Goal: Task Accomplishment & Management: Manage account settings

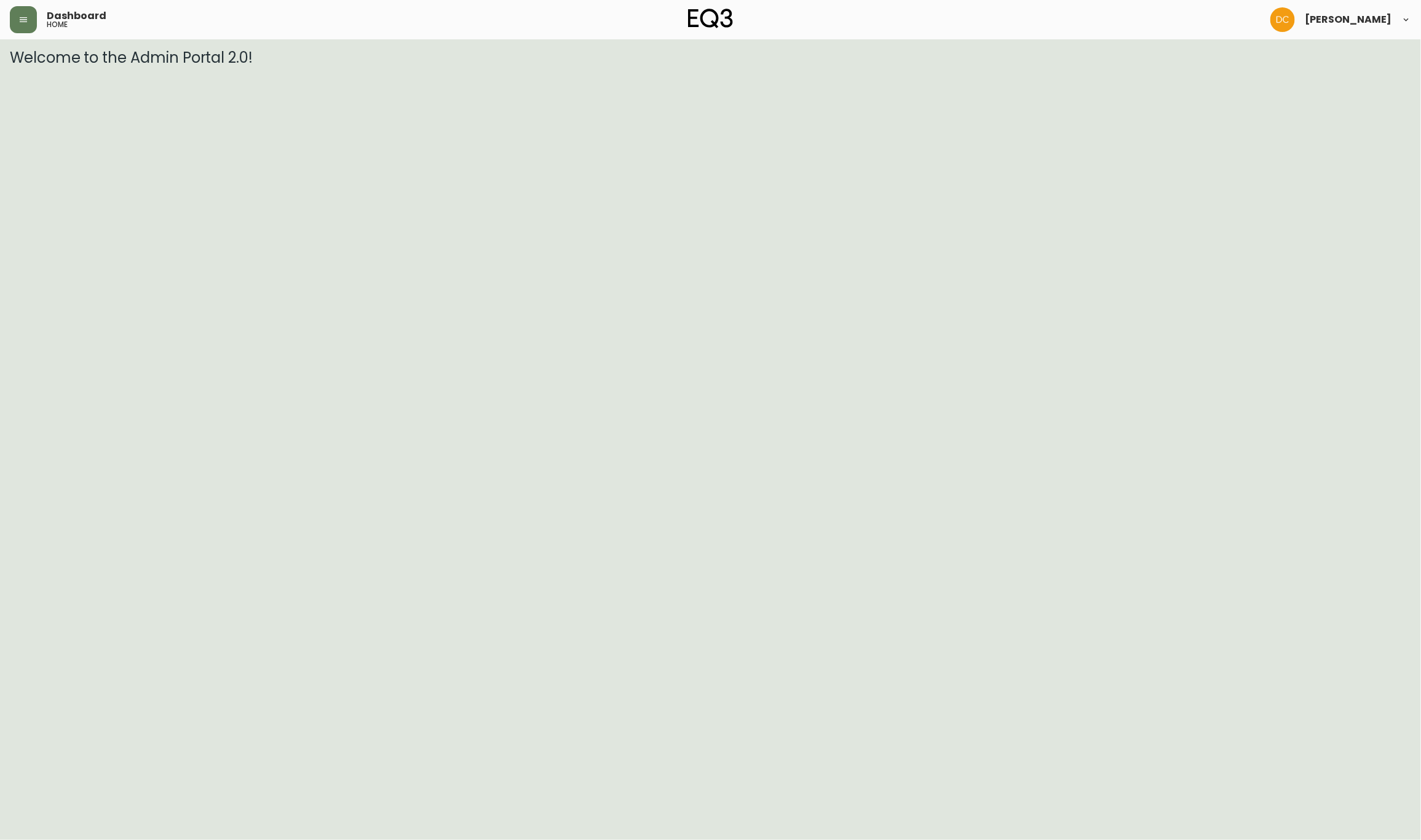
click at [2, 27] on header "Dashboard home [PERSON_NAME]" at bounding box center [710, 19] width 1421 height 39
click at [13, 24] on button "button" at bounding box center [23, 19] width 27 height 27
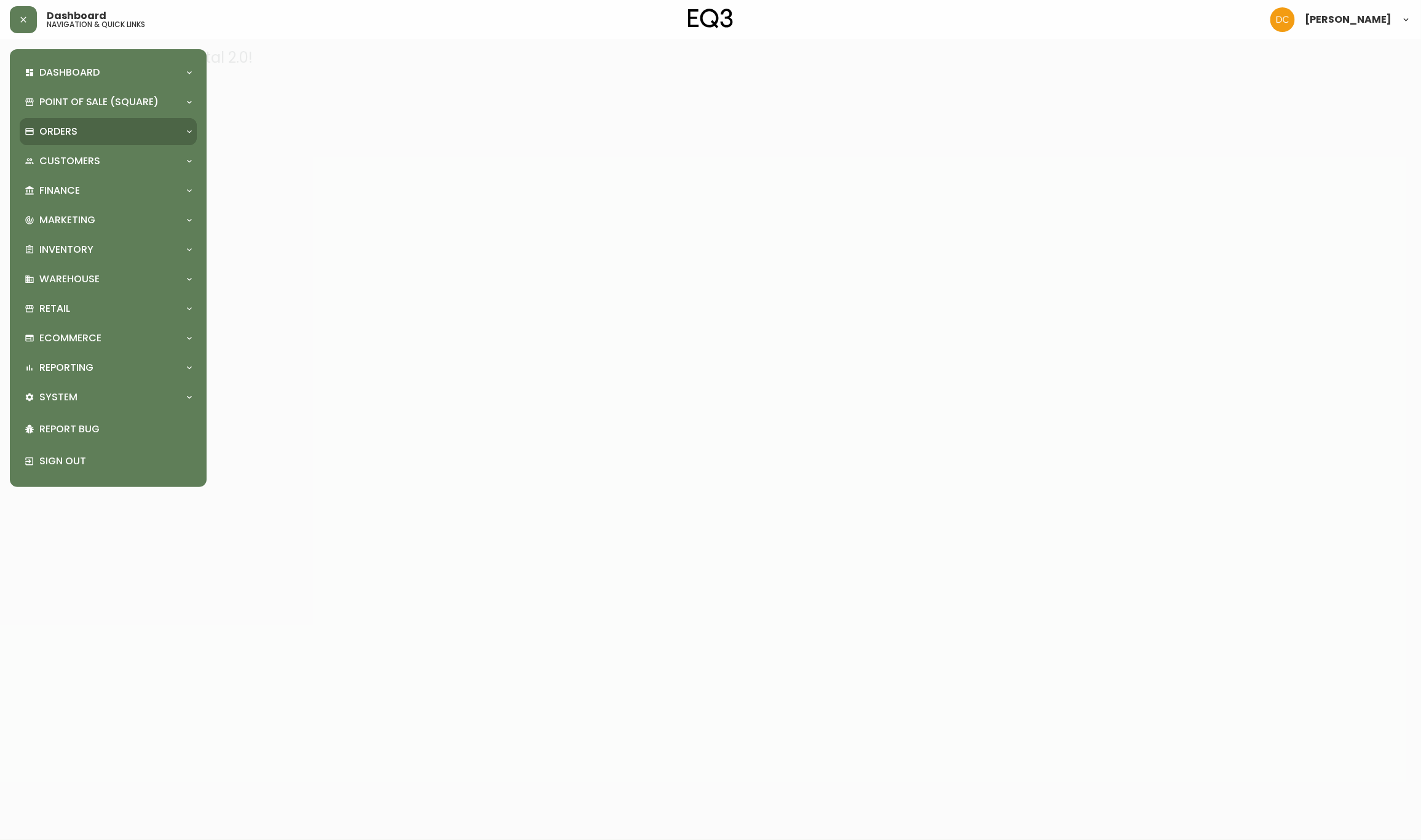
click at [47, 128] on p "Orders" at bounding box center [58, 132] width 38 height 14
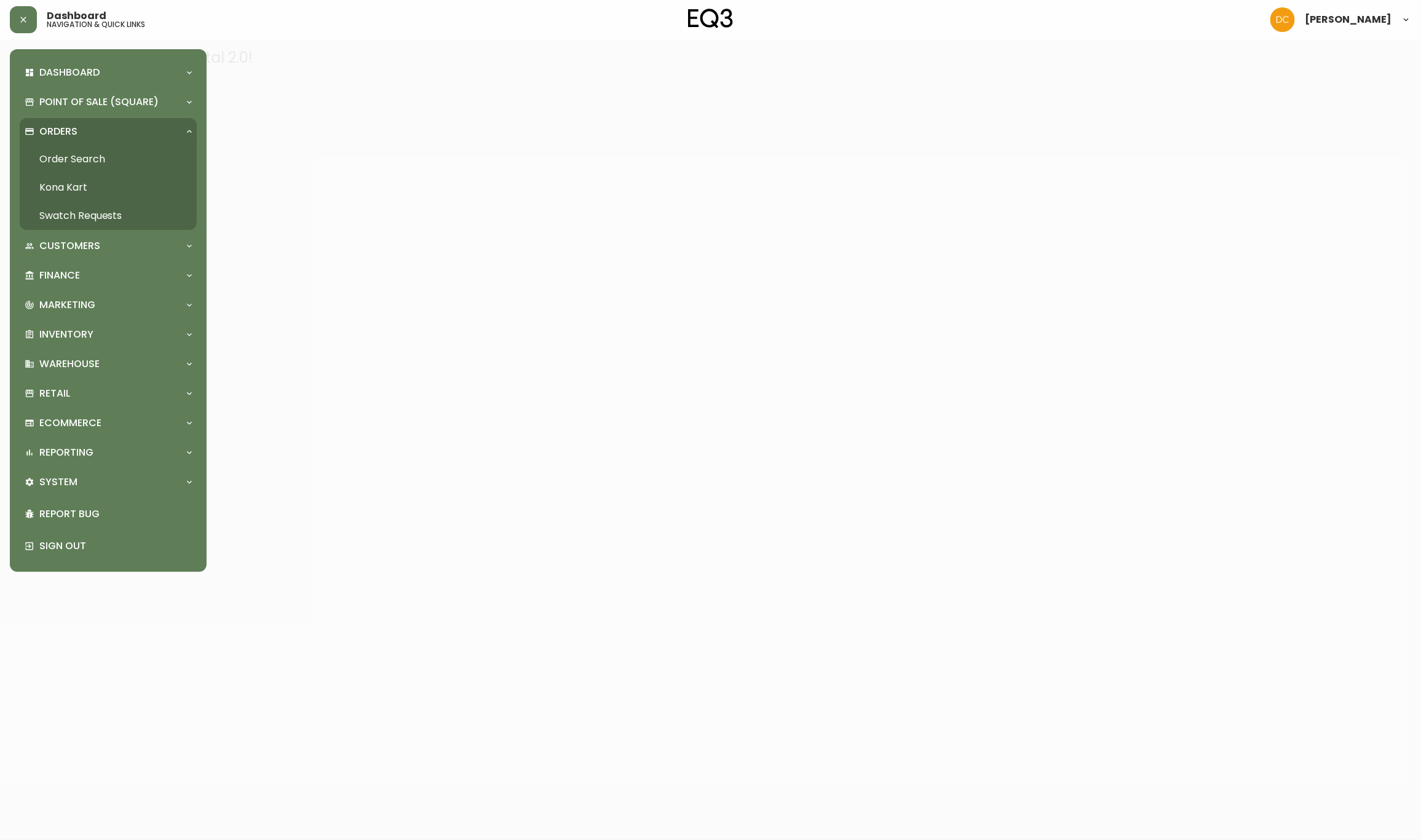
click at [63, 160] on link "Order Search" at bounding box center [109, 159] width 177 height 28
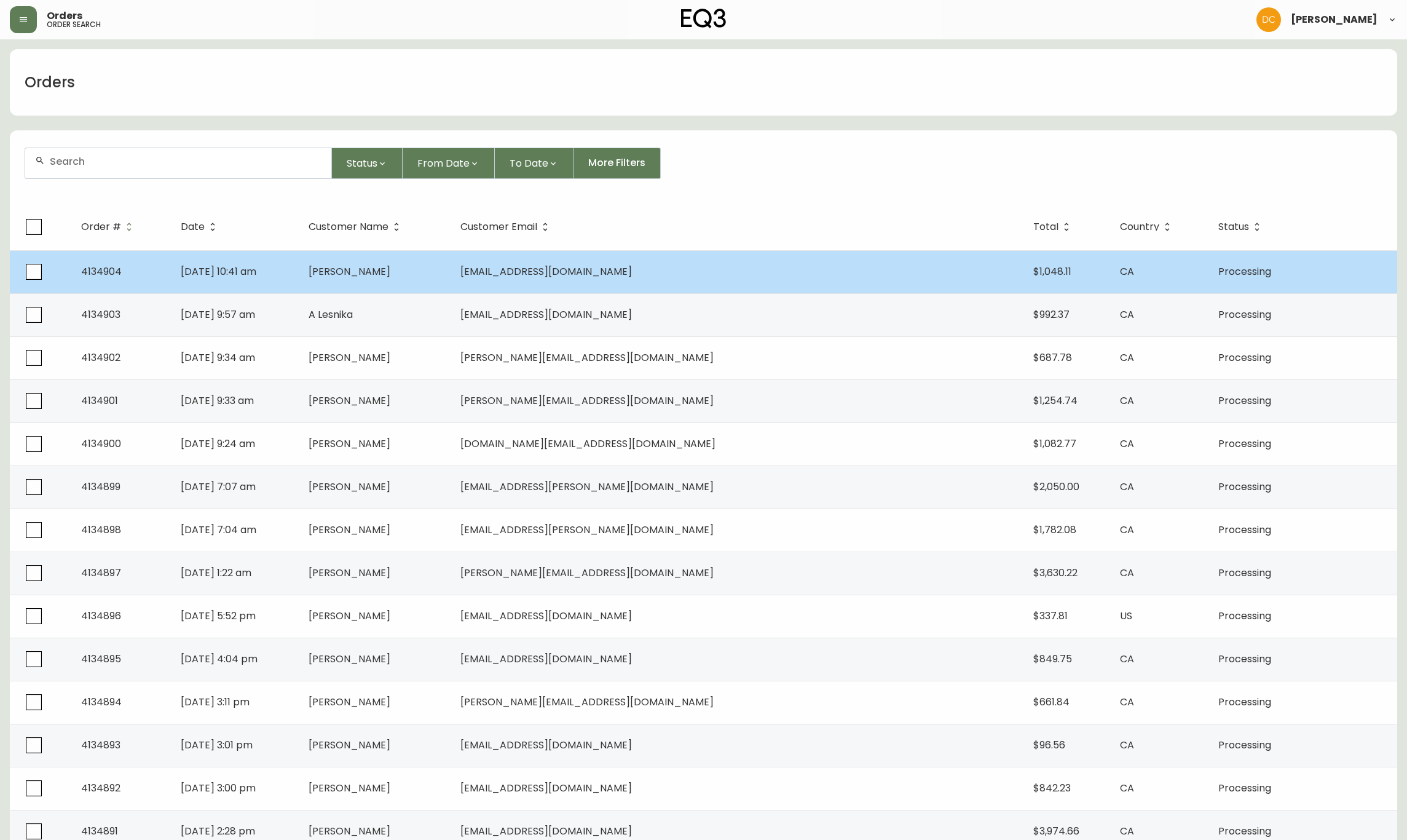
click at [171, 280] on td "4134904" at bounding box center [121, 272] width 100 height 43
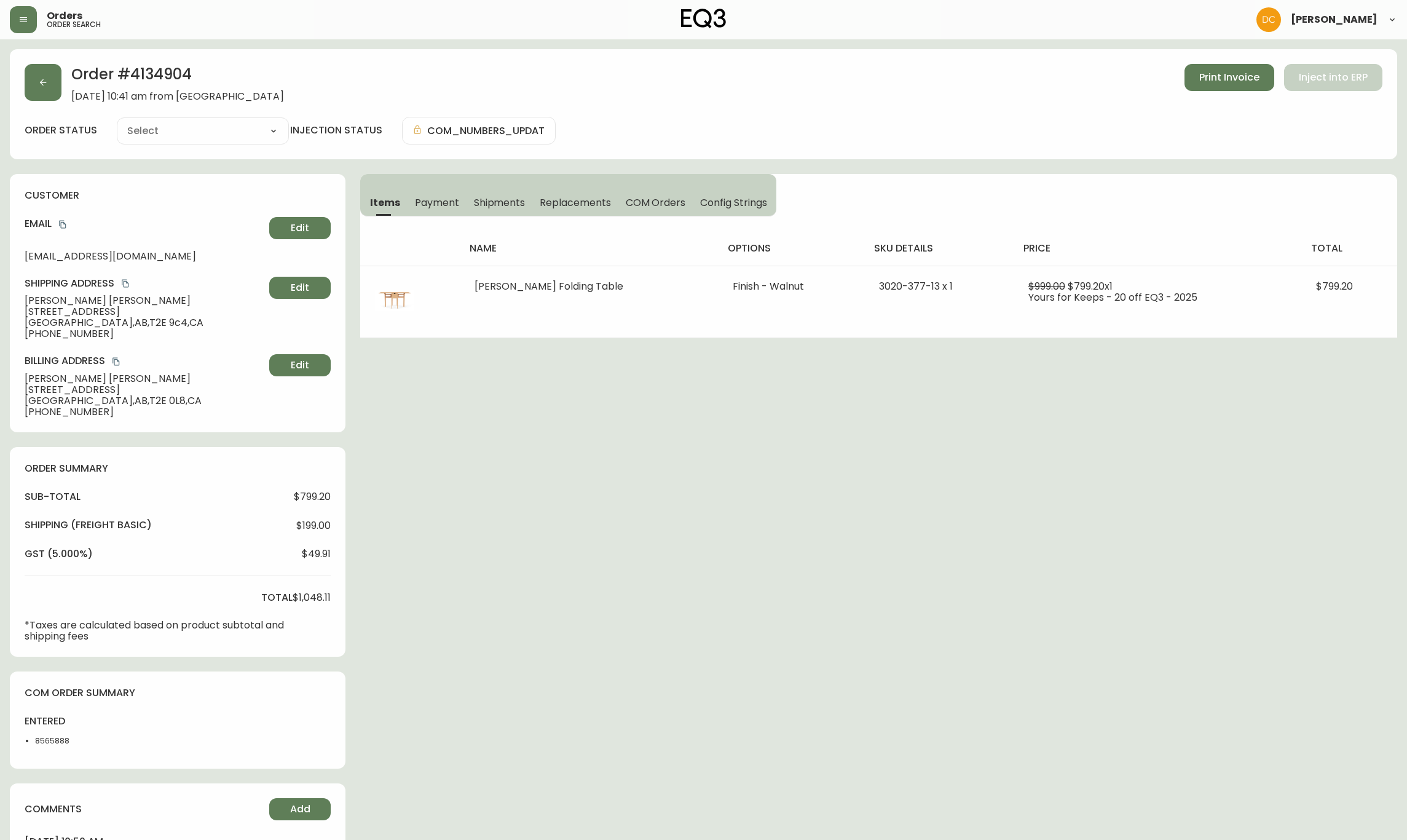
type input "Processing"
select select "PROCESSING"
type input "Processing"
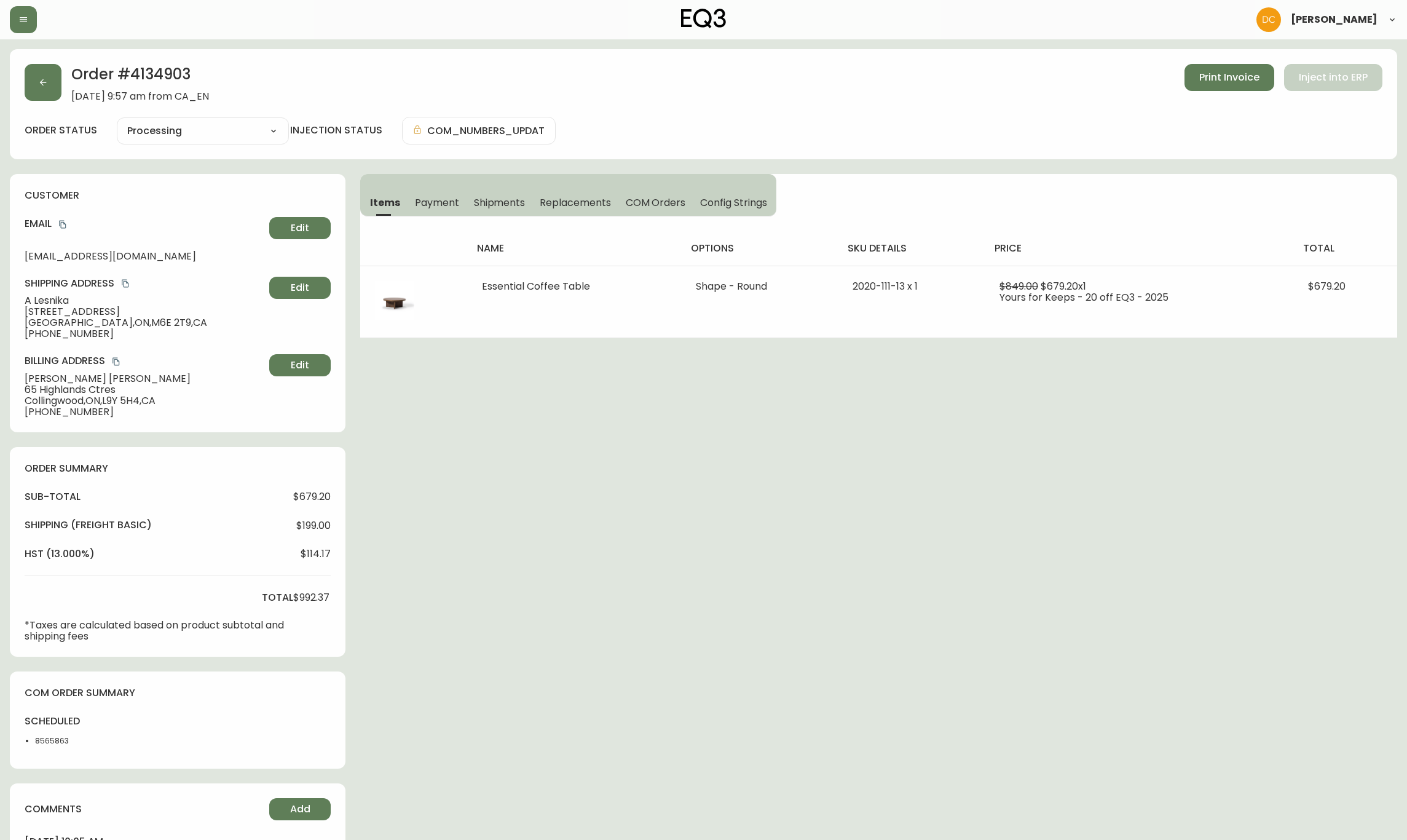
select select "PROCESSING"
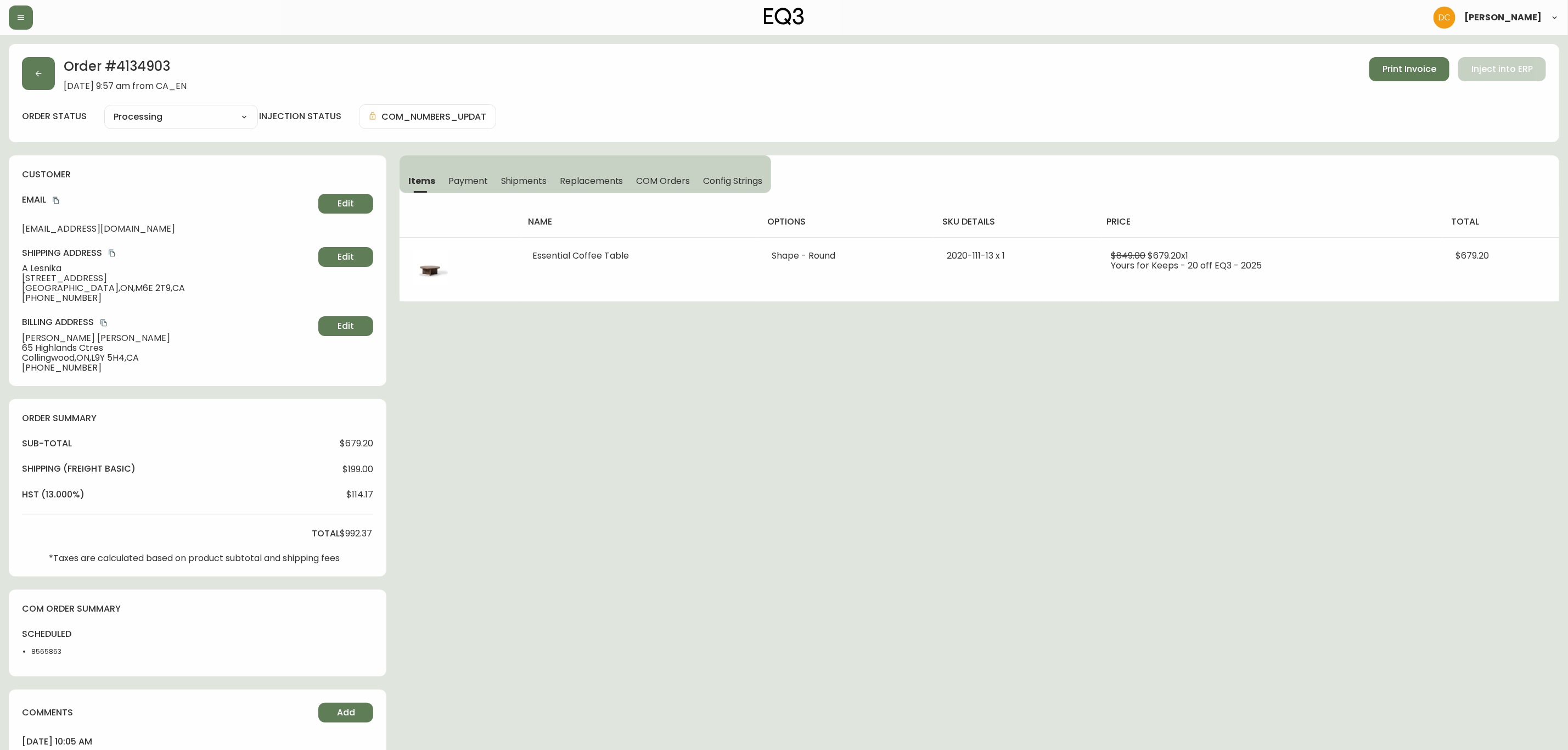
click at [1092, 29] on div "[PERSON_NAME]" at bounding box center [784, 17] width 1551 height 35
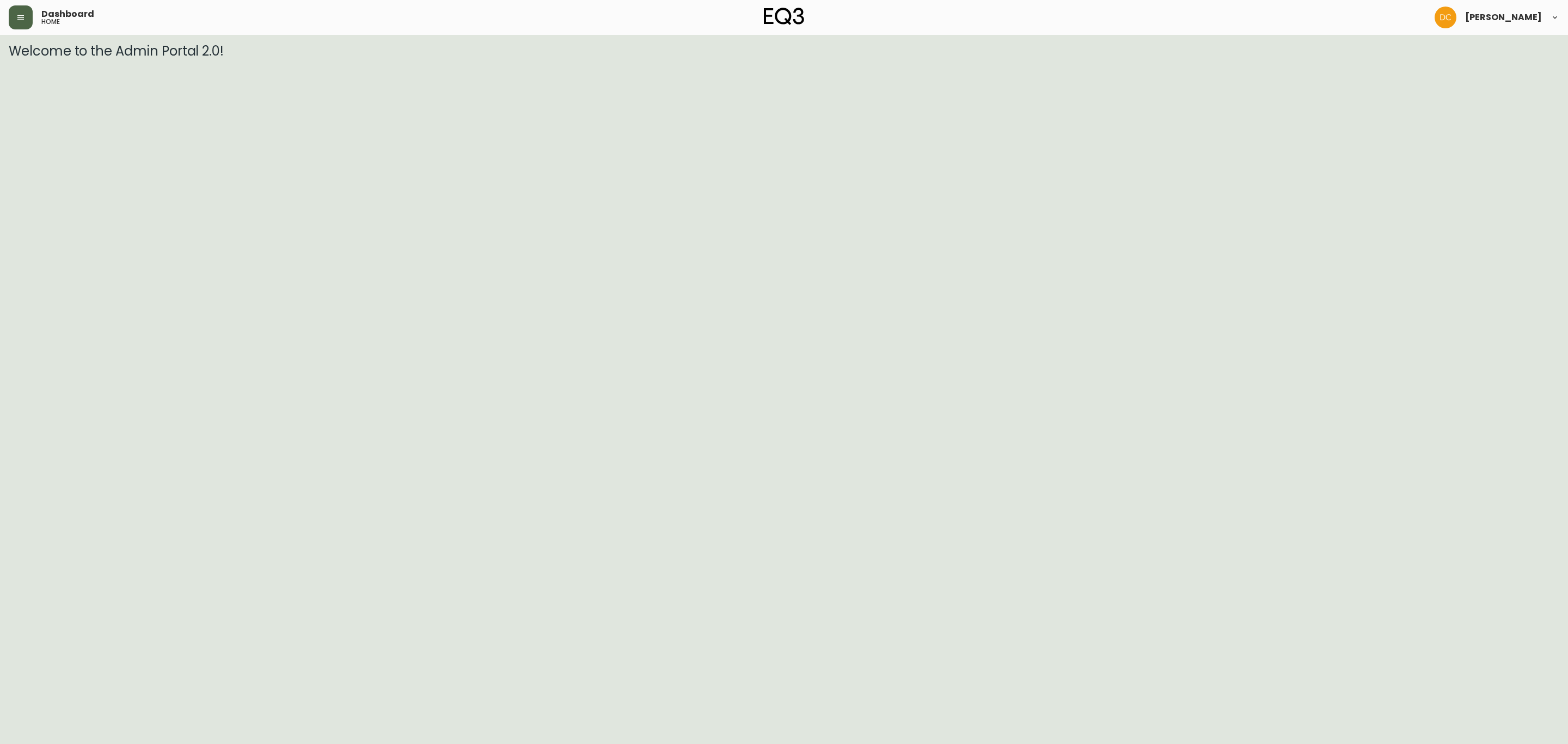
click at [18, 19] on icon "button" at bounding box center [21, 17] width 9 height 9
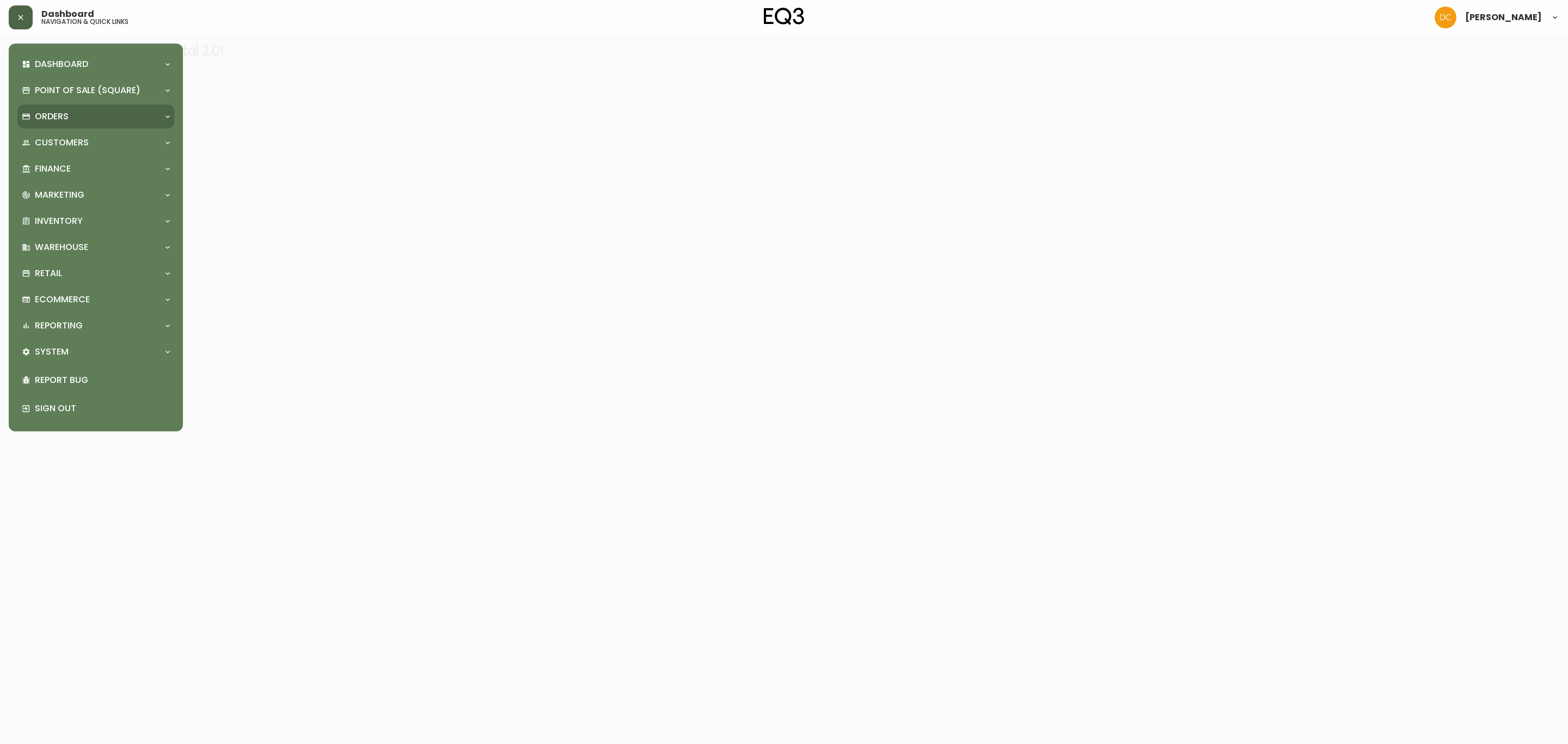
click at [72, 122] on div "Orders" at bounding box center [90, 117] width 137 height 12
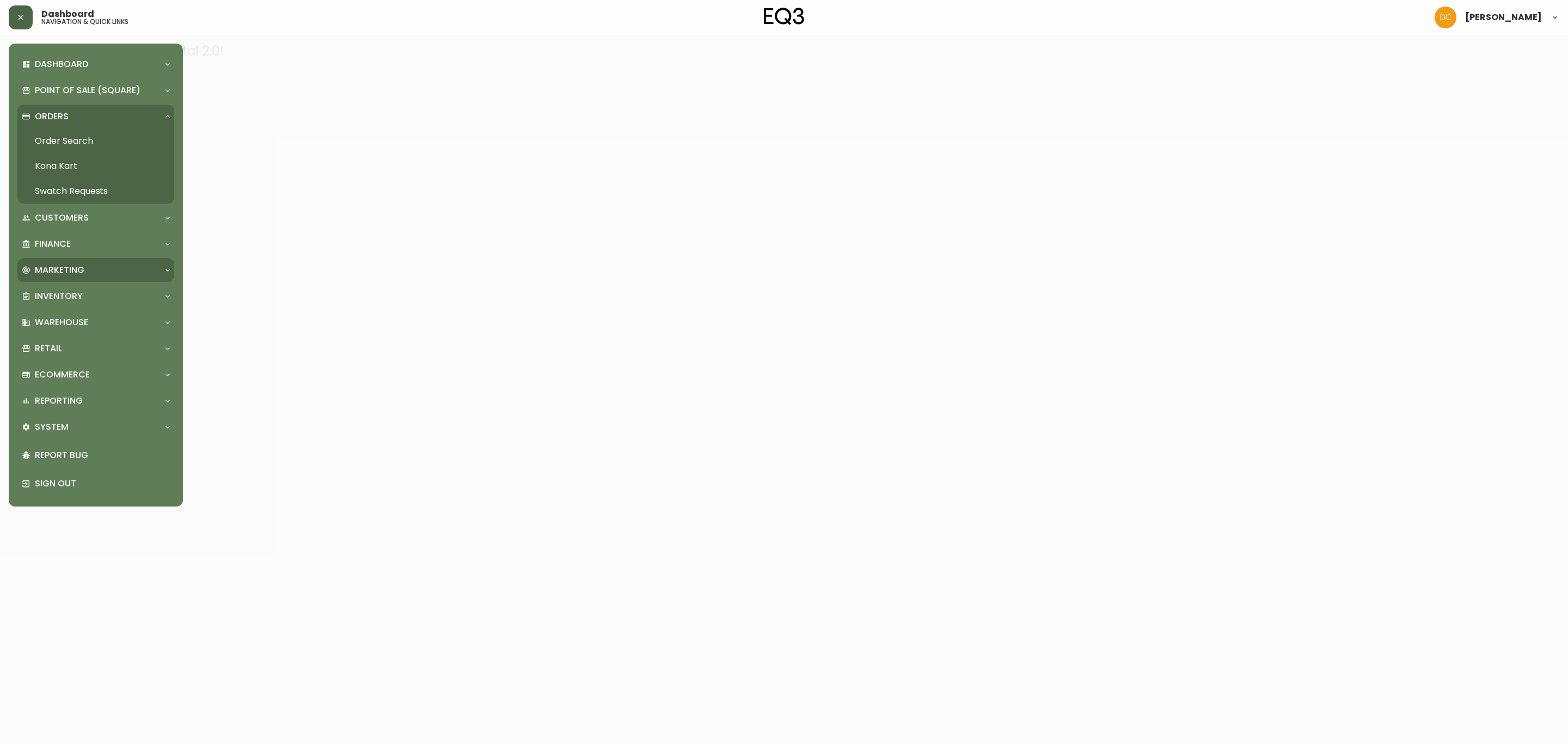
click at [87, 258] on div "Marketing" at bounding box center [96, 270] width 157 height 24
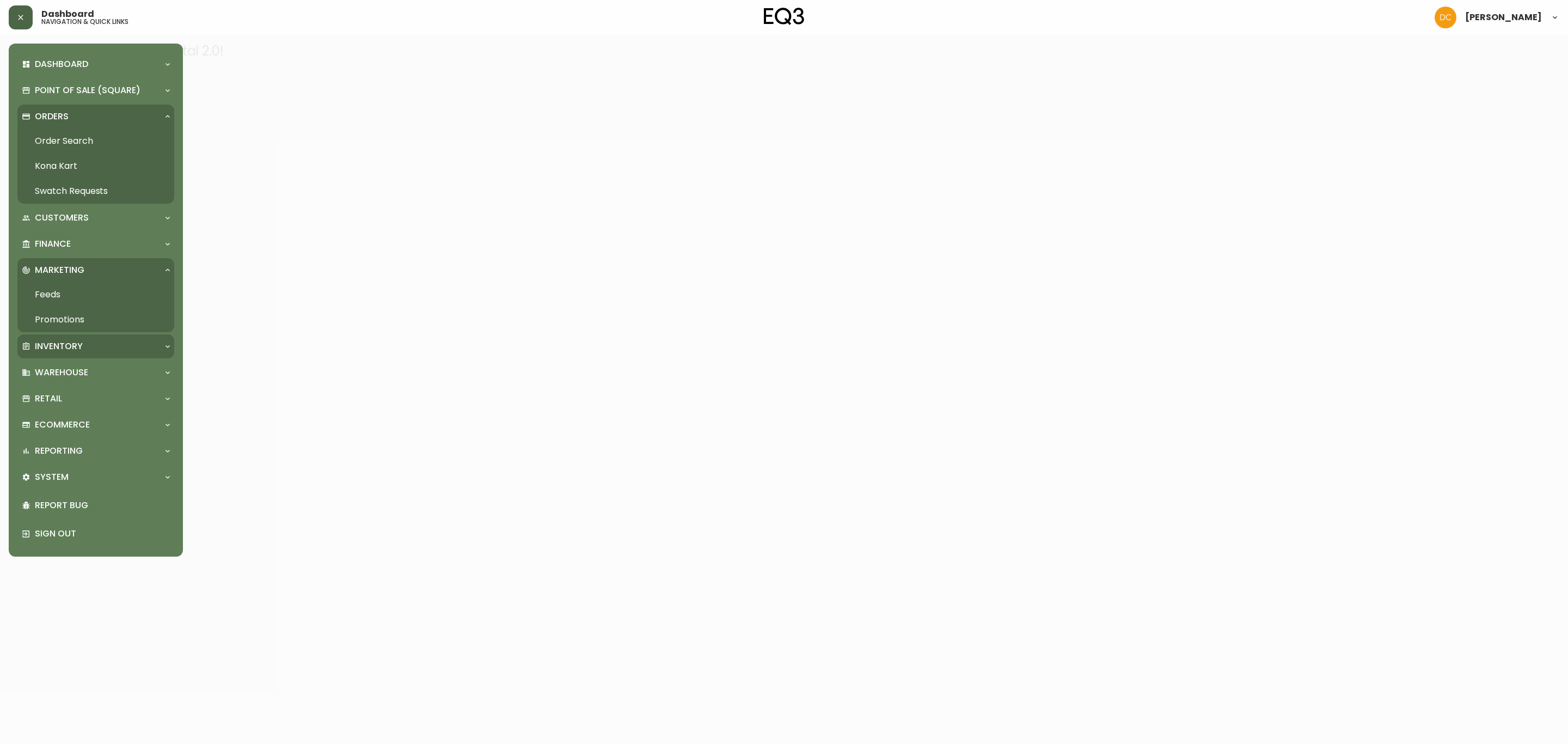
click at [89, 351] on div "Inventory" at bounding box center [90, 346] width 137 height 12
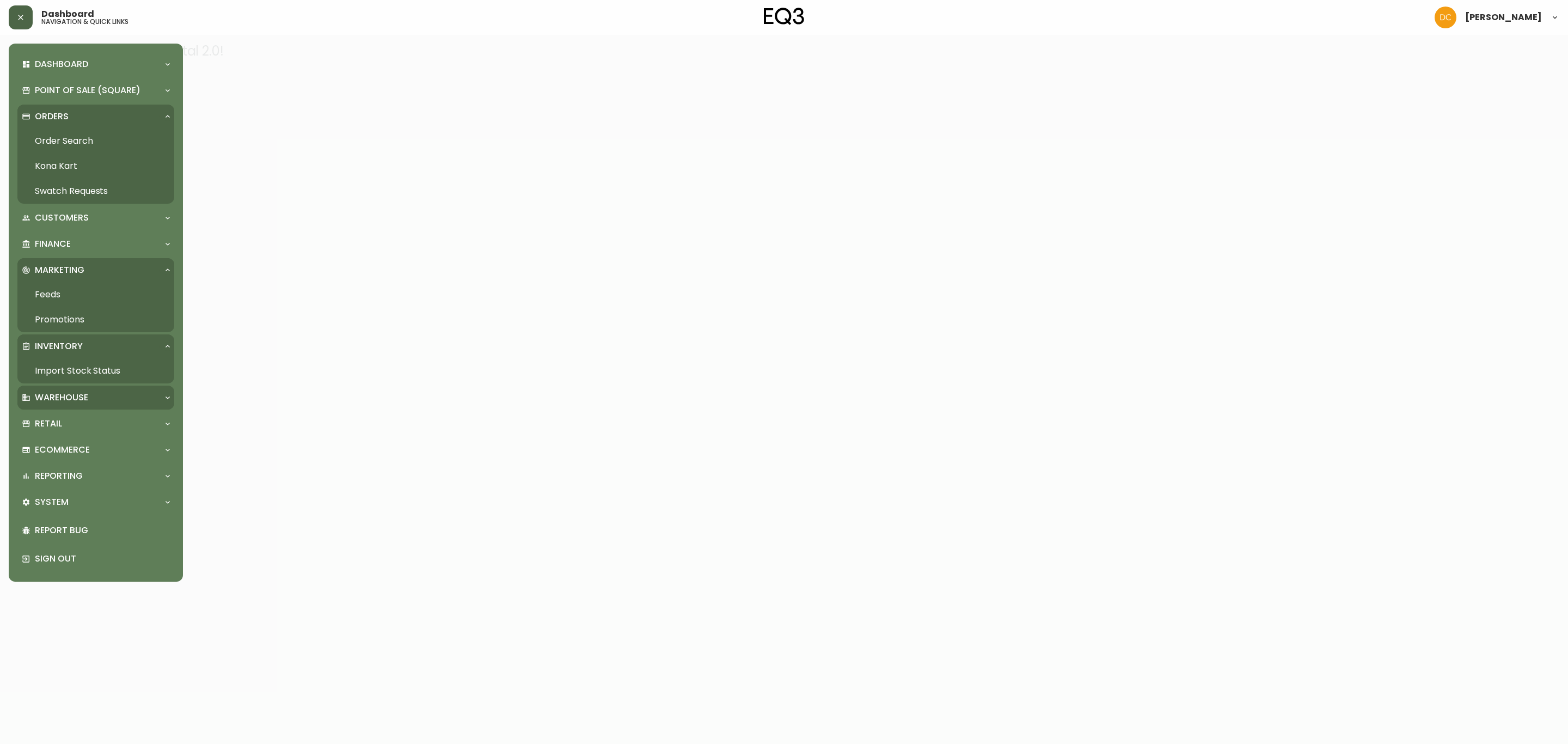
click at [97, 389] on div "Warehouse" at bounding box center [96, 397] width 157 height 24
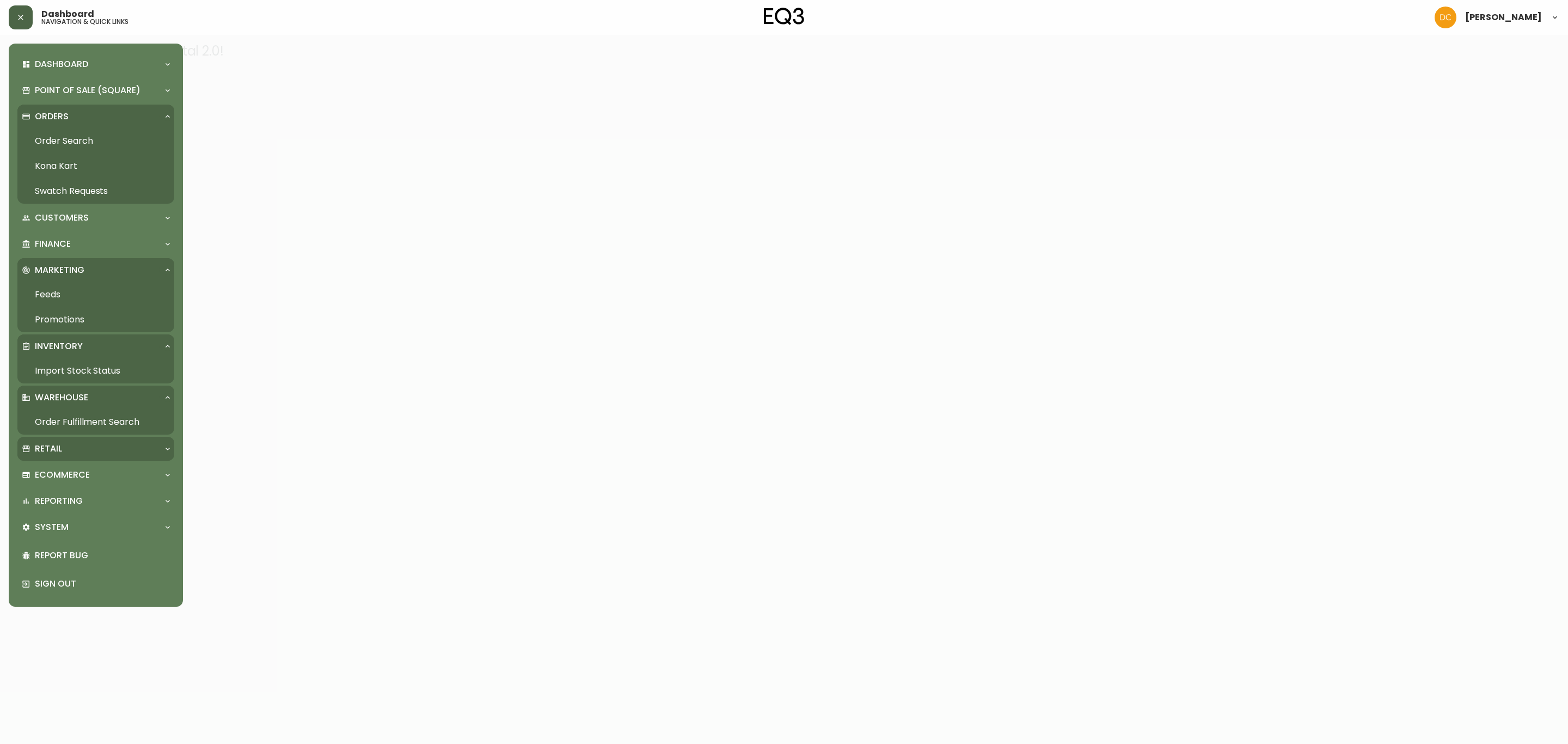
click at [102, 438] on div "Retail" at bounding box center [96, 448] width 157 height 24
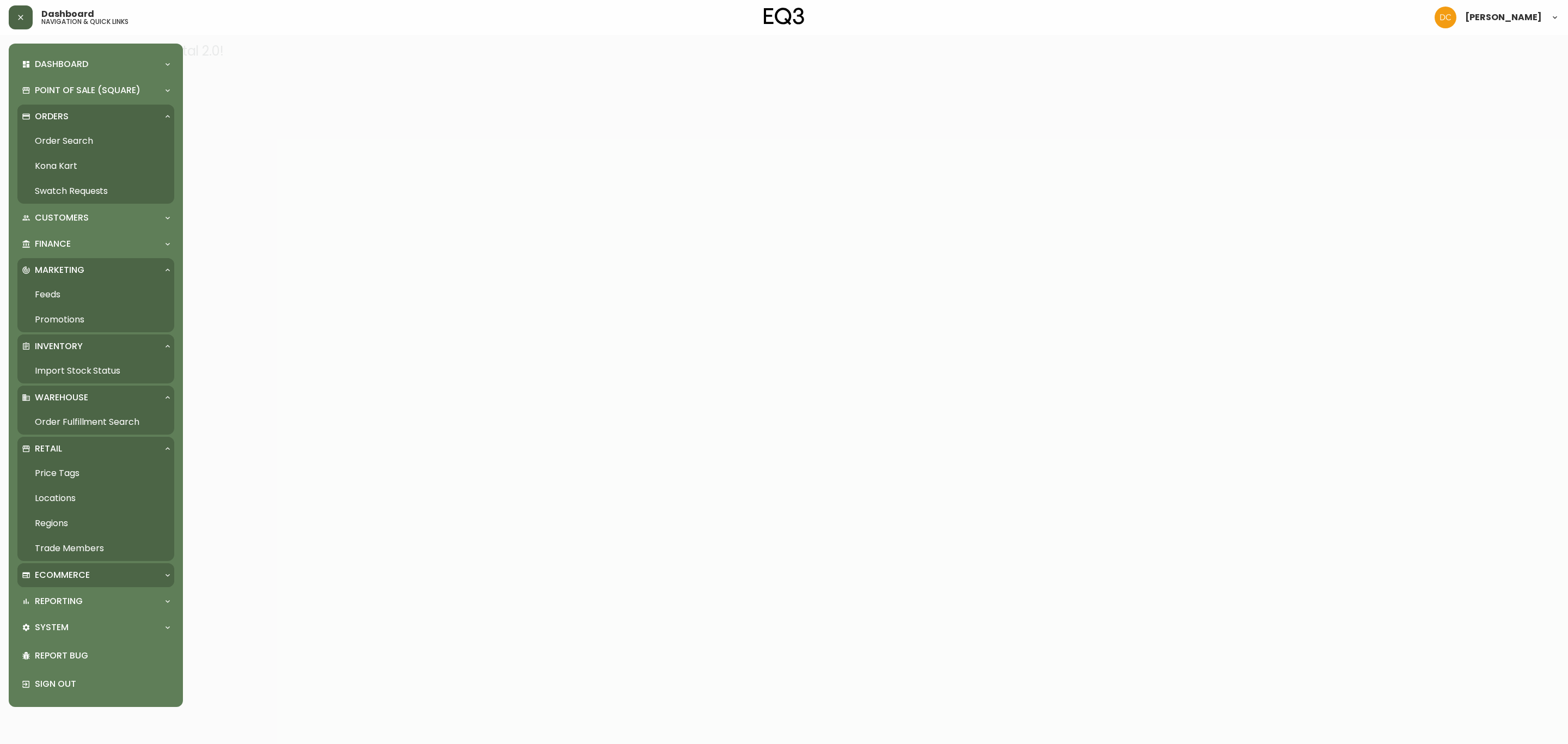
click at [70, 577] on p "Ecommerce" at bounding box center [62, 575] width 55 height 12
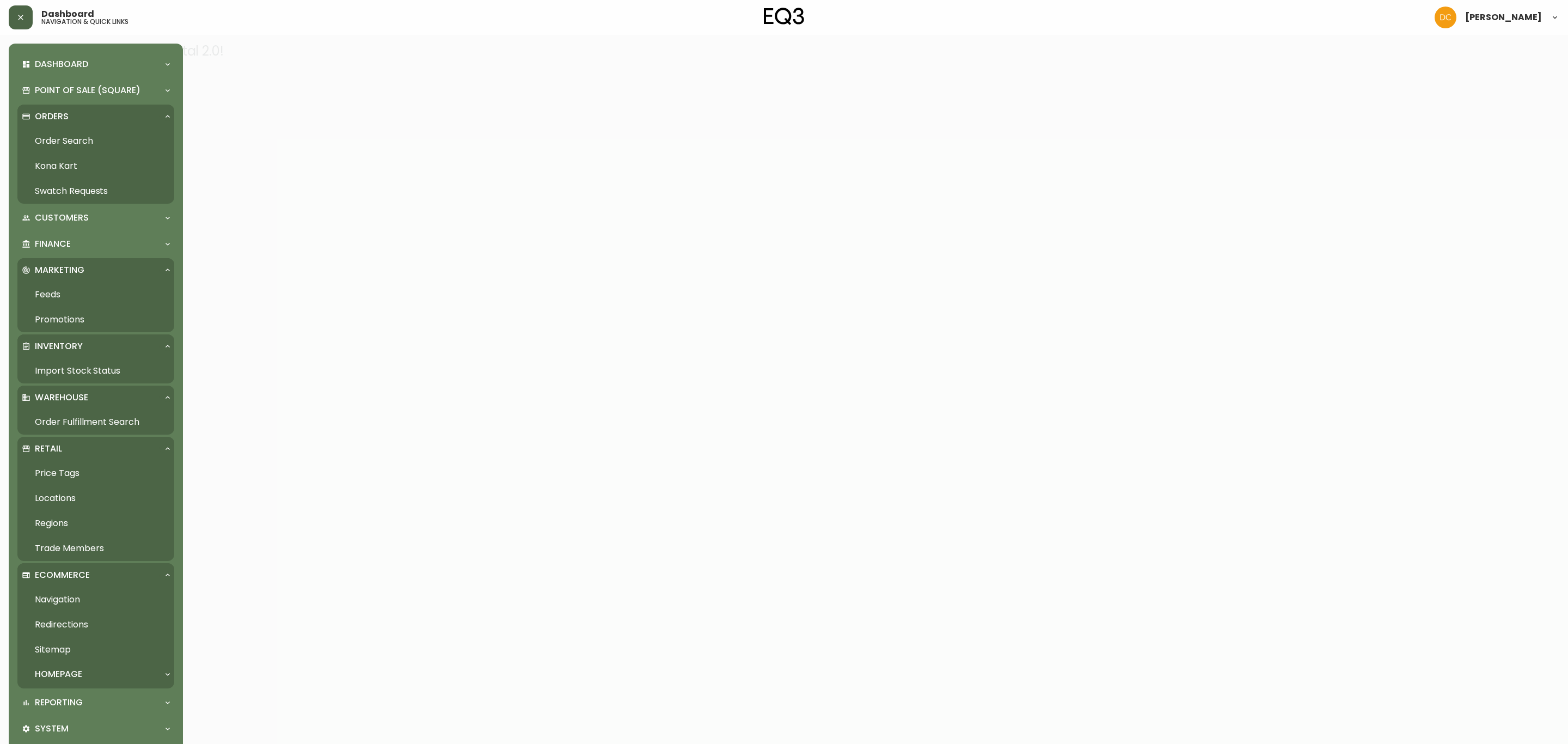
click at [74, 600] on link "Navigation" at bounding box center [96, 599] width 157 height 25
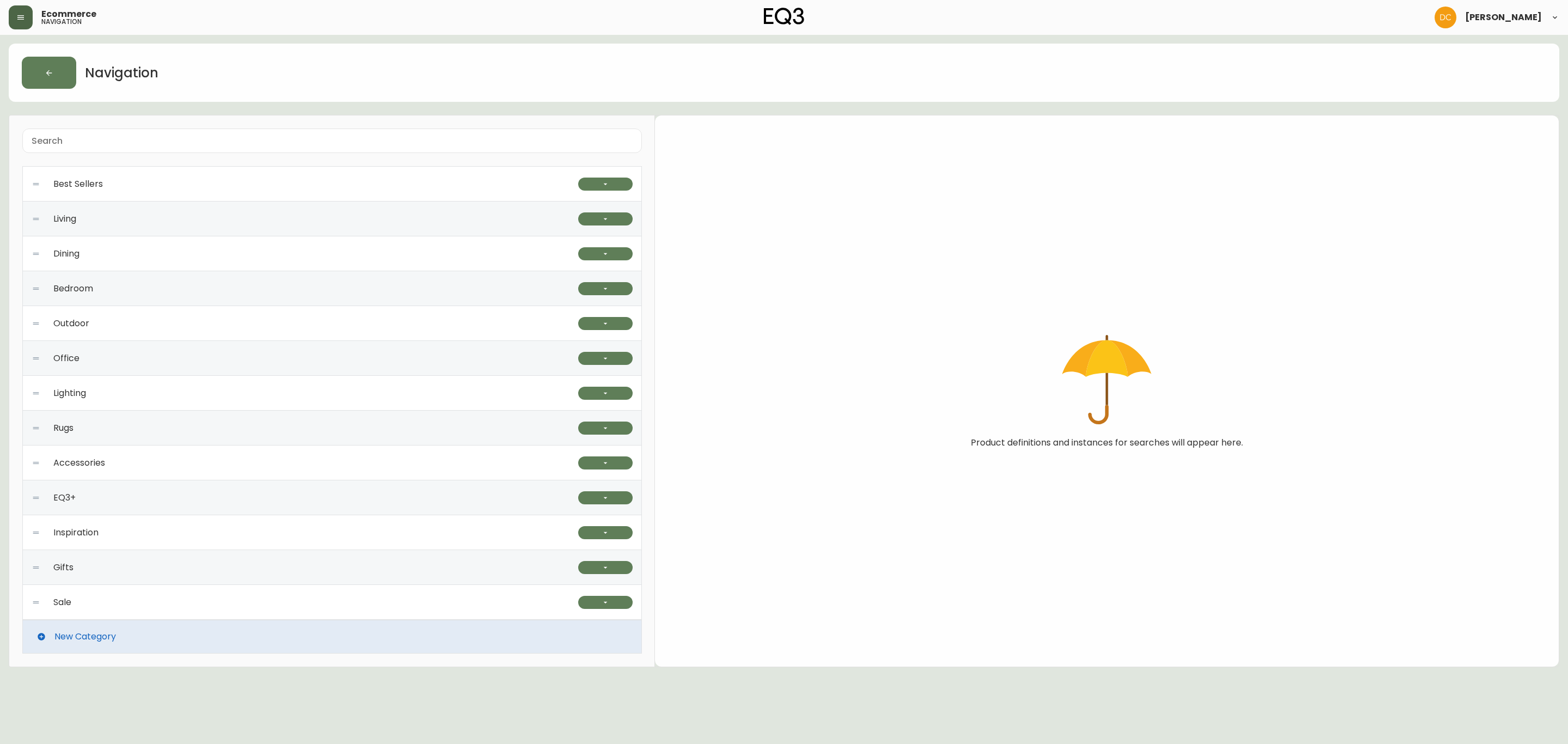
drag, startPoint x: 231, startPoint y: 191, endPoint x: 266, endPoint y: 188, distance: 35.1
click at [230, 191] on div "Best Sellers" at bounding box center [305, 184] width 547 height 35
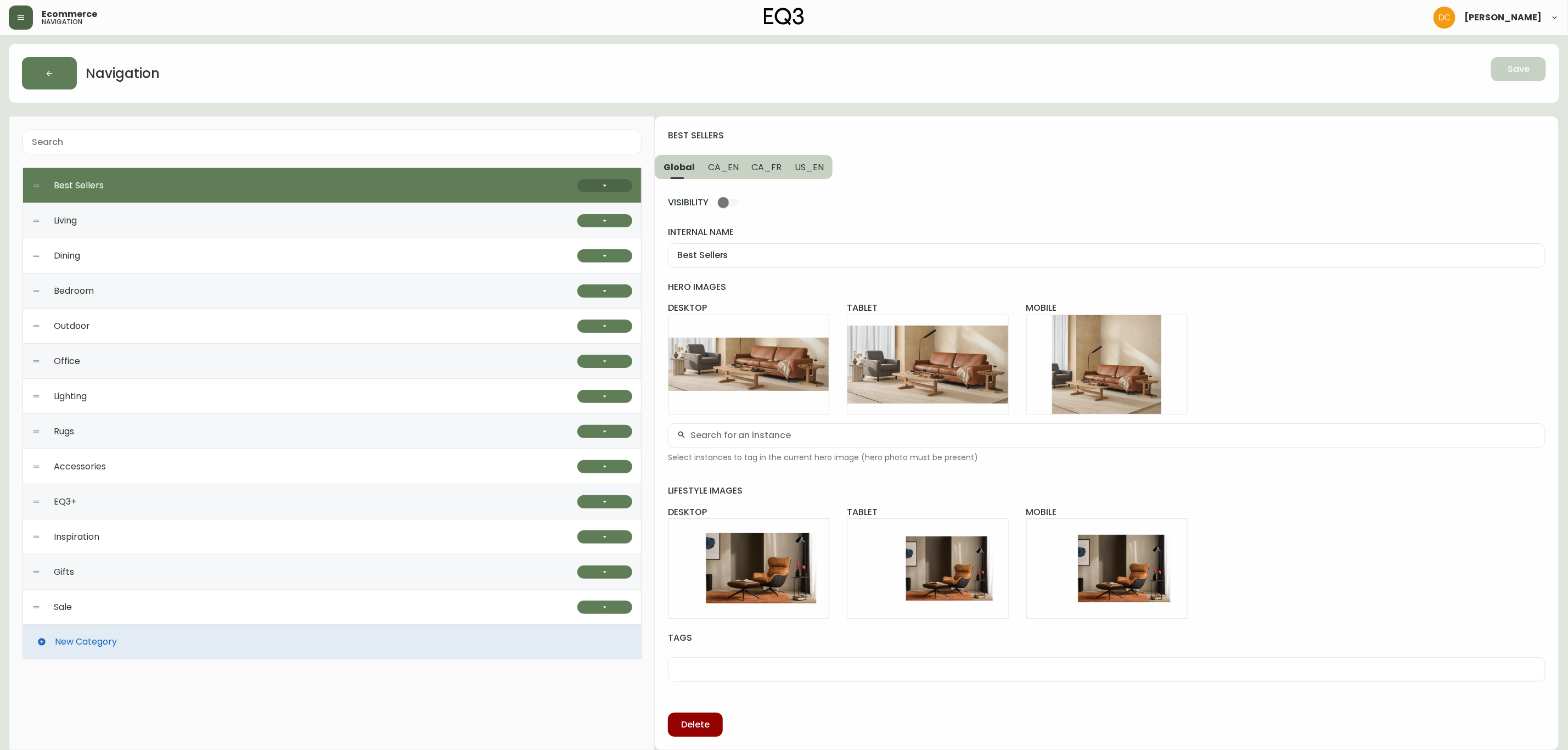
click at [620, 188] on button "button" at bounding box center [604, 185] width 55 height 13
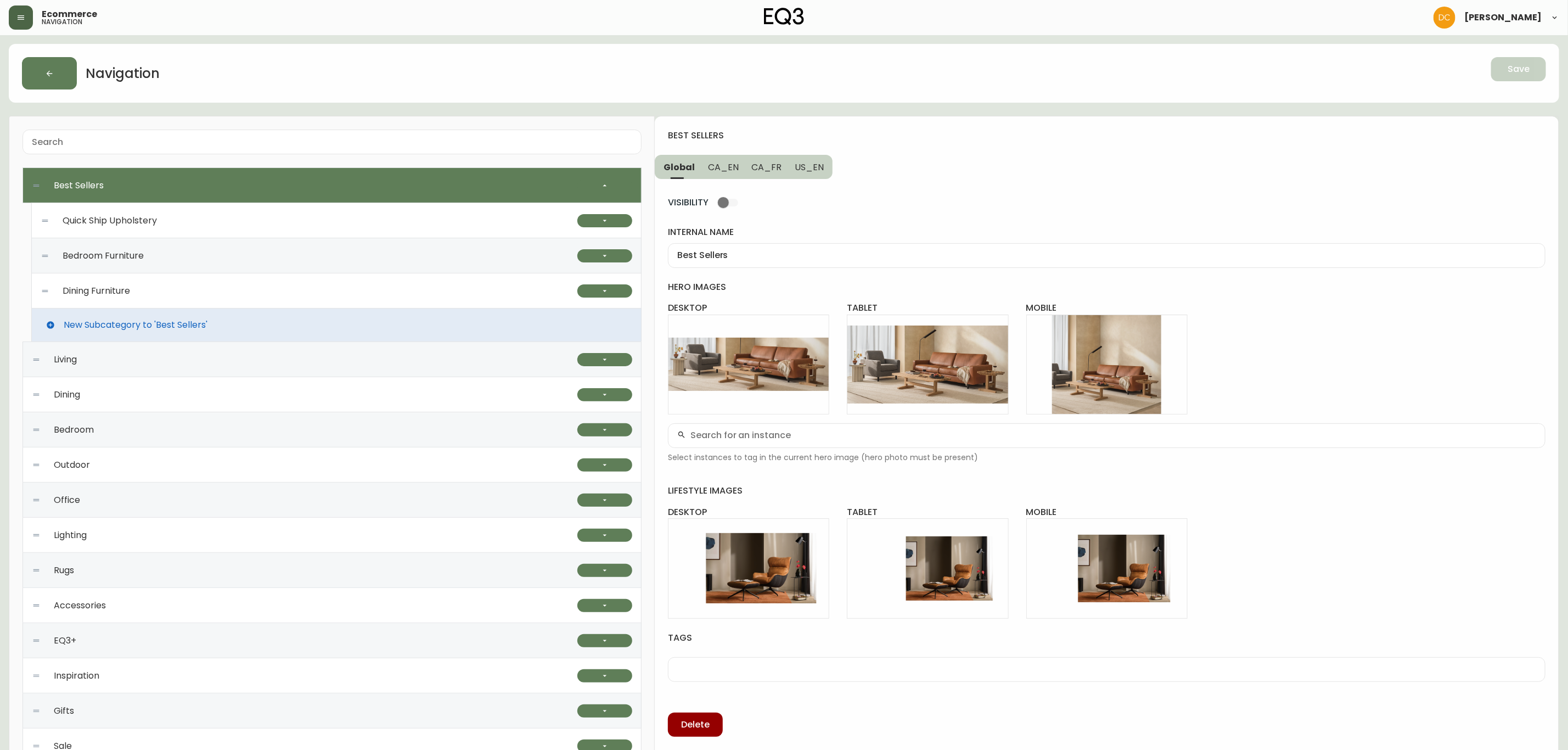
click at [351, 212] on div "Quick Ship Upholstery" at bounding box center [309, 220] width 537 height 35
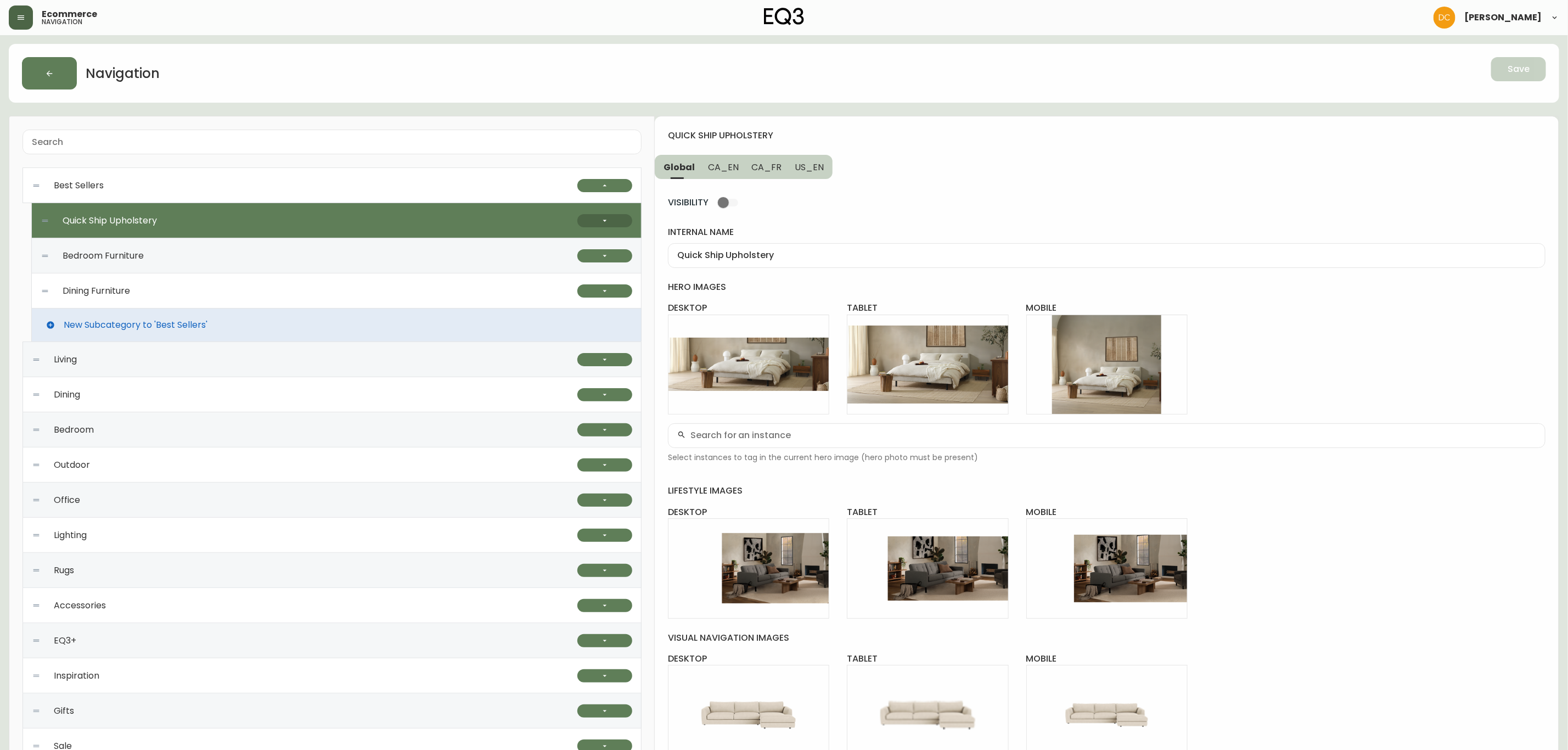
click at [592, 220] on button "button" at bounding box center [604, 220] width 55 height 13
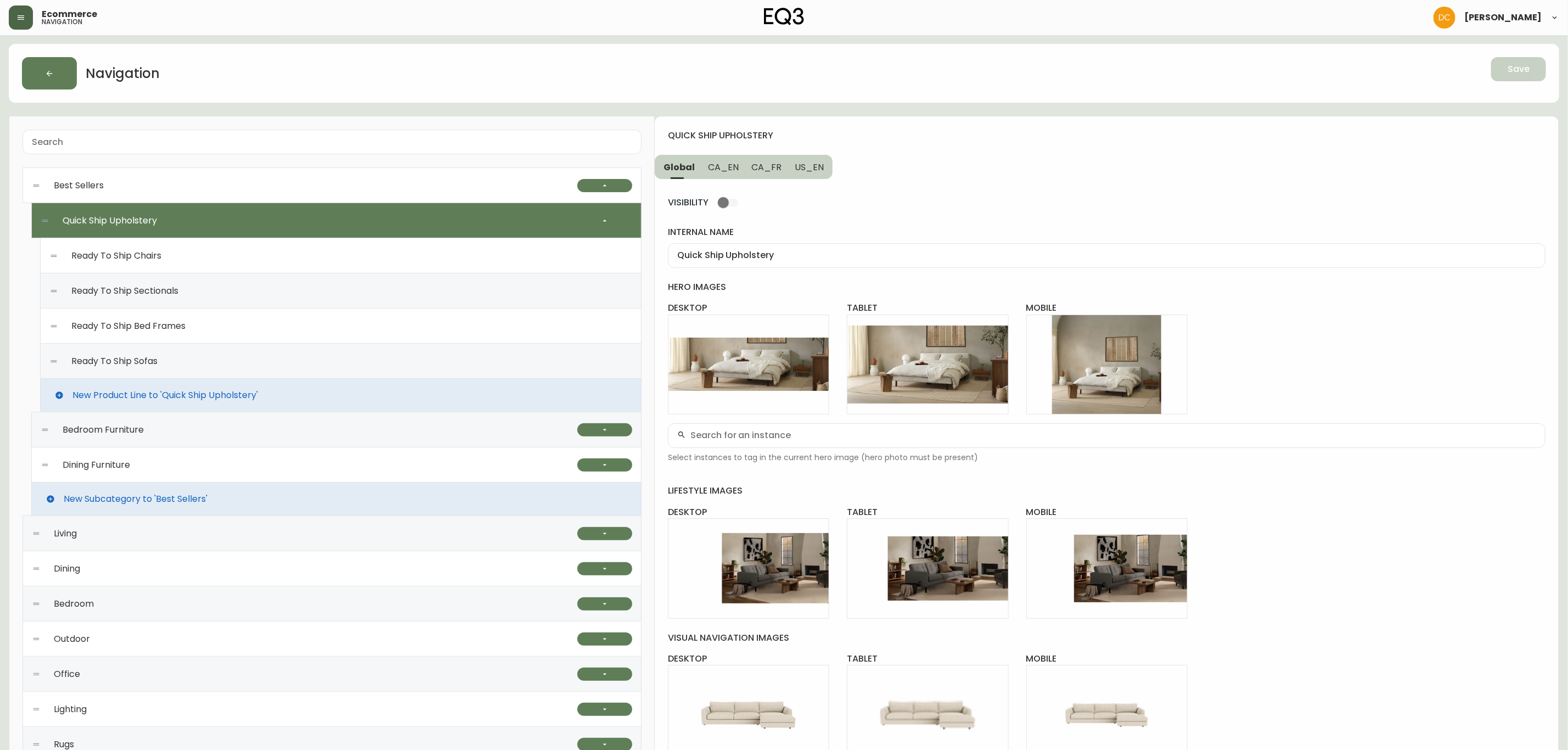
click at [442, 257] on div "Ready To Ship Chairs" at bounding box center [341, 255] width 583 height 35
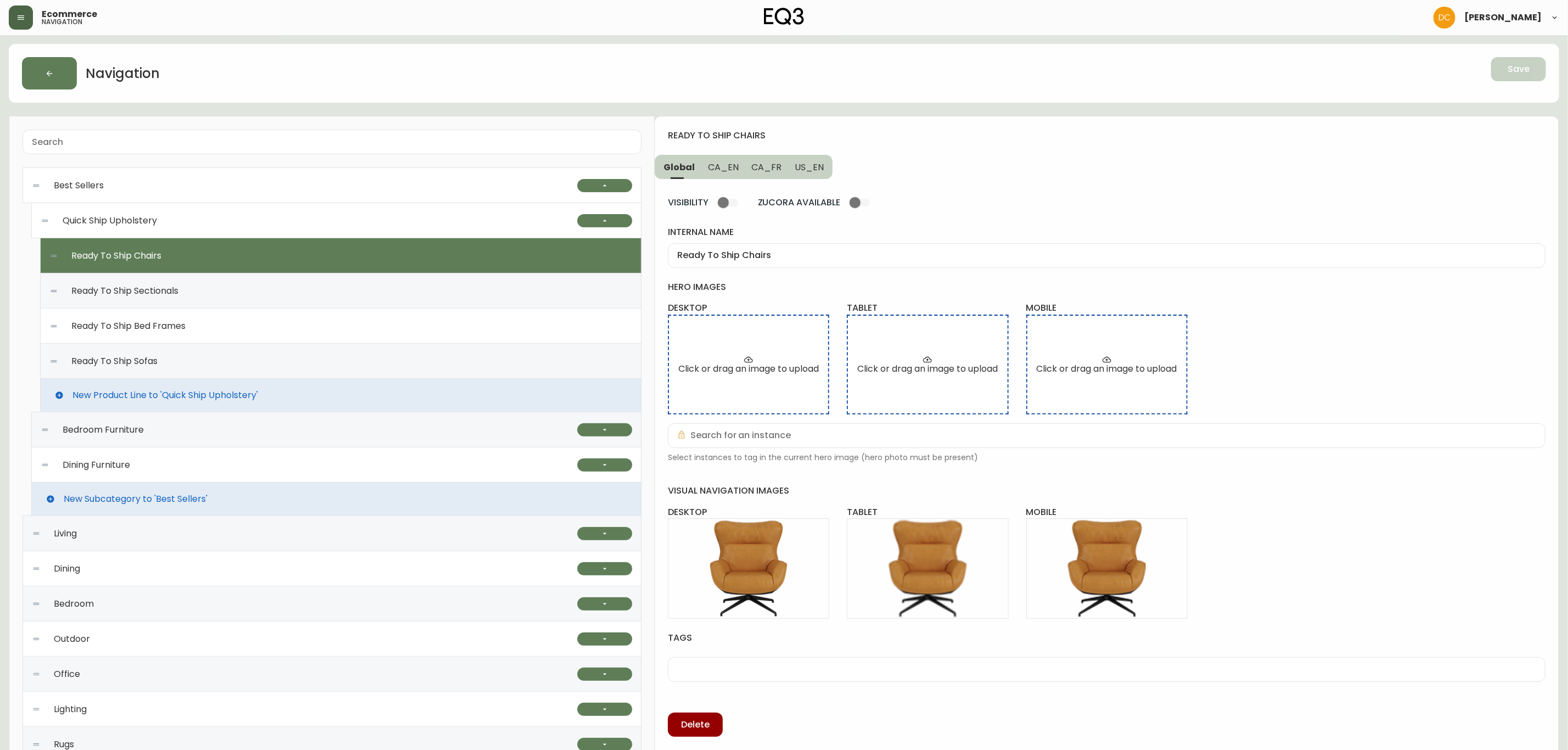
click at [468, 302] on div "Ready To Ship Sectionals" at bounding box center [341, 290] width 583 height 35
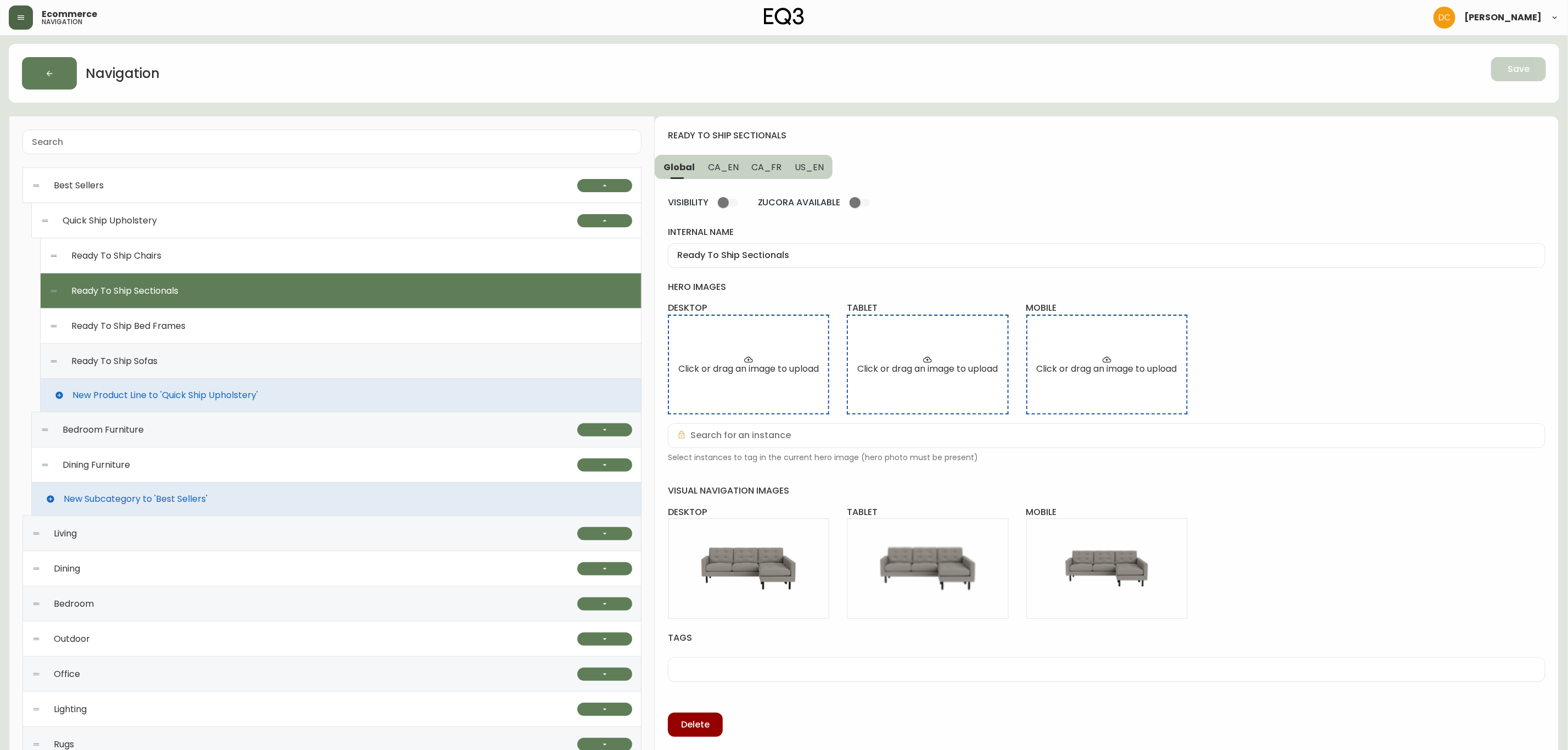
click at [438, 328] on div "Ready To Ship Bed Frames" at bounding box center [341, 326] width 583 height 35
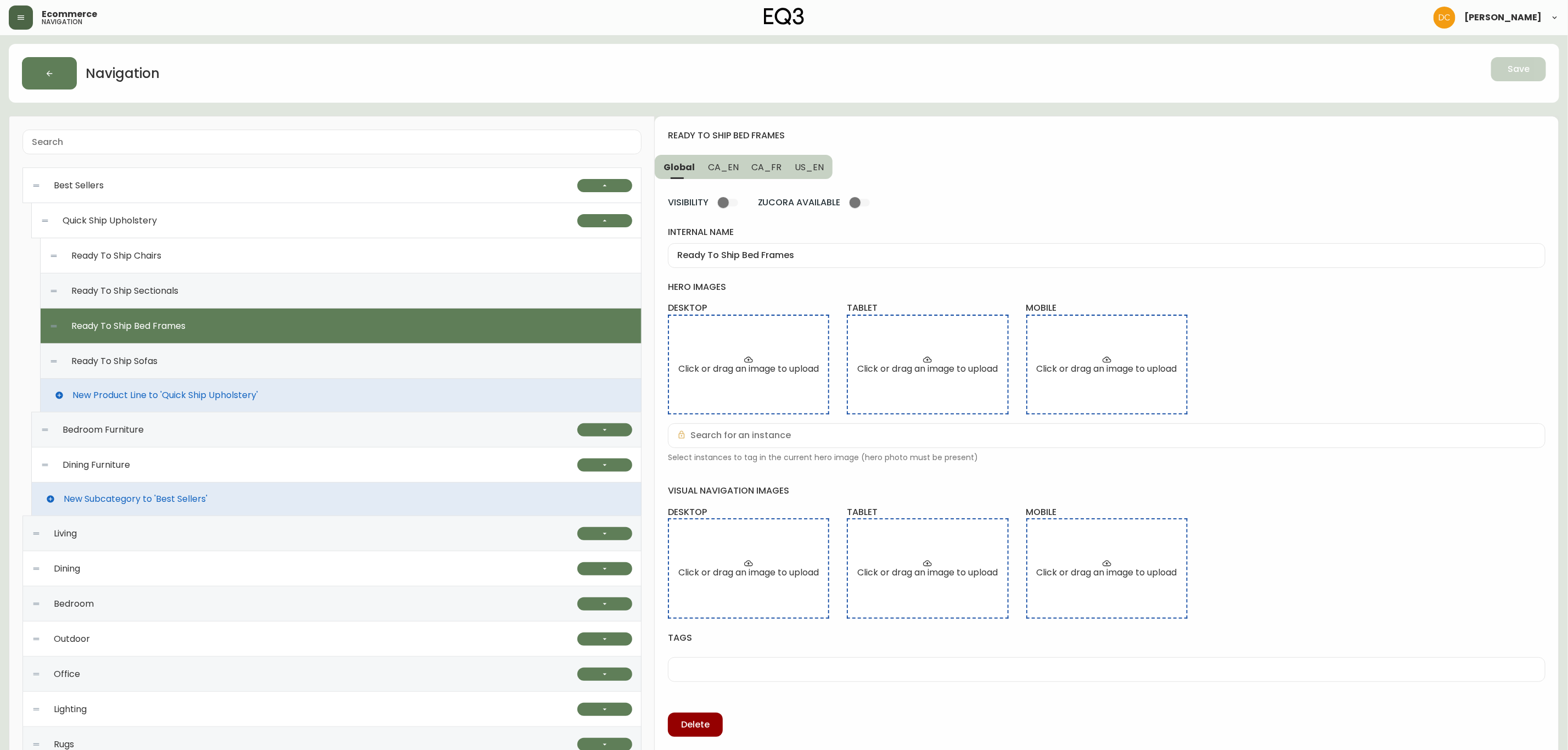
click at [439, 369] on div "Ready To Ship Sofas" at bounding box center [341, 361] width 583 height 35
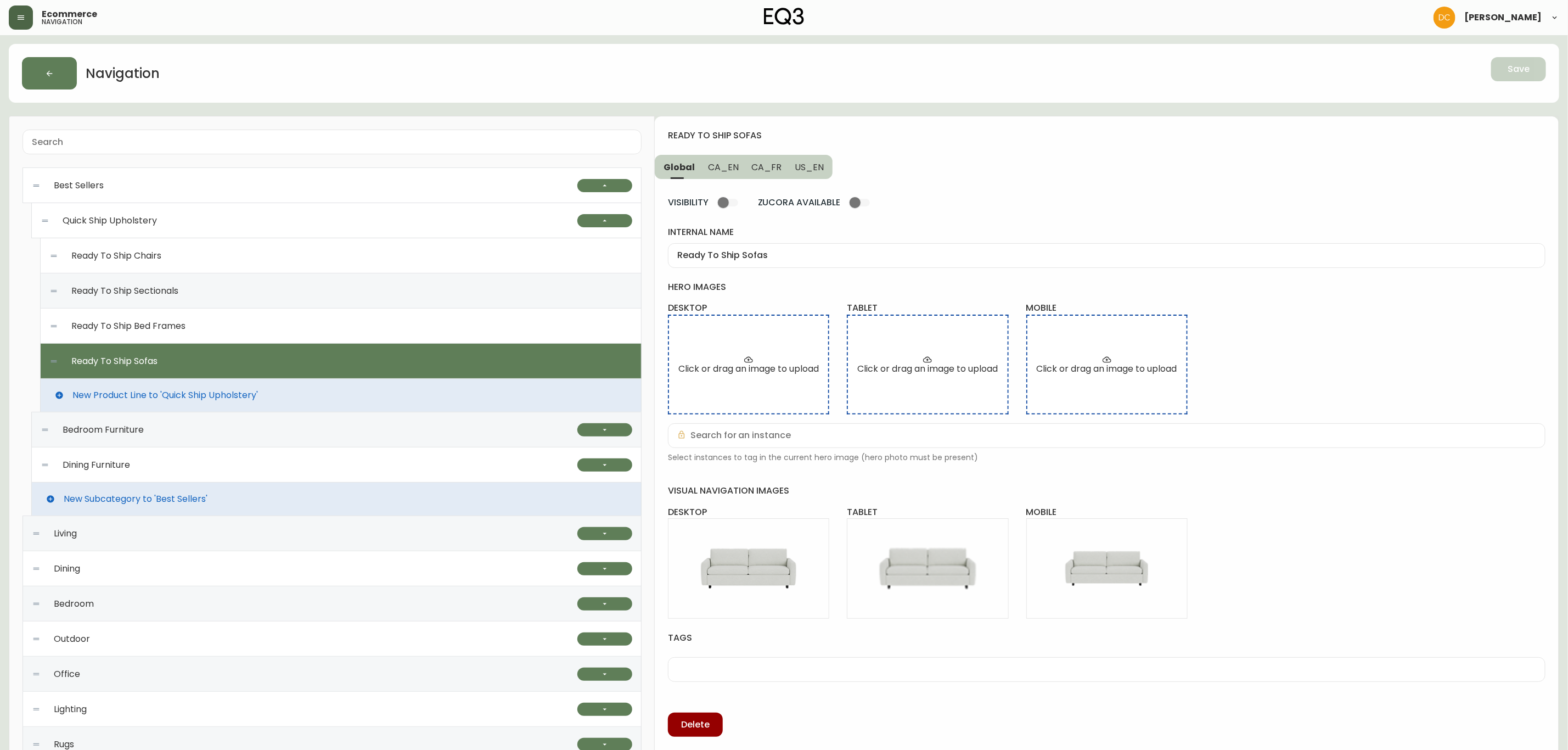
drag, startPoint x: 445, startPoint y: 336, endPoint x: 470, endPoint y: 330, distance: 25.7
click at [445, 335] on div "Ready To Ship Bed Frames" at bounding box center [341, 326] width 583 height 35
type input "Ready To Ship Bed Frames"
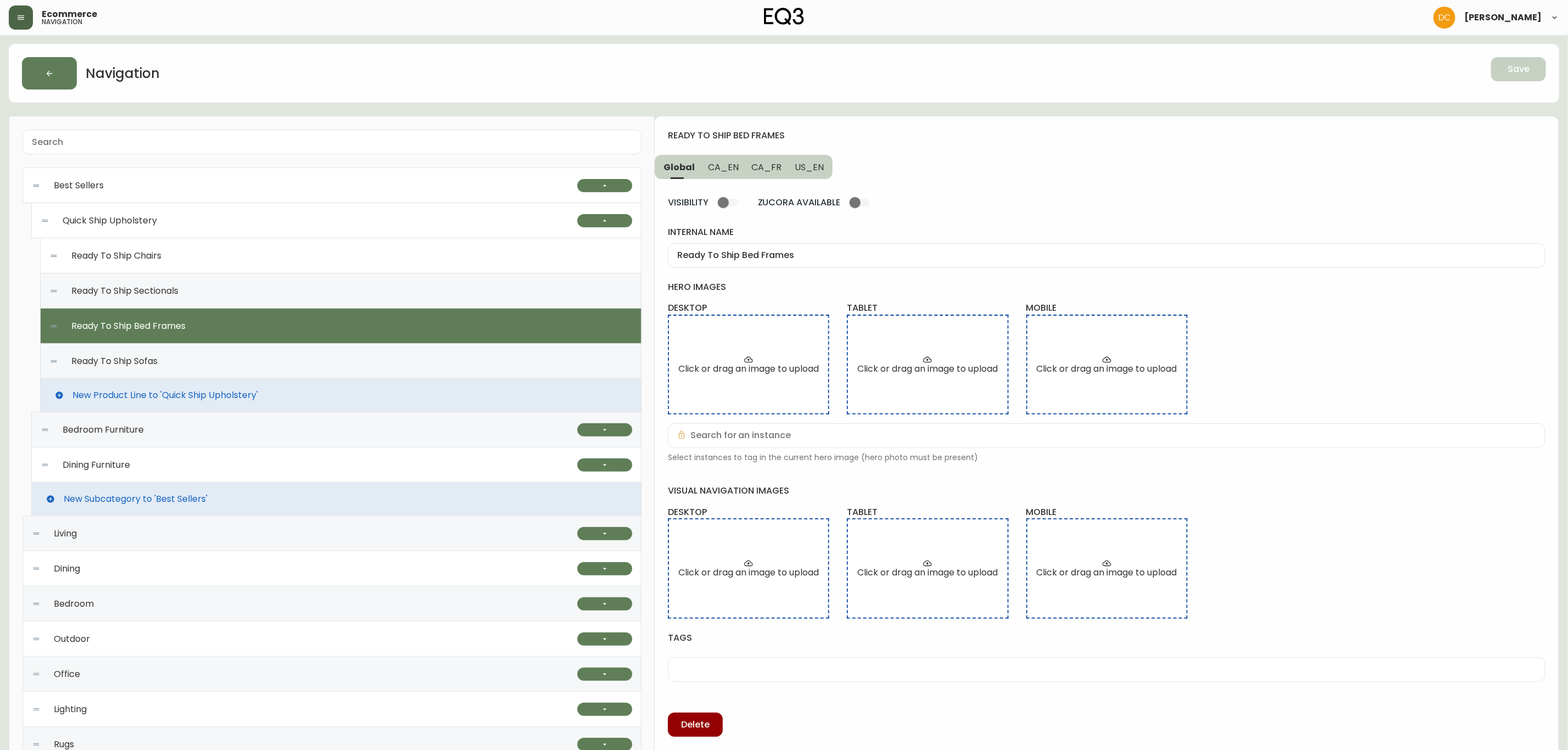
drag, startPoint x: 727, startPoint y: 170, endPoint x: 736, endPoint y: 169, distance: 9.1
click at [727, 169] on span "CA_EN" at bounding box center [724, 167] width 31 height 12
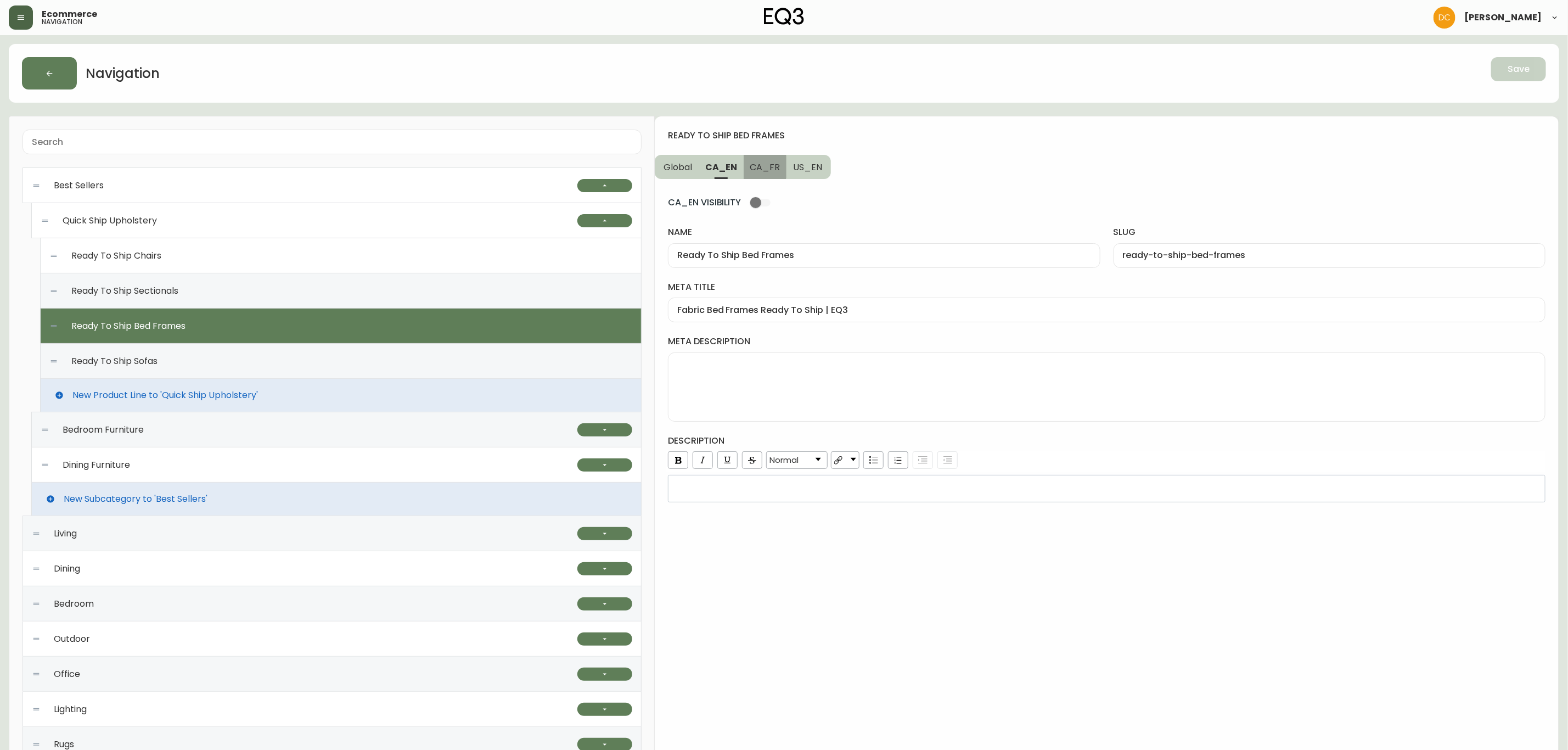
click at [758, 167] on span "CA_FR" at bounding box center [765, 167] width 30 height 12
type input "Lits pret a partir"
type input "lits-pret-a-partir"
click at [809, 164] on span "US_EN" at bounding box center [807, 167] width 29 height 12
type input "Ready To Ship Bed Frames"
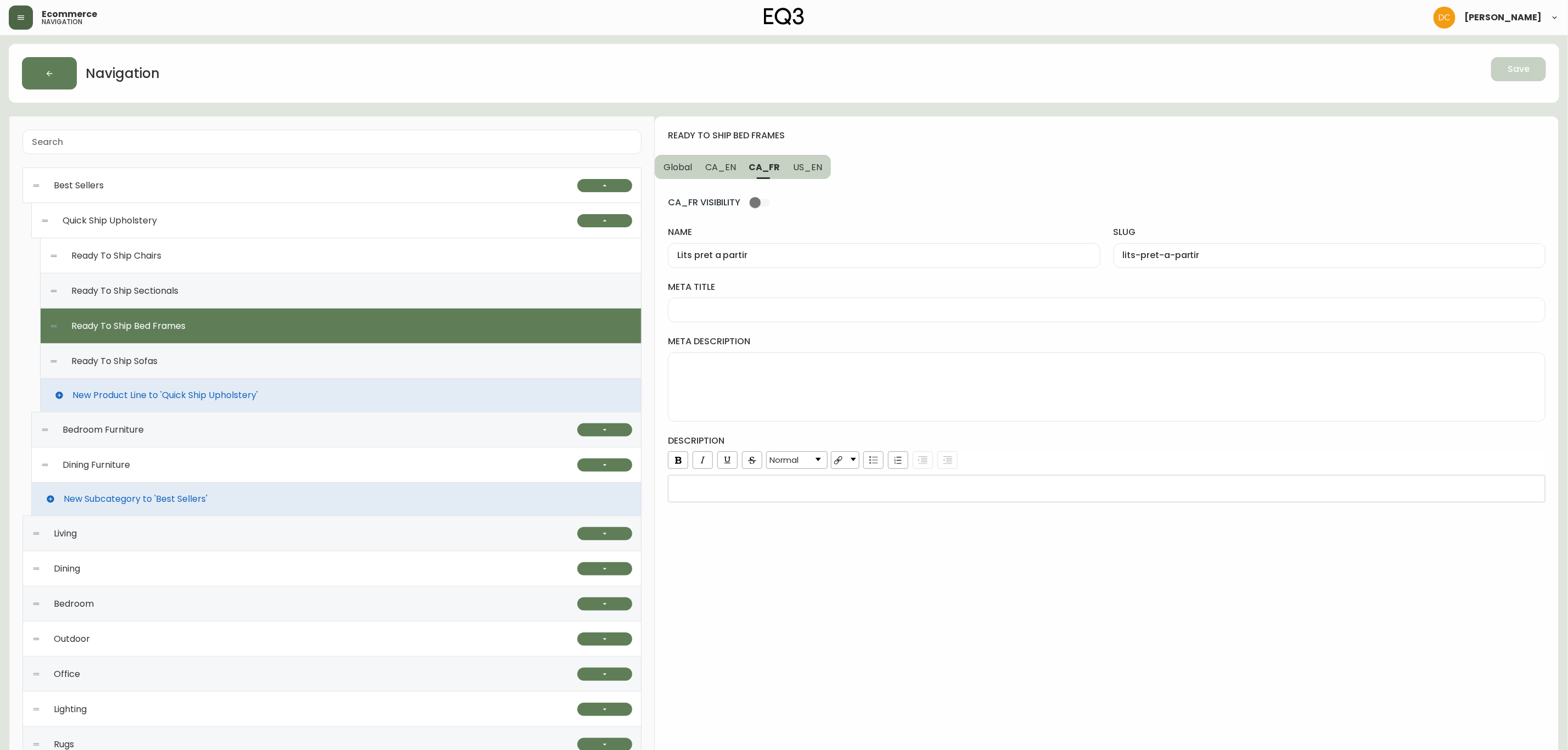
type input "ready-to-ship-bed-frames"
type input "Bed Frames Ready To Ship | EQ3"
click at [762, 176] on button "CA_FR" at bounding box center [764, 166] width 44 height 24
type input "Lits pret a partir"
type input "lits-pret-a-partir"
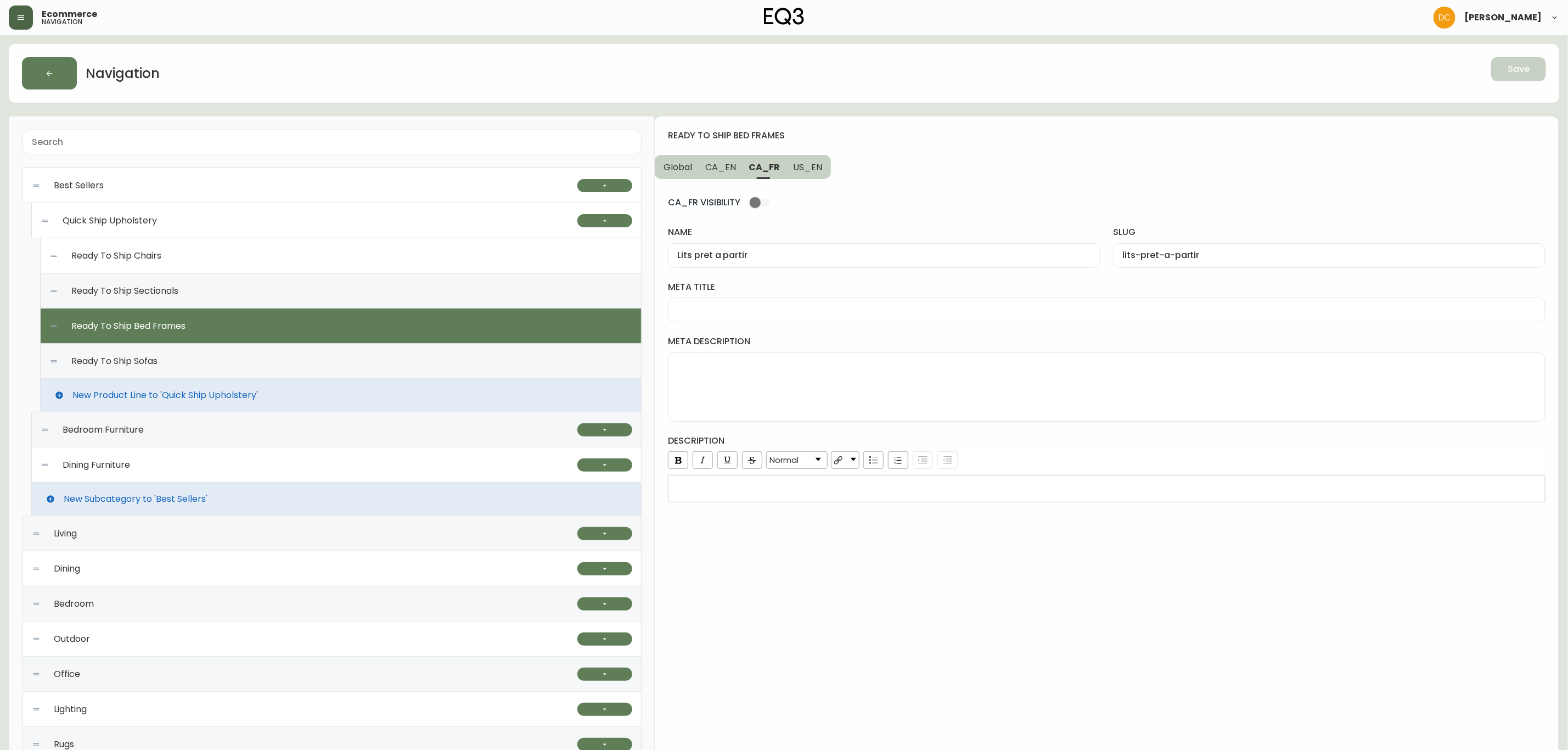
drag, startPoint x: 300, startPoint y: 288, endPoint x: 325, endPoint y: 287, distance: 25.0
click at [299, 288] on div "Ready To Ship Sectionals" at bounding box center [341, 290] width 583 height 35
type input "Canapés modulaires prêts à partir"
type input "canapes-modulaires-prets-a-partir"
type input "Canapés modulaires prêts à partir | EQ3"
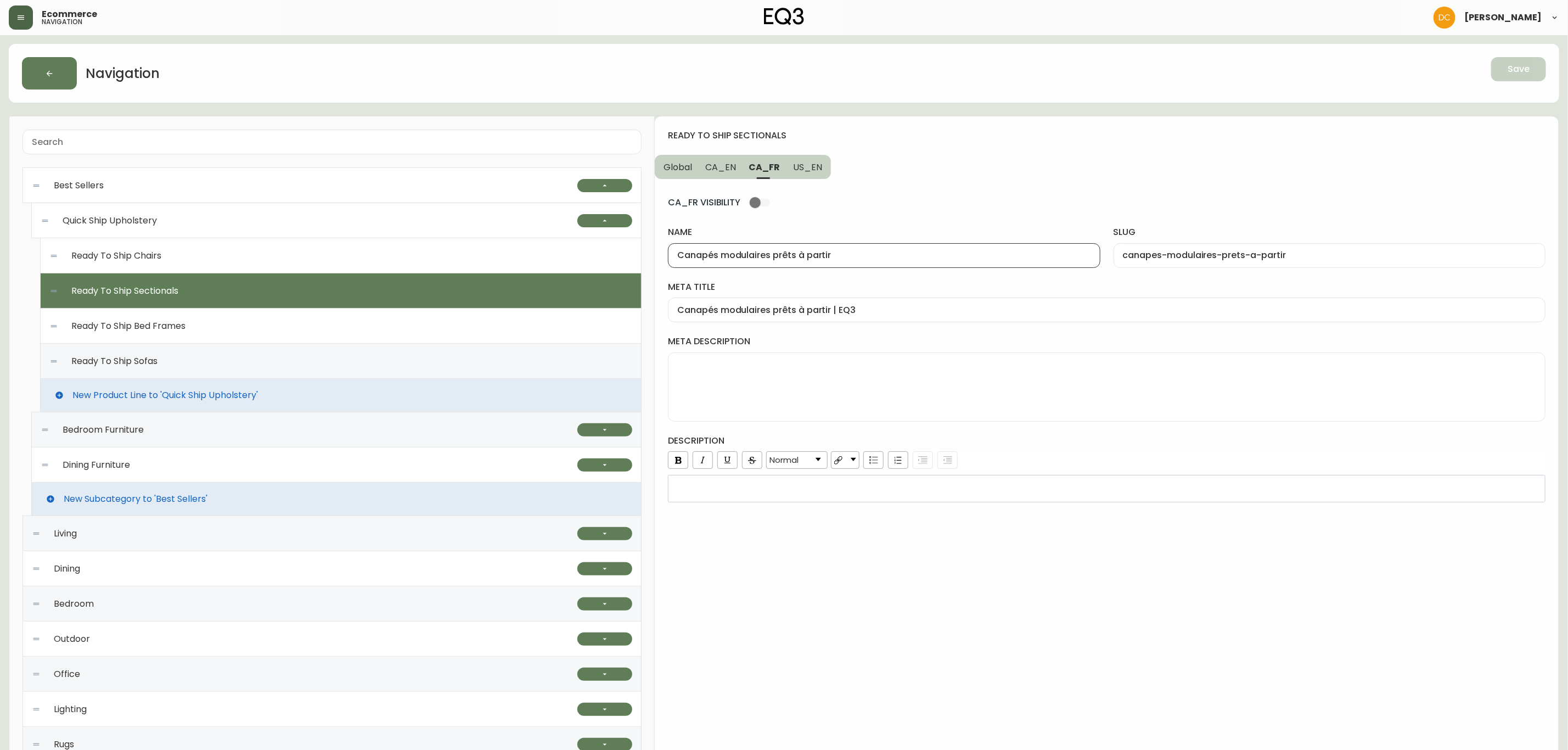
drag, startPoint x: 776, startPoint y: 256, endPoint x: 845, endPoint y: 252, distance: 69.1
click at [845, 252] on input "Canapés modulaires prêts à partir" at bounding box center [884, 255] width 414 height 10
click at [340, 315] on div "Ready To Ship Bed Frames" at bounding box center [341, 326] width 583 height 35
type input "Lits pret a partir"
type input "lits-pret-a-partir"
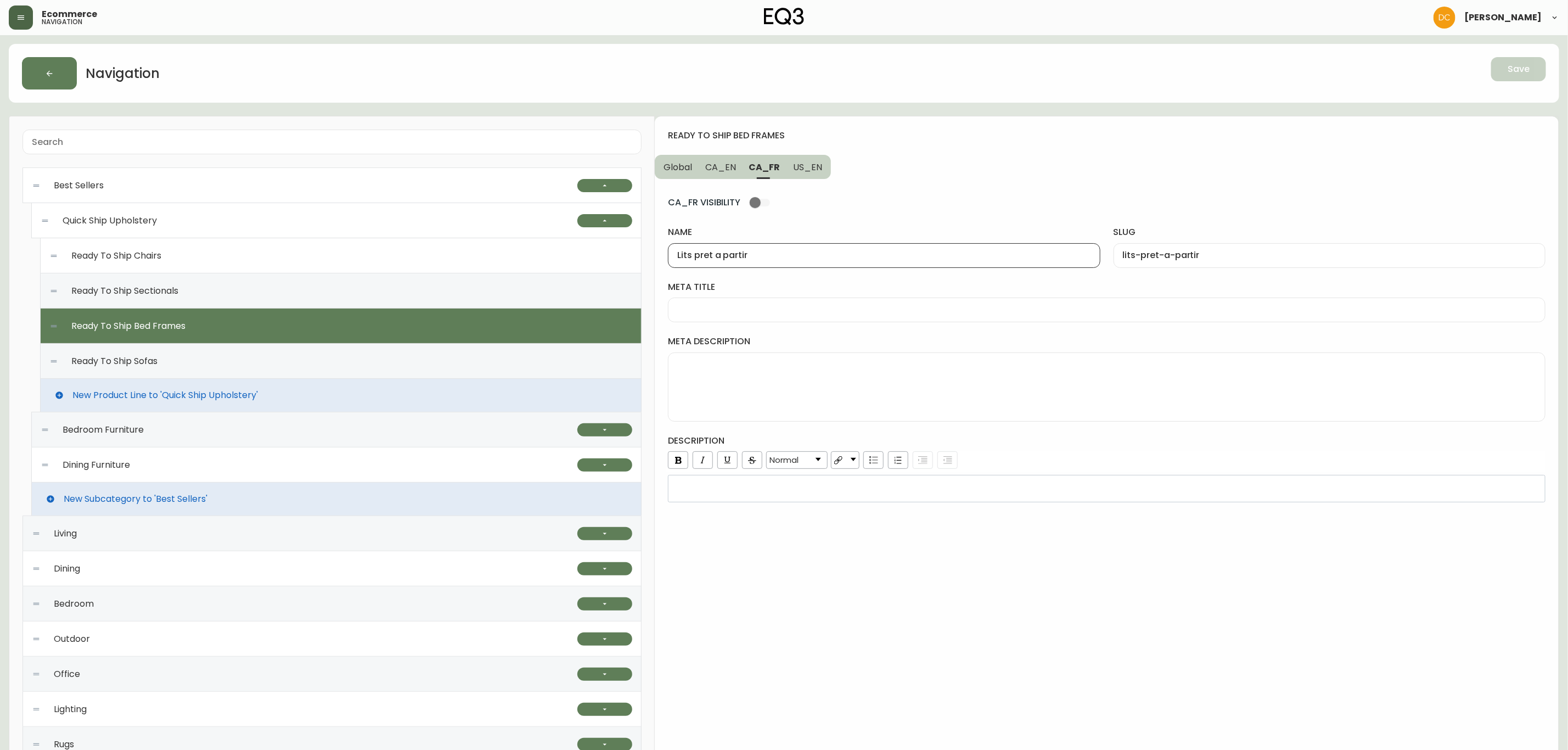
drag, startPoint x: 695, startPoint y: 255, endPoint x: 772, endPoint y: 249, distance: 77.2
click at [772, 249] on div "Lits pret a partir" at bounding box center [884, 255] width 432 height 25
paste input "êts à"
type input "Lits prêts à partir"
click at [771, 308] on input "meta title" at bounding box center [1107, 309] width 859 height 10
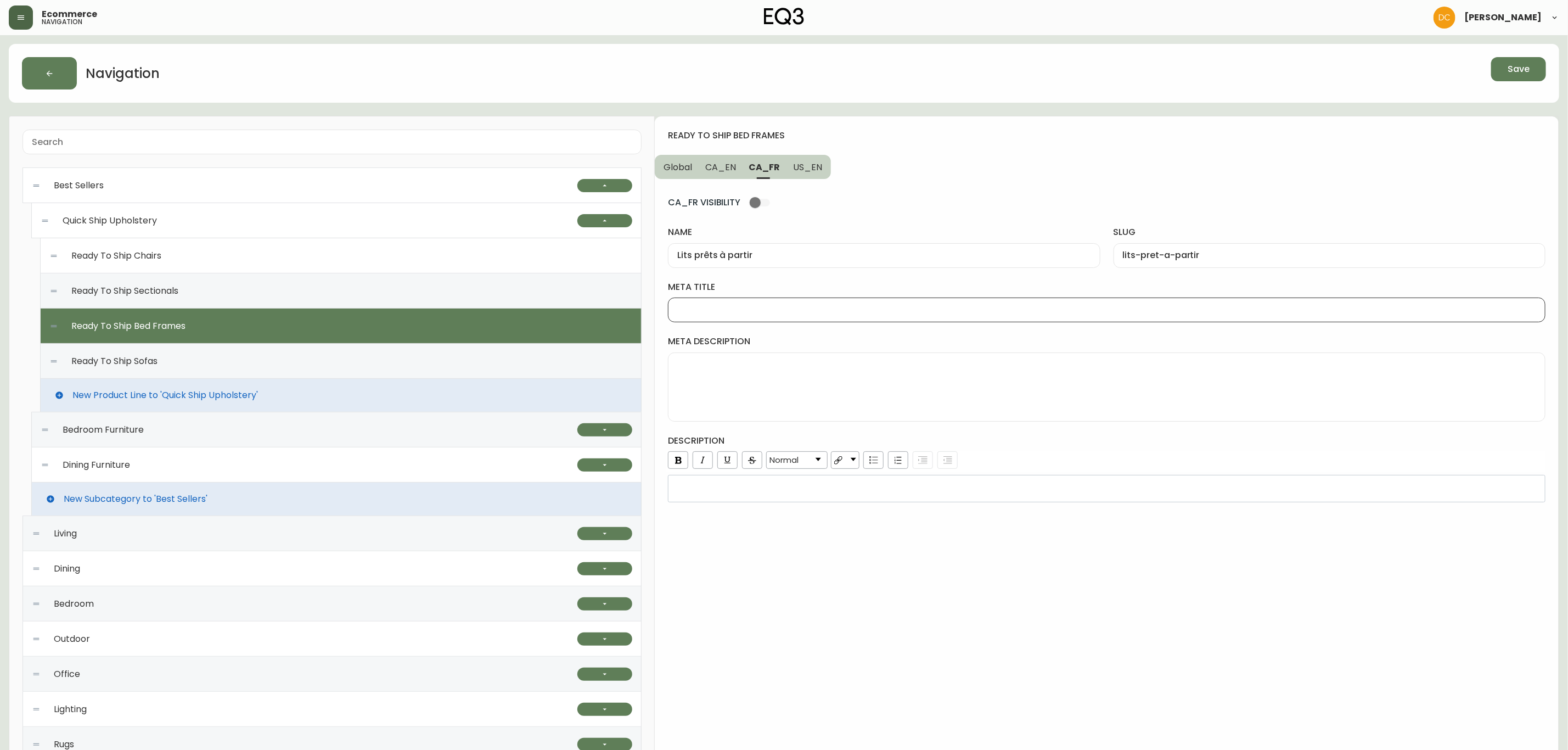
paste input "Lits prêts à partir"
type input "Lits prêts à partir | EQ3"
click at [706, 162] on span "CA_EN" at bounding box center [720, 167] width 31 height 12
type input "Ready To Ship Bed Frames"
type input "ready-to-ship-bed-frames"
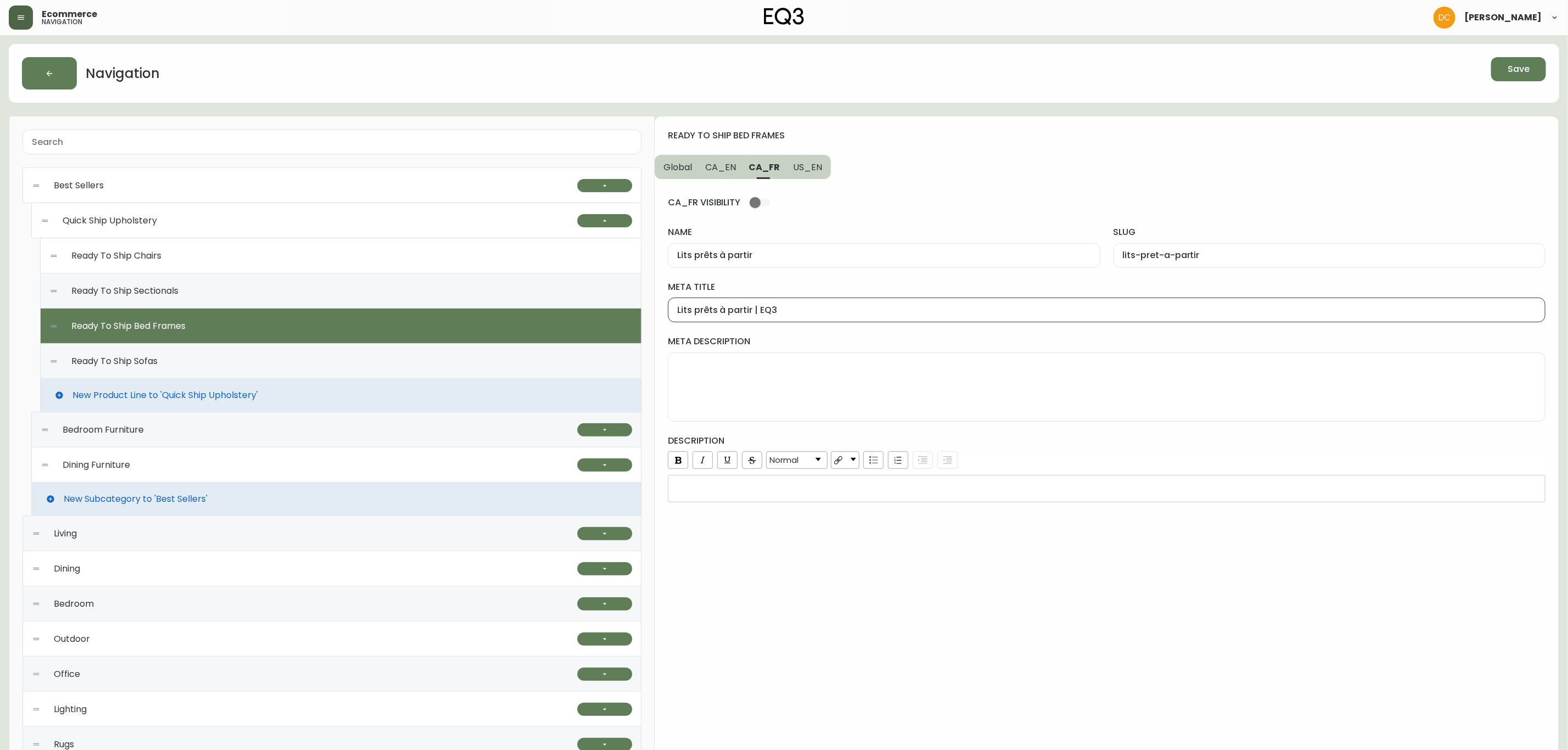
type input "Fabric Bed Frames Ready To Ship | EQ3"
click at [767, 166] on span "CA_FR" at bounding box center [765, 167] width 30 height 12
type input "Lits prêts à partir"
type input "lits-pret-a-partir"
type input "Lits prêts à partir | EQ3"
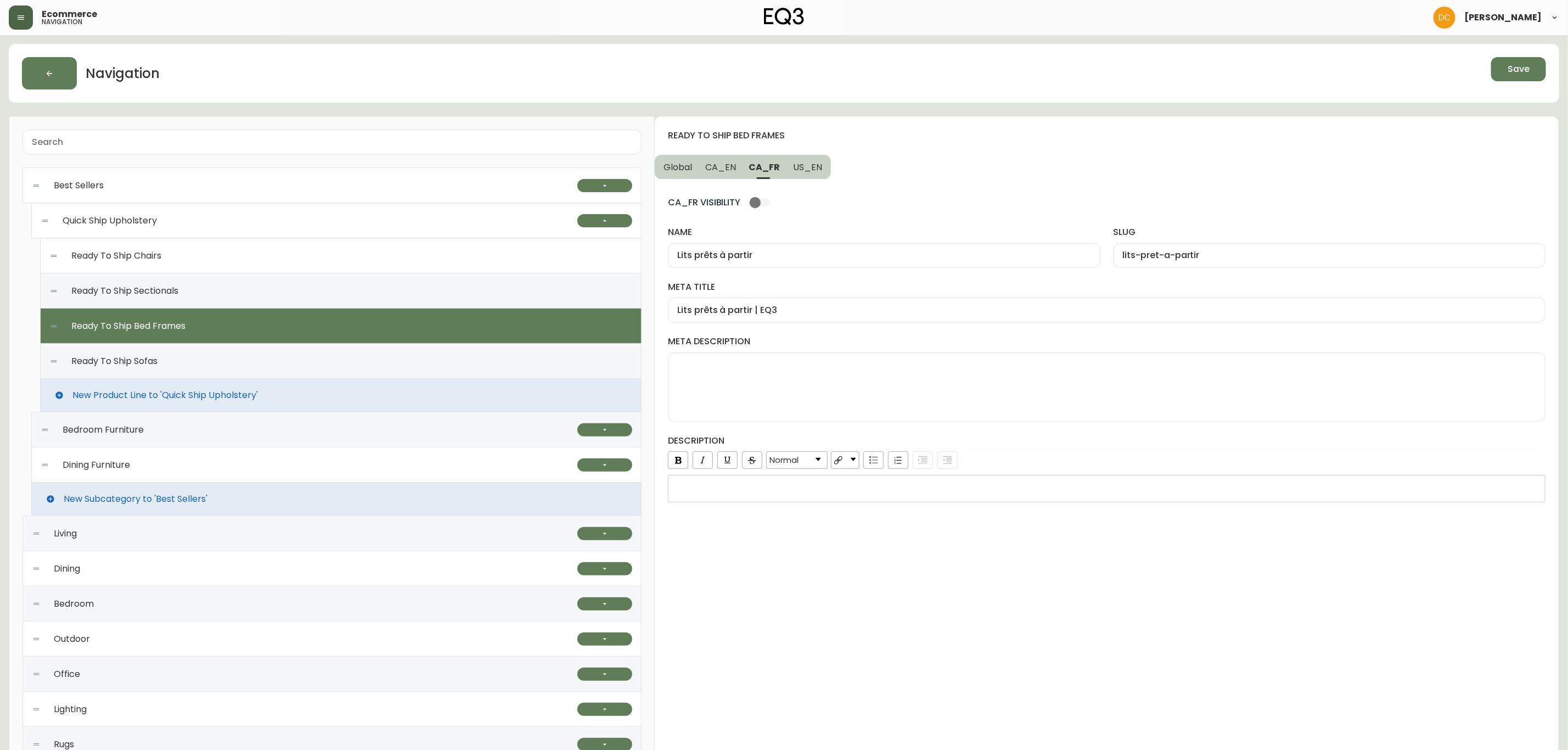
click at [728, 168] on span "CA_EN" at bounding box center [720, 167] width 31 height 12
type input "Ready To Ship Bed Frames"
type input "ready-to-ship-bed-frames"
type input "Fabric Bed Frames Ready To Ship | EQ3"
drag, startPoint x: 741, startPoint y: 256, endPoint x: 817, endPoint y: 258, distance: 76.0
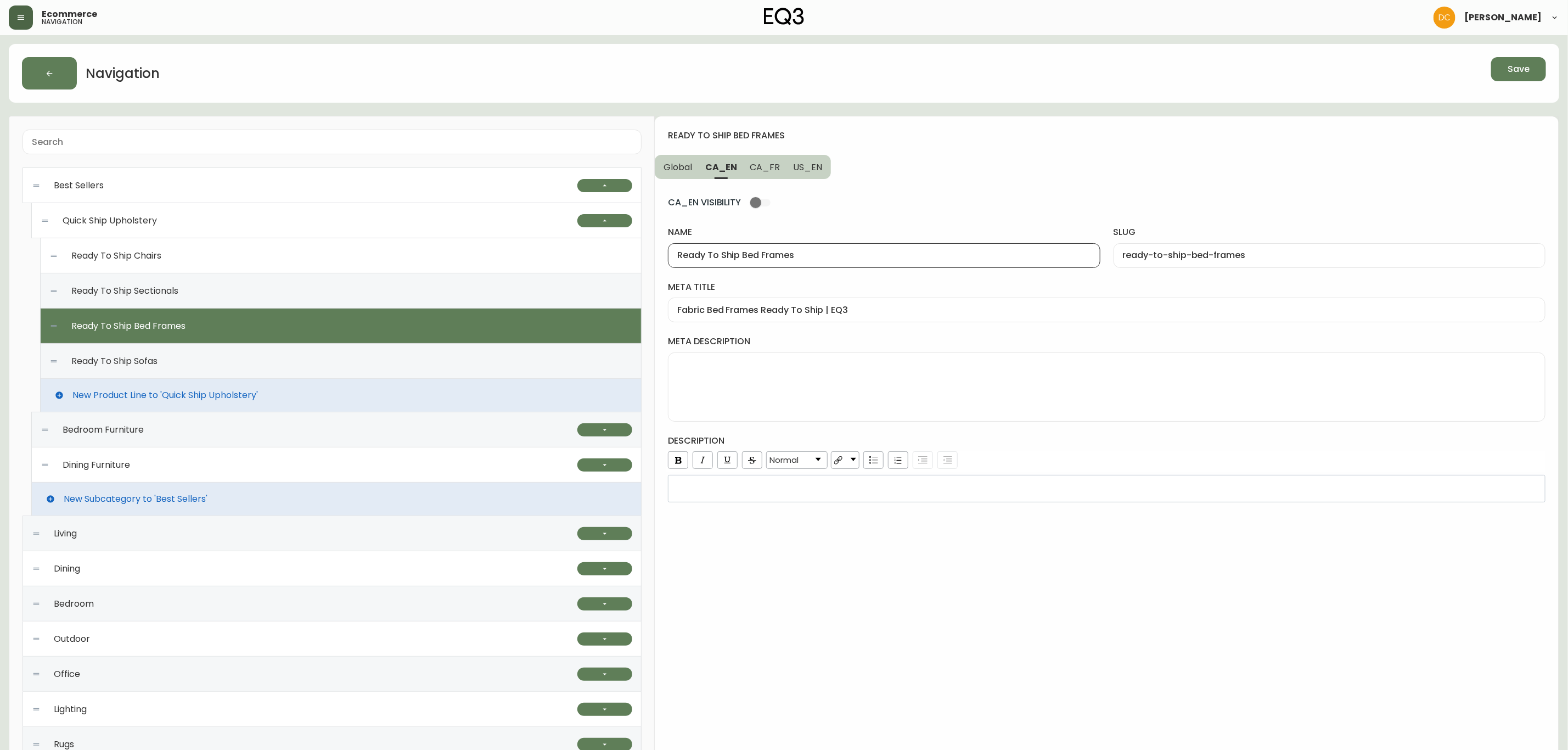
click at [807, 255] on input "Ready To Ship Bed Frames" at bounding box center [884, 255] width 414 height 10
click at [835, 264] on div "Ready To Ship Bed Frames" at bounding box center [884, 255] width 432 height 25
click at [825, 257] on input "Ready To Ship Bed Frames" at bounding box center [884, 255] width 414 height 10
drag, startPoint x: 817, startPoint y: 257, endPoint x: 743, endPoint y: 250, distance: 74.3
click at [743, 250] on input "Ready To Ship Bed Frames" at bounding box center [884, 255] width 414 height 10
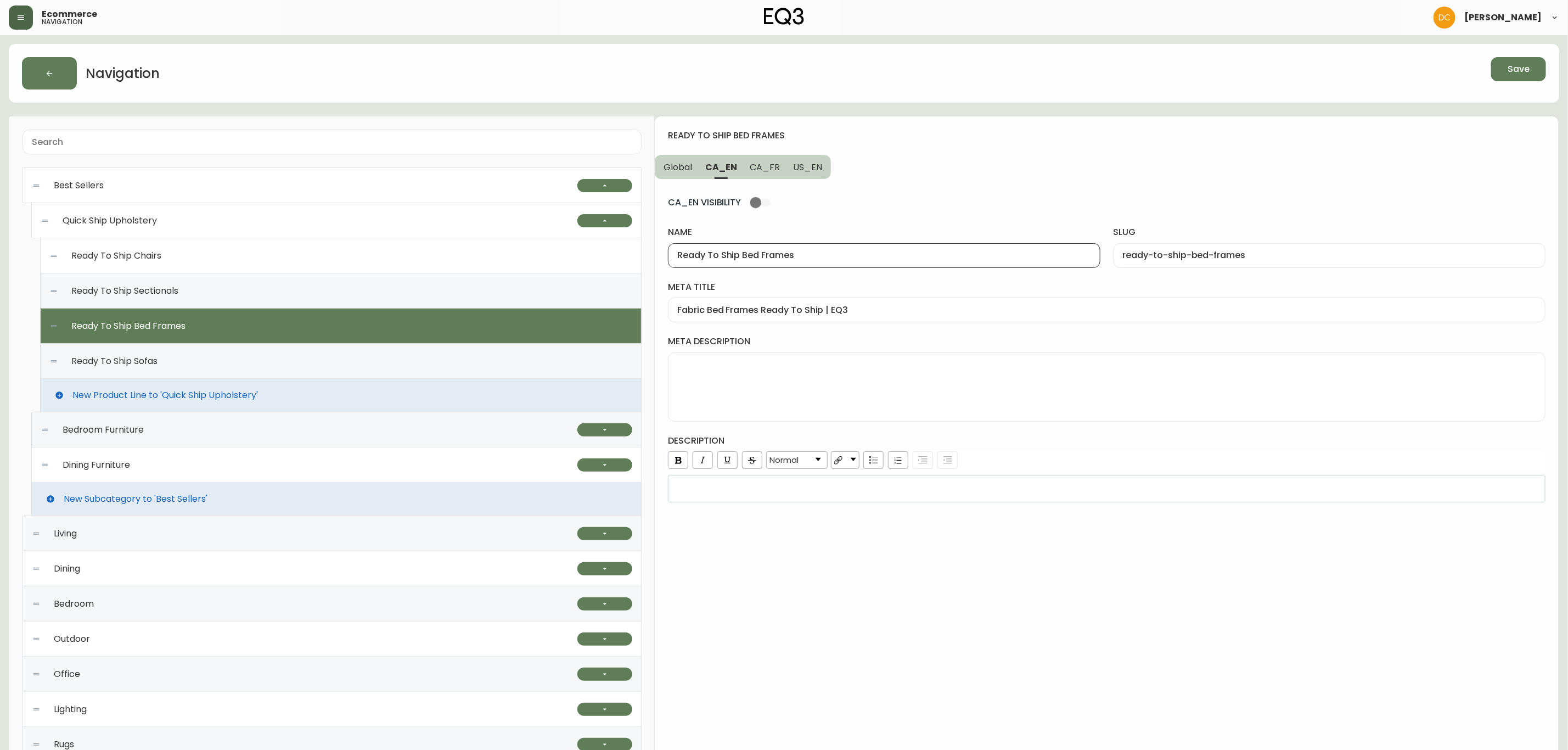
click at [760, 172] on span "CA_FR" at bounding box center [765, 167] width 30 height 12
type input "Lits prêts à partir"
type input "lits-pret-a-partir"
type input "Lits prêts à partir | EQ3"
drag, startPoint x: 693, startPoint y: 254, endPoint x: 658, endPoint y: 255, distance: 35.0
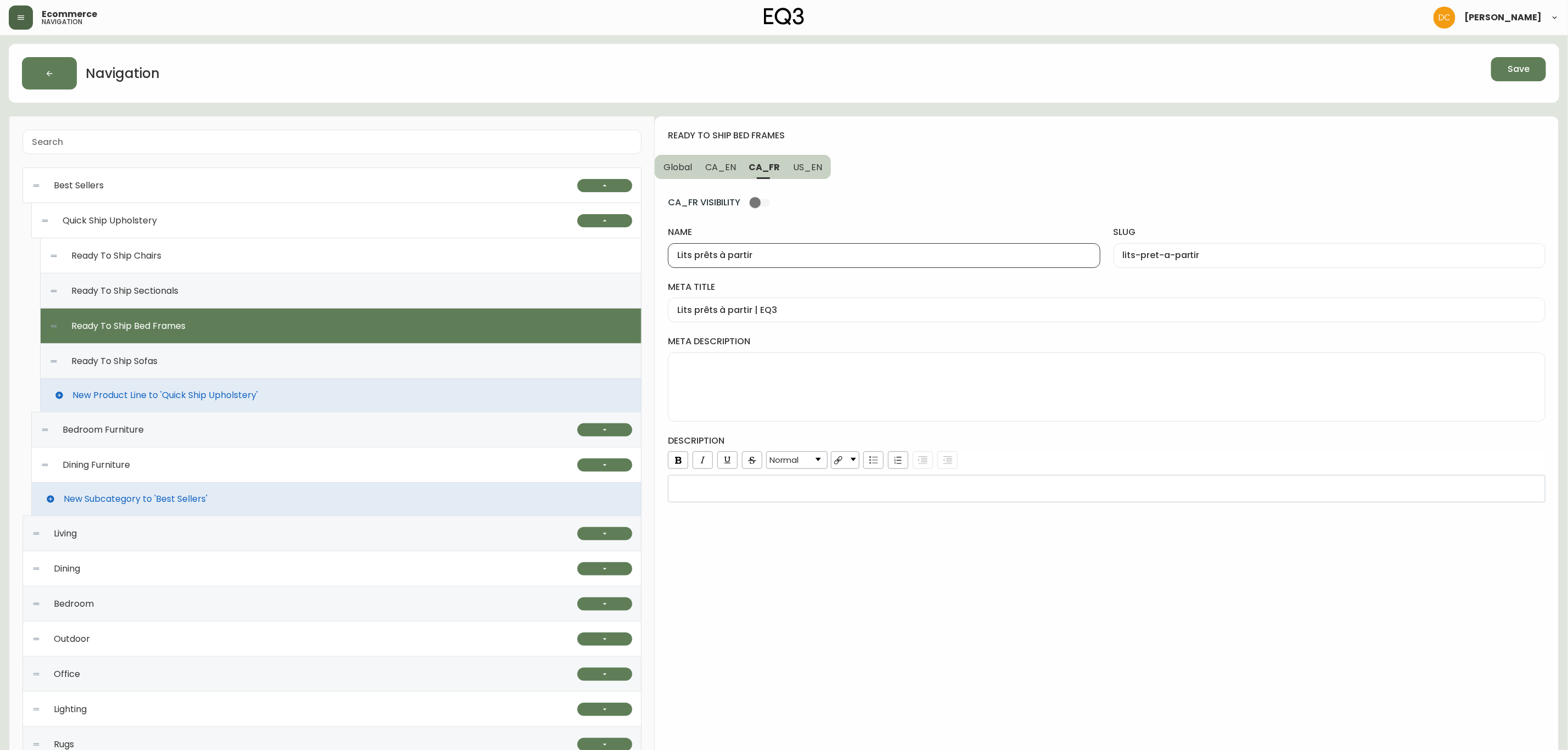
click at [658, 255] on div "ready to ship bed frames Global CA_EN CA_FR US_EN CA_FR VISIBILITY name Lits pr…" at bounding box center [1106, 551] width 904 height 868
paste input "Cadres de lit"
type input "Cadres de lit prêts à partir"
click at [681, 309] on input "Lits prêts à partir | EQ3" at bounding box center [1107, 309] width 859 height 10
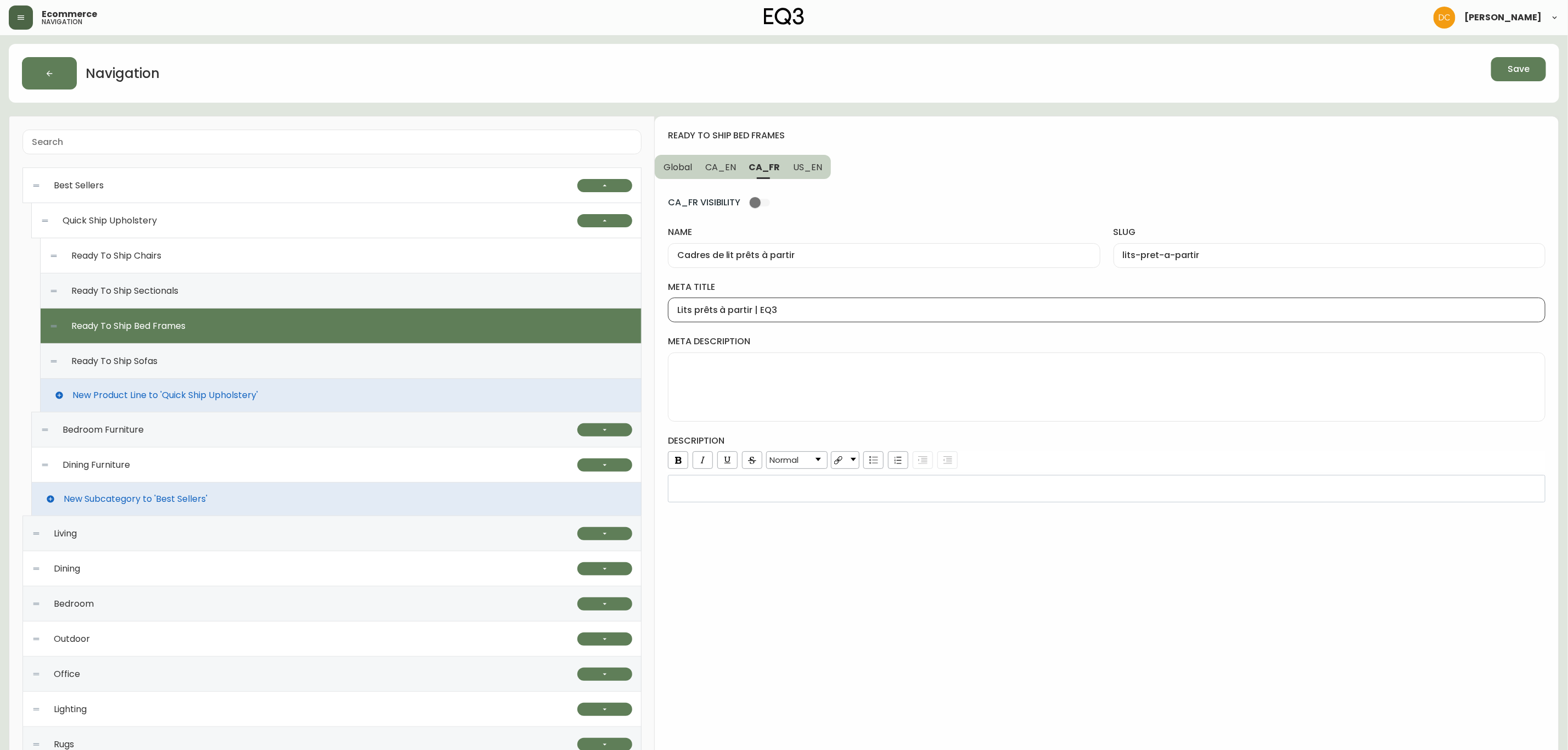
paste input "Cadres de lit"
type input "Cadres de lit prêts à partir | EQ3"
click at [1132, 254] on input "lits-pret-a-partir" at bounding box center [1330, 255] width 414 height 10
type input "cadres-de-lit-pret-a-partir"
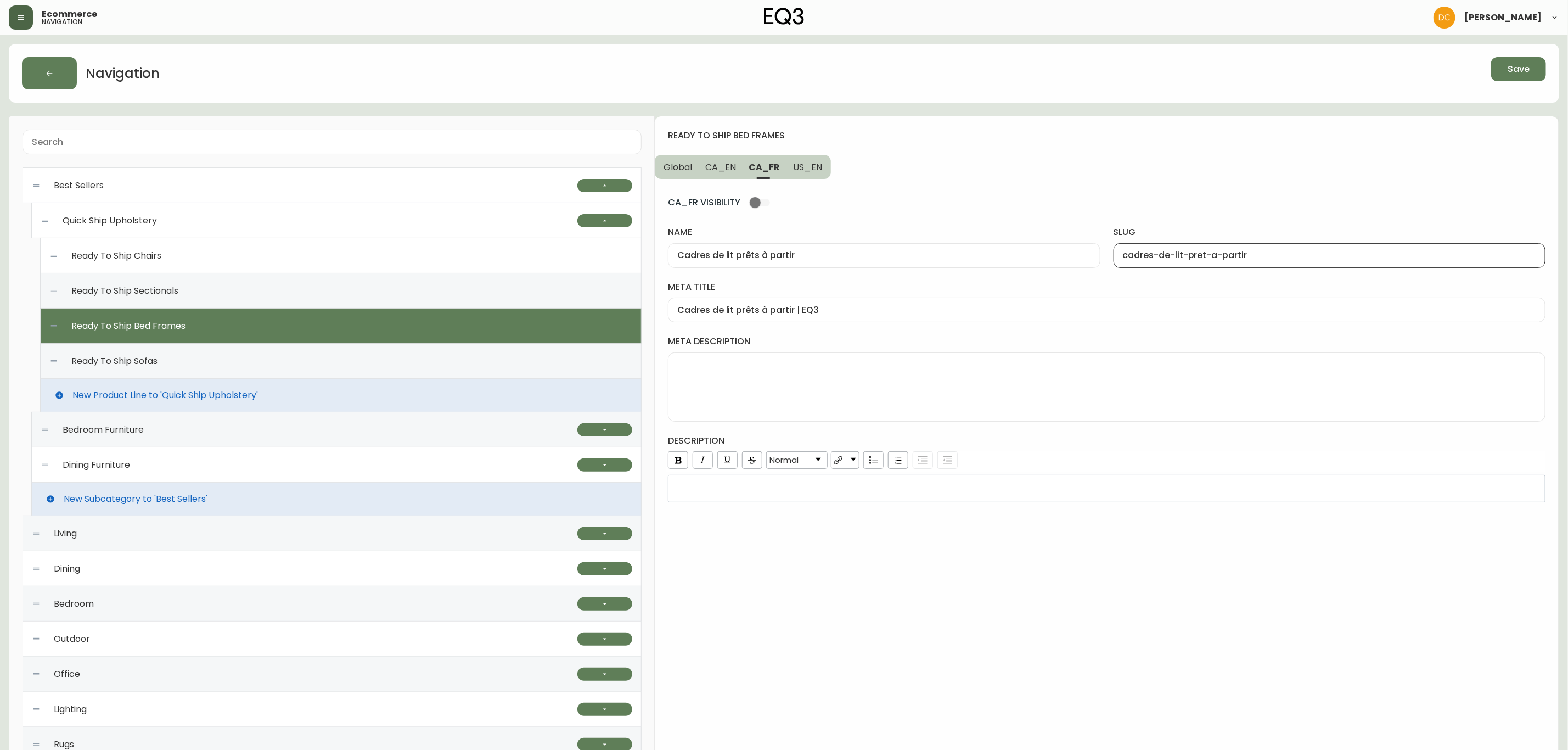
click at [717, 173] on span "CA_EN" at bounding box center [720, 167] width 31 height 12
type input "Ready To Ship Bed Frames"
type input "ready-to-ship-bed-frames"
type input "Fabric Bed Frames Ready To Ship | EQ3"
click at [672, 168] on span "Global" at bounding box center [678, 167] width 29 height 12
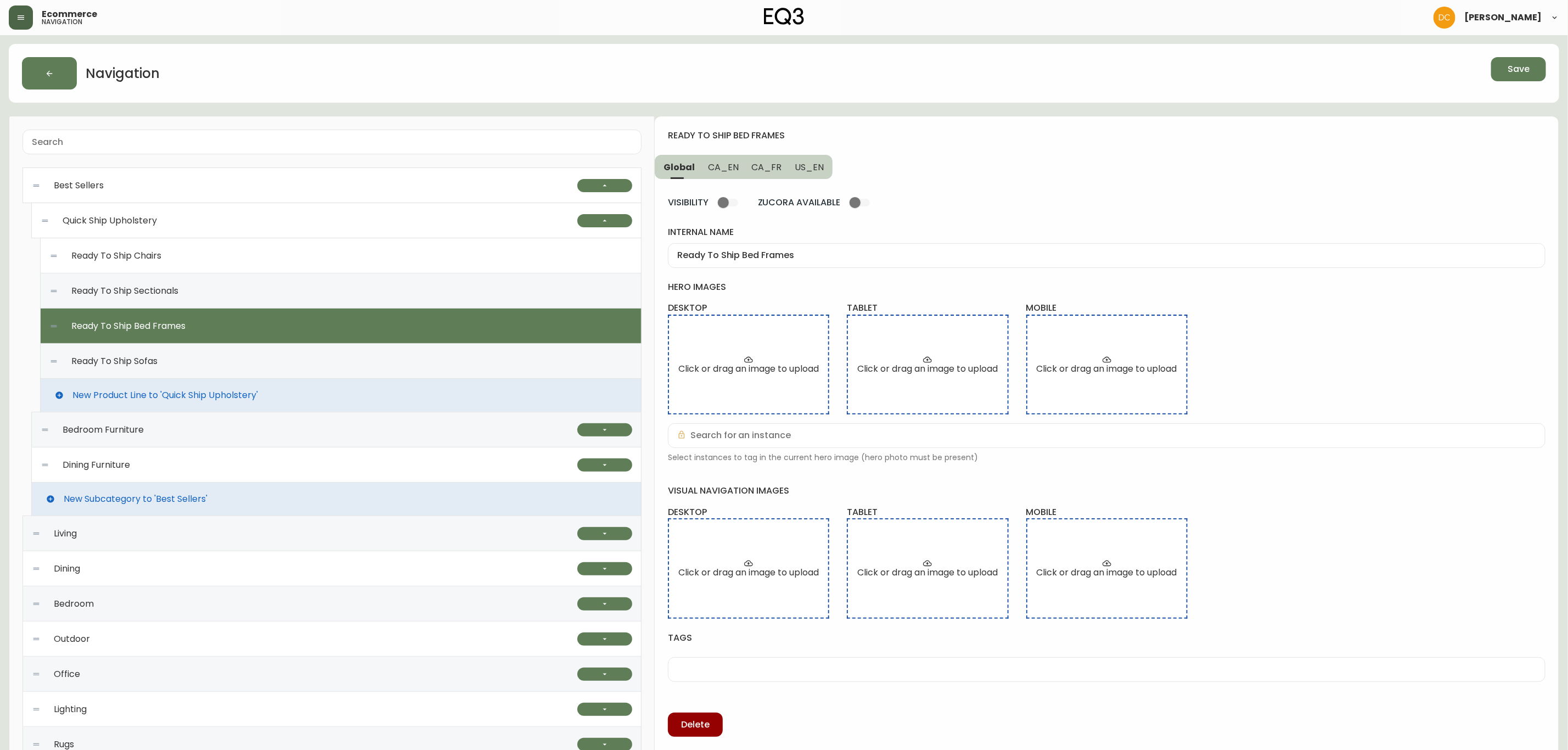
click at [764, 168] on span "CA_FR" at bounding box center [767, 167] width 30 height 12
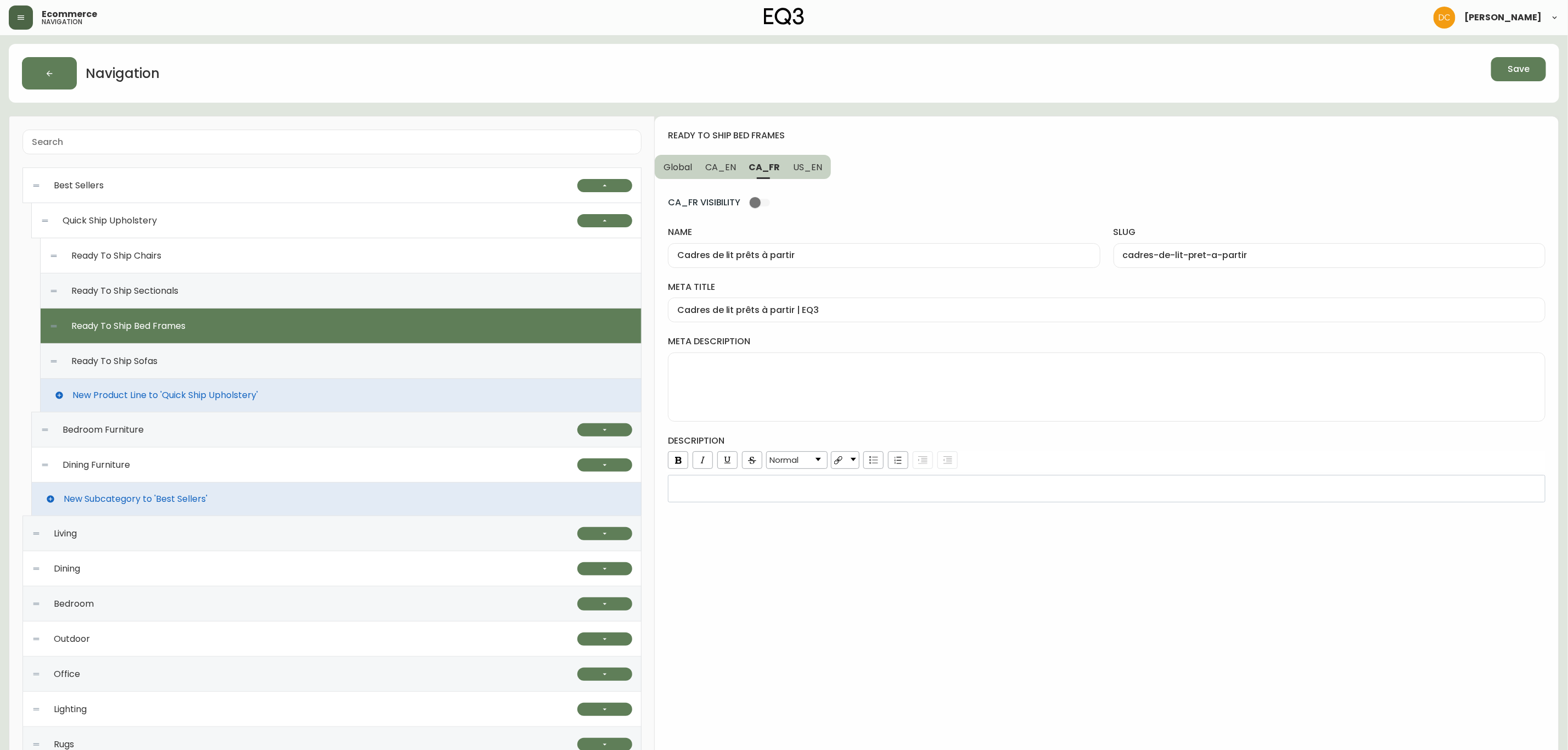
click at [1540, 60] on button "Save" at bounding box center [1518, 69] width 55 height 24
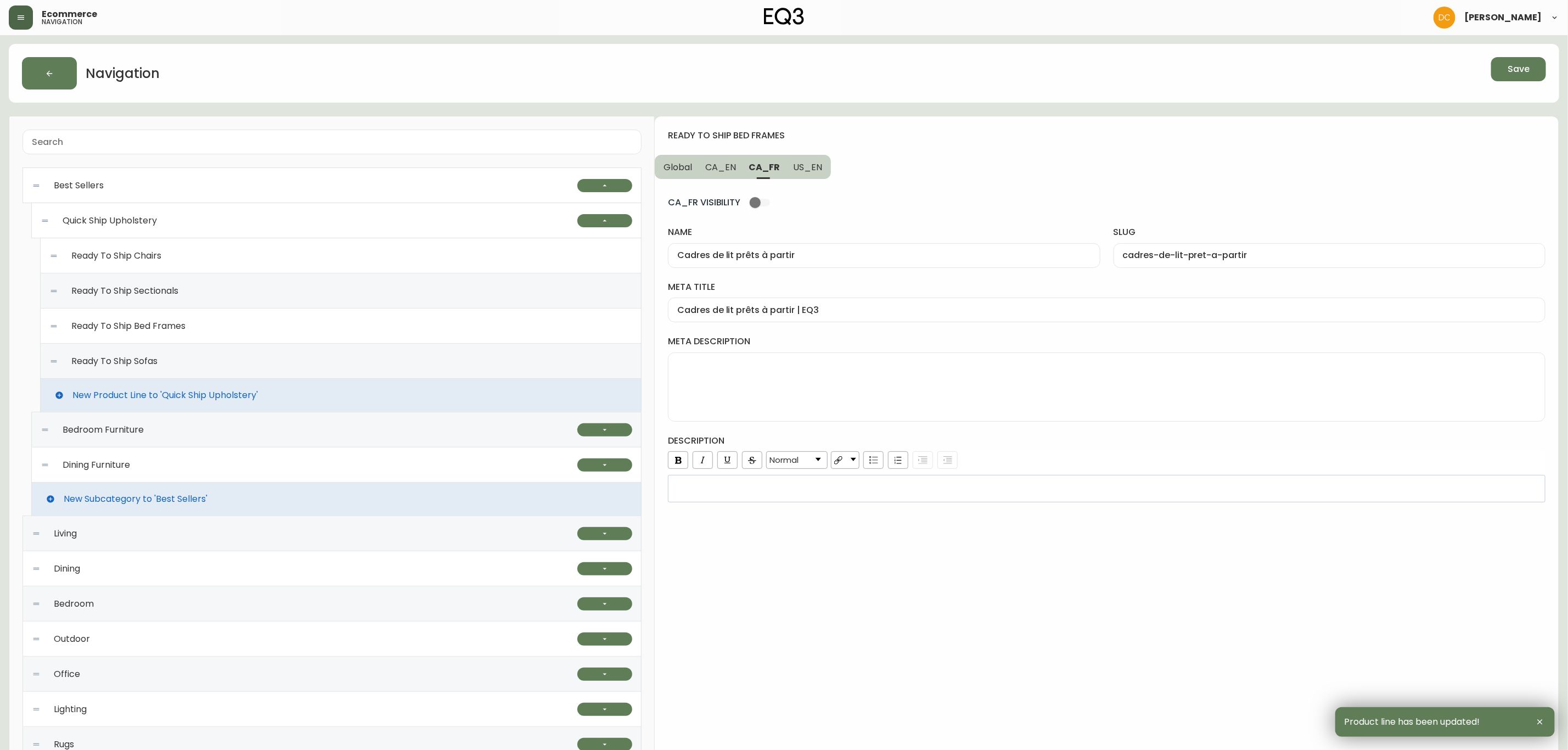
click at [316, 320] on div "Ready To Ship Bed Frames" at bounding box center [341, 326] width 583 height 35
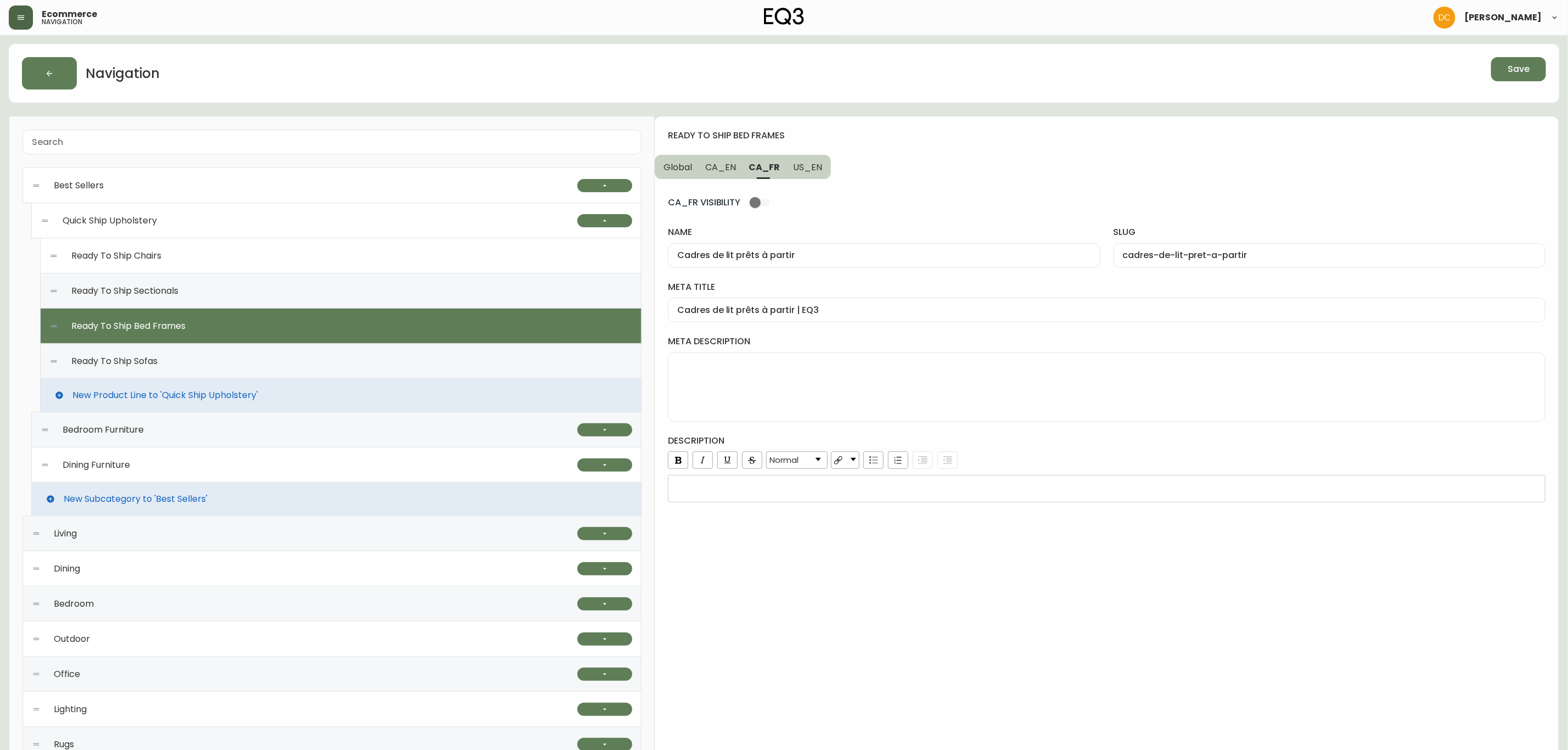
click at [285, 355] on div "Ready To Ship Sofas" at bounding box center [341, 361] width 583 height 35
type input "Canapés prêts à partir"
type input "canapes-pret-a-partir"
type input "Canapés prêts à partir | EQ3"
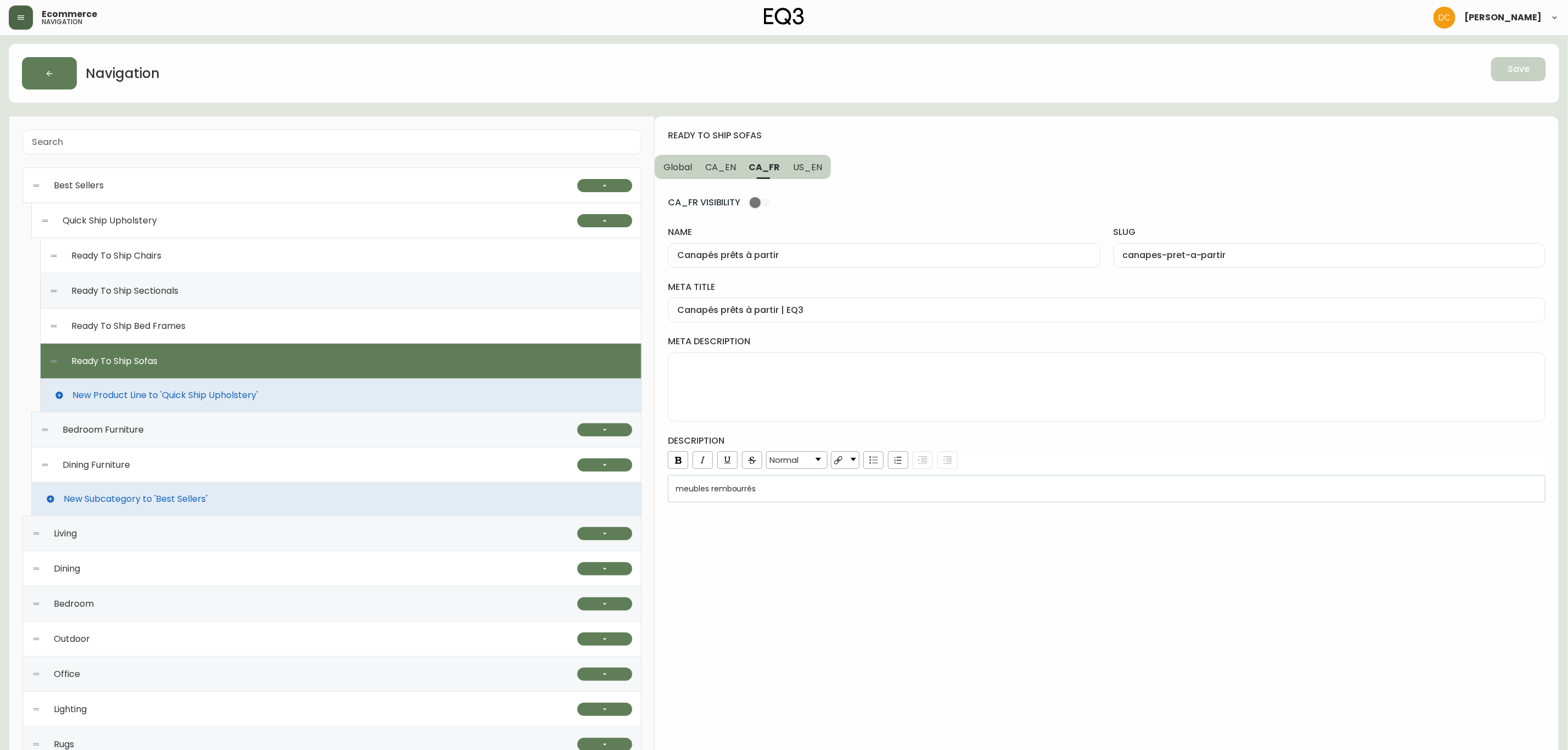
click at [725, 166] on span "CA_EN" at bounding box center [720, 167] width 31 height 12
type input "Ready To Ship Sofas"
type input "ready-to-ship-sofas"
type input "Fabric & Leather Sofa Ready To Ship | EQ3"
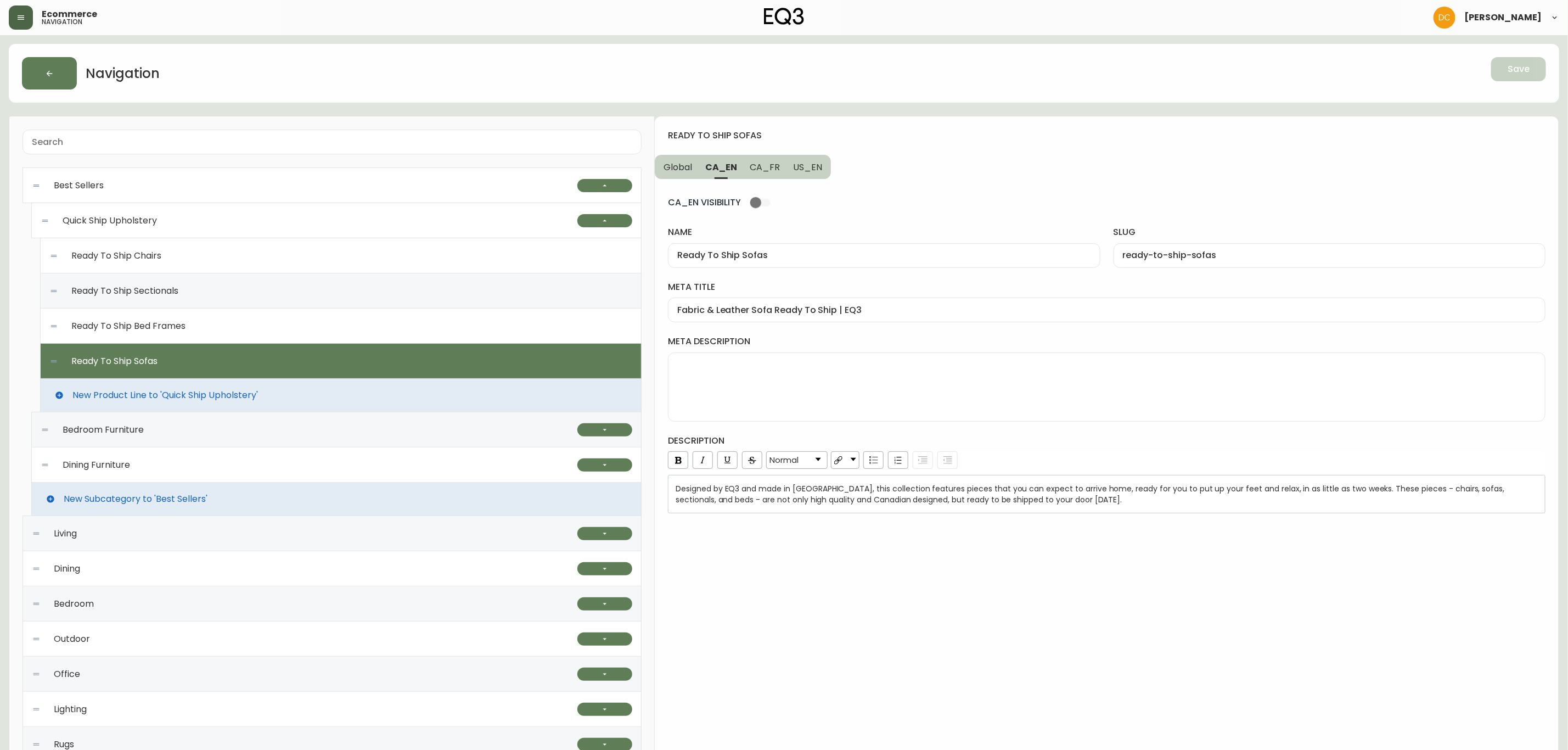
click at [682, 157] on button "Global" at bounding box center [677, 166] width 44 height 24
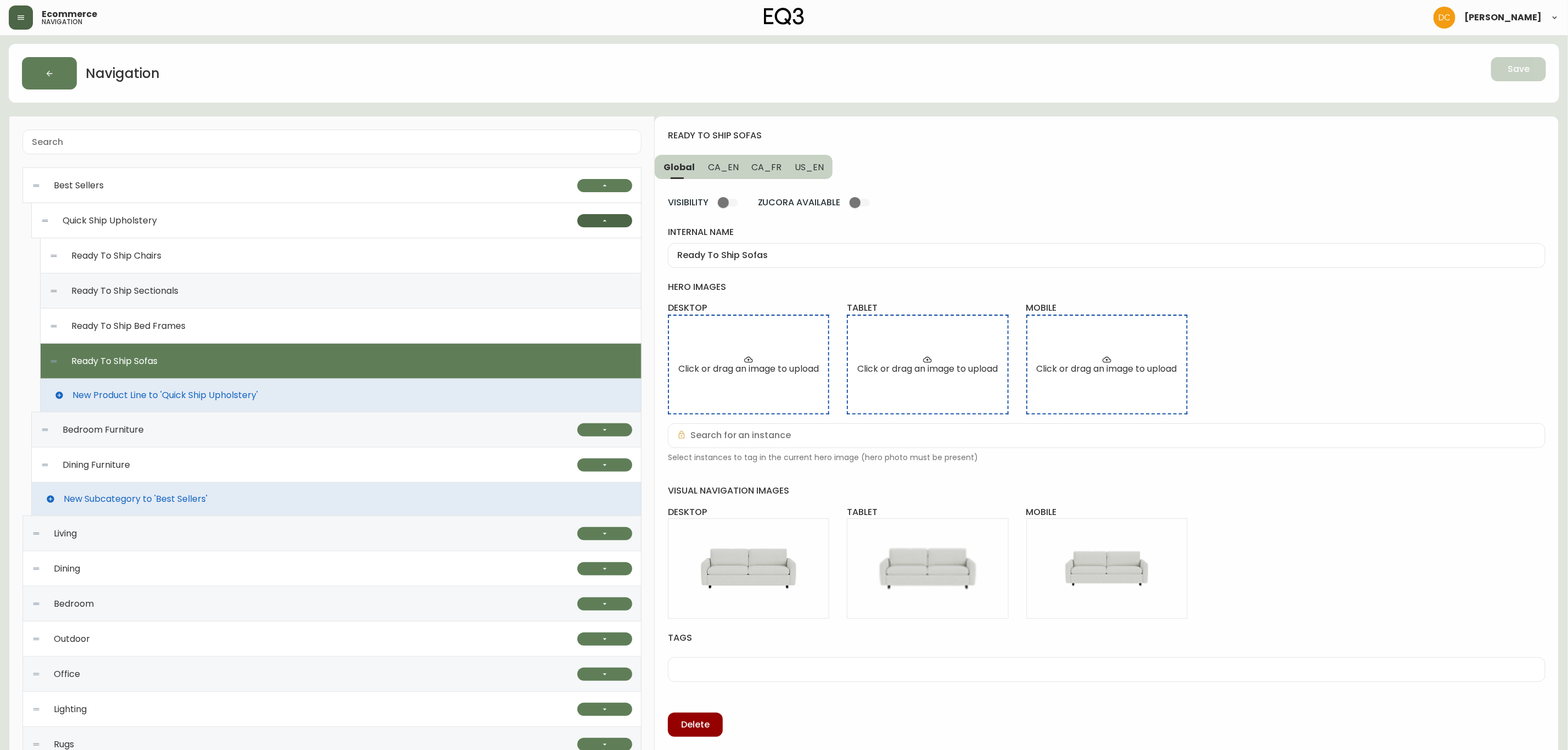
click at [606, 227] on button "button" at bounding box center [604, 220] width 55 height 13
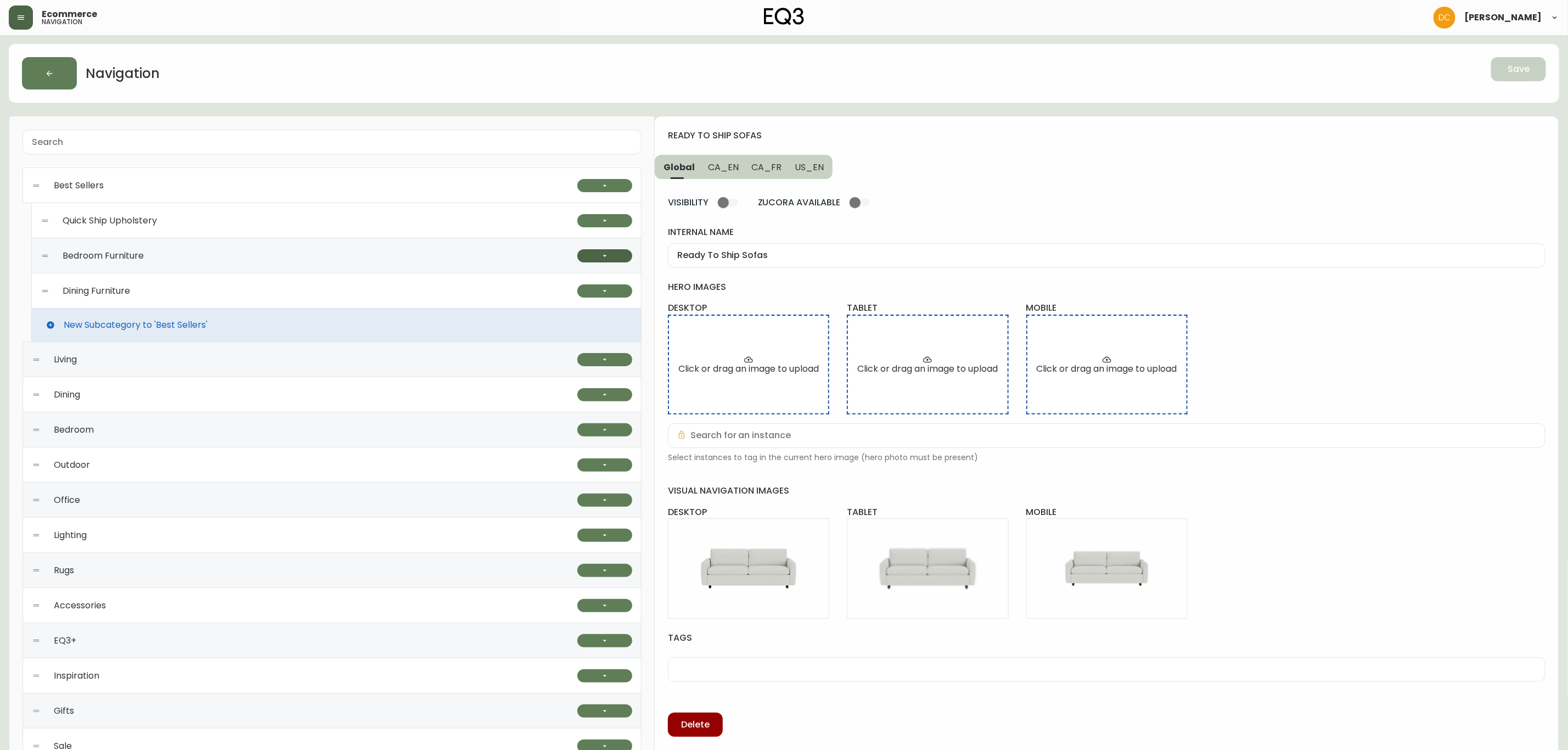
click at [608, 262] on button "button" at bounding box center [604, 255] width 55 height 13
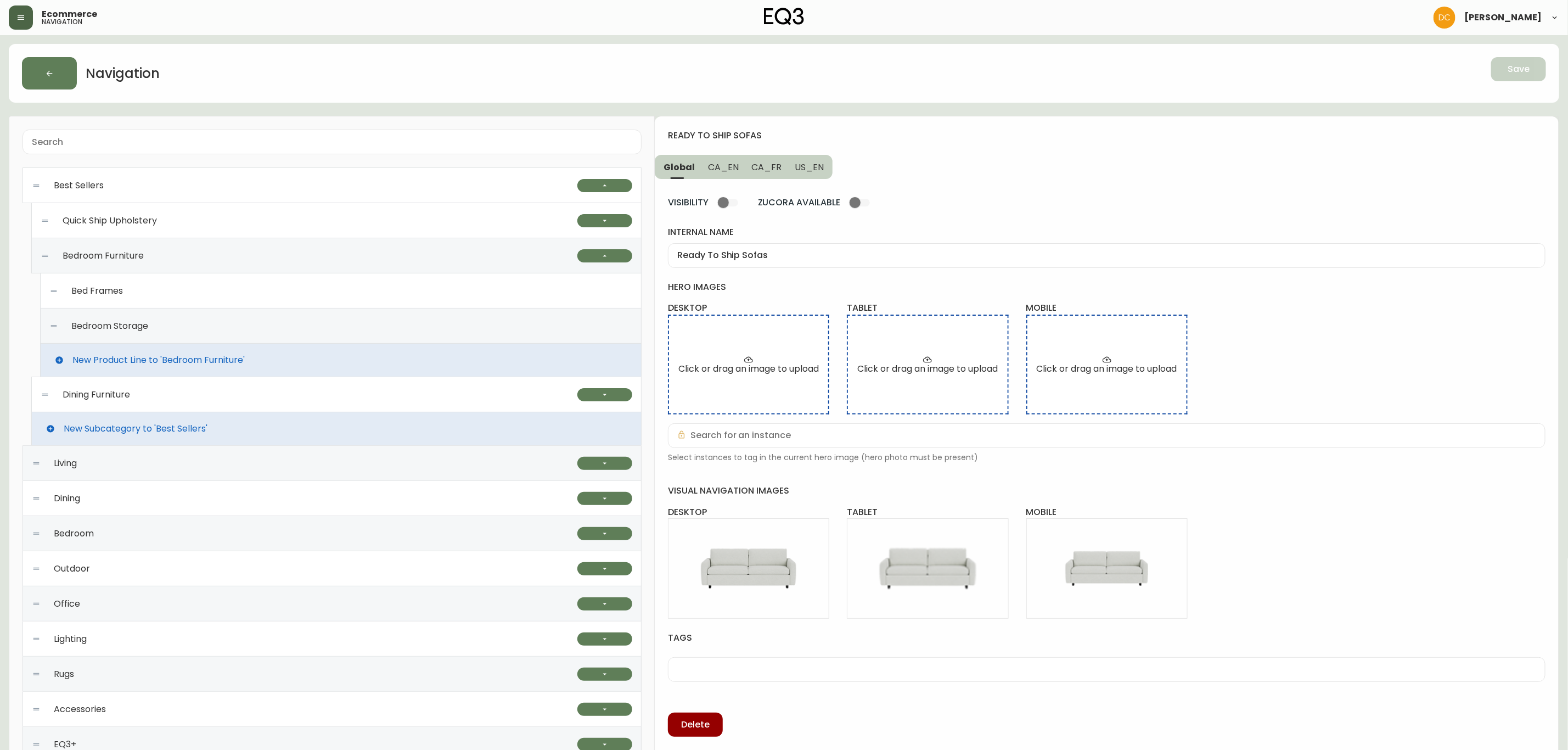
click at [420, 295] on div "Bed Frames" at bounding box center [341, 290] width 583 height 35
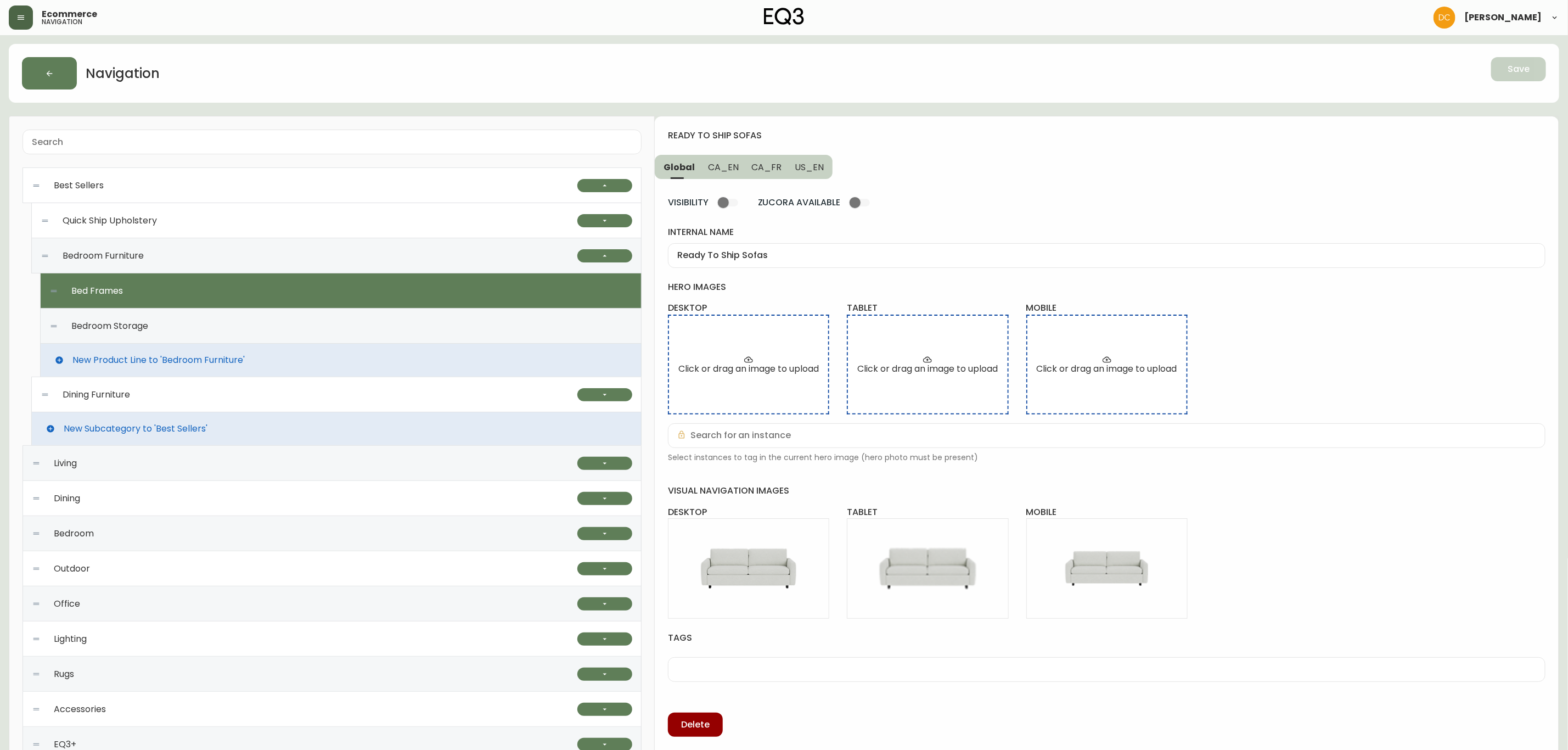
type input "Bed Frames"
click at [730, 169] on span "CA_EN" at bounding box center [724, 167] width 31 height 12
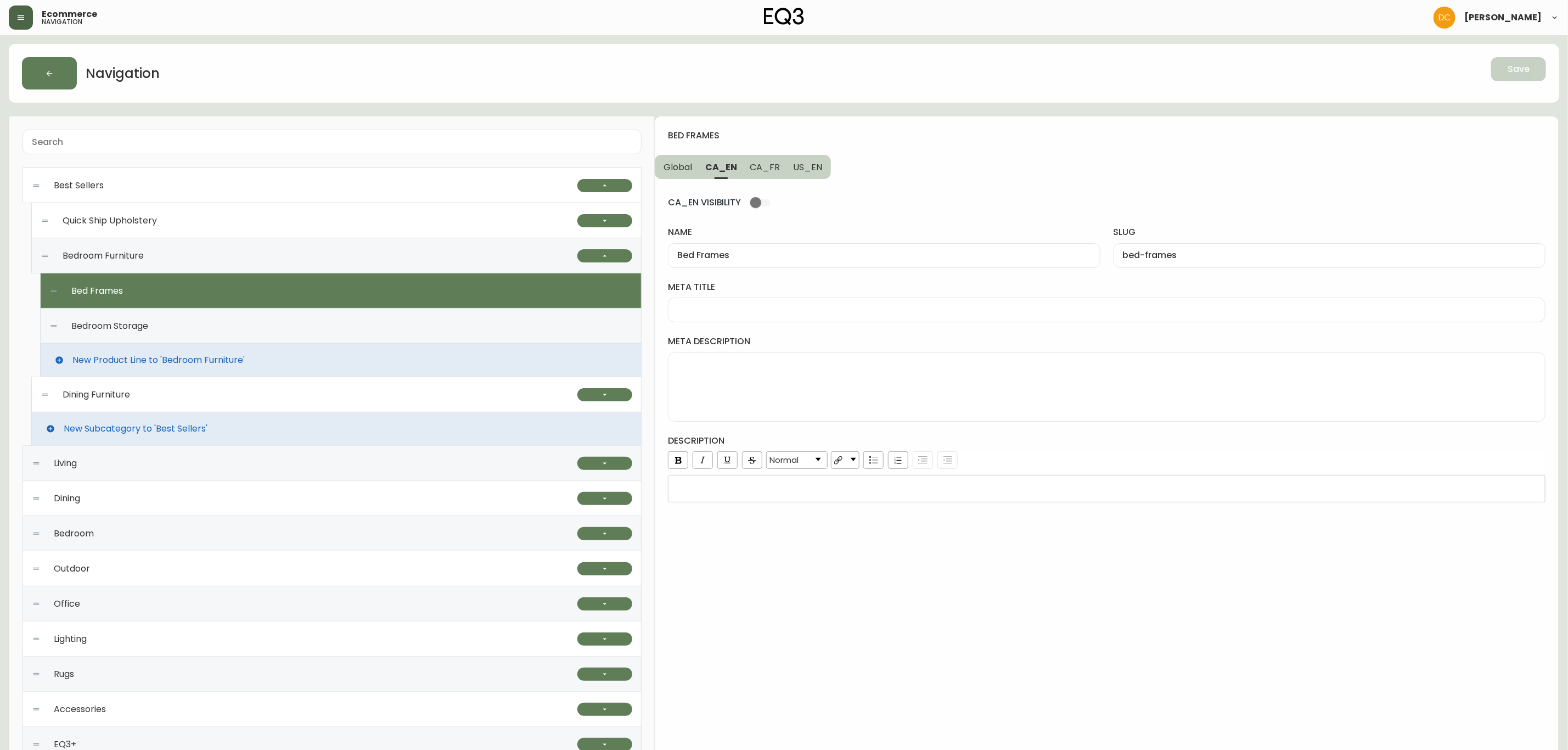
click at [753, 307] on input "meta title" at bounding box center [1107, 309] width 859 height 10
type input "EQ3 In-stock Bed Frames"
click at [814, 170] on span "US_EN" at bounding box center [807, 167] width 29 height 12
click at [795, 301] on div at bounding box center [1107, 310] width 878 height 25
type input "In-Stock Bed Frames | EQ3"
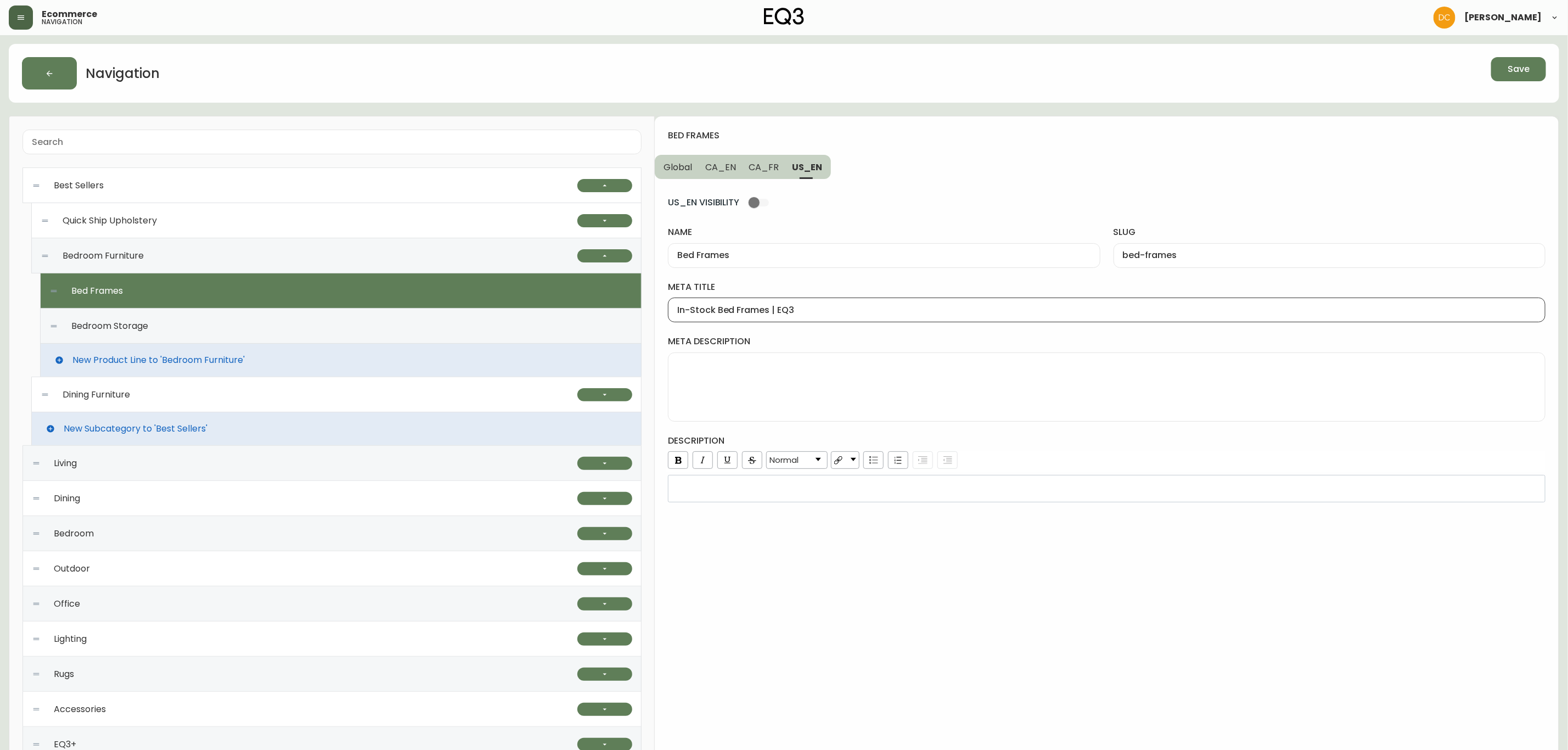
click at [695, 163] on button "Global" at bounding box center [677, 166] width 44 height 24
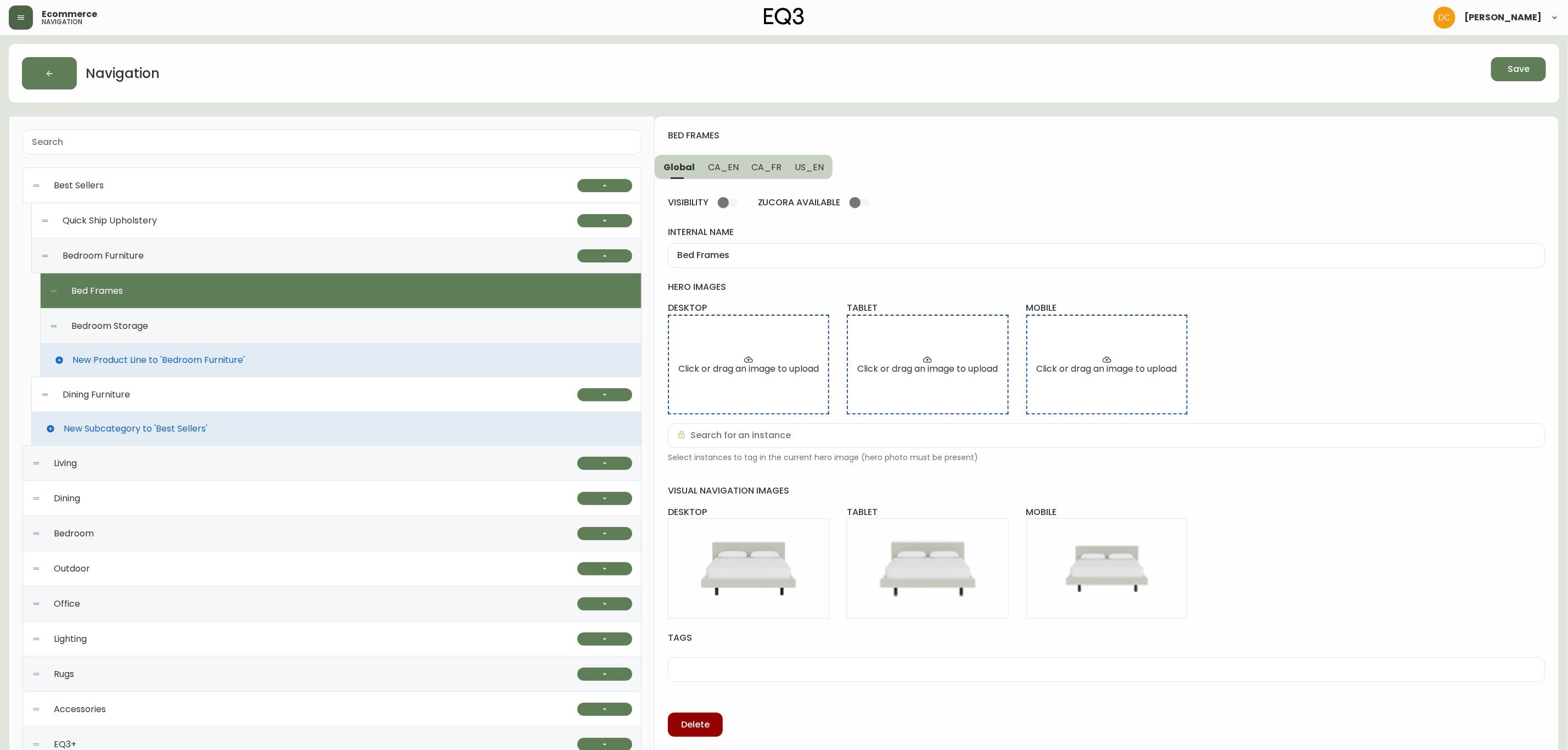
click at [718, 163] on span "CA_EN" at bounding box center [724, 167] width 31 height 12
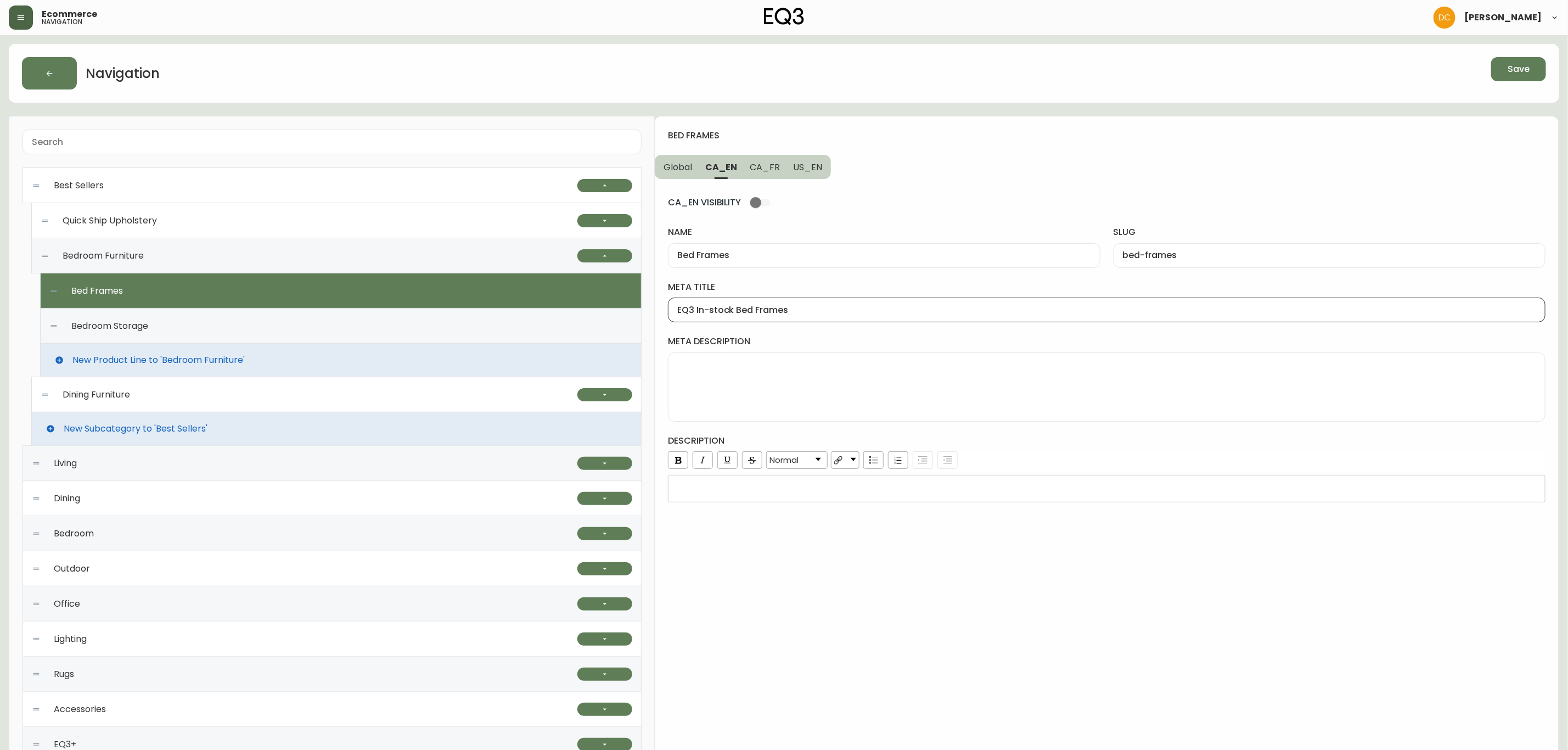
drag, startPoint x: 695, startPoint y: 309, endPoint x: 643, endPoint y: 308, distance: 52.0
click at [643, 308] on div "Best Sellers Quick Ship Upholstery Ready To Ship Chairs Ready To Ship Sectional…" at bounding box center [784, 516] width 1551 height 799
click at [887, 308] on input "In-stock Wood and Fabric Bed Frames | EQ3" at bounding box center [1107, 309] width 859 height 10
click at [807, 169] on span "US_EN" at bounding box center [807, 167] width 29 height 12
type input "In-Stock Bed Frames | EQ3"
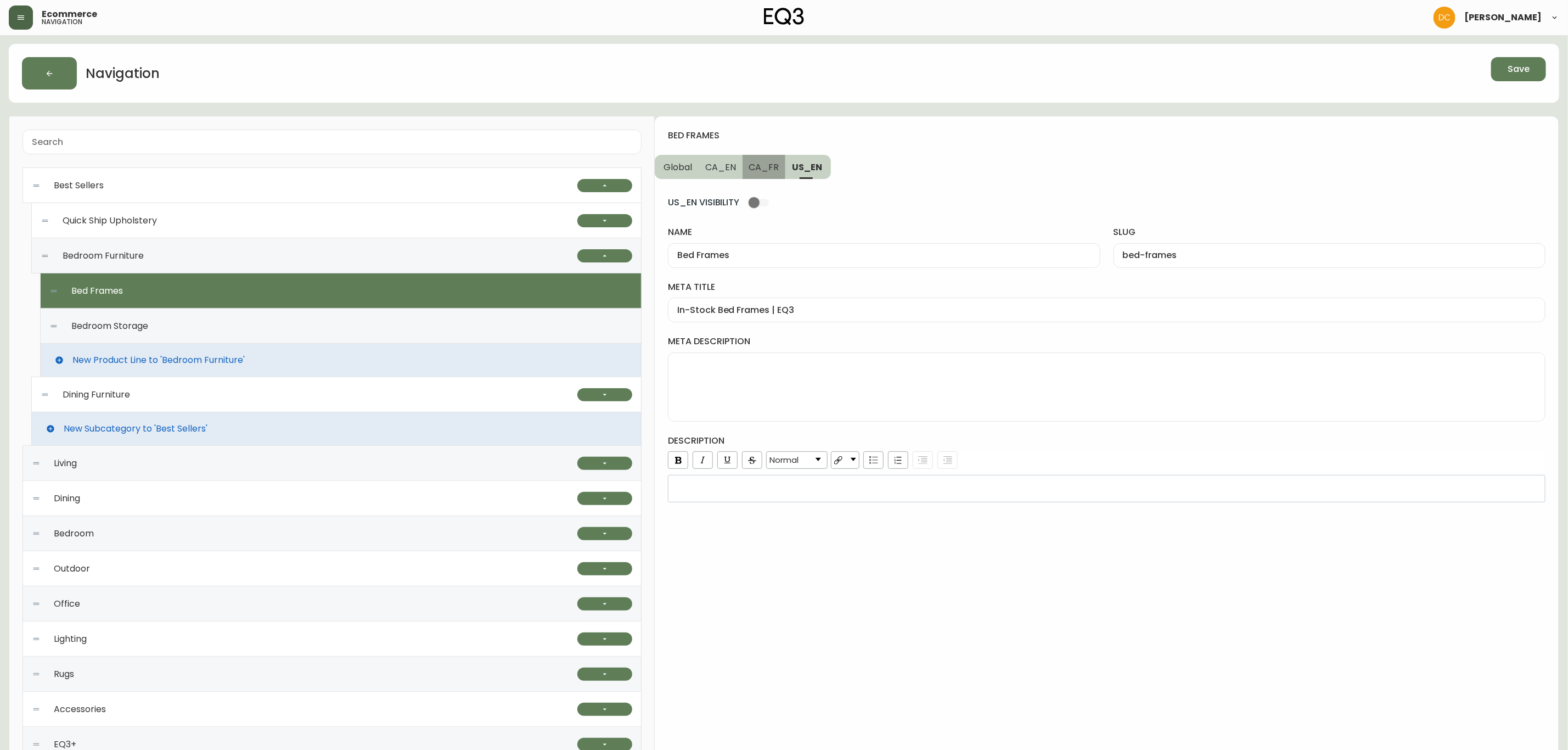
click at [760, 171] on span "CA_FR" at bounding box center [764, 167] width 30 height 12
type input "Cadres de lit"
type input "cadres-de-lit"
click at [770, 249] on div "Cadres de lit" at bounding box center [884, 255] width 432 height 25
click at [772, 311] on input "meta title" at bounding box center [1107, 309] width 859 height 10
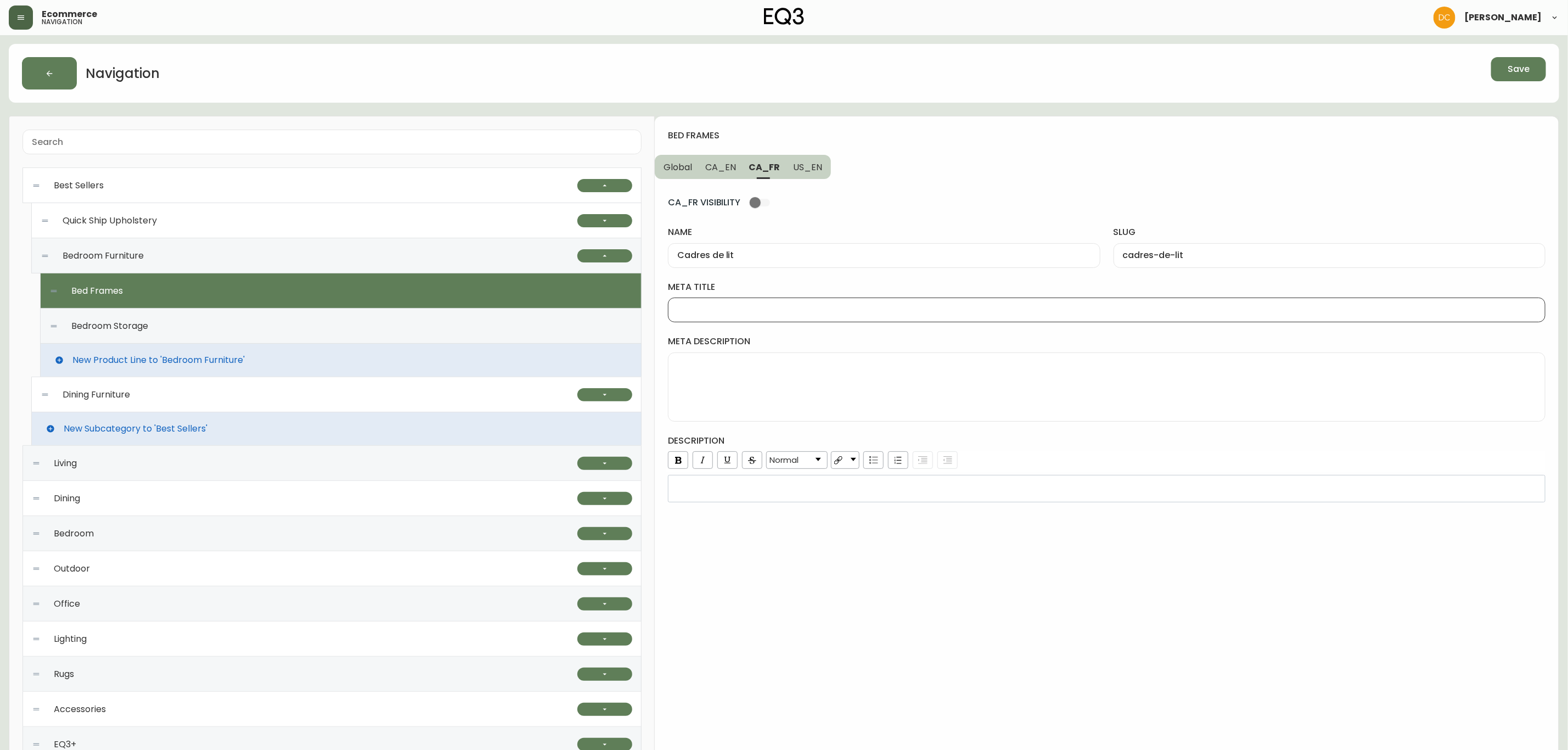
paste input "Cadres de lit"
click at [735, 305] on input "Cadres de lit | EQ3" at bounding box center [1107, 309] width 859 height 10
click at [733, 308] on input "Cadres de lit | EQ3" at bounding box center [1107, 309] width 859 height 10
click at [721, 307] on input "En stock Cadres de lit | EQ3" at bounding box center [1107, 309] width 859 height 10
drag, startPoint x: 716, startPoint y: 308, endPoint x: 663, endPoint y: 306, distance: 53.0
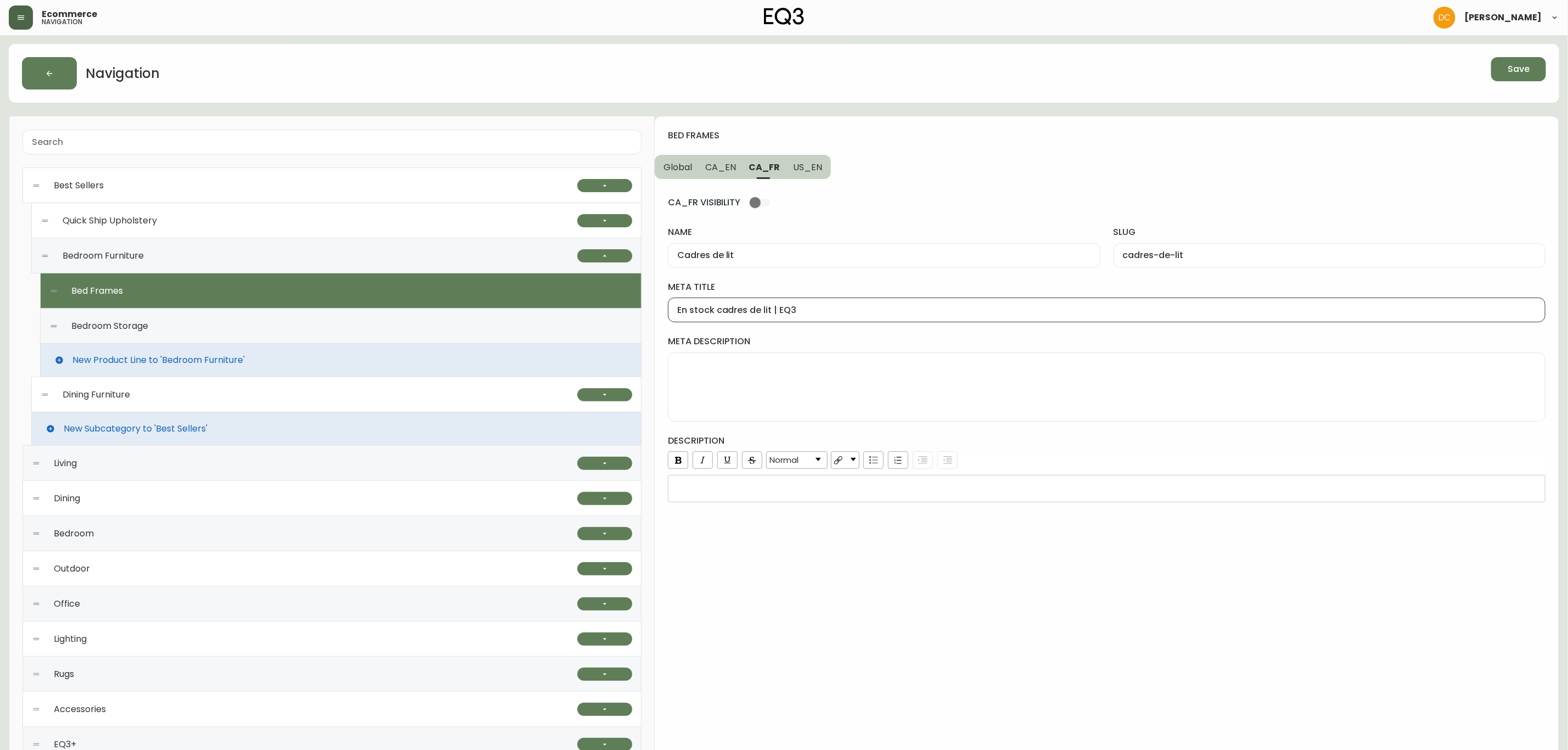
click at [663, 306] on div "bed frames Global CA_EN CA_FR US_EN CA_FR VISIBILITY name Cadres de lit slug ca…" at bounding box center [1106, 516] width 904 height 798
type input "Cadres de lit en stock | EQ3"
click at [731, 167] on span "CA_EN" at bounding box center [720, 167] width 31 height 12
type input "Bed Frames"
type input "bed-frames"
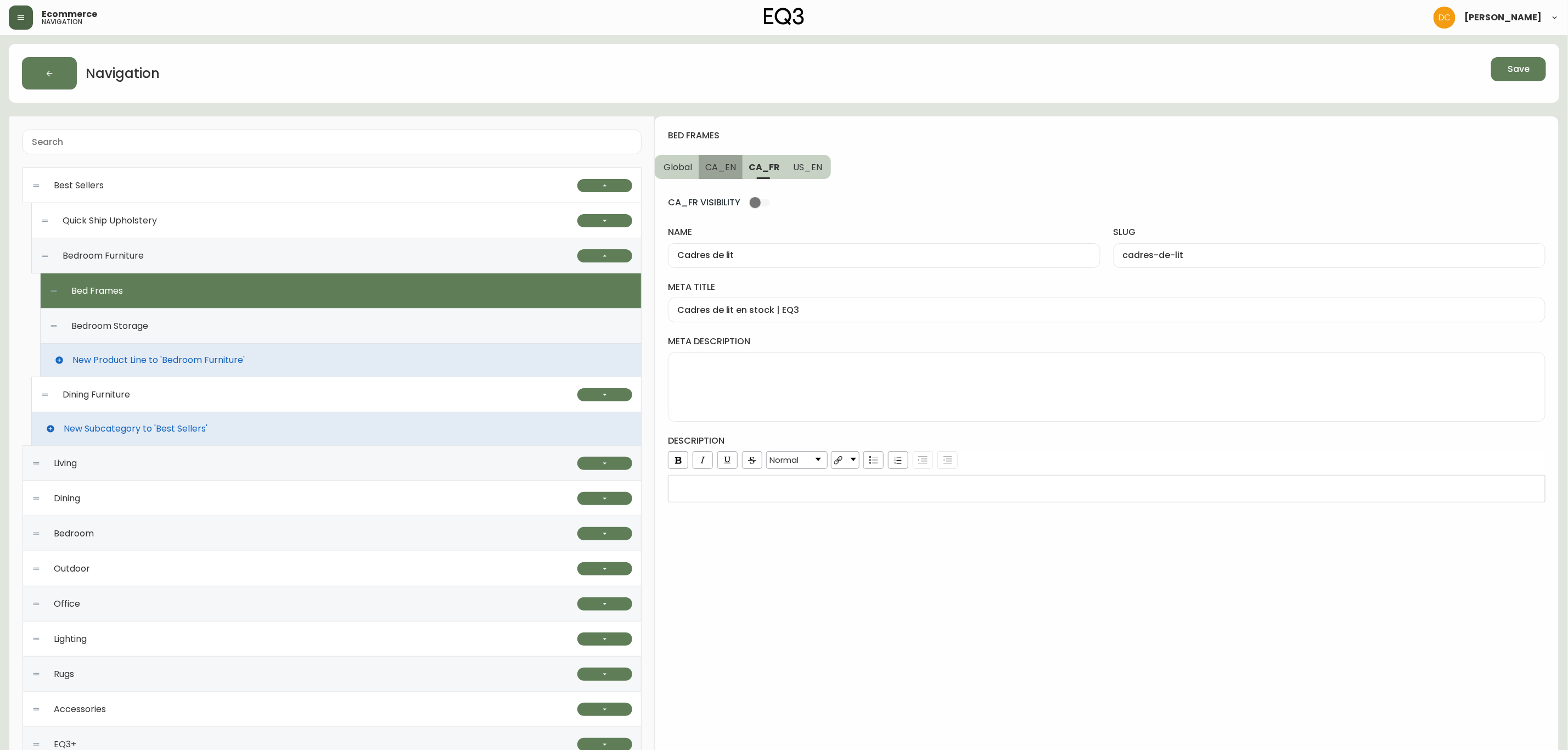
type input "In-stock Wood and Fabric Bed Frames | EQ3"
click at [1522, 71] on span "Save" at bounding box center [1519, 69] width 22 height 12
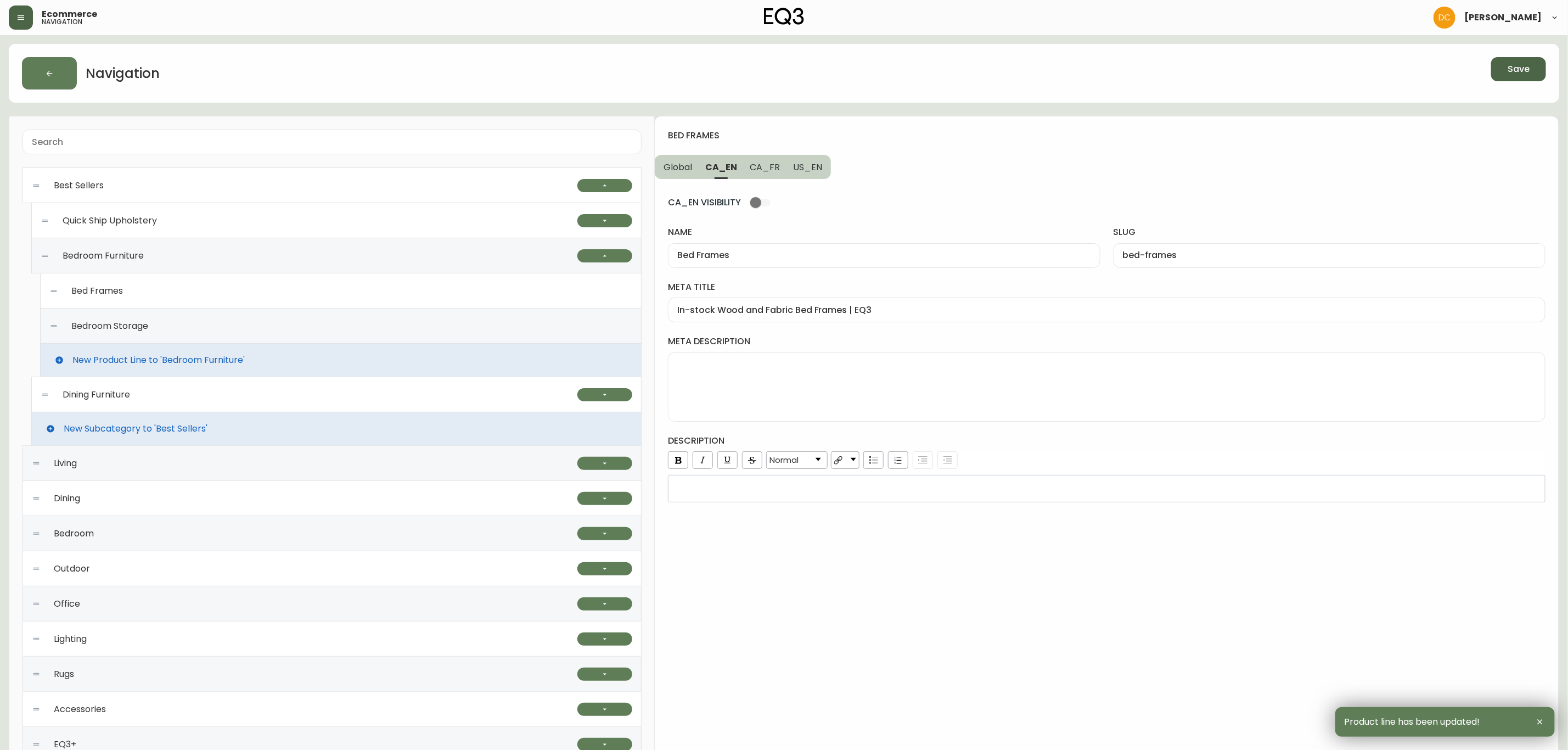
click at [304, 334] on div "Bedroom Storage" at bounding box center [341, 326] width 583 height 35
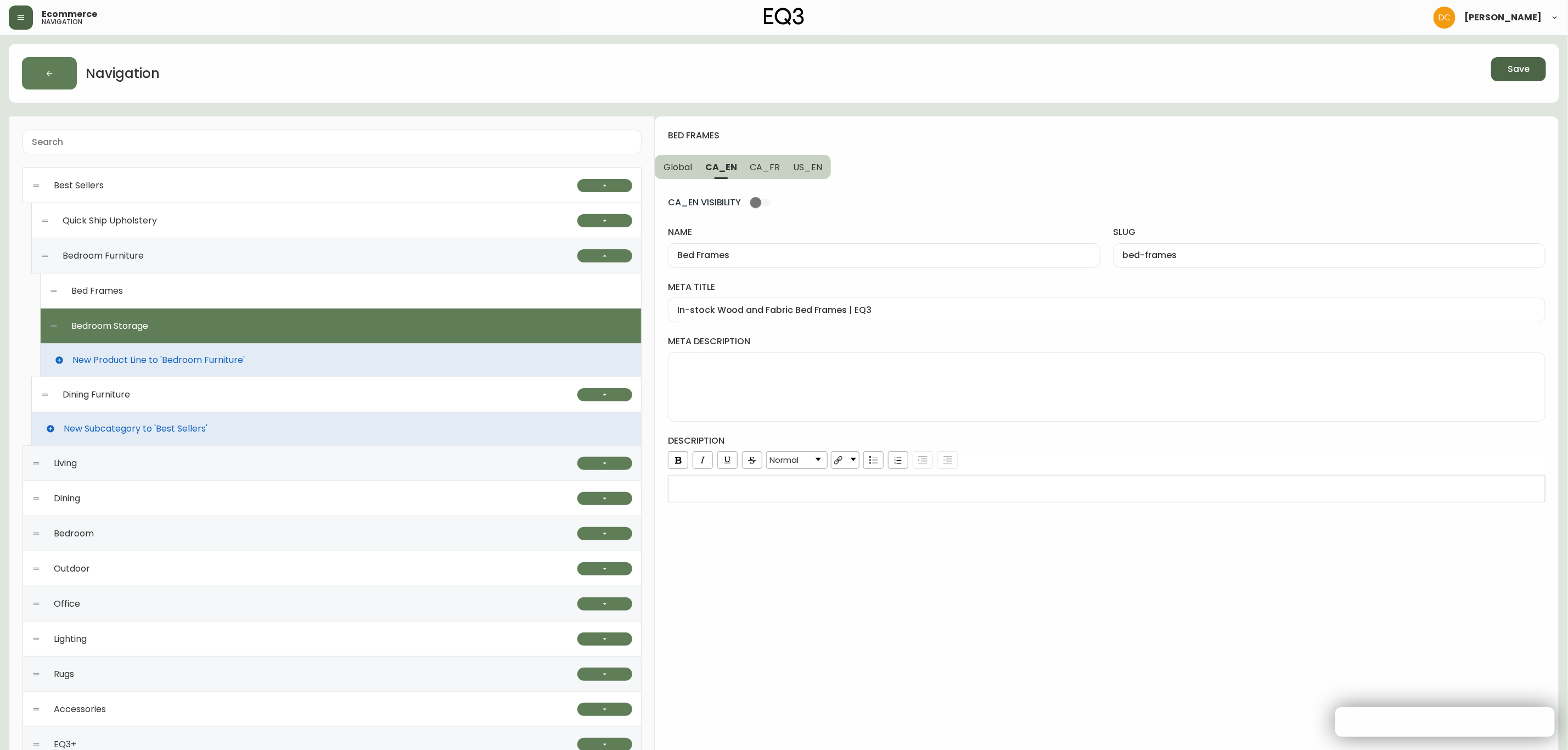
type input "Bedroom Storage"
type input "bedroom-storage"
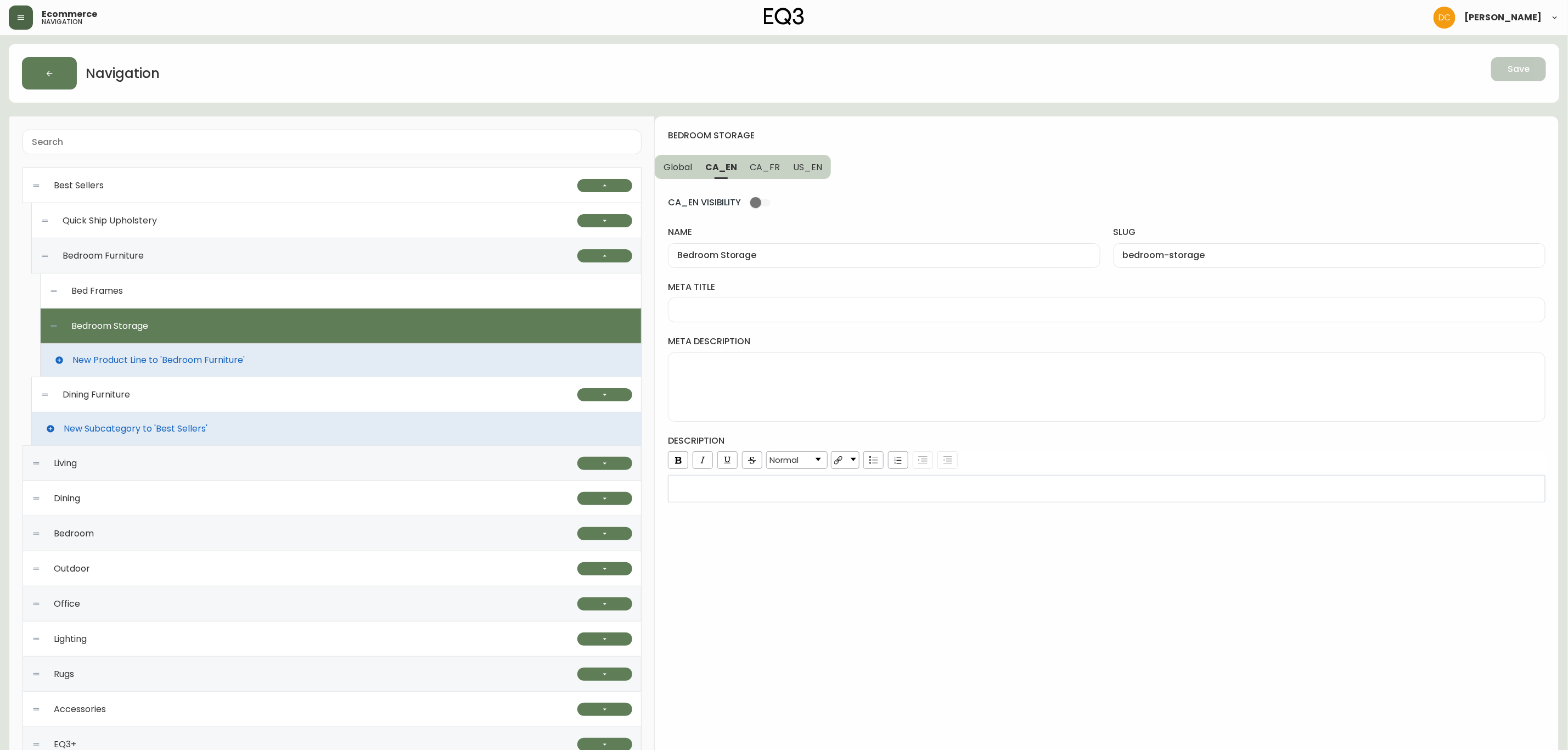
click at [741, 314] on input "meta title" at bounding box center [1107, 309] width 859 height 10
click at [711, 300] on div at bounding box center [1107, 310] width 878 height 25
type input "Walnut and Oak Bedroom Furniture | EQ3"
drag, startPoint x: 808, startPoint y: 173, endPoint x: 803, endPoint y: 220, distance: 47.3
click at [808, 172] on span "US_EN" at bounding box center [807, 167] width 29 height 12
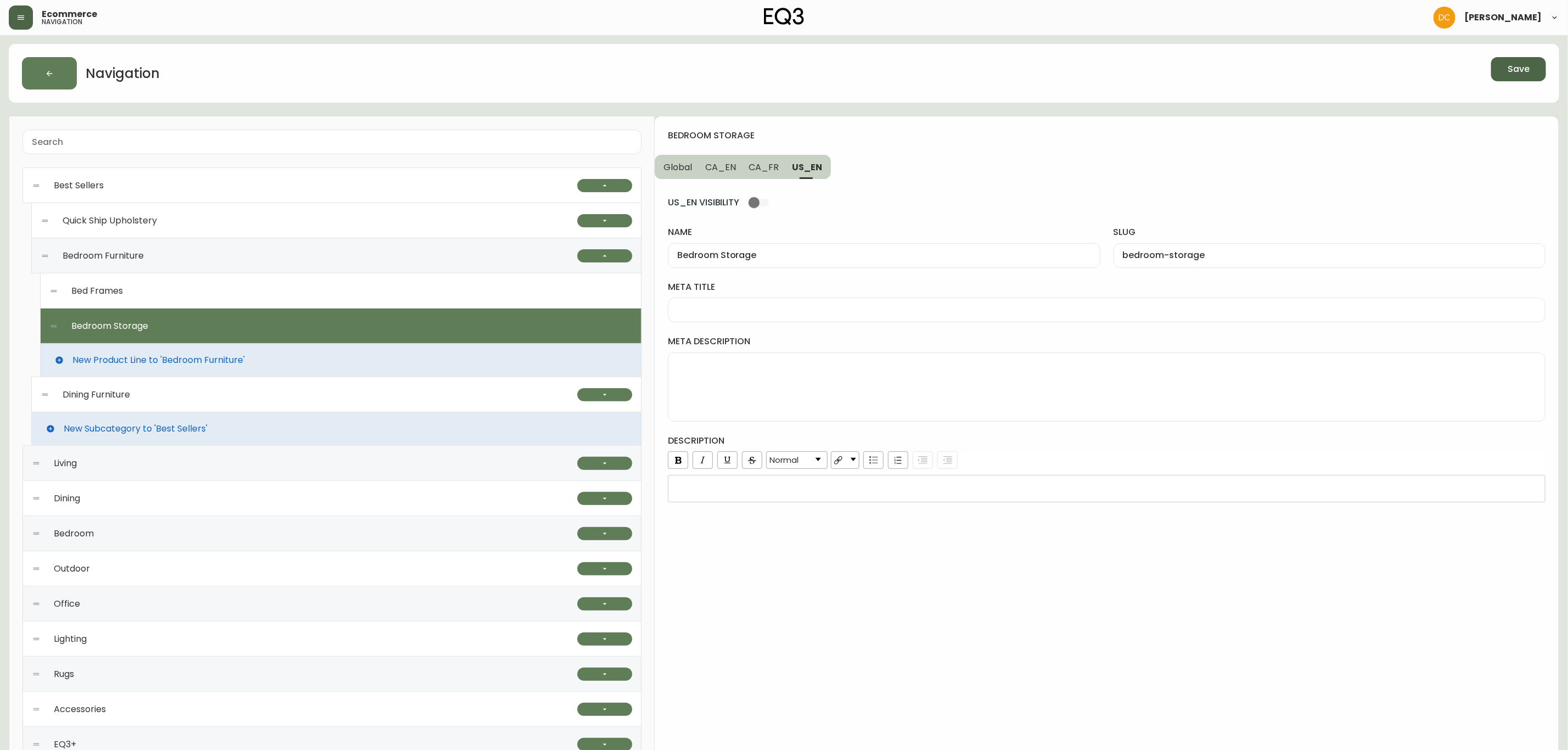
click at [805, 304] on div at bounding box center [1107, 310] width 878 height 25
paste input "Walnut and Oak Bedroom Furniture | EQ3"
drag, startPoint x: 749, startPoint y: 313, endPoint x: 716, endPoint y: 312, distance: 33.0
click at [716, 312] on input "Walnut and Oak Bedroom Furniture | EQ3" at bounding box center [1107, 309] width 859 height 10
type input "Walnut Bedroom Furniture | EQ3"
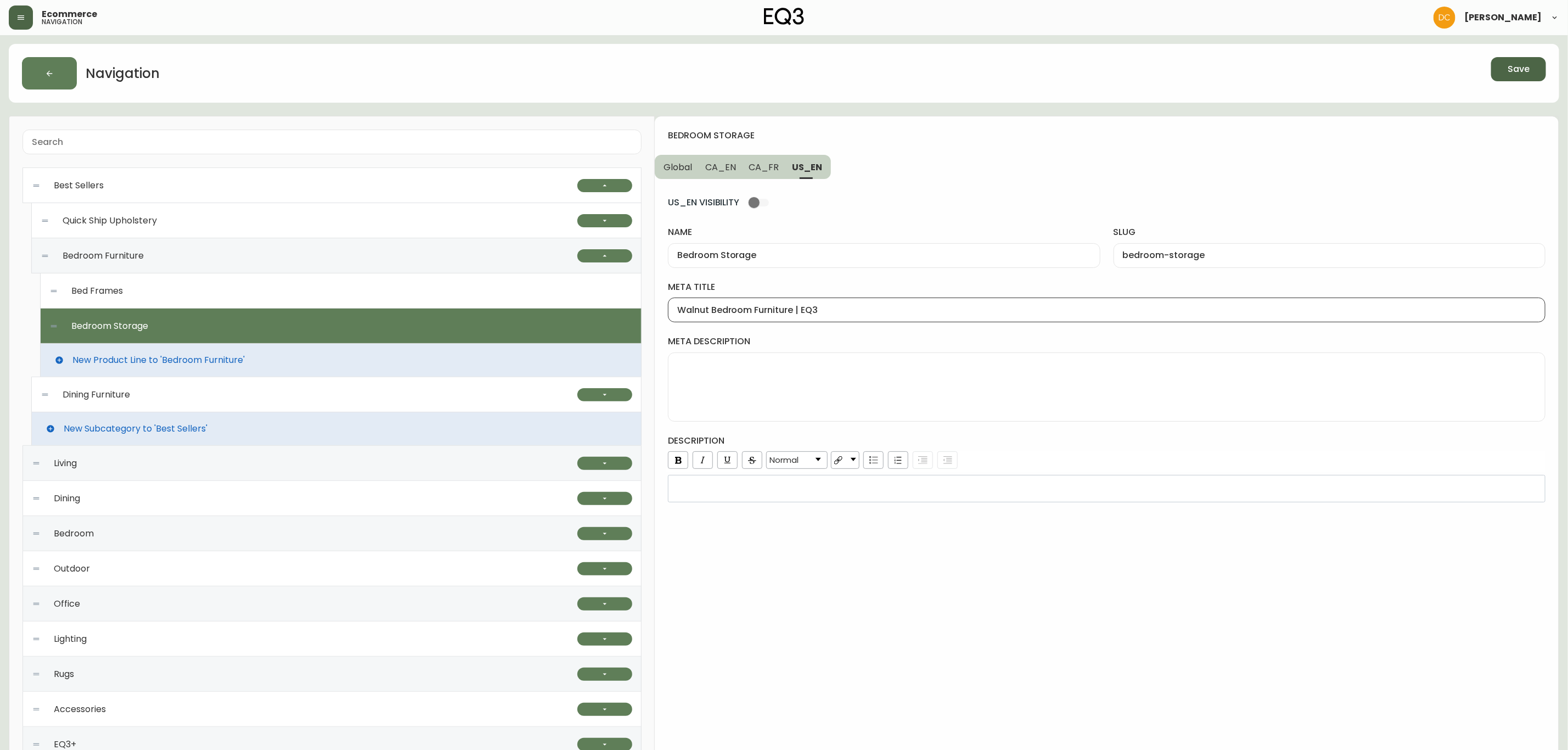
click at [774, 164] on span "CA_FR" at bounding box center [764, 167] width 30 height 12
type input "Rangement de la chambre"
type input "rangement-de-la-chambre"
click at [811, 257] on input "Rangement de la chambre" at bounding box center [884, 255] width 414 height 10
click at [805, 314] on input "meta title" at bounding box center [1107, 309] width 859 height 10
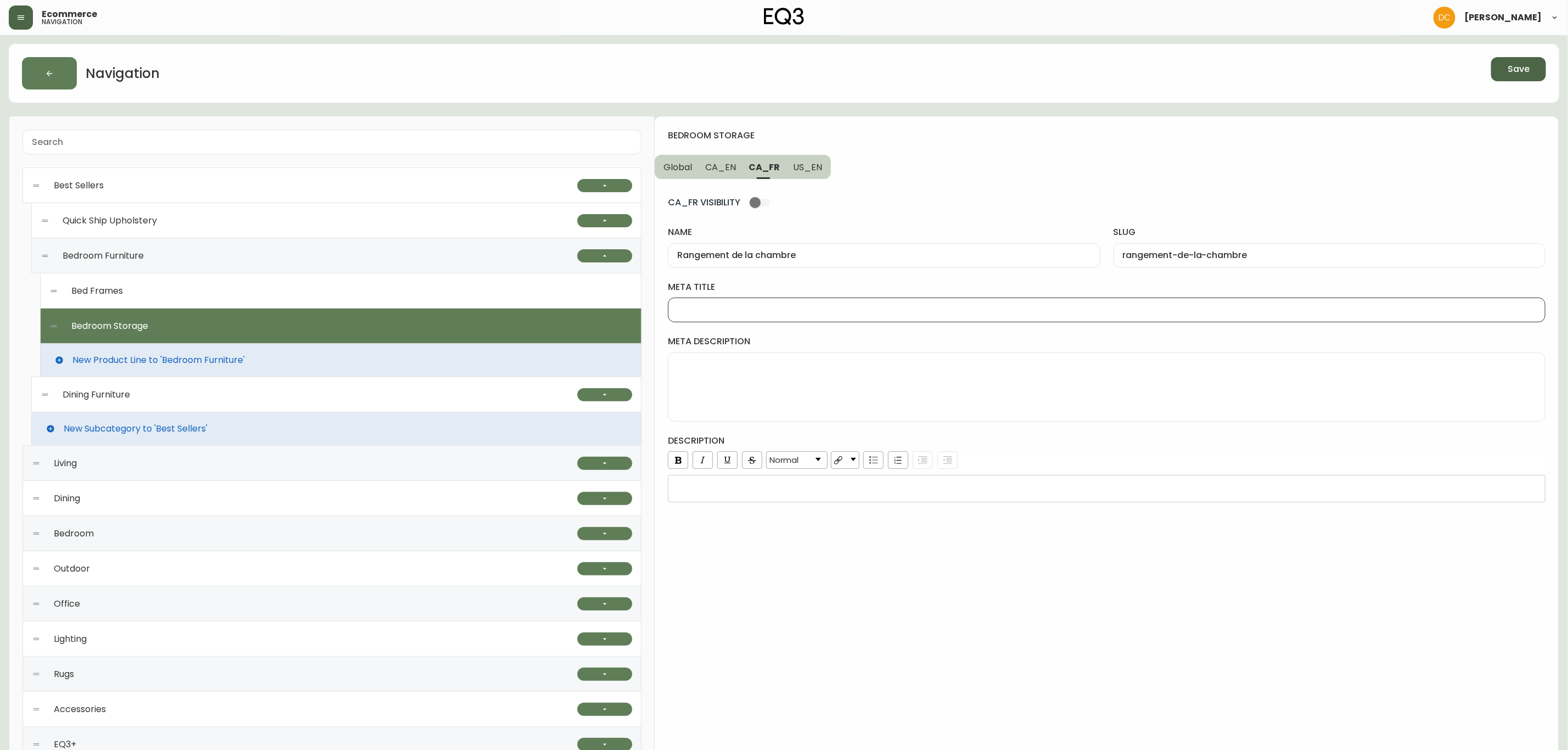
paste input "Rangement de la chambre"
type input "Rangement de la chambre | EQ3"
click at [1532, 76] on button "Save" at bounding box center [1518, 69] width 55 height 24
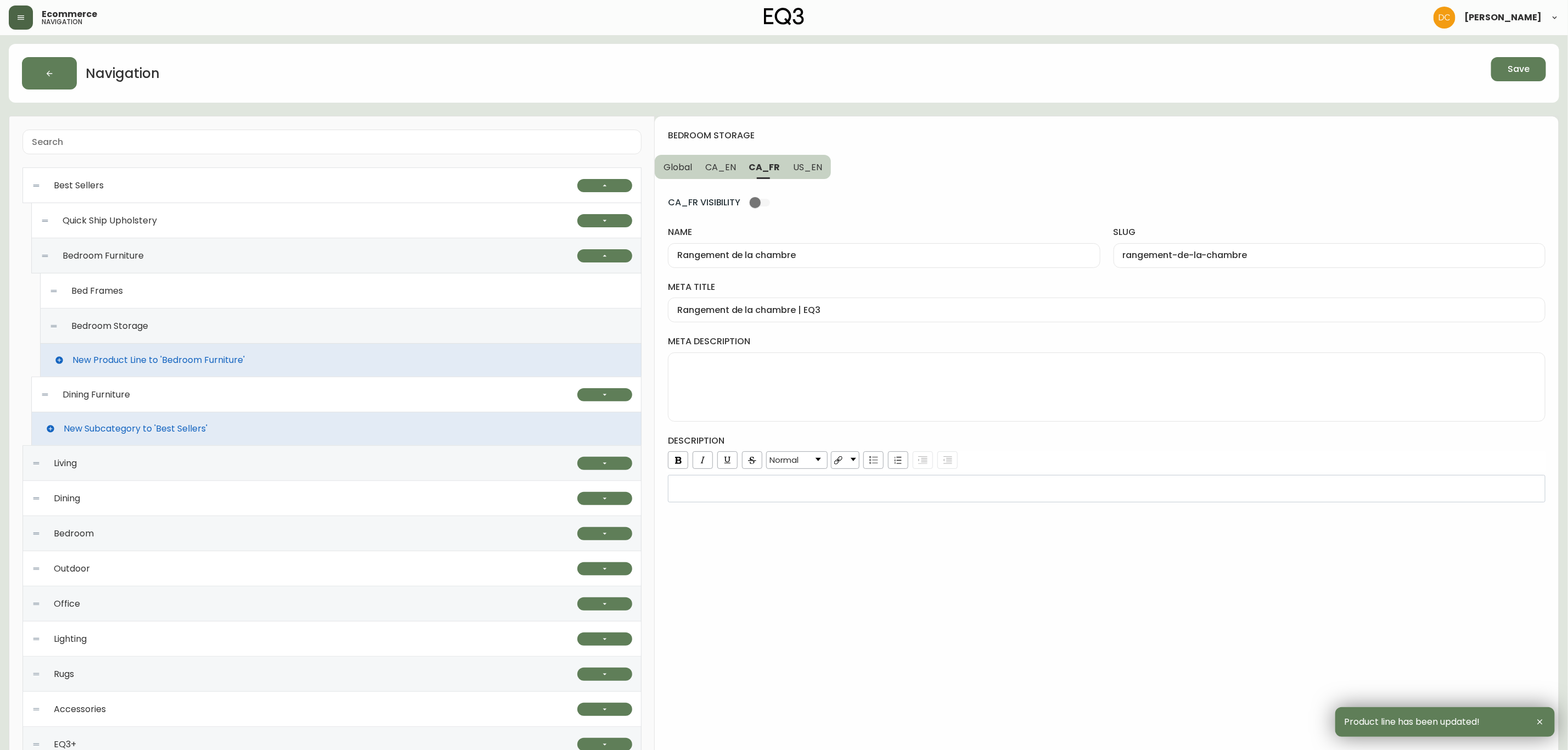
click at [204, 401] on div "Dining Furniture" at bounding box center [309, 394] width 537 height 35
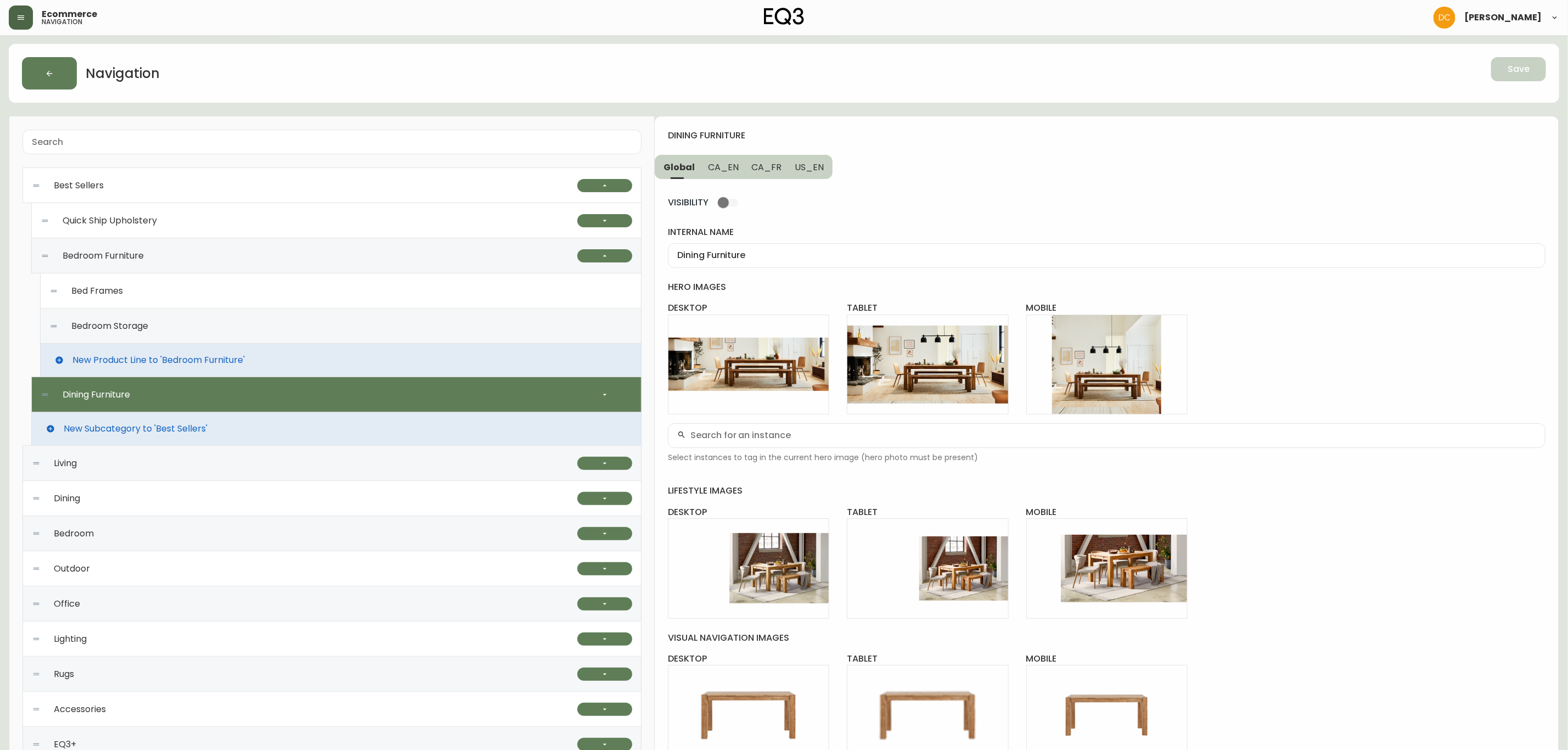
click at [730, 167] on span "CA_EN" at bounding box center [724, 167] width 31 height 12
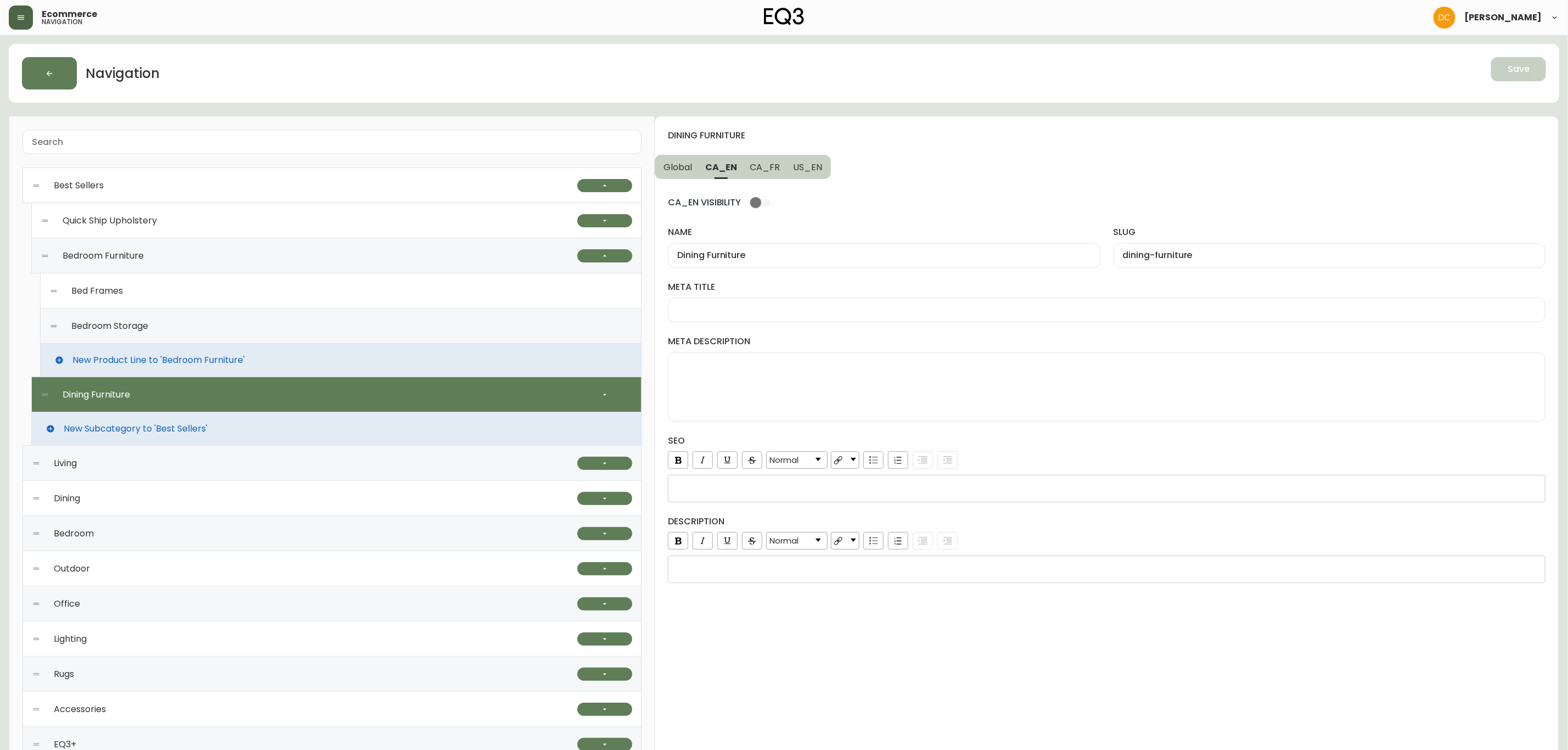
click at [252, 254] on div "Bedroom Furniture" at bounding box center [309, 255] width 537 height 35
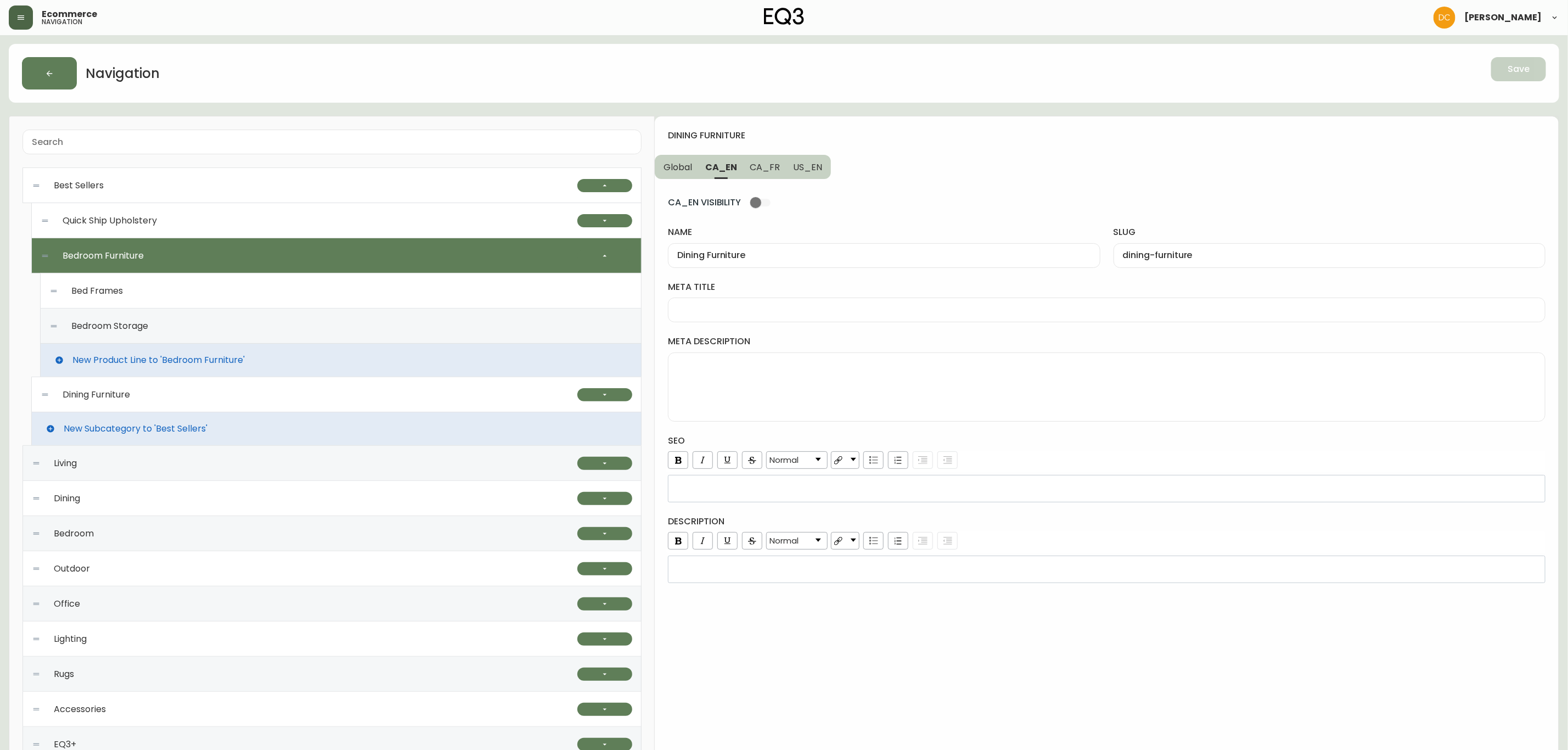
type input "Bedroom Furniture"
type input "bedroom-furniture"
click at [680, 170] on span "Global" at bounding box center [678, 167] width 29 height 12
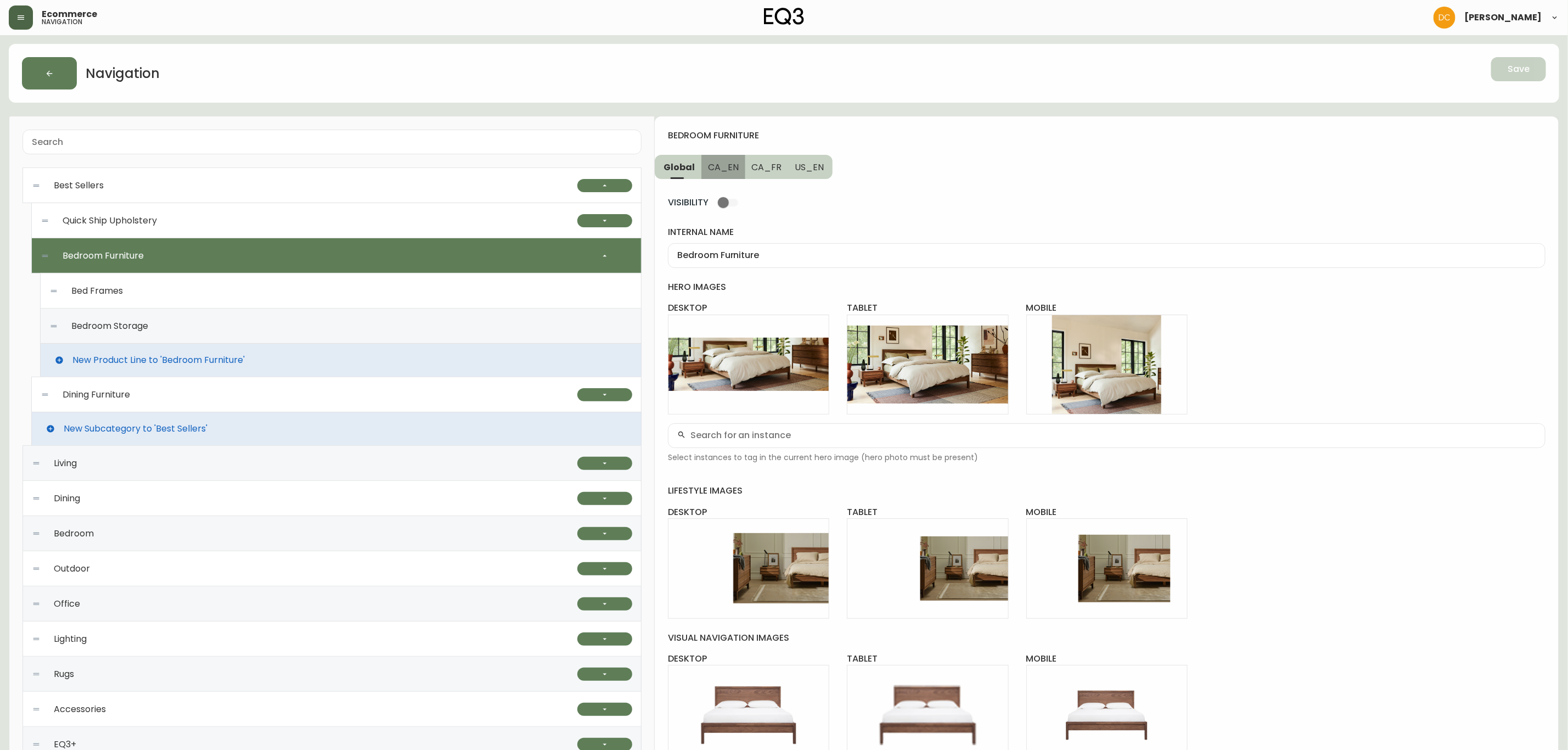
click at [725, 162] on span "CA_EN" at bounding box center [724, 167] width 31 height 12
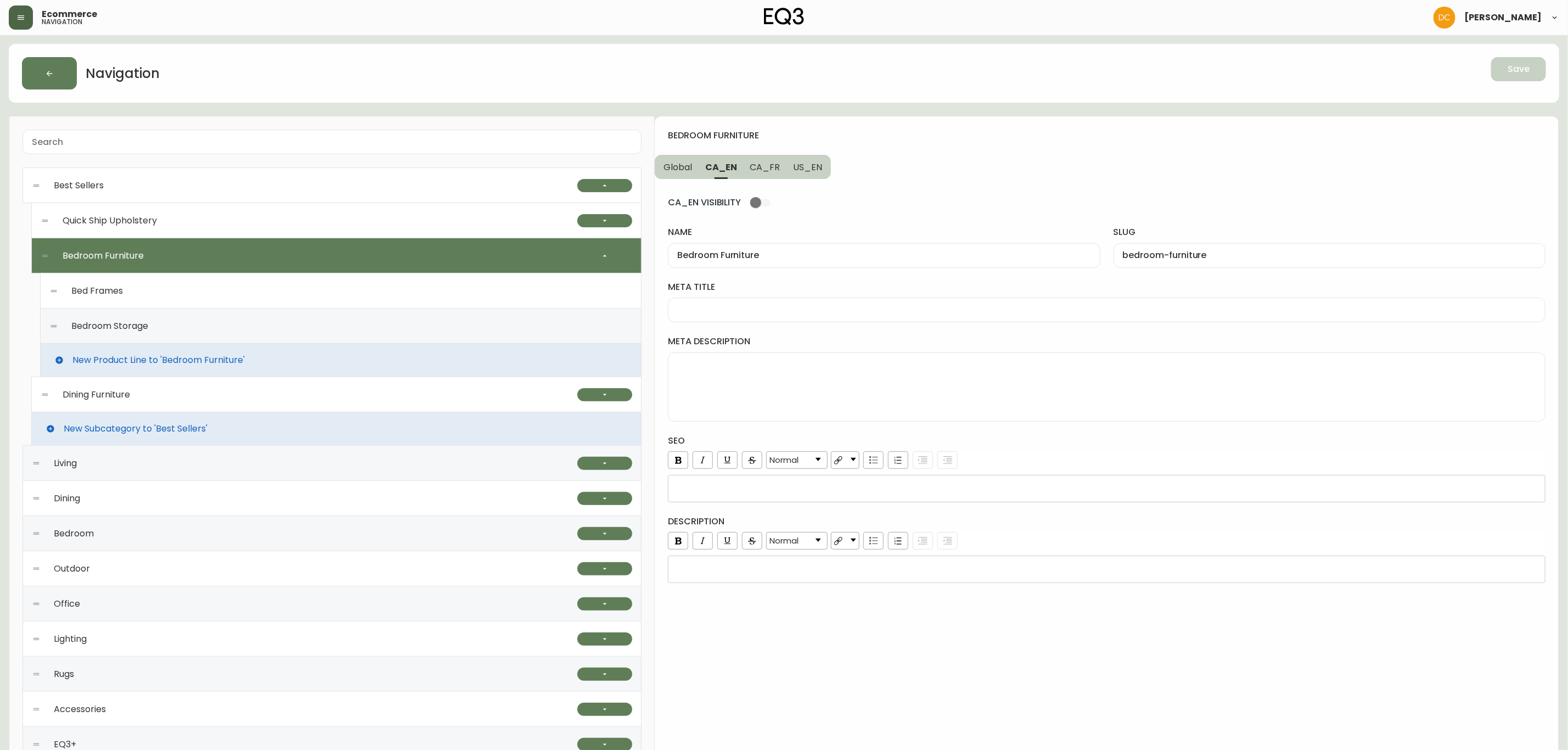
click at [776, 315] on input "meta title" at bounding box center [1107, 309] width 859 height 10
type input "B"
type input "In-stock Bedroom Furniture | EQ3"
click at [814, 174] on button "US_EN" at bounding box center [809, 166] width 44 height 24
click at [756, 309] on input "meta title" at bounding box center [1107, 309] width 859 height 10
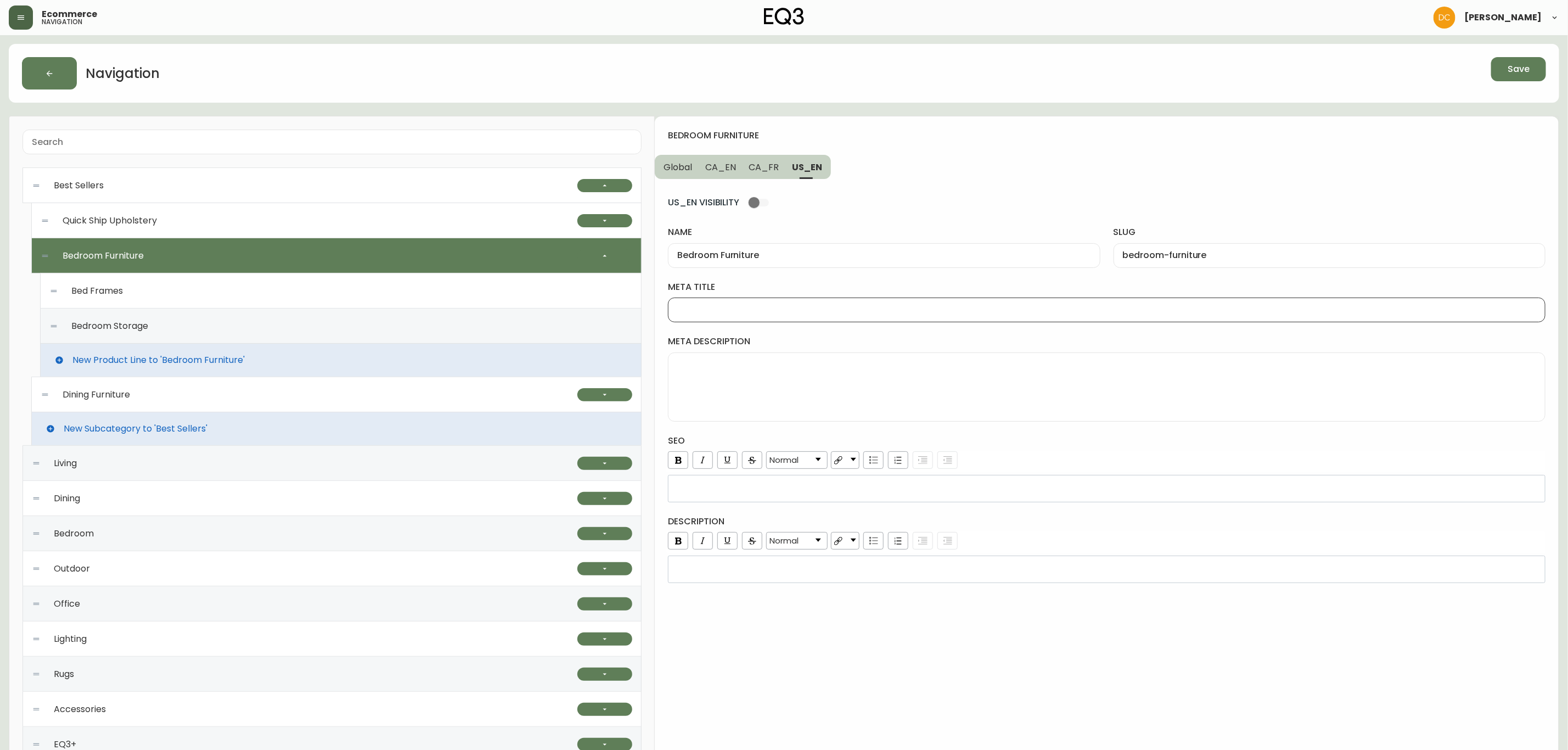
paste input "In-stock Bedroom Furniture | EQ3"
click at [709, 312] on input "In-stock Bedroom Furniture | EQ3" at bounding box center [1107, 309] width 859 height 10
drag, startPoint x: 715, startPoint y: 312, endPoint x: 631, endPoint y: 308, distance: 84.1
click at [631, 308] on div "Best Sellers Quick Ship Upholstery Ready To Ship Chairs Ready To Ship Sectional…" at bounding box center [784, 516] width 1551 height 799
type input "Ready to Ship Bedroom Furniture | EQ3"
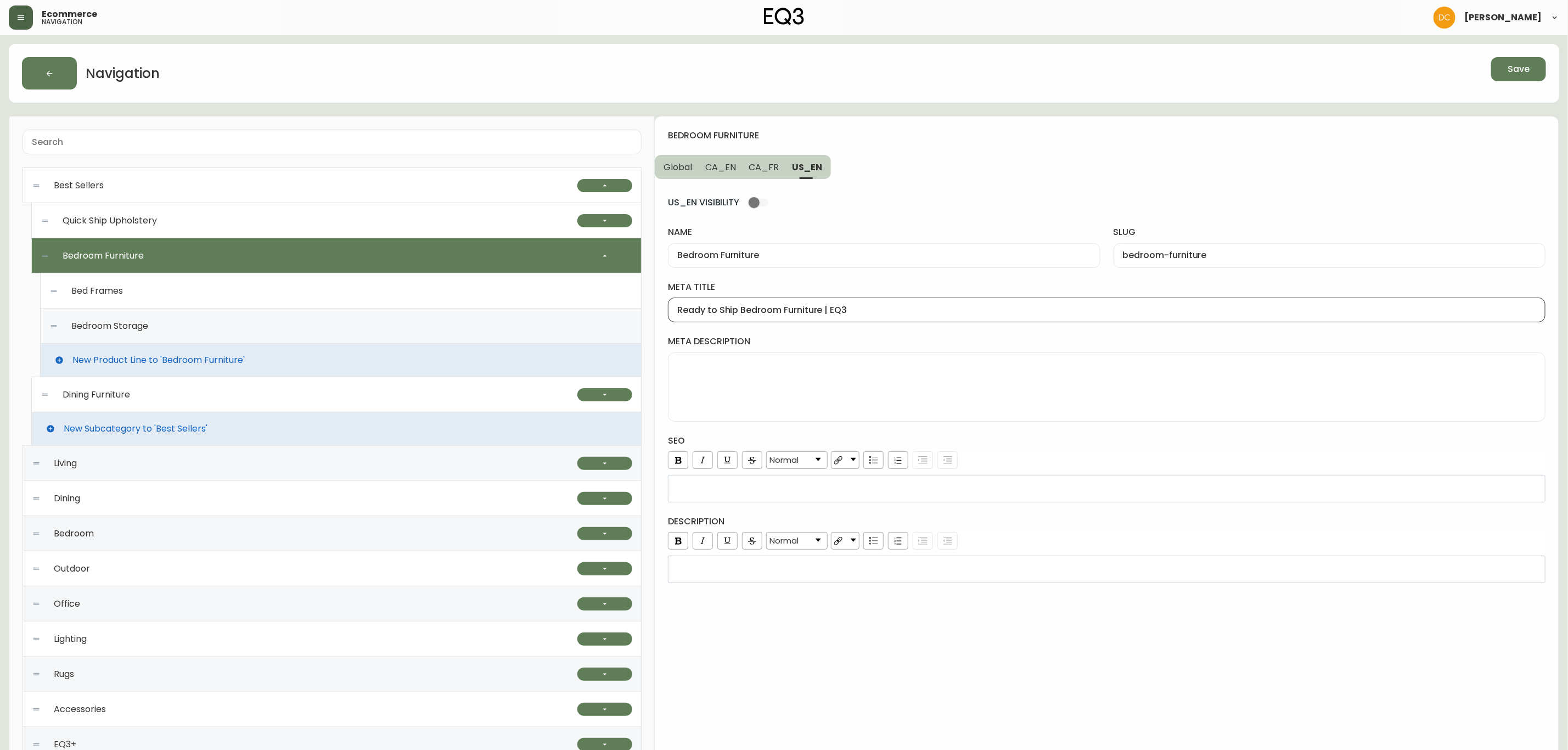
click at [768, 175] on button "CA_FR" at bounding box center [764, 166] width 44 height 24
type input "Meubles de chambre"
type input "meubles-de-chambre"
click at [778, 263] on div "Meubles de chambre" at bounding box center [884, 255] width 432 height 25
click at [781, 318] on div at bounding box center [1107, 310] width 878 height 25
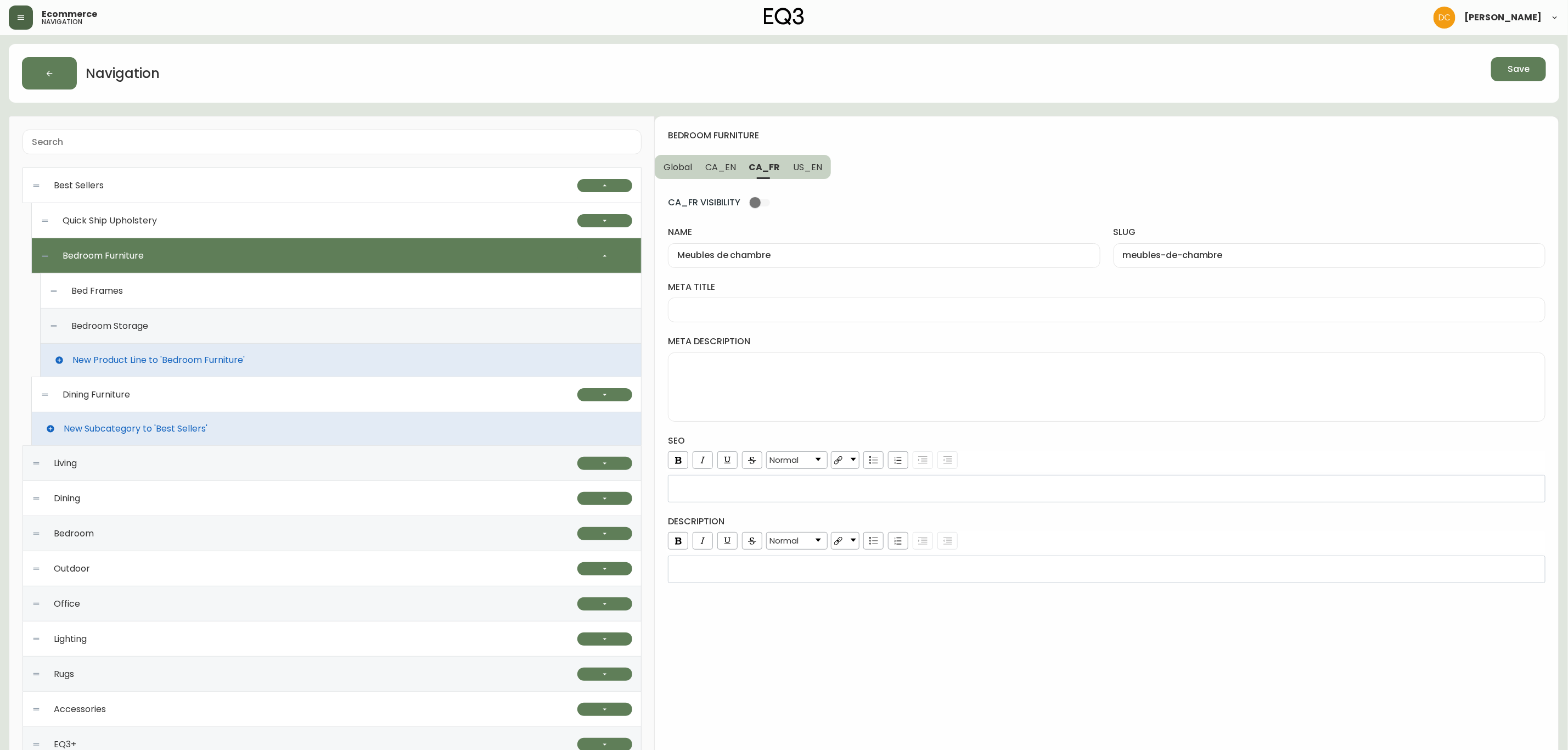
paste input "Meubles de chambre"
type input "Meubles de chambre | EQ3"
click at [1507, 61] on button "Save" at bounding box center [1518, 69] width 55 height 24
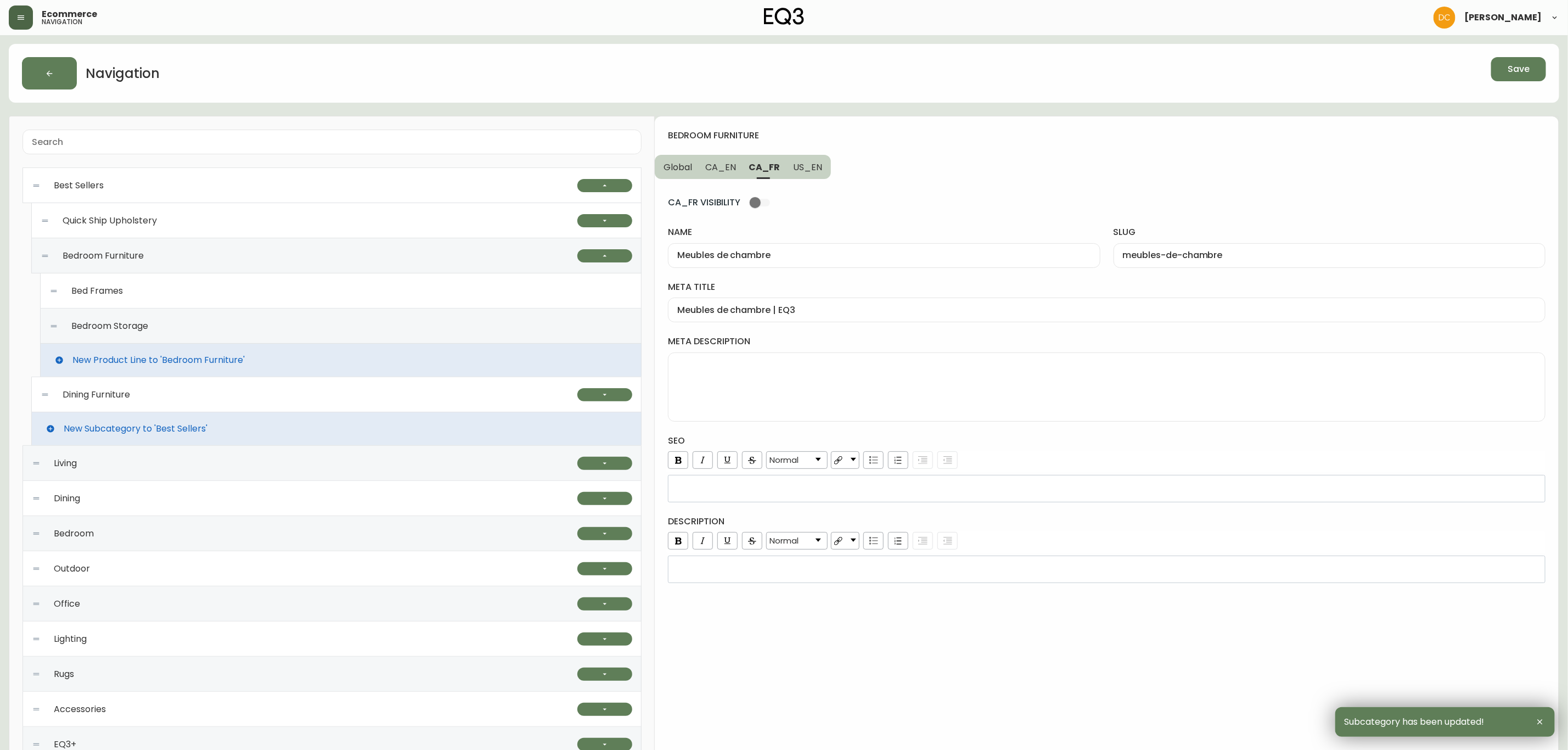
click at [326, 300] on div "Bed Frames" at bounding box center [341, 290] width 583 height 35
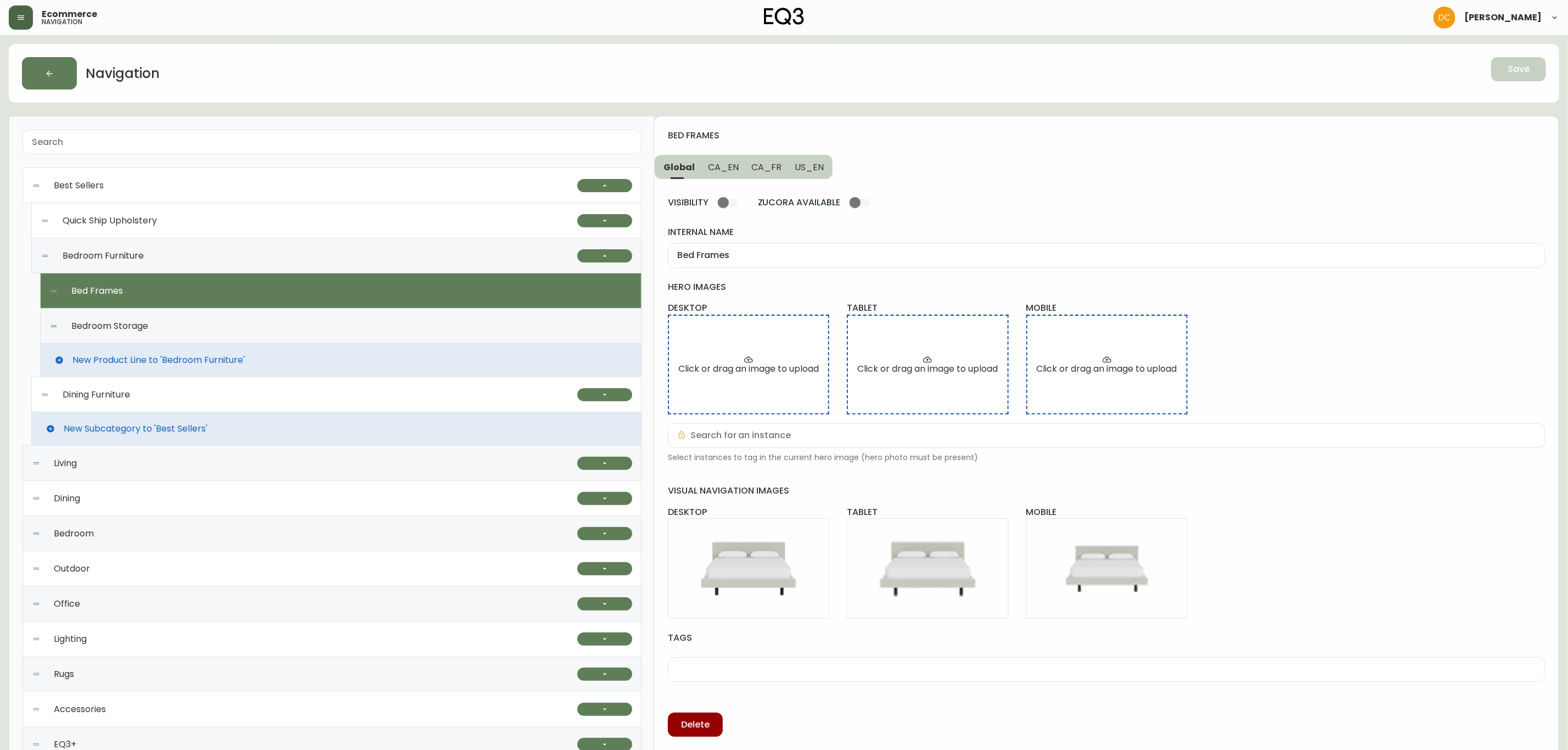
click at [328, 315] on div "Bedroom Storage" at bounding box center [341, 326] width 583 height 35
type input "Bedroom Storage"
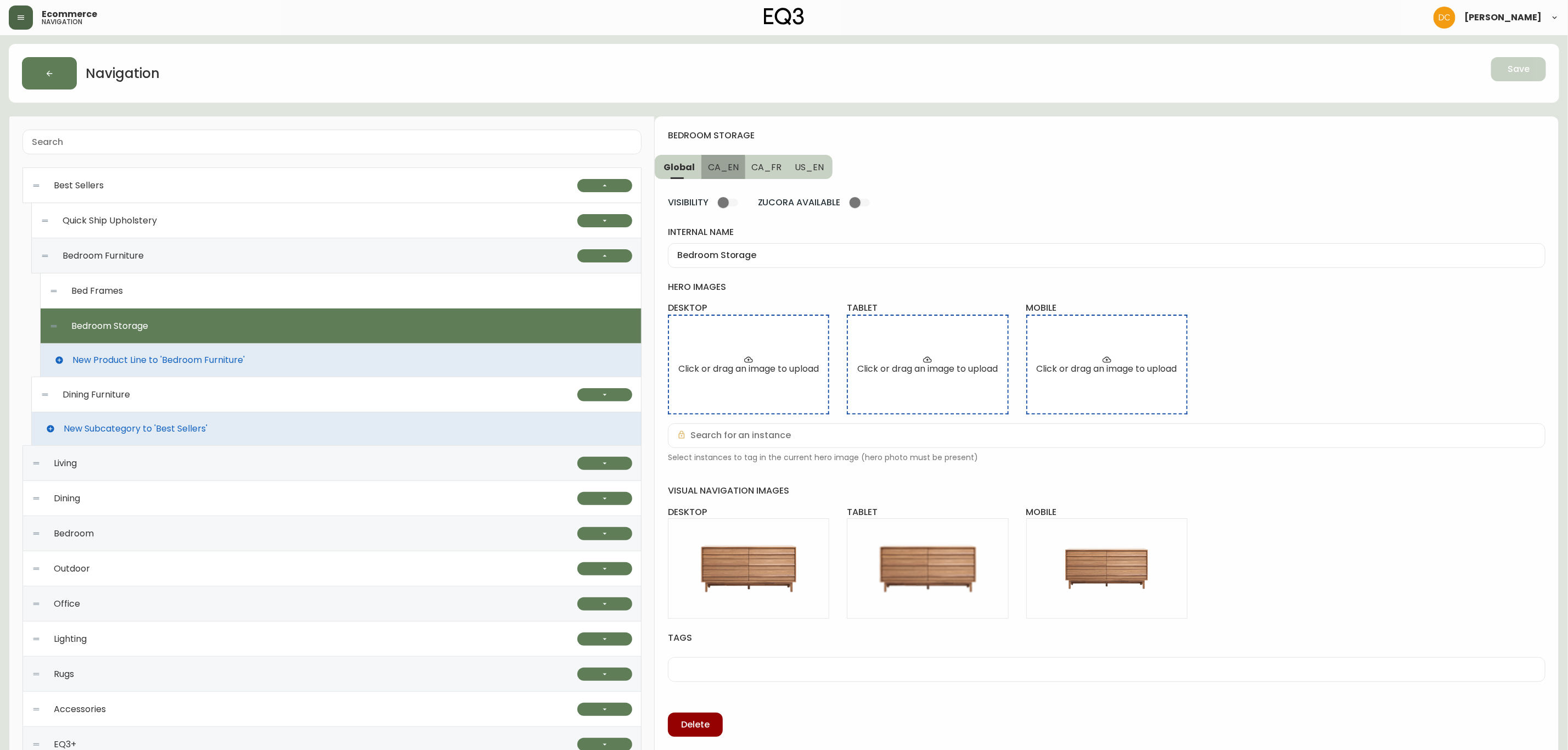
click at [715, 168] on span "CA_EN" at bounding box center [724, 167] width 31 height 12
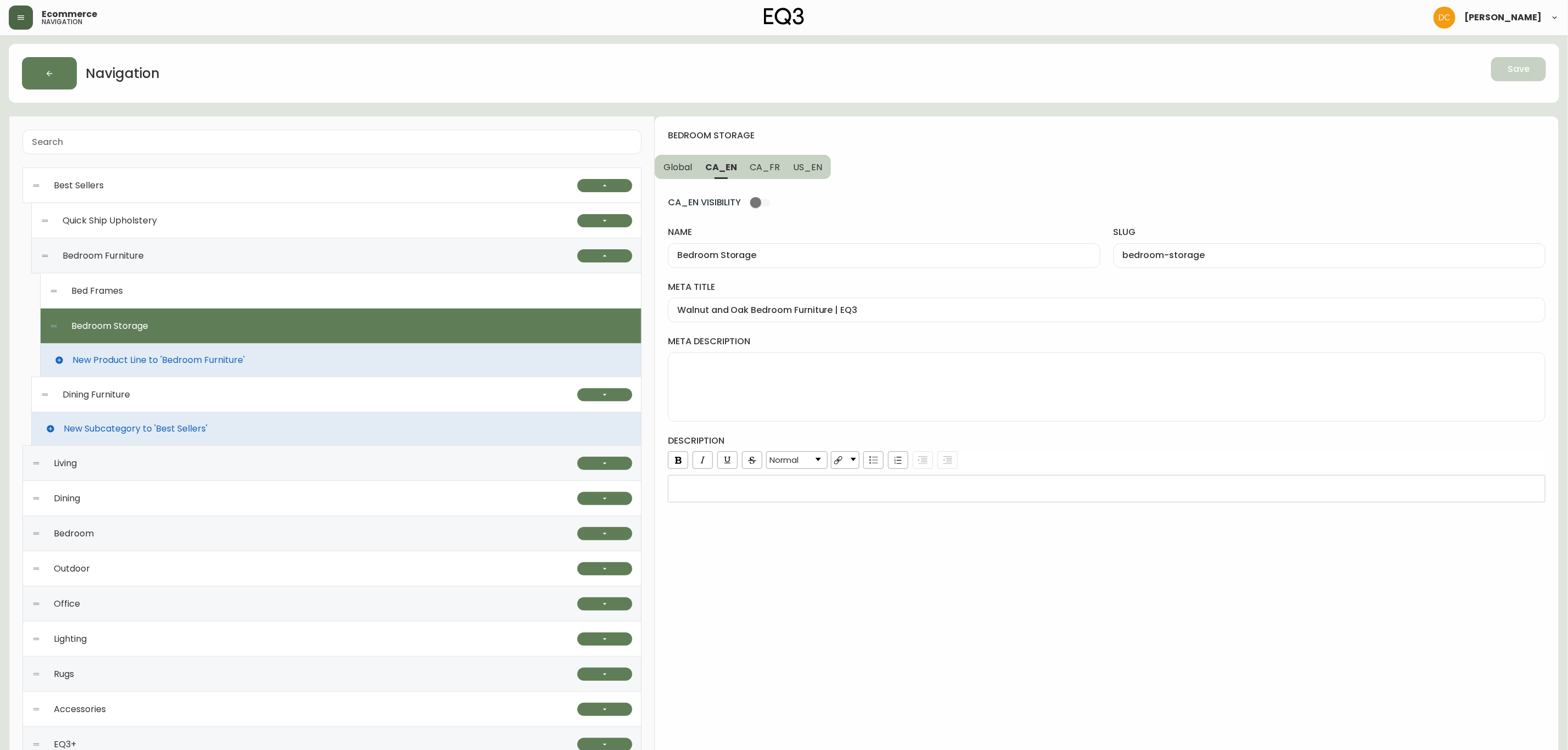
click at [517, 290] on div "Bed Frames" at bounding box center [341, 290] width 583 height 35
type input "Bed Frames"
type input "bed-frames"
type input "In-stock Wood and Fabric Bed Frames | EQ3"
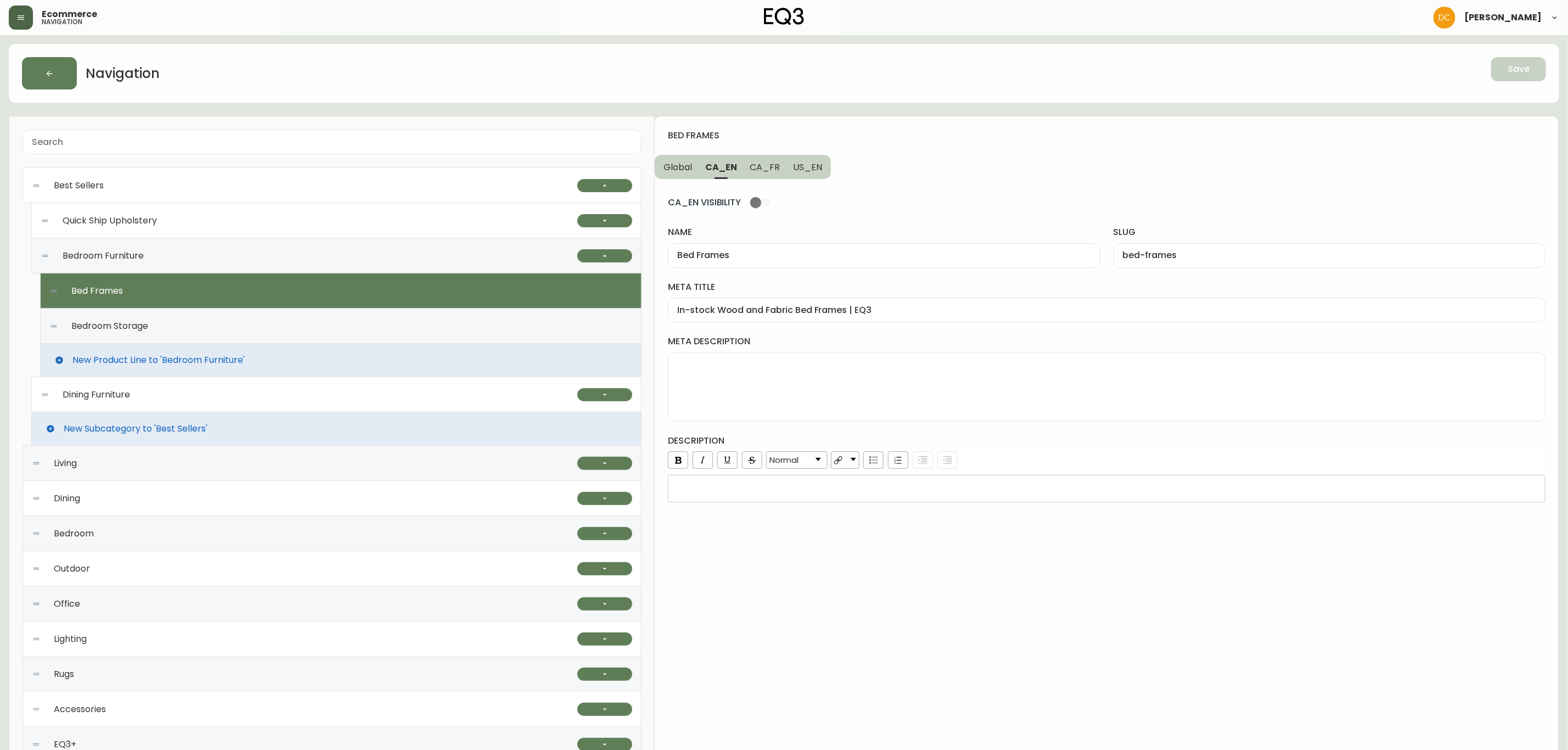
click at [509, 257] on div "Bedroom Furniture" at bounding box center [309, 255] width 537 height 35
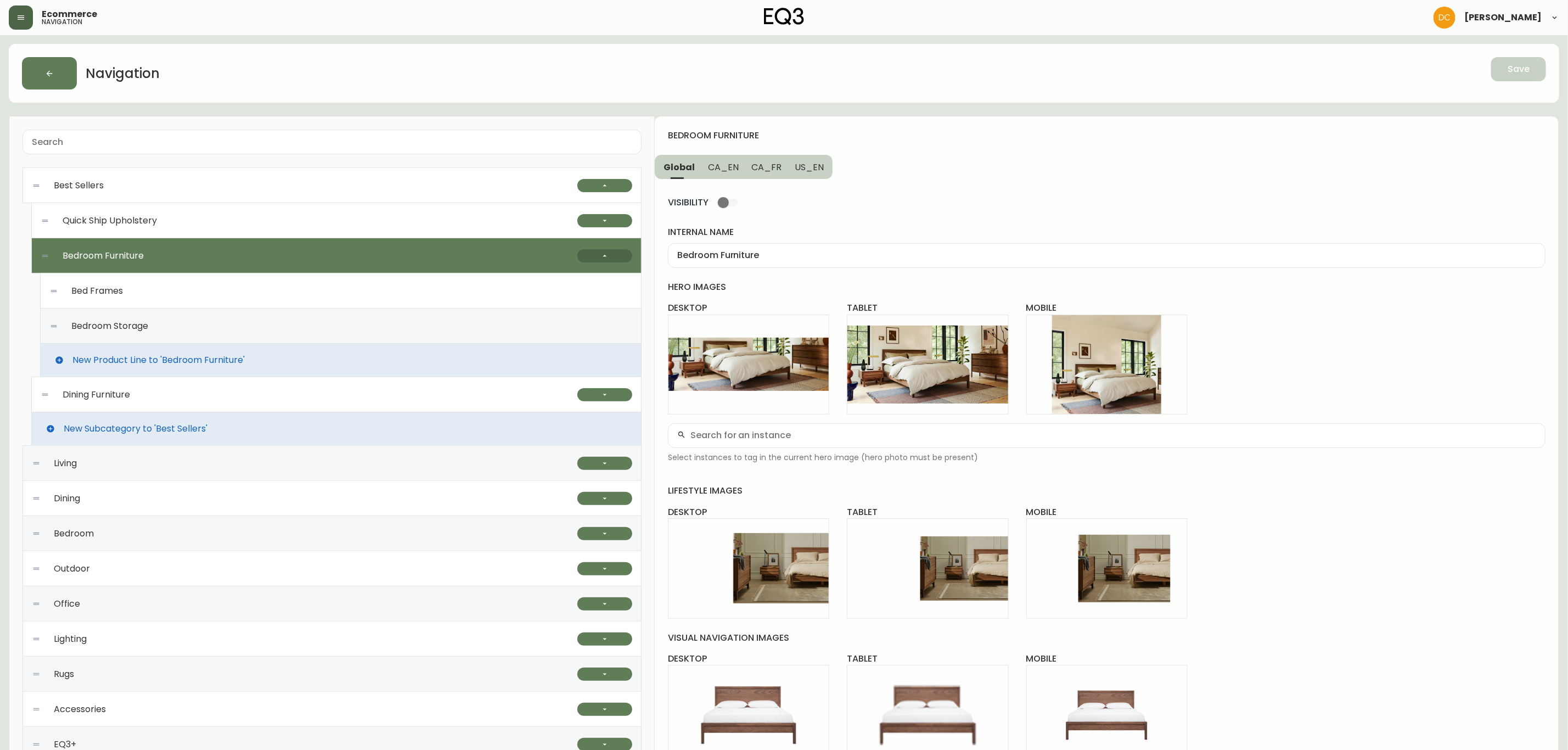
click at [616, 257] on button "button" at bounding box center [604, 255] width 55 height 13
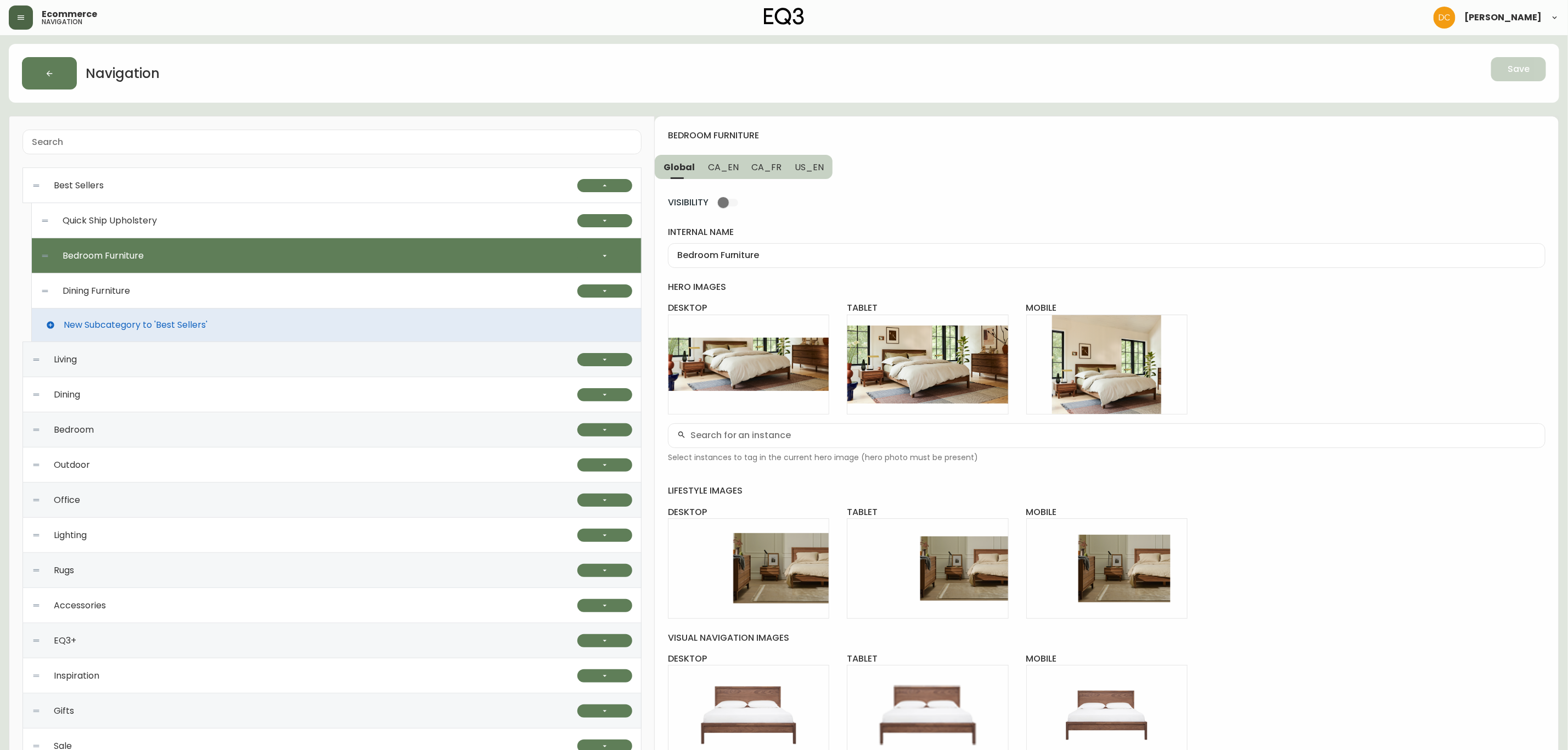
click at [405, 299] on div "Dining Furniture" at bounding box center [309, 290] width 537 height 35
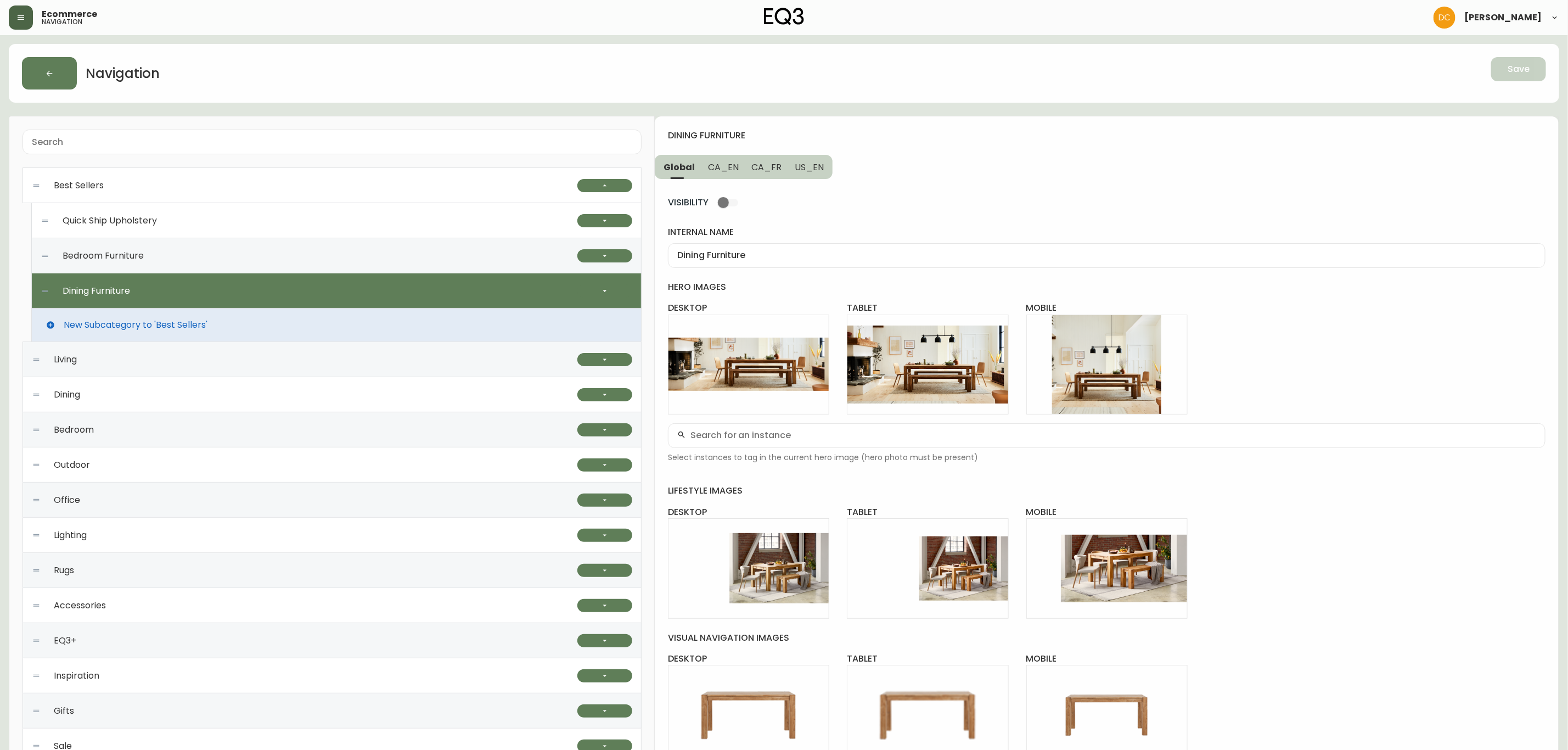
type input "Dining Furniture"
click at [616, 293] on button "button" at bounding box center [604, 290] width 55 height 13
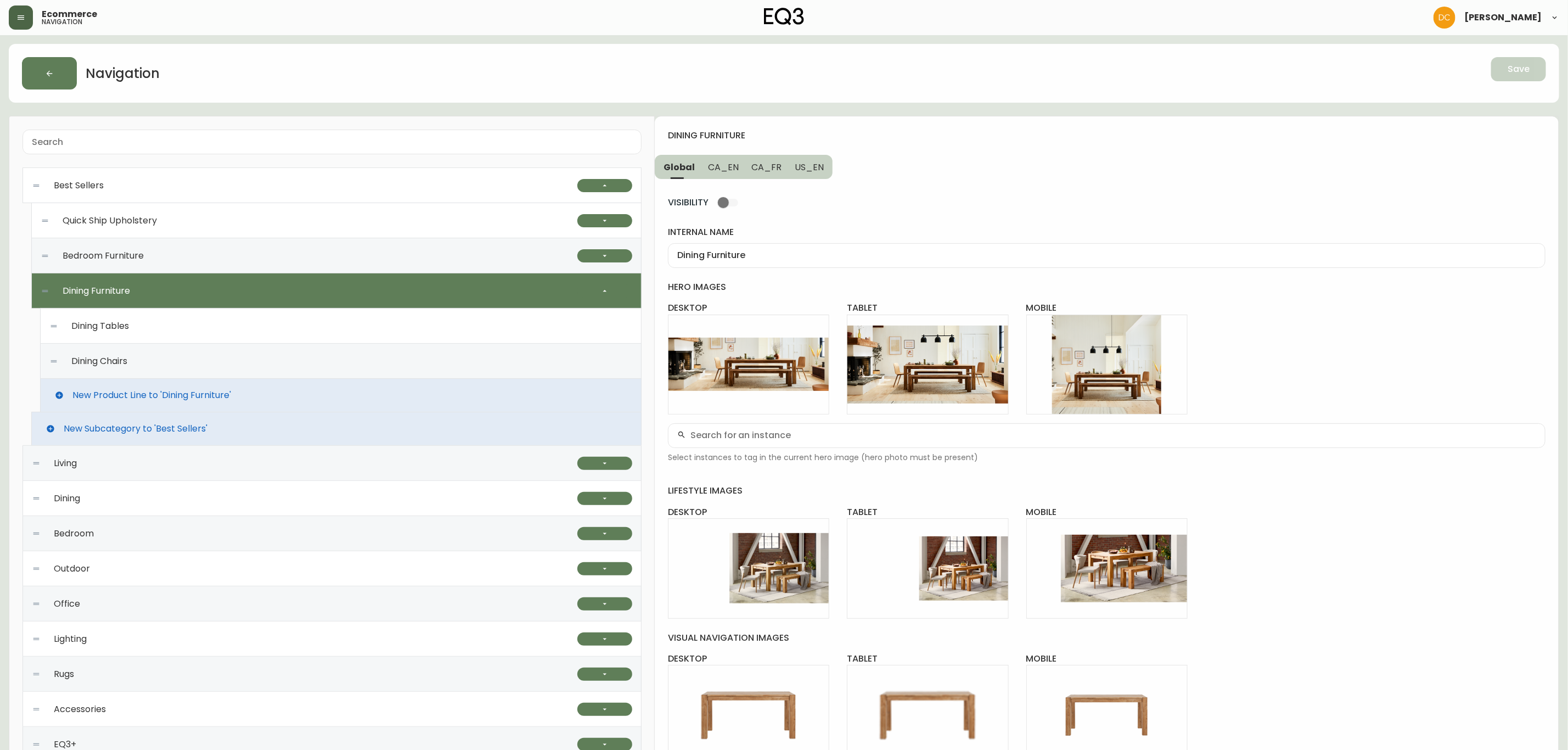
click at [721, 168] on span "CA_EN" at bounding box center [724, 167] width 31 height 12
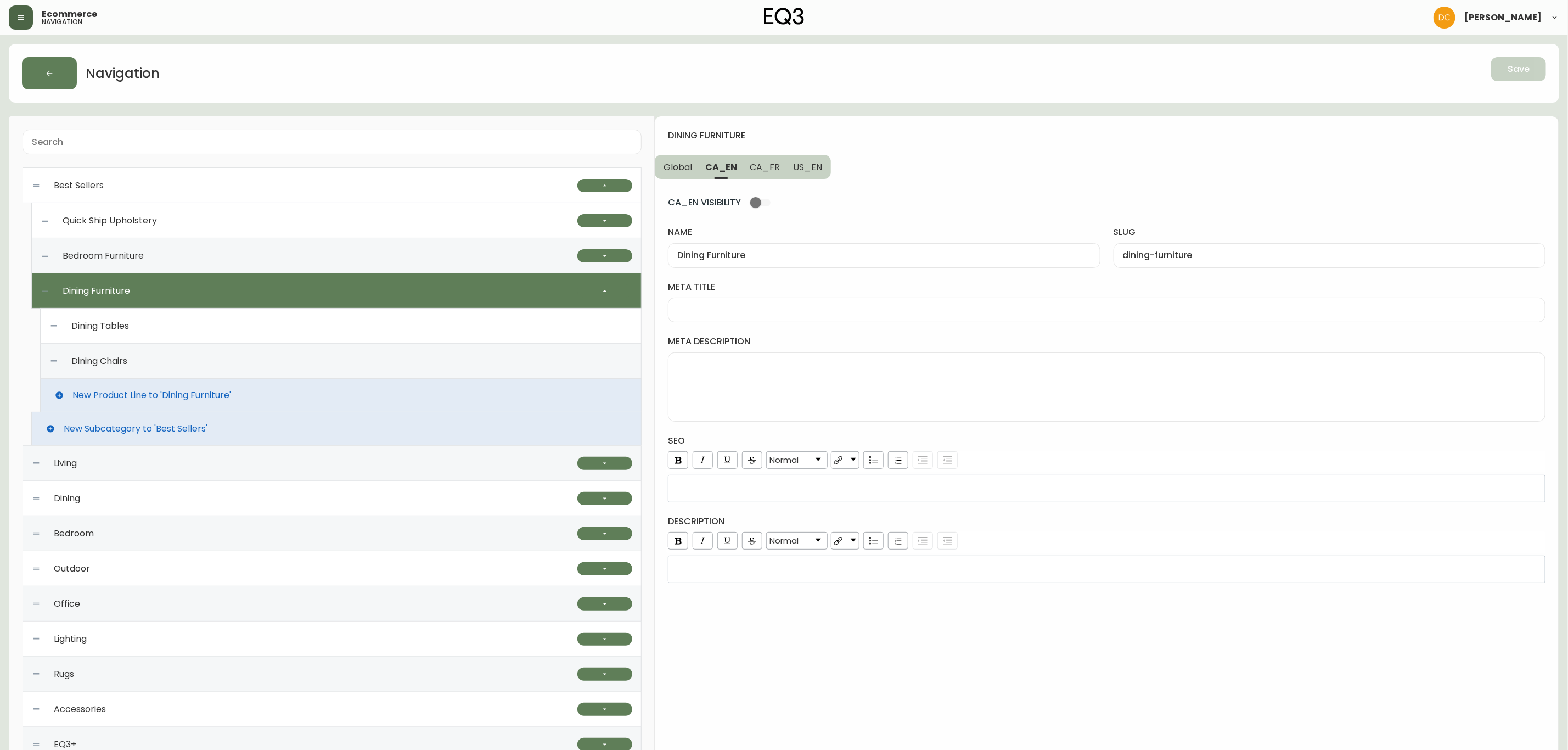
click at [751, 303] on div at bounding box center [1107, 310] width 878 height 25
type input "Ready to Ship Dining Furniture | EQ3"
click at [821, 170] on button "US_EN" at bounding box center [809, 166] width 44 height 24
click at [822, 306] on input "meta title" at bounding box center [1107, 309] width 859 height 10
paste input "Ready to Ship Dining Furniture | EQ3"
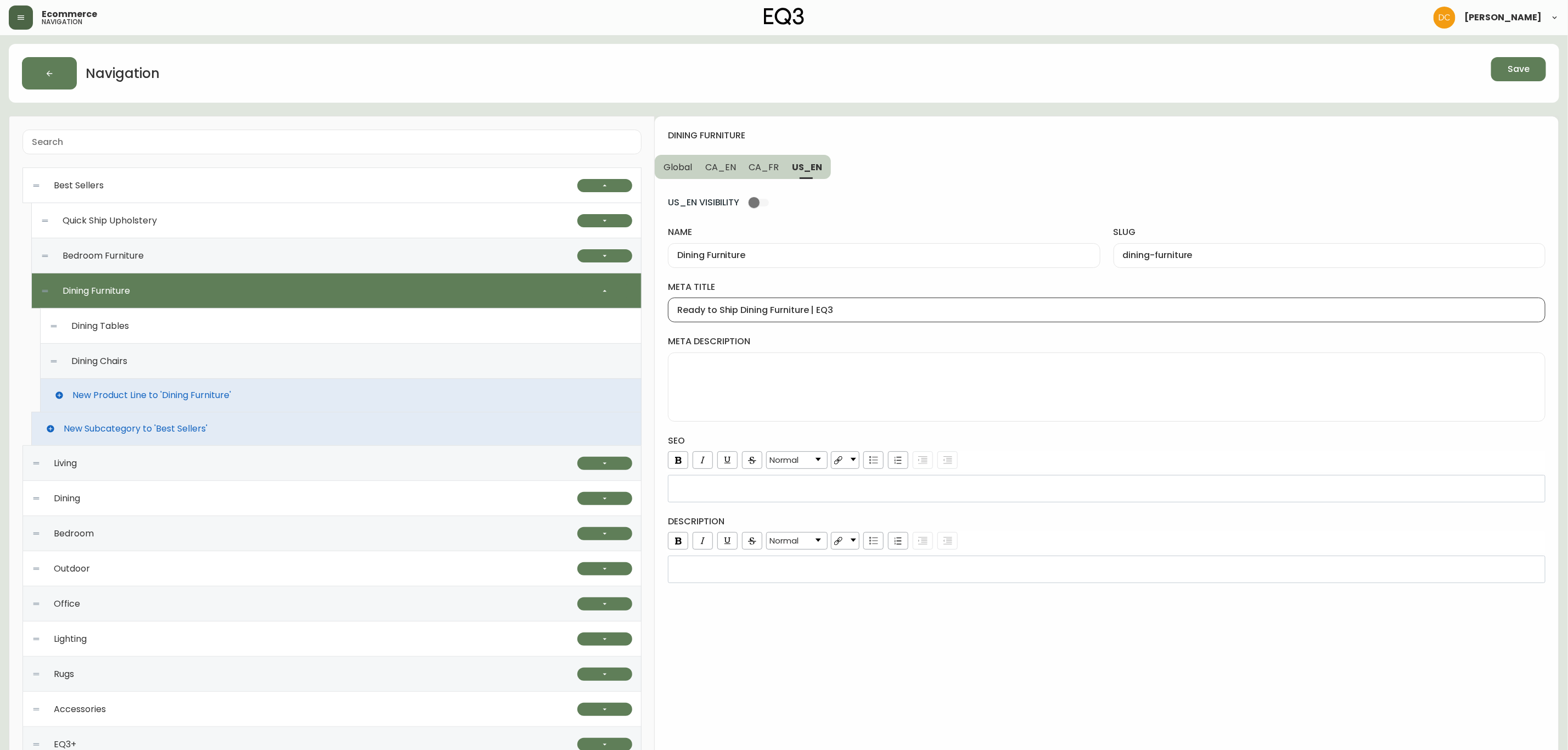
drag, startPoint x: 736, startPoint y: 309, endPoint x: 661, endPoint y: 309, distance: 75.0
click at [661, 309] on div "dining furniture Global CA_EN CA_FR US_EN US_EN VISIBILITY name Dining Furnitur…" at bounding box center [1106, 516] width 904 height 798
click at [705, 314] on input "Best selling Dining Furniture | EQ3" at bounding box center [1107, 309] width 859 height 10
type input "Best Selling Dining Furniture | EQ3"
click at [769, 170] on span "CA_FR" at bounding box center [764, 167] width 30 height 12
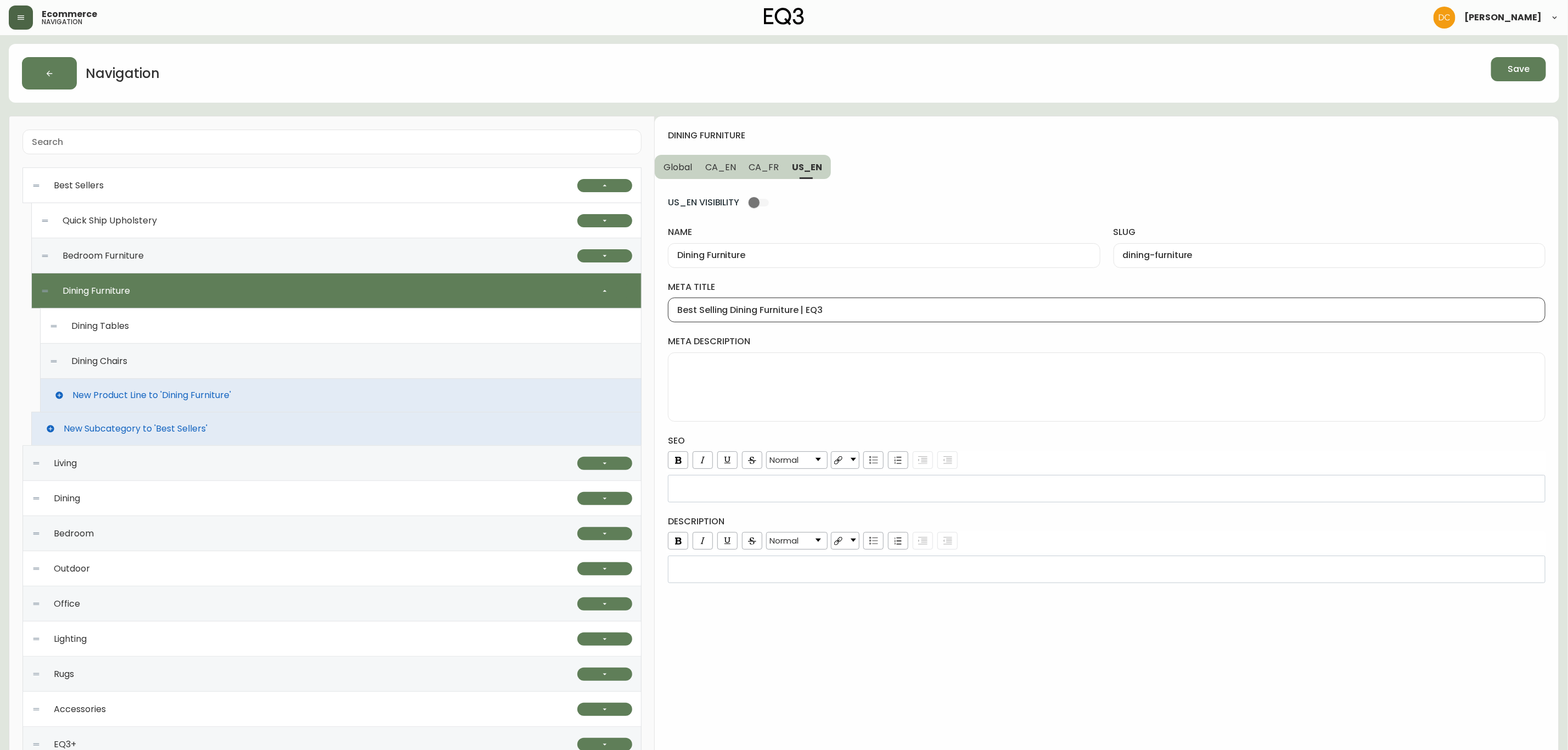
type input "Meubles de salle à manger"
type input "meubles-de-salle-a-manger"
click at [812, 261] on input "Meubles de salle à manger" at bounding box center [884, 255] width 414 height 10
click at [771, 308] on input "meta title" at bounding box center [1107, 309] width 859 height 10
paste input "Meubles de salle à manger"
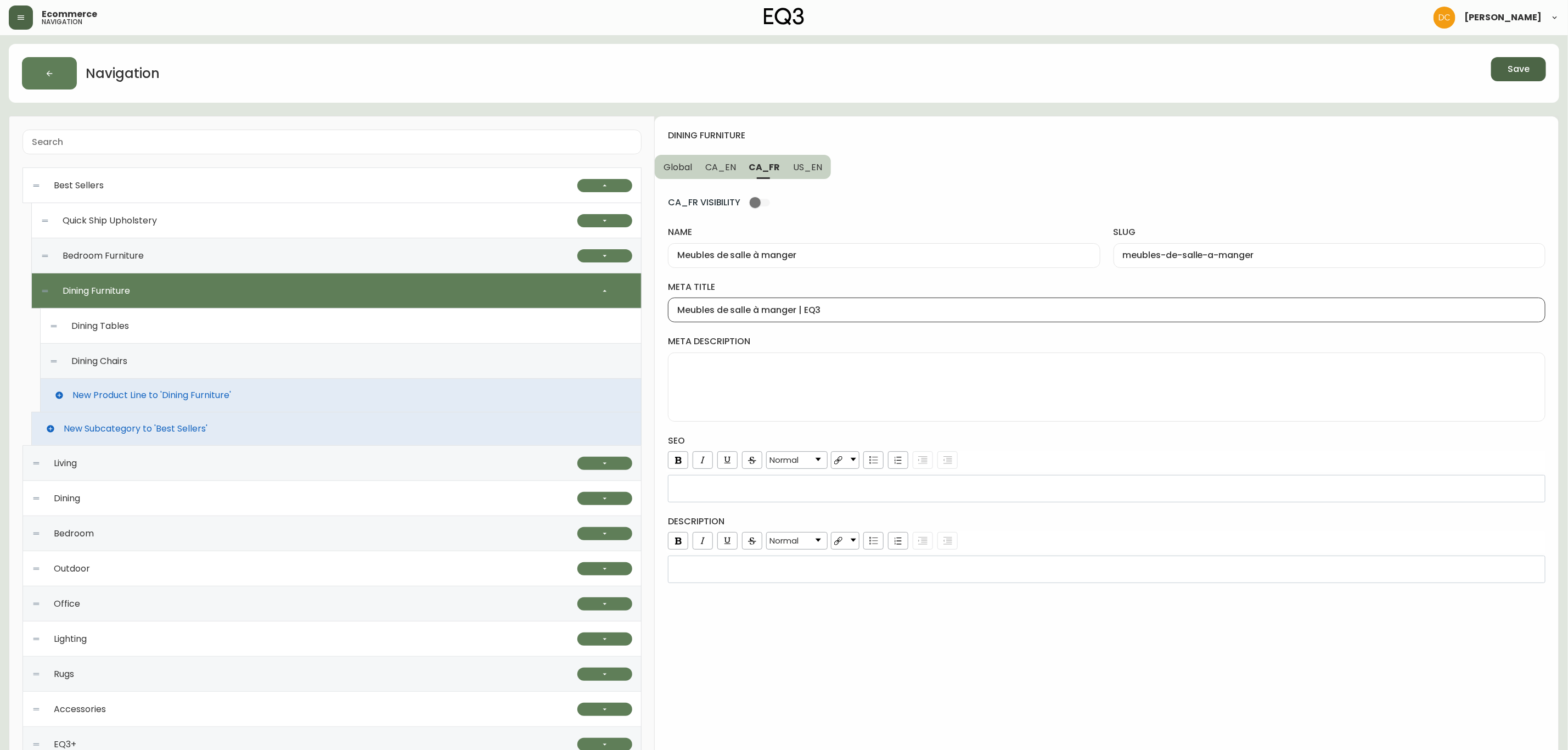
type input "Meubles de salle à manger | EQ3"
click at [1492, 71] on button "Save" at bounding box center [1518, 69] width 55 height 24
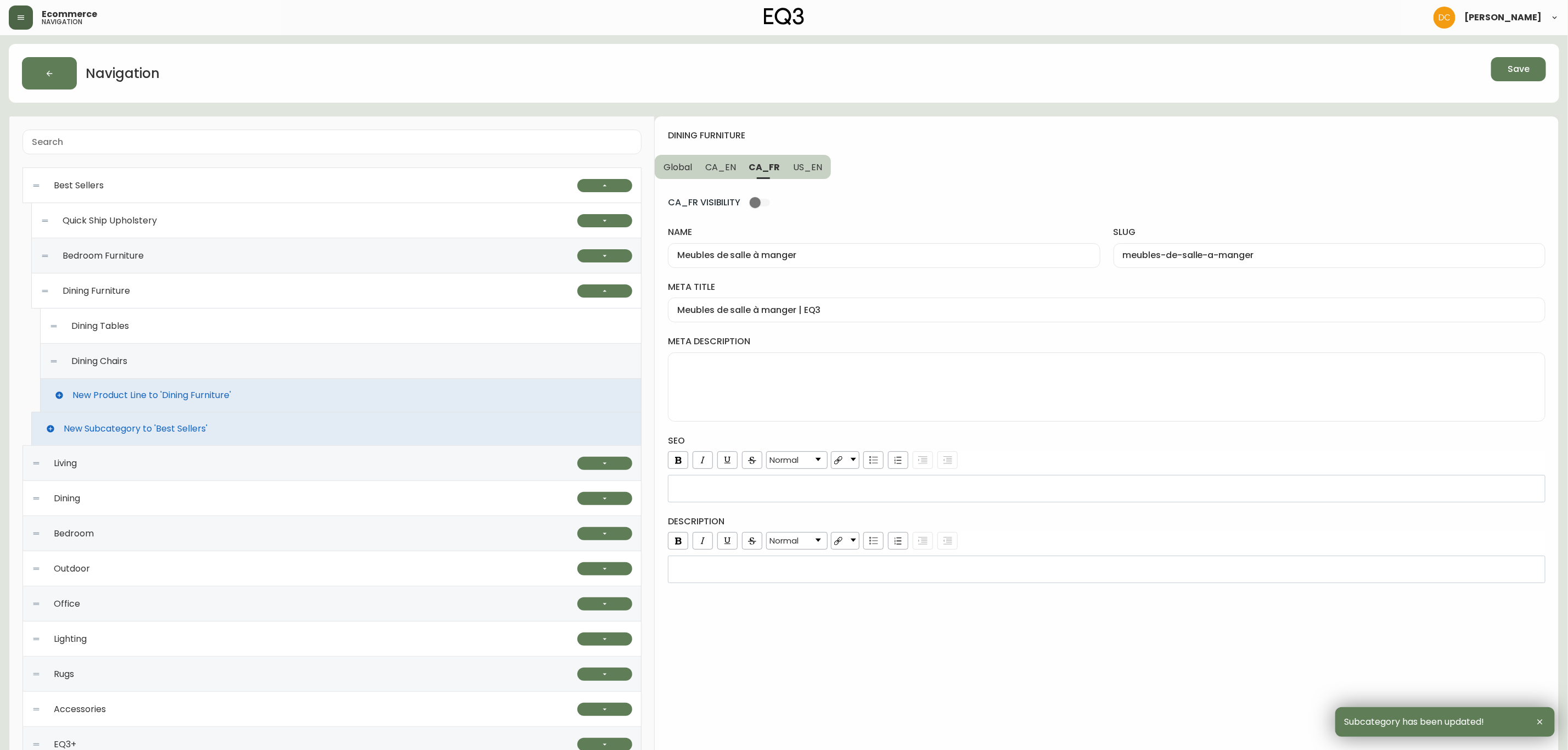
click at [715, 174] on button "CA_EN" at bounding box center [721, 166] width 44 height 24
type input "Dining Furniture"
type input "dining-furniture"
type input "Ready to Ship Dining Furniture | EQ3"
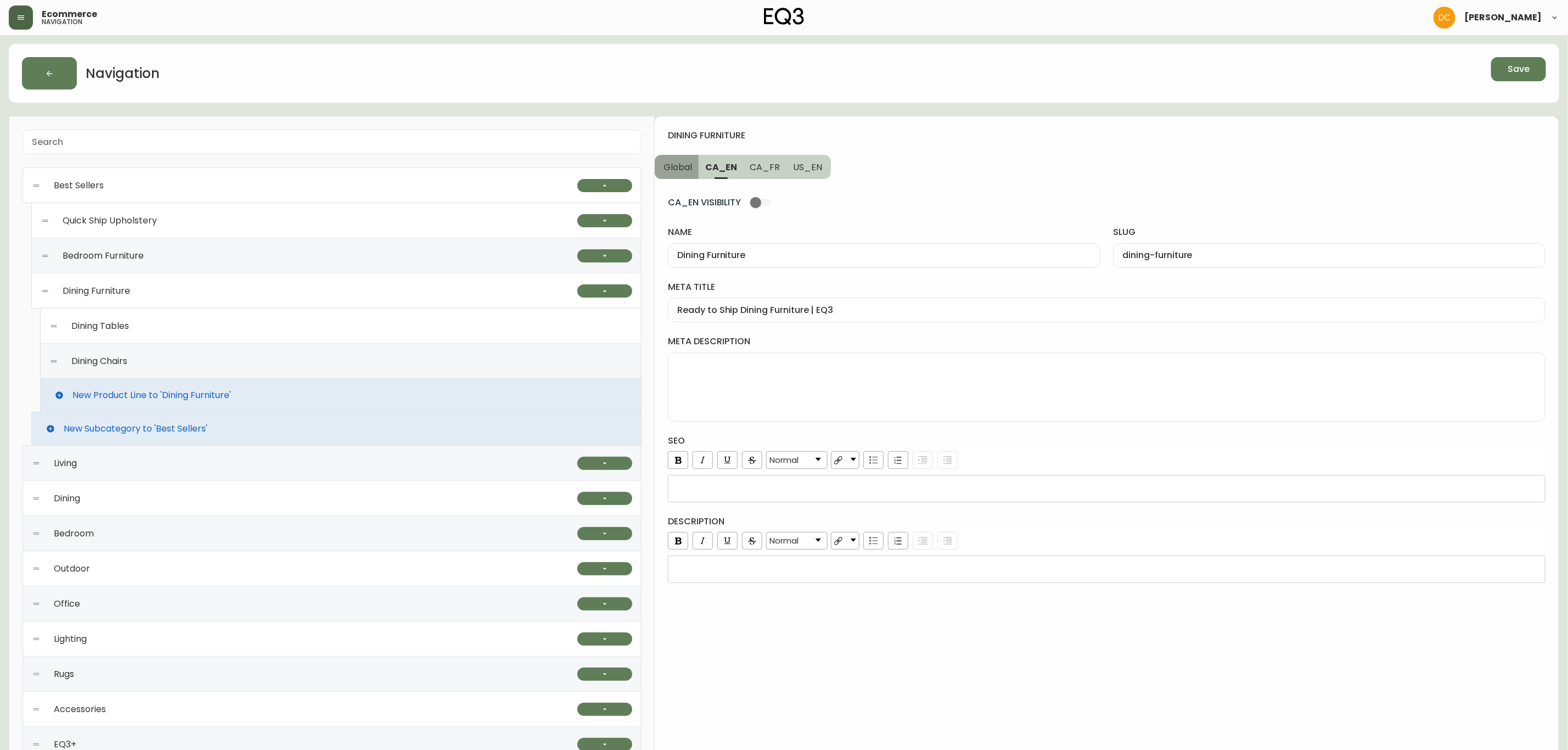
click at [692, 173] on span "Global" at bounding box center [678, 167] width 29 height 12
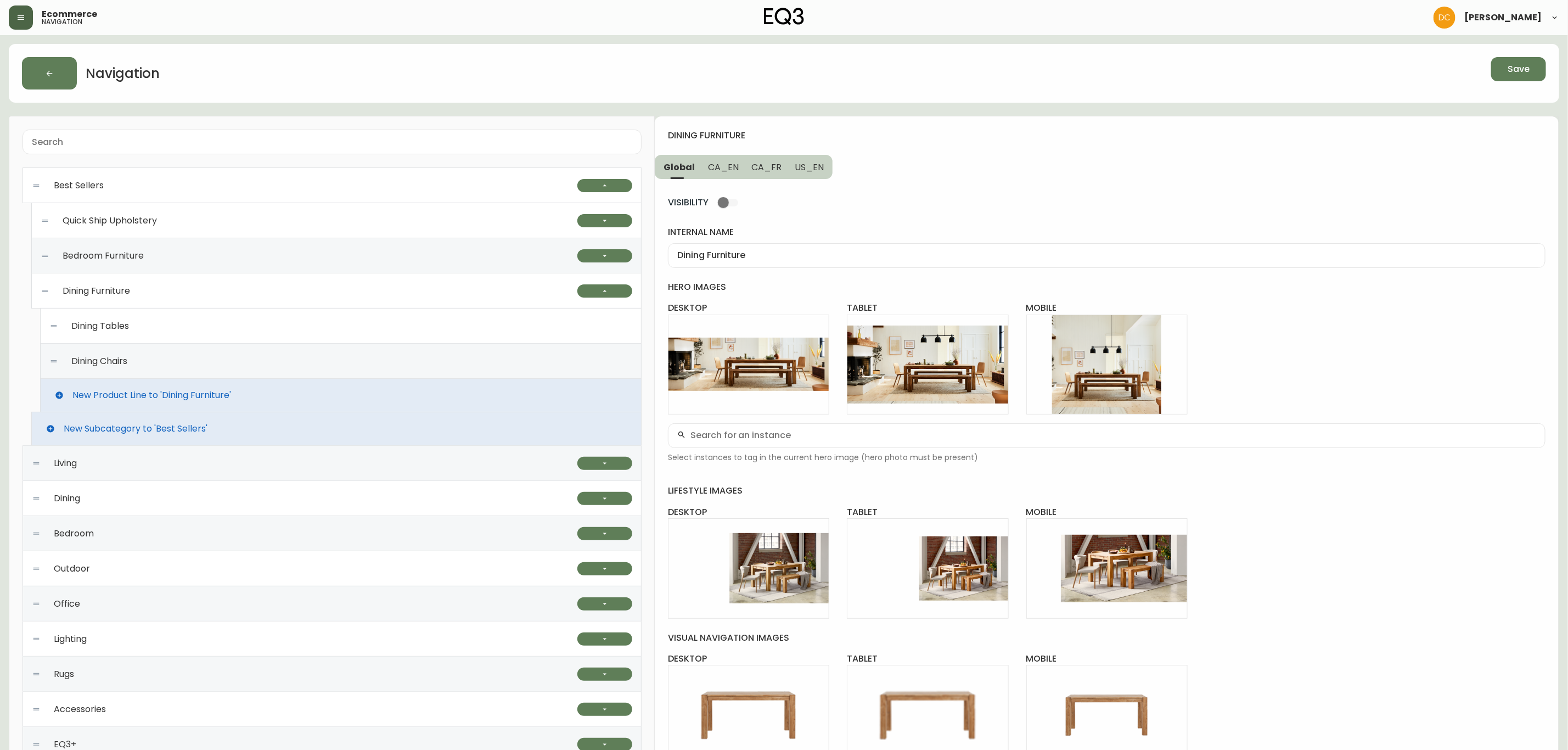
click at [185, 328] on div "Dining Tables" at bounding box center [341, 326] width 583 height 35
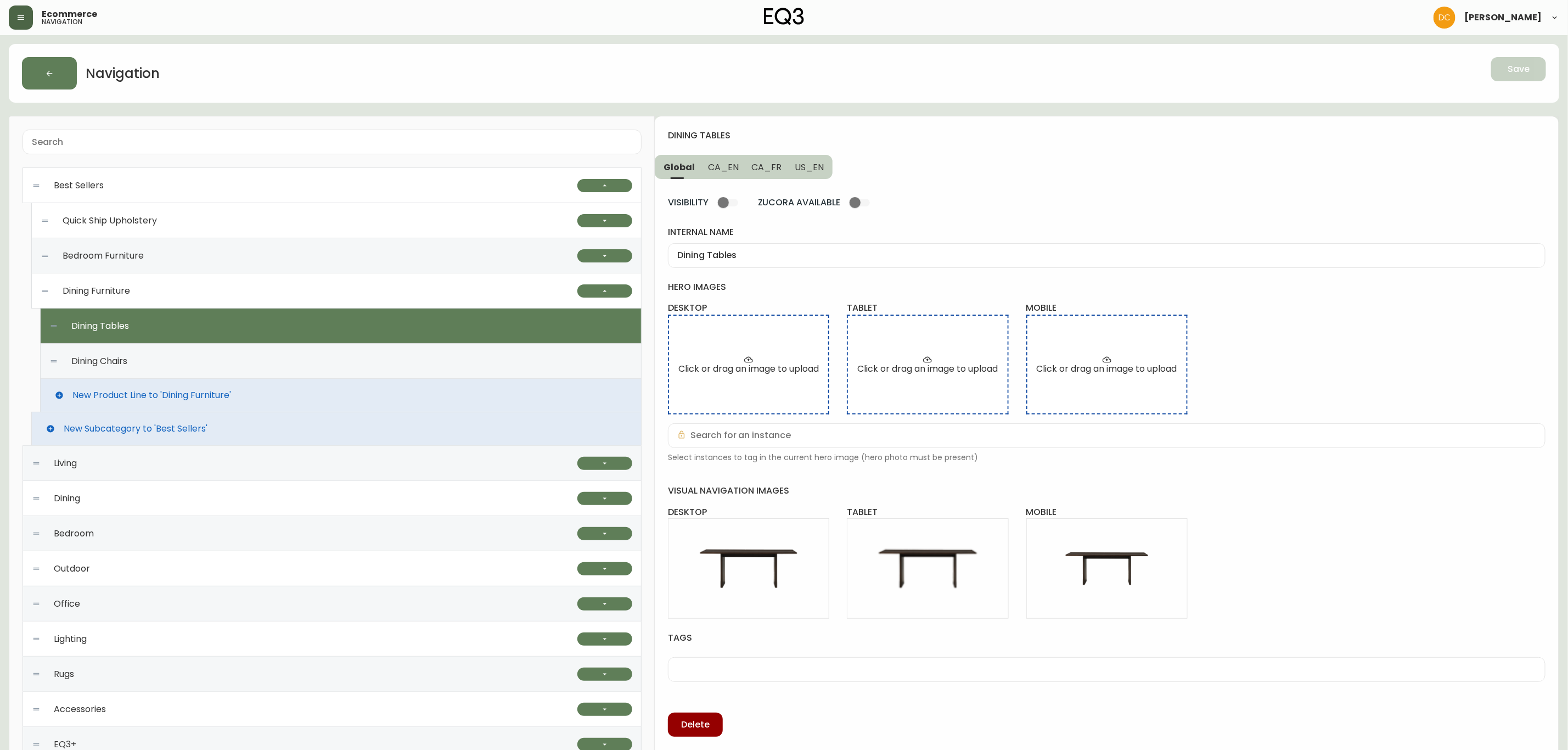
click at [728, 165] on span "CA_EN" at bounding box center [724, 167] width 31 height 12
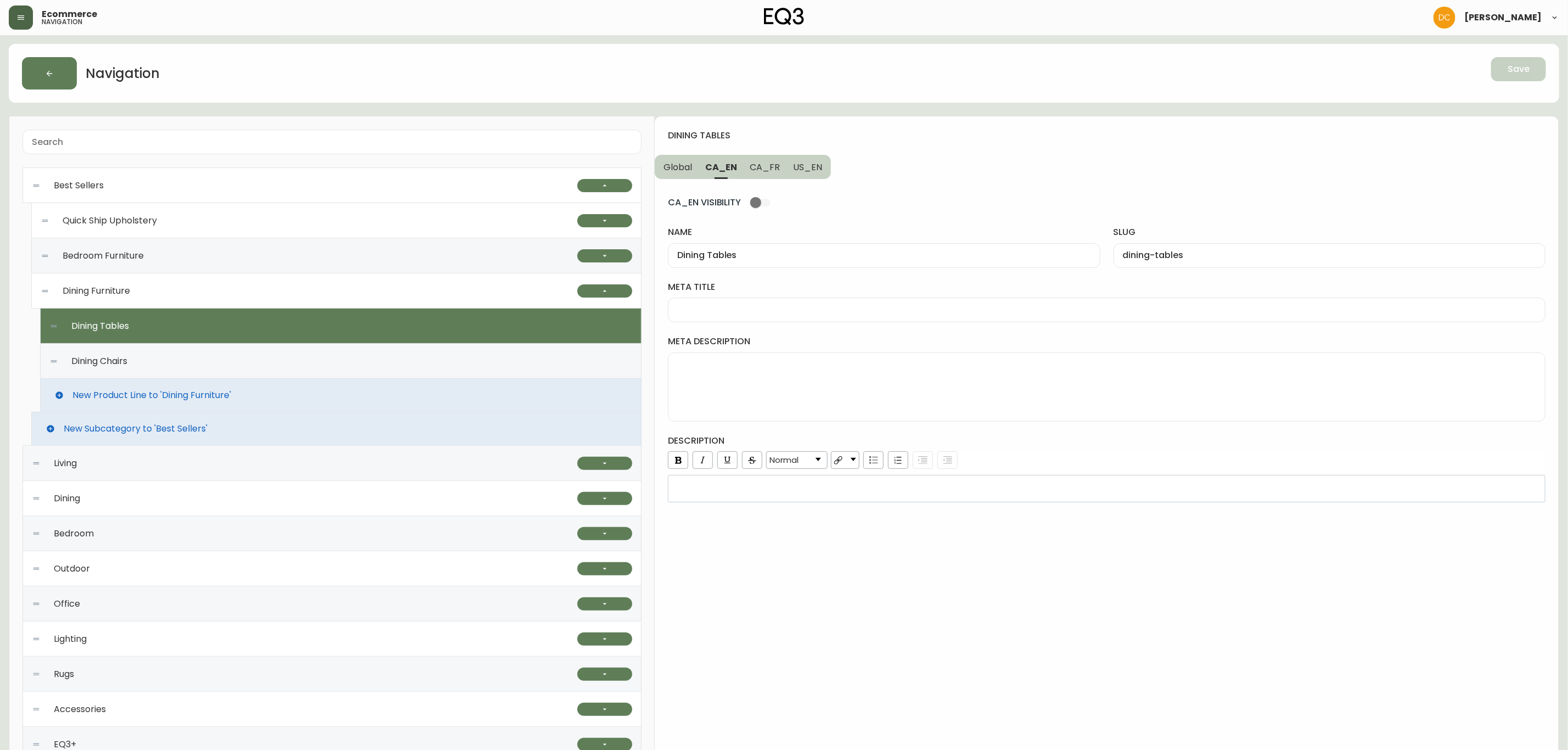
click at [741, 295] on div "meta title" at bounding box center [1107, 301] width 878 height 41
click at [754, 317] on div at bounding box center [1107, 310] width 878 height 25
type input "W"
type input "Solid Wood and Veneer Dining Furniture | EQ3"
click at [798, 167] on span "US_EN" at bounding box center [807, 167] width 29 height 12
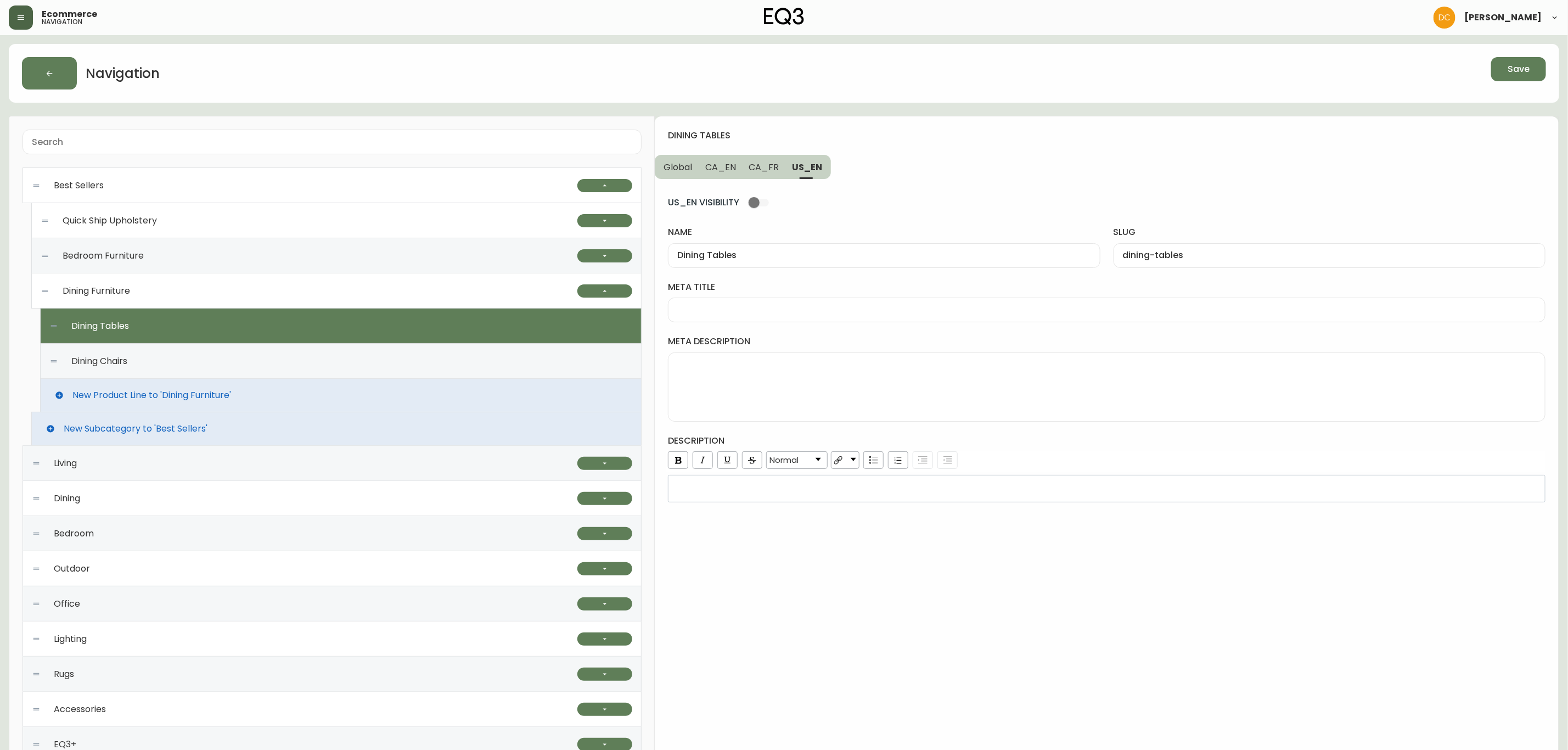
click at [728, 317] on div at bounding box center [1107, 310] width 878 height 25
paste input "Solid Wood and Veneer Dining Furniture | EQ3"
drag, startPoint x: 730, startPoint y: 309, endPoint x: 779, endPoint y: 307, distance: 49.0
click at [779, 307] on input "Solid Wood and Veneer Dining Furniture | EQ3" at bounding box center [1107, 309] width 859 height 10
click at [714, 160] on button "CA_EN" at bounding box center [721, 166] width 44 height 24
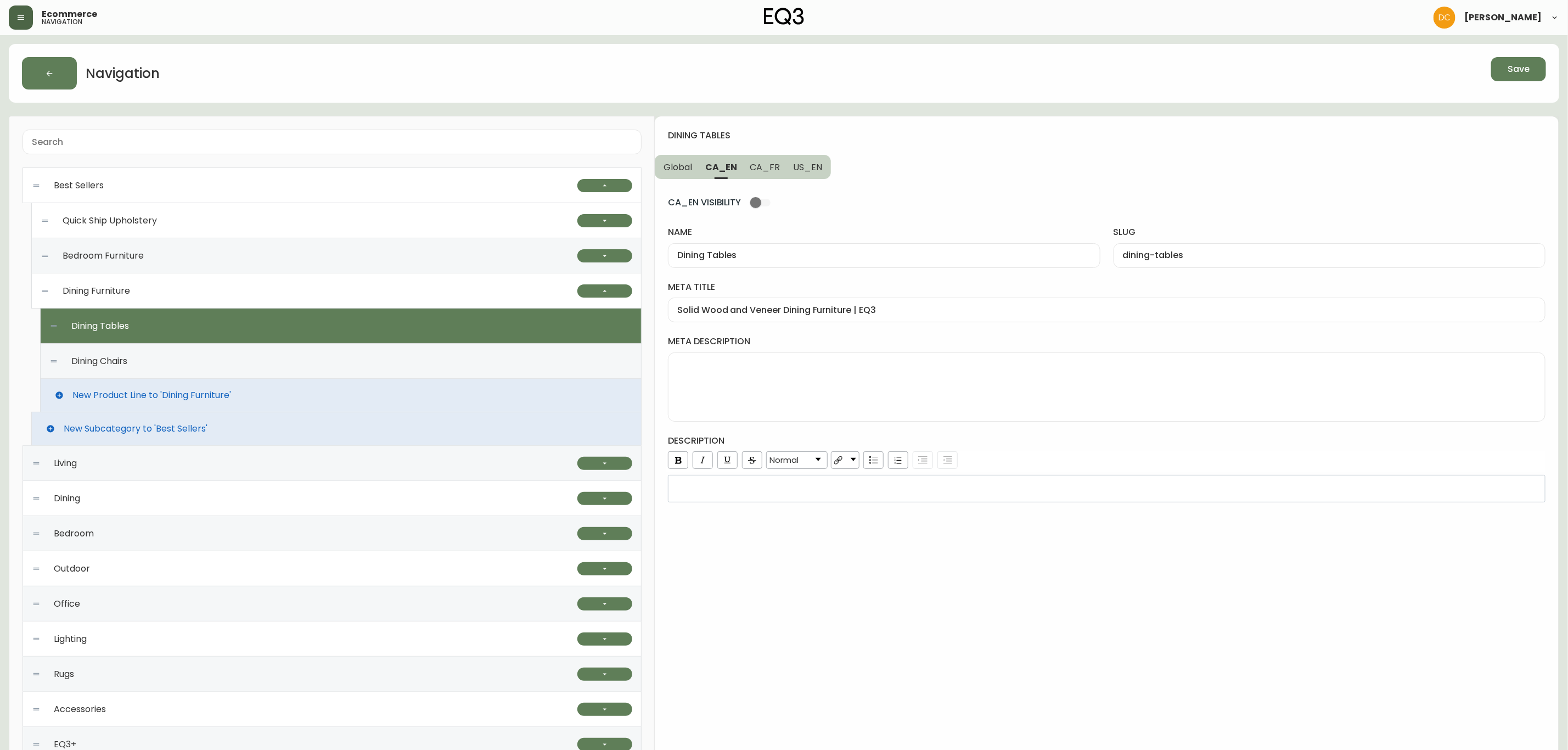
click at [830, 311] on input "Solid Wood and Veneer Dining Furniture | EQ3" at bounding box center [1107, 309] width 859 height 10
click at [827, 308] on input "Solid Wood and Veneer Dining Tables | EQ3" at bounding box center [1107, 309] width 859 height 10
click at [800, 170] on span "US_EN" at bounding box center [807, 167] width 29 height 12
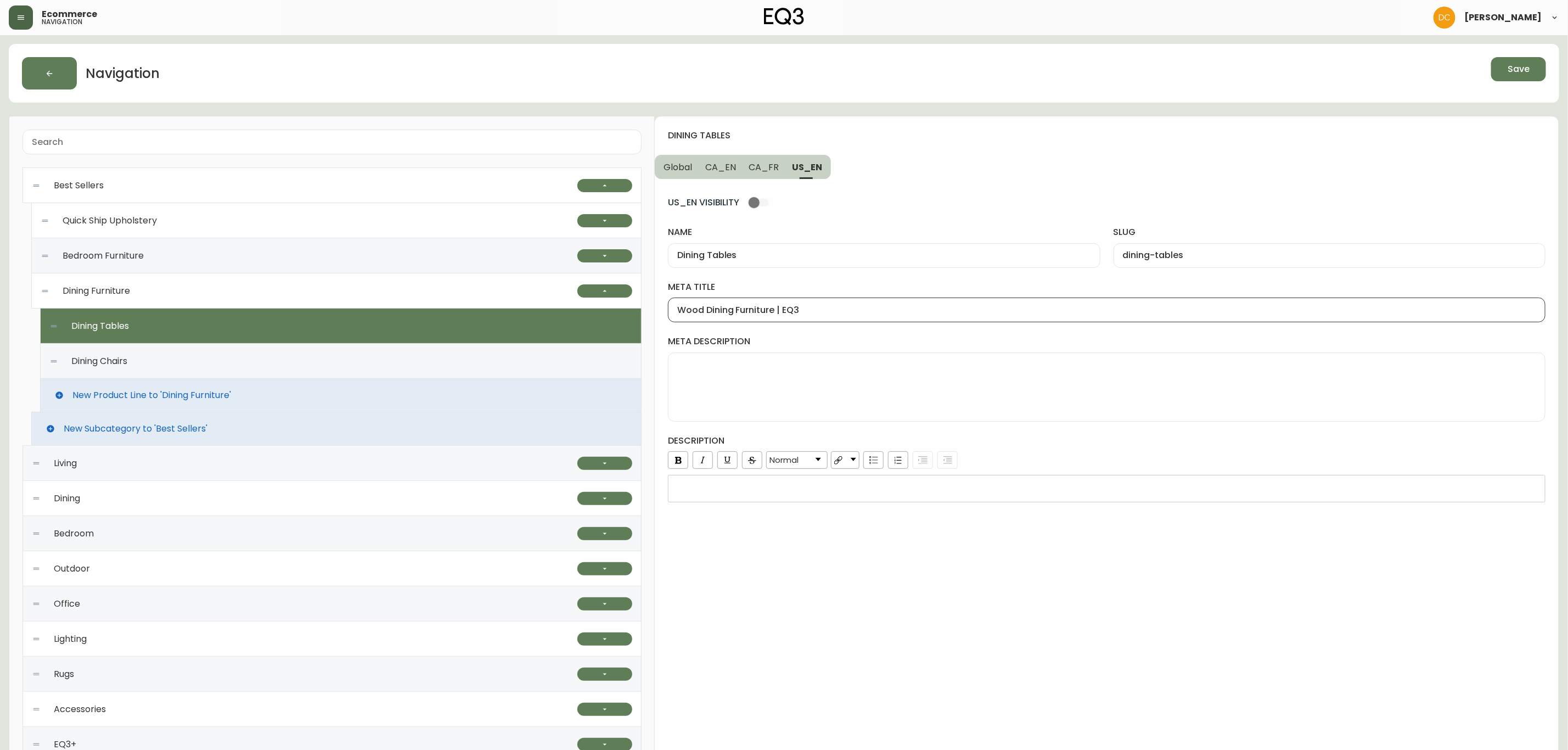
click at [750, 313] on input "Wood Dining Furniture | EQ3" at bounding box center [1107, 309] width 859 height 10
paste input "Tables"
type input "Wood Dining Tables | EQ3"
click at [763, 168] on span "CA_FR" at bounding box center [764, 167] width 30 height 12
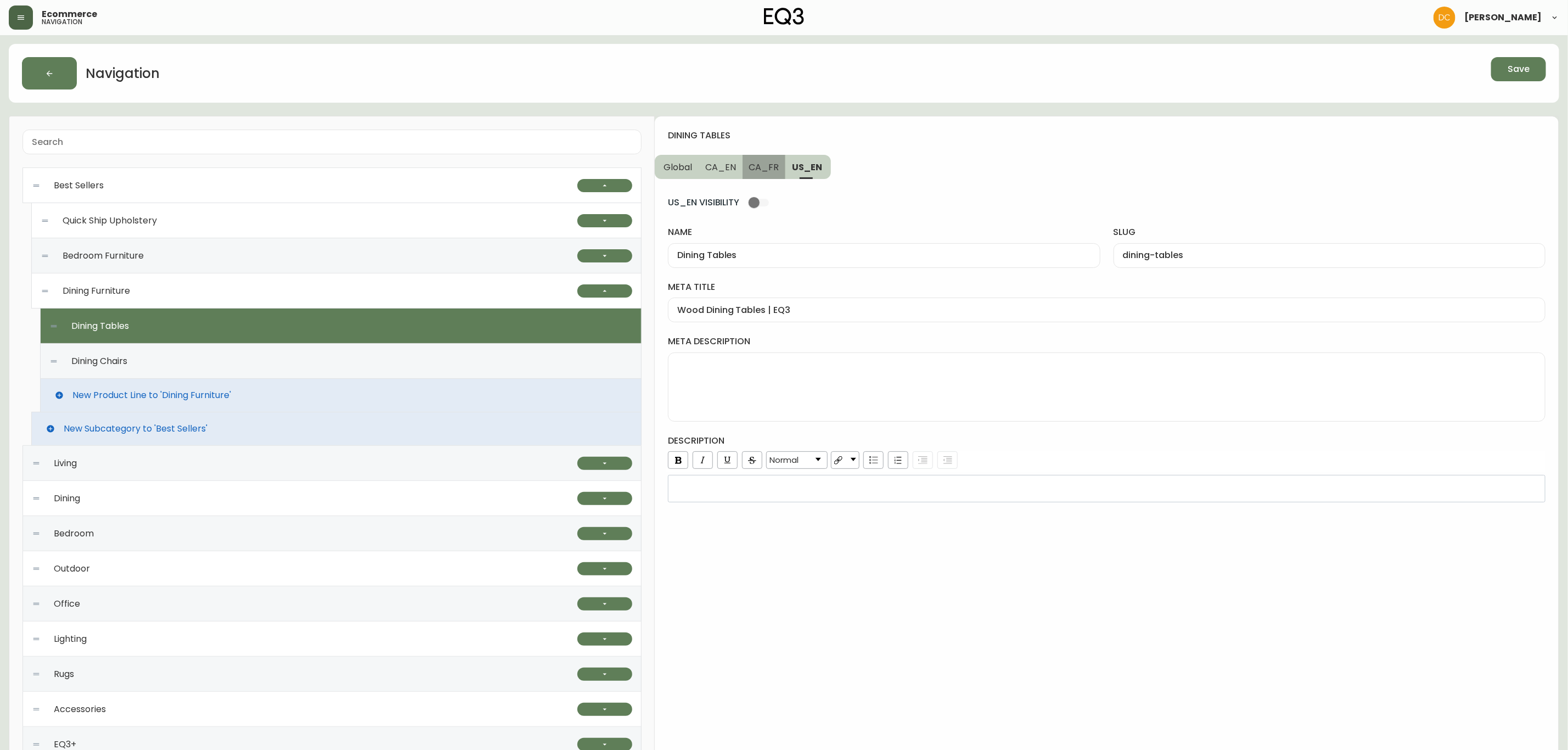
type input "Tables de salle à manger"
type input "tables-de-salle-a-manger"
click at [822, 257] on input "Tables de salle à manger" at bounding box center [884, 255] width 414 height 10
click at [809, 318] on div at bounding box center [1107, 310] width 878 height 25
paste input "Tables de salle à manger"
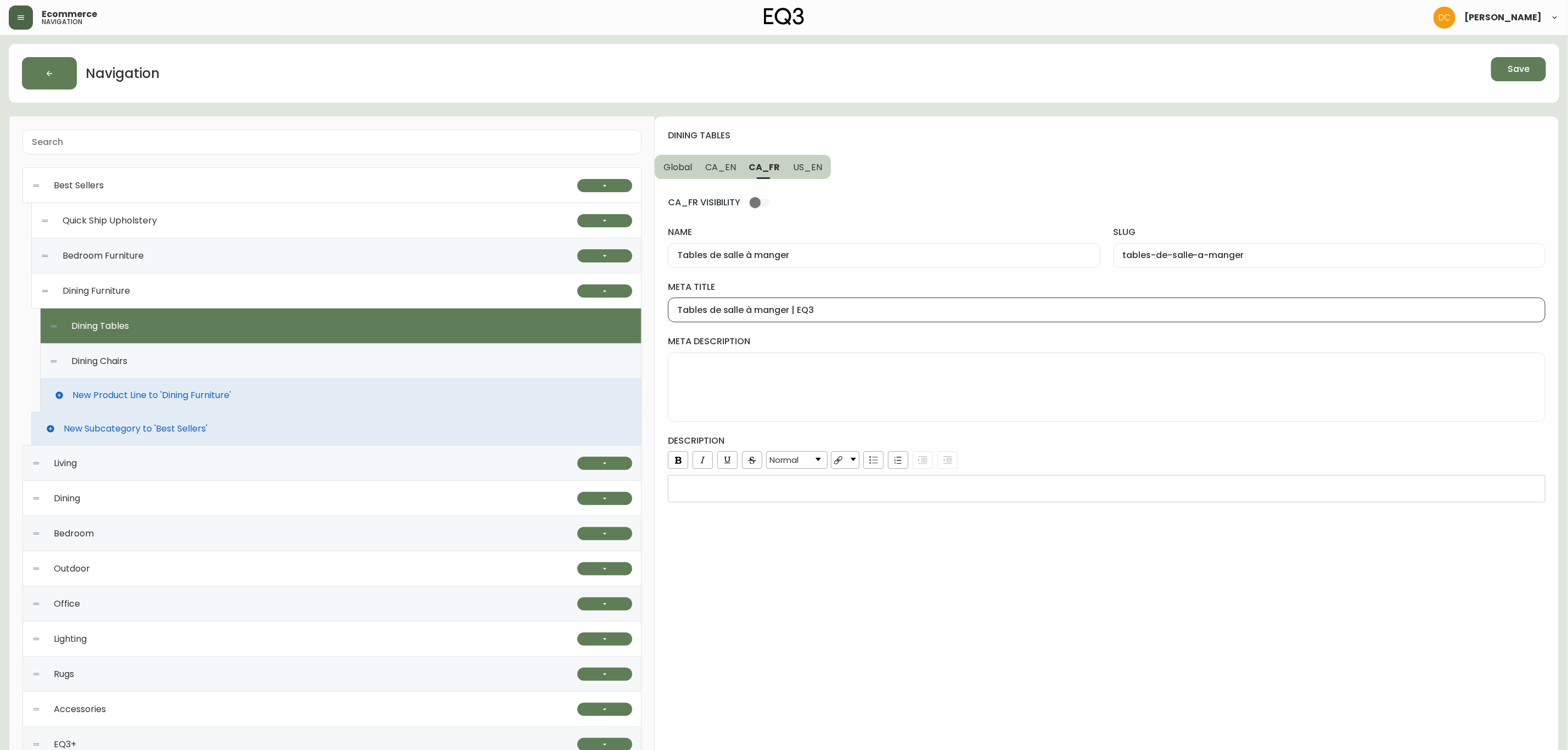
type input "Tables de salle à manger | EQ3"
click at [710, 167] on span "CA_EN" at bounding box center [720, 167] width 31 height 12
type input "Dining Tables"
type input "dining-tables"
type input "Solid Wood and Veneer Dining Tables | EQ3"
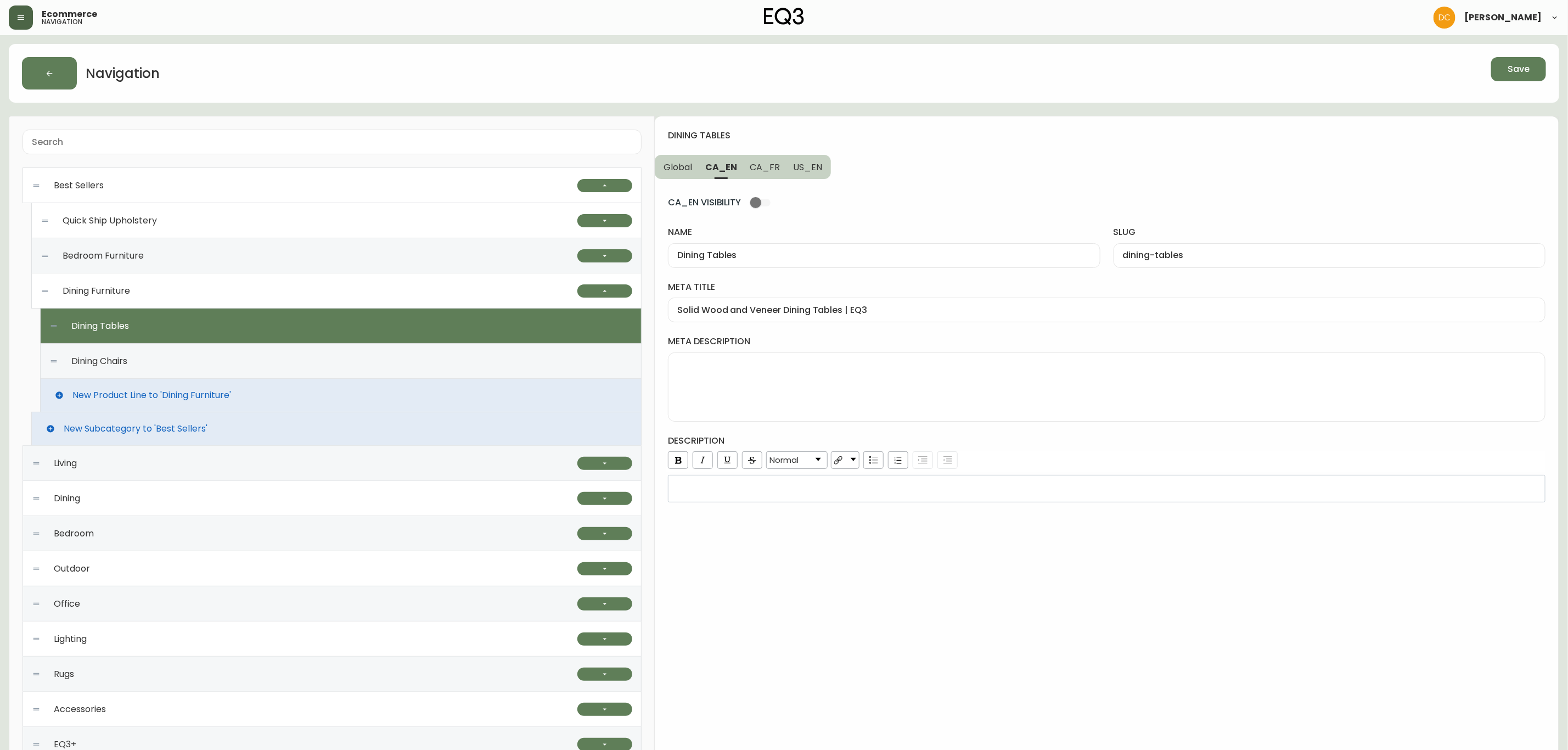
drag, startPoint x: 756, startPoint y: 168, endPoint x: 803, endPoint y: 167, distance: 47.0
click at [756, 167] on span "CA_FR" at bounding box center [765, 167] width 30 height 12
type input "Tables de salle à manger"
type input "tables-de-salle-a-manger"
type input "Tables de salle à manger | EQ3"
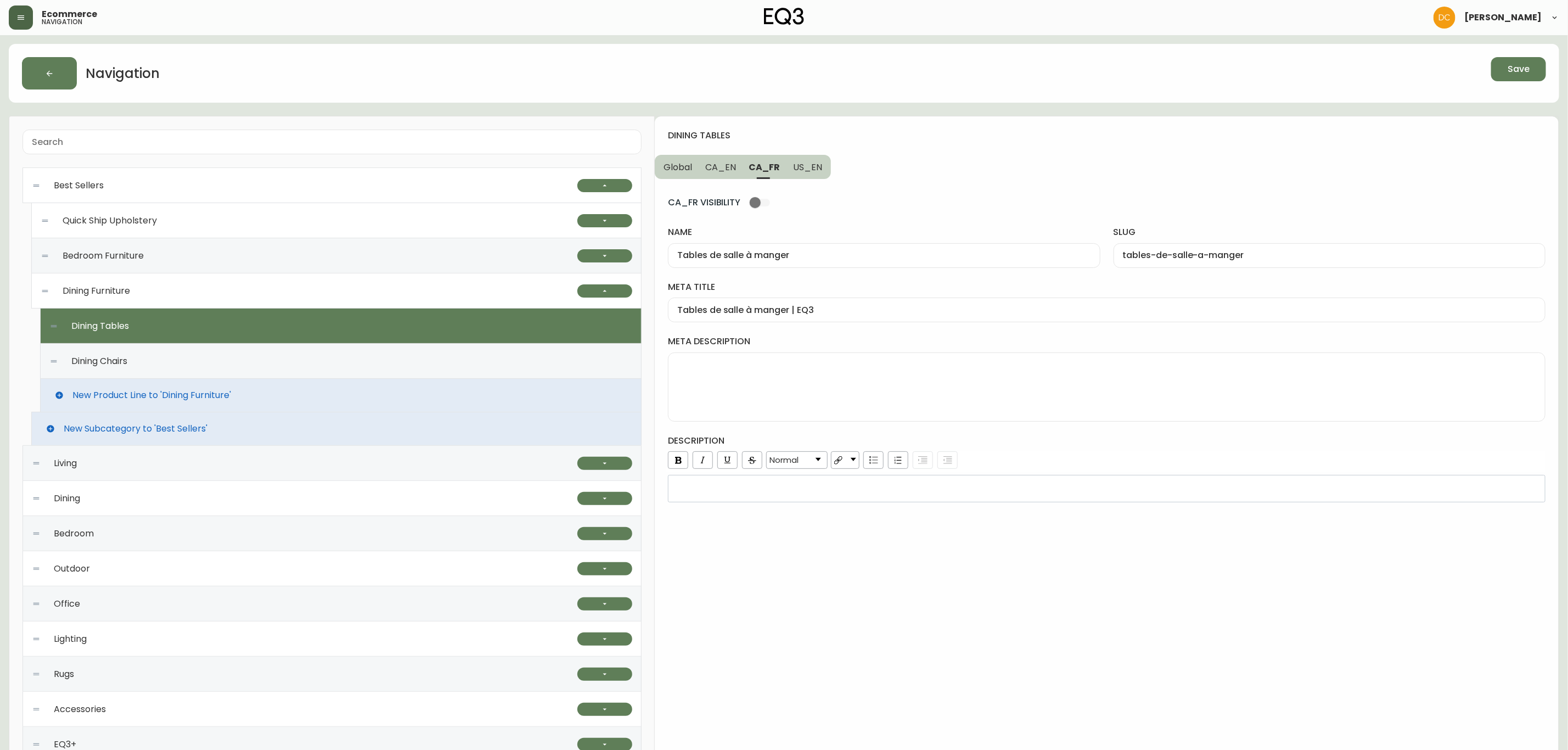
drag, startPoint x: 830, startPoint y: 167, endPoint x: 794, endPoint y: 169, distance: 36.1
click at [828, 167] on div "dining tables Global CA_EN CA_FR US_EN CA_FR VISIBILITY name Tables de salle à …" at bounding box center [1106, 516] width 904 height 798
click at [695, 162] on button "Global" at bounding box center [677, 166] width 44 height 24
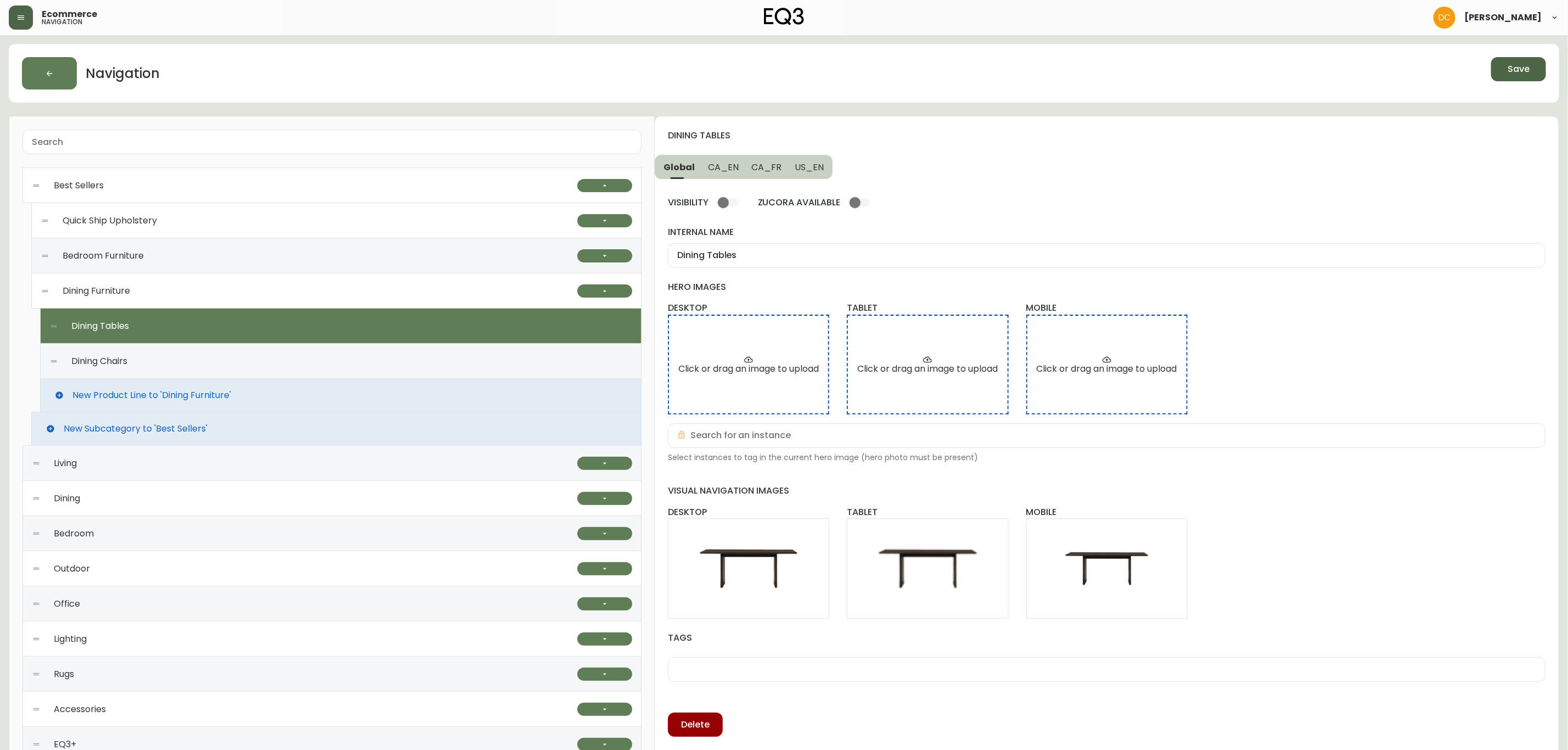
click at [1526, 78] on button "Save" at bounding box center [1518, 69] width 55 height 24
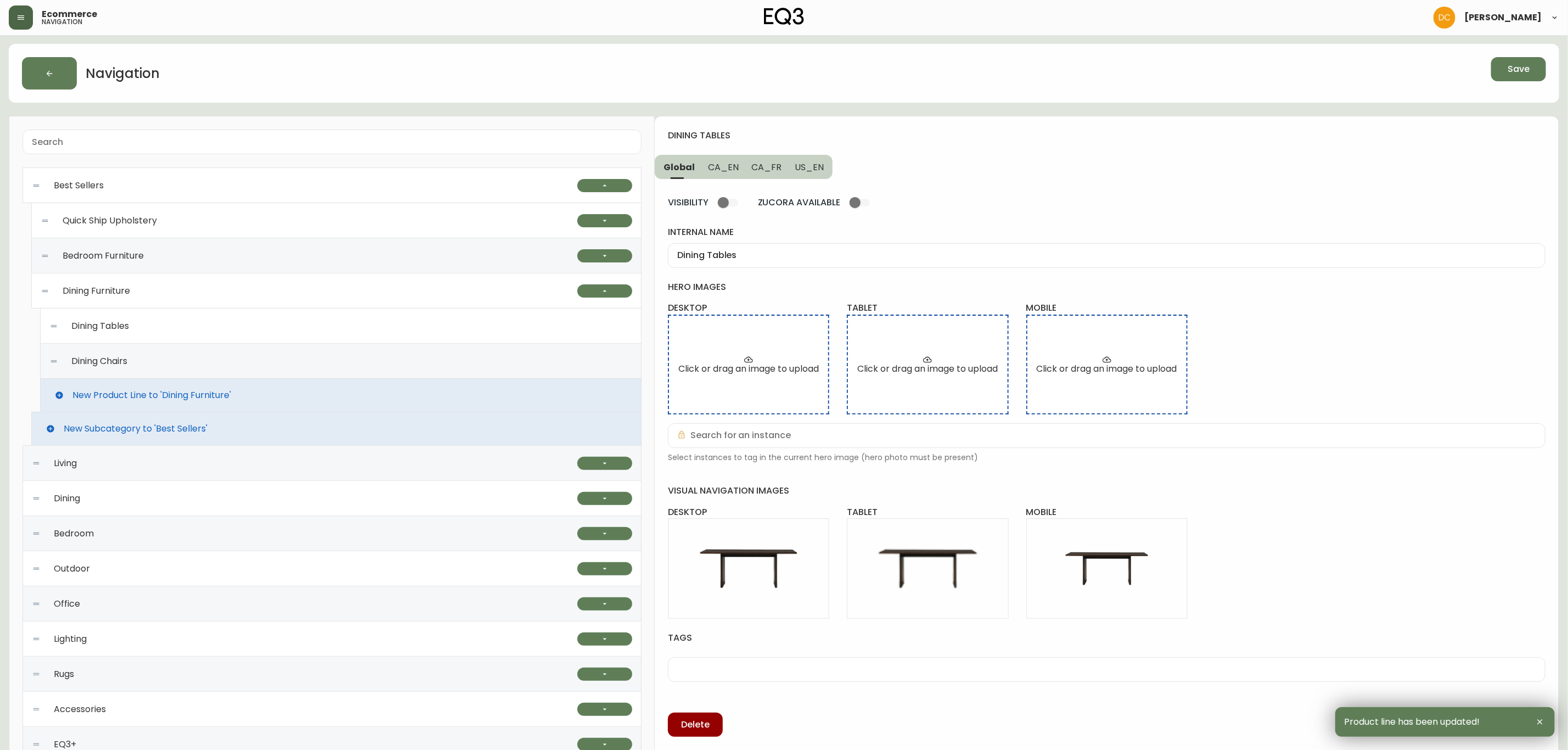
click at [310, 366] on div "Dining Chairs" at bounding box center [341, 361] width 583 height 35
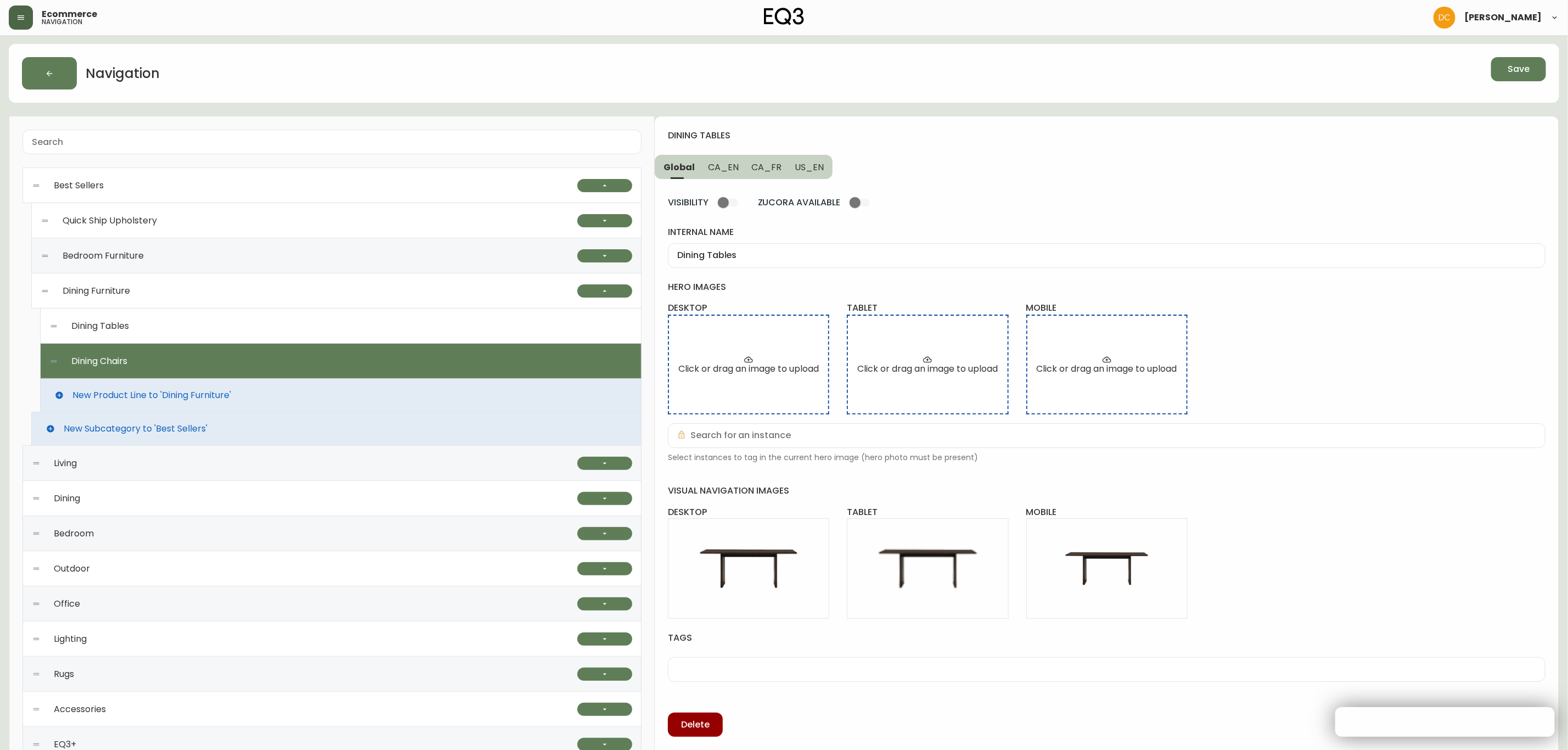
type input "Dining Chairs"
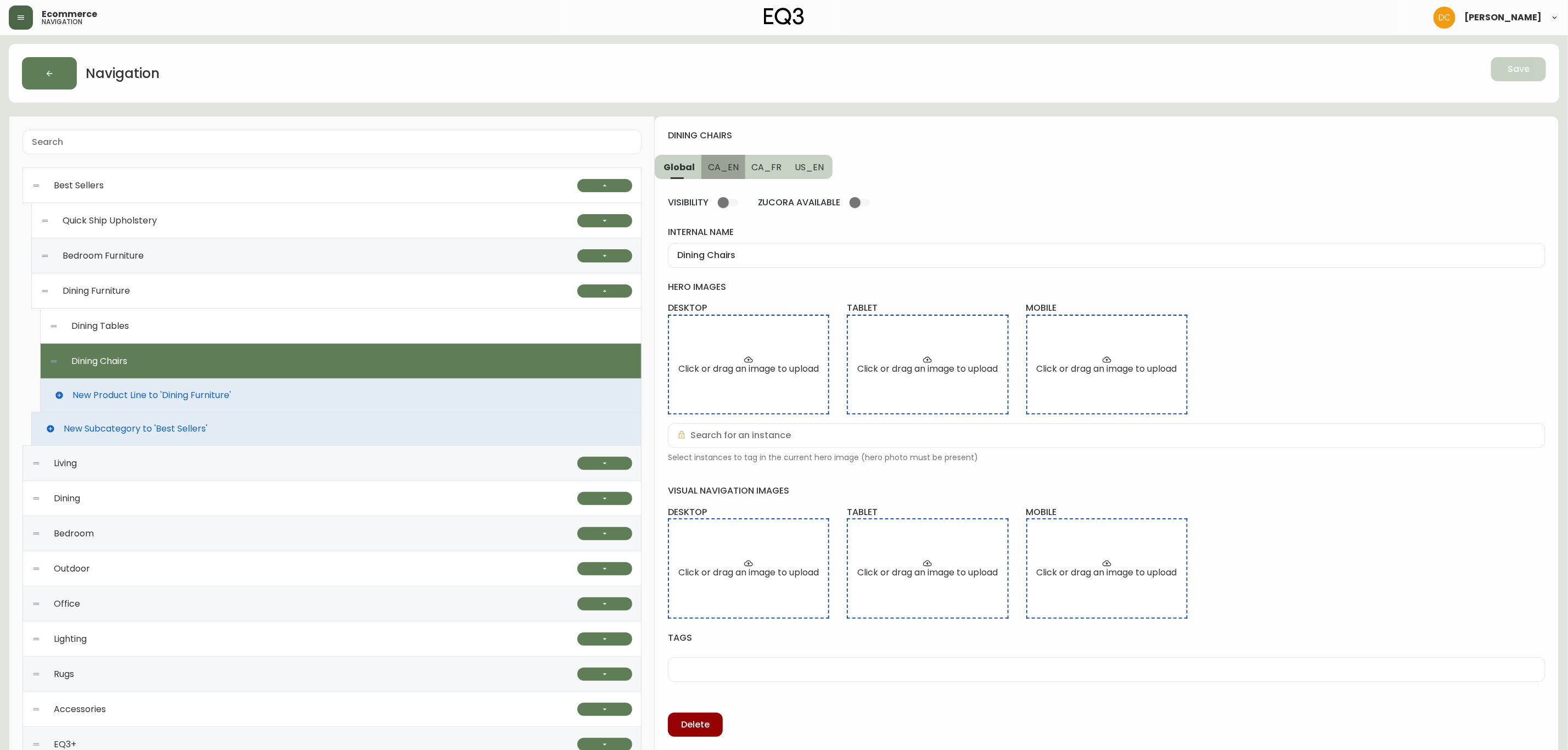
click at [726, 171] on span "CA_EN" at bounding box center [724, 167] width 31 height 12
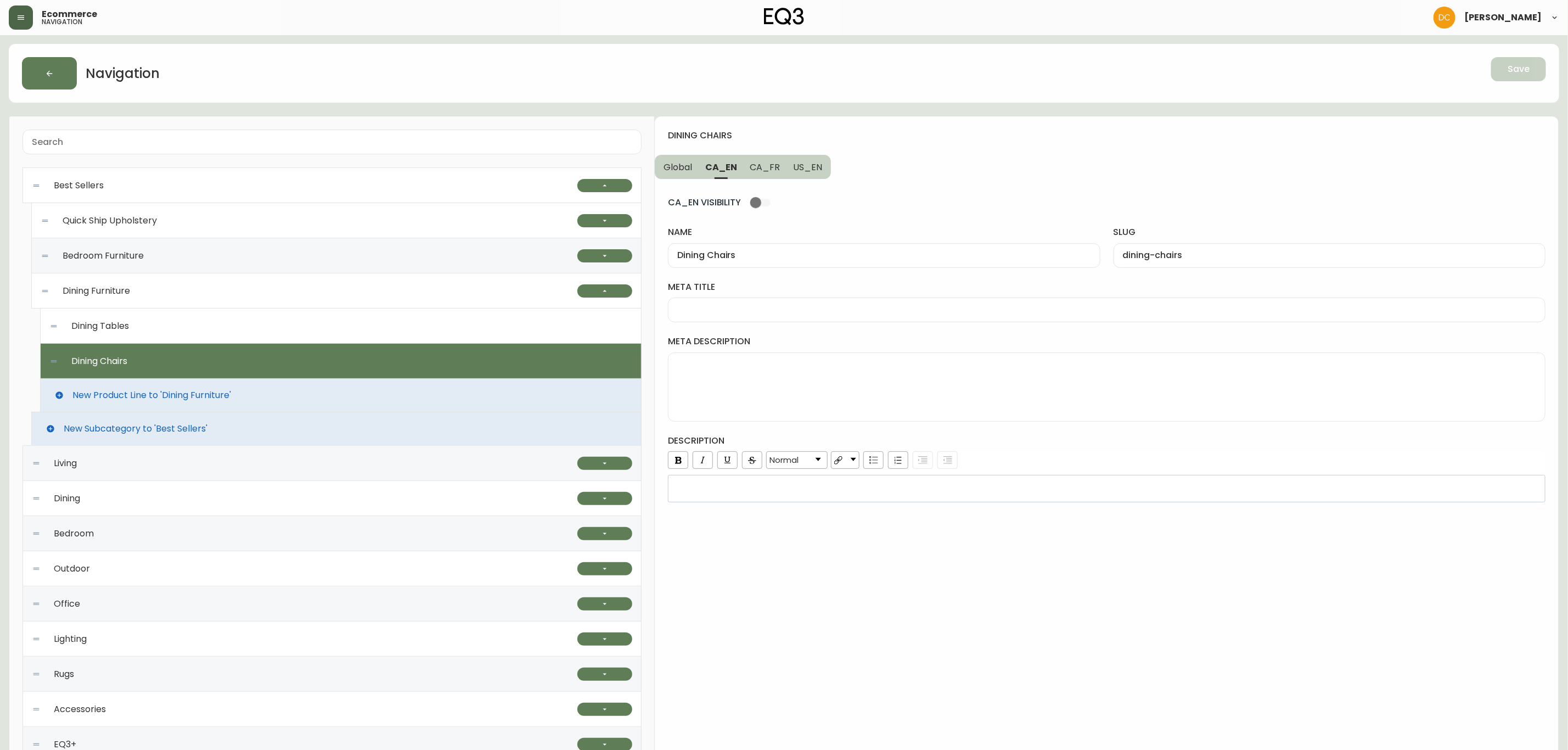
click at [689, 170] on span "Global" at bounding box center [678, 167] width 29 height 12
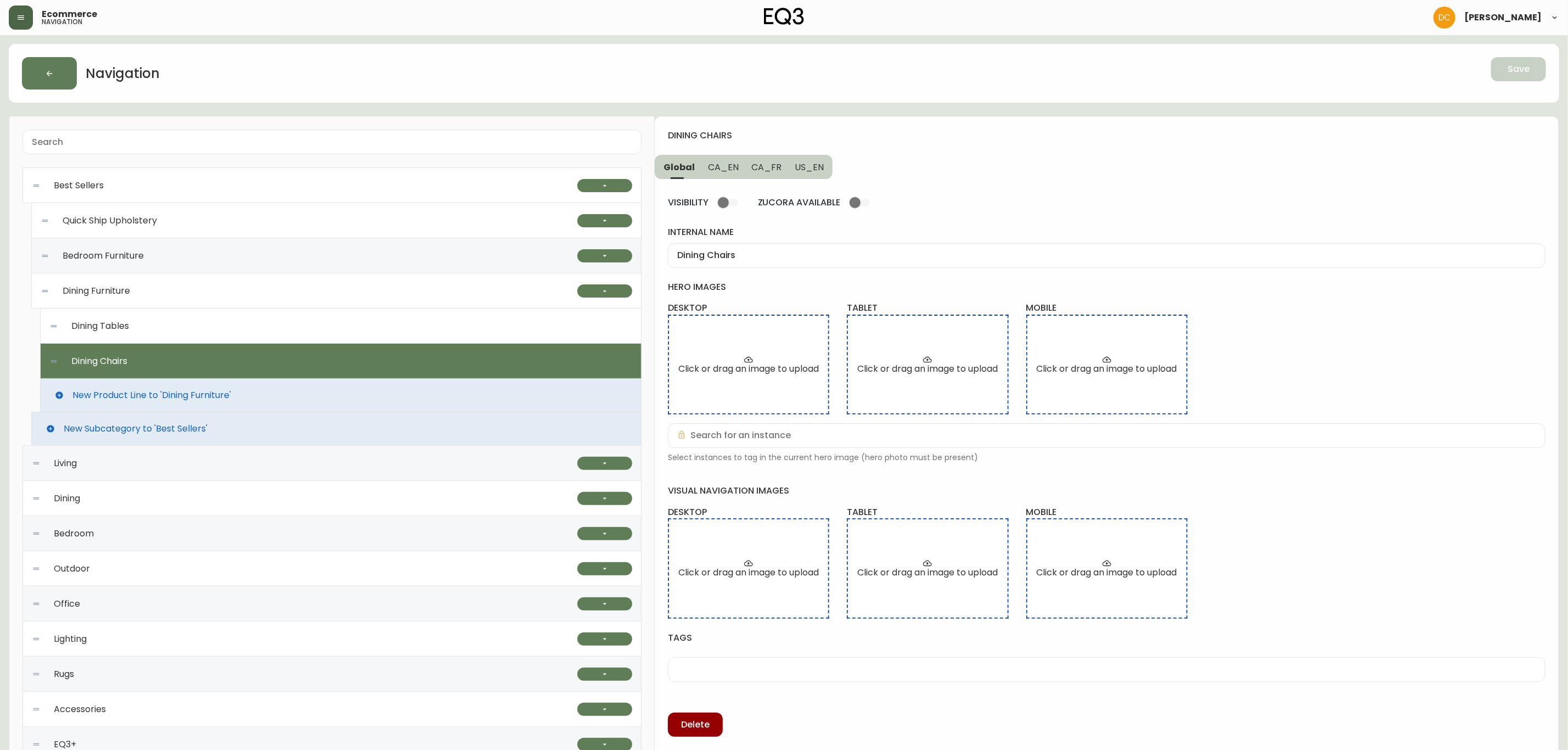
click at [731, 169] on span "CA_EN" at bounding box center [724, 167] width 31 height 12
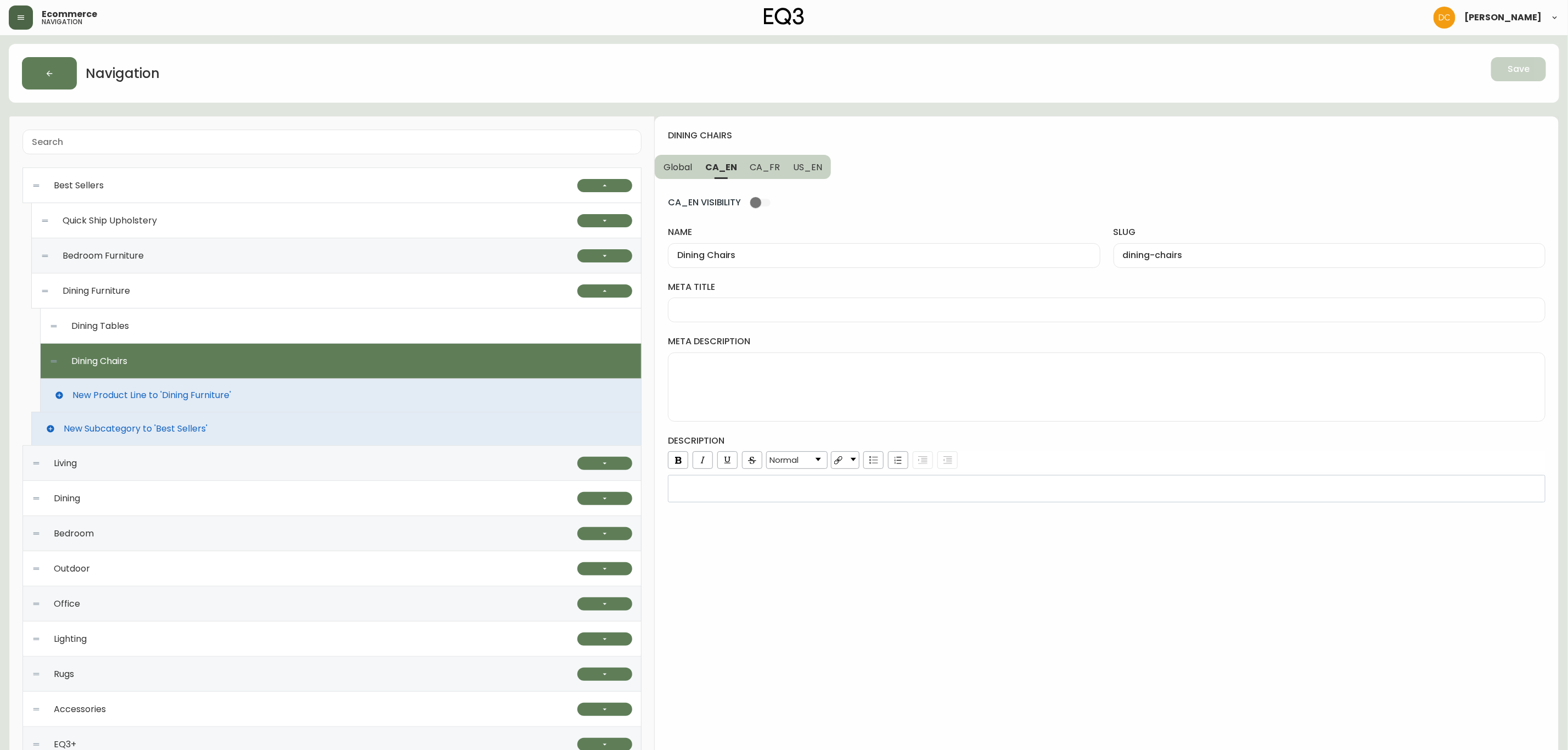
click at [744, 312] on input "meta title" at bounding box center [1107, 309] width 859 height 10
type input "R"
type input "In-Stock Best Selling Dining Chairs | EQ3"
click at [811, 169] on span "US_EN" at bounding box center [807, 167] width 29 height 12
click at [794, 300] on div at bounding box center [1107, 310] width 878 height 25
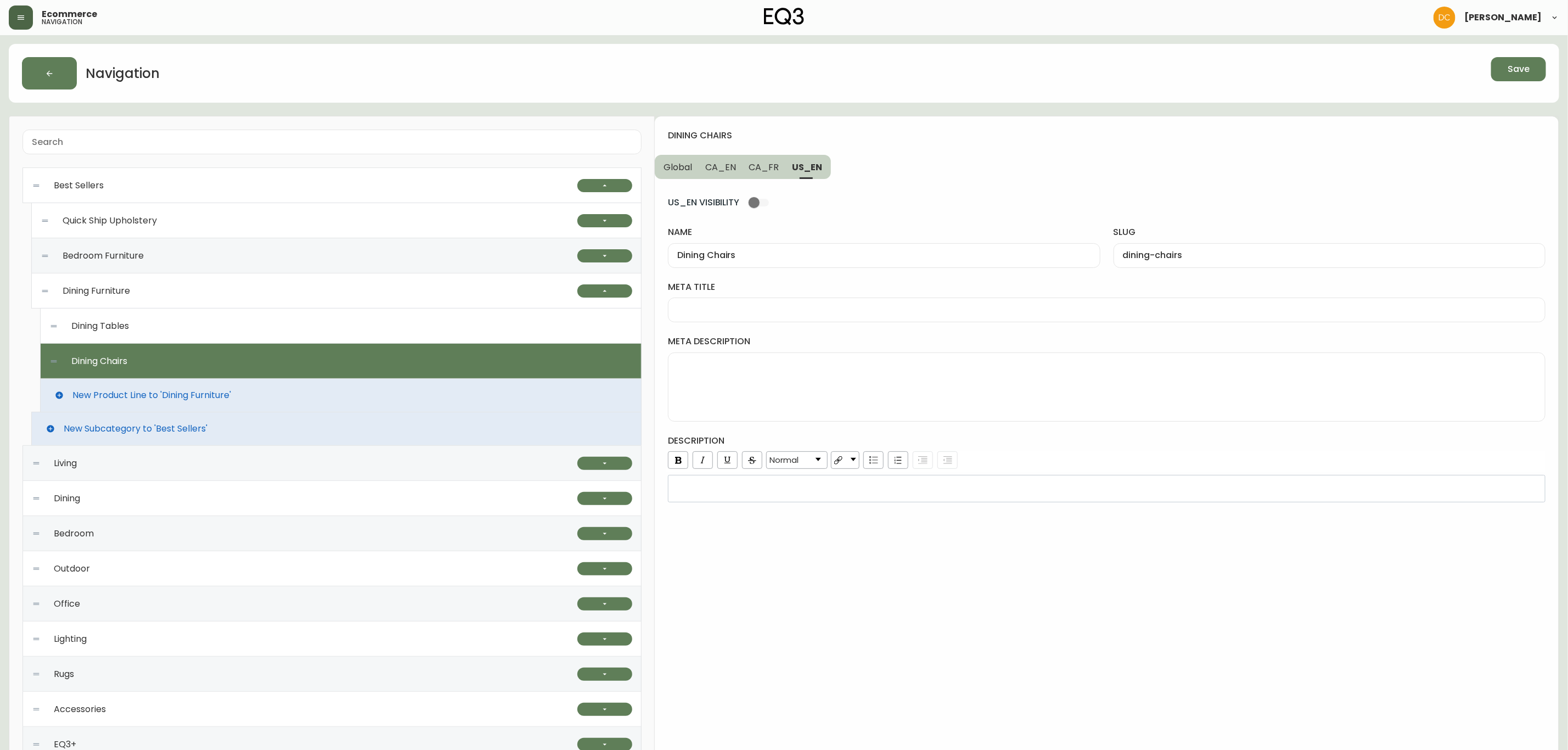
paste input "In-Stock Best Selling Dining Chairs | EQ3"
type input "In-Stock Best Selling Dining Chairs | EQ3"
click at [763, 170] on span "CA_FR" at bounding box center [764, 167] width 30 height 12
type input "Chaises de salle à manger"
type input "chaises-de-salle-a-manger"
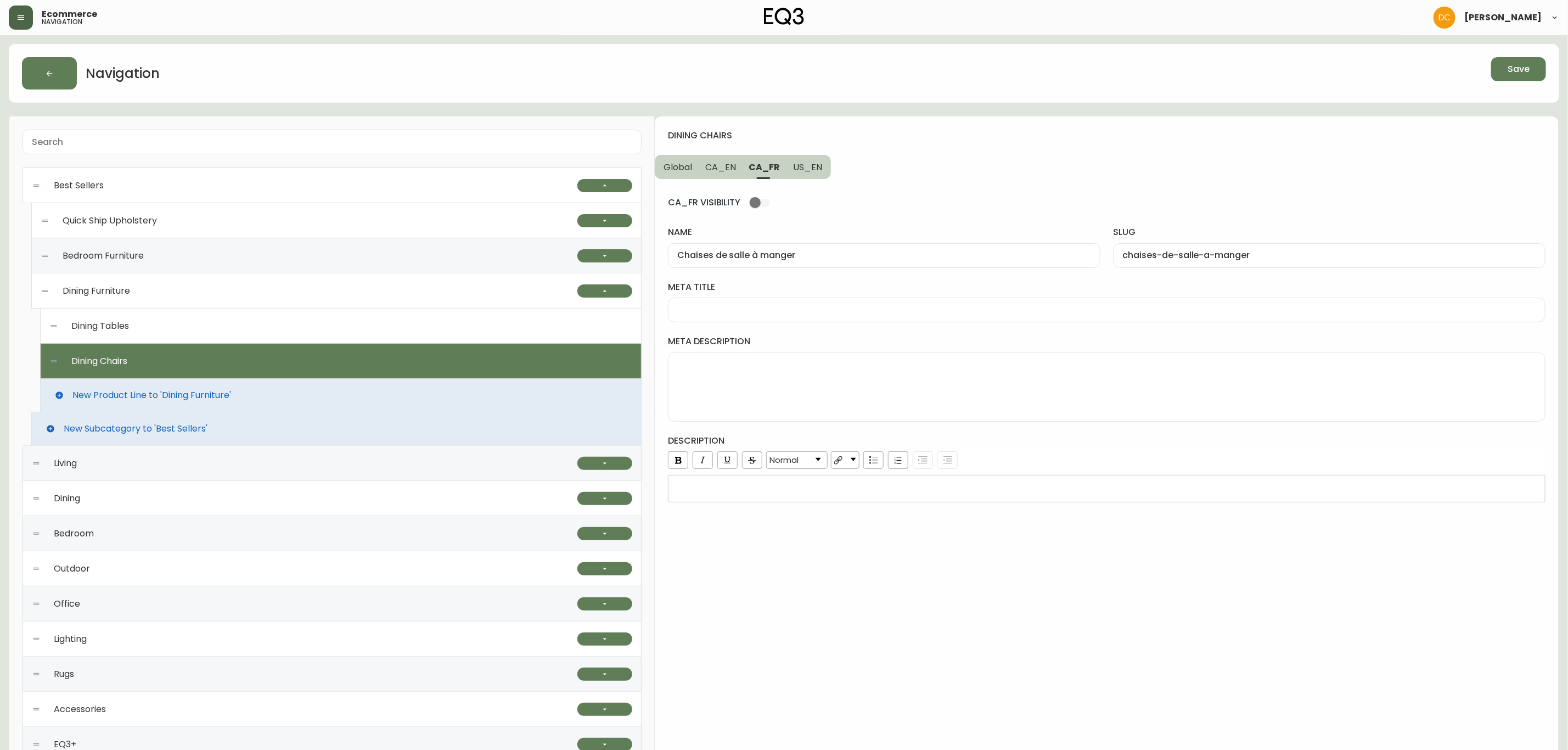
click at [771, 304] on div at bounding box center [1107, 310] width 878 height 25
click at [813, 176] on button "US_EN" at bounding box center [809, 166] width 44 height 24
type input "Dining Chairs"
type input "dining-chairs"
click at [723, 308] on input "In-Stock Best Selling Dining Chairs | EQ3" at bounding box center [1107, 309] width 859 height 10
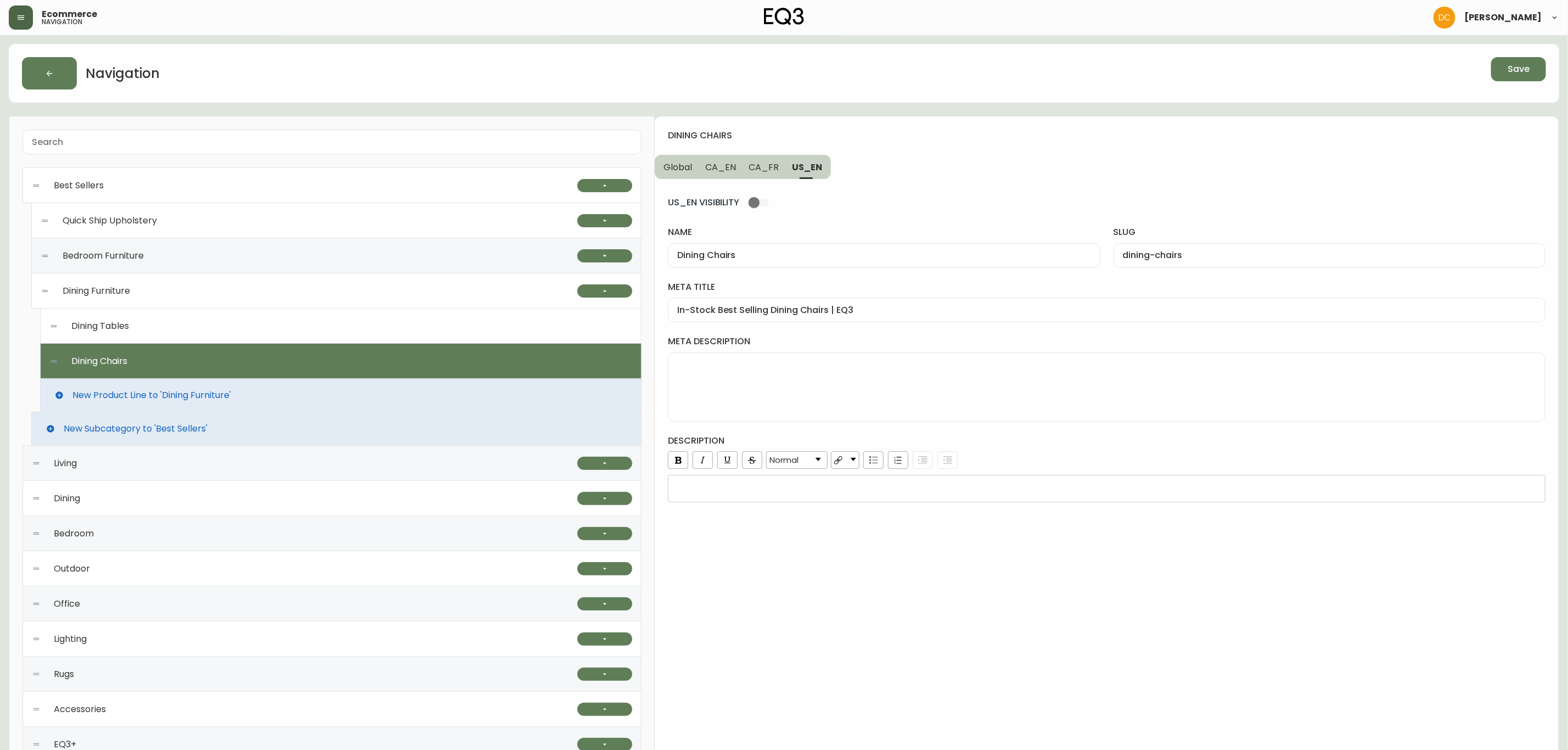
click at [723, 308] on input "In-Stock Best Selling Dining Chairs | EQ3" at bounding box center [1107, 309] width 859 height 10
type input "In-Stock Top Selling Dining Chairs | EQ3"
click at [772, 169] on span "CA_FR" at bounding box center [764, 167] width 30 height 12
type input "Chaises de salle à manger"
type input "chaises-de-salle-a-manger"
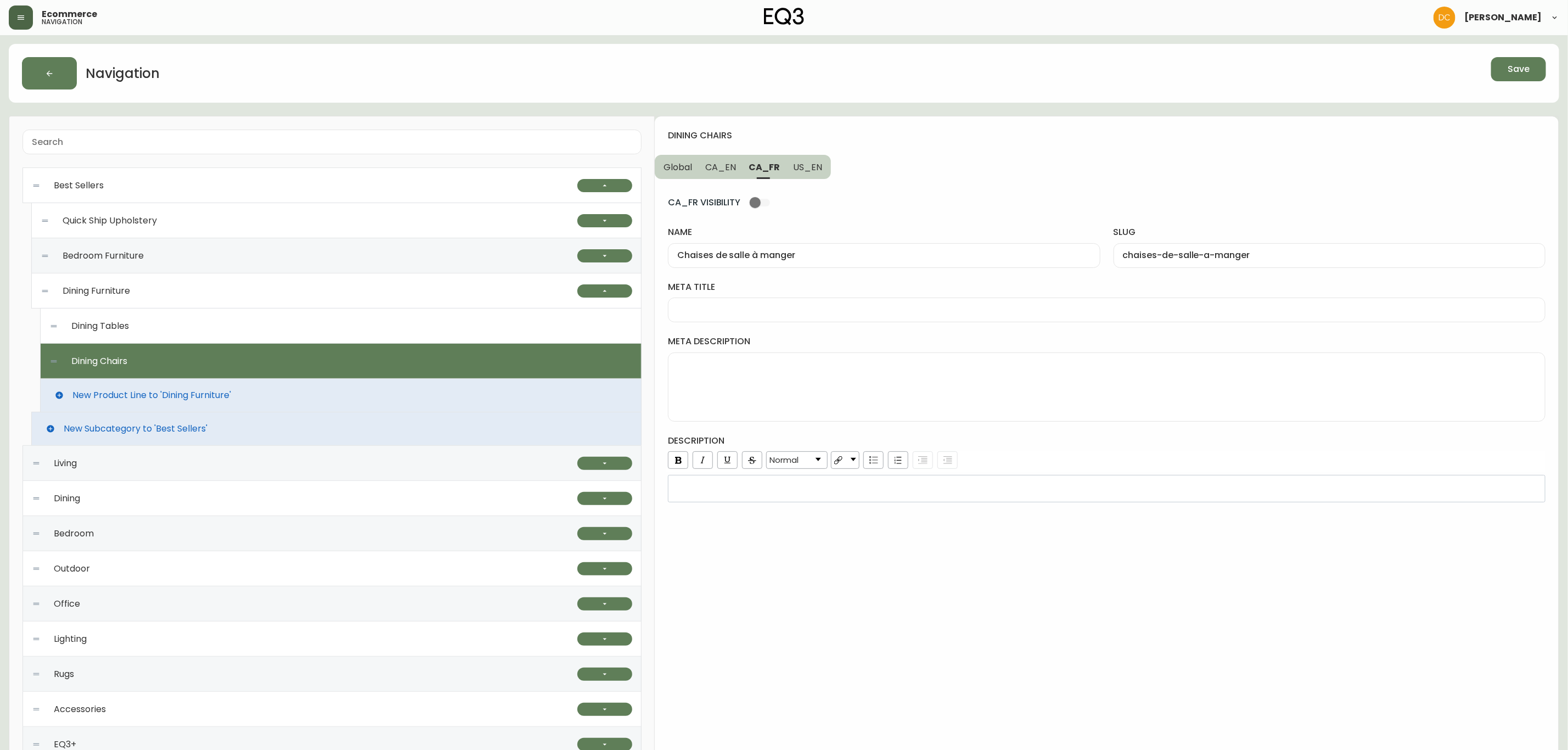
drag, startPoint x: 796, startPoint y: 253, endPoint x: 799, endPoint y: 268, distance: 15.3
click at [797, 253] on input "Chaises de salle à manger" at bounding box center [884, 255] width 414 height 10
click at [797, 314] on input "meta title" at bounding box center [1107, 309] width 859 height 10
paste input "Chaises de salle à manger"
type input "Chaises de salle à manger | EQ3"
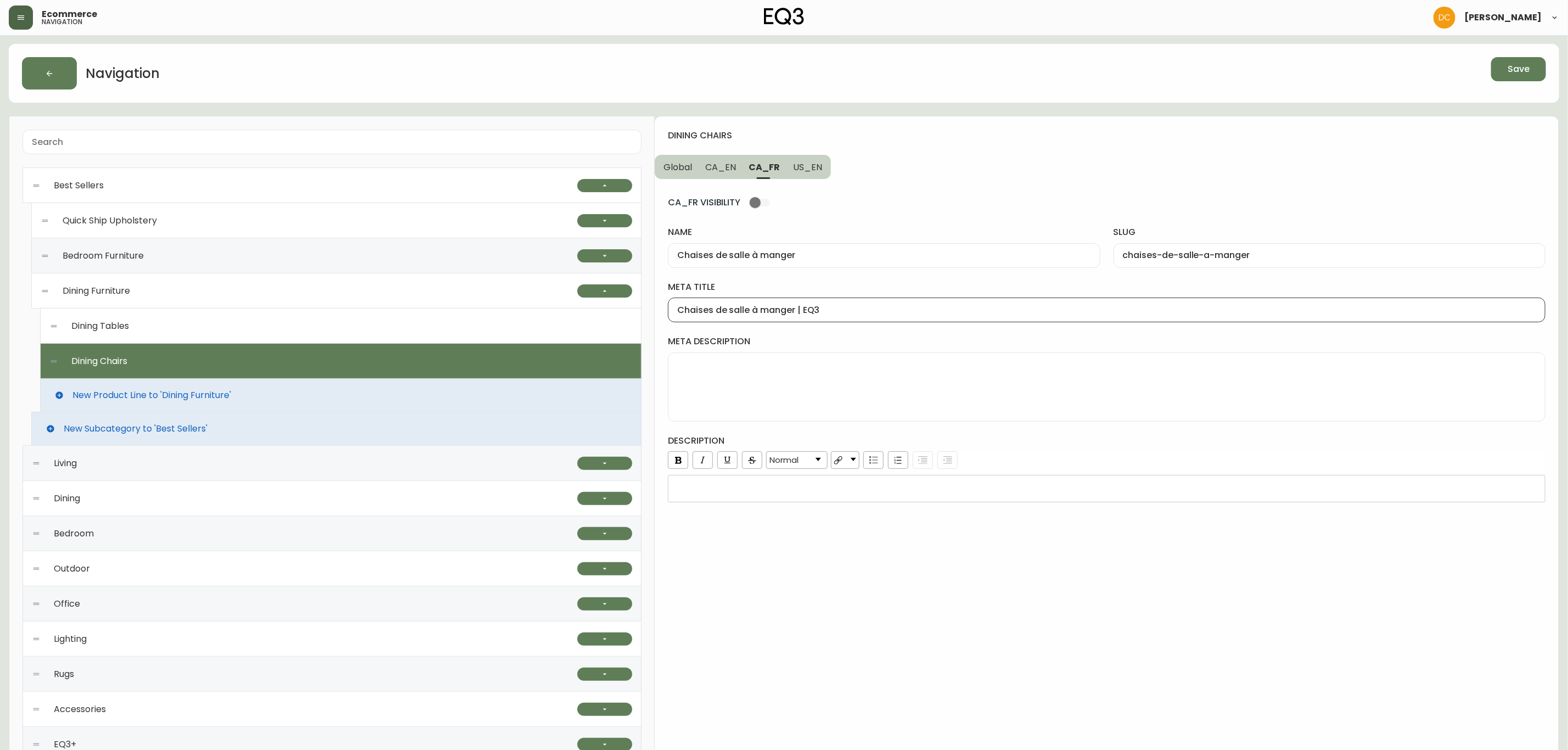
click at [1508, 69] on span "Save" at bounding box center [1519, 69] width 22 height 12
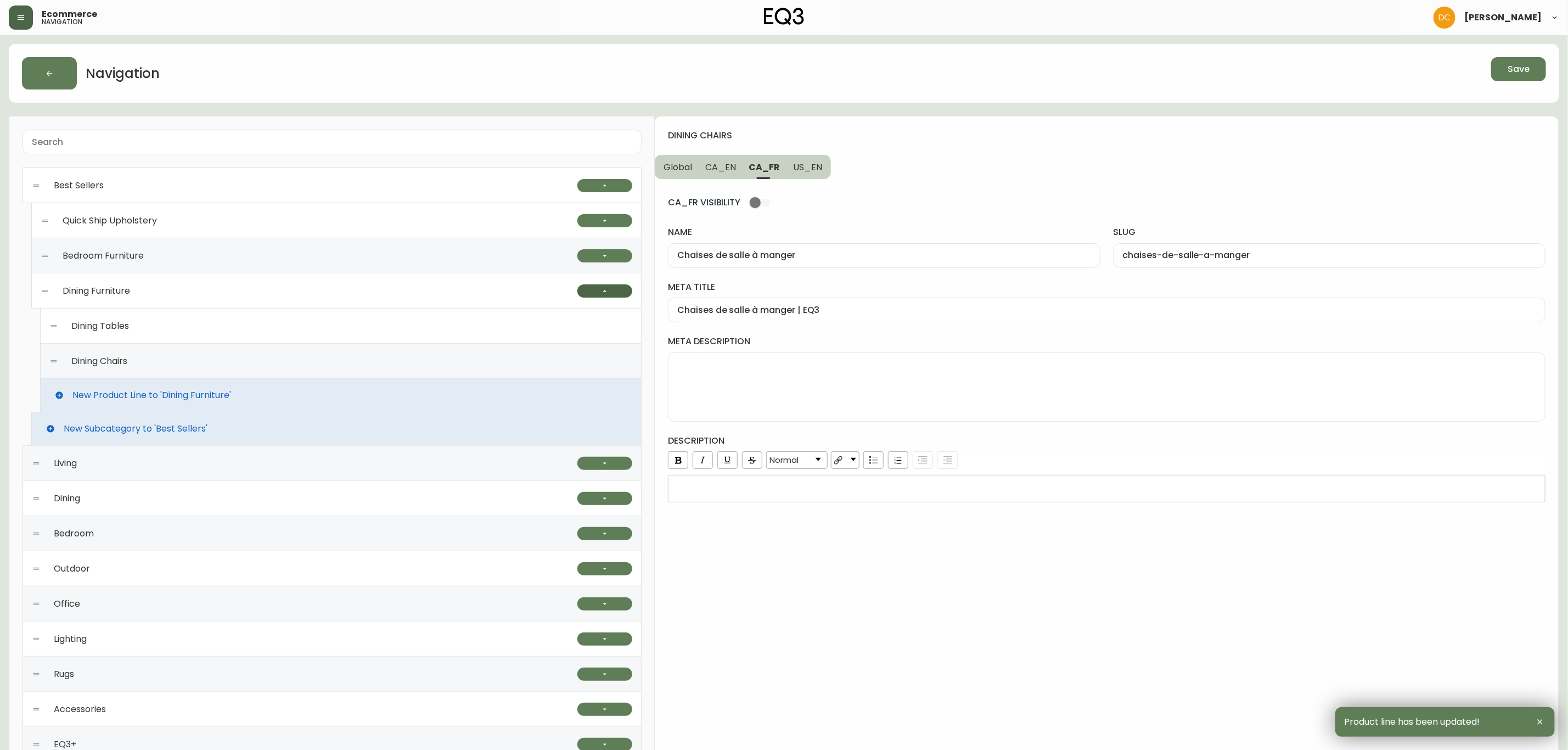
click at [624, 293] on button "button" at bounding box center [604, 290] width 55 height 13
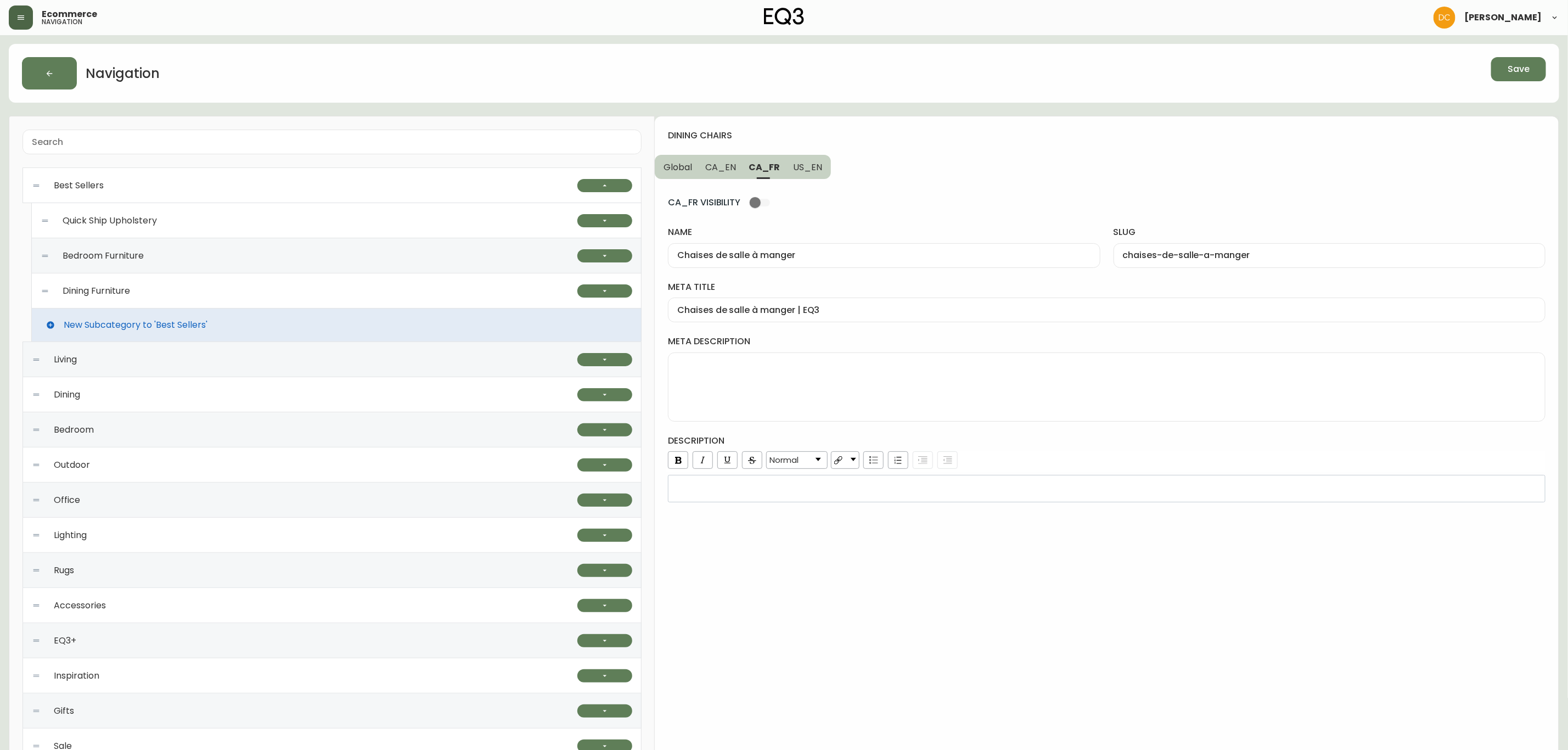
click at [444, 228] on div "Quick Ship Upholstery" at bounding box center [309, 220] width 537 height 35
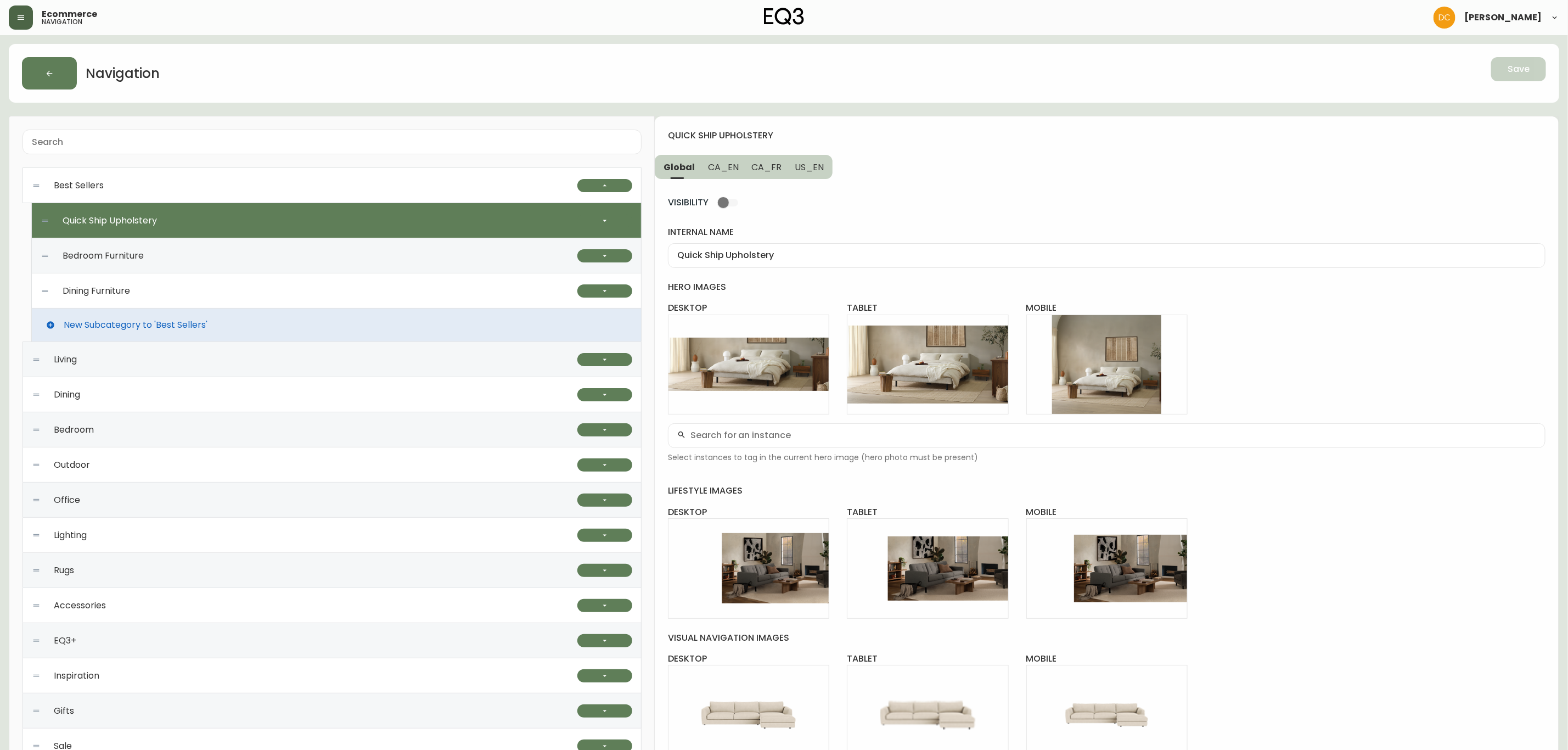
click at [287, 429] on div "Bedroom" at bounding box center [304, 430] width 546 height 35
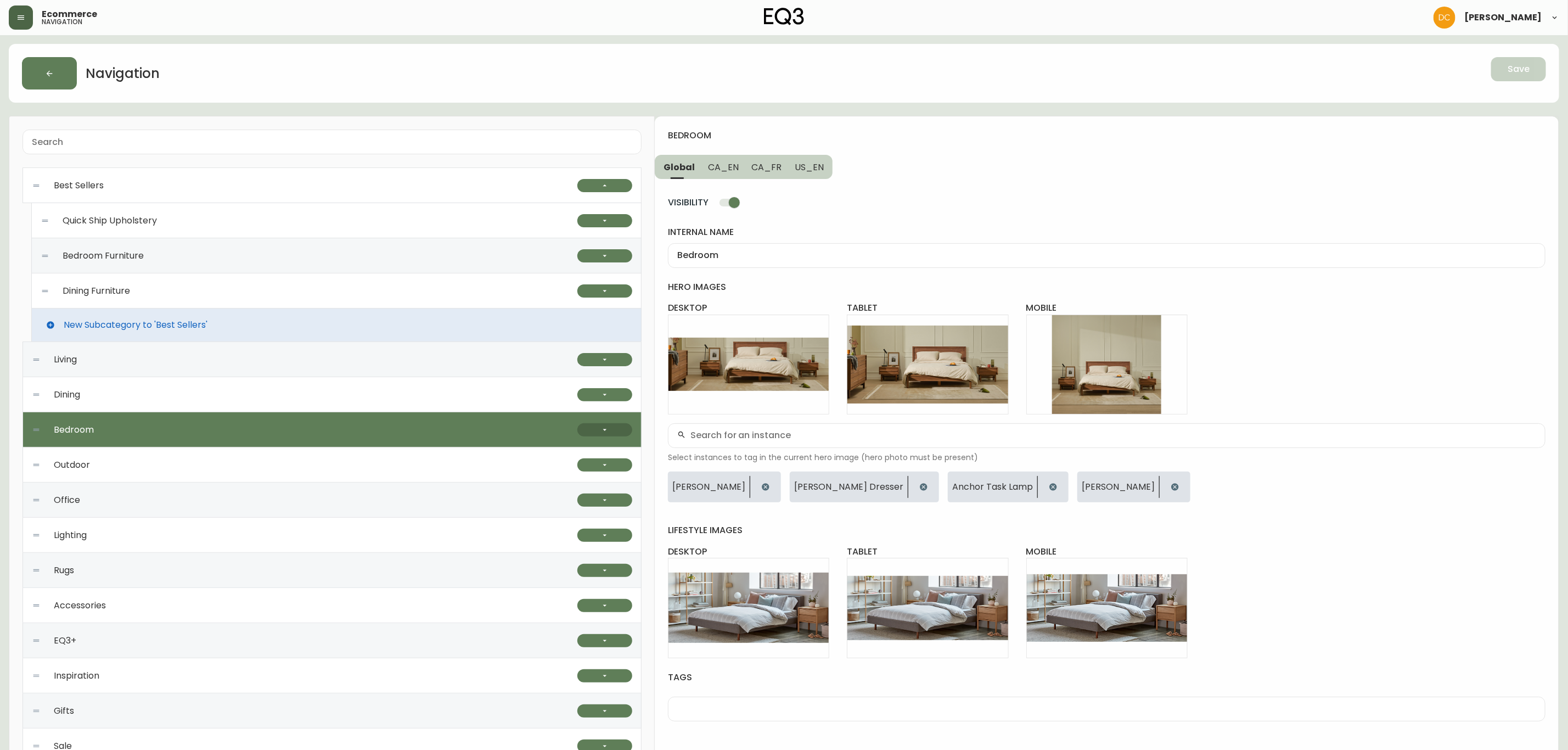
click at [583, 429] on button "button" at bounding box center [604, 430] width 55 height 13
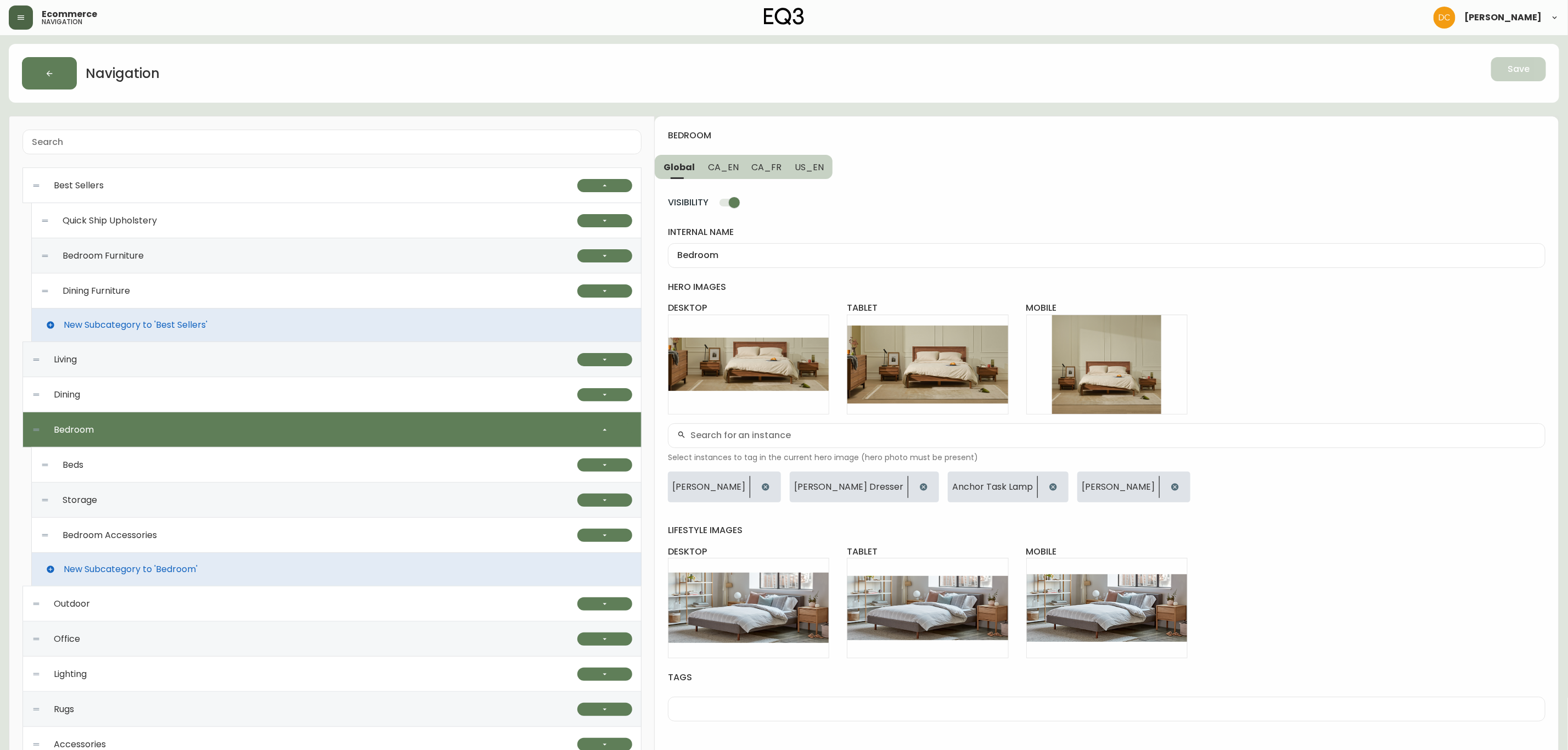
click at [255, 468] on div "Beds" at bounding box center [309, 465] width 537 height 35
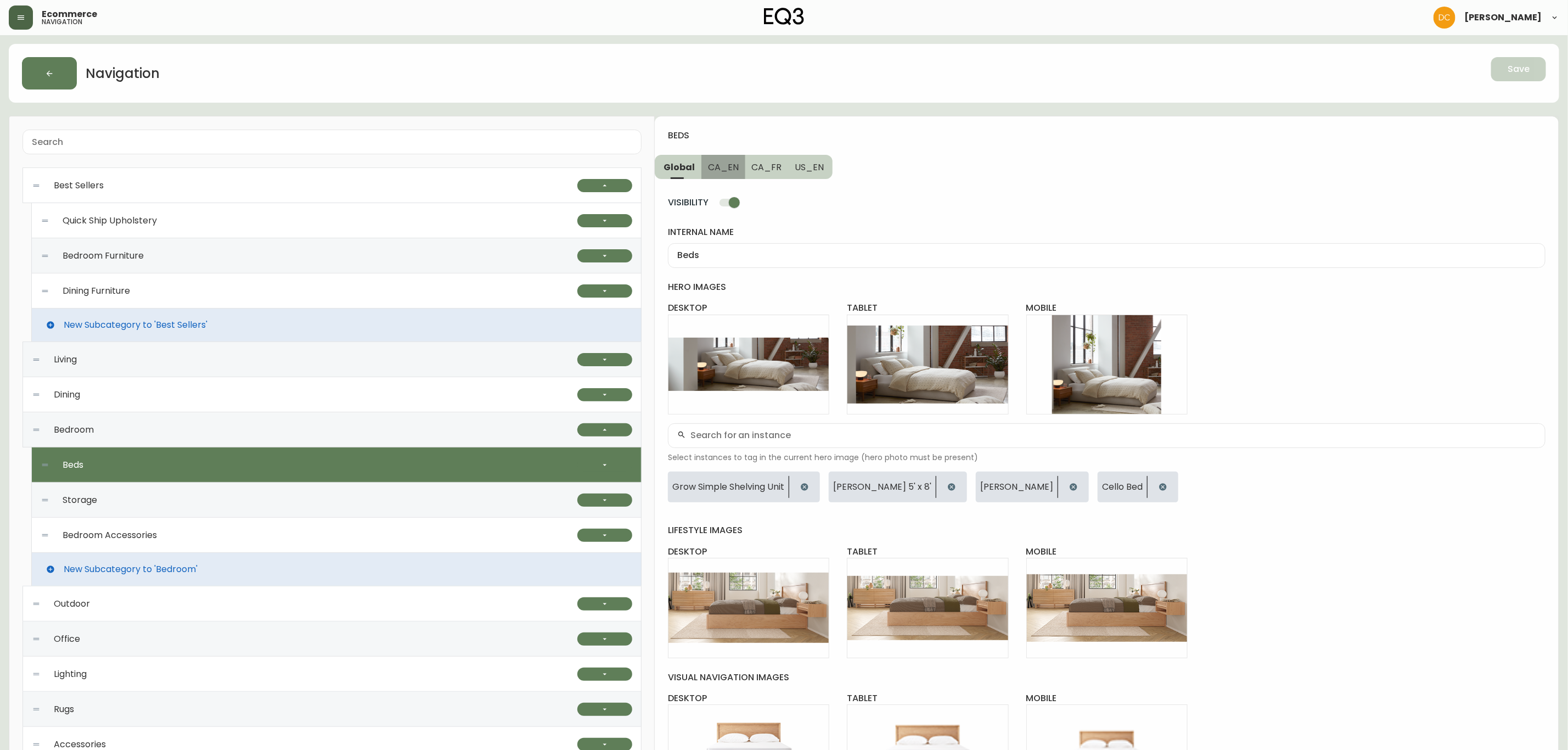
click at [724, 171] on span "CA_EN" at bounding box center [724, 167] width 31 height 12
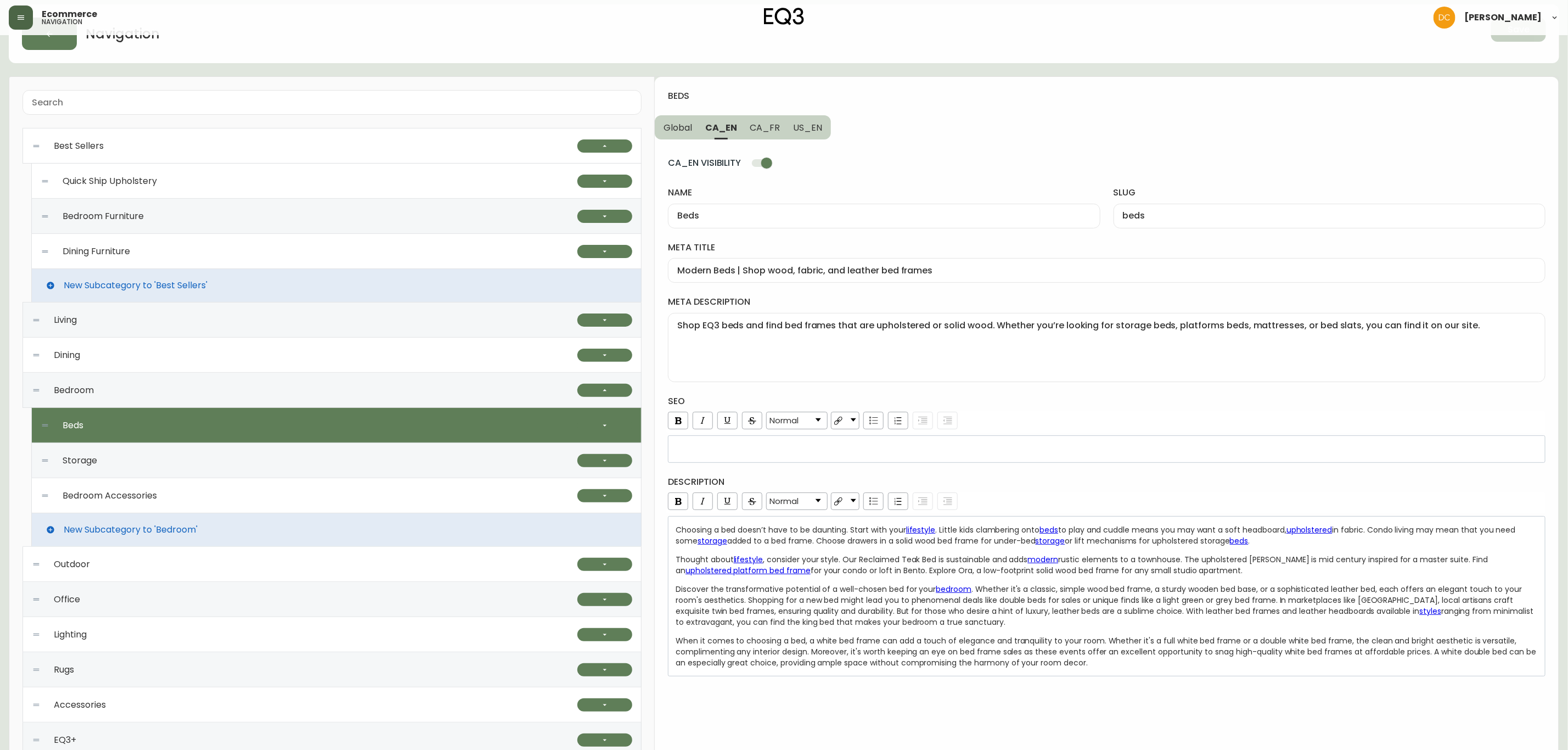
scroll to position [38, 0]
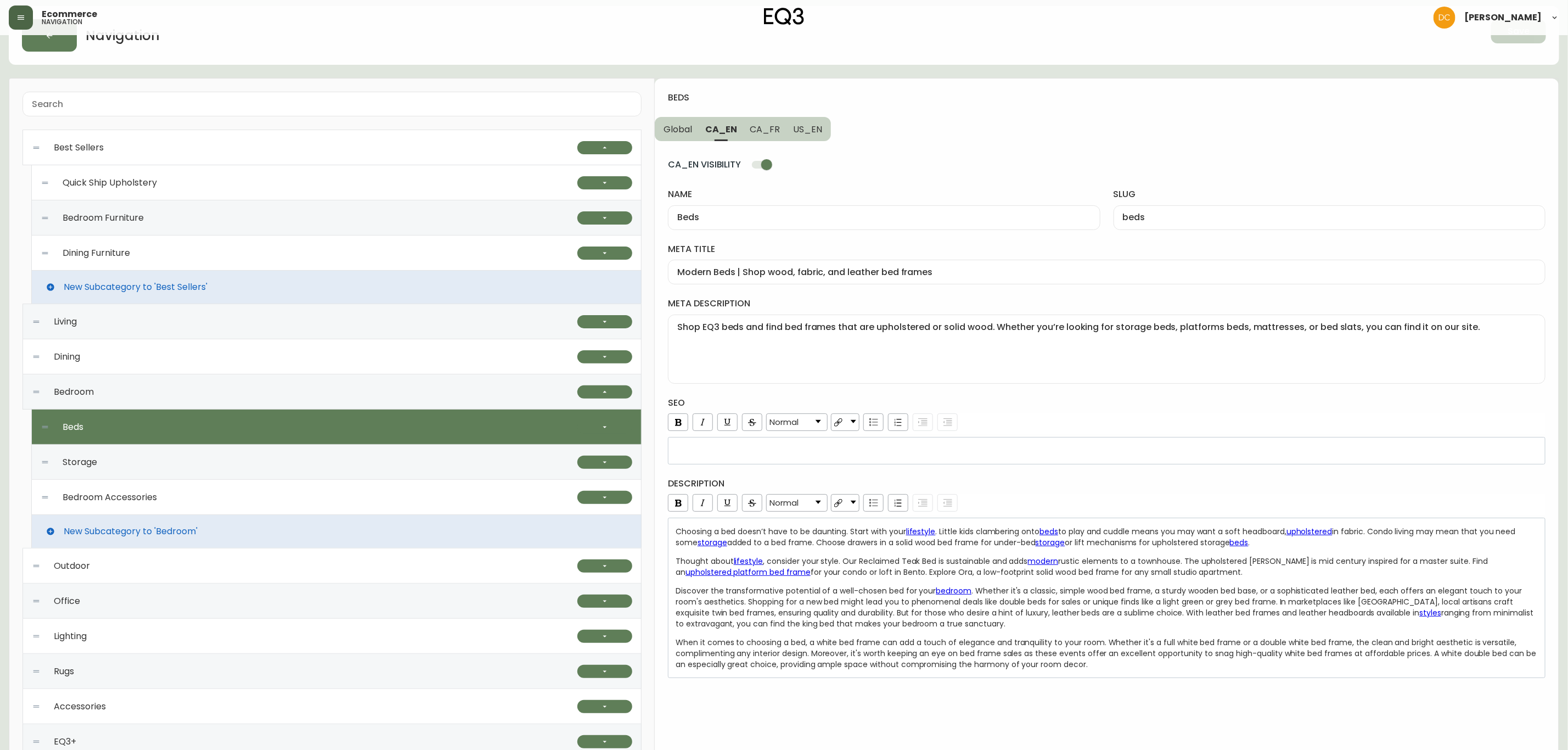
click at [1116, 674] on div "Choosing a bed doesn’t have to be daunting. Start with your lifestyle . Little …" at bounding box center [1107, 597] width 878 height 160
click at [1110, 670] on div "When it comes to choosing a bed, a white bed frame can add a touch of elegance …" at bounding box center [1107, 654] width 863 height 33
click at [1110, 668] on div "When it comes to choosing a bed, a white bed frame can add a touch of elegance …" at bounding box center [1107, 654] width 863 height 33
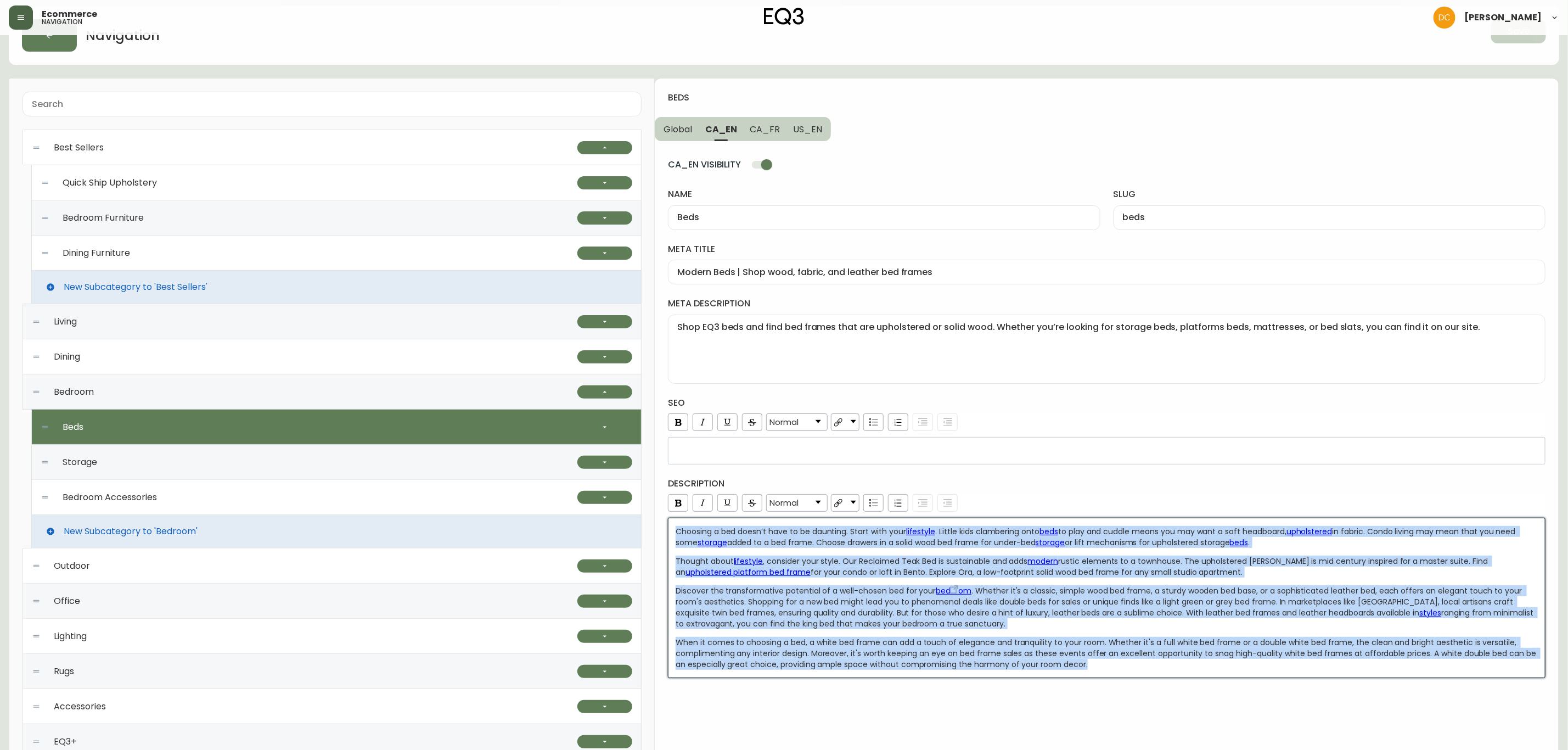
copy div "Loremips d sit ametc’a elit se do eiusmodt. Incid utla etdo magnaaliq . Enimad …"
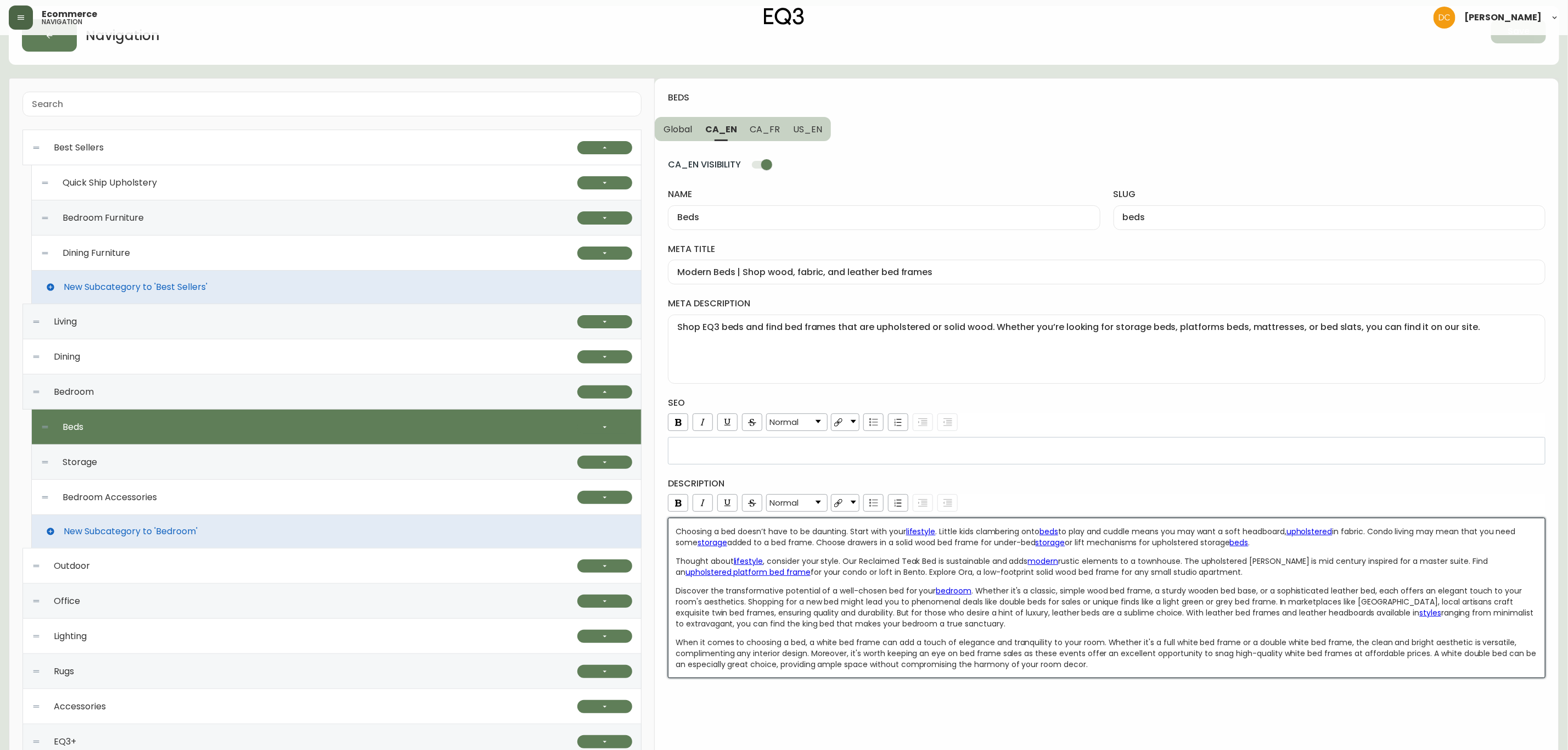
click at [263, 220] on div "Bedroom Furniture" at bounding box center [309, 217] width 537 height 35
checkbox input "false"
type input "Bedroom Furniture"
type input "bedroom-furniture"
type input "In-stock Bedroom Furniture | EQ3"
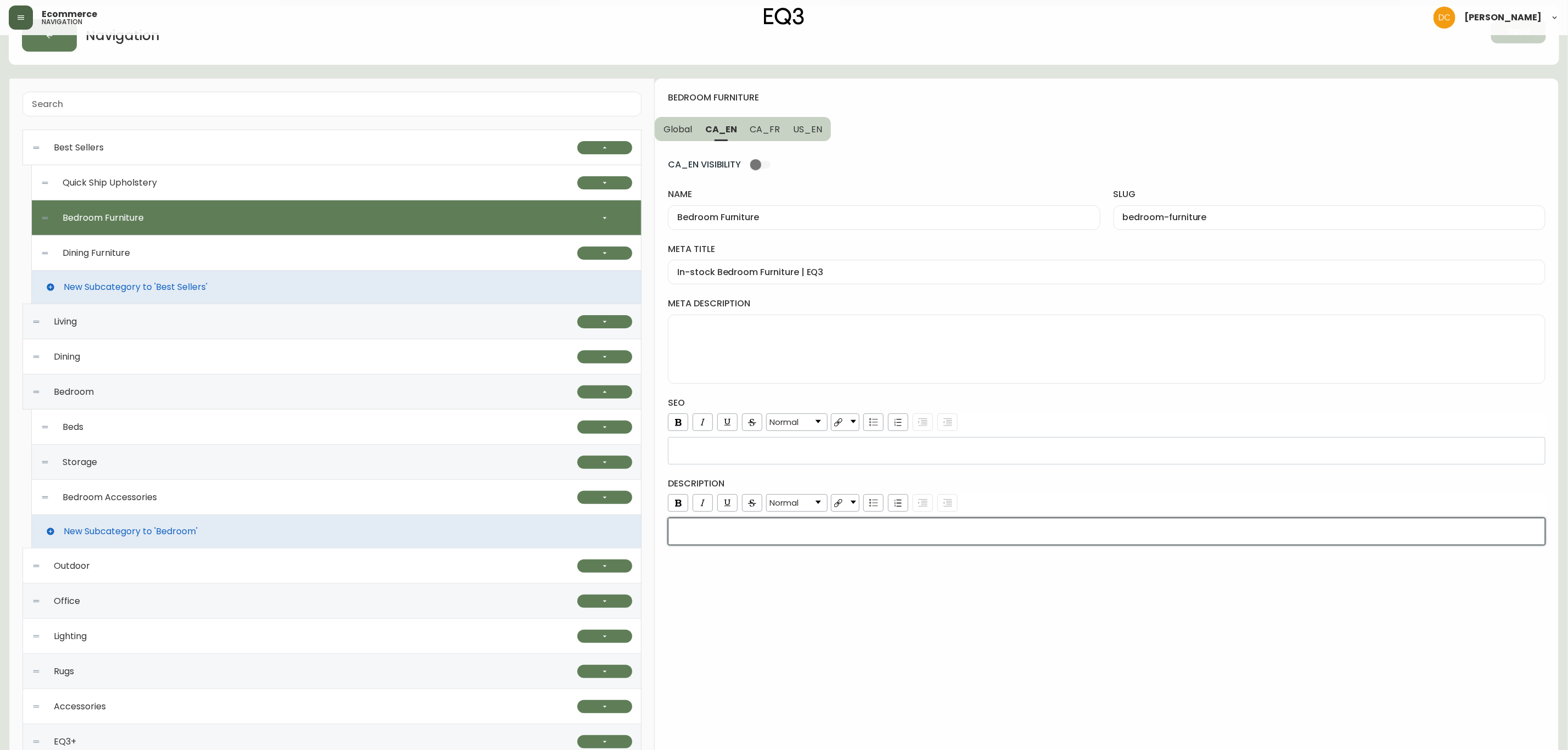
click at [751, 534] on div "rdw-editor" at bounding box center [1107, 532] width 863 height 11
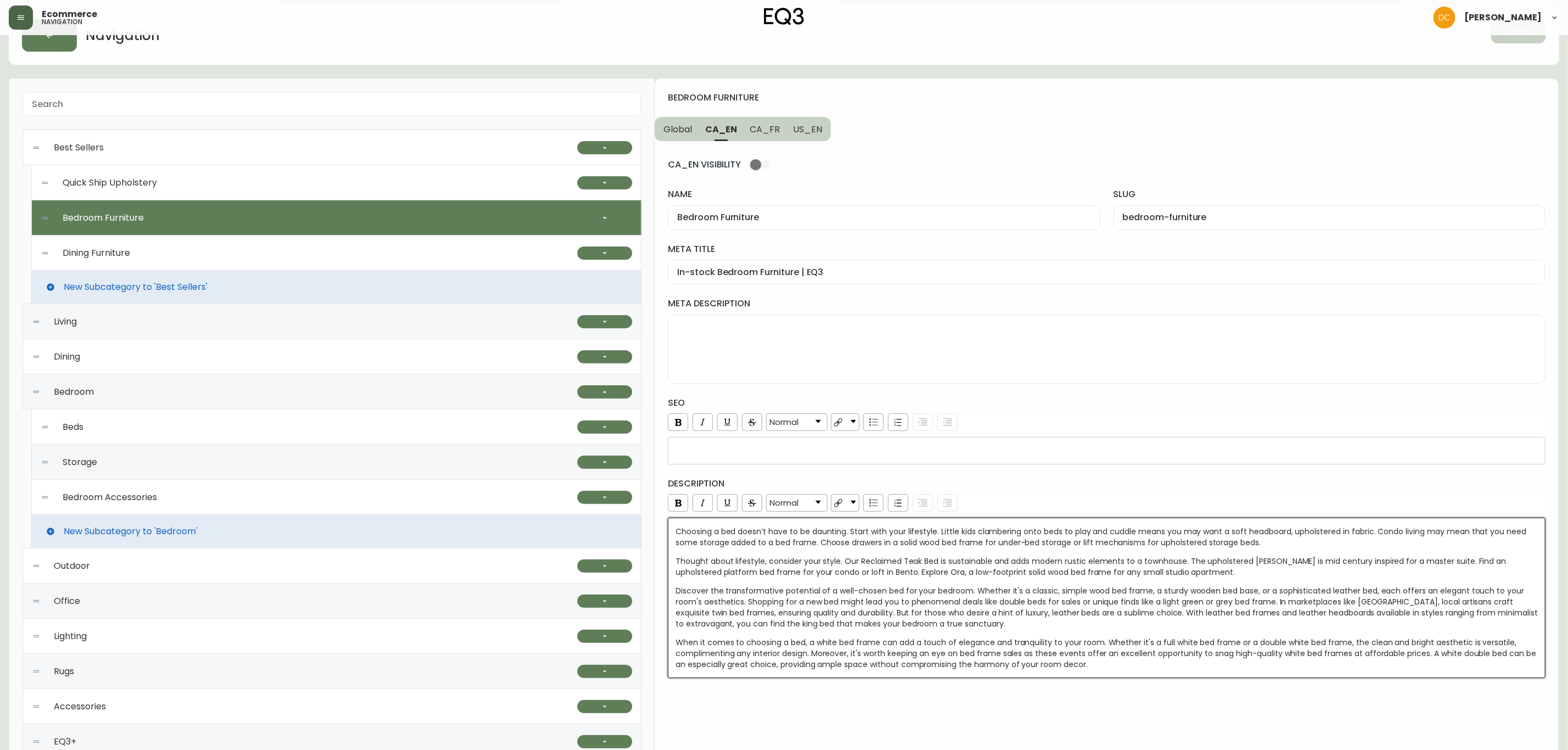
click at [794, 568] on span "Thought about lifestyle, consider your style. Our Reclaimed Teak Bed is sustain…" at bounding box center [1092, 566] width 833 height 22
drag, startPoint x: 1268, startPoint y: 549, endPoint x: 1105, endPoint y: 549, distance: 163.0
click at [1105, 548] on div "Choosing a bed doesn’t have to be daunting. Start with your lifestyle. Little k…" at bounding box center [1107, 537] width 863 height 22
click at [897, 552] on div "Choosing a bed doesn’t have to be daunting. Start with your lifestyle. Little k…" at bounding box center [1107, 598] width 863 height 144
drag, startPoint x: 822, startPoint y: 546, endPoint x: 1261, endPoint y: 546, distance: 439.0
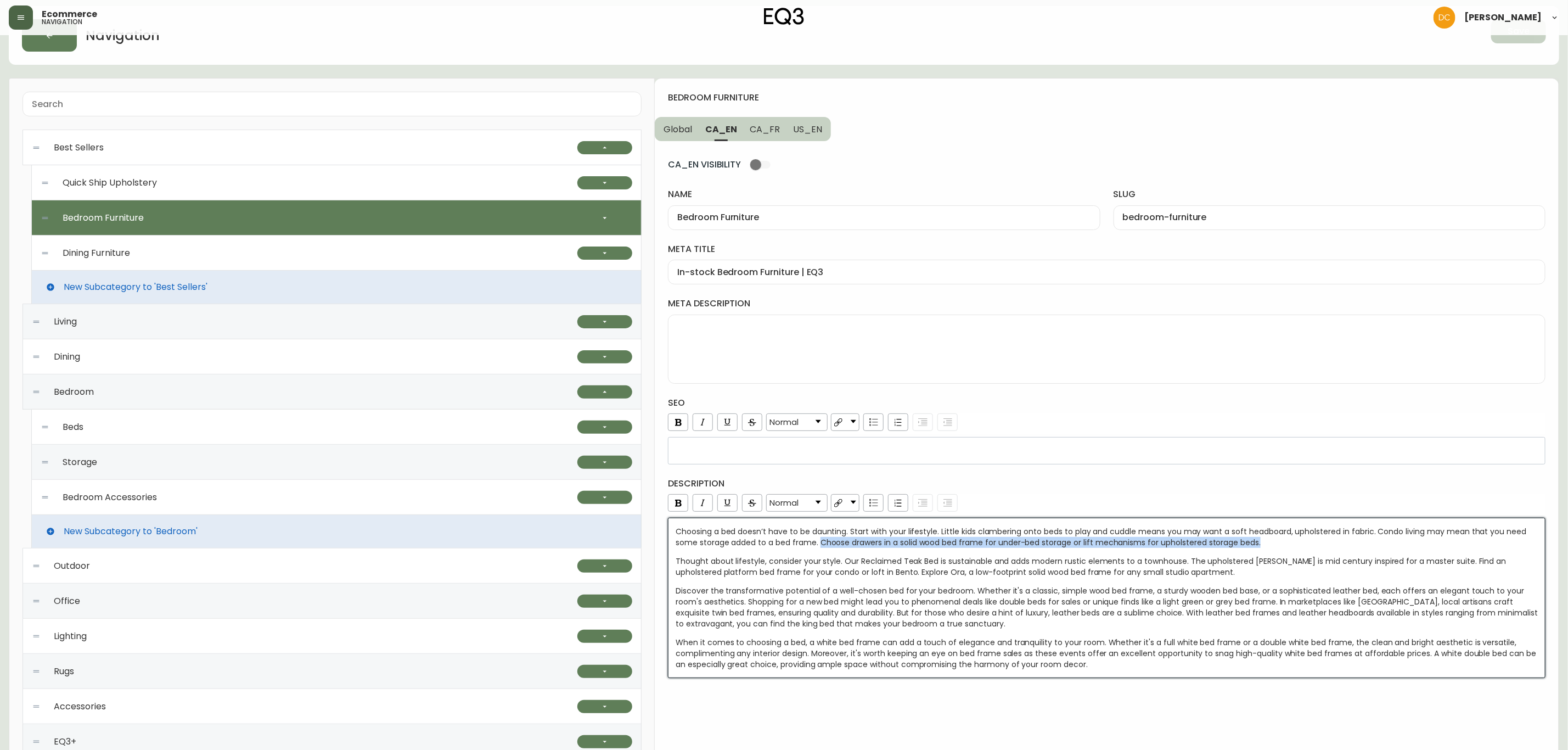
click at [1261, 546] on div "Choosing a bed doesn’t have to be daunting. Start with your lifestyle. Little k…" at bounding box center [1107, 537] width 863 height 22
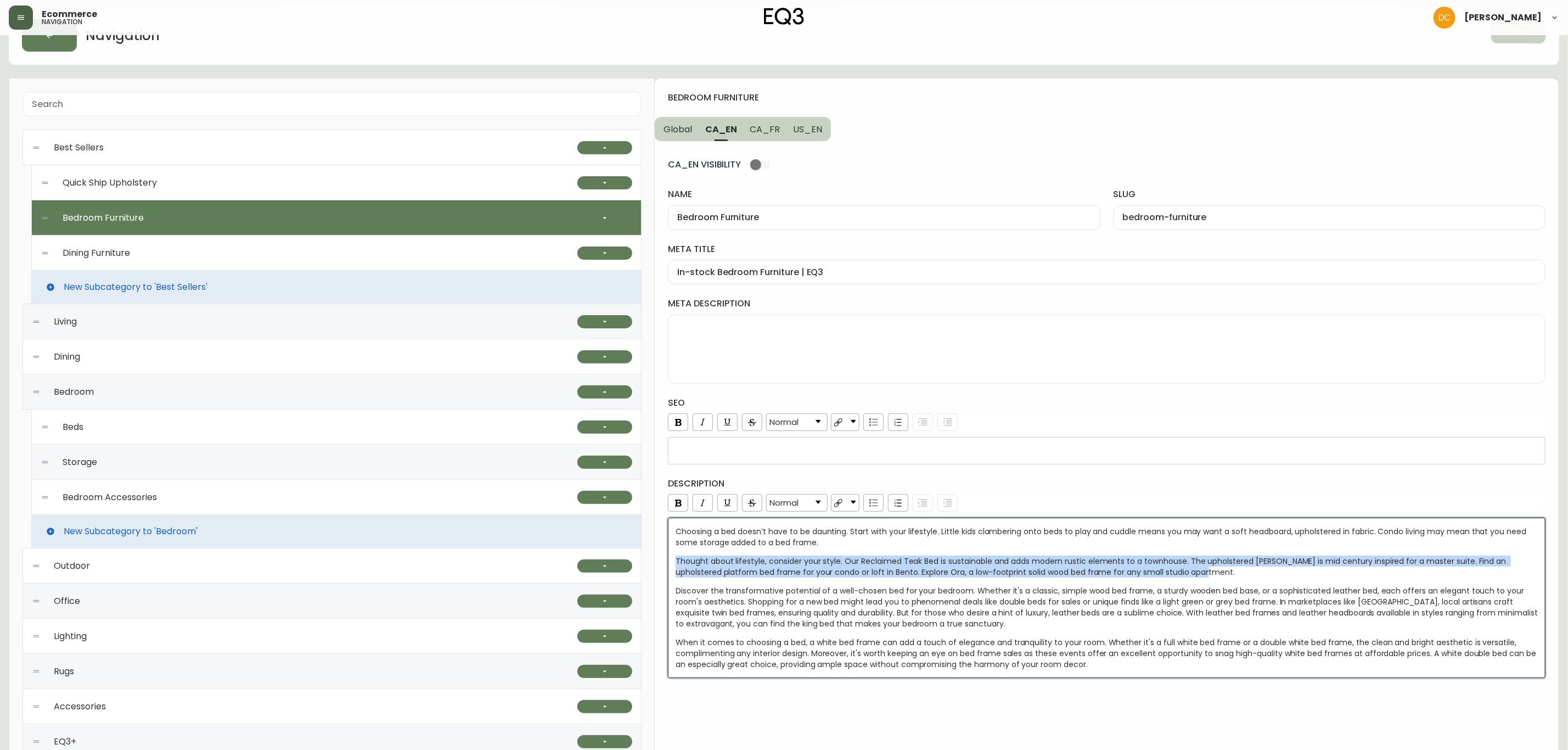
drag, startPoint x: 1184, startPoint y: 575, endPoint x: 669, endPoint y: 566, distance: 515.1
click at [669, 566] on div "Choosing a bed doesn’t have to be daunting. Start with your lifestyle. Little k…" at bounding box center [1107, 597] width 878 height 160
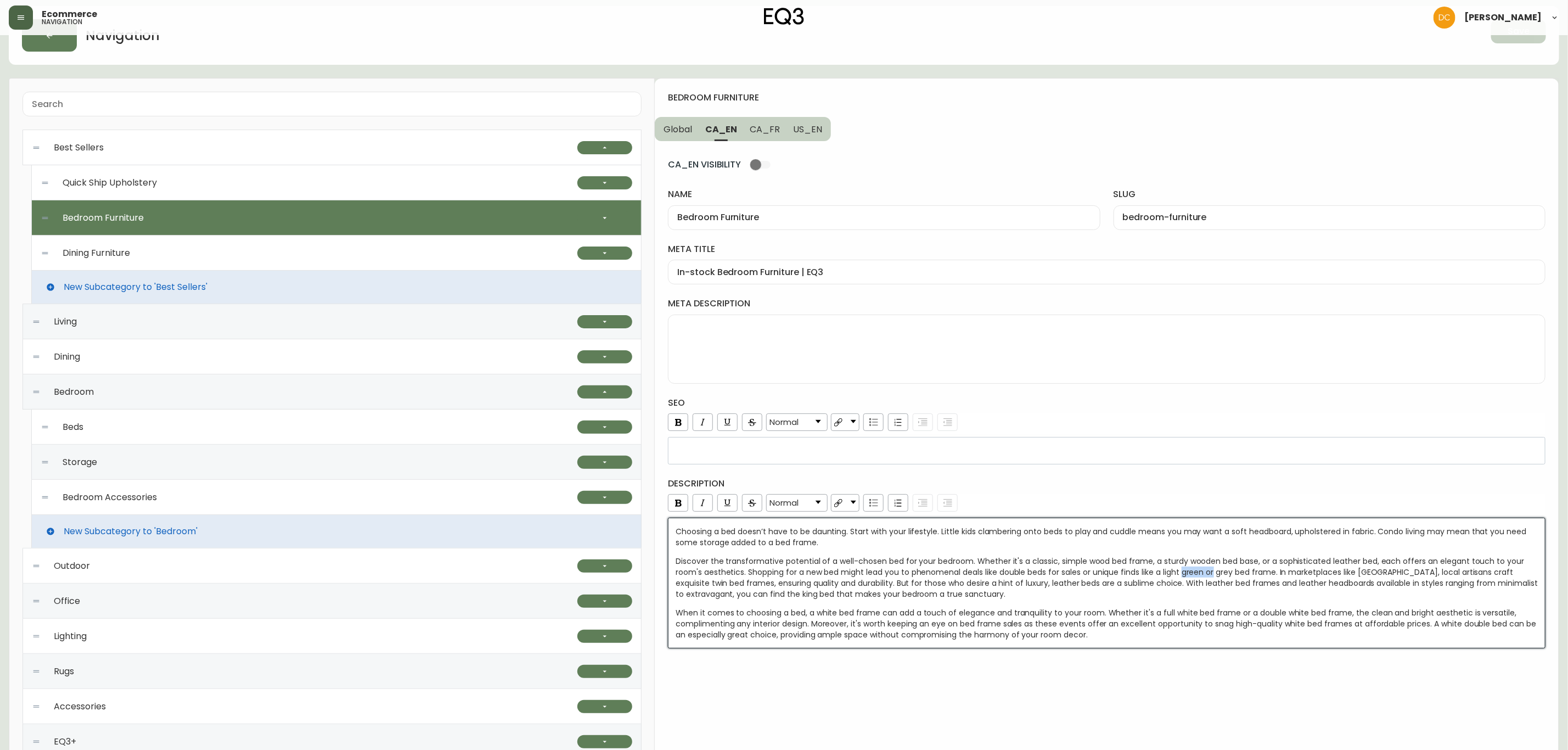
drag, startPoint x: 1215, startPoint y: 577, endPoint x: 1181, endPoint y: 572, distance: 34.4
click at [1181, 572] on span "Discover the transformative potential of a well-chosen bed for your bedroom. Wh…" at bounding box center [1108, 578] width 865 height 44
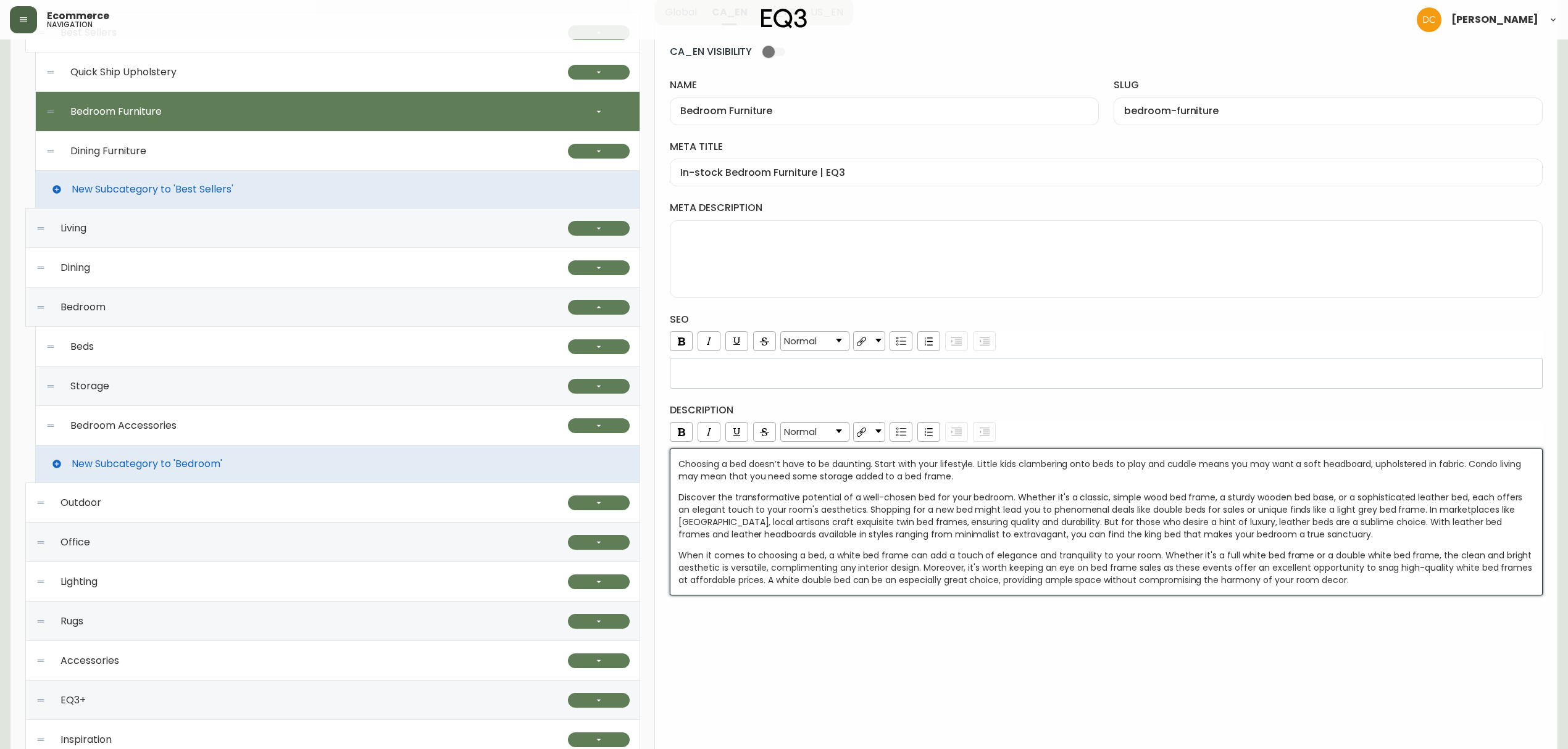
scroll to position [208, 0]
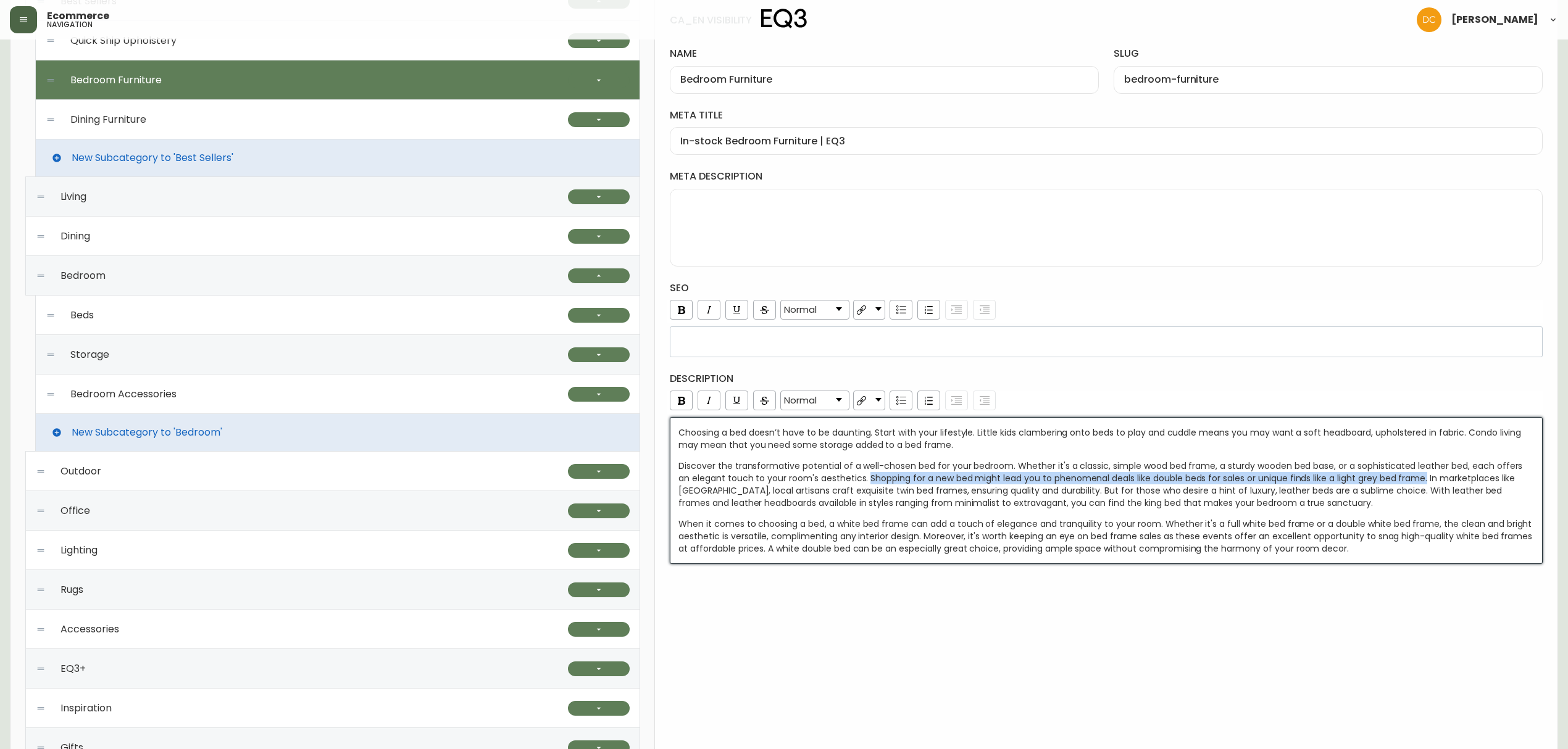
drag, startPoint x: 853, startPoint y: 483, endPoint x: 1410, endPoint y: 482, distance: 557.0
click at [1410, 482] on span "Discover the transformative potential of a well-chosen bed for your bedroom. Wh…" at bounding box center [1101, 484] width 846 height 50
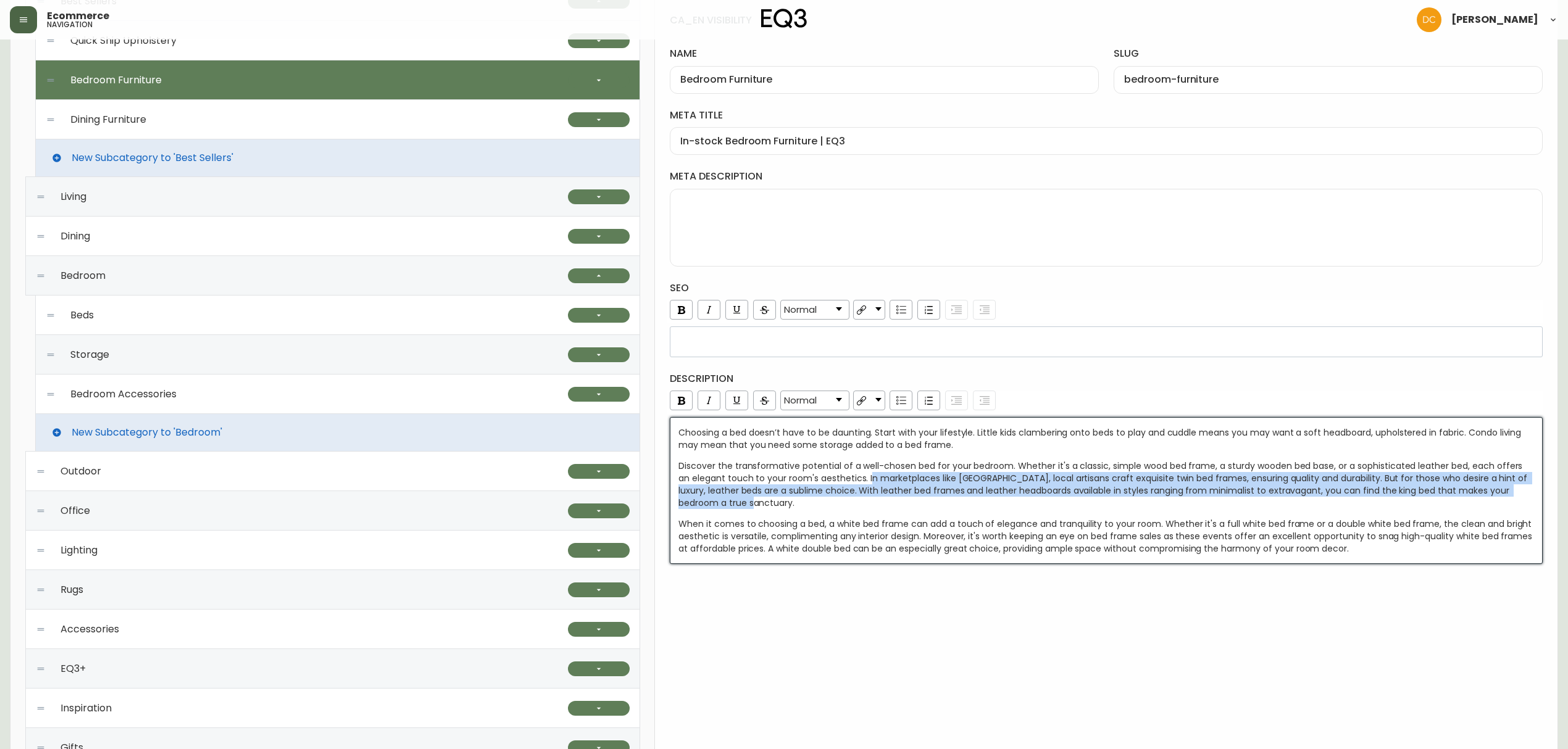
drag, startPoint x: 932, startPoint y: 504, endPoint x: 856, endPoint y: 480, distance: 79.7
click at [856, 480] on div "Discover the transformative potential of a well-chosen bed for your bedroom. Wh…" at bounding box center [1106, 484] width 856 height 50
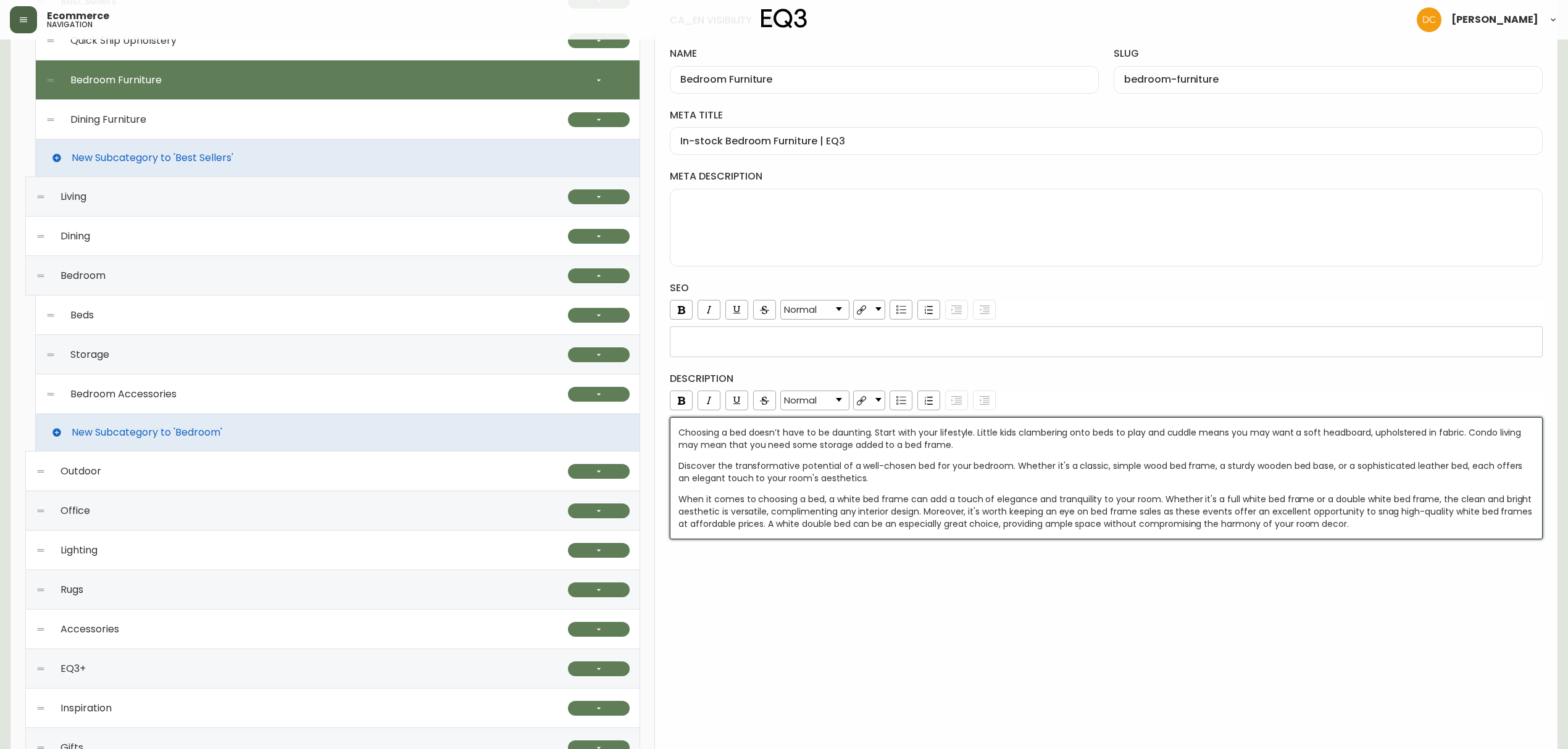
click at [904, 511] on span "When it comes to choosing a bed, a white bed frame can add a touch of elegance …" at bounding box center [1106, 512] width 856 height 37
click at [904, 510] on span "When it comes to choosing a bed, a white bed frame can add a touch of elegance …" at bounding box center [1106, 512] width 856 height 37
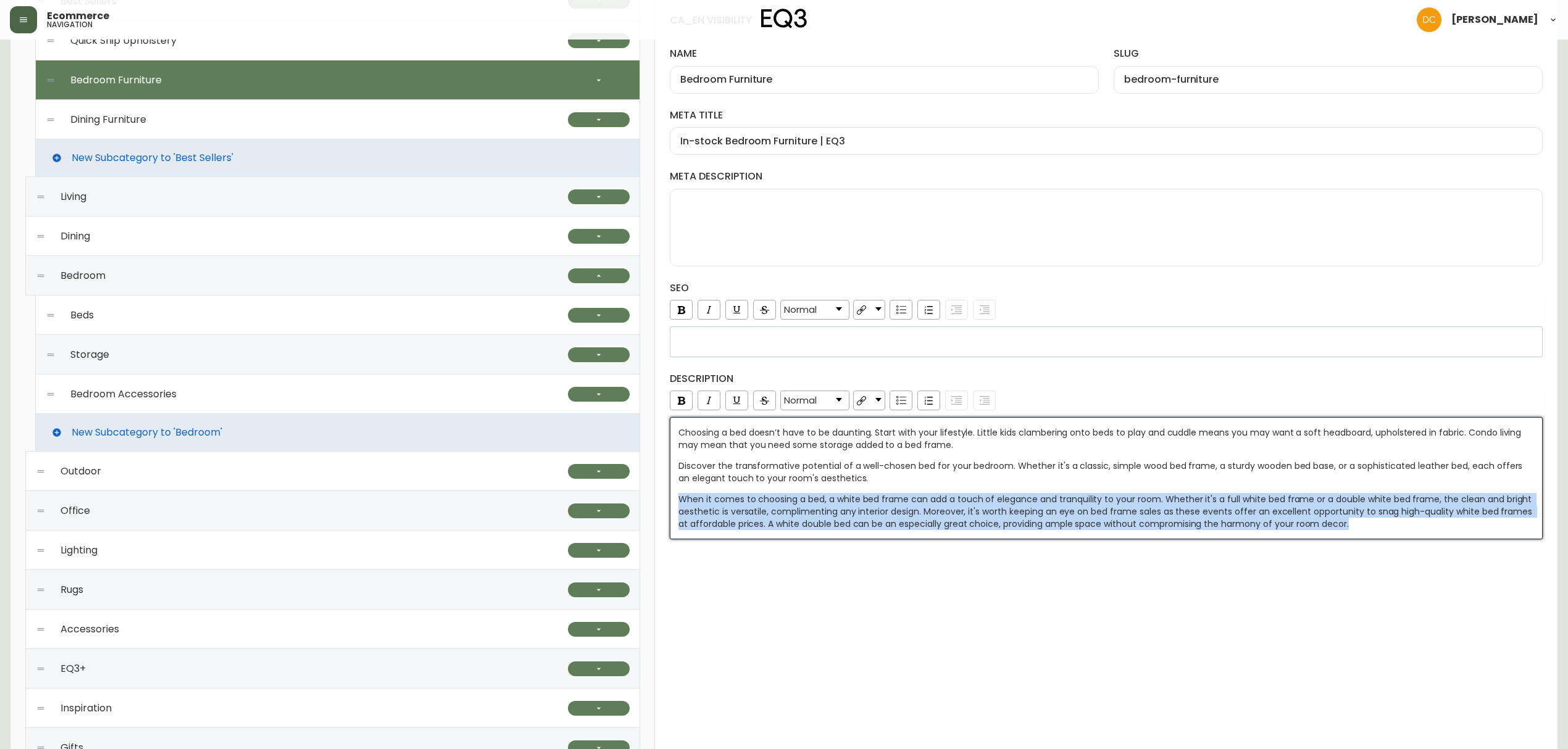
click at [904, 510] on span "When it comes to choosing a bed, a white bed frame can add a touch of elegance …" at bounding box center [1106, 512] width 856 height 37
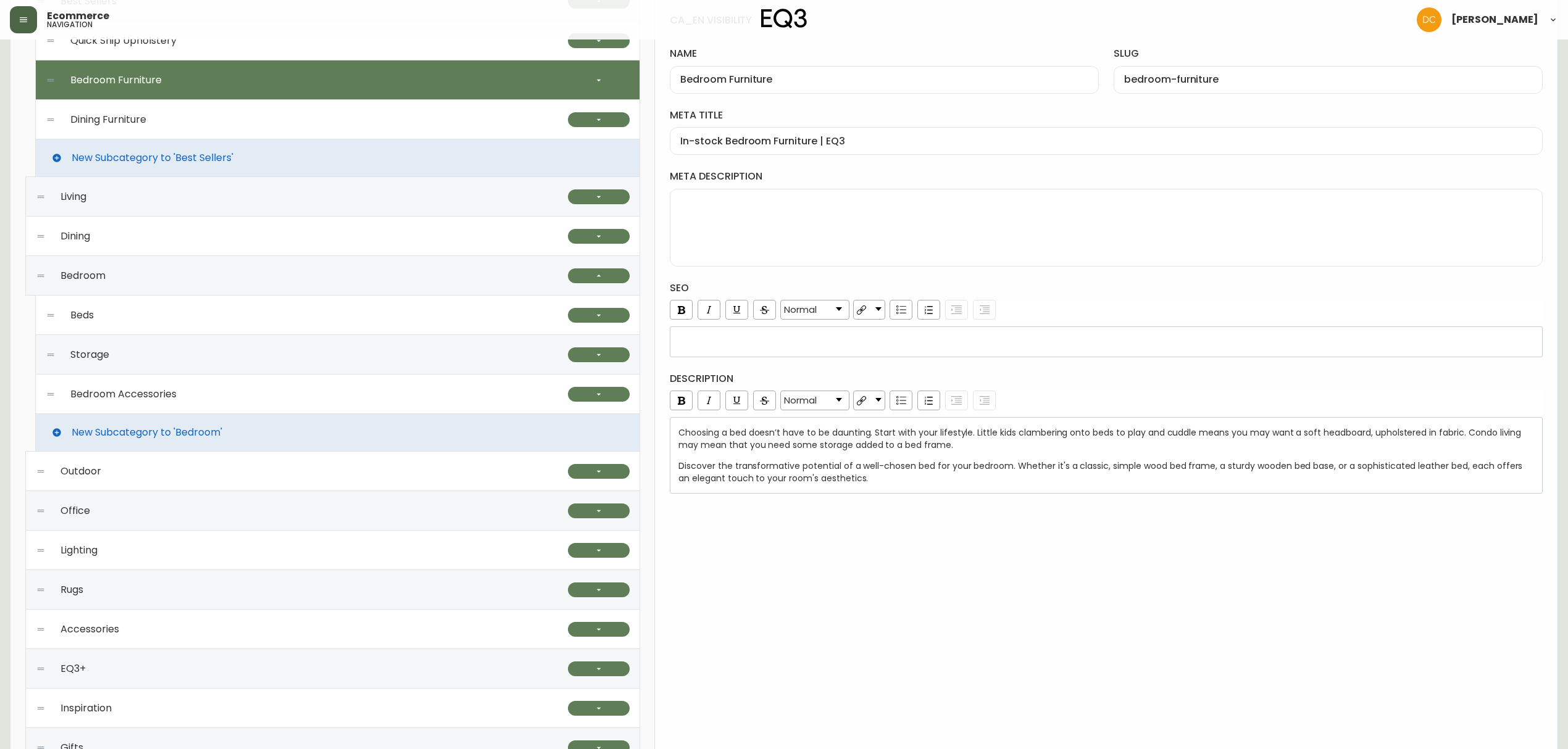
click at [880, 508] on div "bedroom furniture Global CA_EN CA_FR US_EN CA_EN VISIBILITY name Bedroom Furnit…" at bounding box center [1106, 392] width 903 height 937
click at [1430, 472] on span "Discover the transformative potential of a well-chosen bed for your bedroom. Wh…" at bounding box center [1101, 472] width 846 height 25
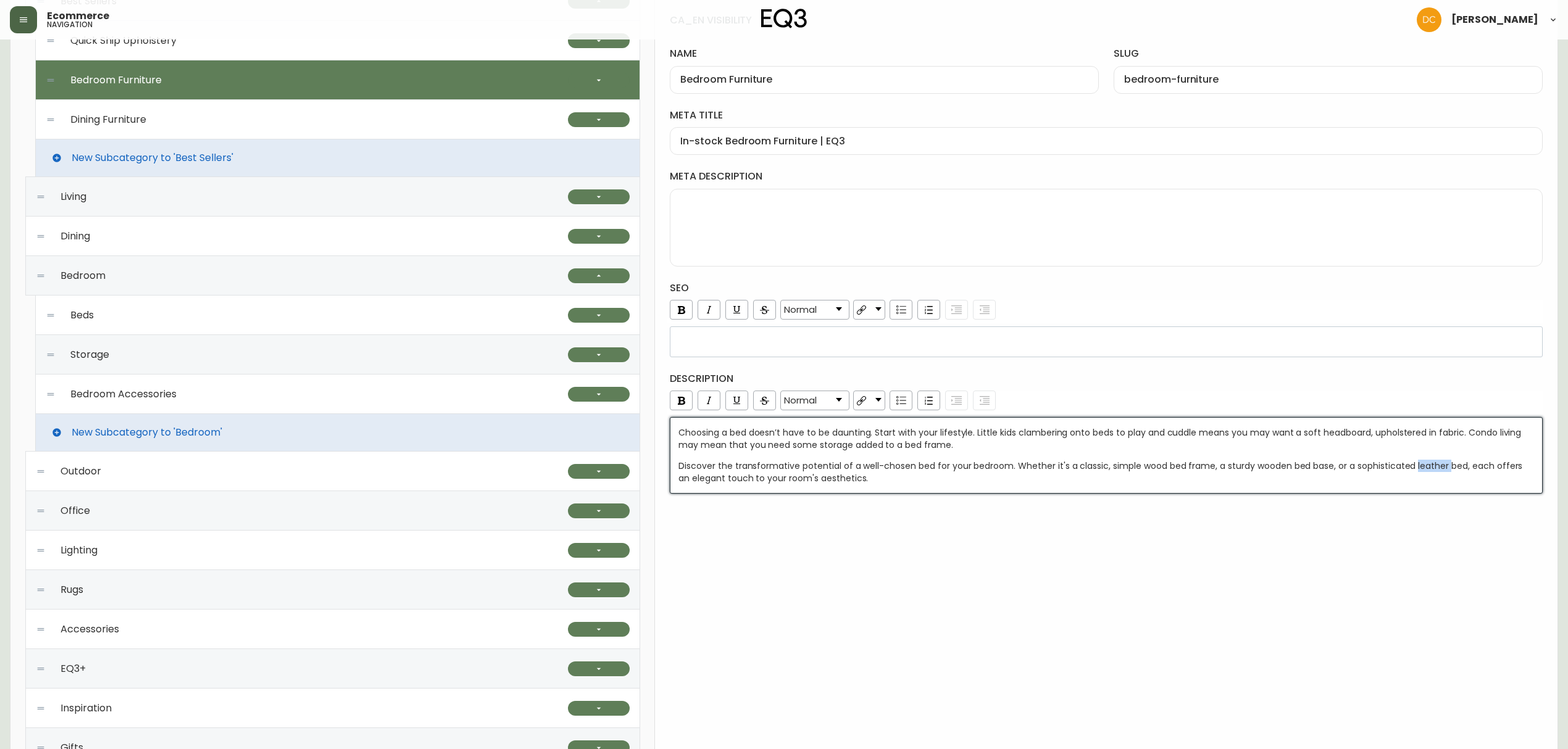
click at [1430, 472] on span "Discover the transformative potential of a well-chosen bed for your bedroom. Wh…" at bounding box center [1101, 472] width 846 height 25
click at [1005, 484] on div "Discover the transformative potential of a well-chosen bed for your bedroom. Wh…" at bounding box center [1106, 472] width 856 height 25
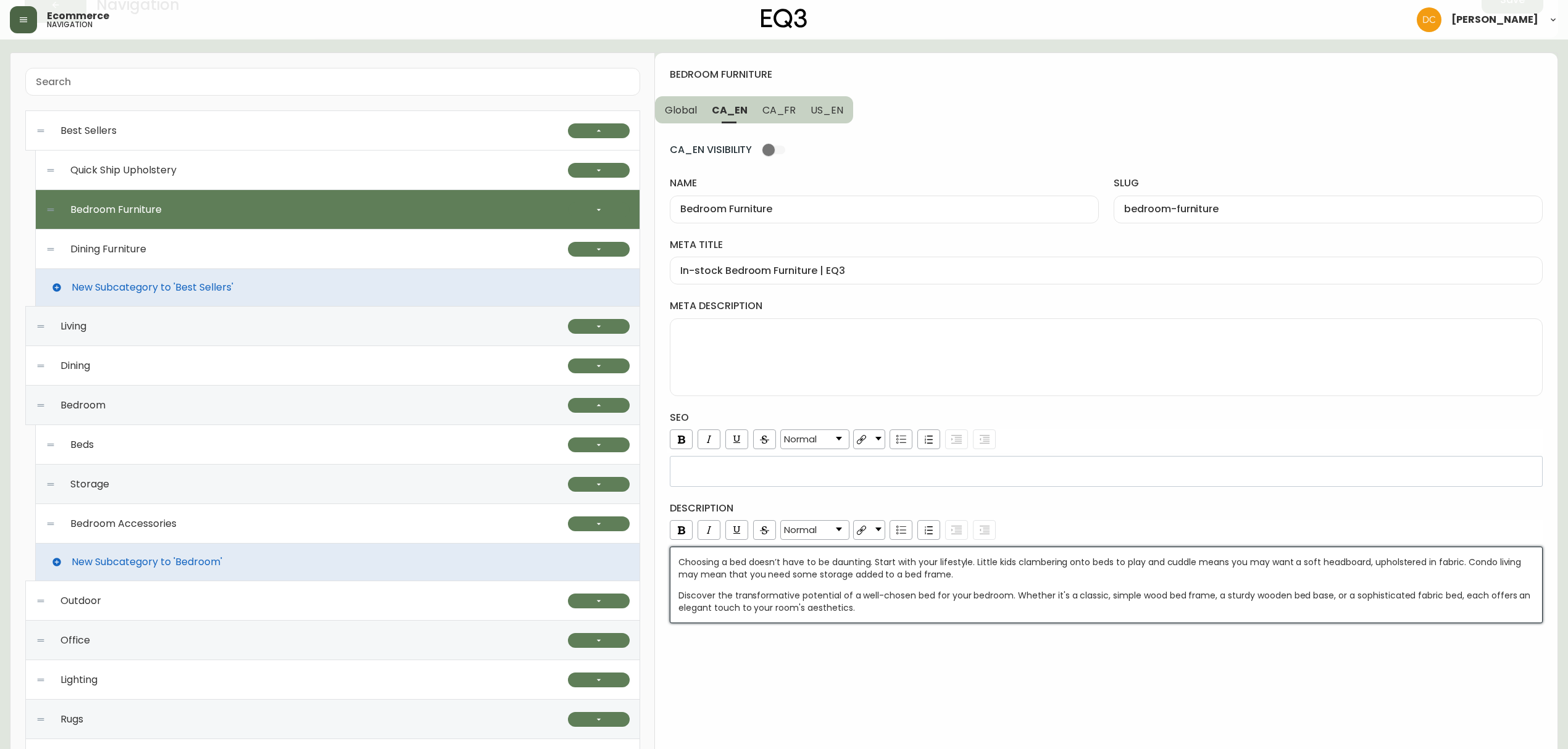
scroll to position [0, 0]
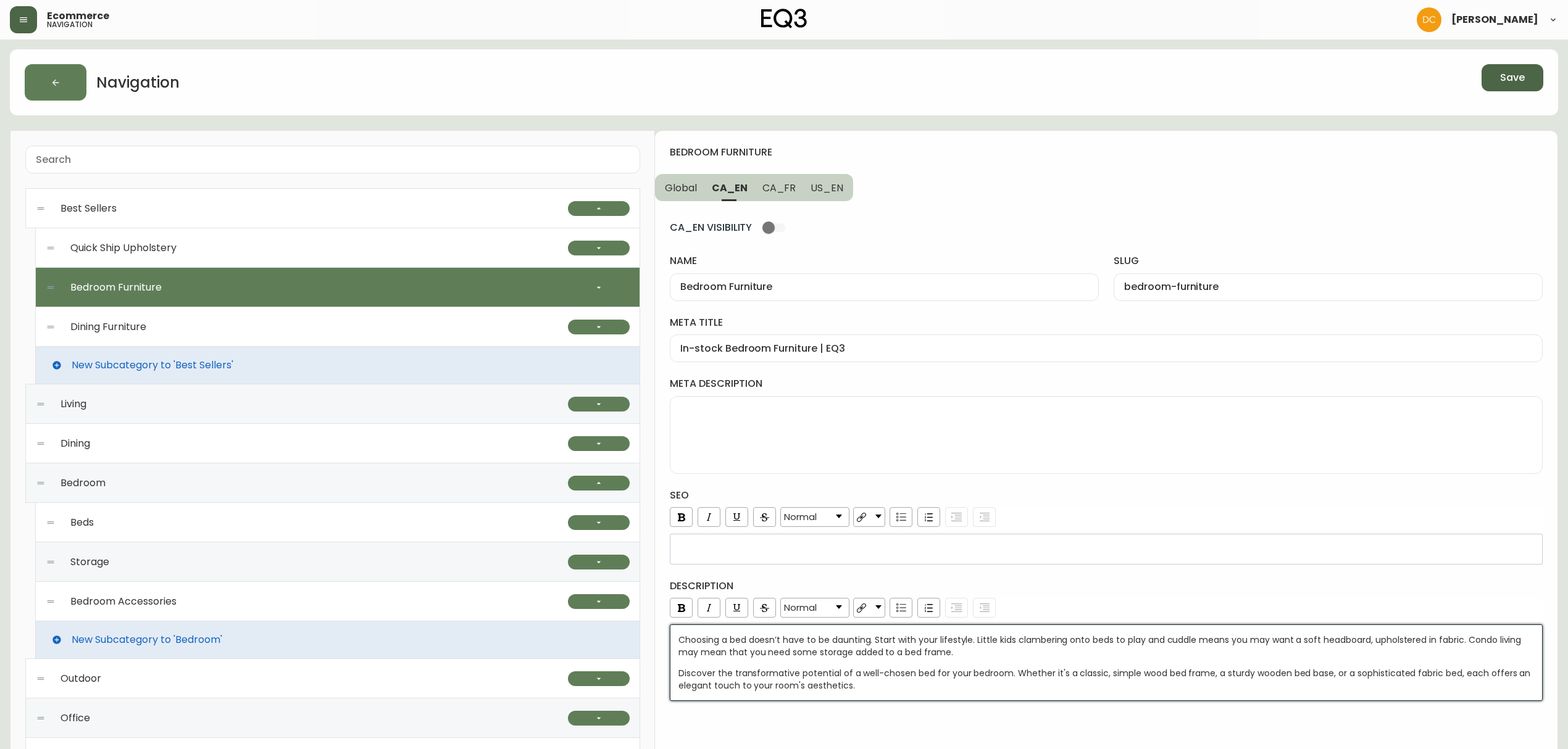
click at [1531, 89] on button "Save" at bounding box center [1512, 77] width 61 height 27
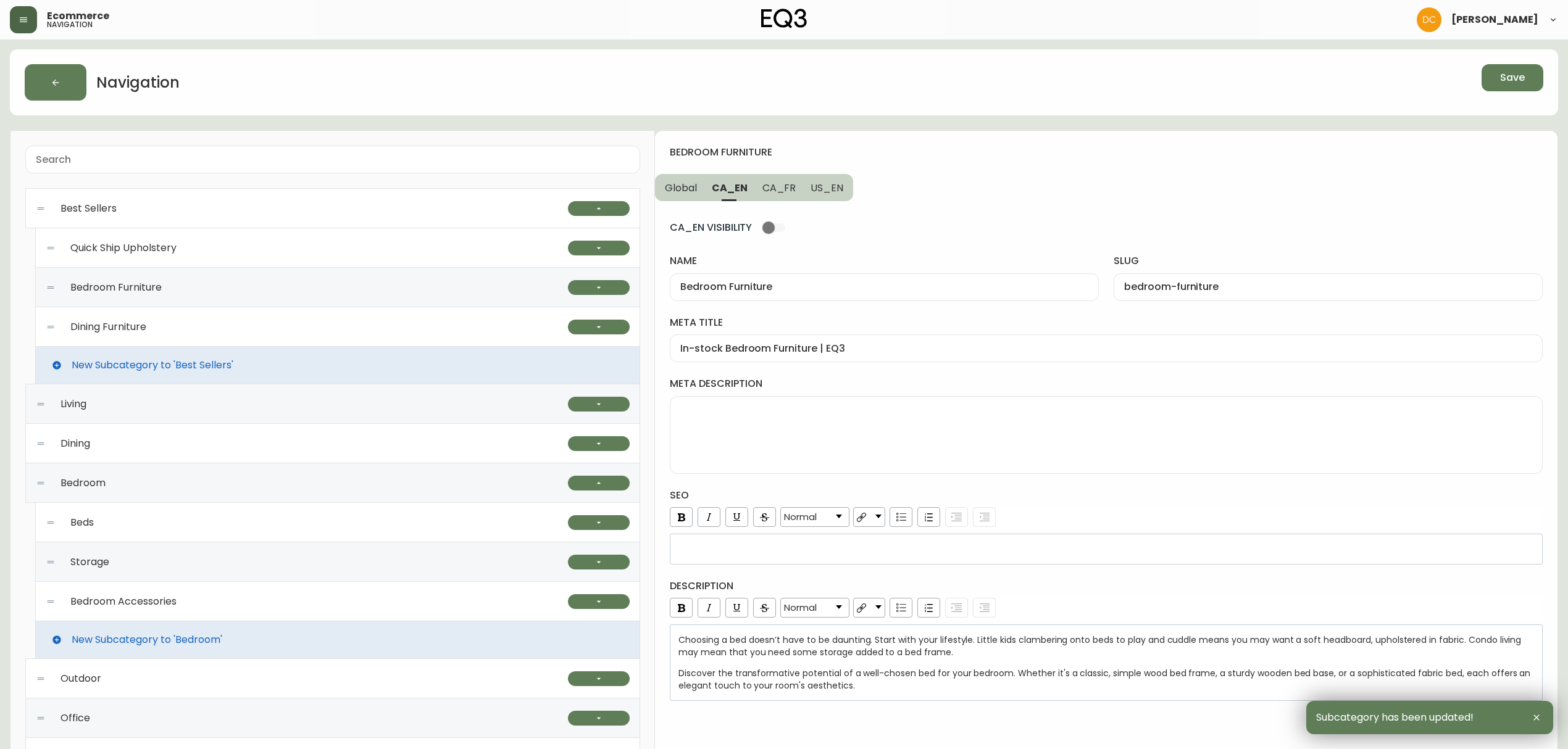
click at [206, 329] on div "Dining Furniture" at bounding box center [306, 326] width 522 height 39
type input "Dining Furniture"
type input "dining-furniture"
type input "Ready to Ship Dining Furniture | EQ3"
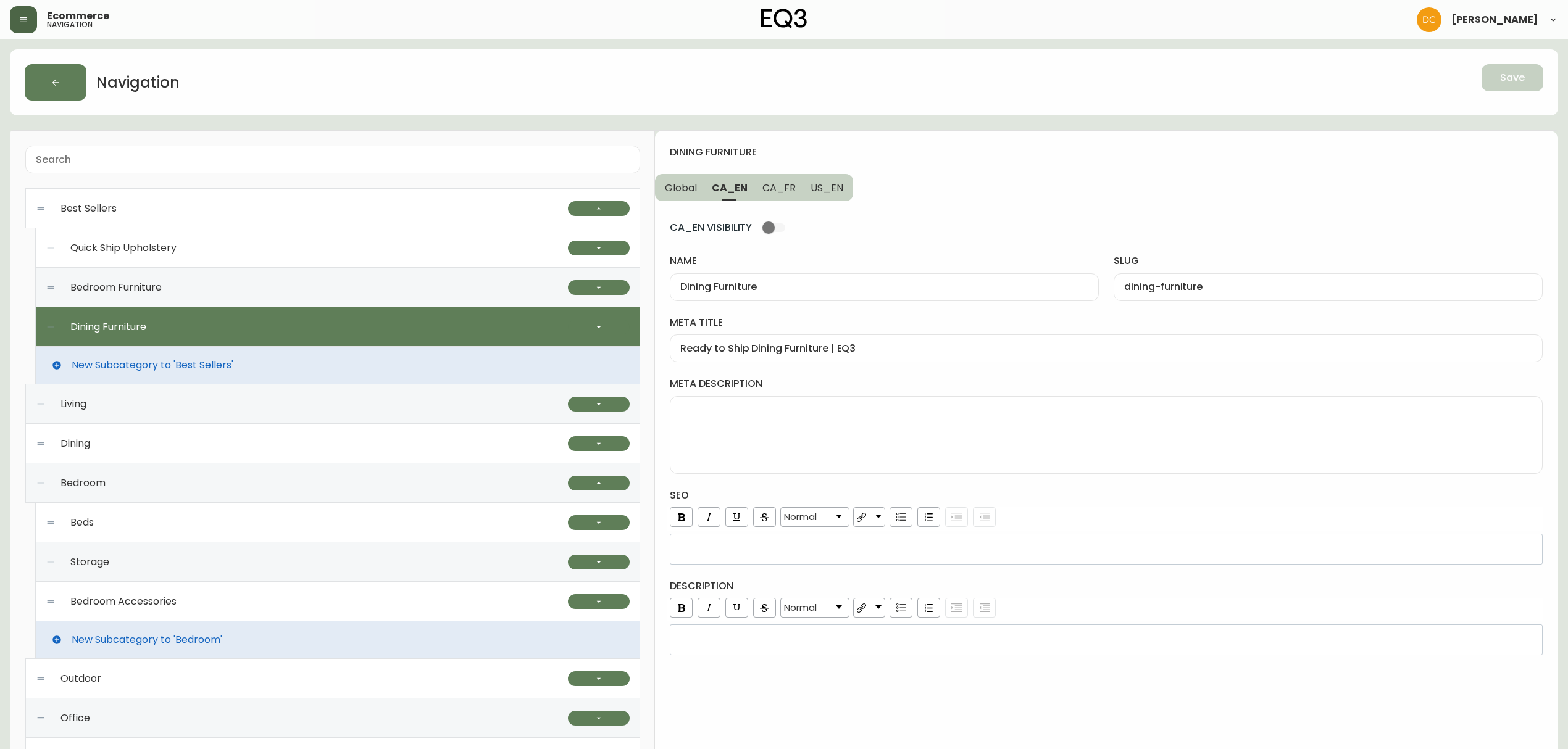
click at [190, 433] on div "Dining" at bounding box center [302, 443] width 532 height 39
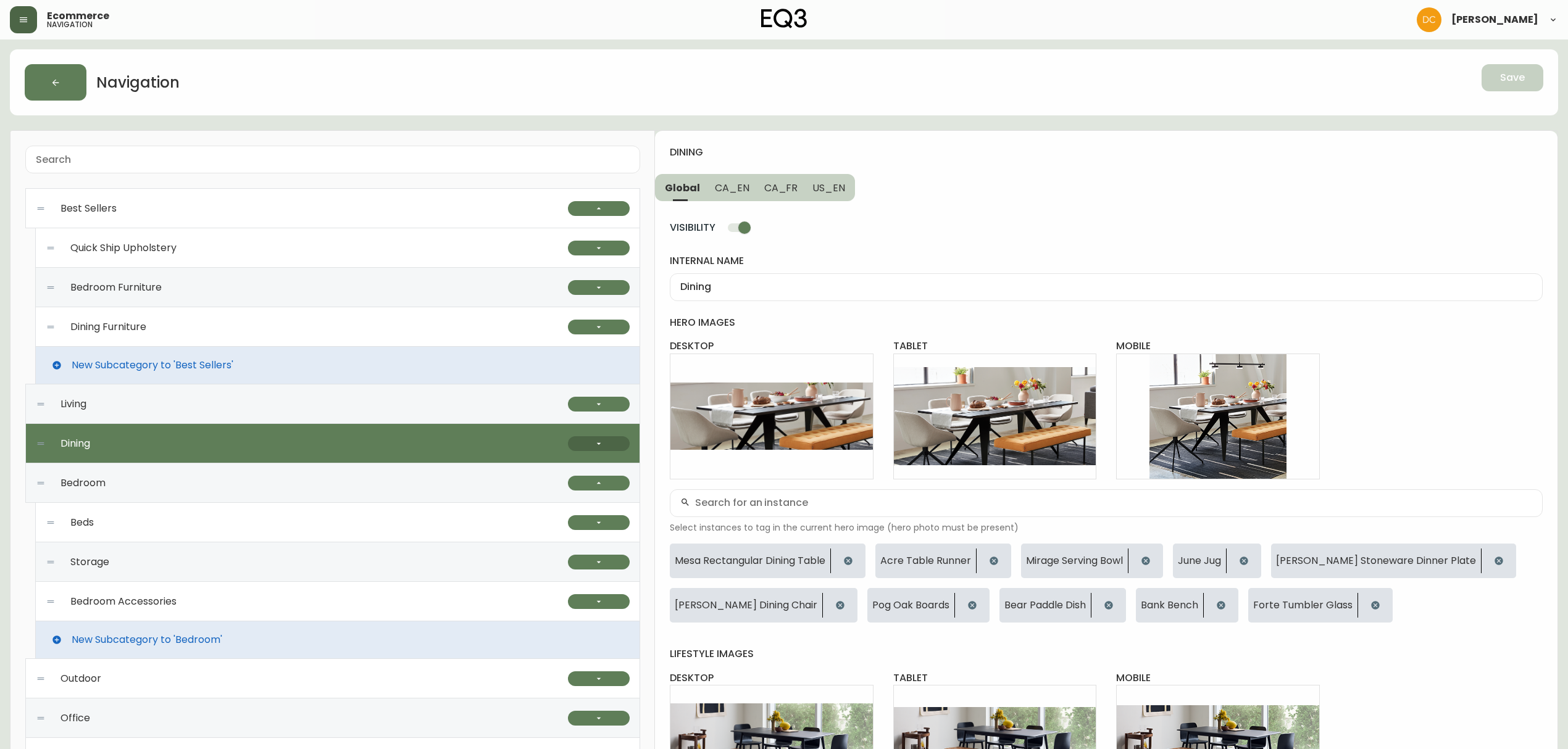
click at [571, 443] on button "button" at bounding box center [598, 443] width 61 height 14
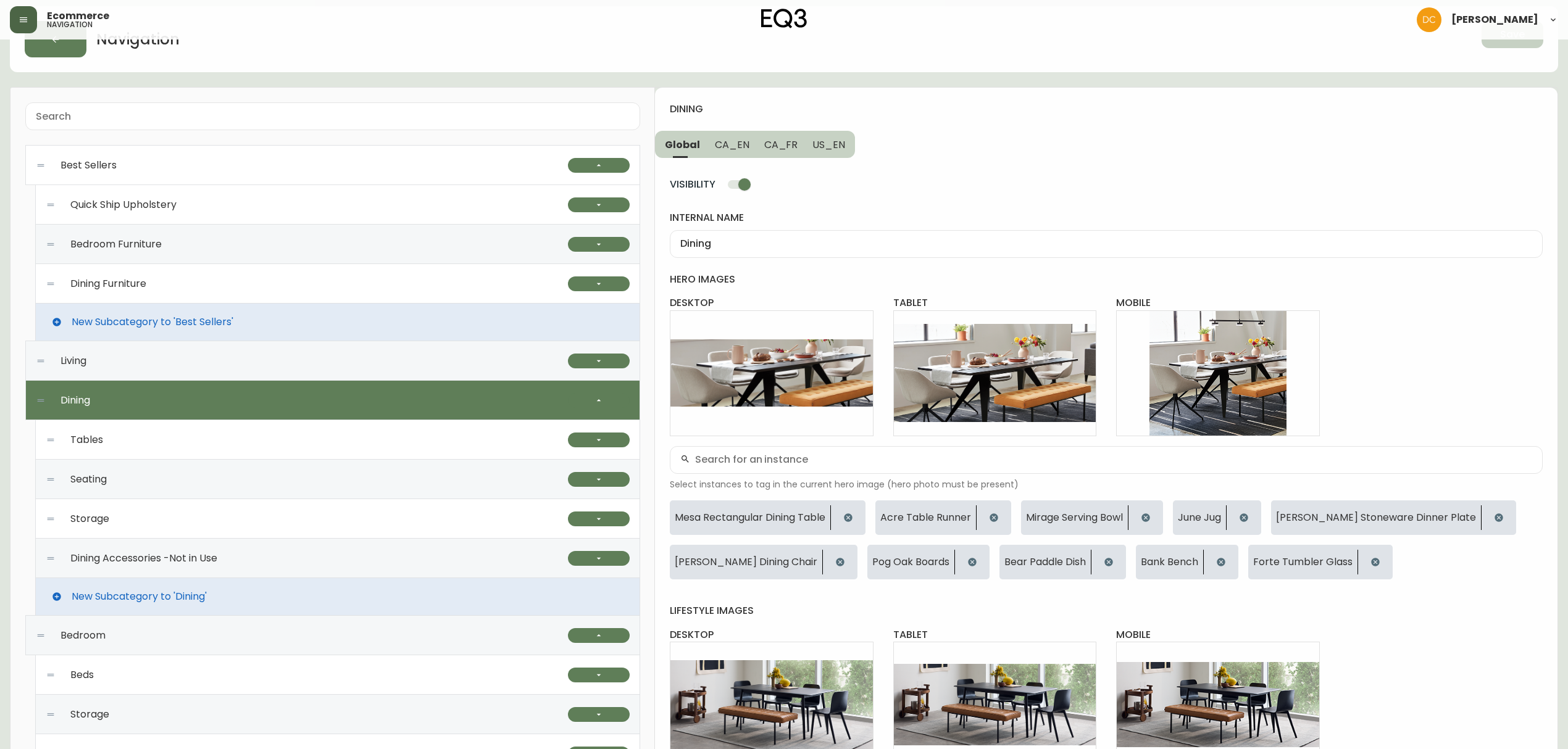
scroll to position [82, 0]
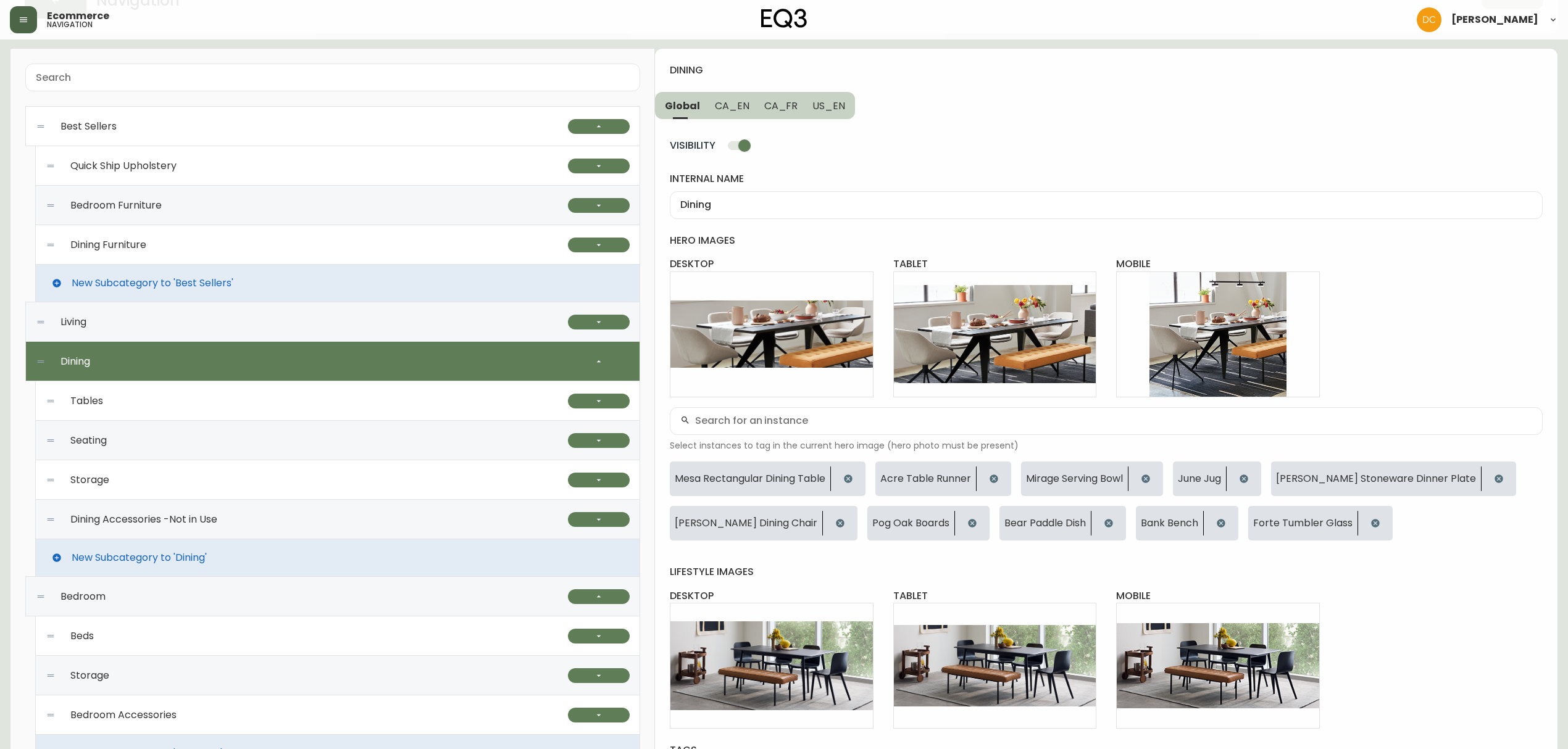
click at [149, 408] on div "Tables" at bounding box center [306, 401] width 522 height 39
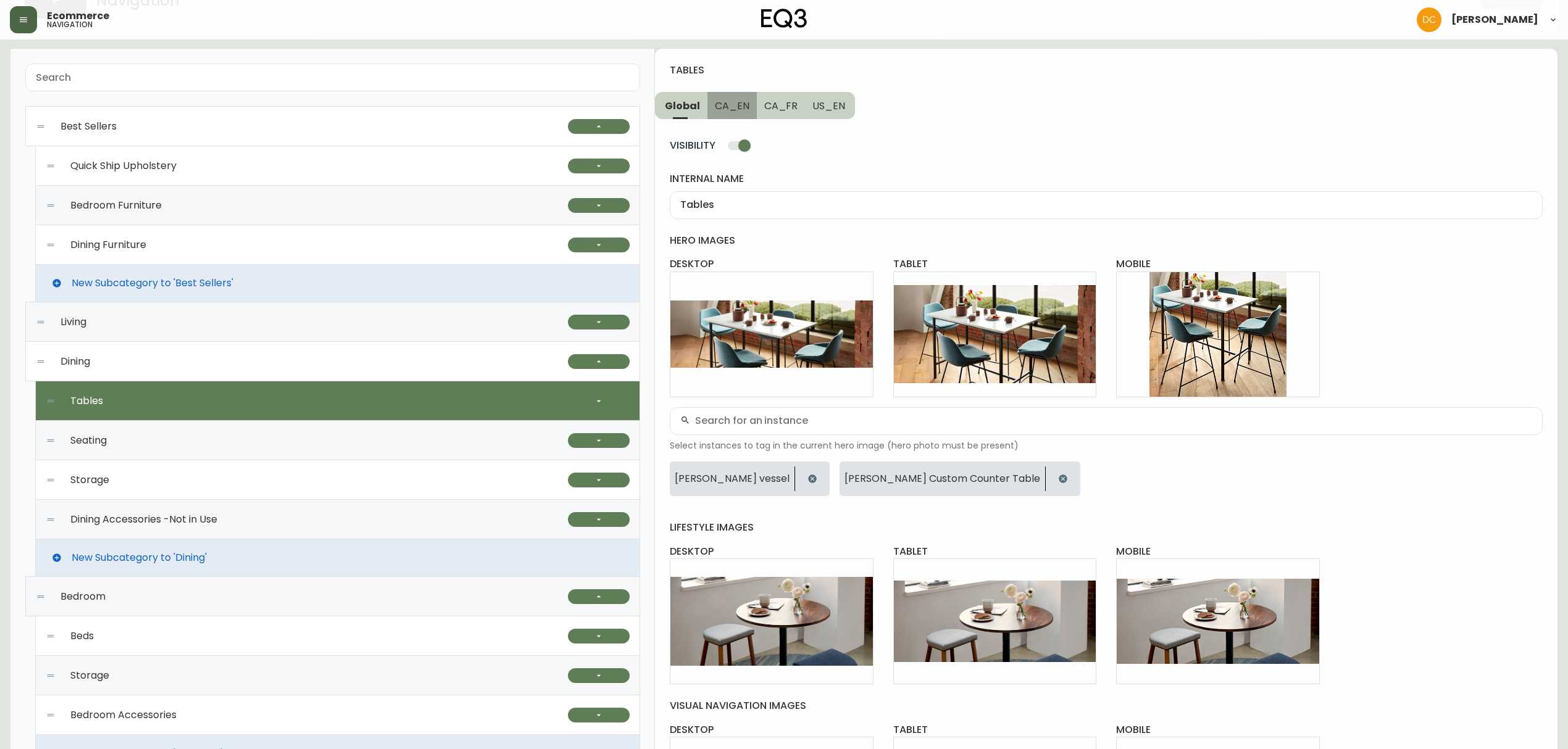
click at [745, 95] on button "CA_EN" at bounding box center [732, 105] width 50 height 27
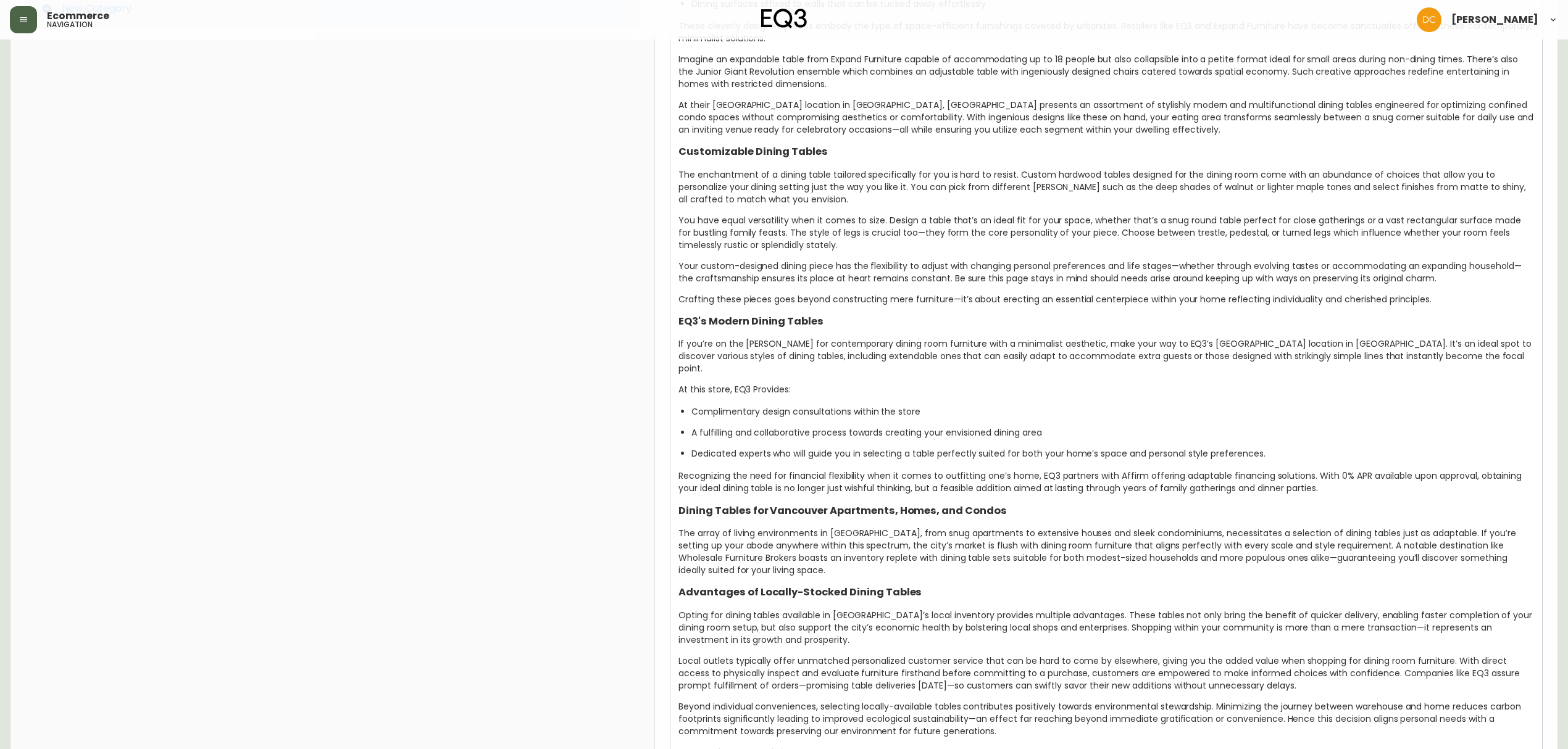
scroll to position [1234, 0]
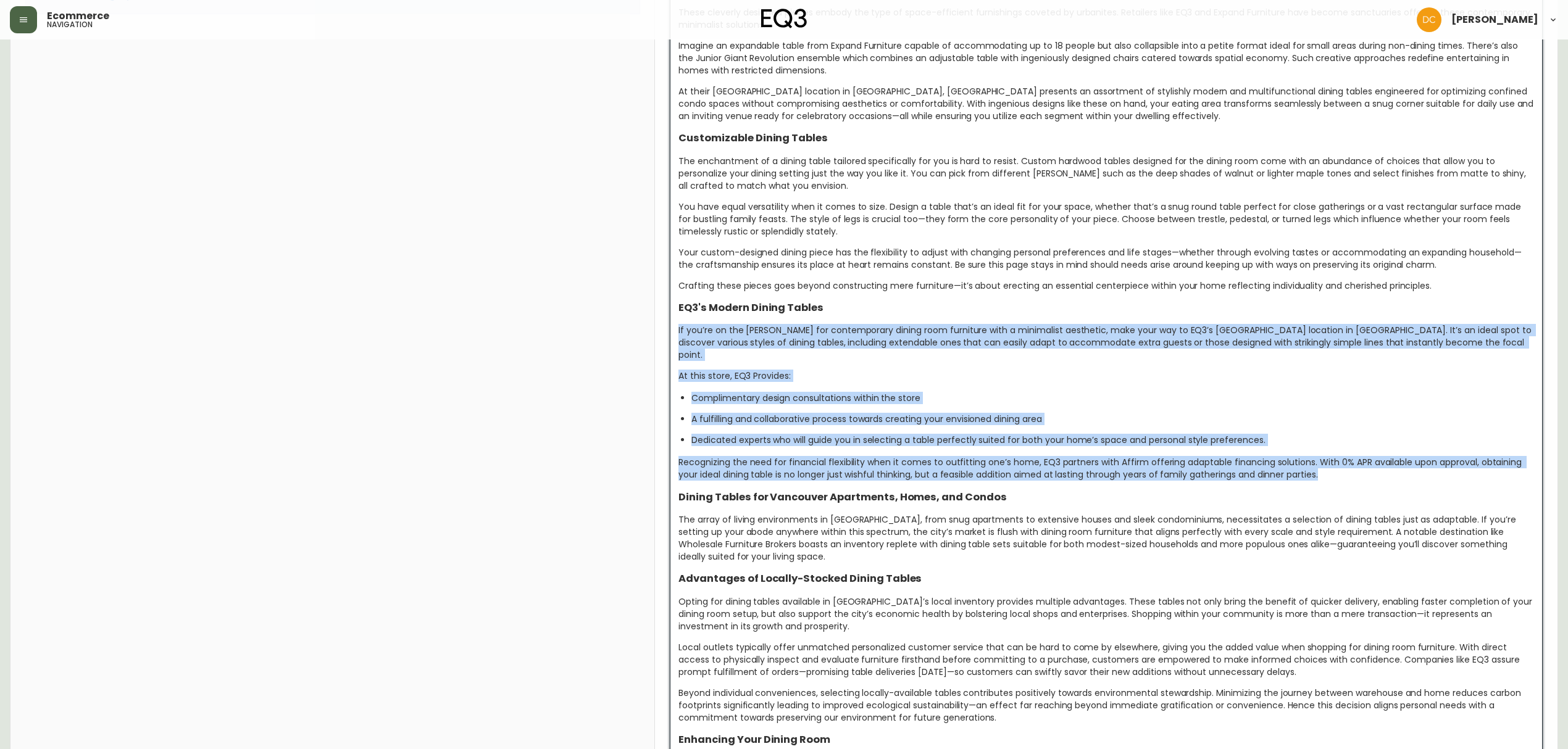
drag, startPoint x: 1329, startPoint y: 465, endPoint x: 674, endPoint y: 330, distance: 668.8
click at [674, 330] on div "The Ultimate Vancouver Dining Table: Quality and Style Perfect for Every Home S…" at bounding box center [1106, 539] width 873 height 2477
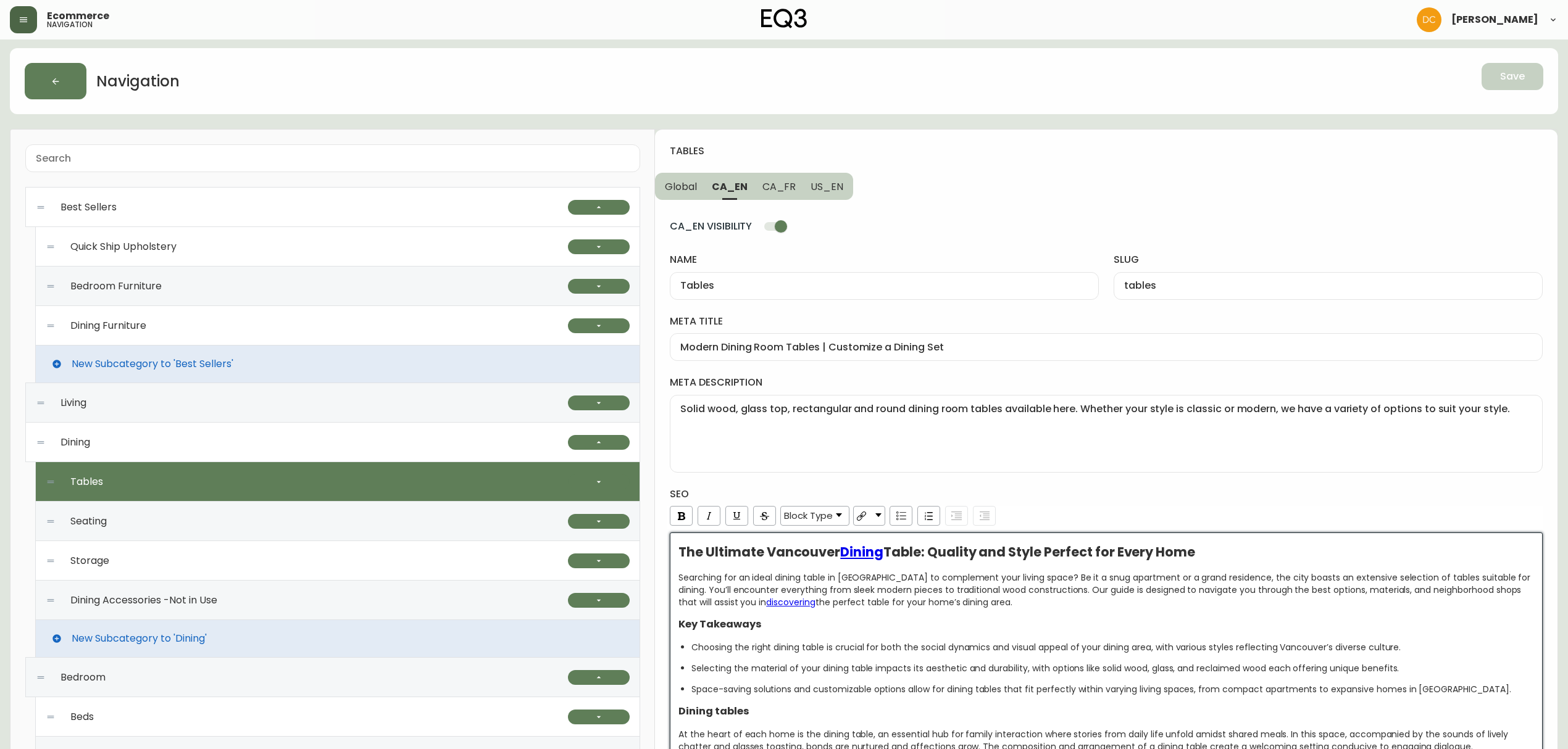
scroll to position [0, 0]
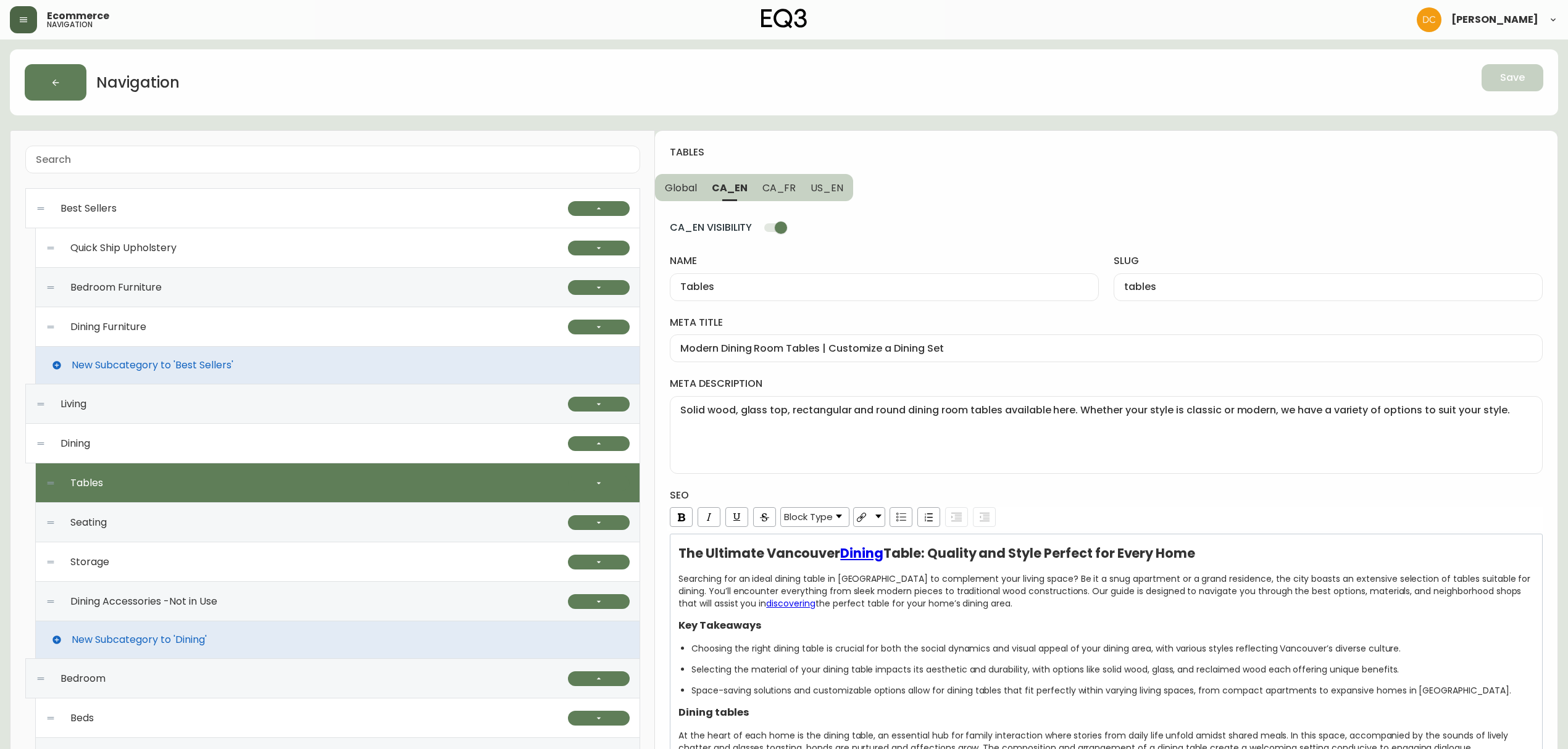
click at [424, 481] on div "Tables" at bounding box center [306, 483] width 522 height 39
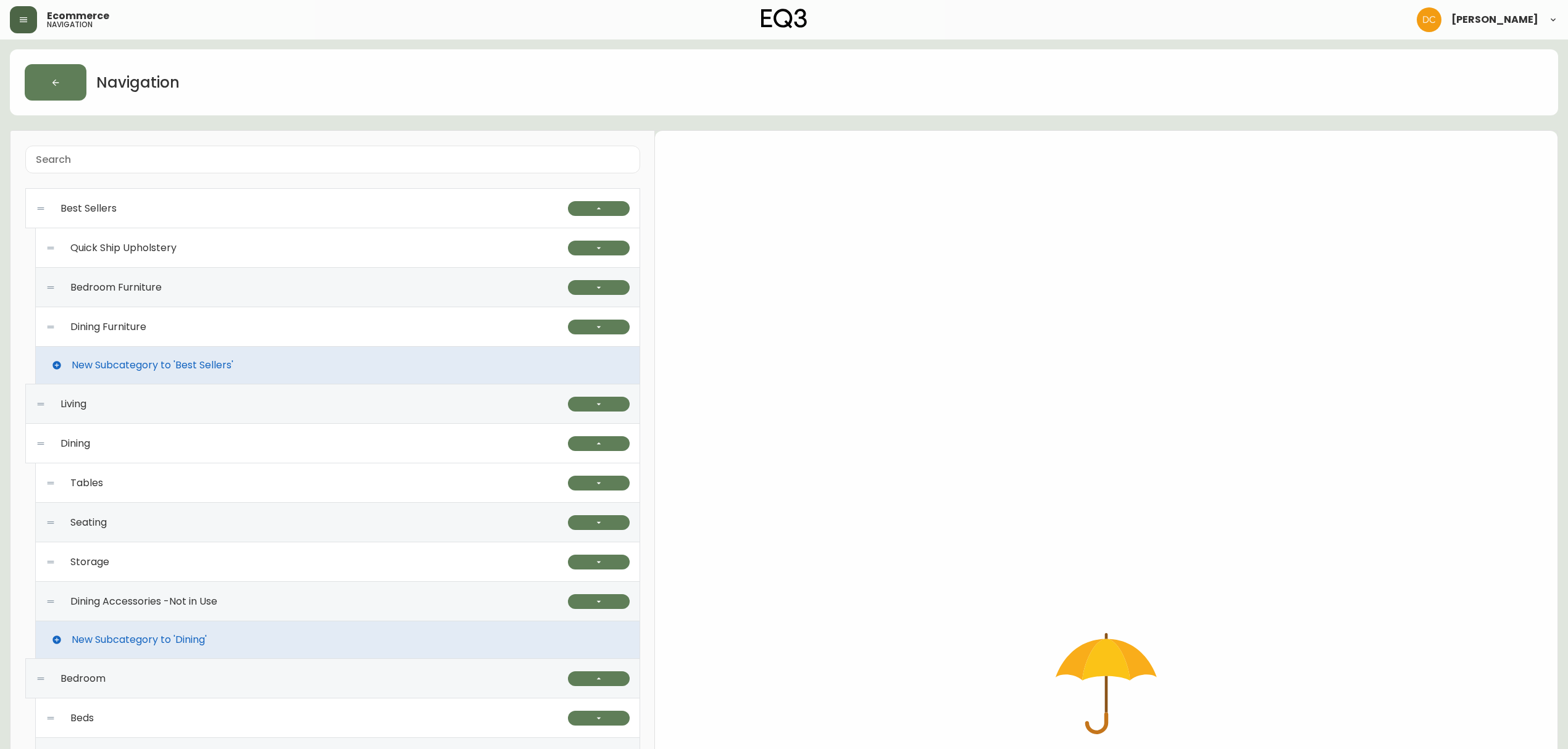
click at [430, 475] on div "Tables" at bounding box center [306, 483] width 522 height 39
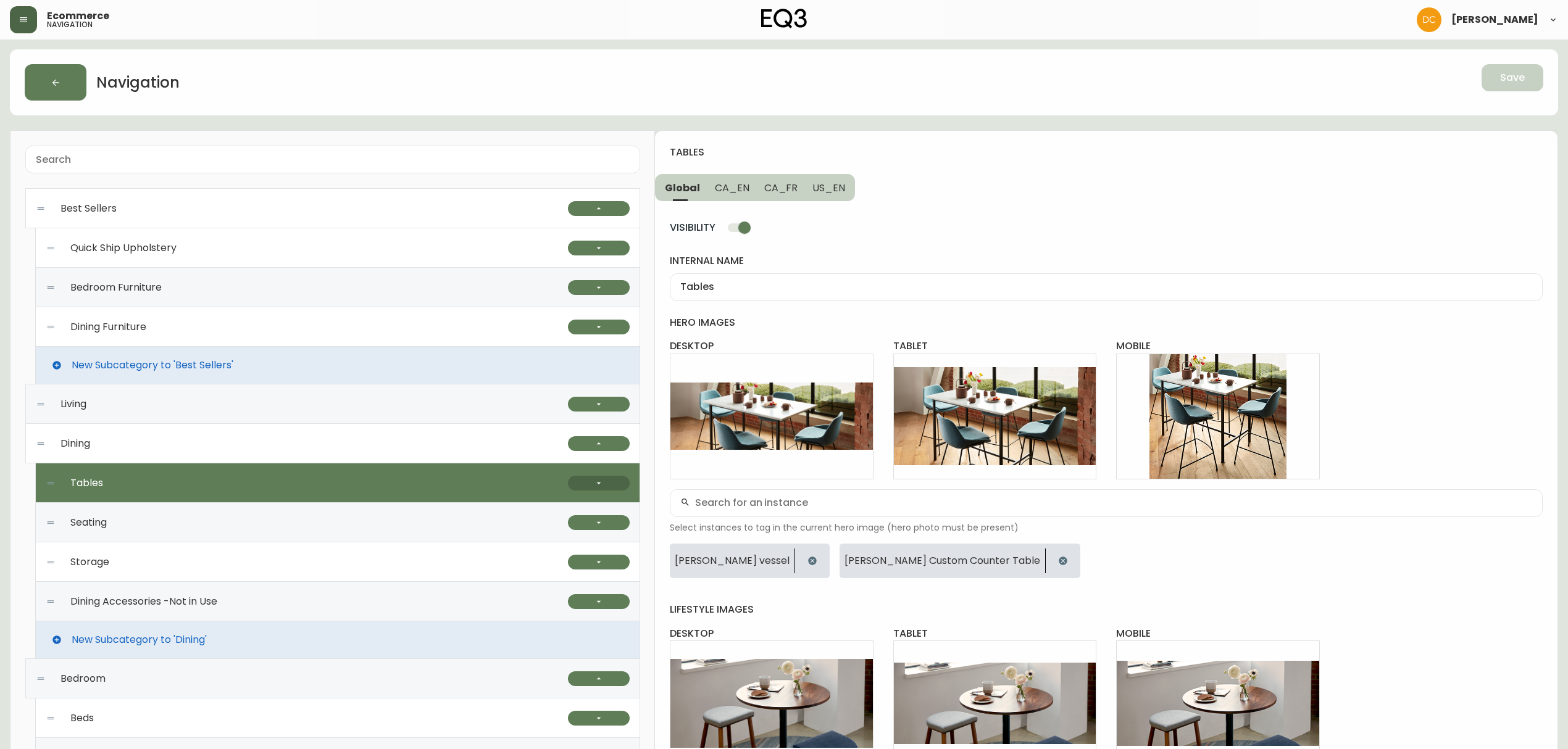
click at [604, 479] on button "button" at bounding box center [598, 483] width 61 height 14
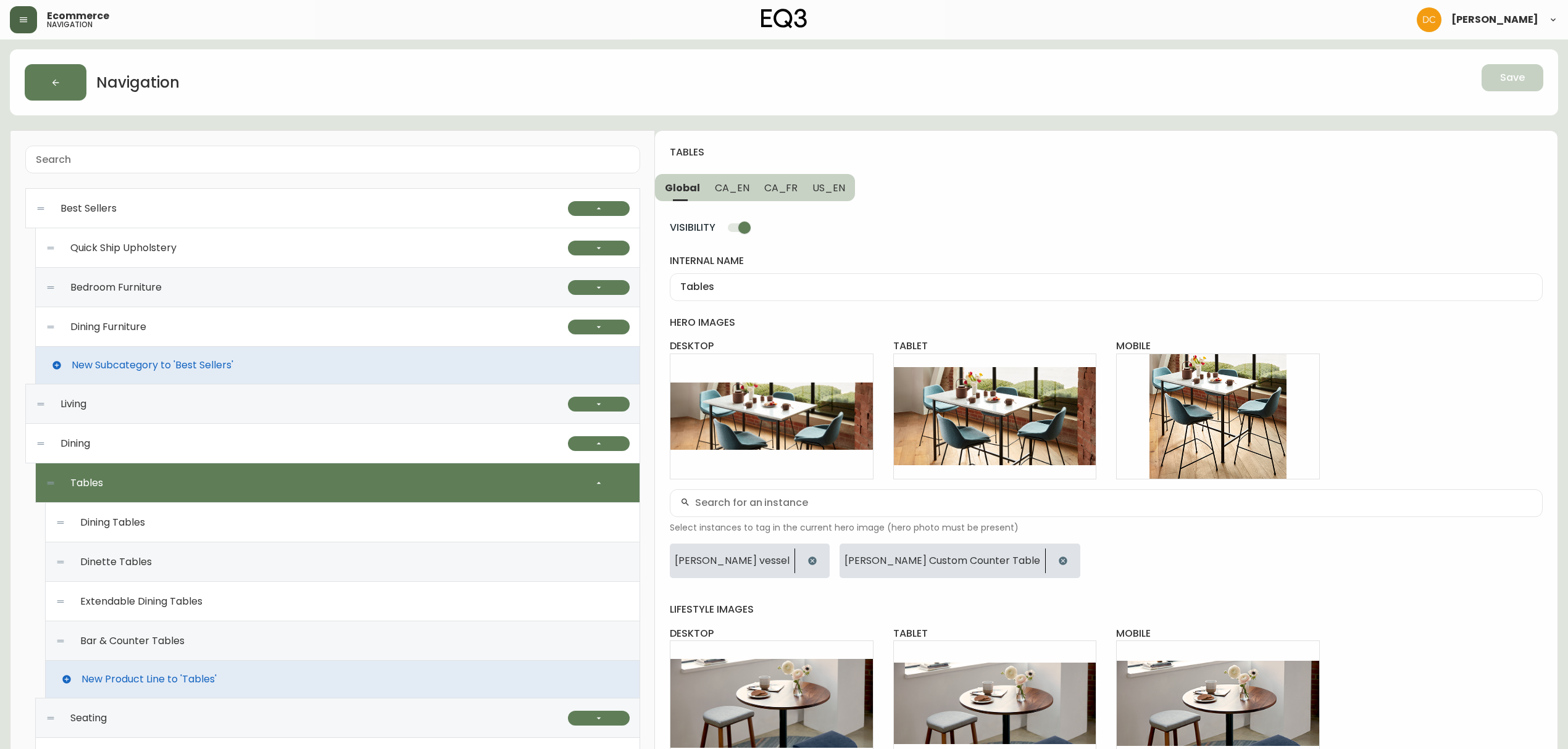
click at [301, 535] on div "Dining Tables" at bounding box center [342, 522] width 574 height 39
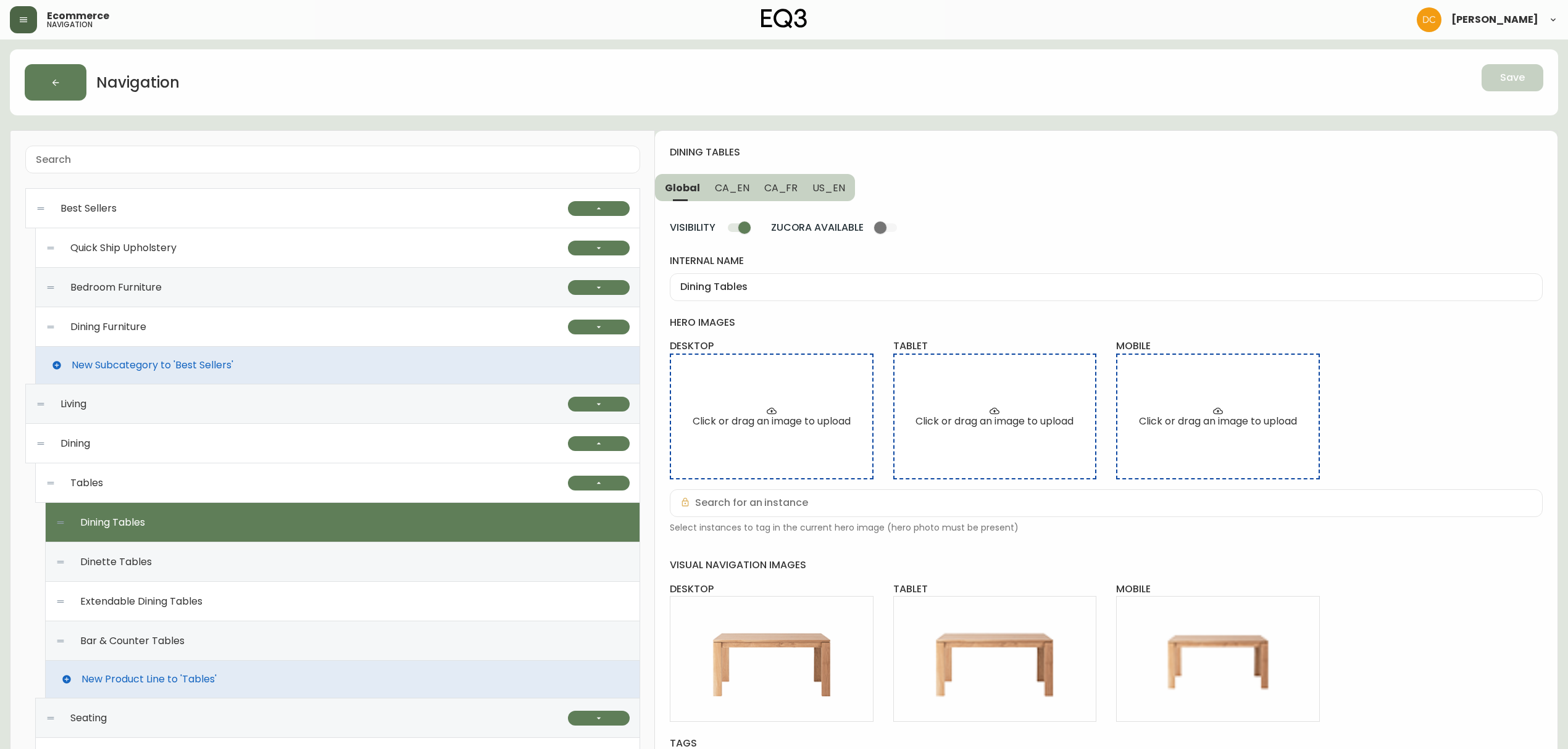
click at [731, 194] on span "CA_EN" at bounding box center [732, 188] width 35 height 13
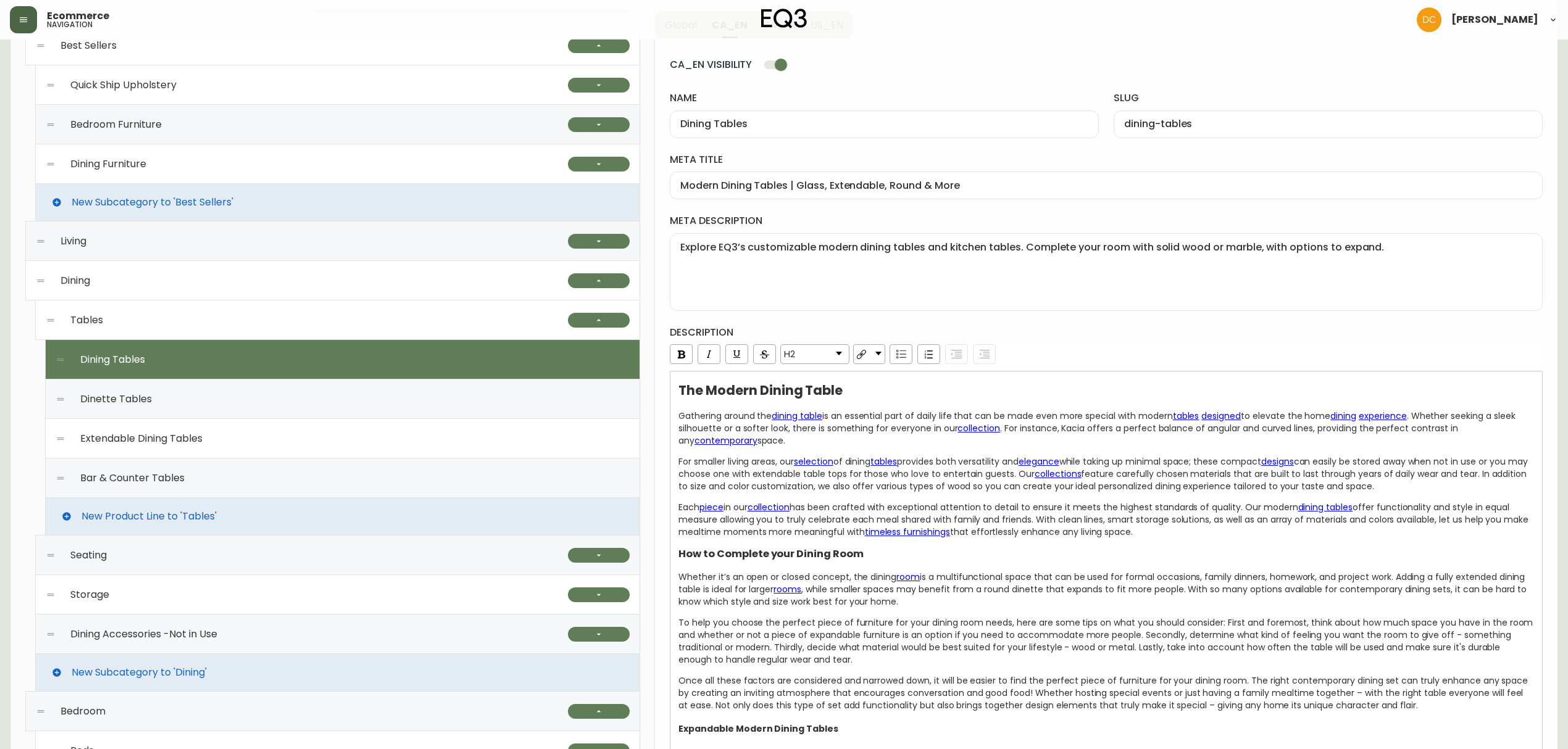
scroll to position [164, 0]
click at [329, 321] on div "Tables" at bounding box center [306, 319] width 522 height 39
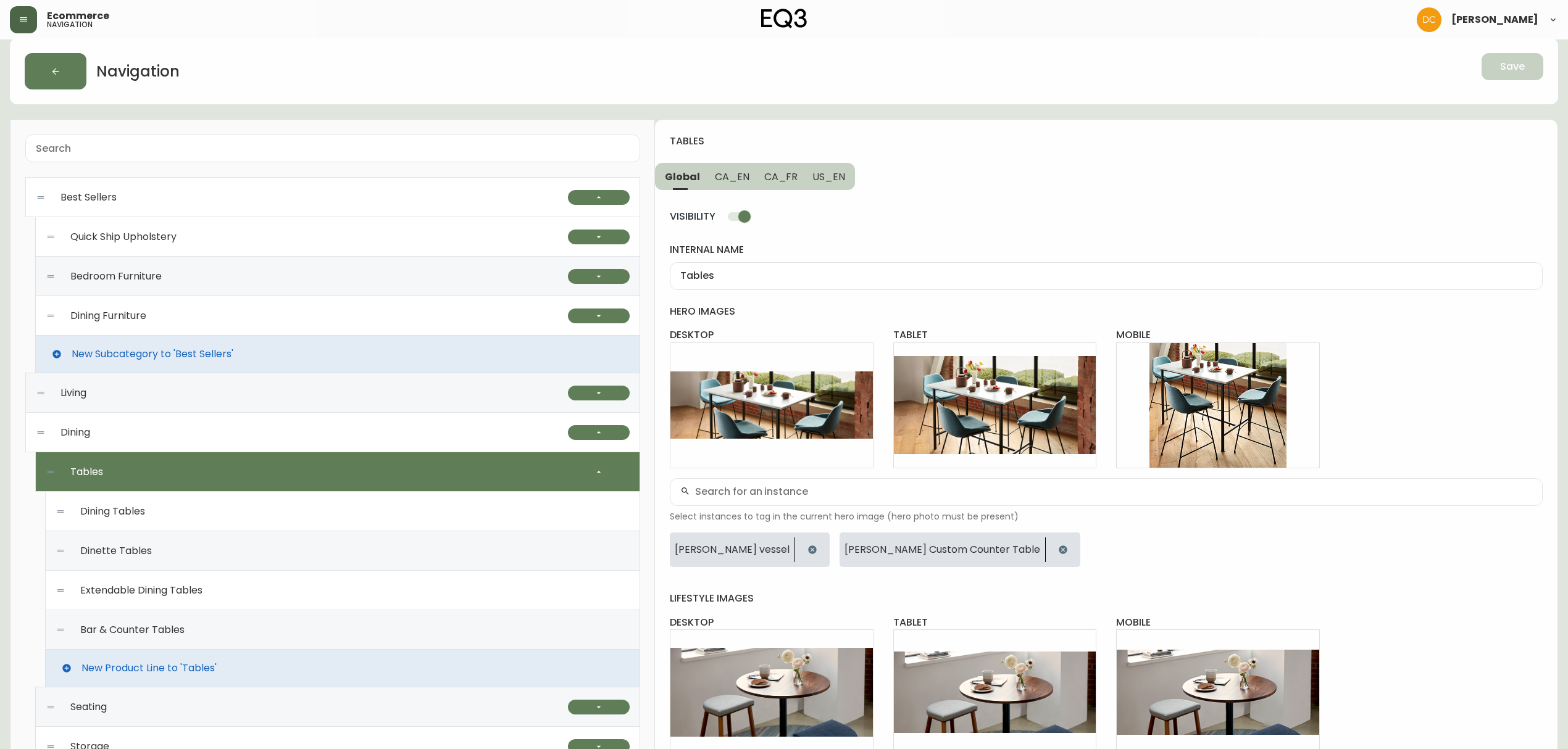
scroll to position [0, 0]
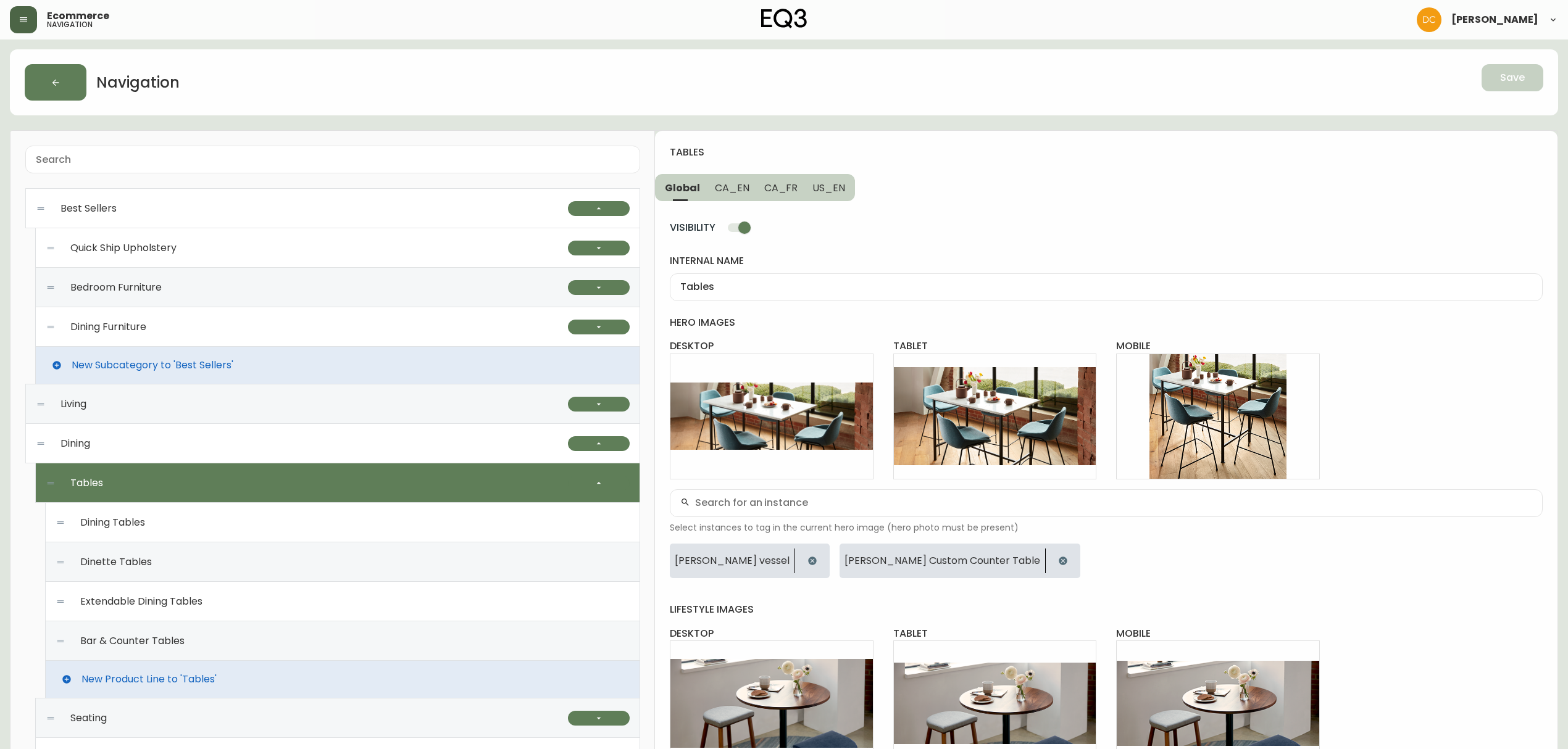
click at [731, 190] on span "CA_EN" at bounding box center [732, 188] width 35 height 13
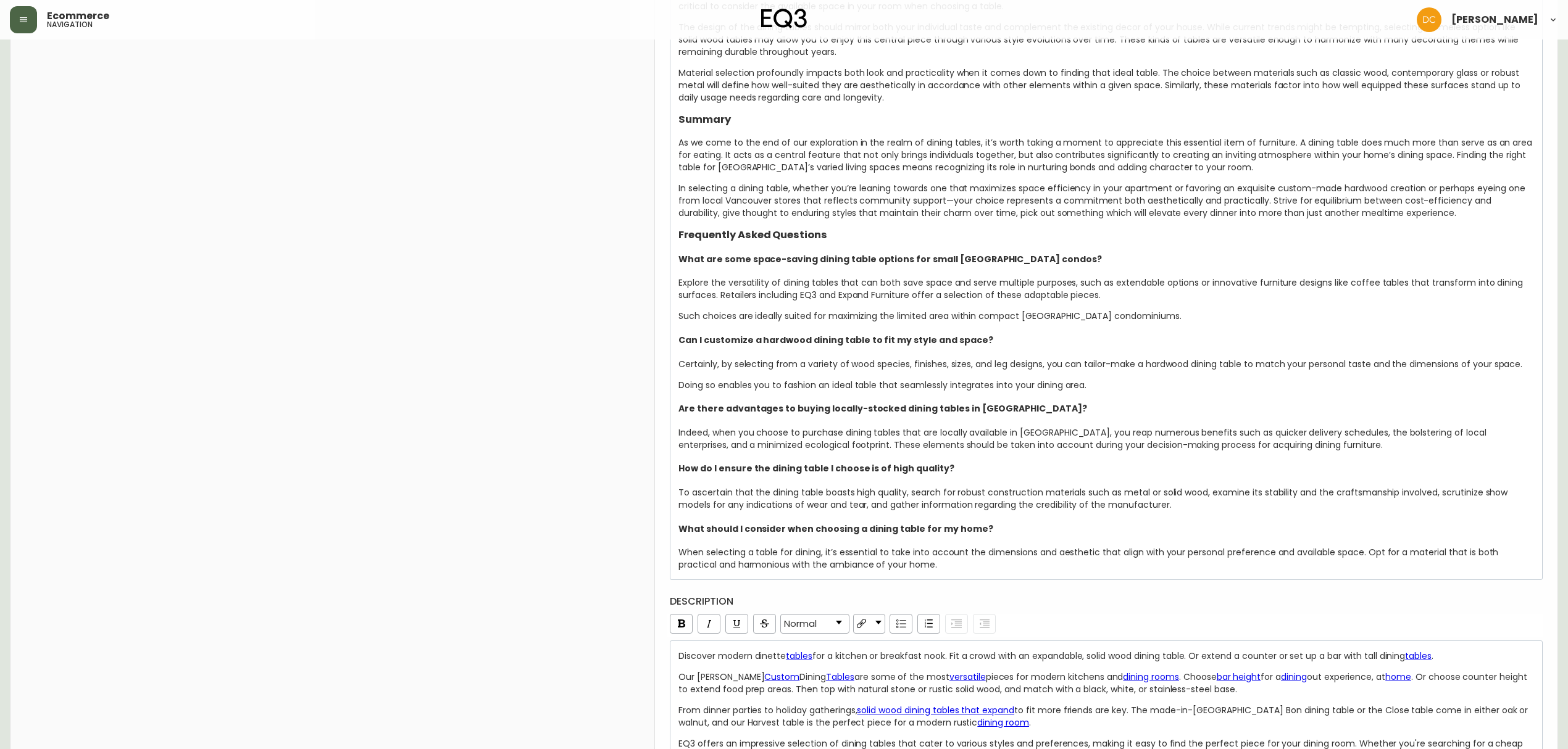
scroll to position [2471, 0]
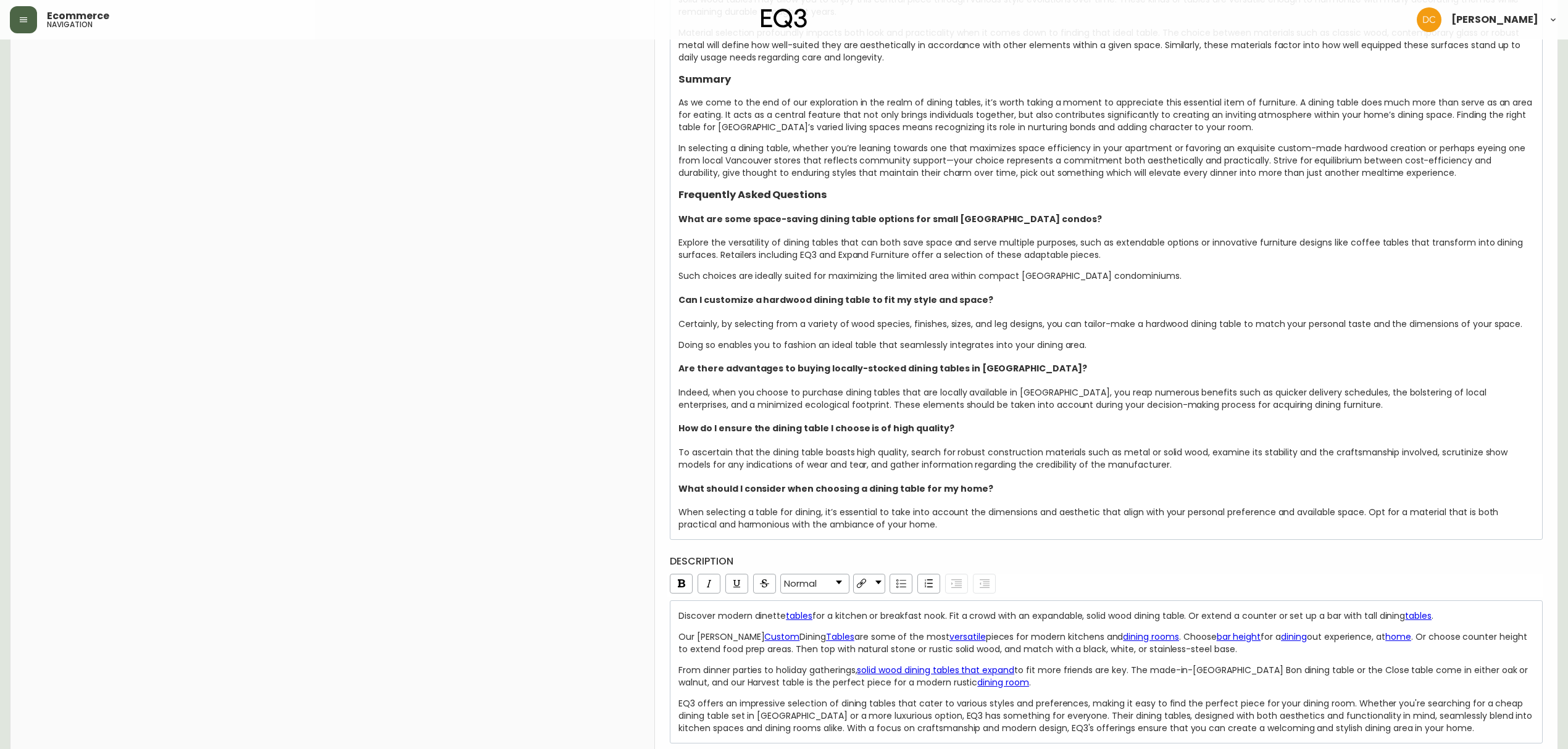
click at [870, 643] on span ". Or choose counter height to extend food prep areas. Then top with natural sto…" at bounding box center [1104, 643] width 851 height 25
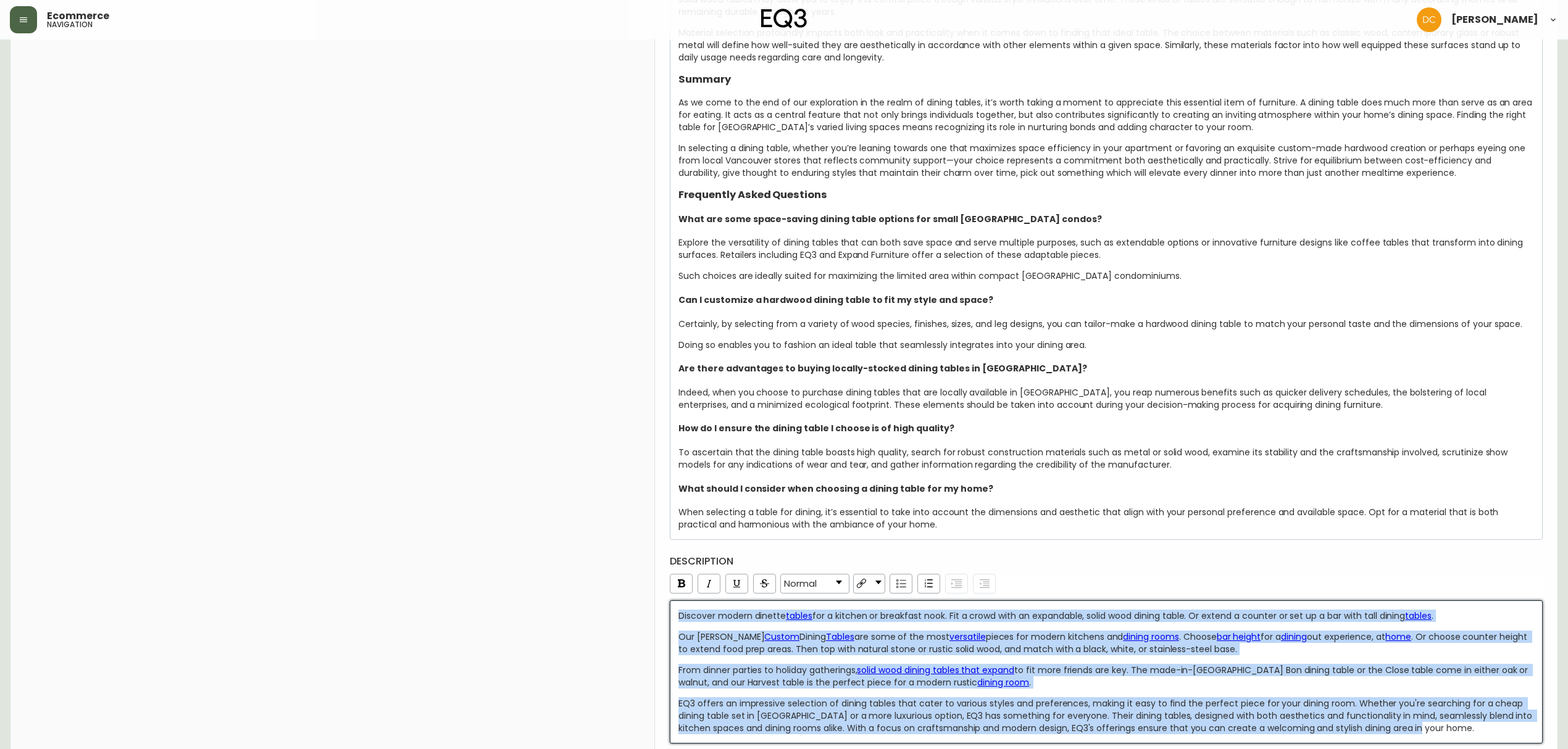
copy div "Discover modern dinette tables for a kitchen or breakfast nook. Fit a crowd wit…"
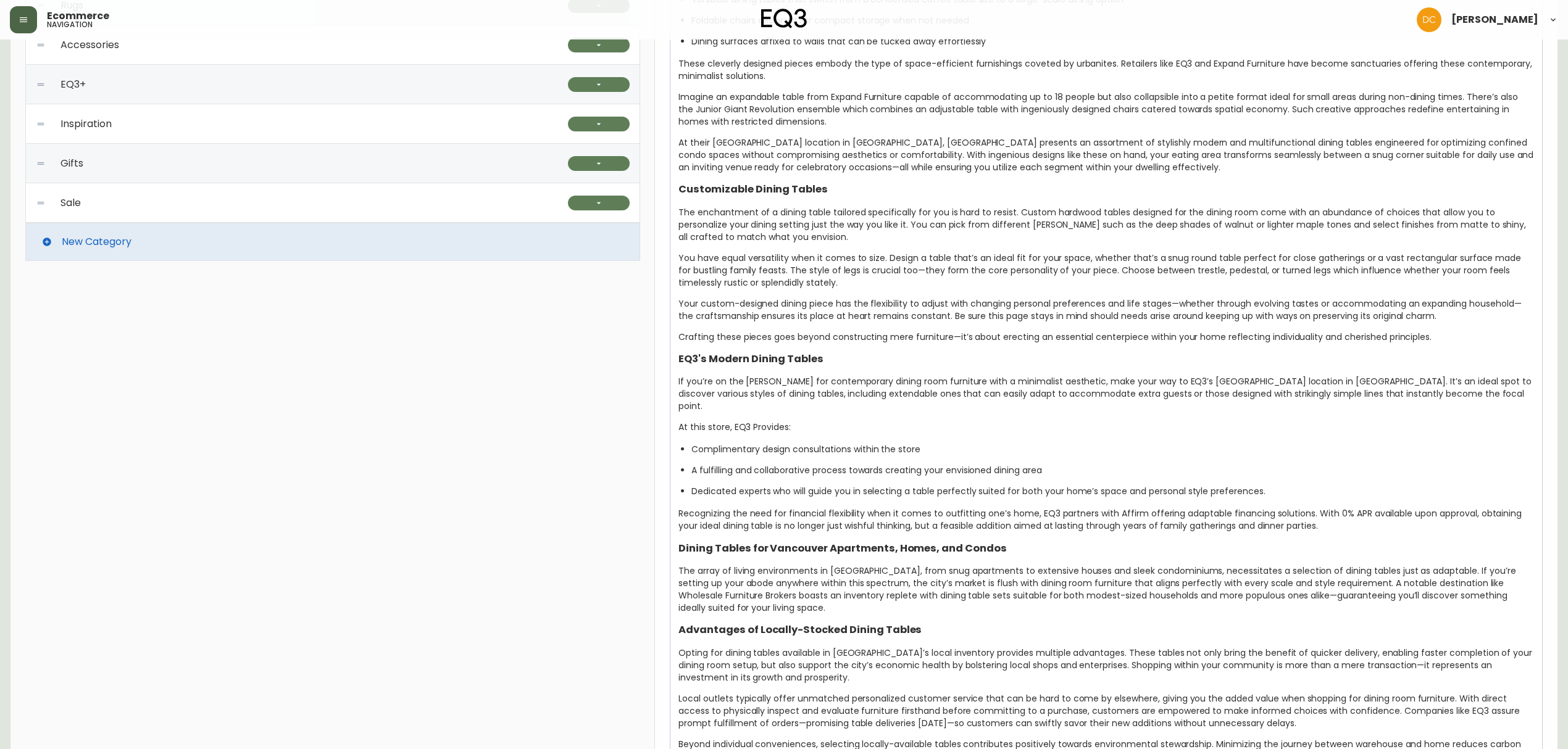
scroll to position [0, 0]
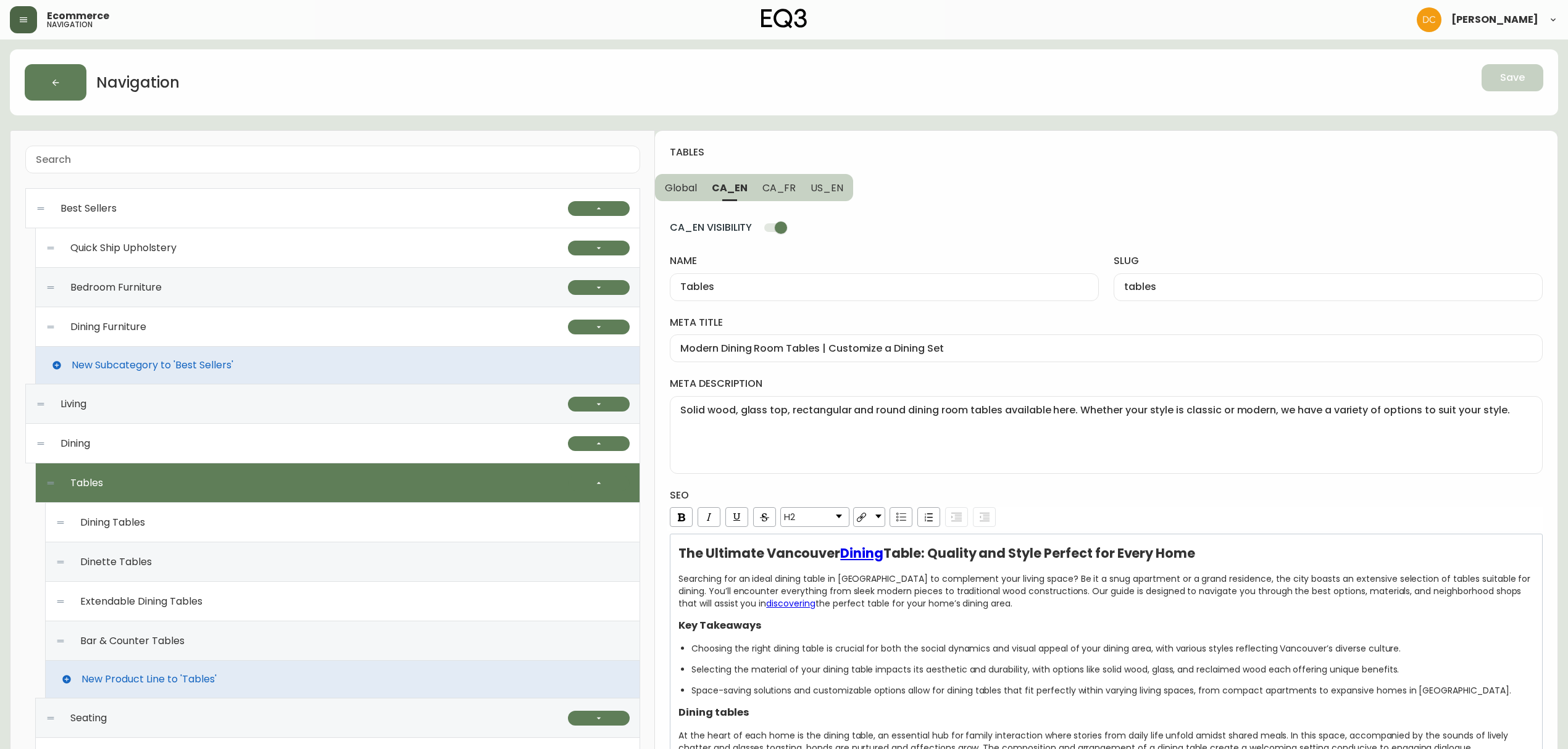
drag, startPoint x: 435, startPoint y: 524, endPoint x: 429, endPoint y: 242, distance: 282.1
click at [179, 342] on div "Dining Furniture" at bounding box center [306, 326] width 522 height 39
checkbox input "false"
type input "Dining Furniture"
type input "dining-furniture"
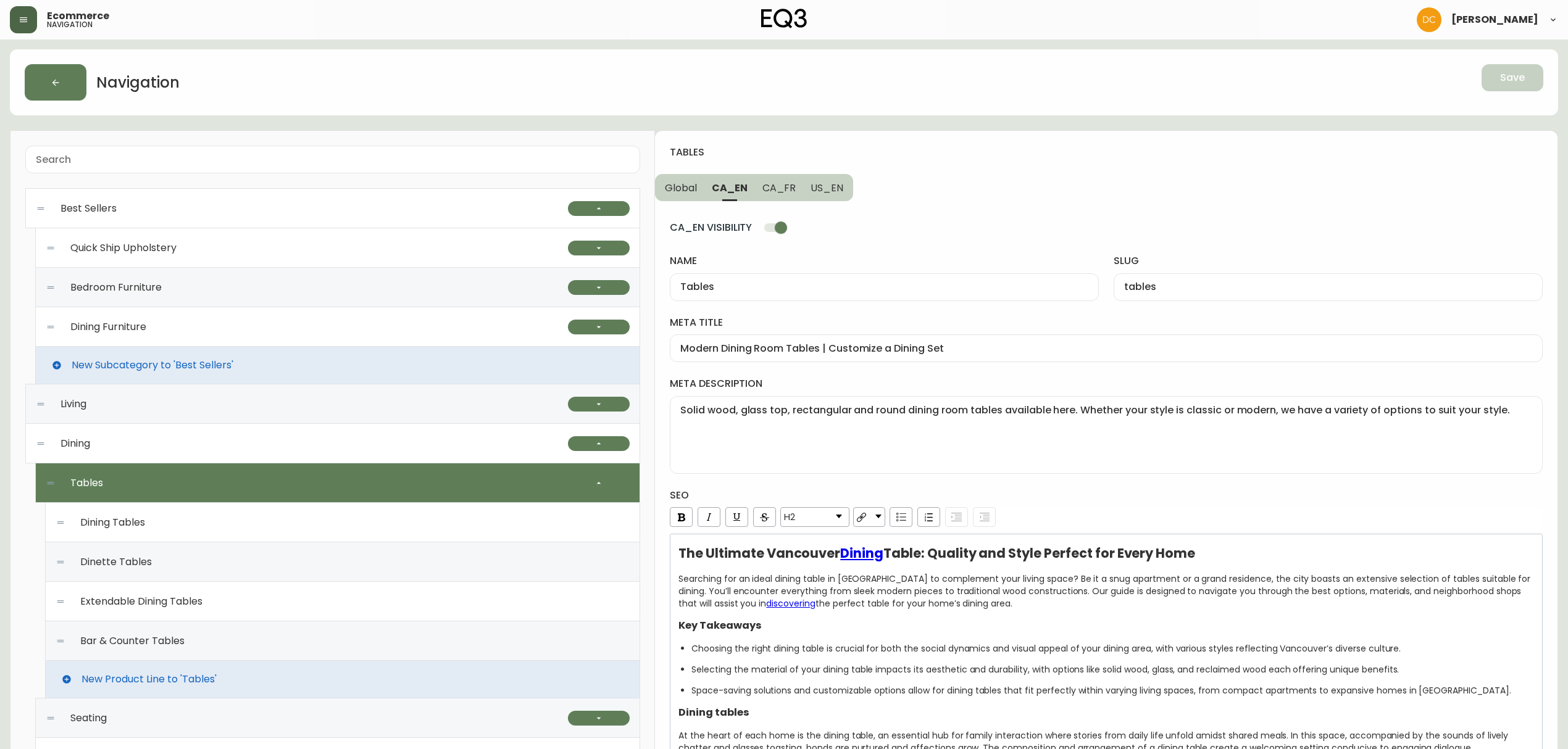
type input "Ready to Ship Dining Furniture | EQ3"
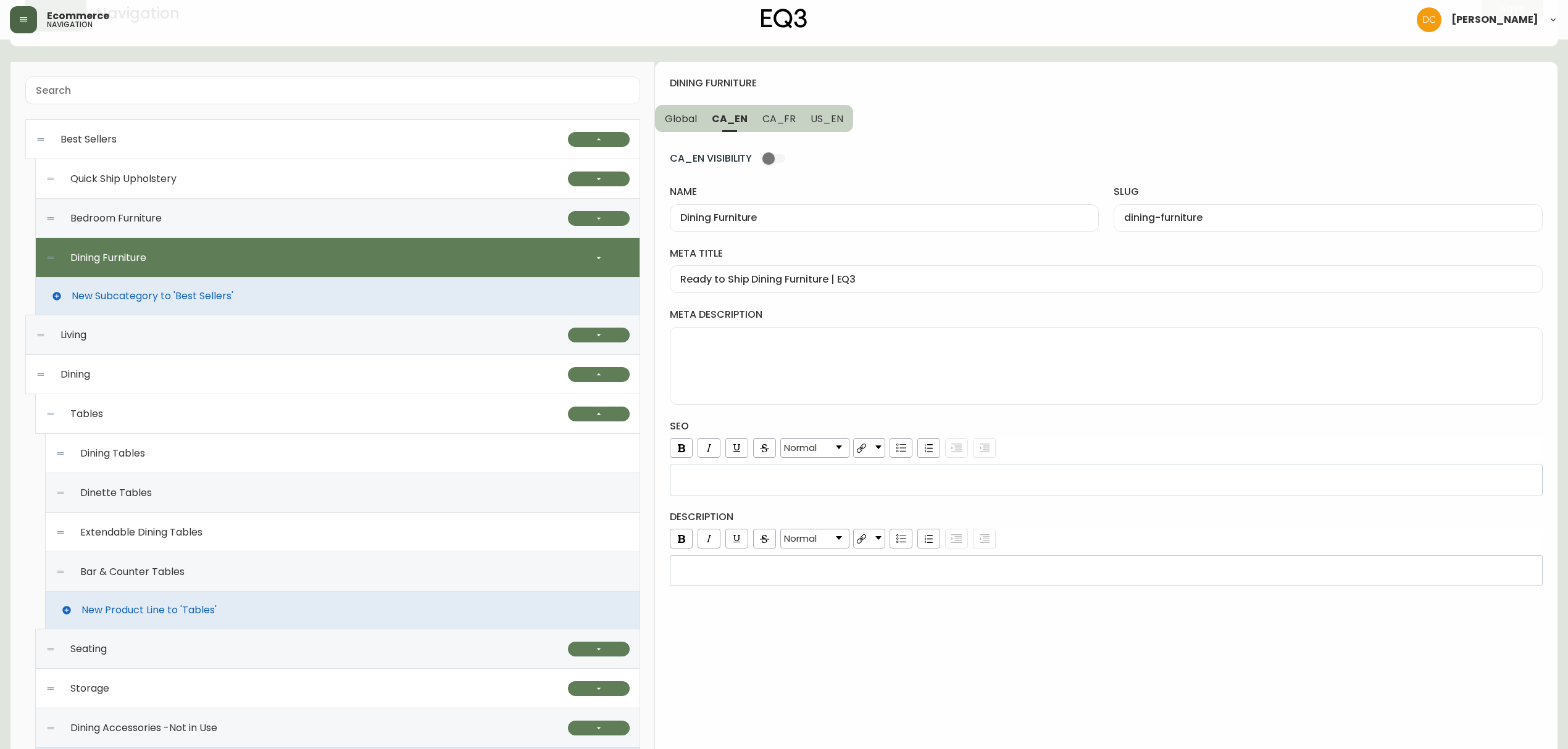
scroll to position [164, 0]
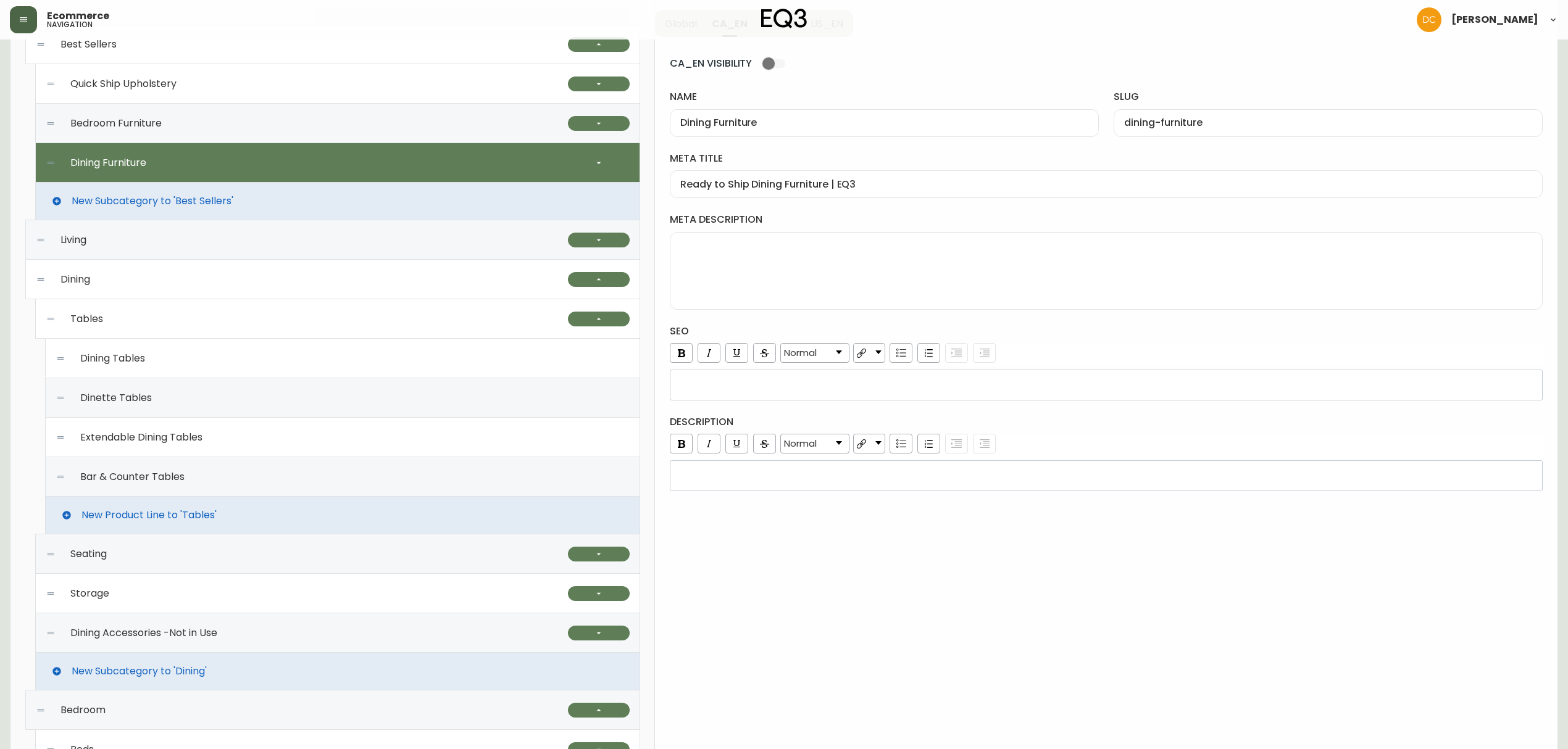
click at [740, 477] on div "rdw-editor" at bounding box center [1106, 476] width 856 height 12
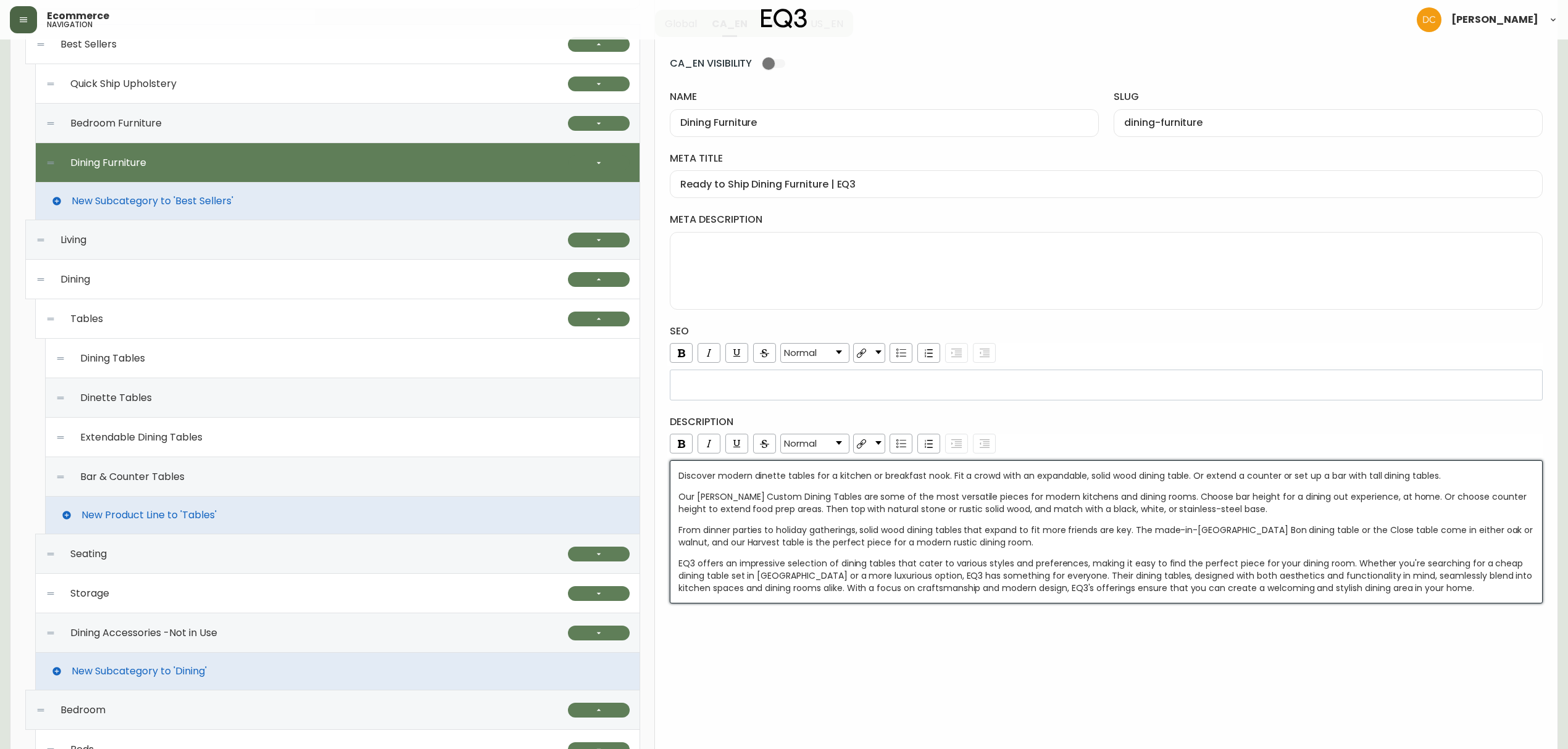
click at [835, 637] on div "dining furniture Global CA_EN CA_FR US_EN CA_EN VISIBILITY name Dining Furnitur…" at bounding box center [1106, 630] width 903 height 1328
click at [758, 475] on span "Discover modern dinette tables for a kitchen or breakfast nook. Fit a crowd wit…" at bounding box center [1059, 476] width 763 height 12
drag, startPoint x: 836, startPoint y: 477, endPoint x: 914, endPoint y: 472, distance: 78.2
click at [914, 472] on span "Discover modern tables for a kitchen or breakfast nook. Fit a crowd with an exp…" at bounding box center [1042, 476] width 728 height 12
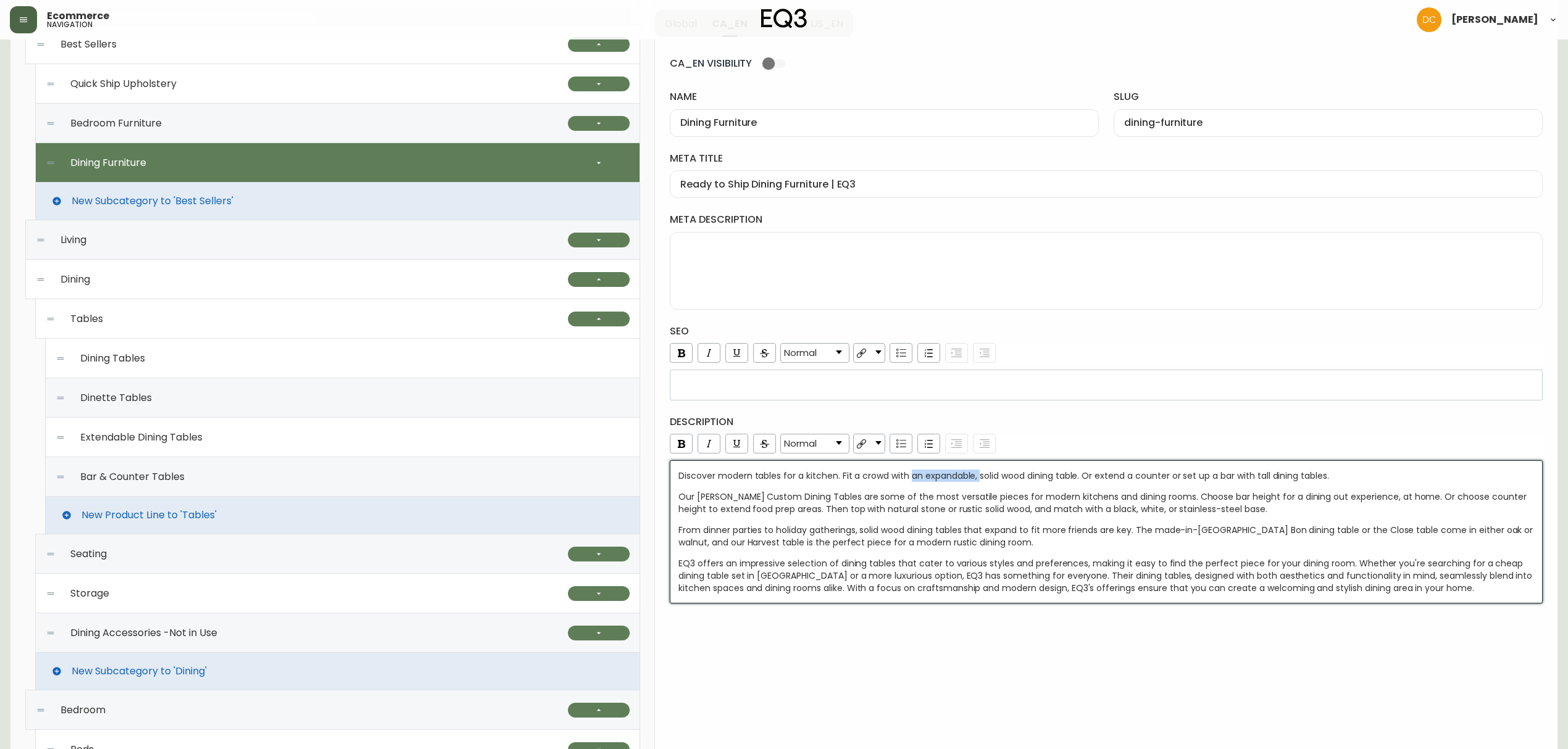
drag, startPoint x: 912, startPoint y: 479, endPoint x: 979, endPoint y: 479, distance: 67.0
click at [979, 479] on span "Discover modern tables for a kitchen. Fit a crowd with an expandable, solid woo…" at bounding box center [1003, 476] width 651 height 12
drag, startPoint x: 1268, startPoint y: 475, endPoint x: 1023, endPoint y: 472, distance: 245.0
click at [1023, 472] on div "Discover modern tables for a kitchen. Fit a crowd with a solid wood dining tabl…" at bounding box center [1106, 476] width 856 height 12
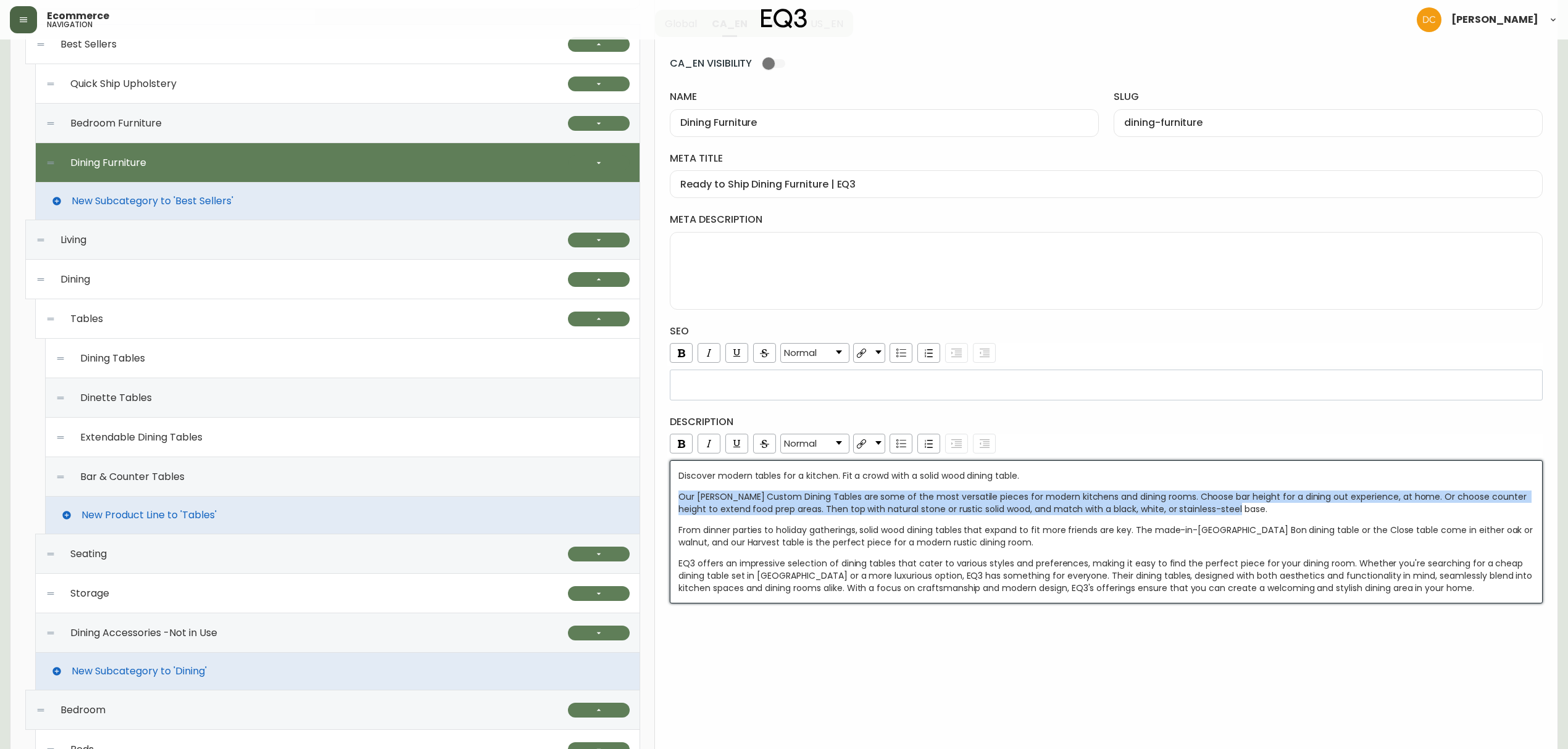
drag, startPoint x: 1251, startPoint y: 509, endPoint x: 681, endPoint y: 495, distance: 570.2
click at [681, 495] on div "Our [PERSON_NAME] Custom Dining Tables are some of the most versatile pieces fo…" at bounding box center [1106, 503] width 856 height 25
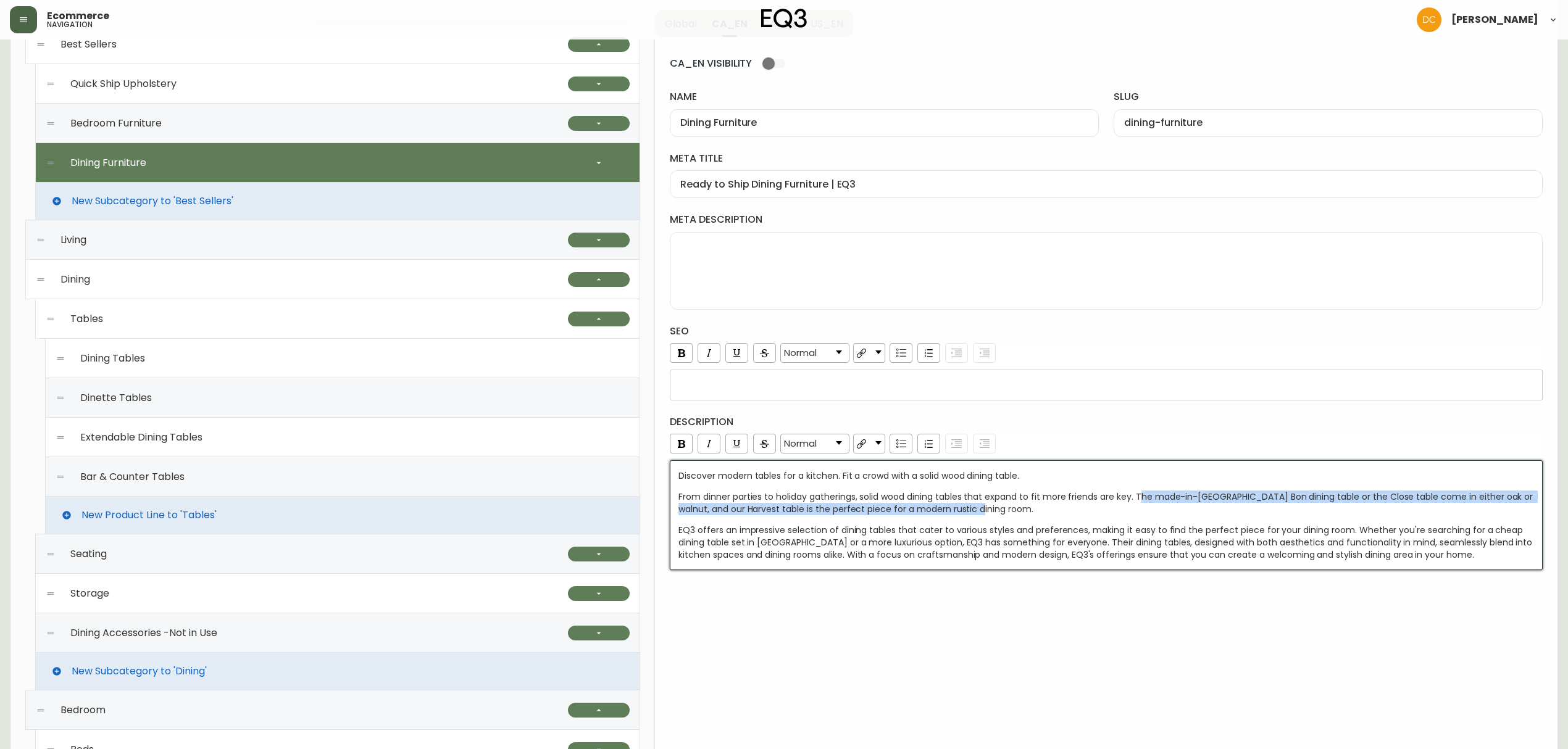
drag, startPoint x: 1235, startPoint y: 511, endPoint x: 1137, endPoint y: 497, distance: 99.0
click at [1137, 497] on div "From dinner parties to holiday gatherings, solid wood dining tables that expand…" at bounding box center [1106, 503] width 856 height 25
click at [1102, 515] on div "From dinner parties to holiday gatherings, solid wood dining tables that expand…" at bounding box center [1106, 503] width 856 height 25
drag, startPoint x: 684, startPoint y: 509, endPoint x: 1137, endPoint y: 497, distance: 453.2
click at [1137, 497] on span "From dinner parties to holiday gatherings, solid wood dining tables that expand…" at bounding box center [1106, 503] width 856 height 25
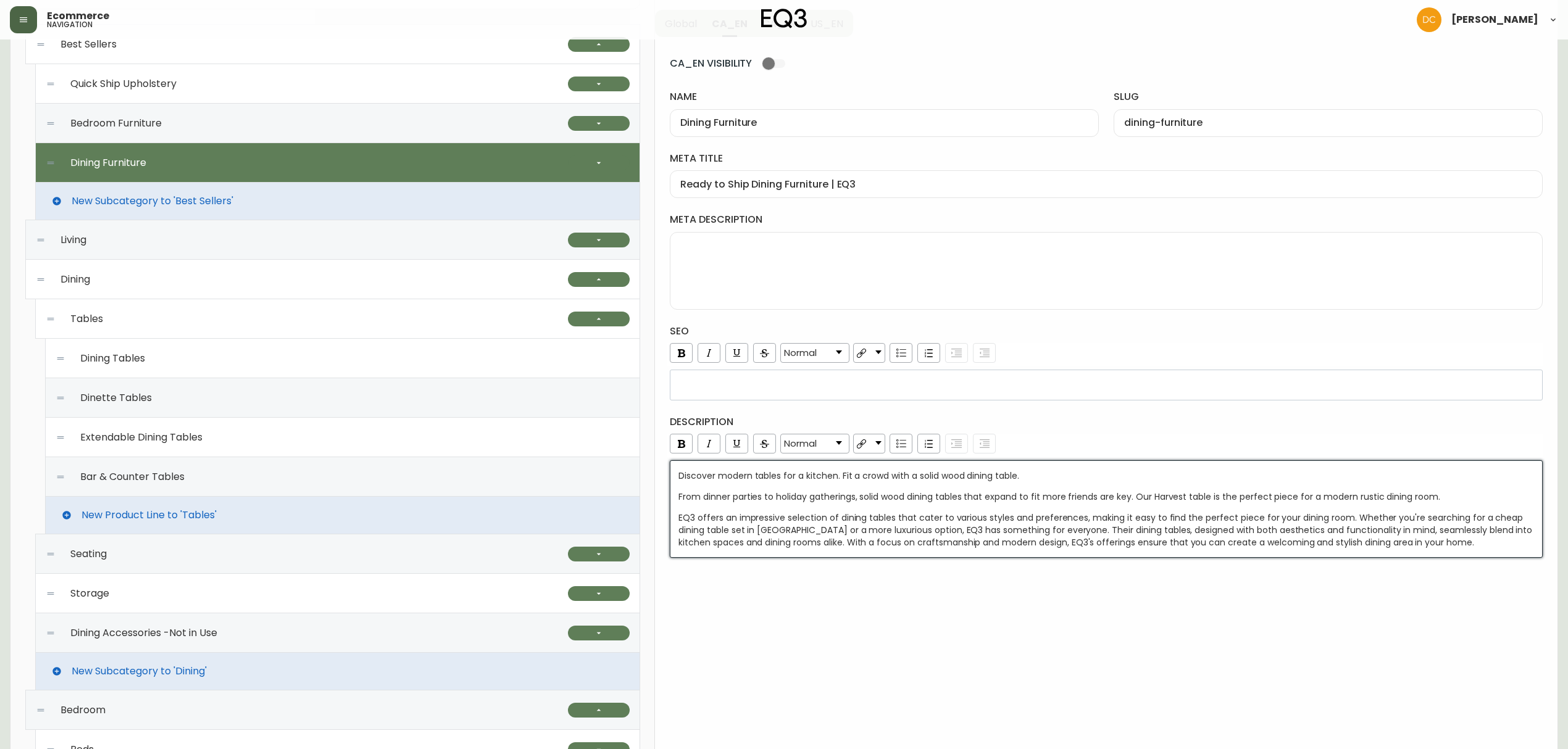
click at [1120, 519] on span "EQ3 offers an impressive selection of dining tables that cater to various style…" at bounding box center [1106, 530] width 856 height 37
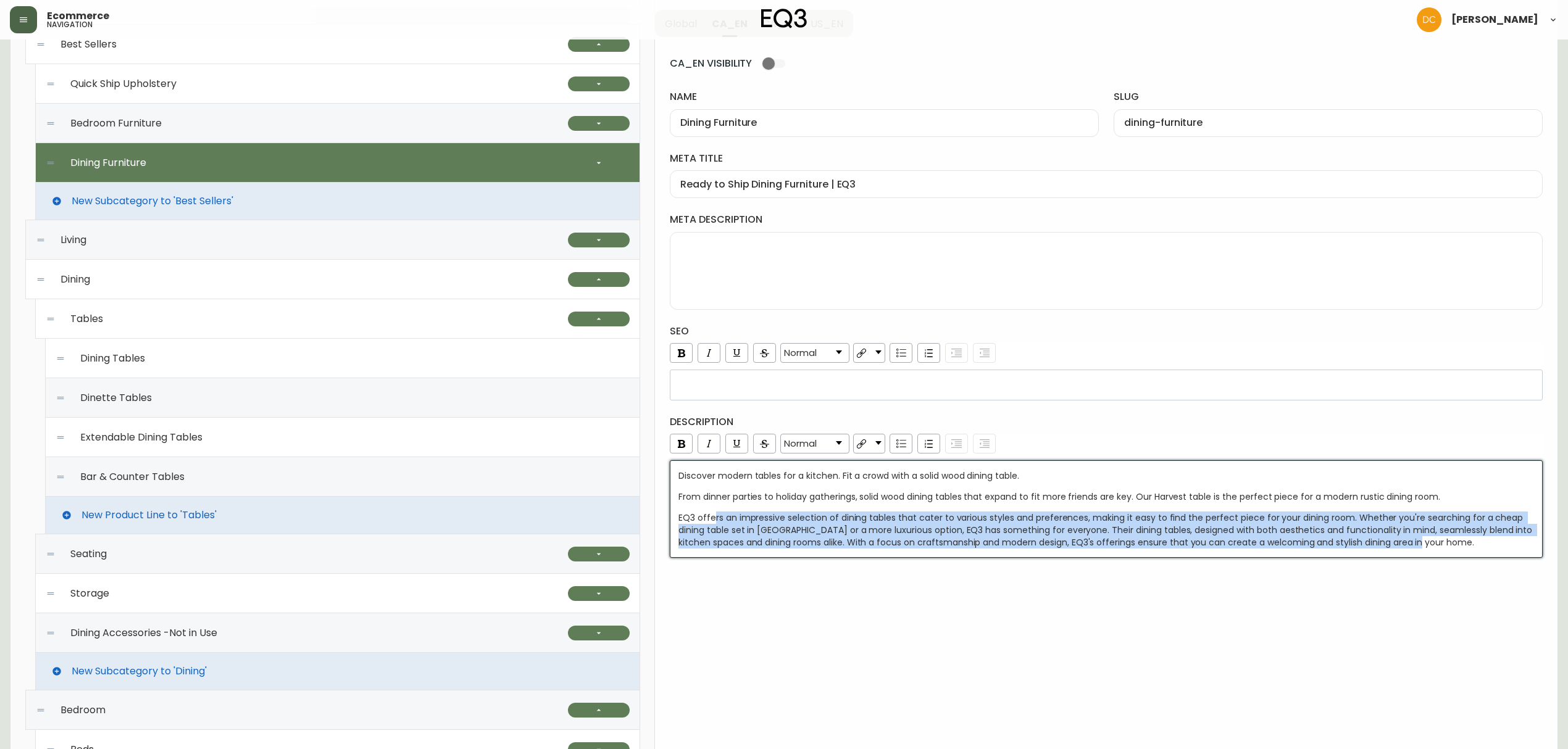
drag, startPoint x: 714, startPoint y: 523, endPoint x: 1480, endPoint y: 555, distance: 766.7
click at [1479, 546] on div "EQ3 offers an impressive selection of dining tables that cater to various style…" at bounding box center [1106, 530] width 856 height 37
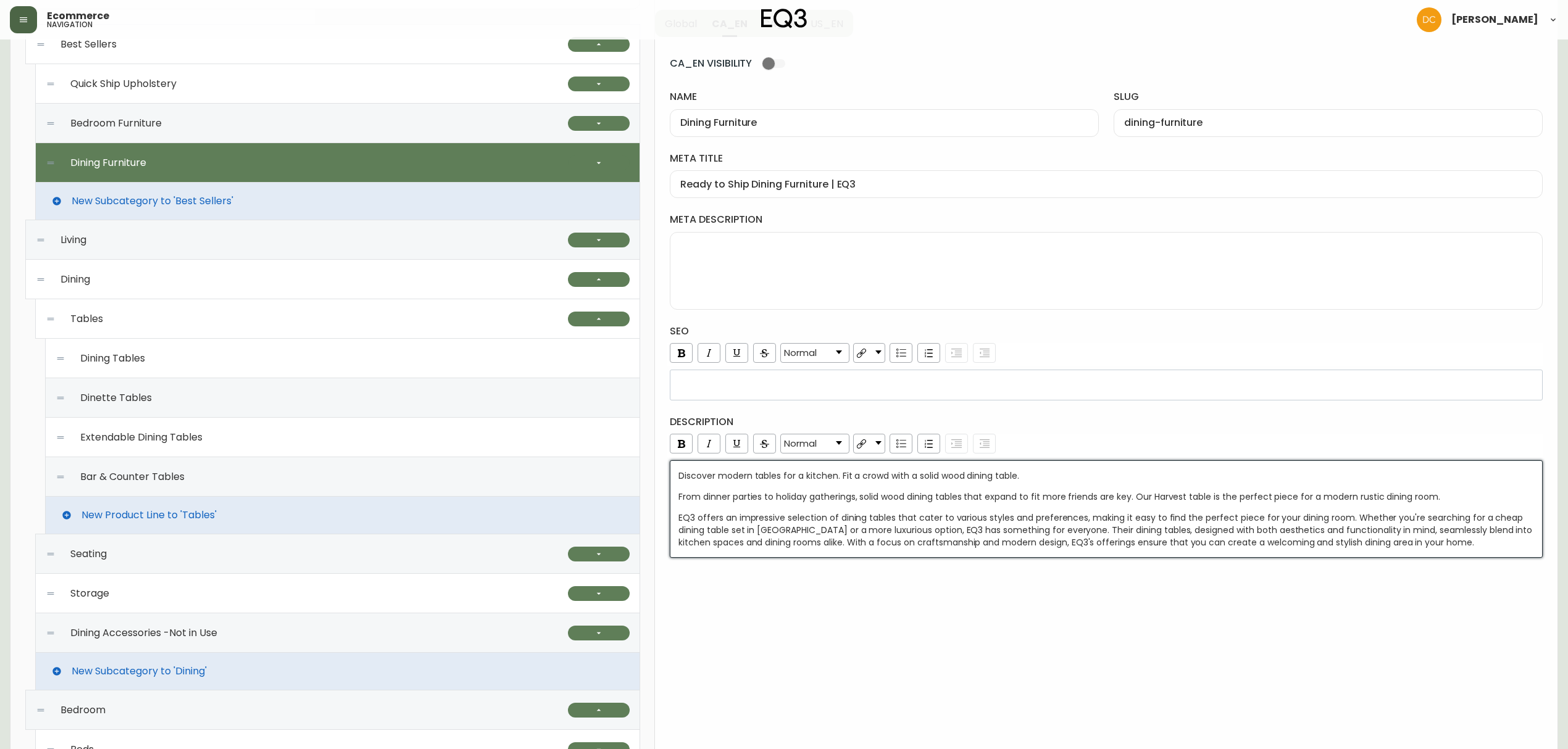
click at [1482, 555] on div "Discover modern tables for a kitchen. Fit a crowd with a solid wood dining tabl…" at bounding box center [1106, 508] width 873 height 97
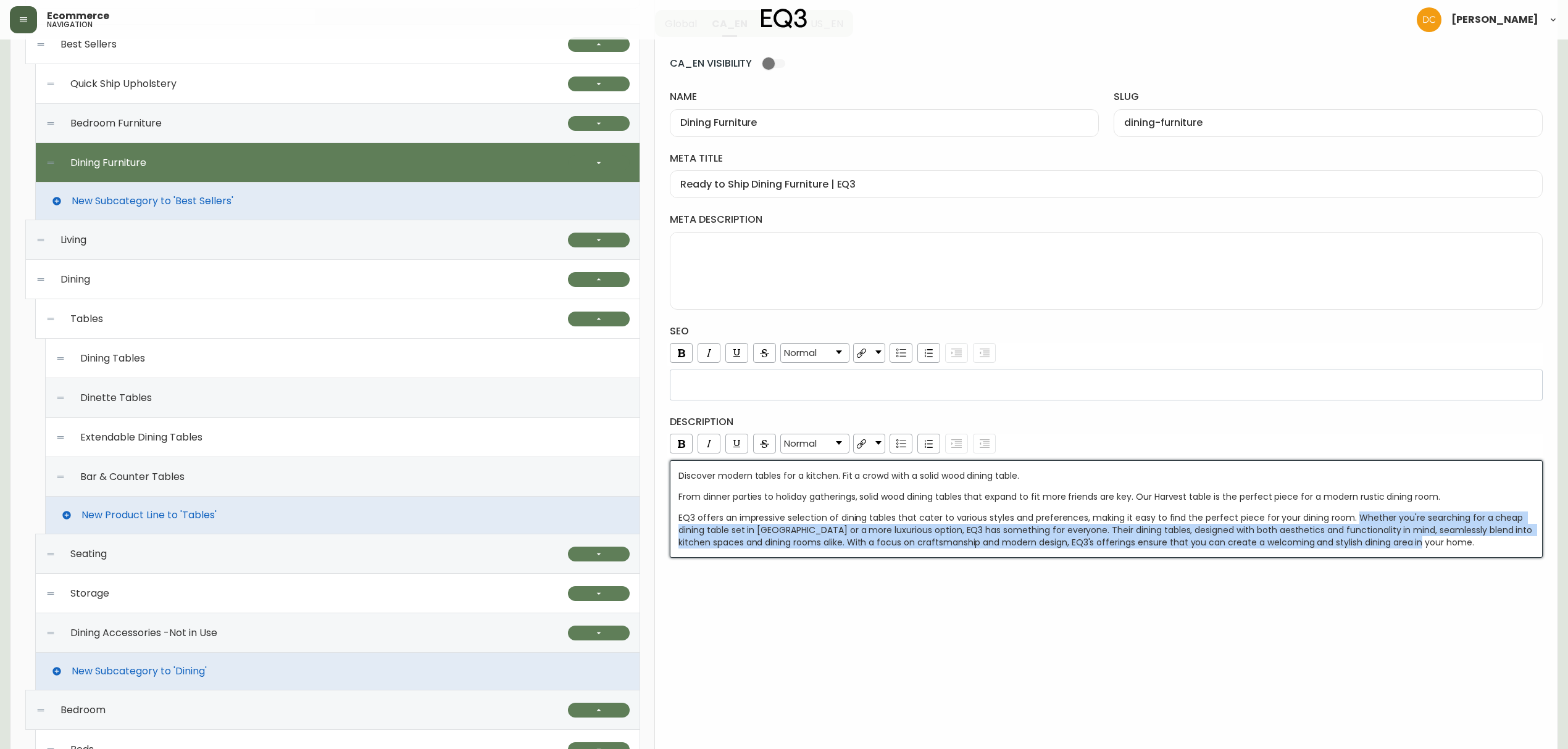
drag, startPoint x: 1443, startPoint y: 543, endPoint x: 1351, endPoint y: 517, distance: 95.6
click at [1351, 517] on div "EQ3 offers an impressive selection of dining tables that cater to various style…" at bounding box center [1106, 530] width 856 height 37
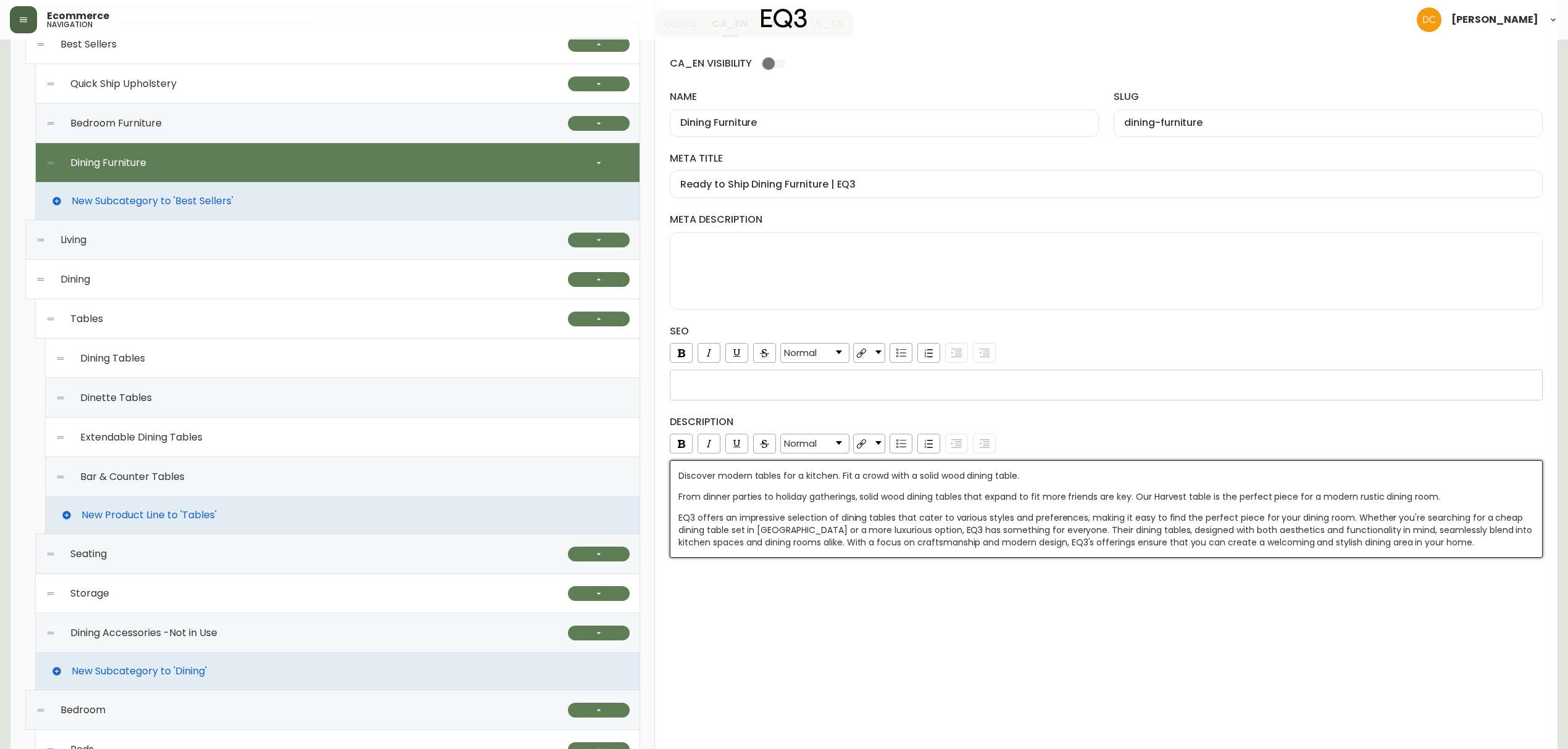
click at [1272, 553] on div "Discover modern tables for a kitchen. Fit a crowd with a solid wood dining tabl…" at bounding box center [1106, 508] width 873 height 97
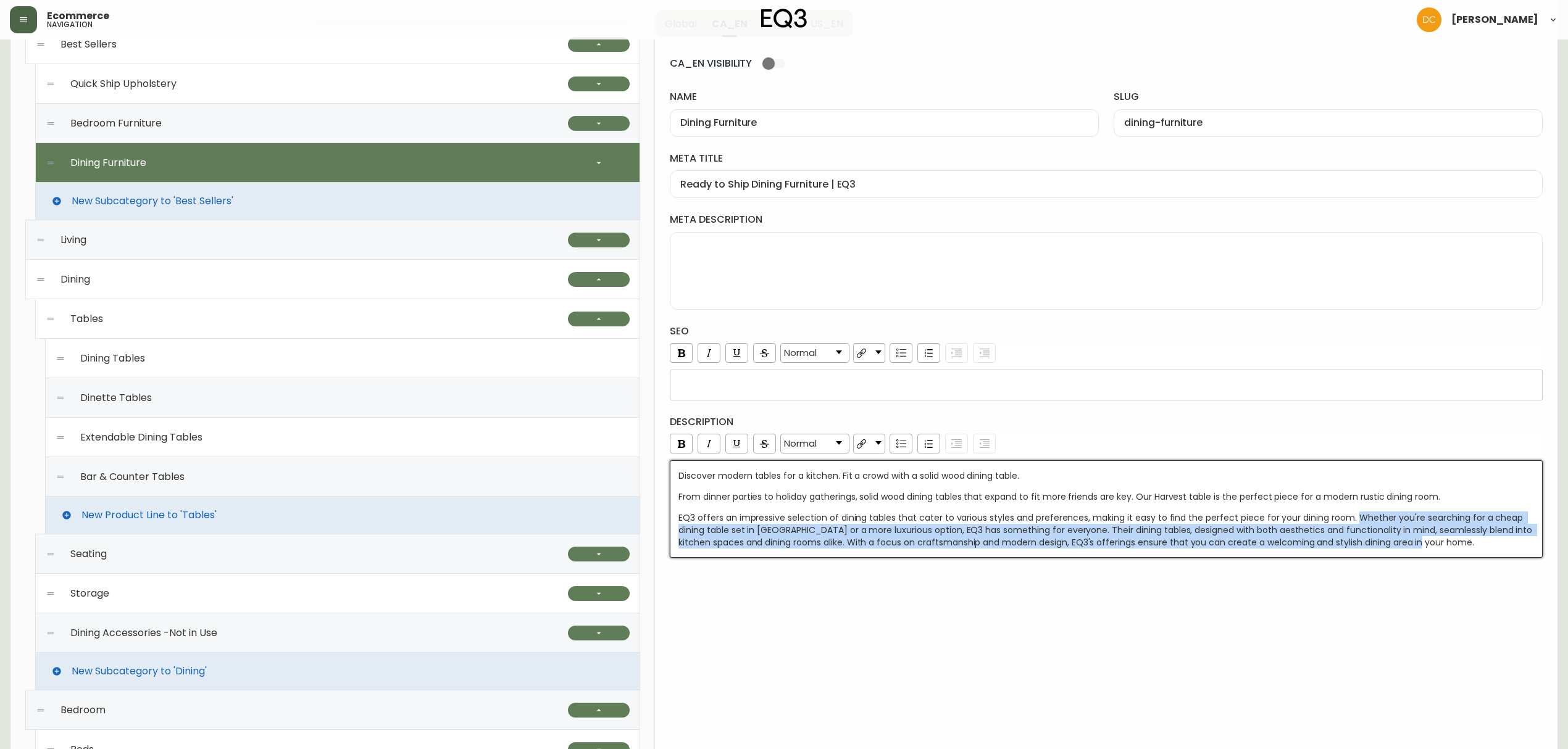
click at [1057, 539] on span "EQ3 offers an impressive selection of dining tables that cater to various style…" at bounding box center [1106, 530] width 856 height 37
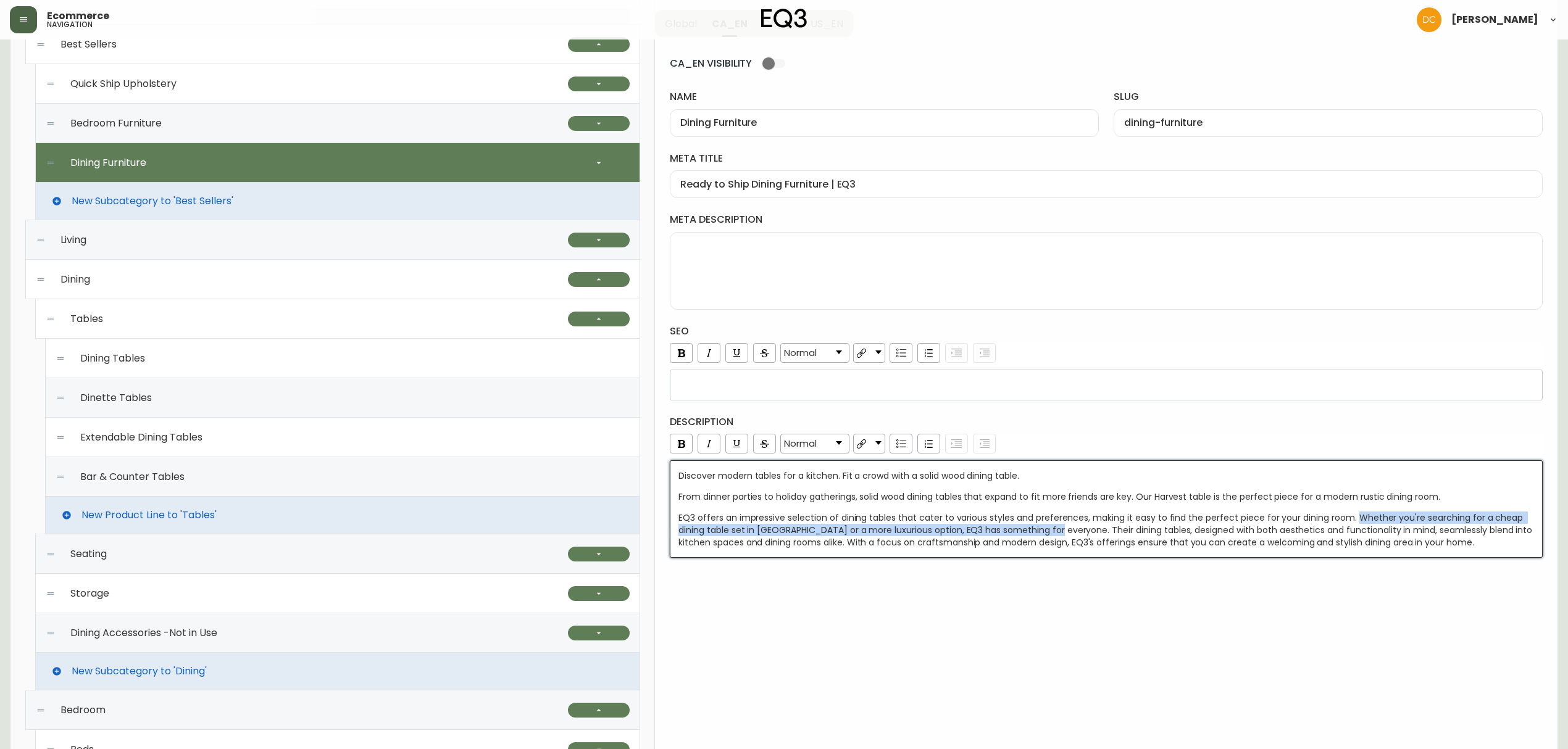
drag, startPoint x: 1053, startPoint y: 533, endPoint x: 1351, endPoint y: 512, distance: 298.7
click at [1351, 512] on div "Discover modern tables for a kitchen. Fit a crowd with a solid wood dining tabl…" at bounding box center [1106, 509] width 856 height 79
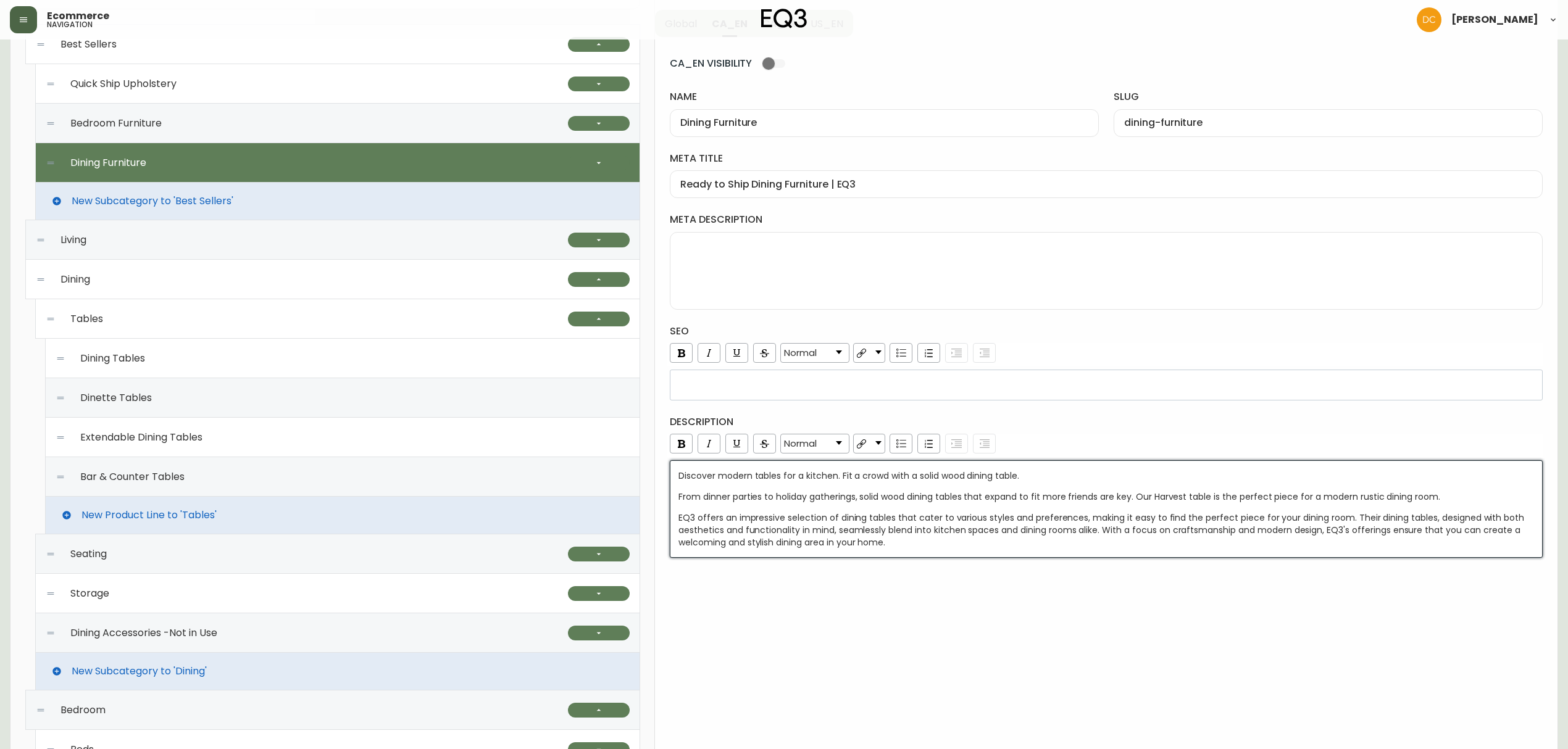
click at [1376, 592] on div "dining furniture Global CA_EN CA_FR US_EN CA_EN VISIBILITY name Dining Furnitur…" at bounding box center [1106, 630] width 903 height 1328
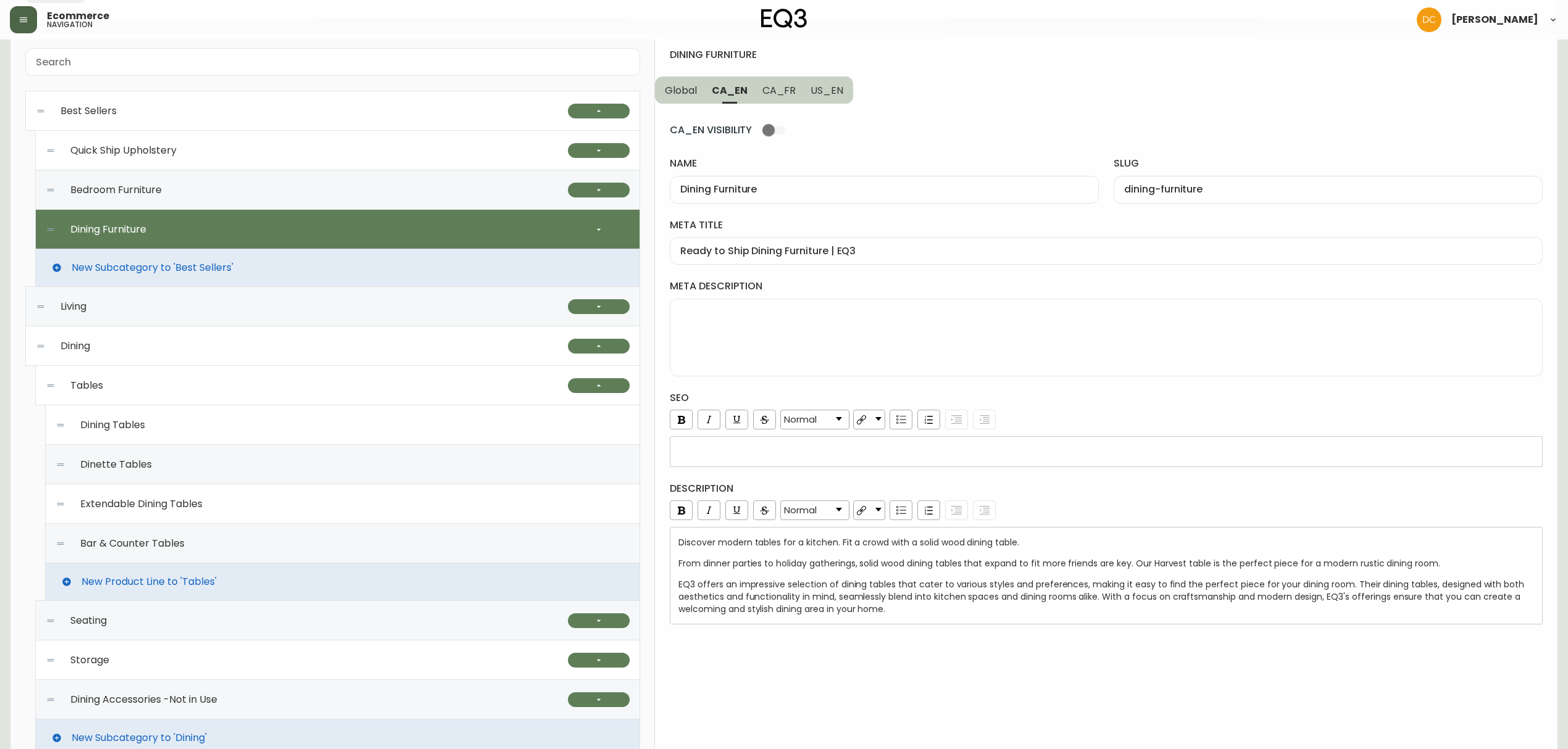
scroll to position [0, 0]
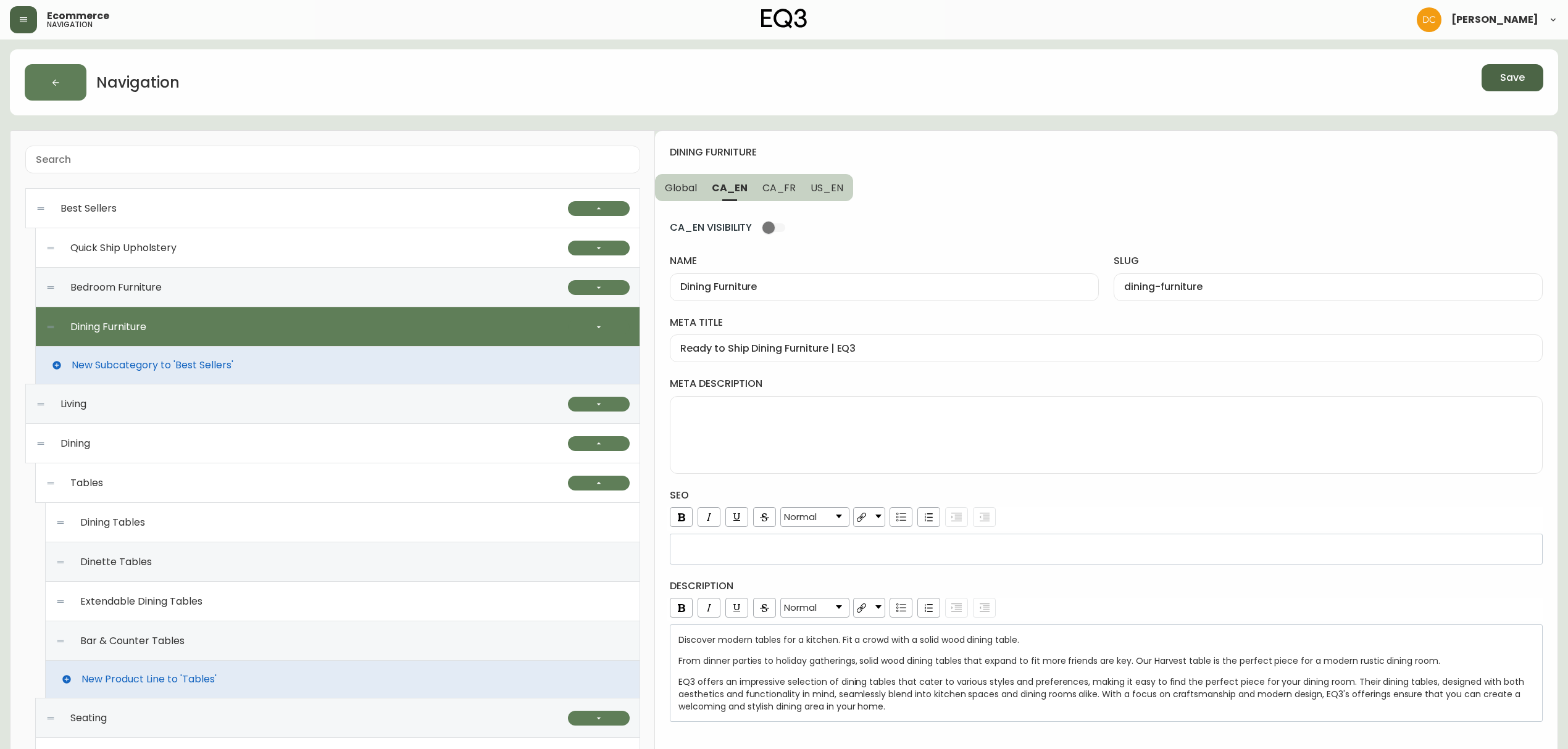
click at [1522, 88] on button "Save" at bounding box center [1512, 77] width 61 height 27
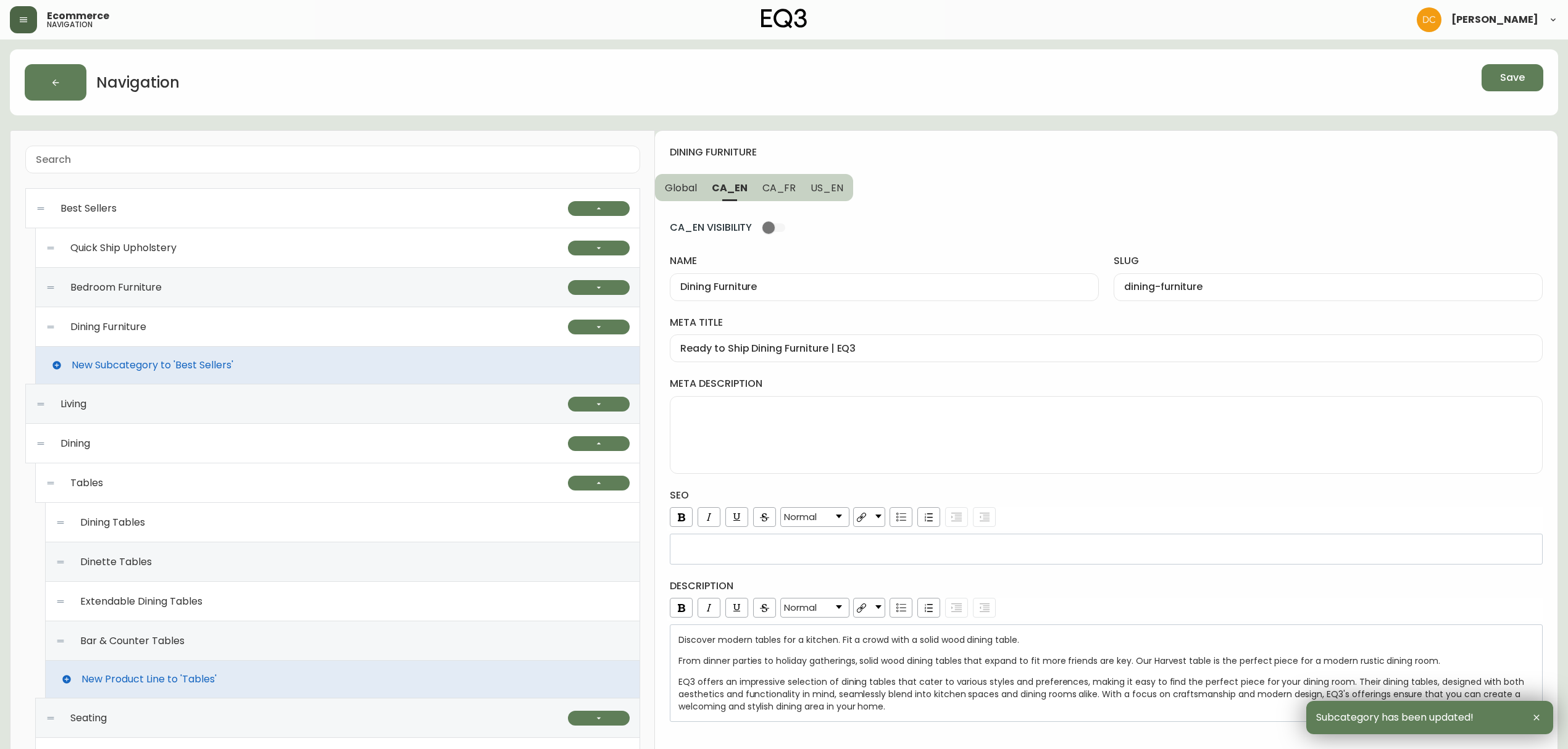
click at [366, 330] on div "Dining Furniture" at bounding box center [306, 326] width 522 height 39
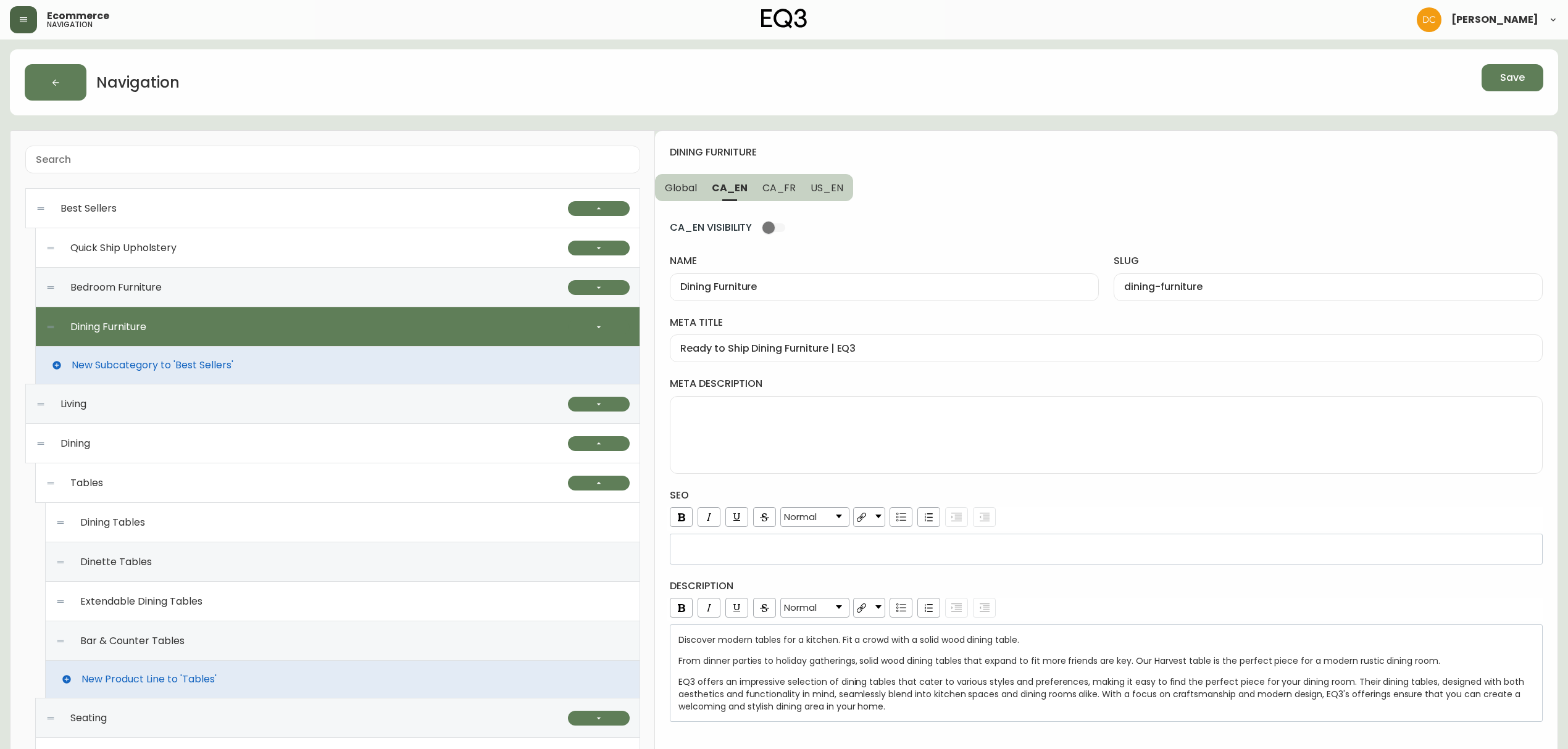
click at [386, 294] on div "Bedroom Furniture" at bounding box center [306, 287] width 522 height 39
type input "Bedroom Furniture"
type input "bedroom-furniture"
type input "In-stock Bedroom Furniture | EQ3"
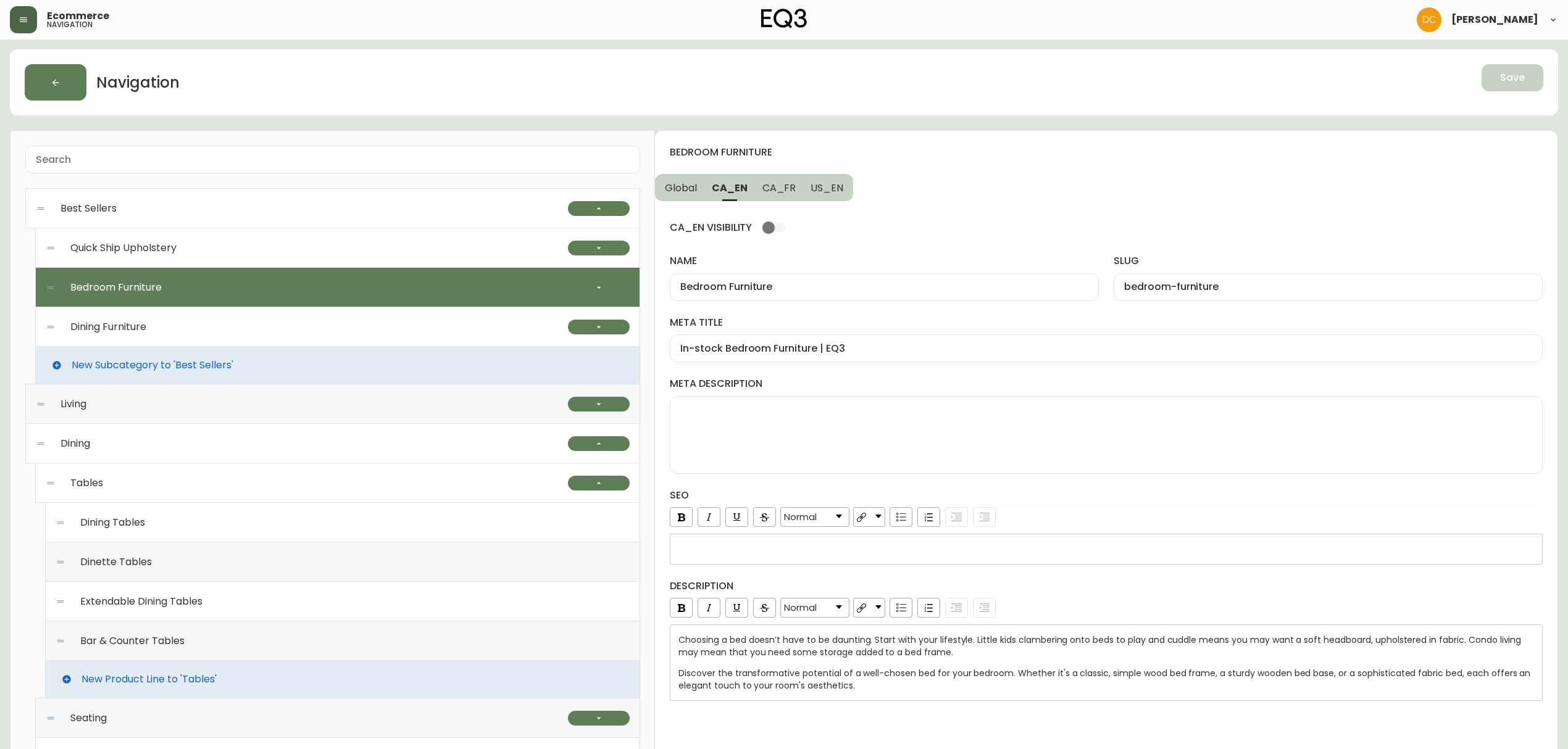
click at [394, 255] on div "Quick Ship Upholstery" at bounding box center [306, 248] width 522 height 39
type input "Quick Ship Upholstery"
type input "quick-ship-upholstery"
type input "Quick ship fabric and leather sectional, sofa, chairs [GEOGRAPHIC_DATA]"
type textarea "Get it fast with our ready-to-ship upholstery pieces. Sofas, [DEMOGRAPHIC_DATA]…"
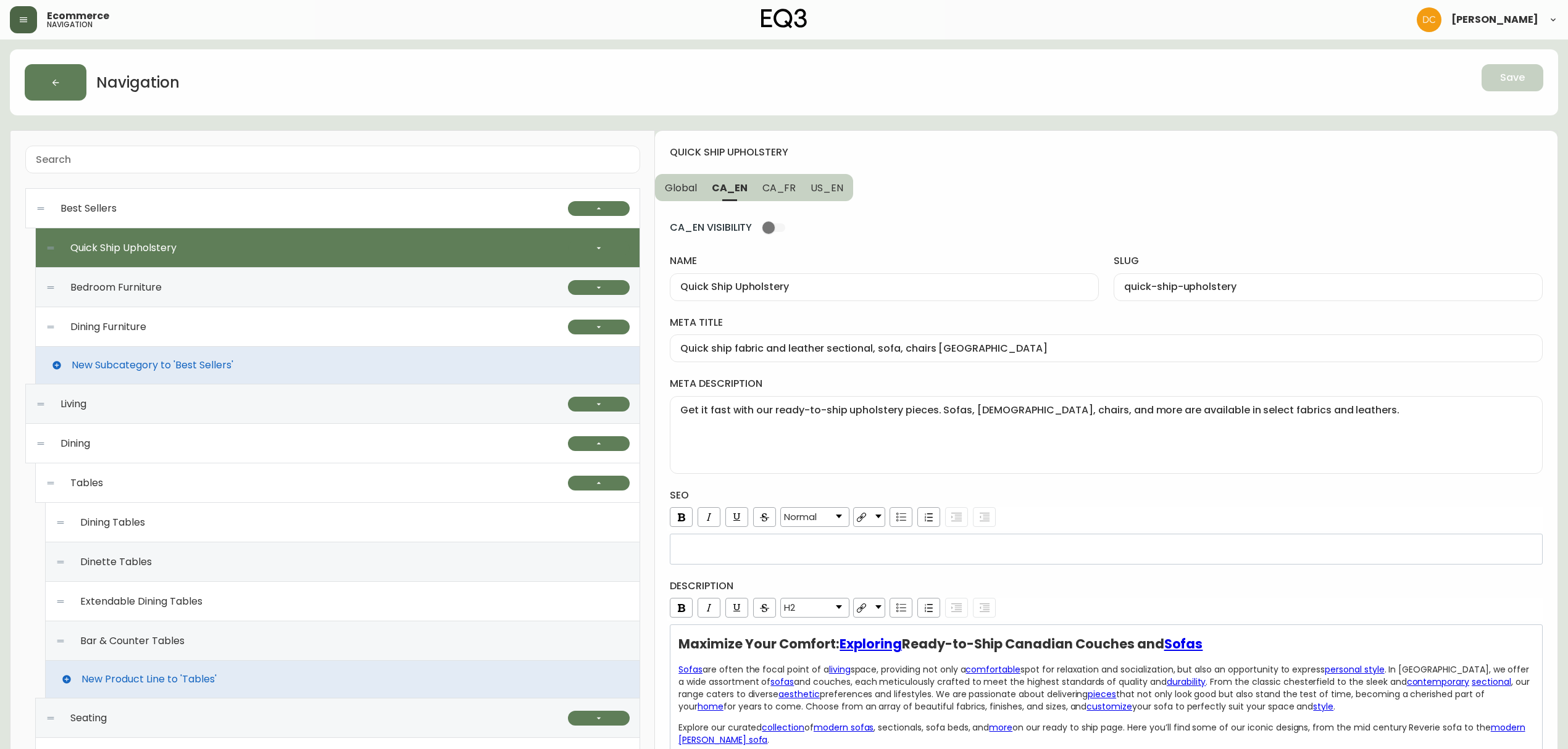
drag, startPoint x: 497, startPoint y: 622, endPoint x: 531, endPoint y: 447, distance: 178.3
click at [194, 408] on div "Living" at bounding box center [302, 403] width 532 height 39
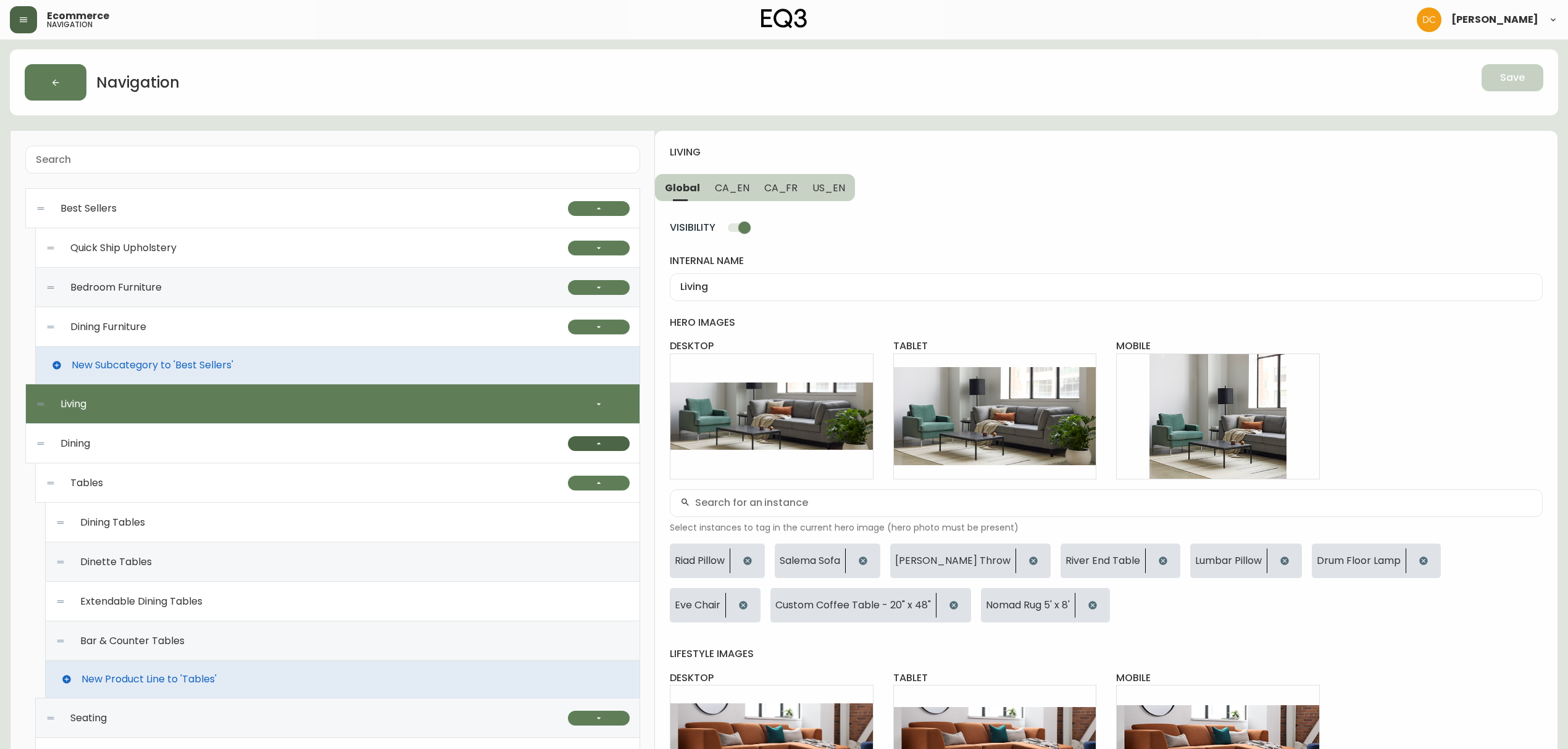
click at [598, 447] on icon "button" at bounding box center [598, 443] width 10 height 10
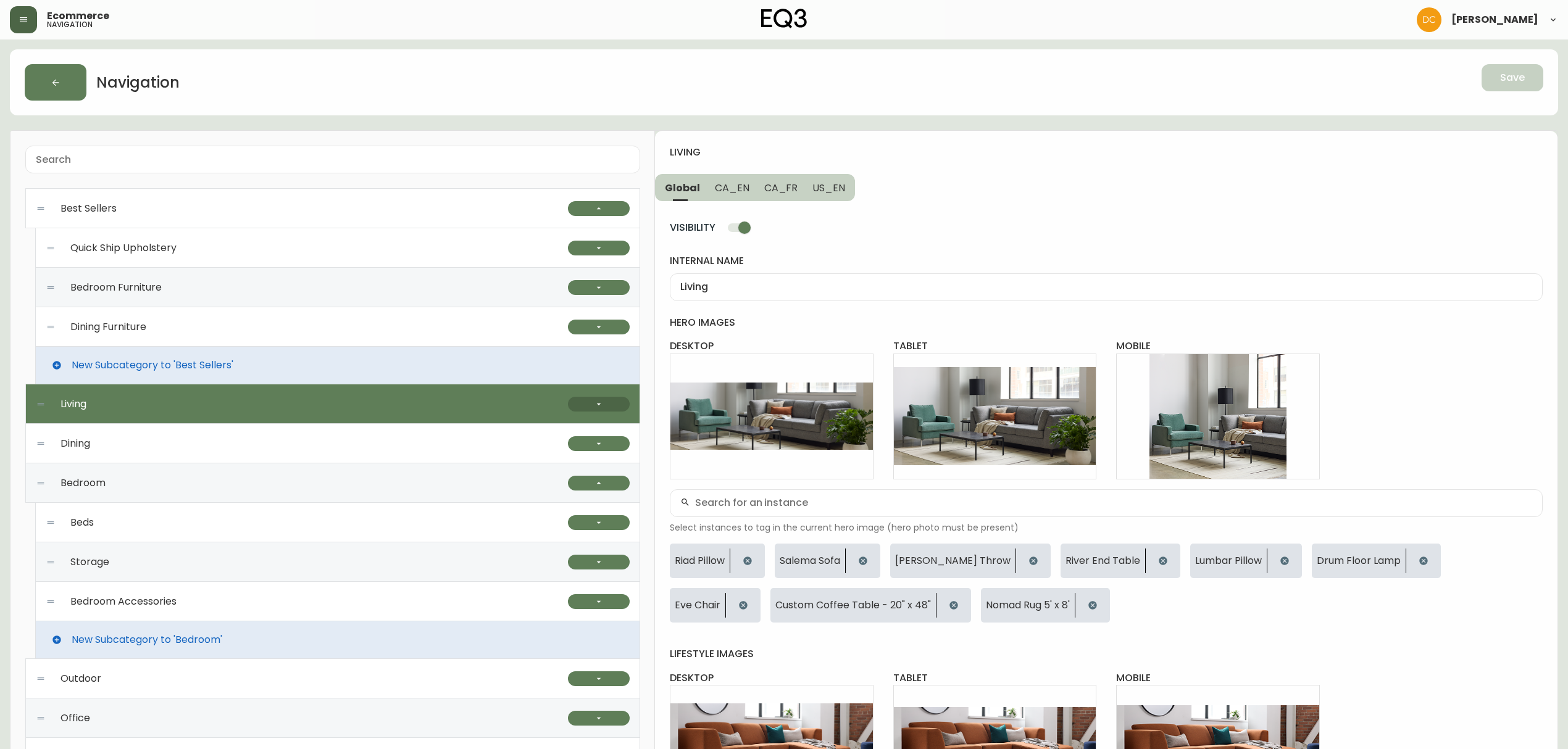
click at [601, 406] on icon "button" at bounding box center [598, 404] width 10 height 10
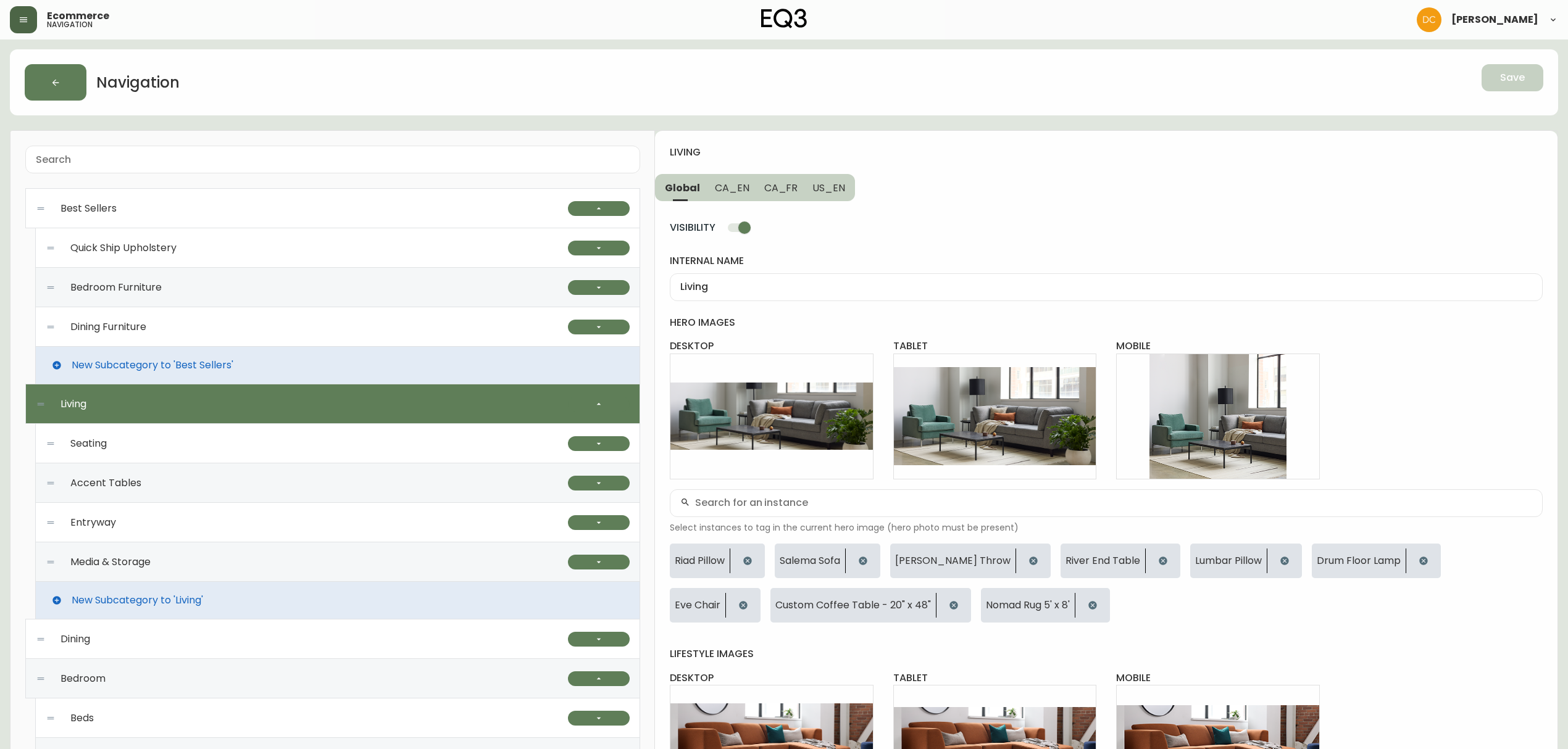
drag, startPoint x: 316, startPoint y: 447, endPoint x: 332, endPoint y: 445, distance: 16.1
click at [316, 446] on div "Seating" at bounding box center [306, 443] width 522 height 39
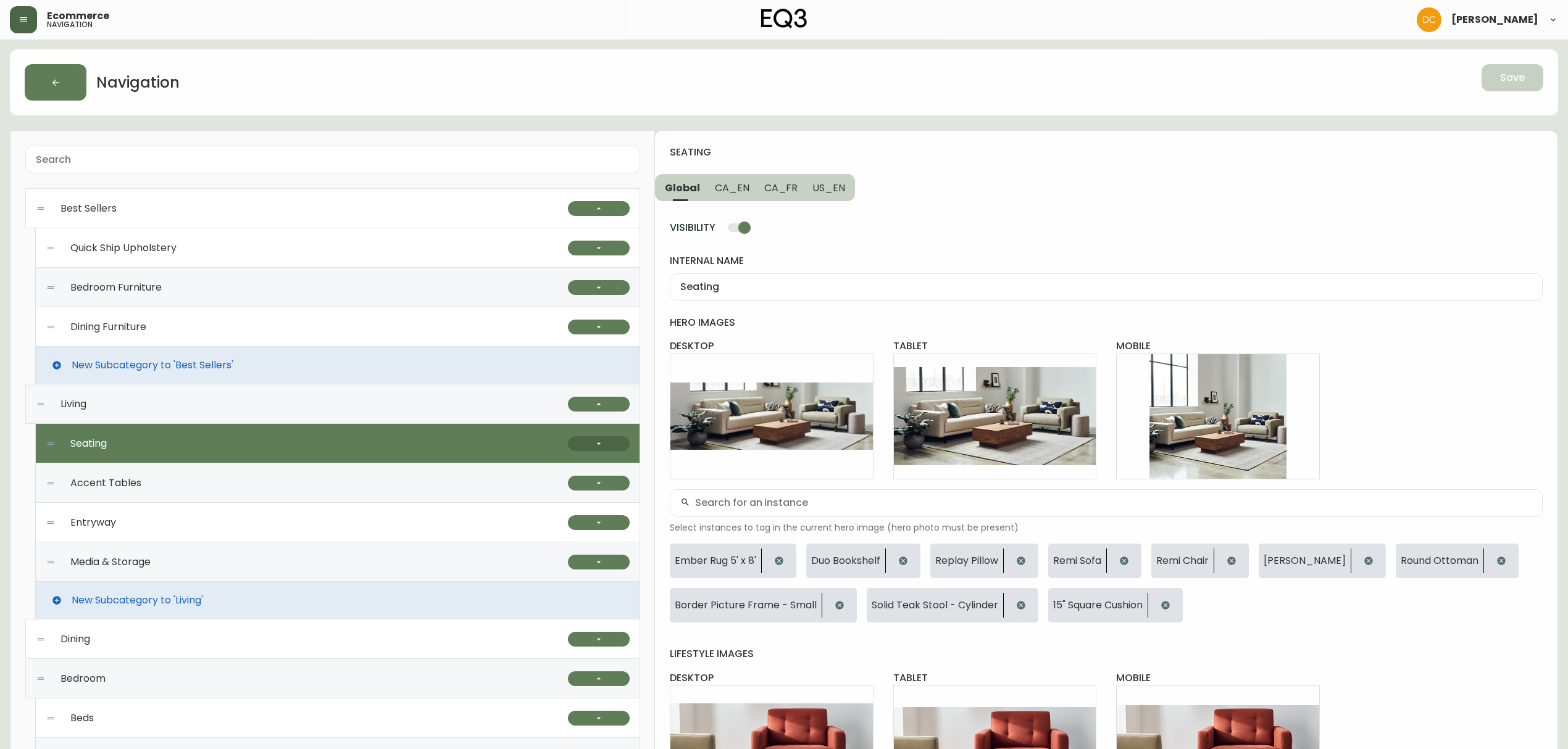
click at [601, 450] on button "button" at bounding box center [598, 443] width 61 height 14
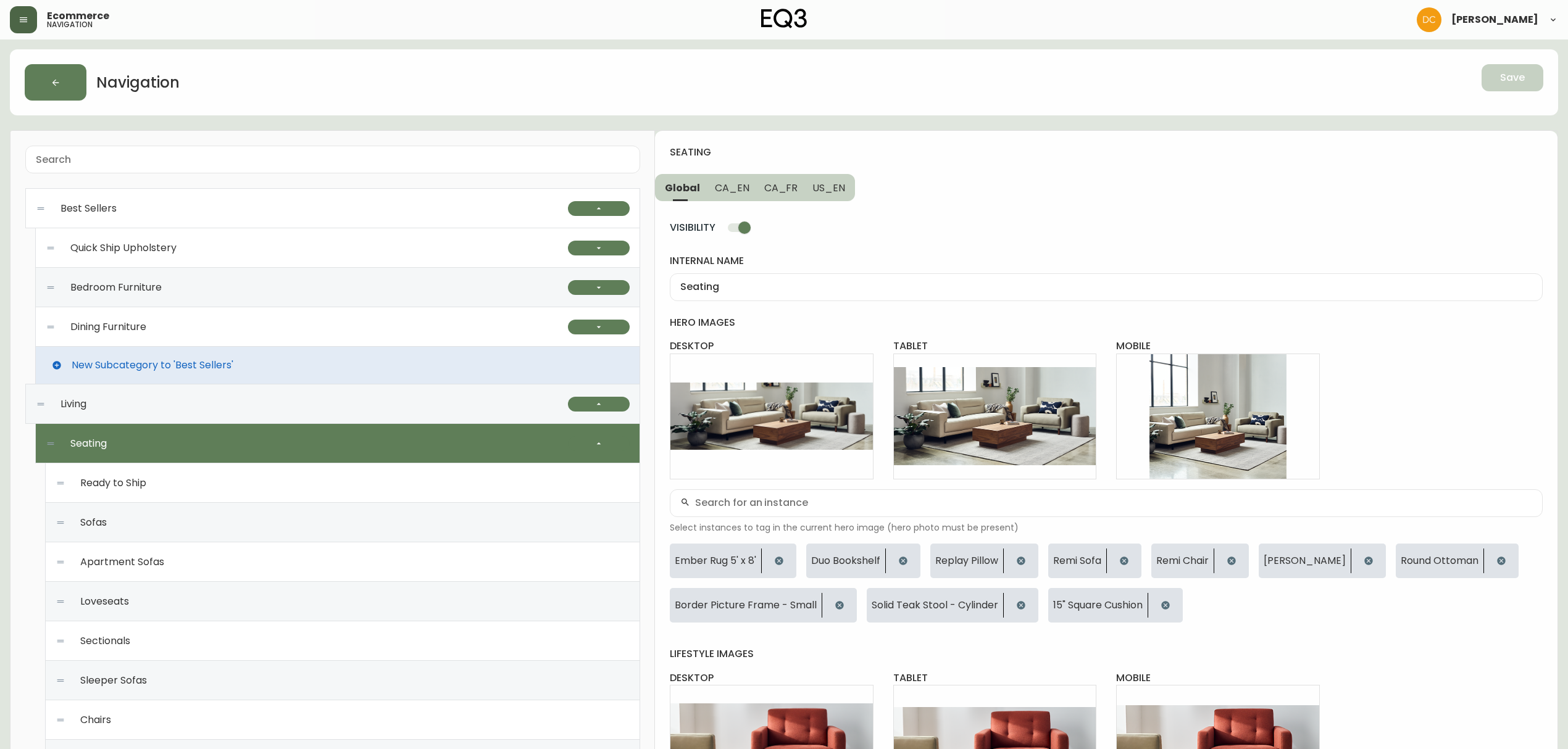
click at [300, 482] on div "Ready to Ship" at bounding box center [342, 483] width 574 height 39
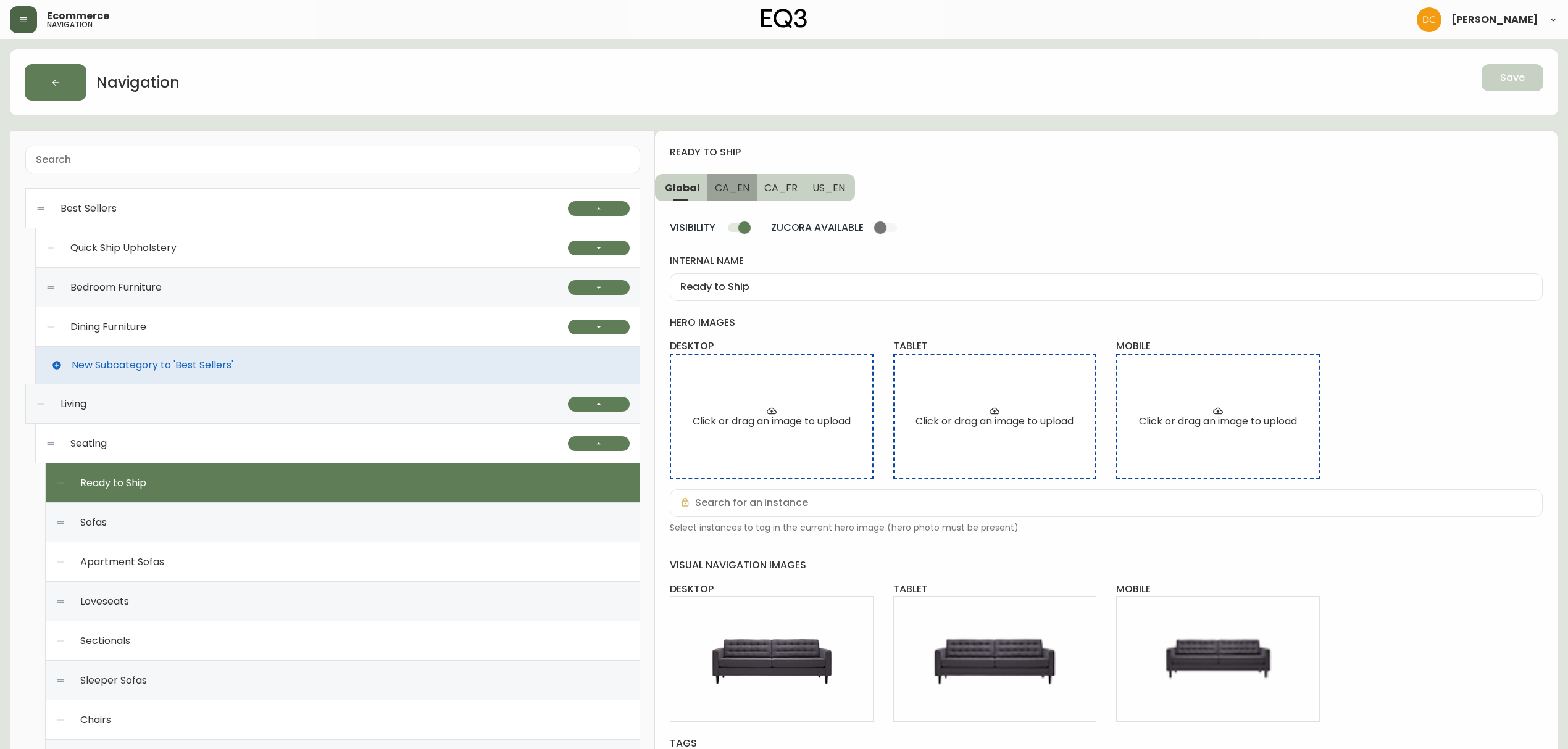
click at [725, 189] on span "CA_EN" at bounding box center [732, 188] width 35 height 13
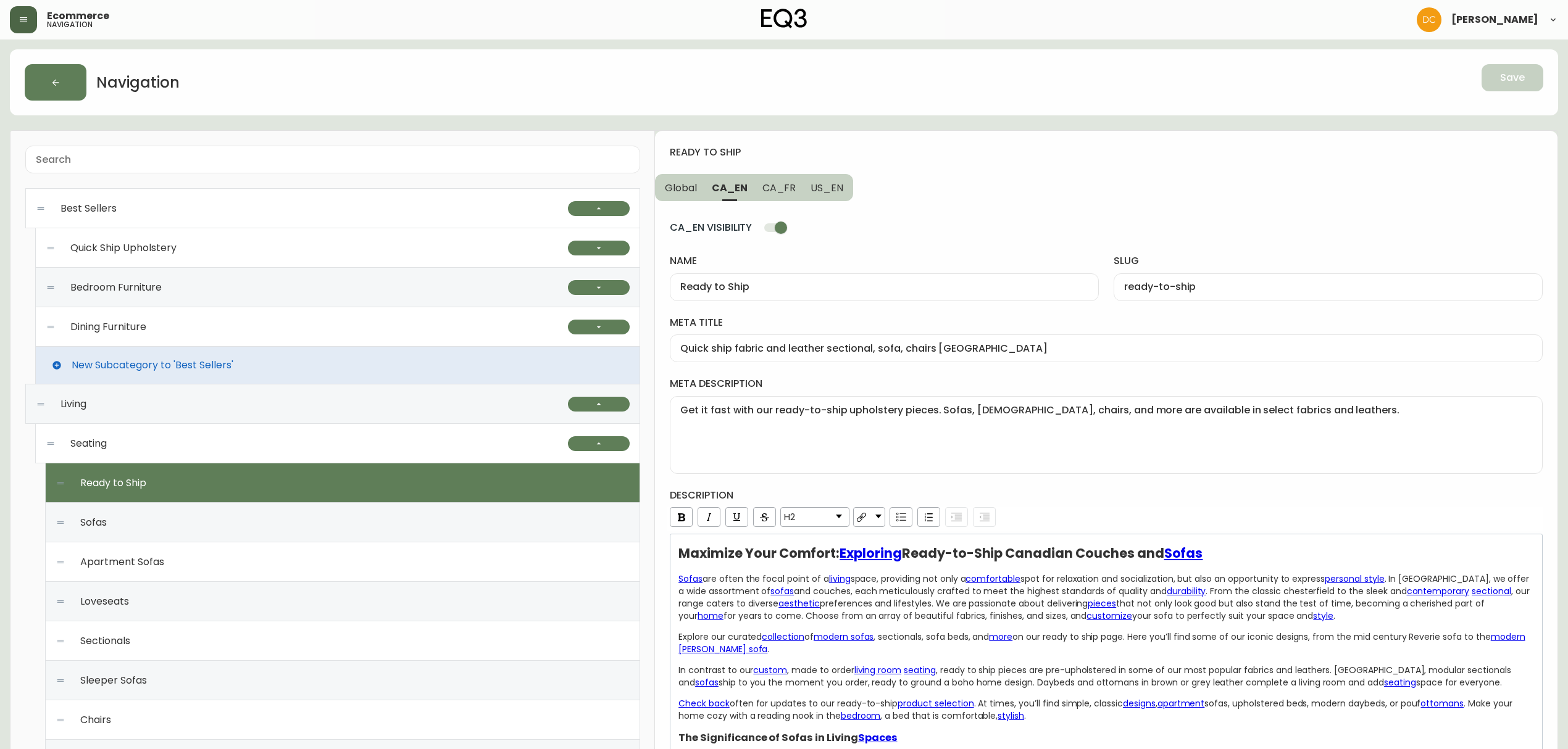
drag, startPoint x: 163, startPoint y: 246, endPoint x: 236, endPoint y: 265, distance: 75.4
click at [163, 245] on span "Quick Ship Upholstery" at bounding box center [124, 248] width 106 height 11
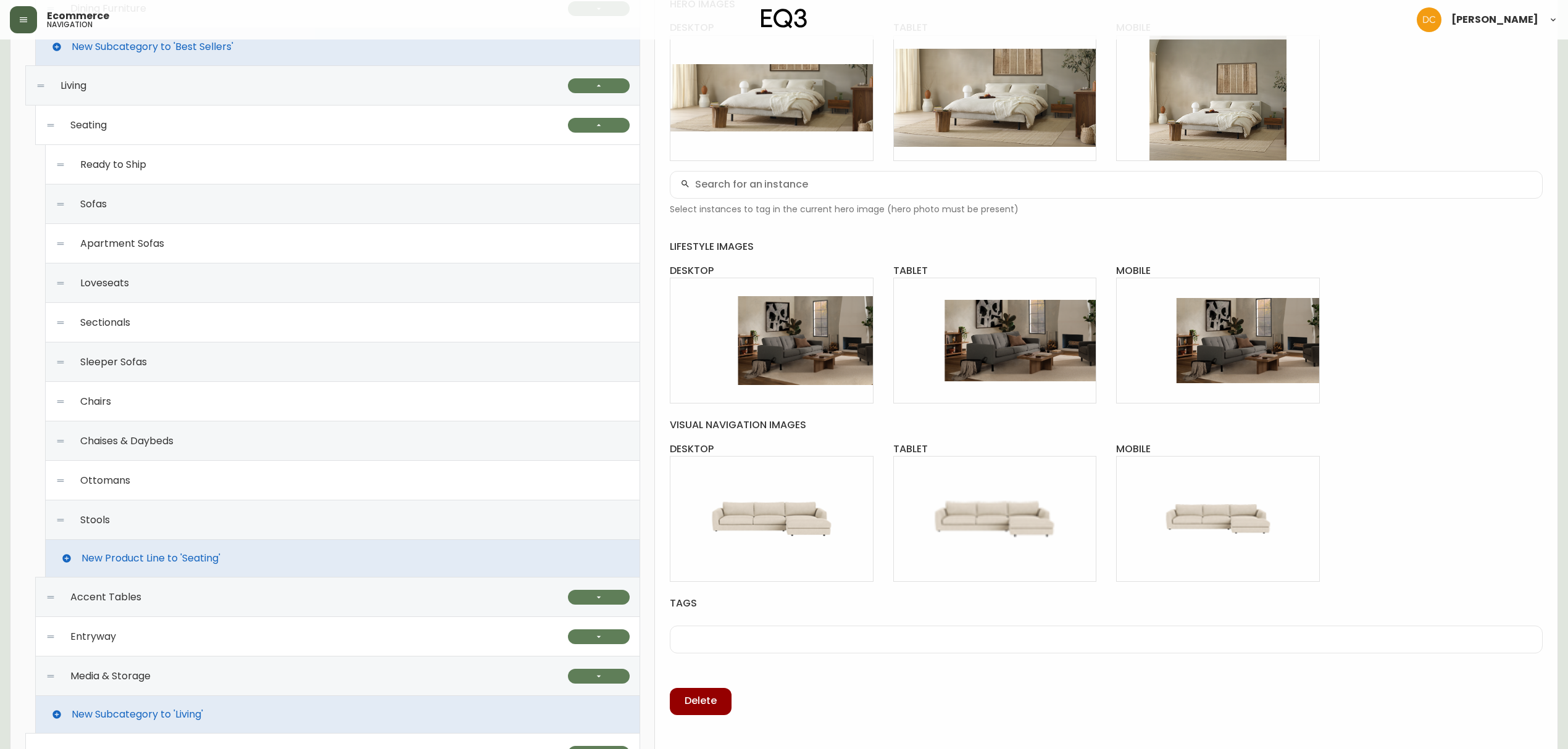
scroll to position [82, 0]
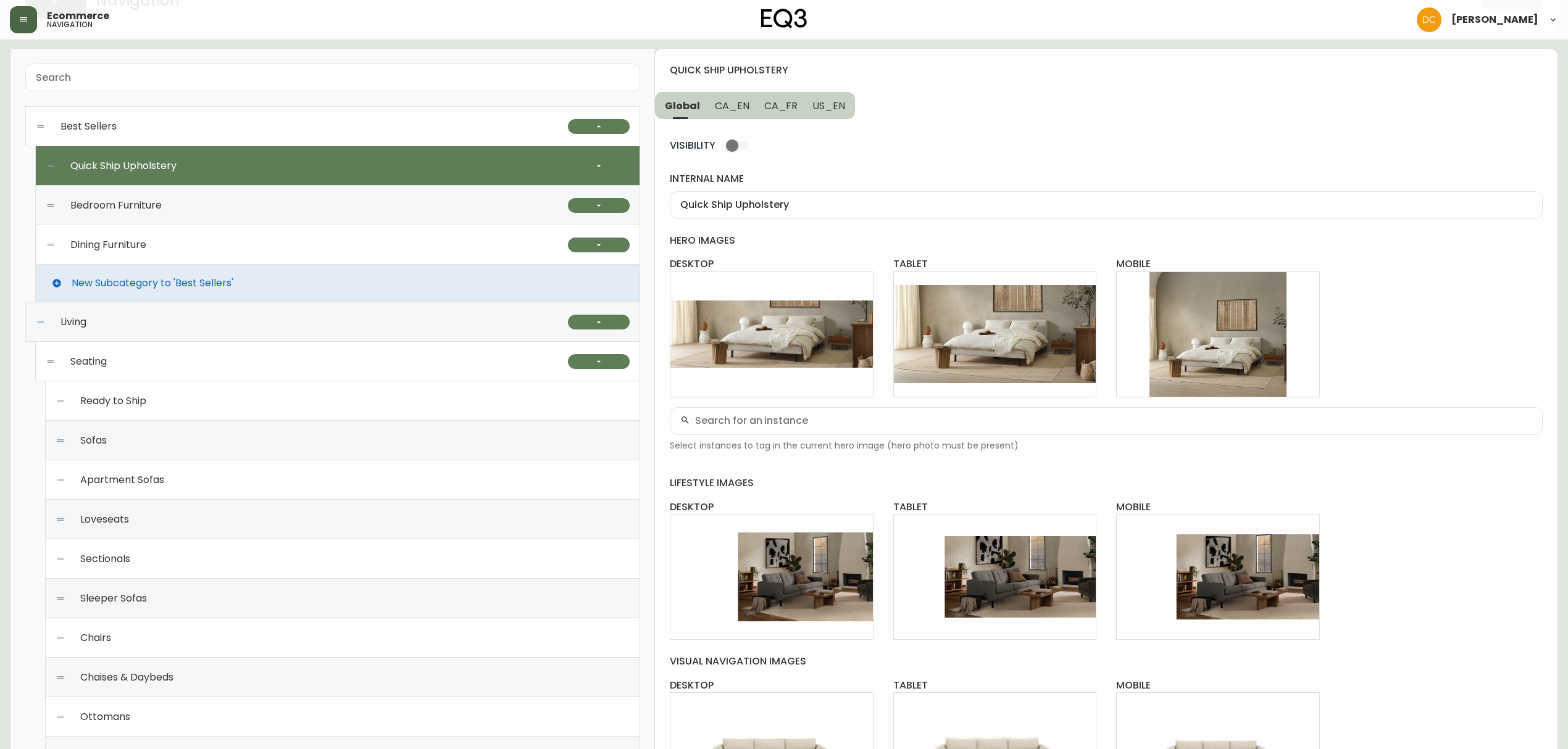
click at [734, 109] on span "CA_EN" at bounding box center [732, 106] width 35 height 13
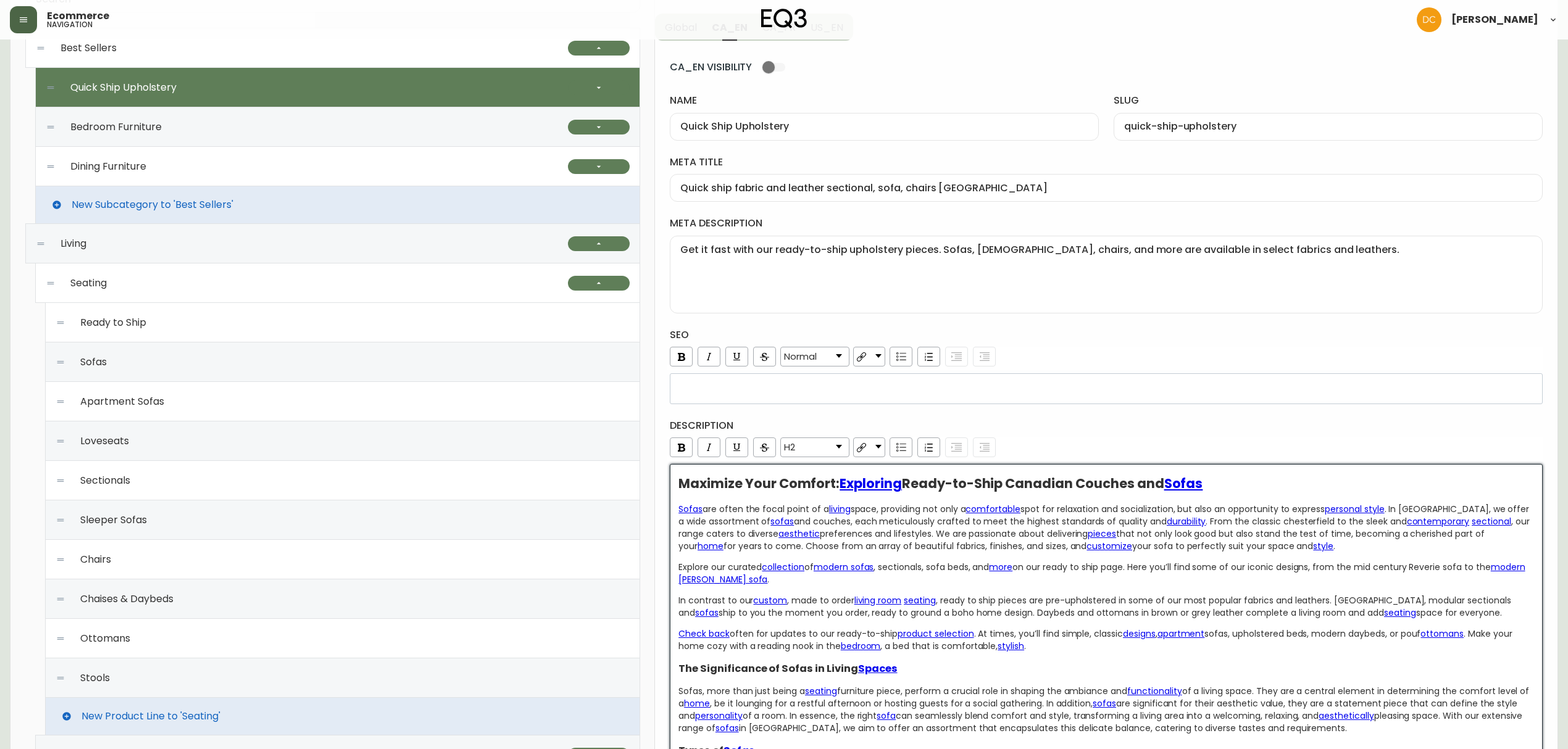
scroll to position [652, 0]
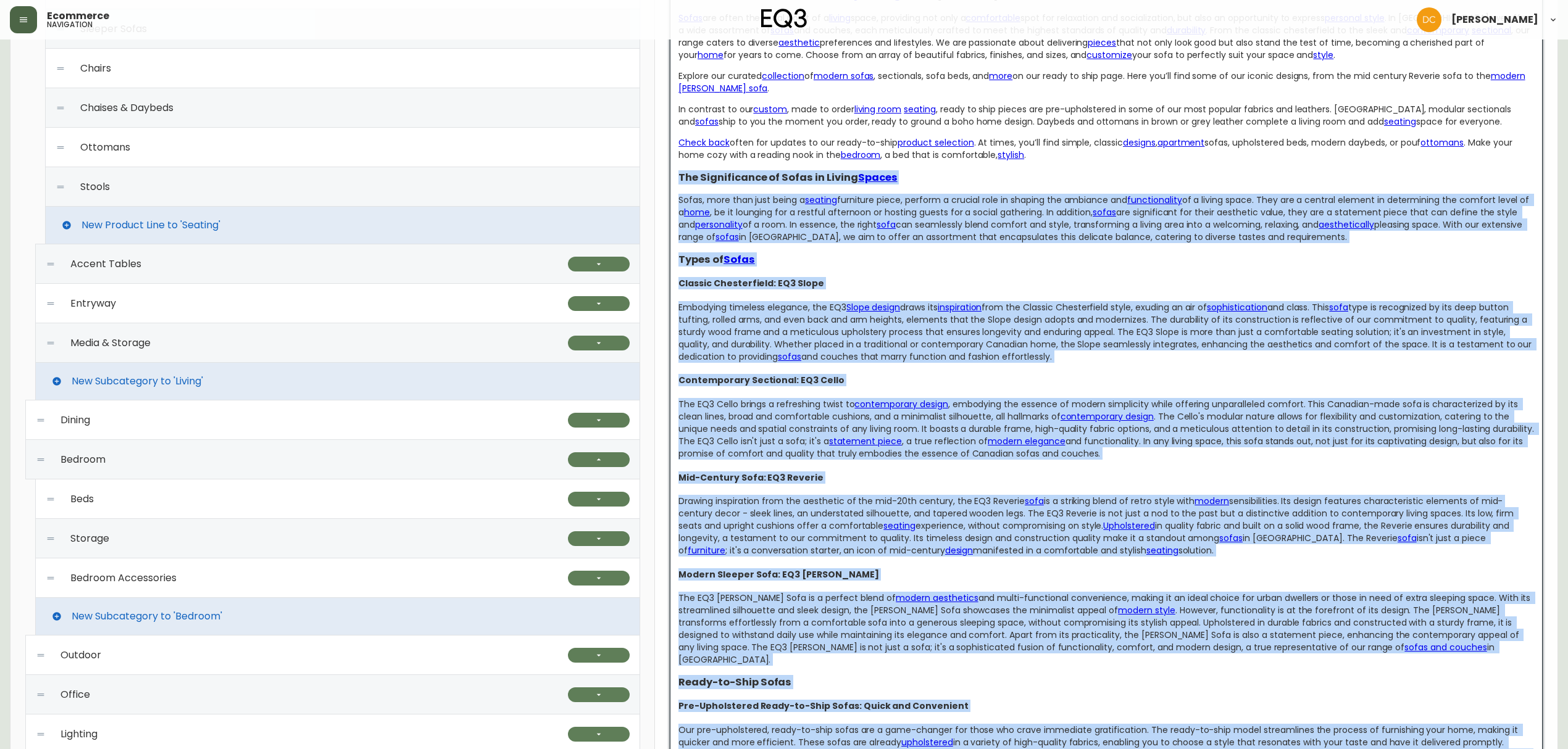
drag, startPoint x: 1208, startPoint y: 721, endPoint x: 674, endPoint y: 183, distance: 758.0
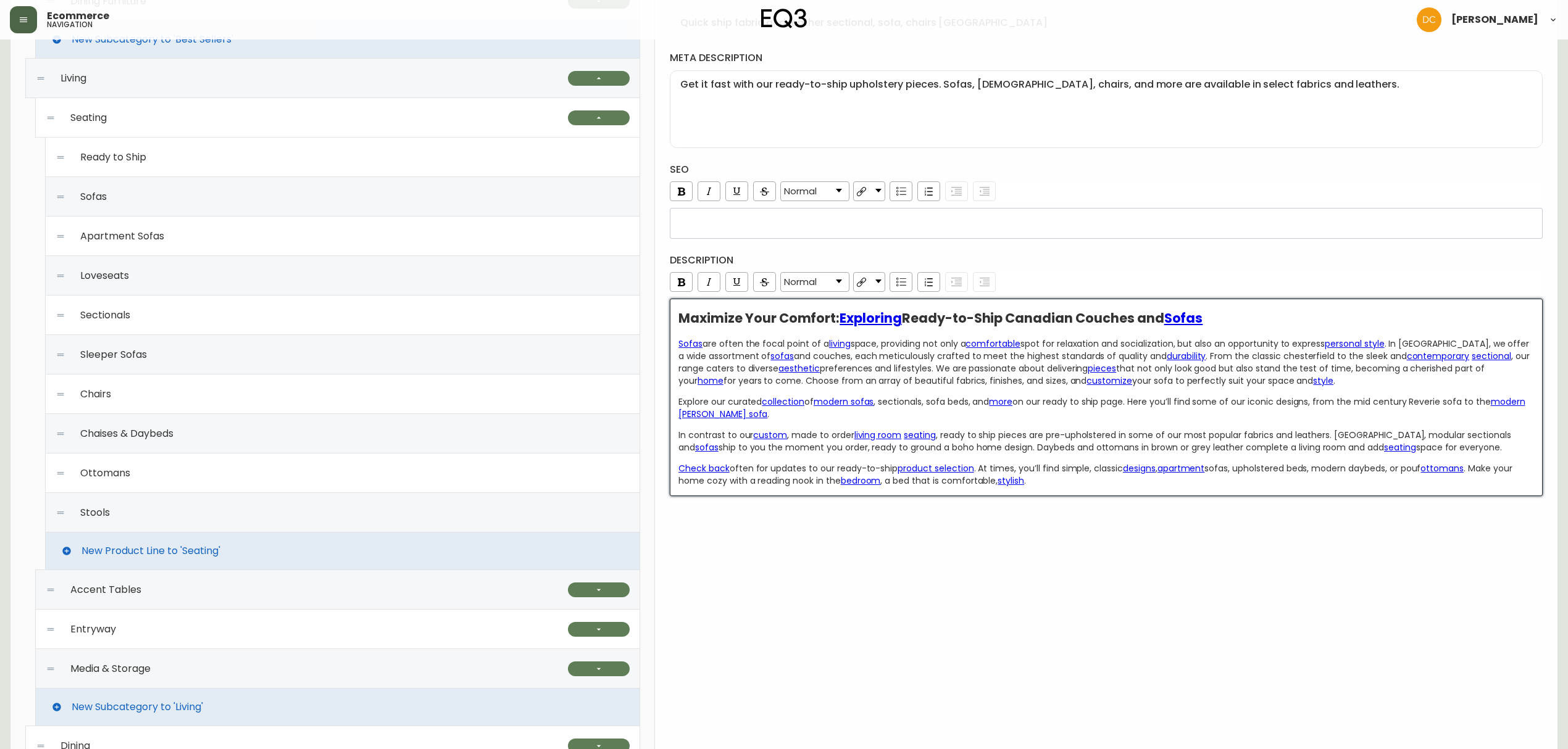
scroll to position [322, 0]
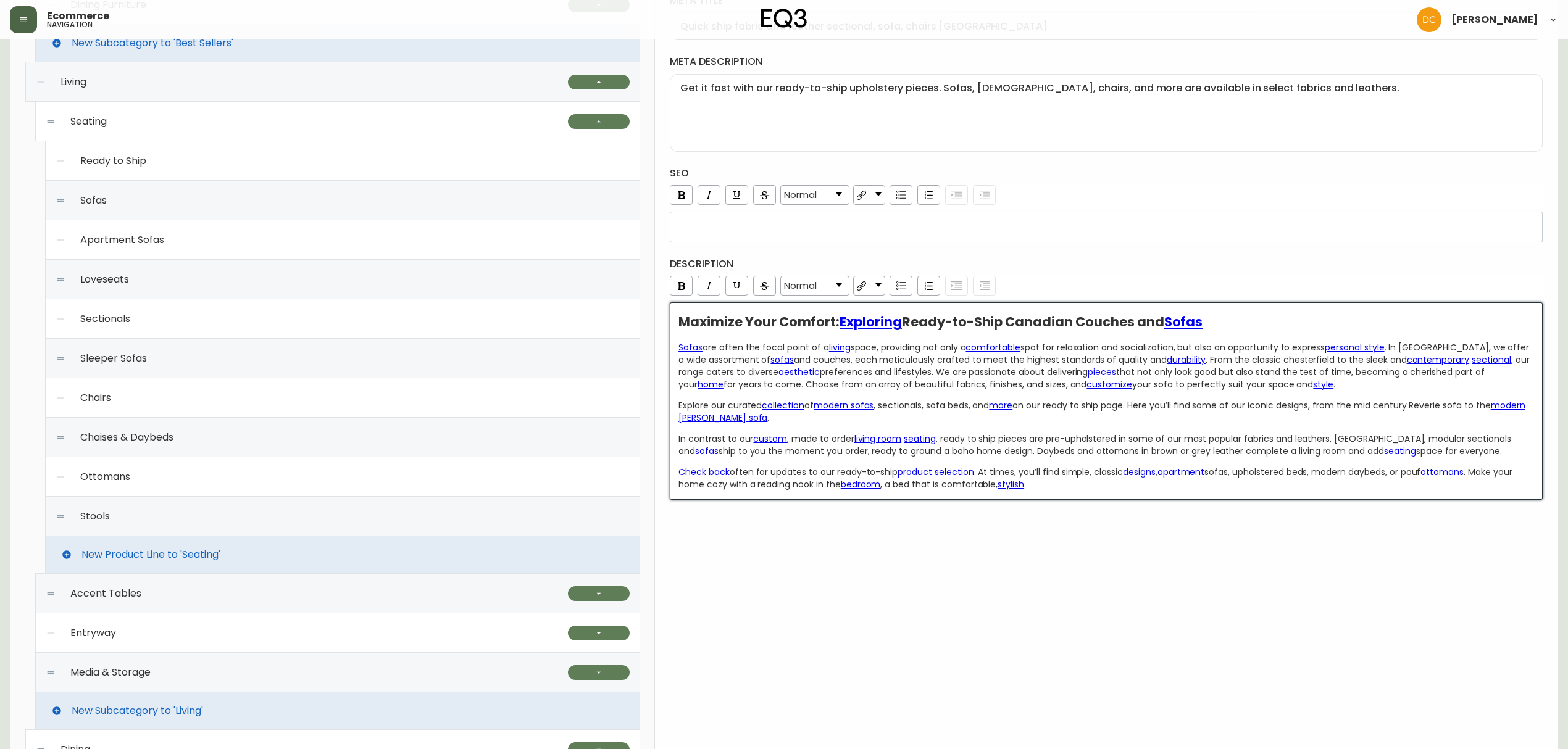
drag, startPoint x: 1228, startPoint y: 324, endPoint x: 556, endPoint y: 334, distance: 672.1
click at [556, 334] on div "Best Sellers Quick Ship Upholstery Ready To Ship Chairs Ready To Ship Sectional…" at bounding box center [783, 591] width 1548 height 1566
click at [1236, 316] on div "Maximize Your Comfort: Exploring Ready-to-Ship Canadian Couches and Sofas Sofas…" at bounding box center [1106, 401] width 873 height 197
click at [1230, 328] on div "Maximize Your Comfort: Exploring Ready-to-Ship Canadian Couches and Sofas" at bounding box center [1106, 322] width 856 height 12
drag, startPoint x: 1228, startPoint y: 327, endPoint x: 676, endPoint y: 319, distance: 552.1
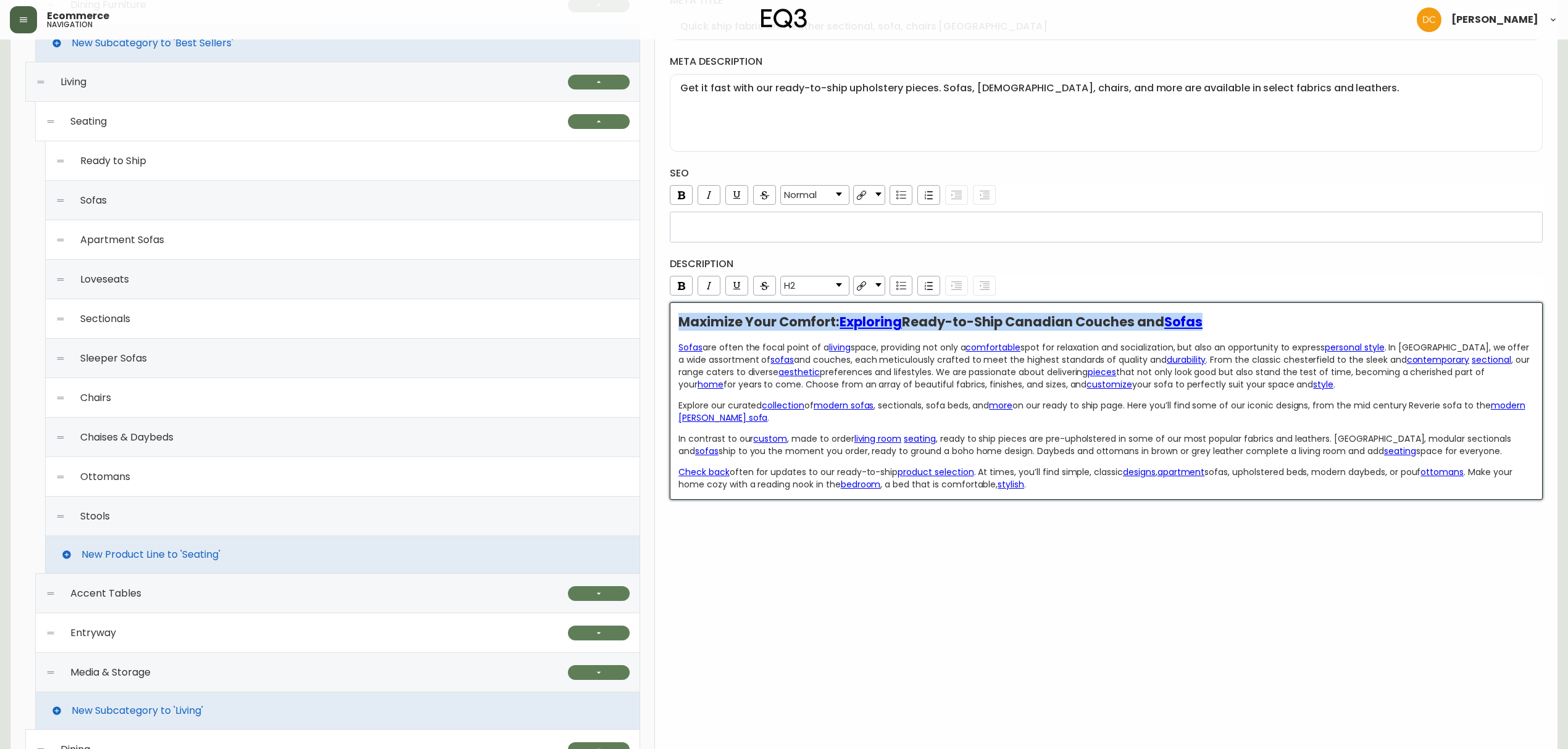
click at [655, 321] on div "quick ship upholstery Global CA_EN CA_FR US_EN CA_EN VISIBILITY name Quick Ship…" at bounding box center [1106, 591] width 903 height 1564
click at [842, 294] on link "H2" at bounding box center [814, 286] width 68 height 19
click at [821, 304] on li "Normal" at bounding box center [814, 303] width 67 height 15
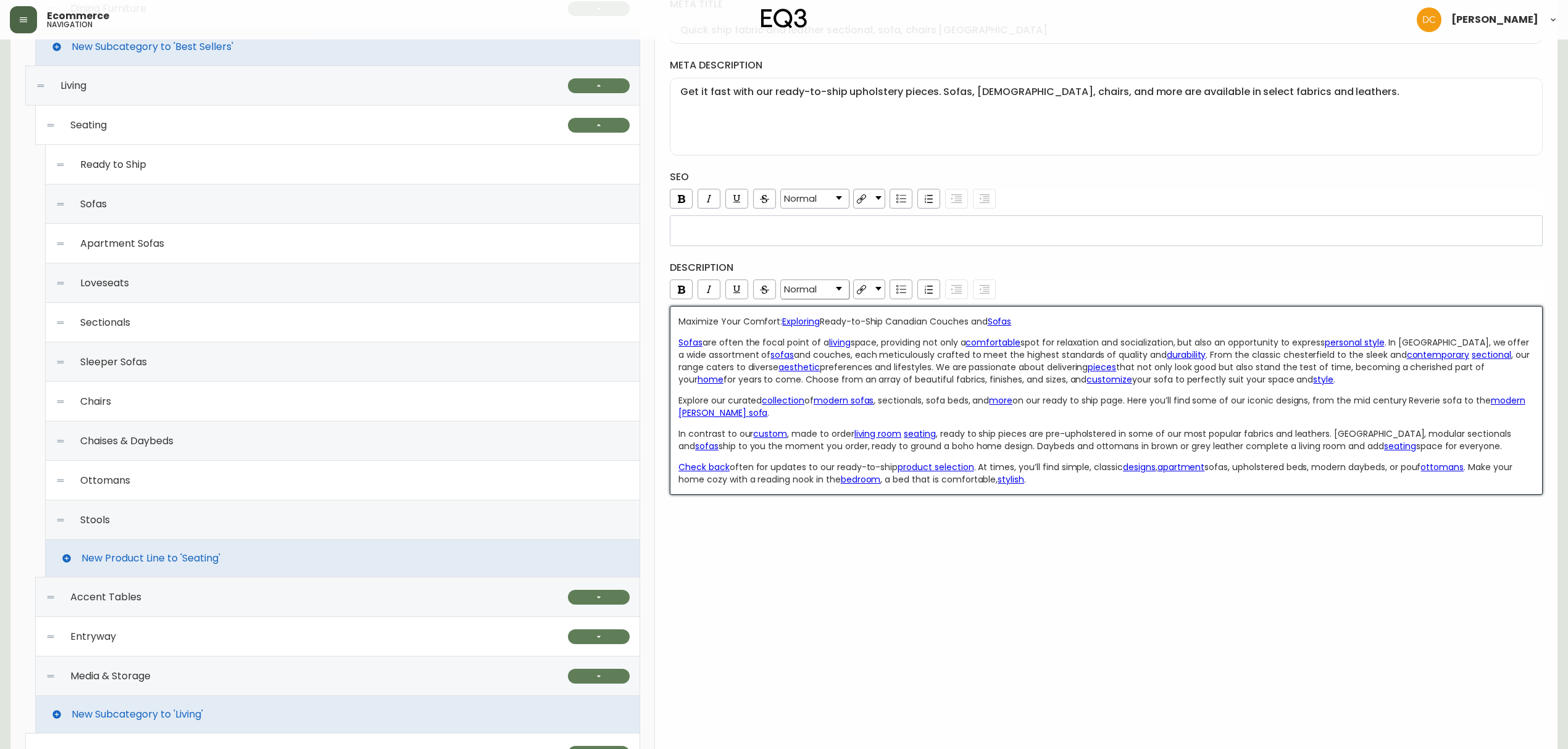
click at [1139, 333] on div "Maximize Your Comfort: Exploring Ready-to-Ship Canadian Couches and Sofas Sofas…" at bounding box center [1106, 400] width 856 height 170
click at [1010, 558] on div "quick ship upholstery Global CA_EN CA_FR US_EN CA_EN VISIBILITY name Quick Ship…" at bounding box center [1106, 595] width 903 height 1564
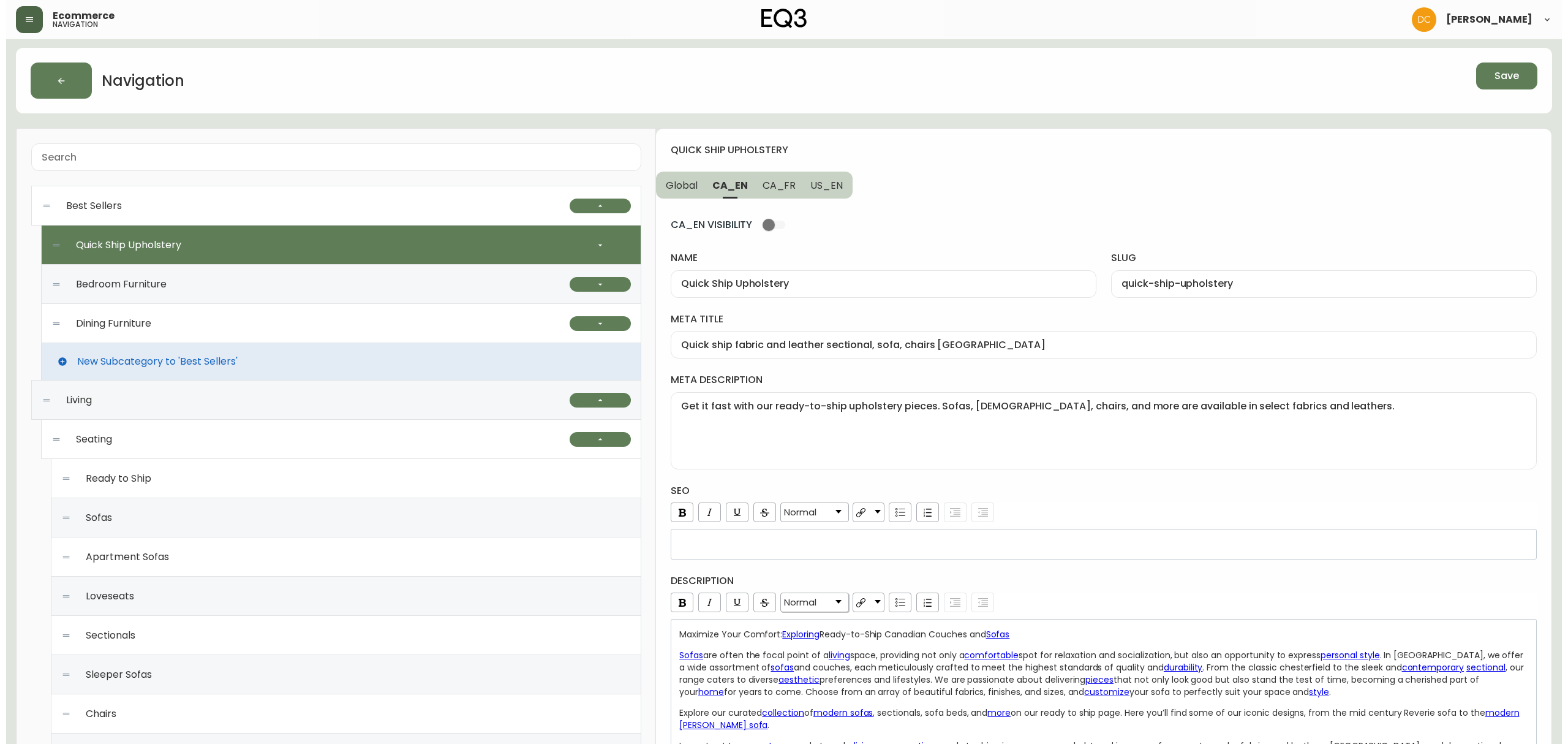
scroll to position [0, 0]
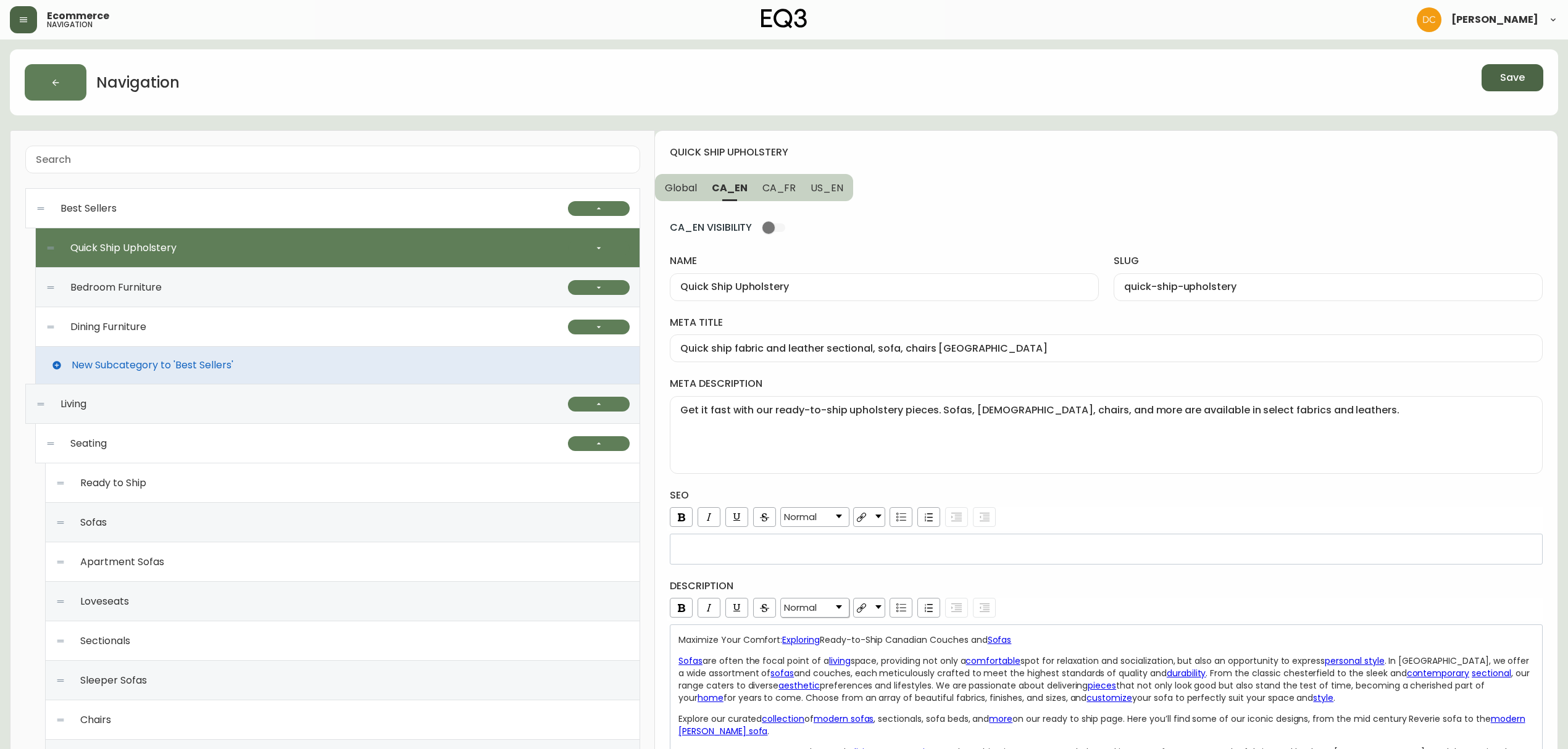
click at [1510, 80] on span "Save" at bounding box center [1513, 78] width 25 height 14
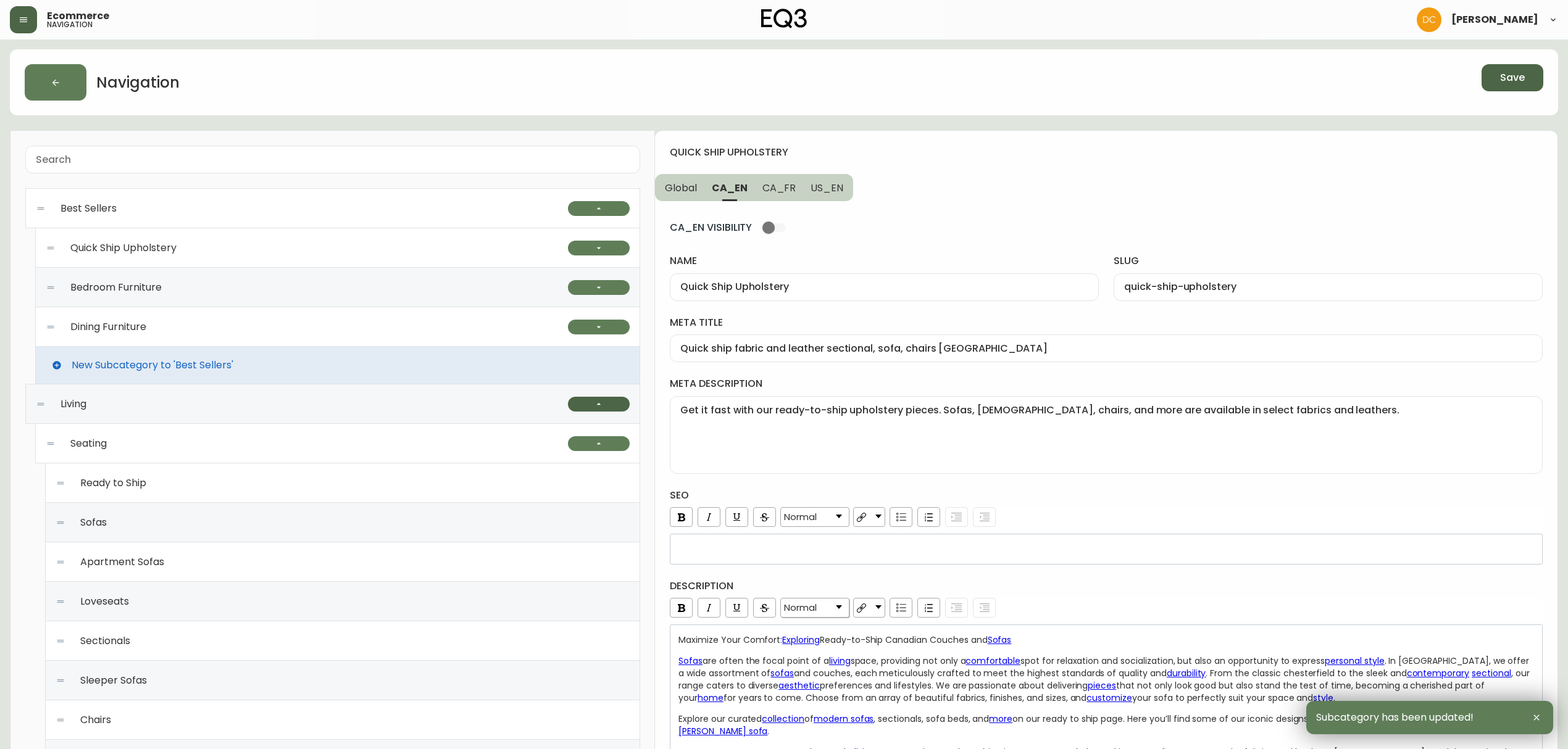
click at [585, 408] on button "button" at bounding box center [598, 403] width 61 height 14
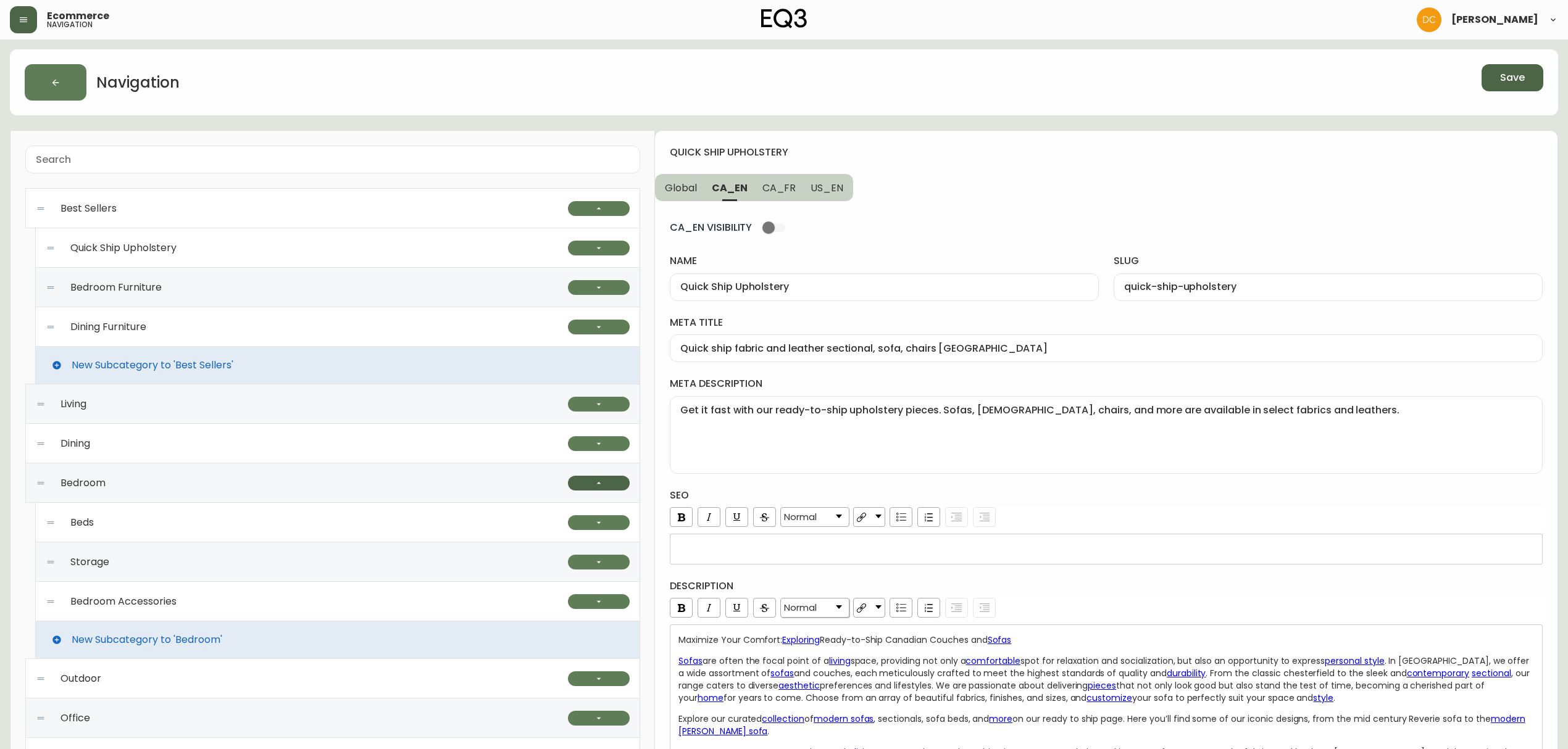
click at [579, 485] on button "button" at bounding box center [598, 483] width 61 height 14
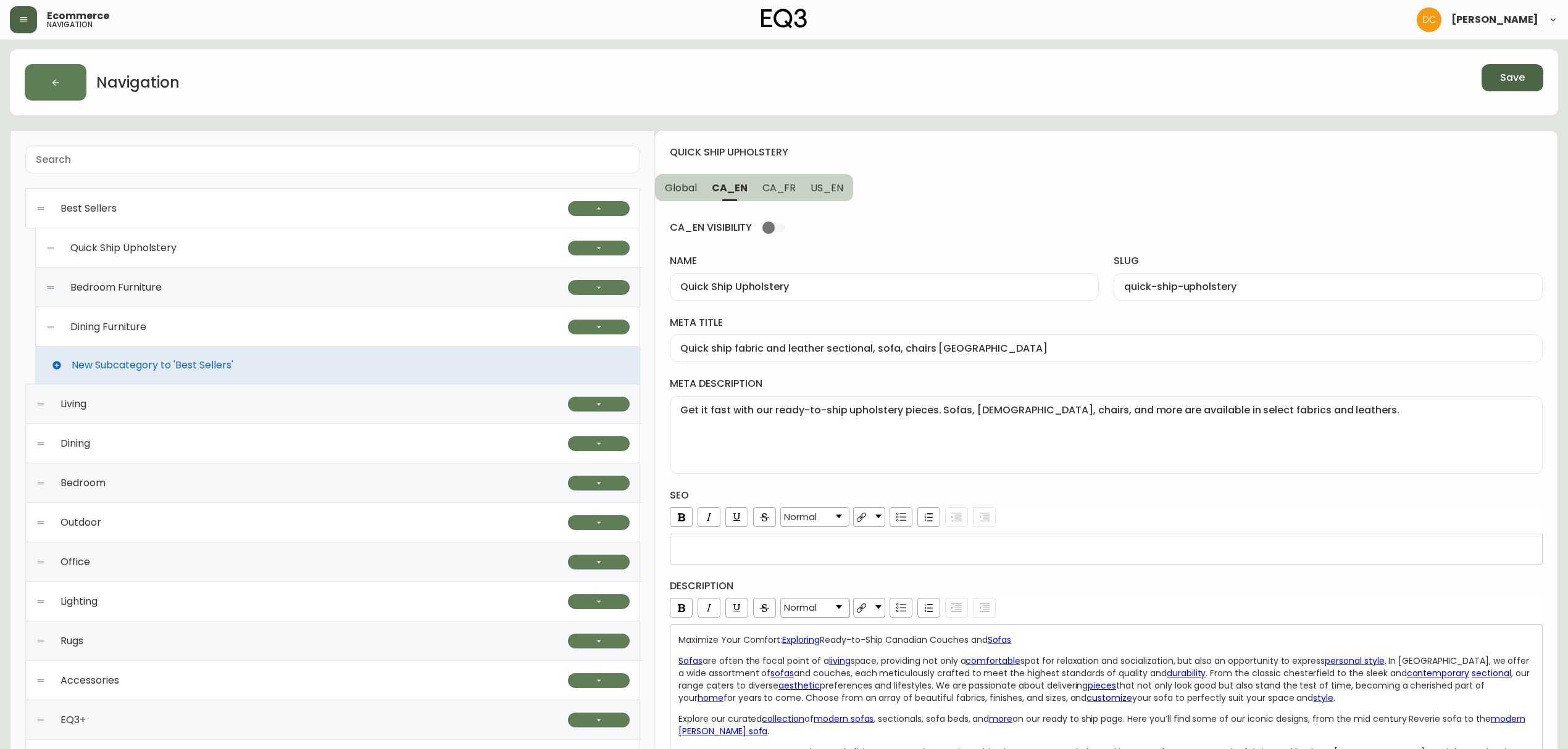
click at [297, 260] on div "Quick Ship Upholstery" at bounding box center [306, 248] width 522 height 39
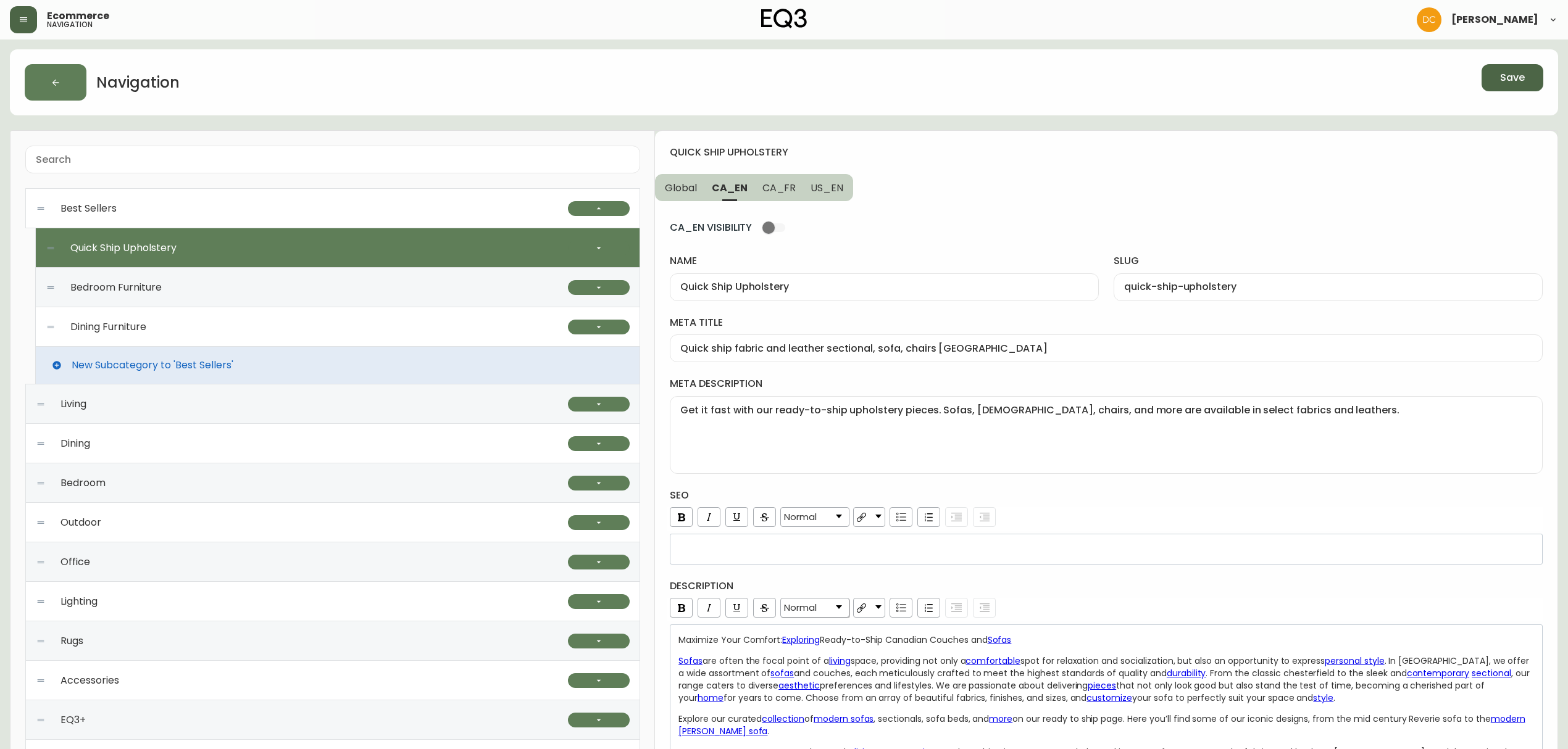
click at [263, 294] on div "Bedroom Furniture" at bounding box center [306, 287] width 522 height 39
type input "Bedroom Furniture"
type input "bedroom-furniture"
type input "In-stock Bedroom Furniture | EQ3"
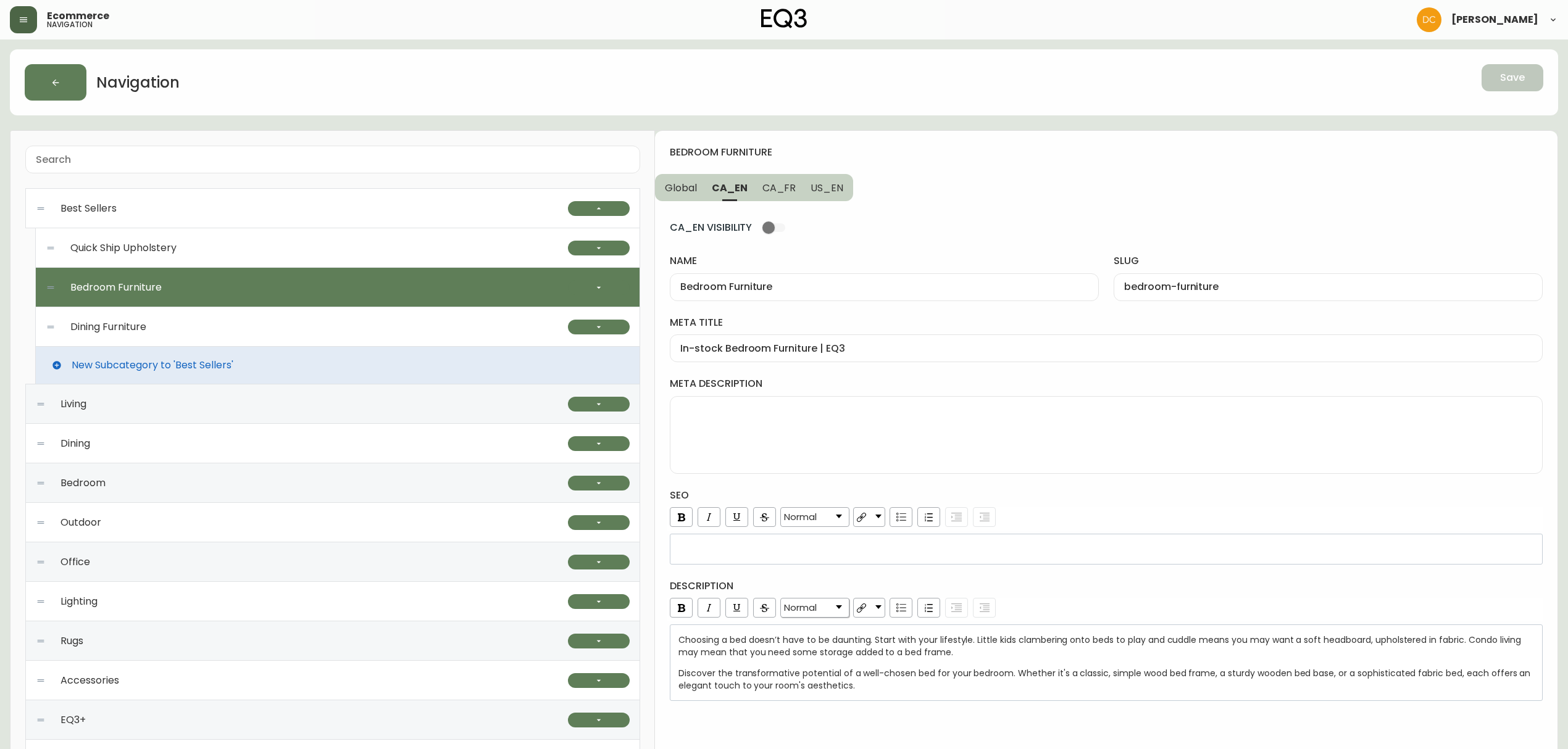
click at [255, 327] on div "Dining Furniture" at bounding box center [306, 326] width 522 height 39
type input "Dining Furniture"
type input "dining-furniture"
type input "Ready to Ship Dining Furniture | EQ3"
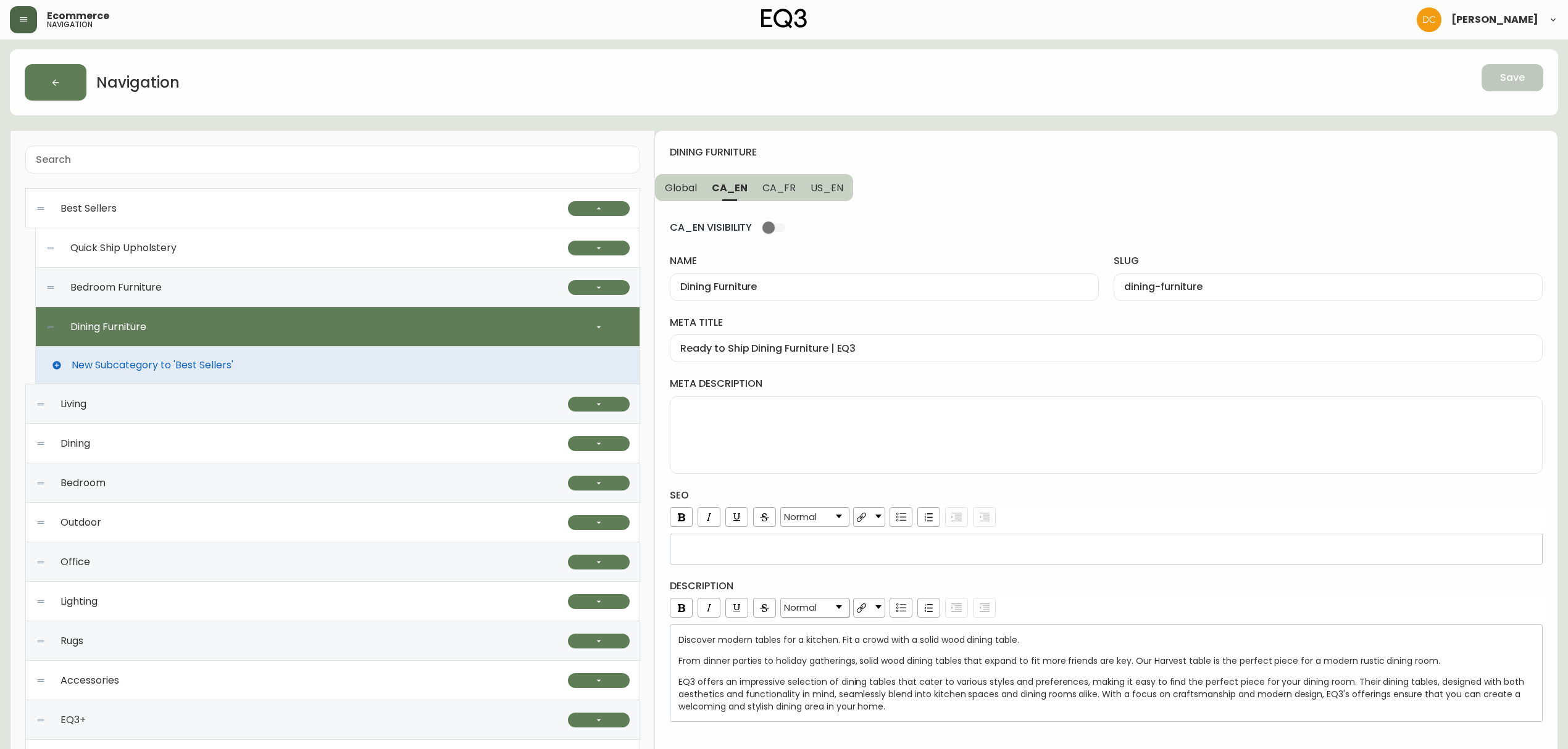
click at [271, 292] on div "Bedroom Furniture" at bounding box center [306, 287] width 522 height 39
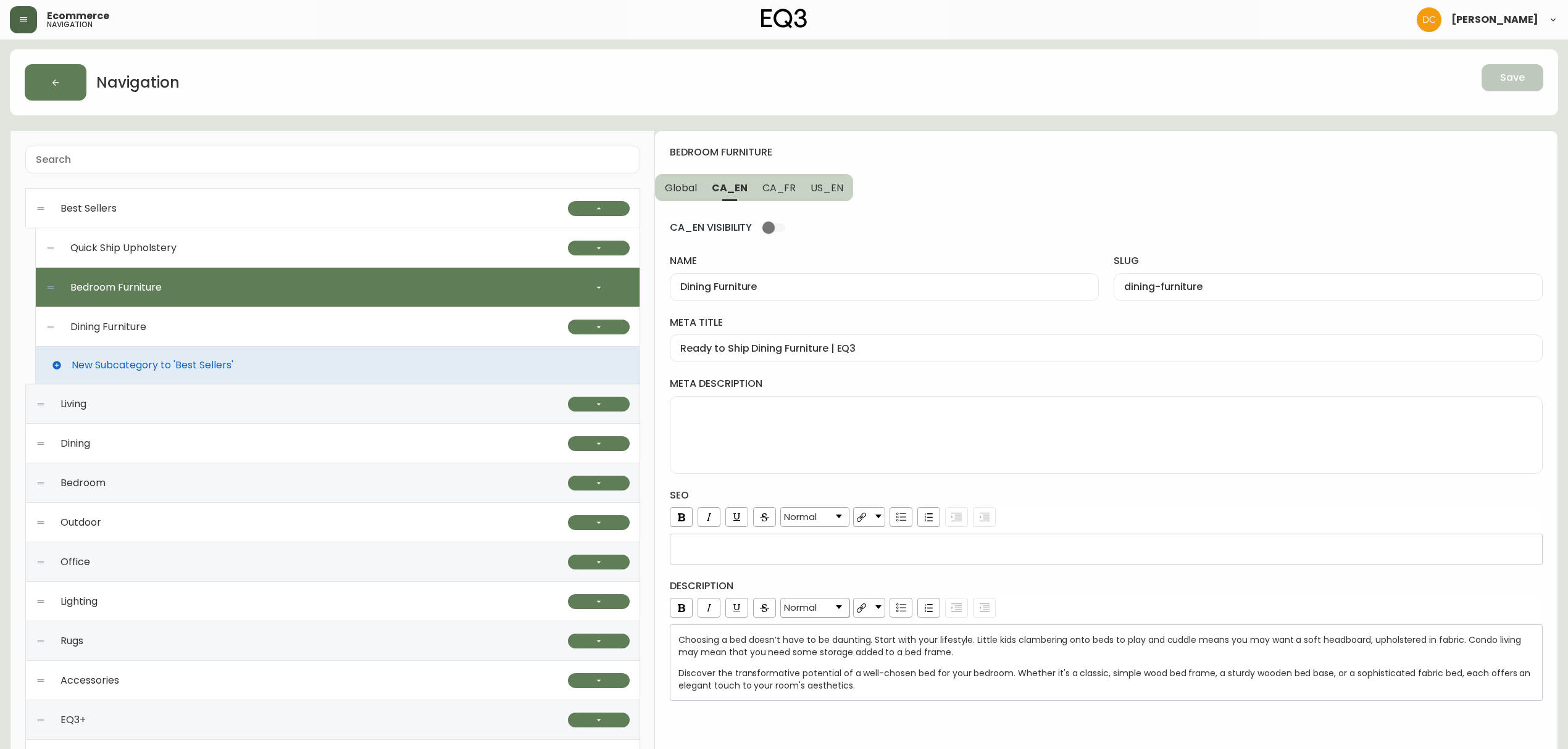
type input "Bedroom Furniture"
type input "bedroom-furniture"
type input "In-stock Bedroom Furniture | EQ3"
click at [283, 254] on div "Quick Ship Upholstery" at bounding box center [306, 248] width 522 height 39
type input "Quick Ship Upholstery"
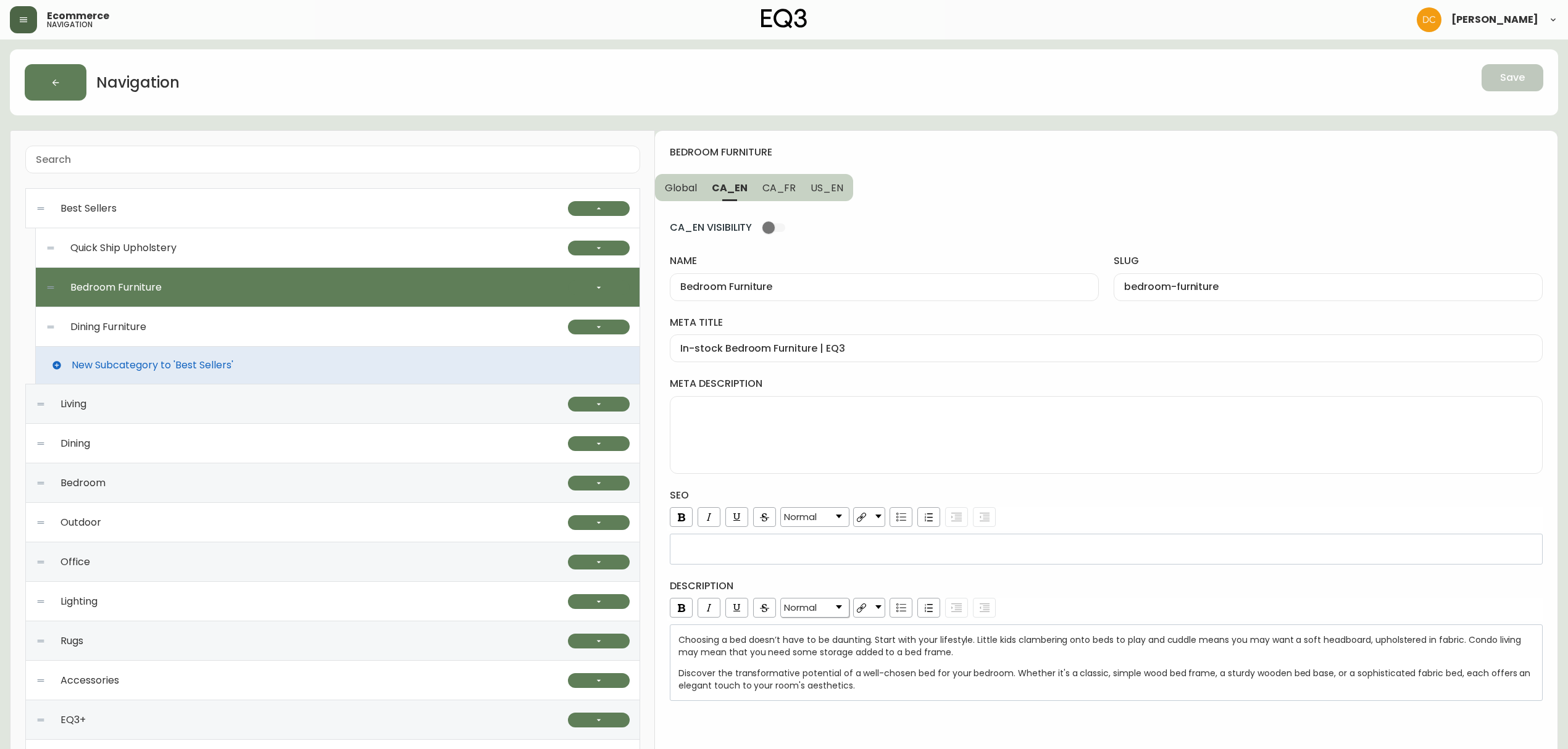
type input "quick-ship-upholstery"
type input "Quick ship fabric and leather sectional, sofa, chairs [GEOGRAPHIC_DATA]"
type textarea "Get it fast with our ready-to-ship upholstery pieces. Sofas, [DEMOGRAPHIC_DATA]…"
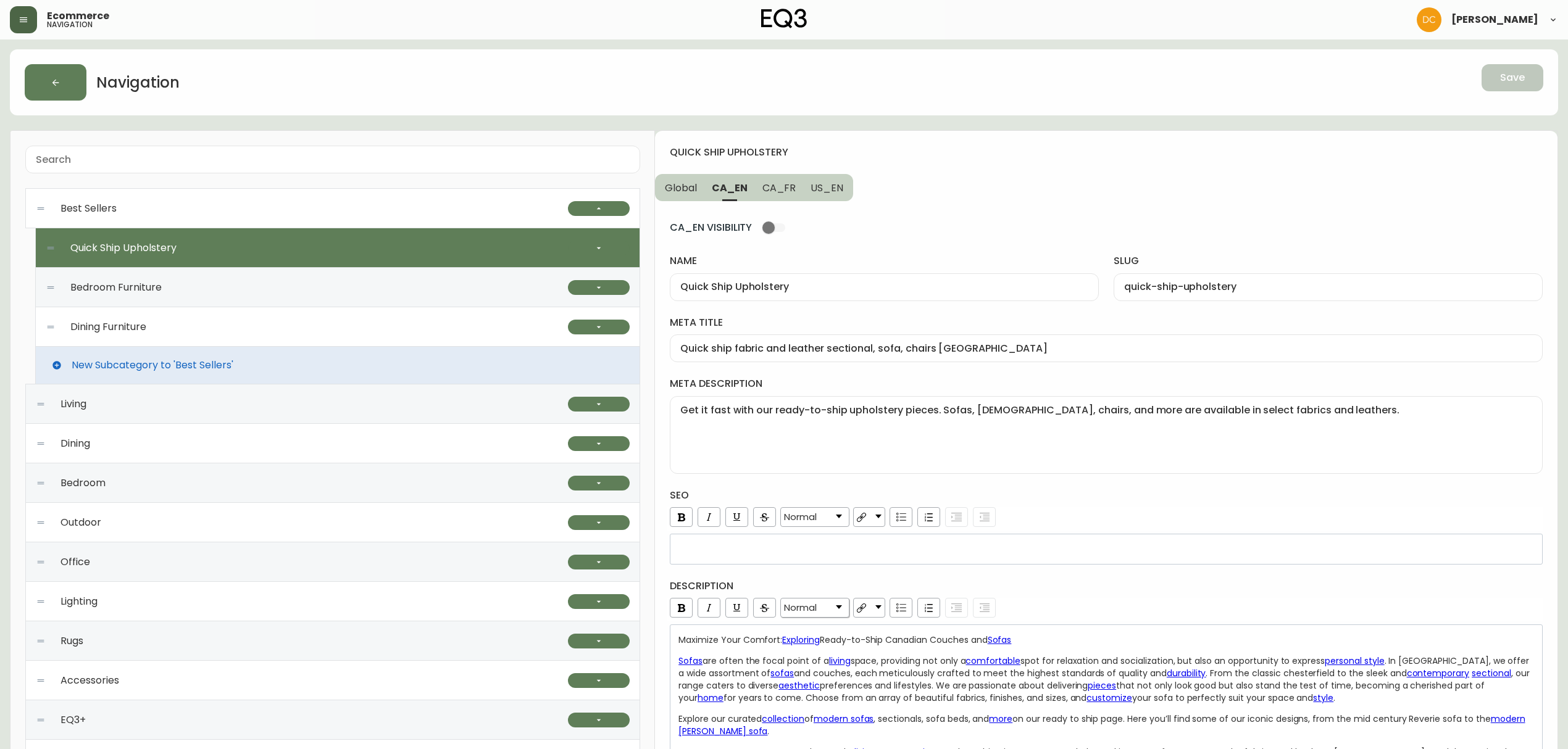
click at [369, 213] on div "Best Sellers" at bounding box center [302, 208] width 532 height 39
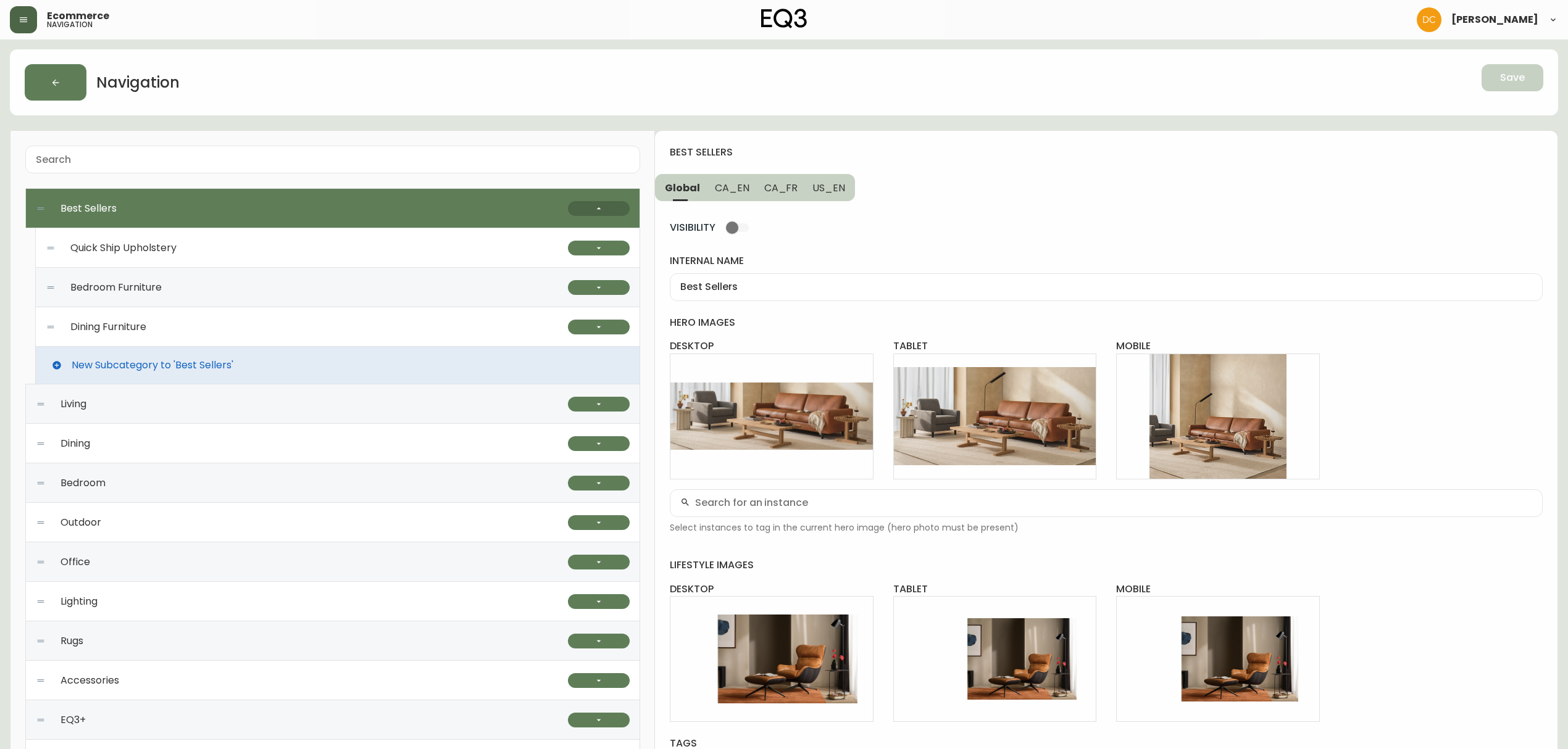
click at [578, 205] on button "button" at bounding box center [598, 208] width 61 height 14
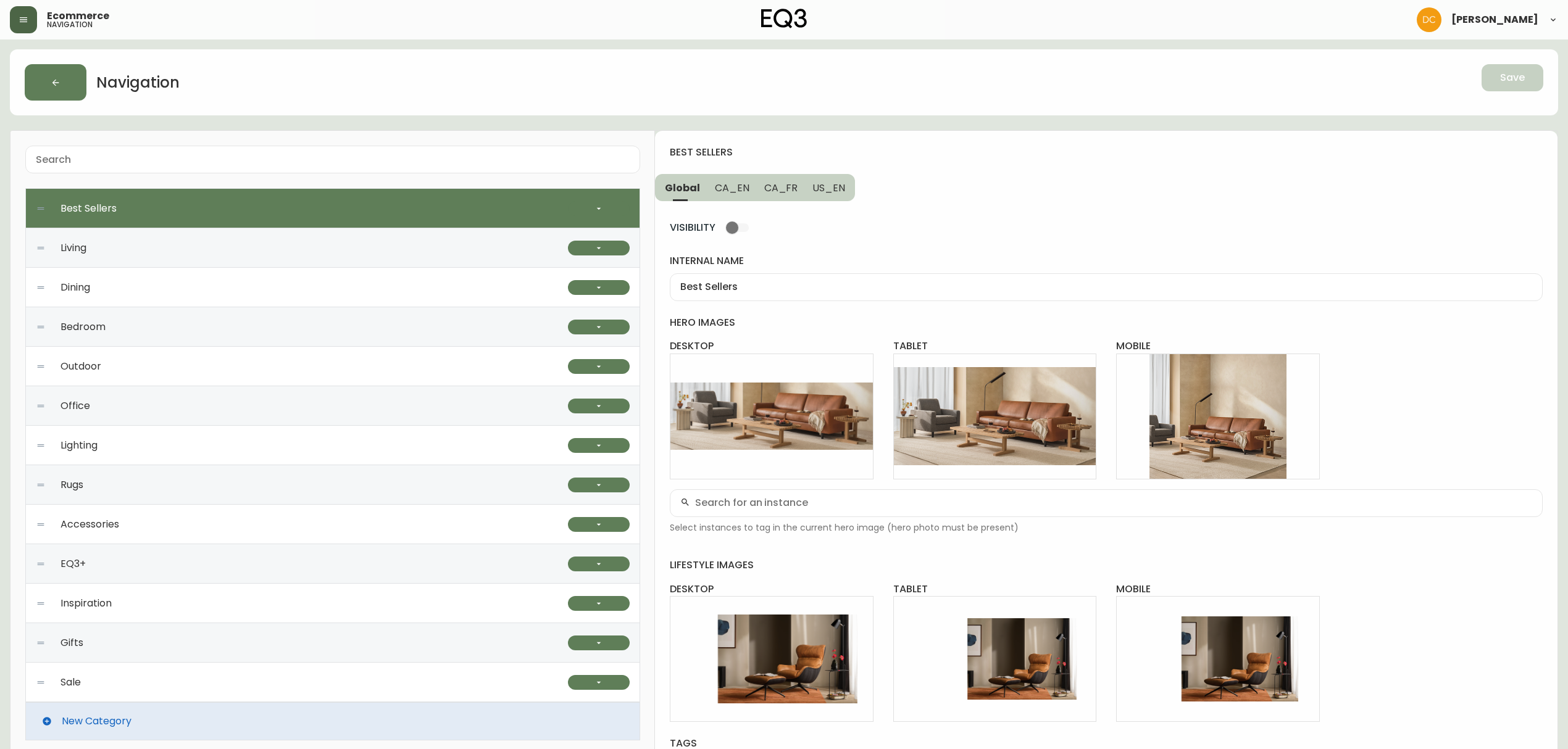
click at [28, 20] on icon "button" at bounding box center [23, 19] width 10 height 10
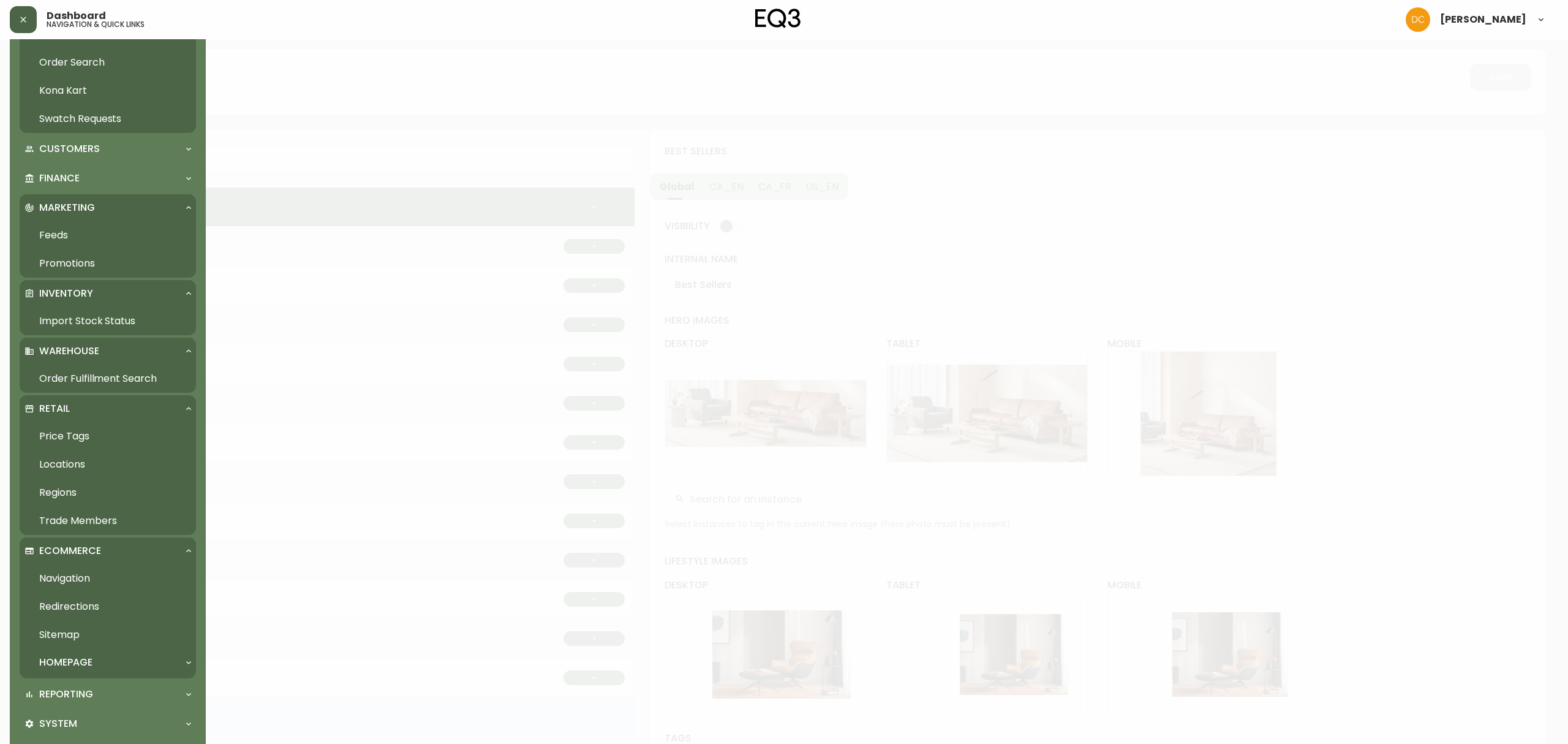
scroll to position [175, 0]
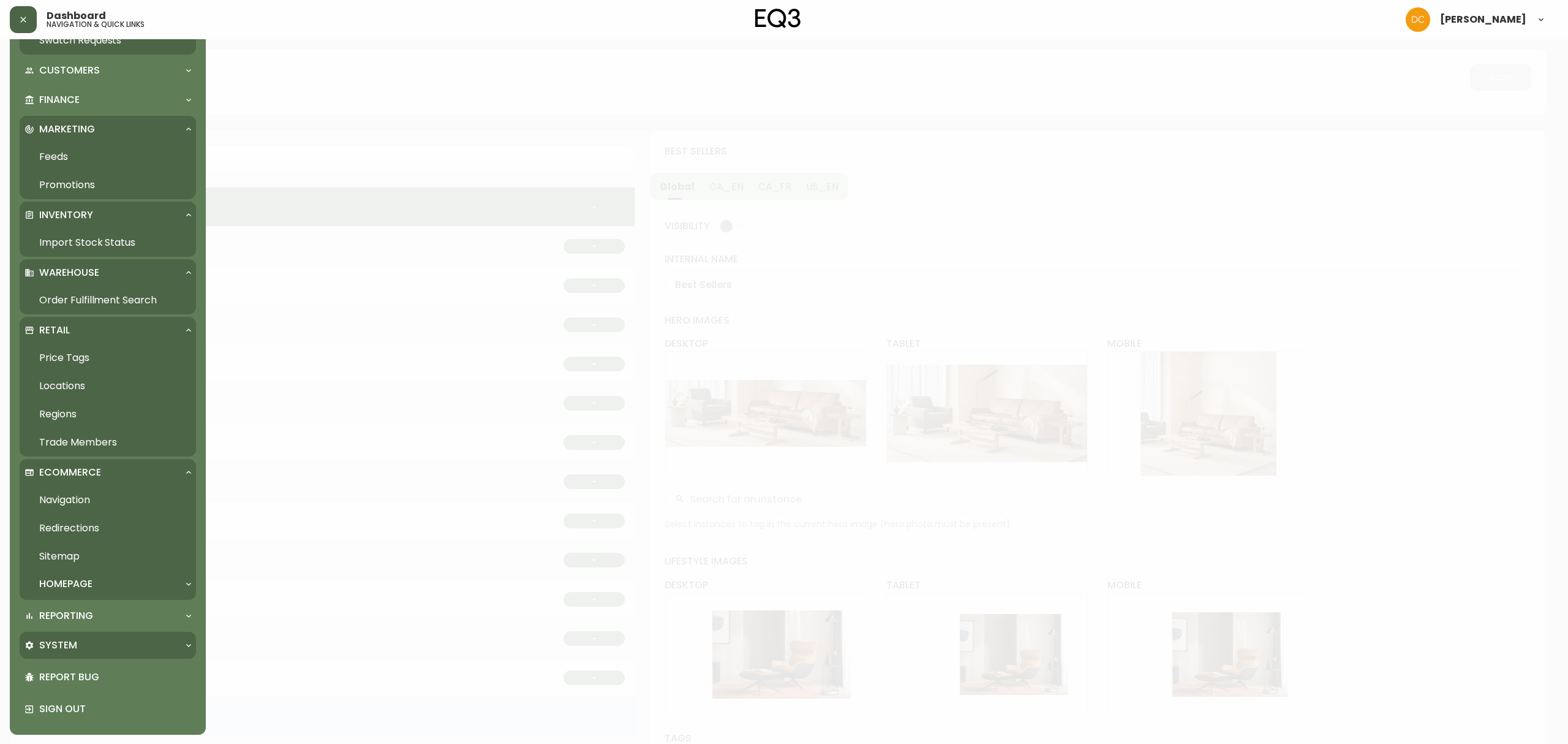
click at [101, 647] on div "System" at bounding box center [101, 645] width 154 height 14
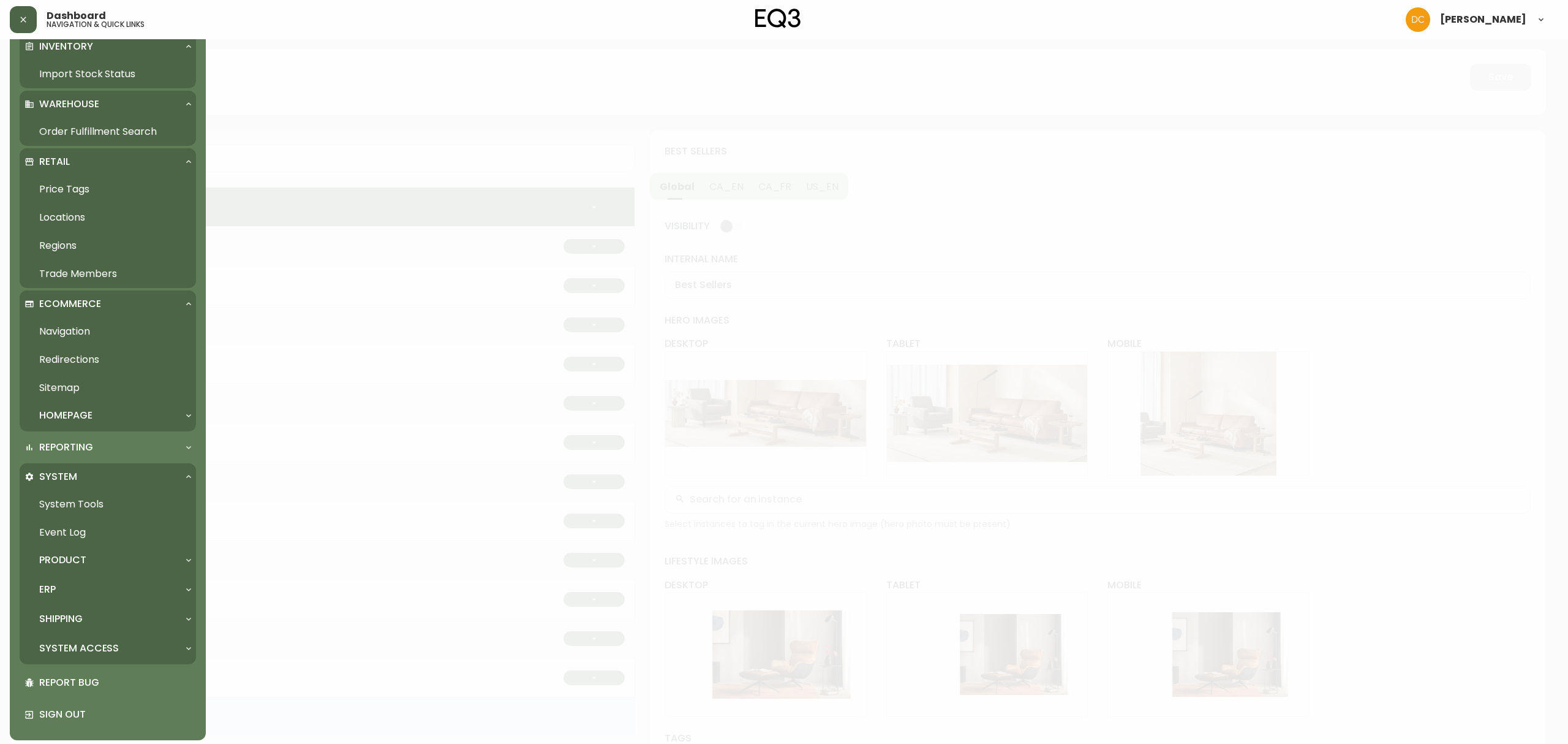
scroll to position [349, 0]
click at [88, 589] on div "ERP" at bounding box center [101, 584] width 154 height 14
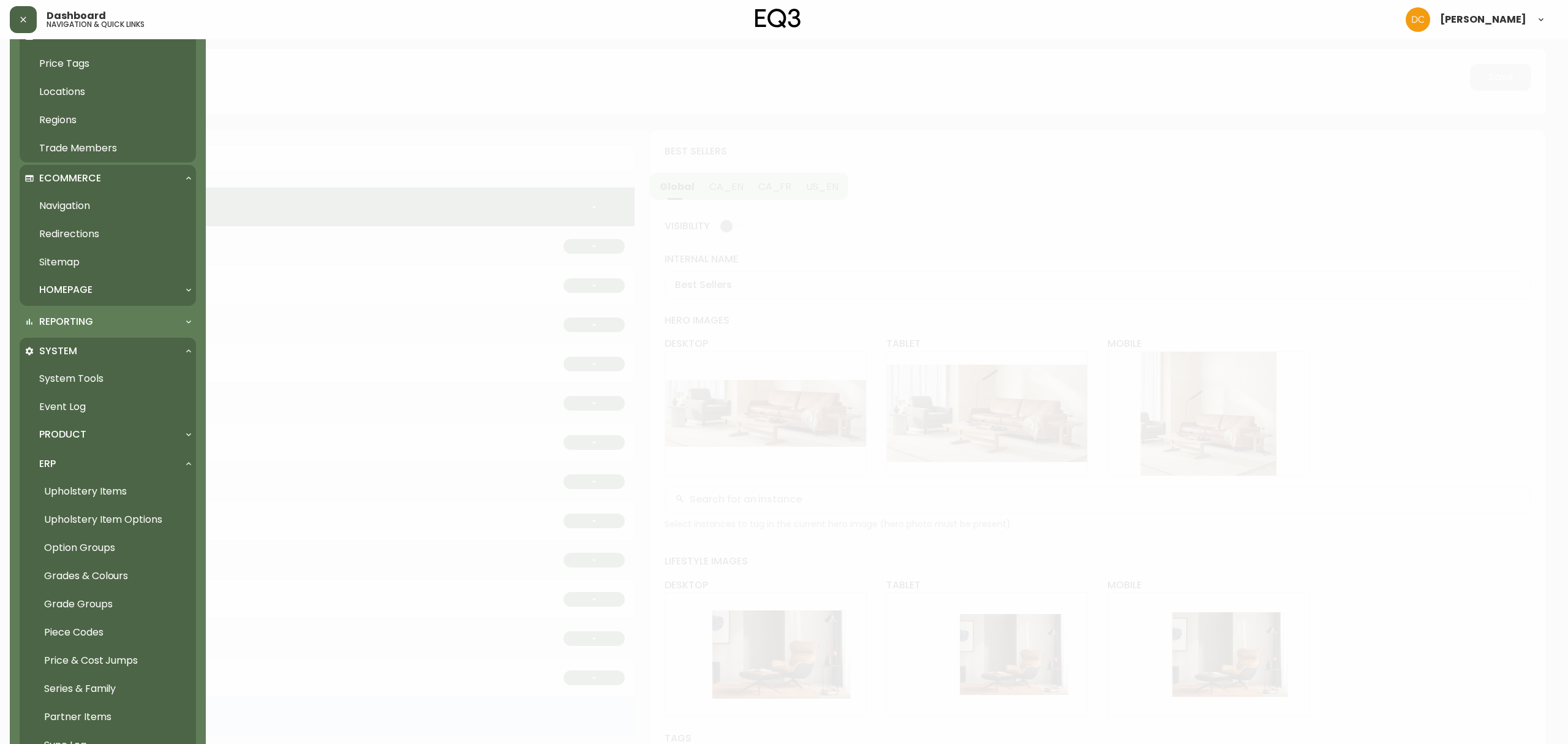
scroll to position [629, 0]
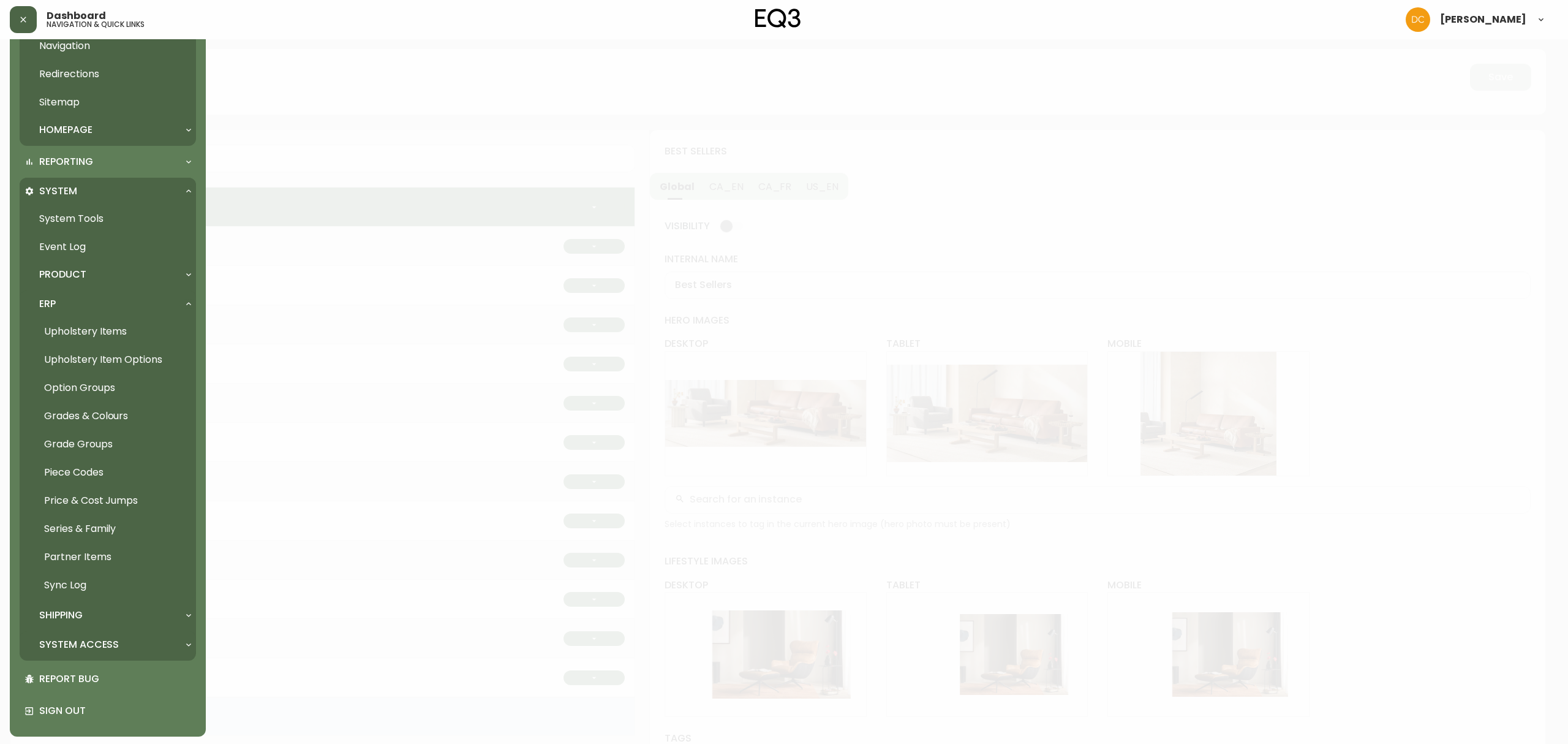
click at [103, 638] on p "System Access" at bounding box center [79, 645] width 79 height 14
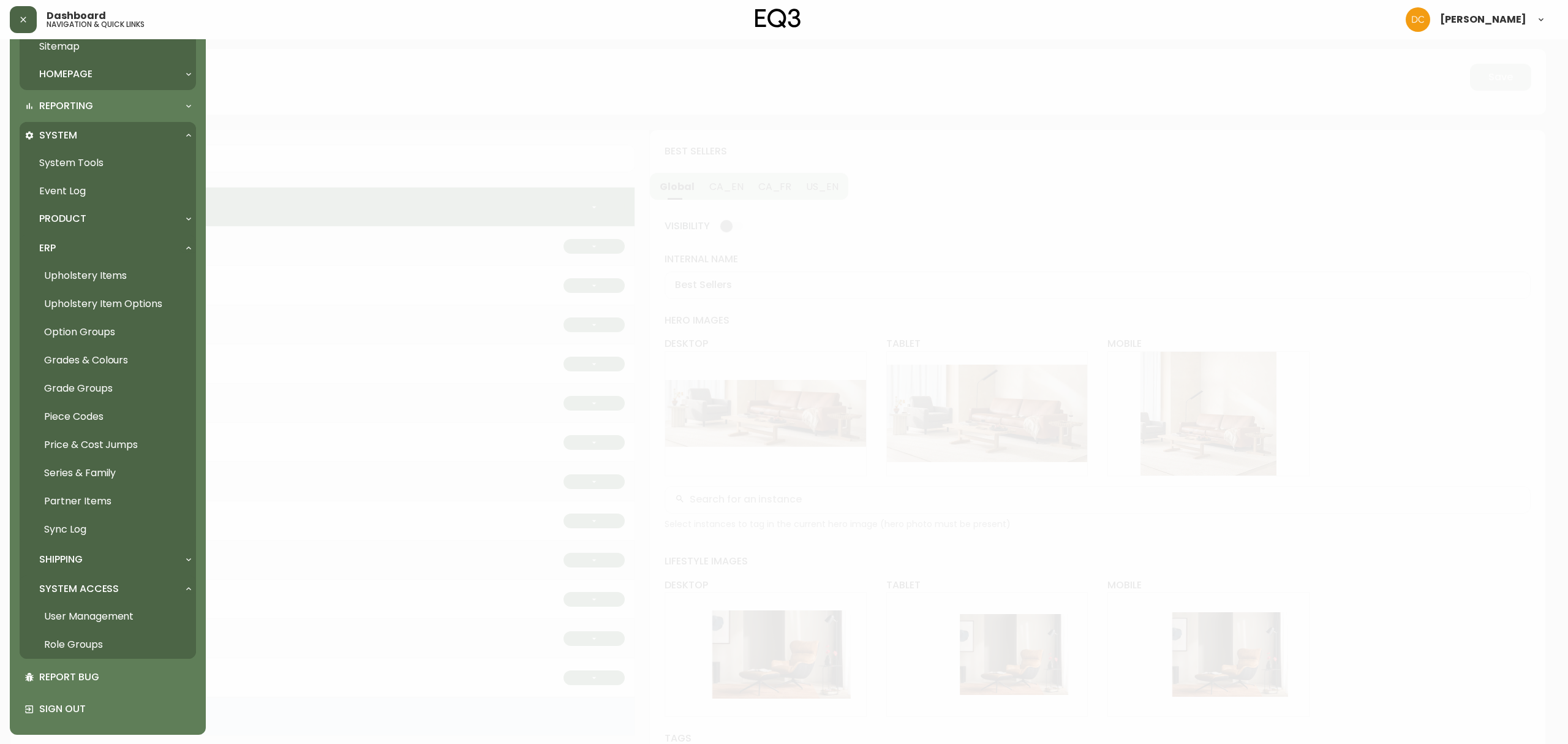
click at [101, 618] on link "User Management" at bounding box center [108, 616] width 177 height 28
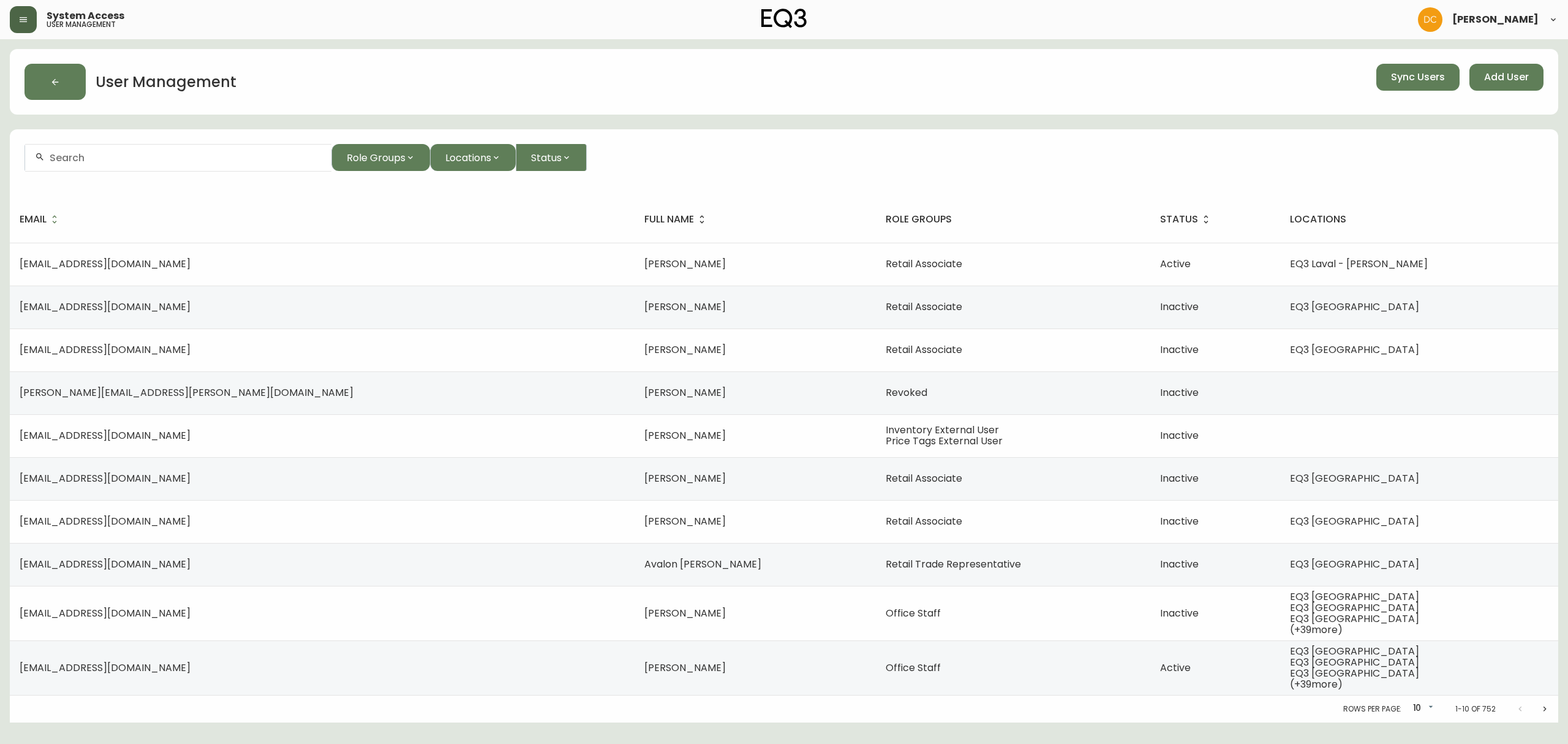
click at [233, 160] on input "text" at bounding box center [185, 158] width 272 height 12
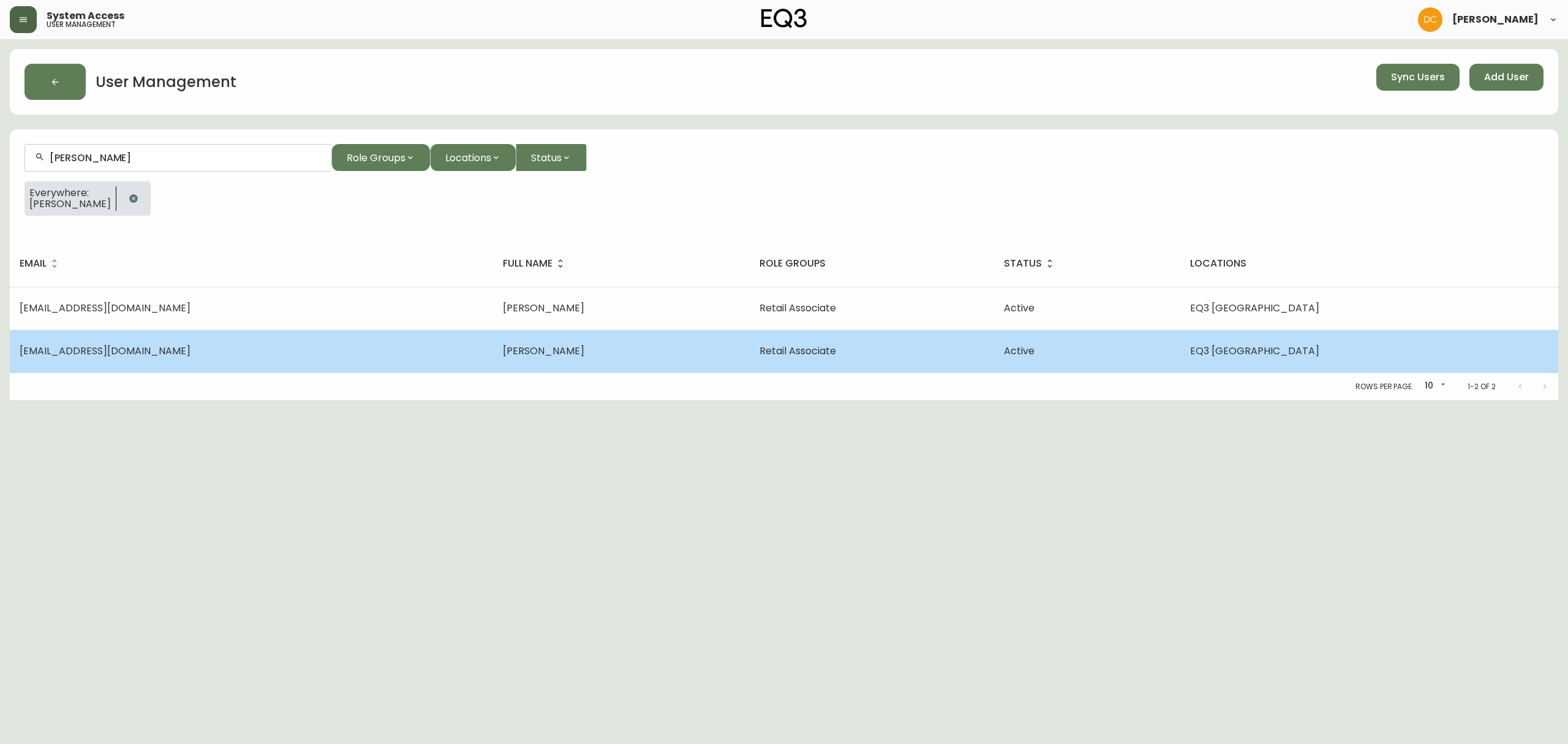
type input "[PERSON_NAME]"
click at [750, 364] on td "[PERSON_NAME]" at bounding box center [621, 351] width 257 height 43
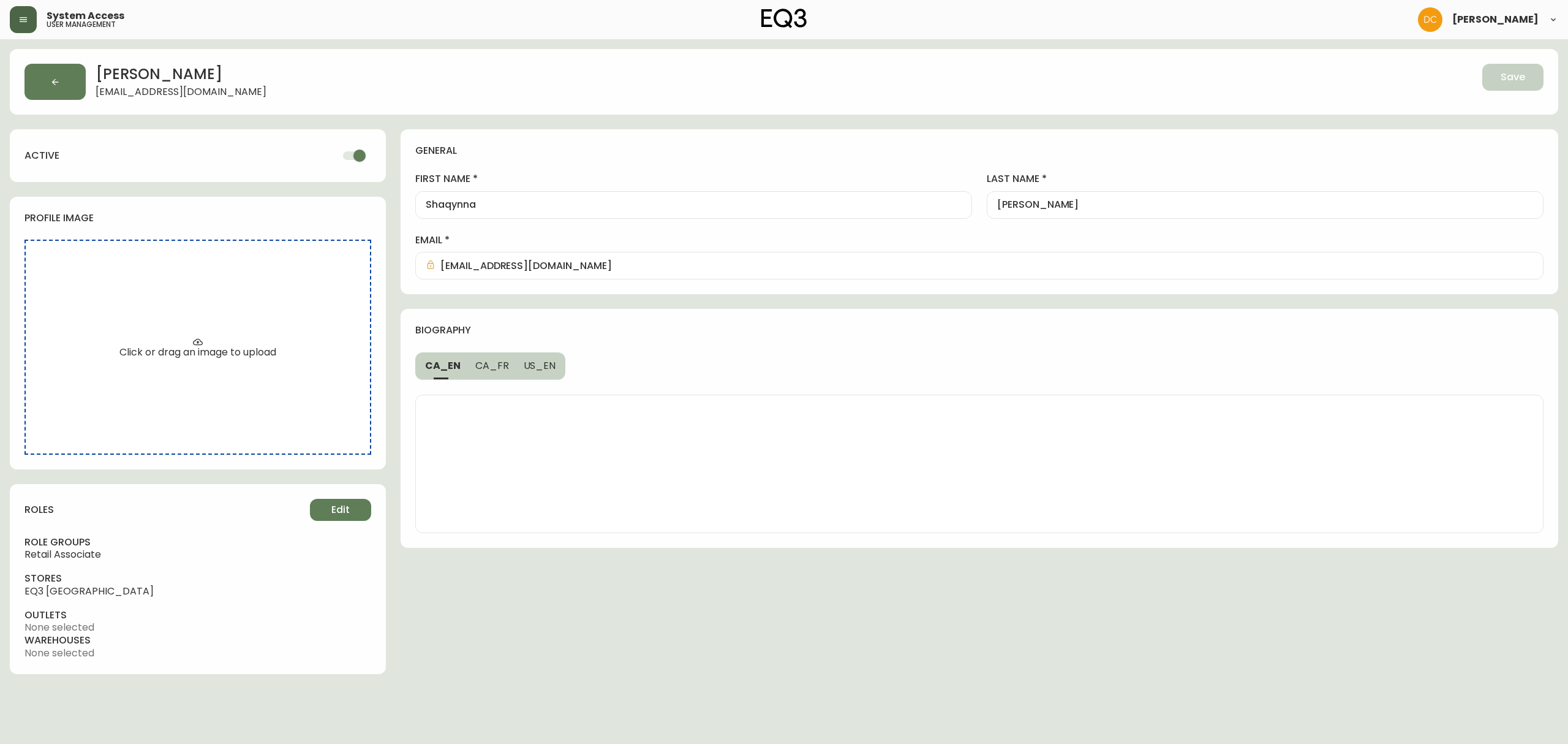
click at [344, 156] on input "checkbox" at bounding box center [359, 156] width 70 height 23
checkbox input "false"
click at [1529, 78] on button "Save" at bounding box center [1513, 77] width 61 height 27
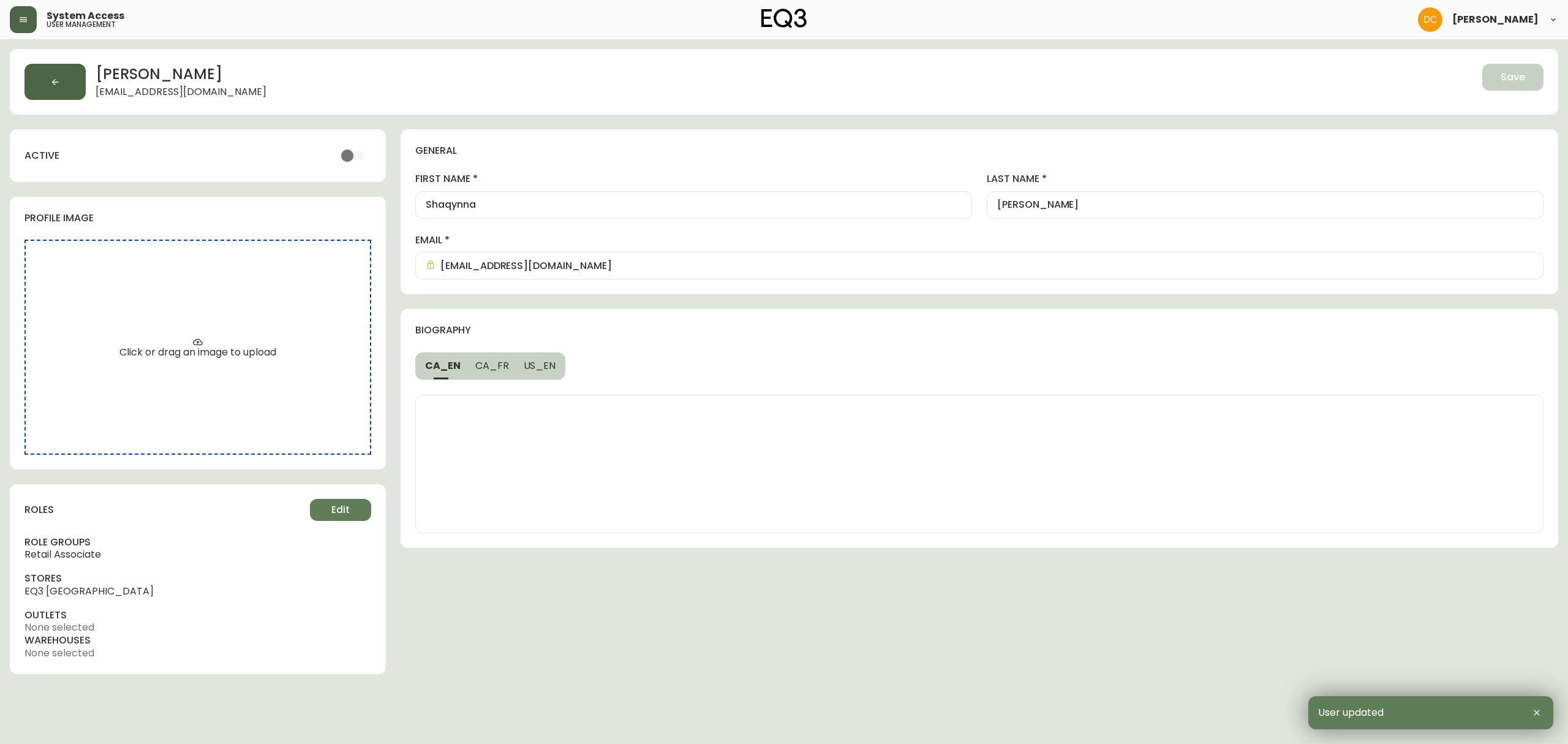
click at [55, 87] on button "button" at bounding box center [55, 82] width 61 height 36
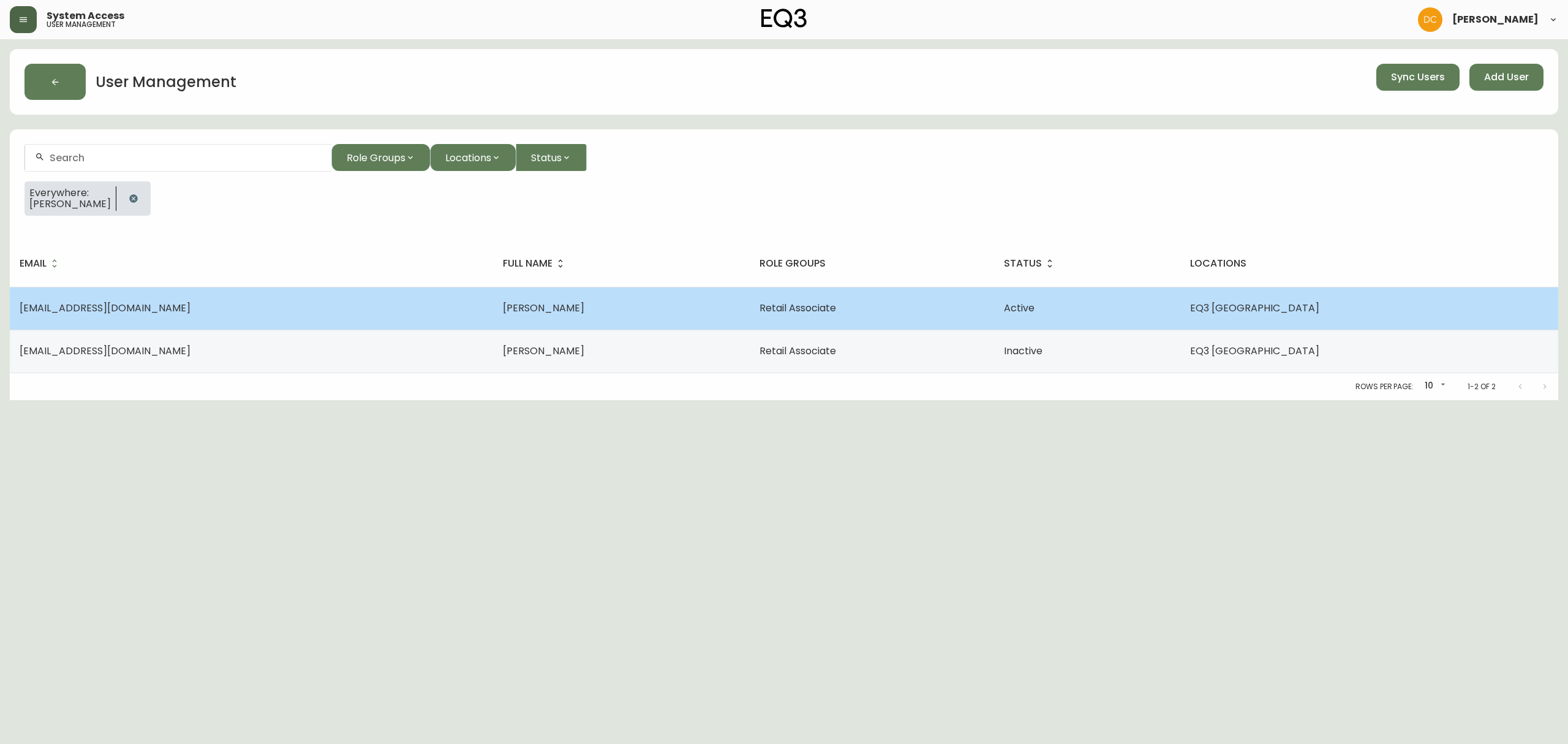
click at [268, 317] on td "[EMAIL_ADDRESS][DOMAIN_NAME]" at bounding box center [251, 308] width 483 height 43
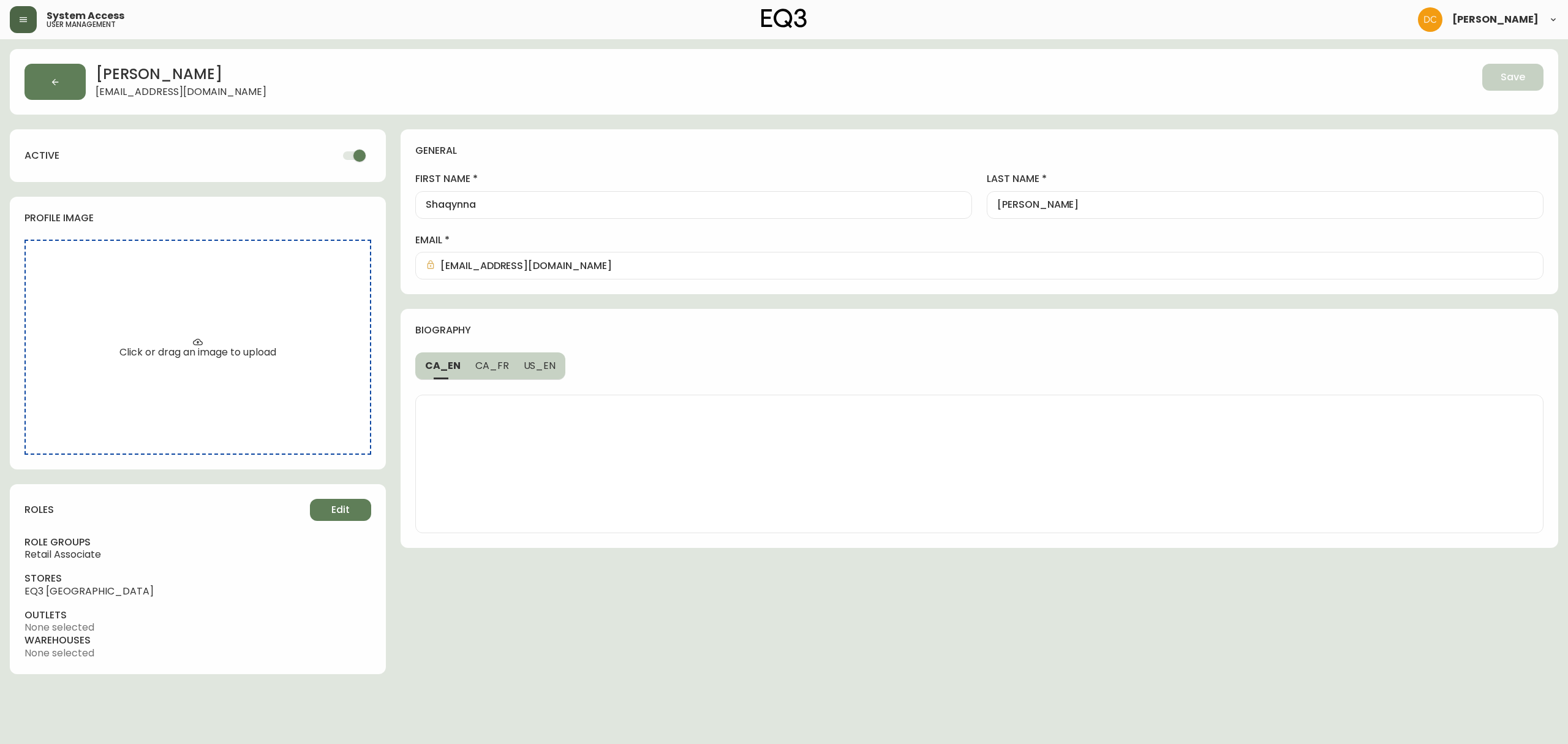
click at [351, 156] on input "checkbox" at bounding box center [359, 156] width 70 height 23
checkbox input "false"
click at [1520, 82] on span "Save" at bounding box center [1513, 77] width 25 height 14
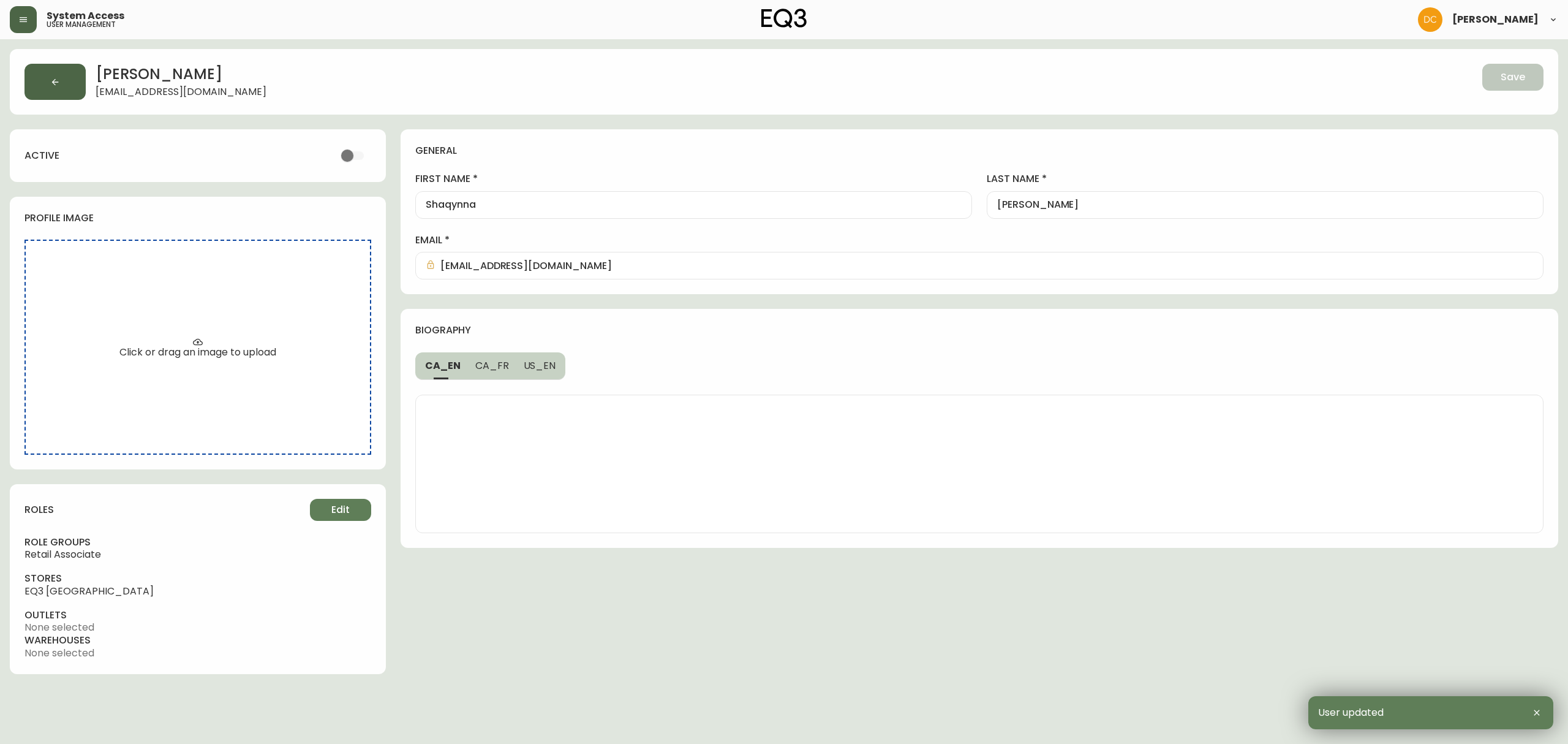
click at [64, 74] on button "button" at bounding box center [55, 82] width 61 height 36
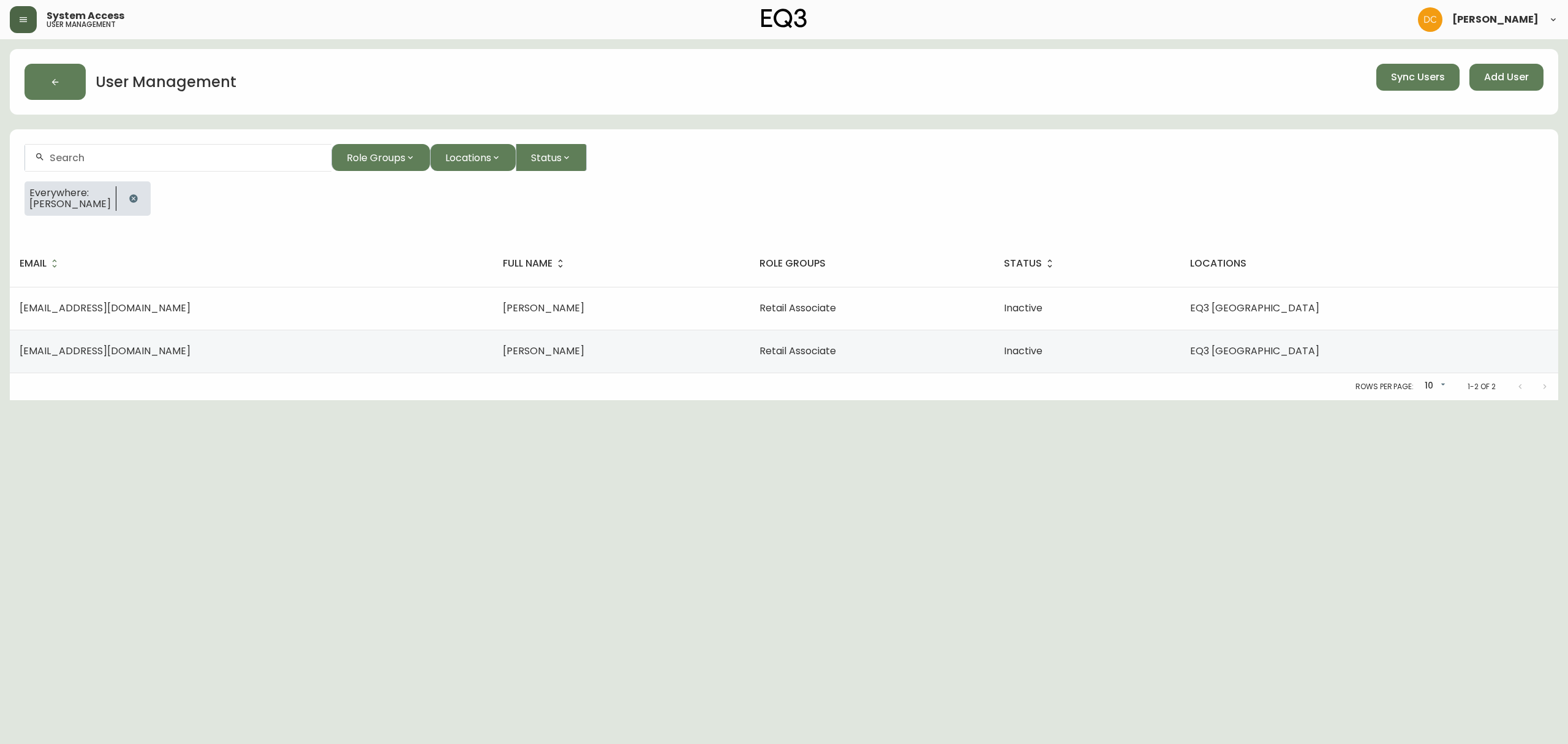
click at [21, 17] on icon "button" at bounding box center [23, 19] width 8 height 5
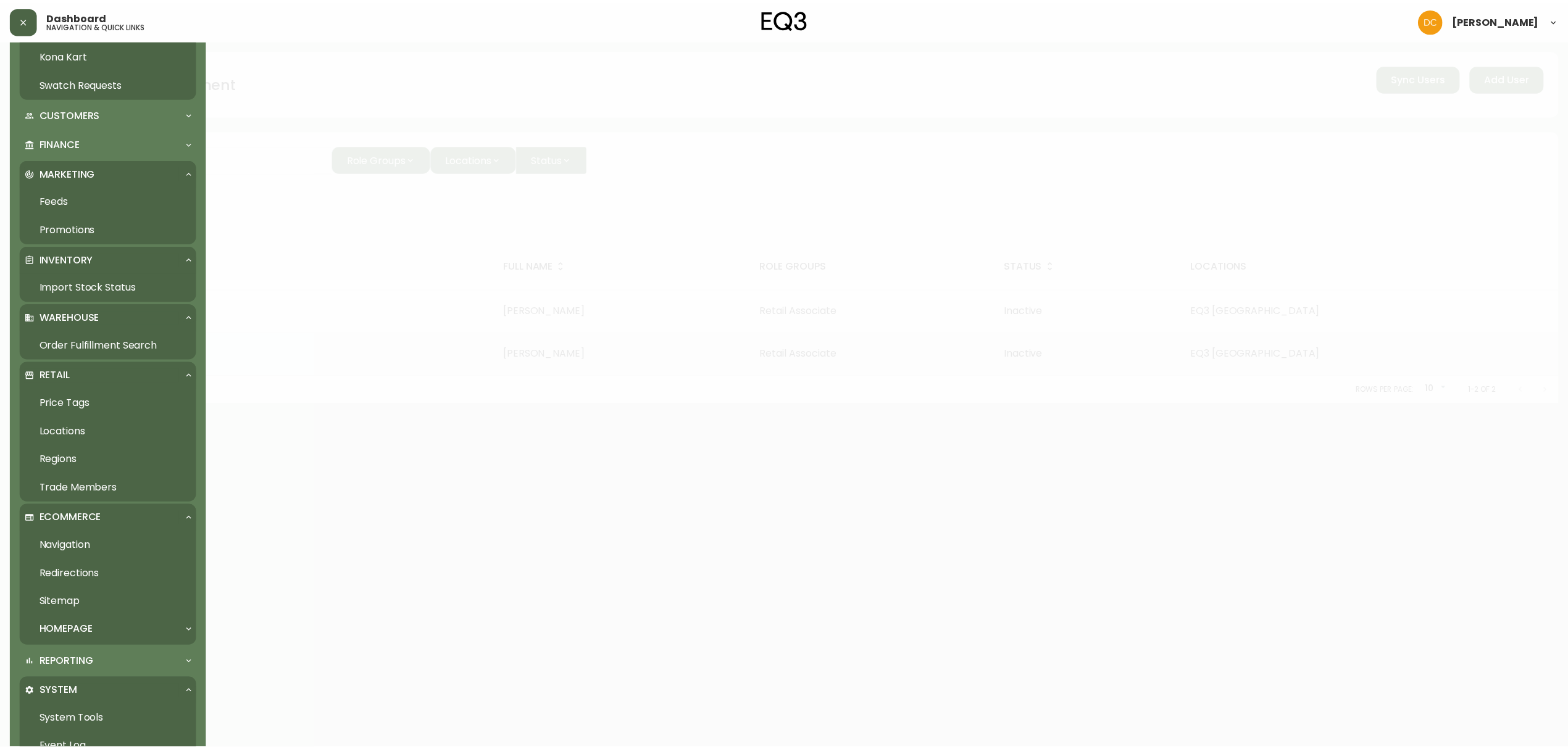
scroll to position [164, 0]
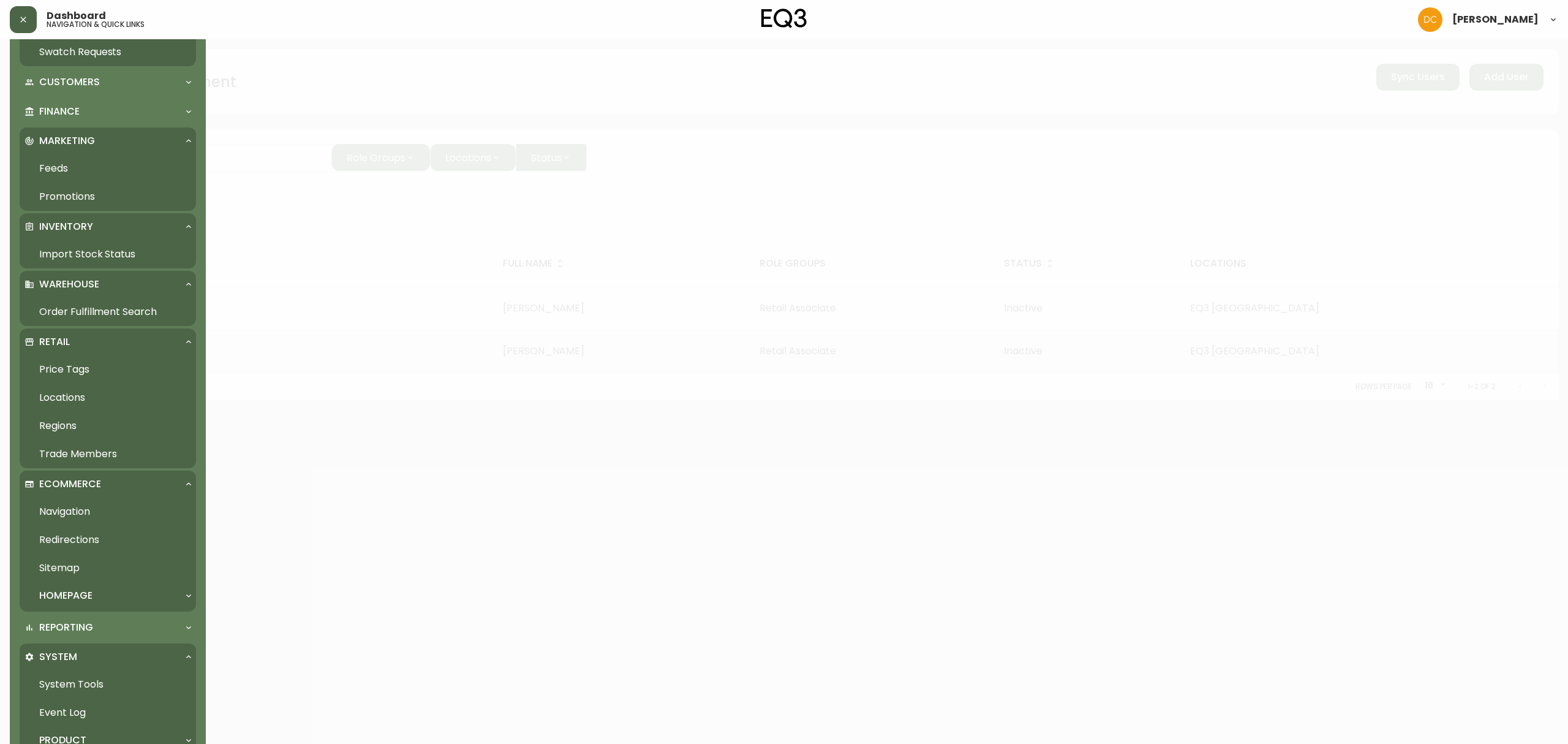
click at [108, 510] on link "Navigation" at bounding box center [108, 511] width 177 height 28
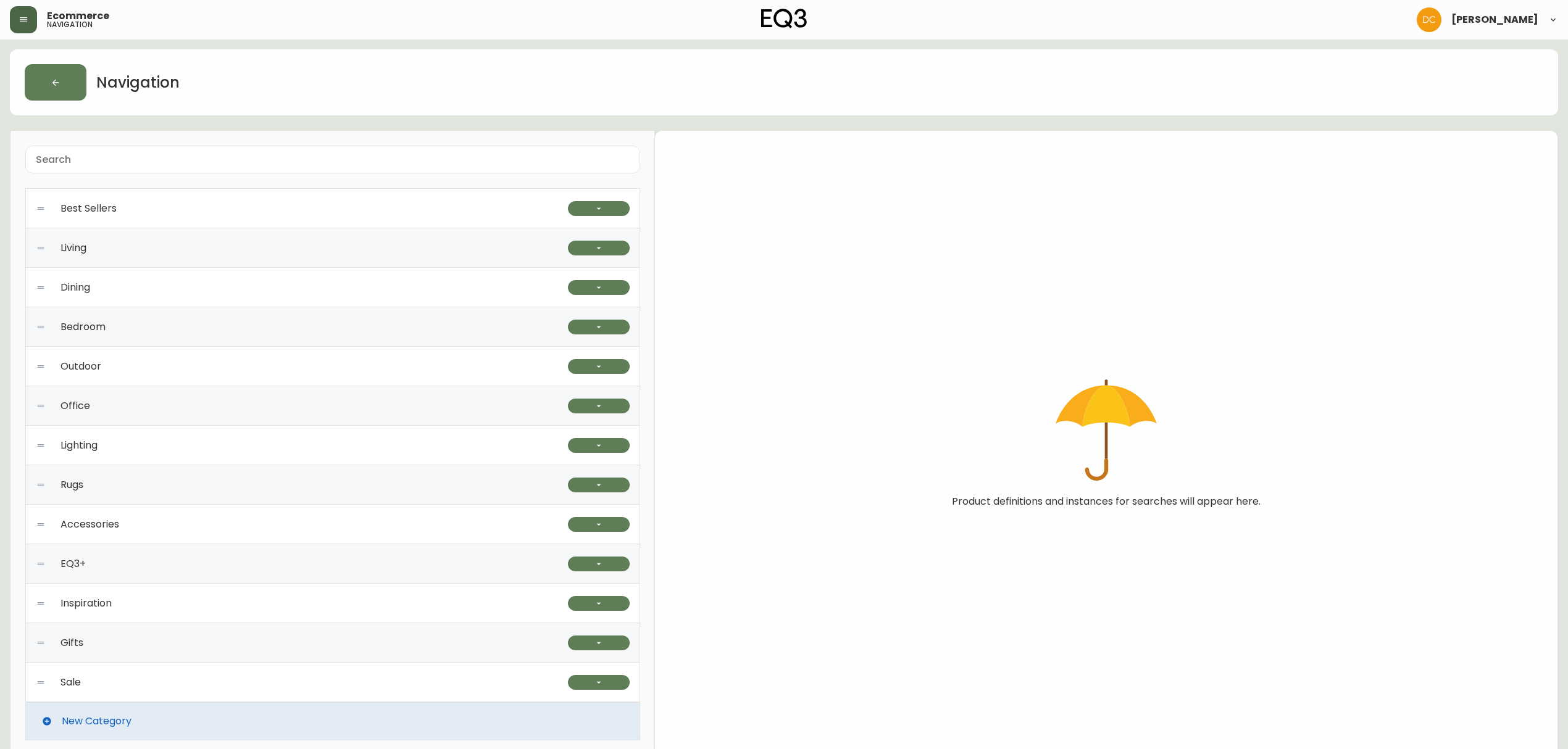
click at [302, 524] on div "Accessories" at bounding box center [302, 524] width 532 height 39
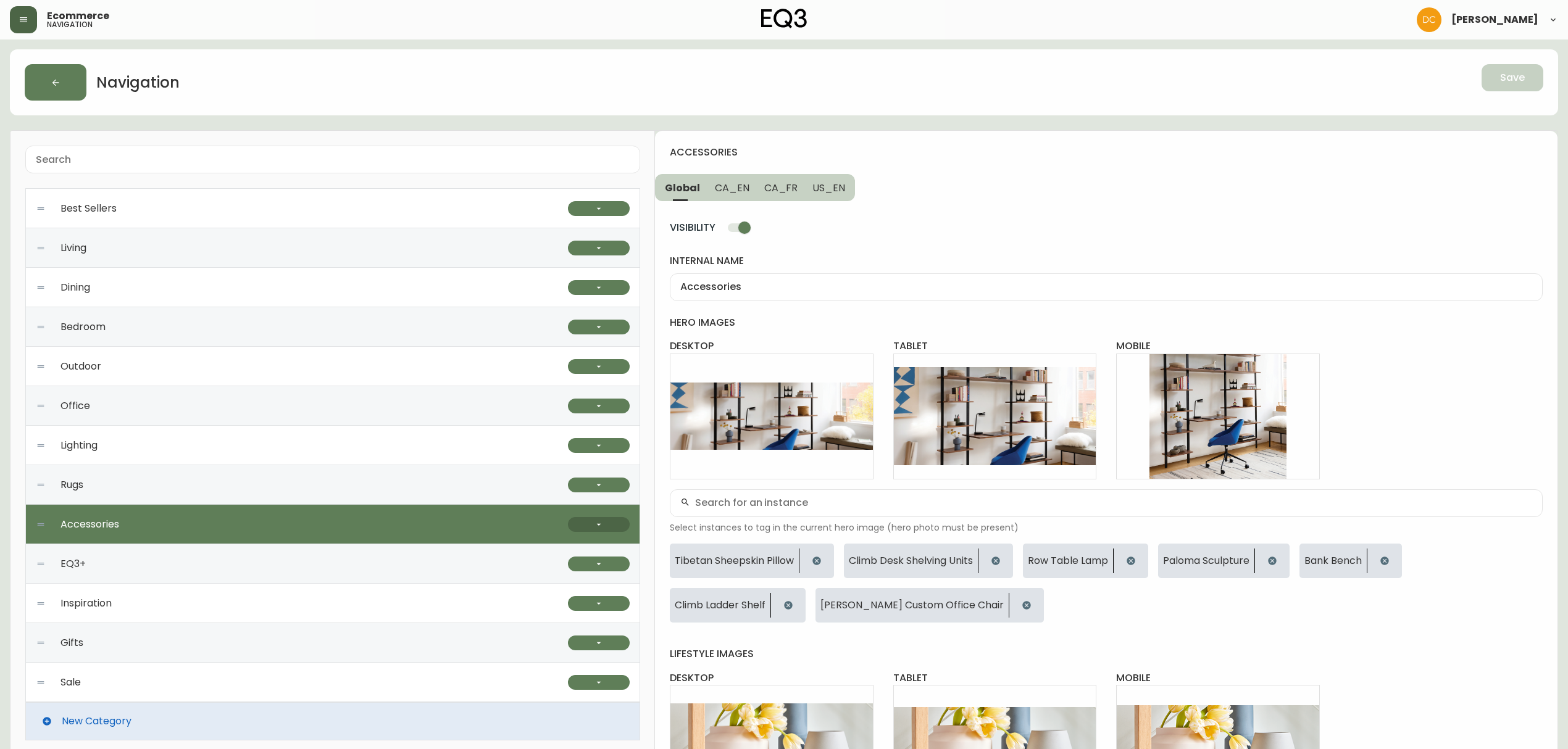
click at [586, 522] on button "button" at bounding box center [598, 524] width 61 height 14
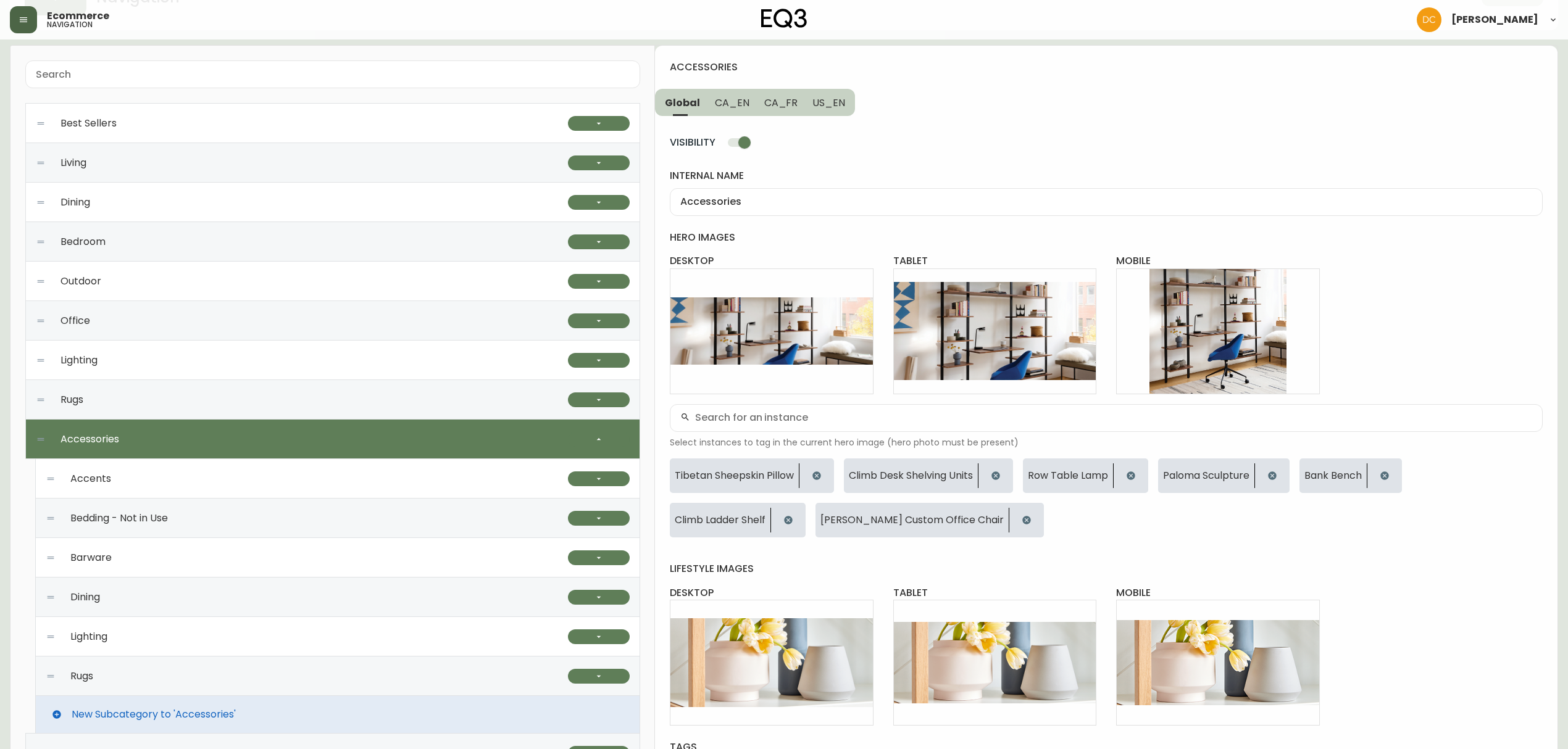
scroll to position [164, 0]
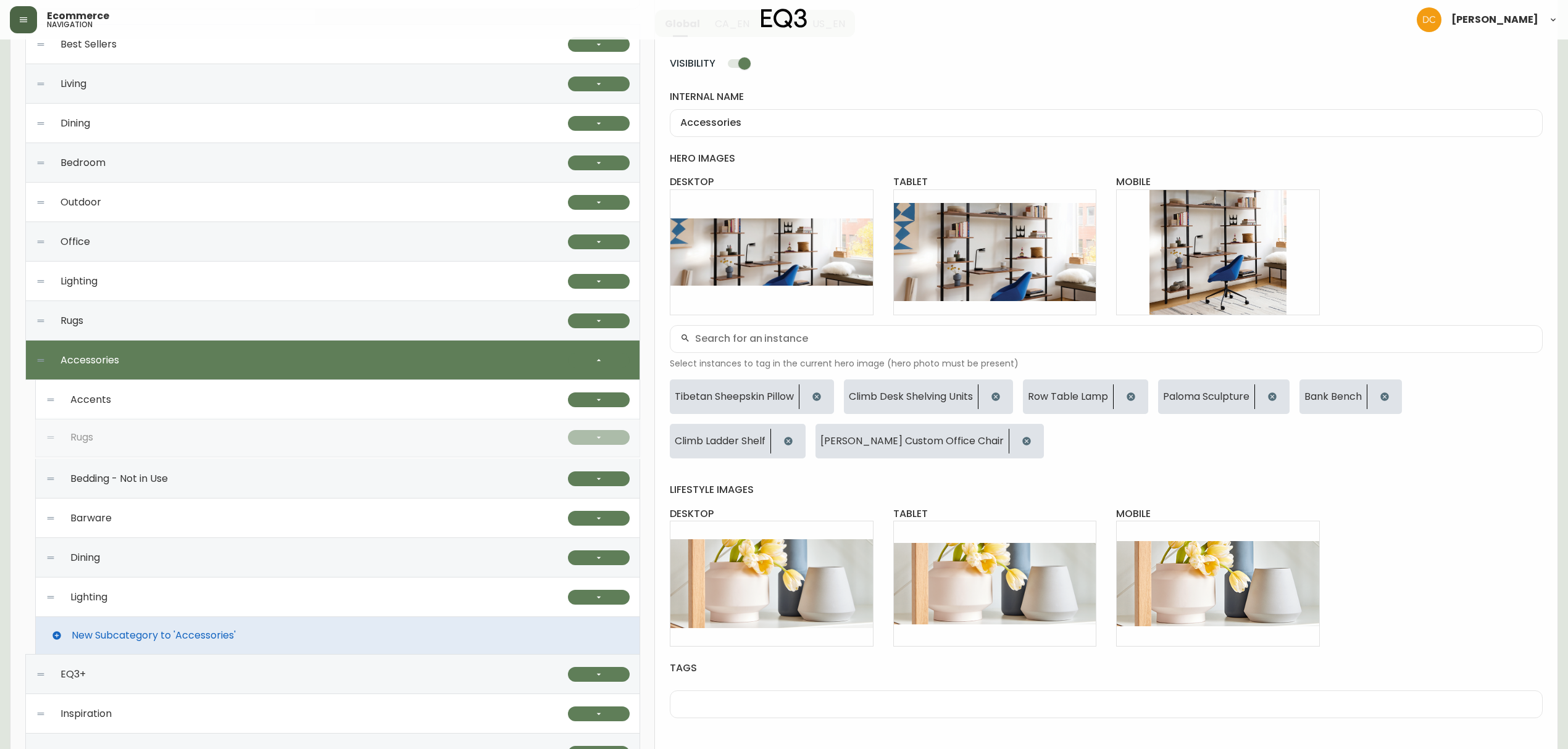
drag, startPoint x: 47, startPoint y: 593, endPoint x: 65, endPoint y: 433, distance: 161.0
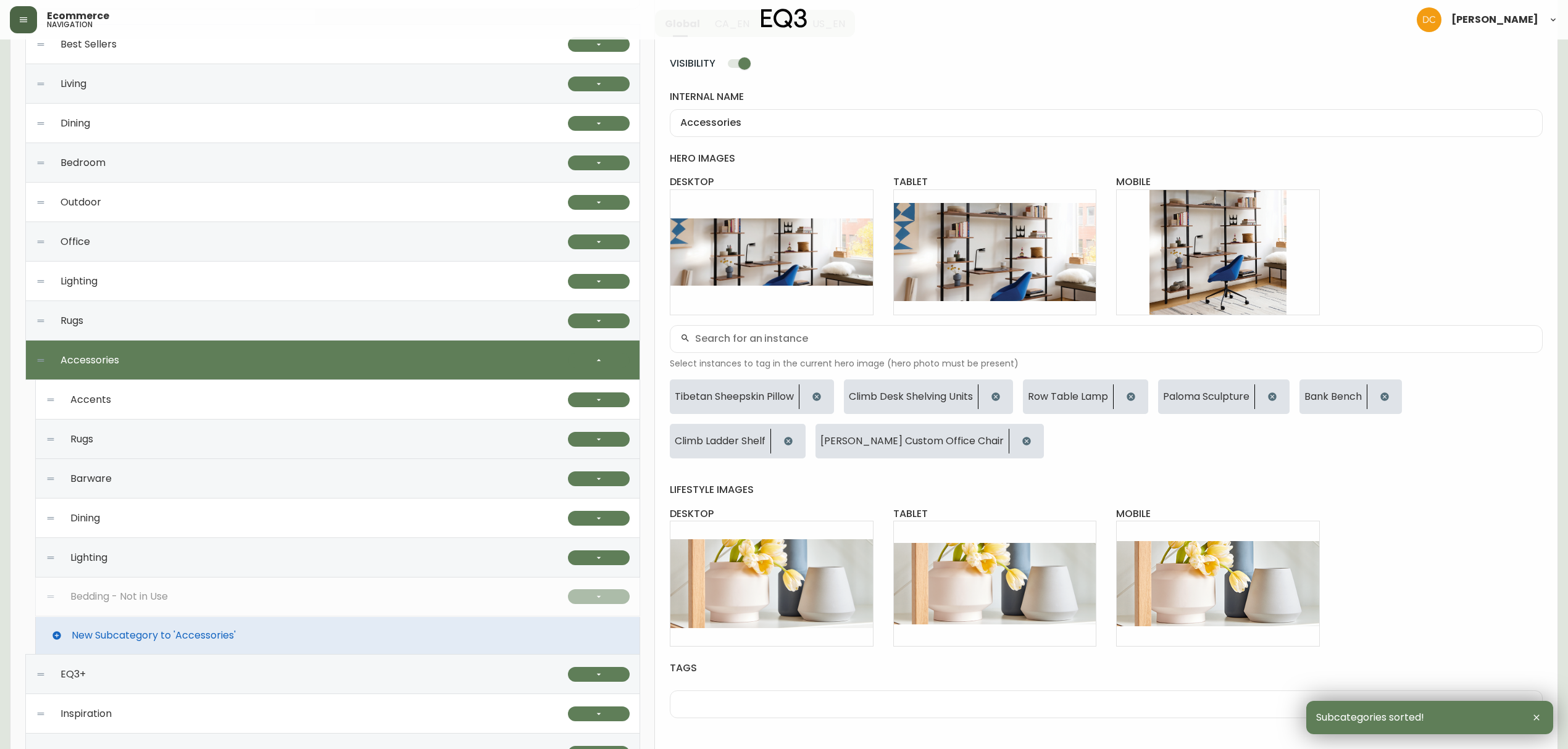
drag, startPoint x: 46, startPoint y: 479, endPoint x: 47, endPoint y: 596, distance: 117.0
drag, startPoint x: 46, startPoint y: 559, endPoint x: 62, endPoint y: 484, distance: 76.7
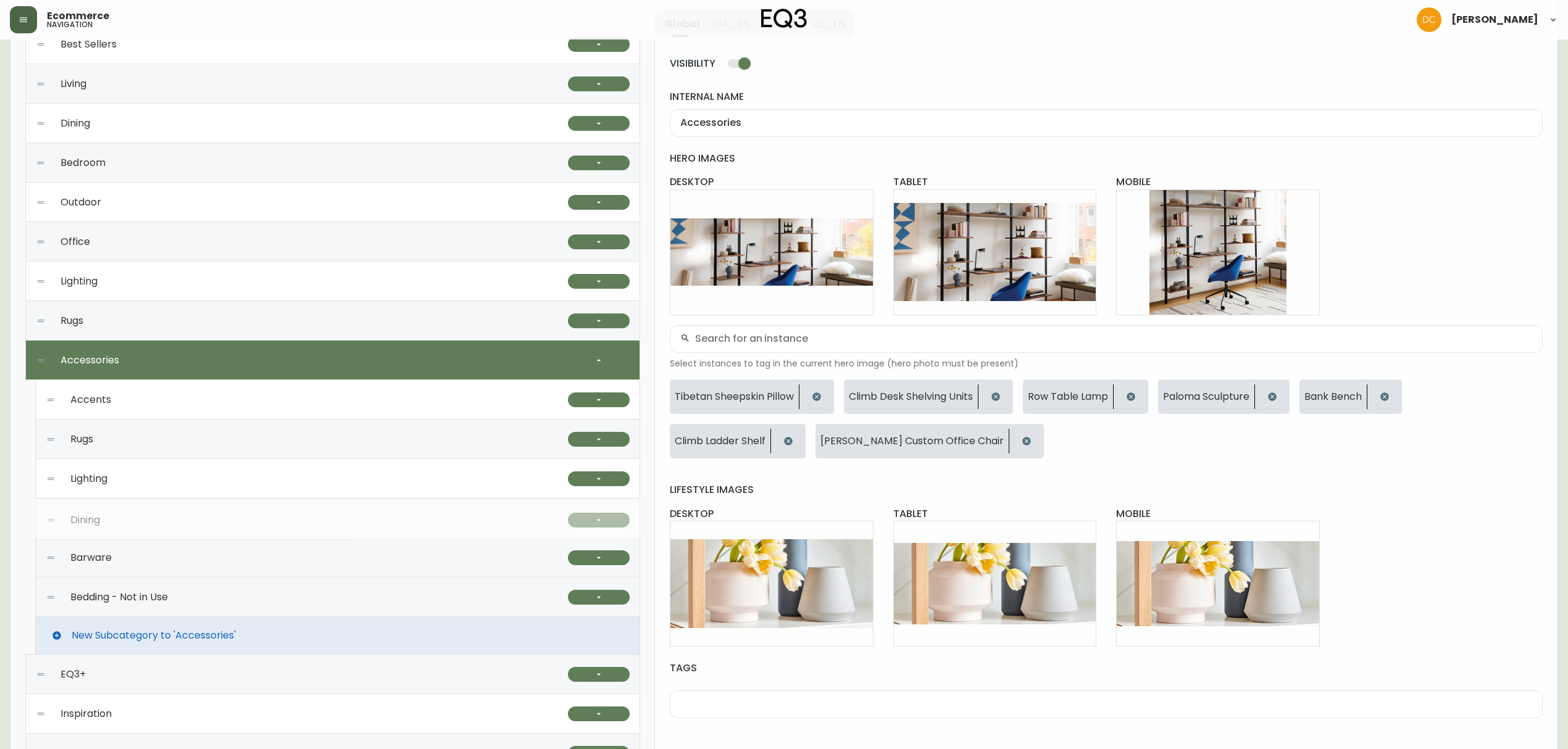
drag, startPoint x: 50, startPoint y: 560, endPoint x: 53, endPoint y: 522, distance: 38.1
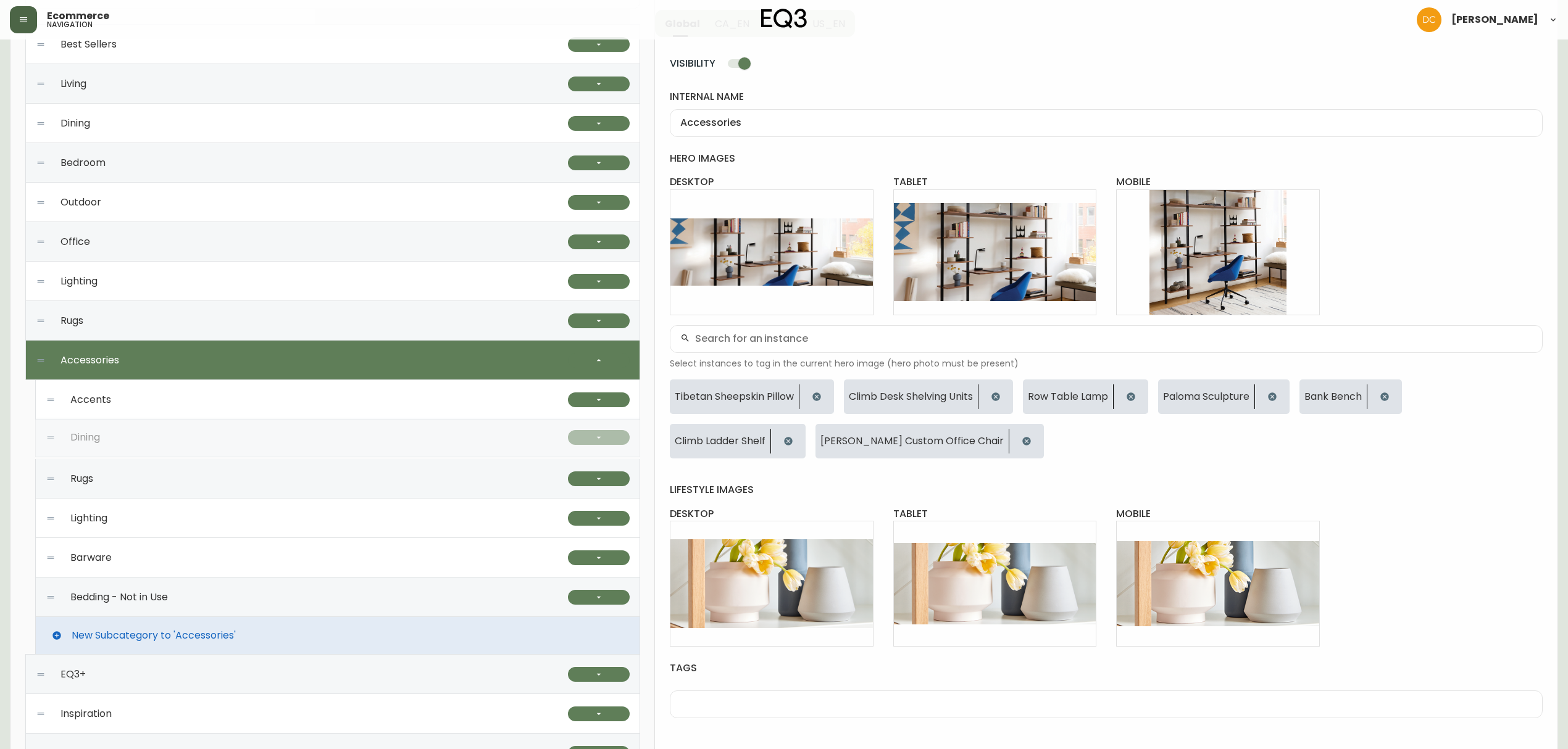
drag, startPoint x: 47, startPoint y: 517, endPoint x: 47, endPoint y: 435, distance: 82.0
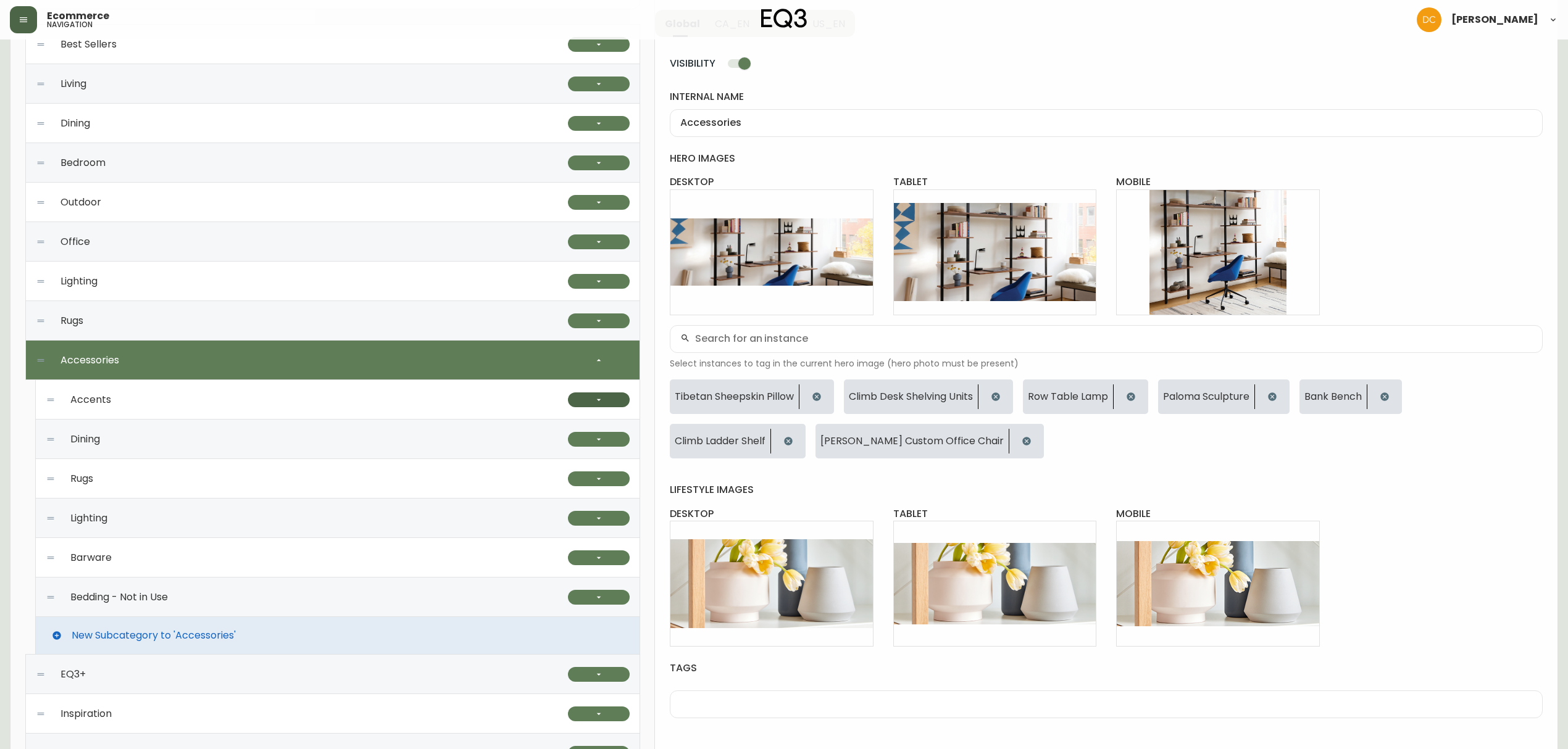
click at [579, 395] on button "button" at bounding box center [598, 399] width 61 height 14
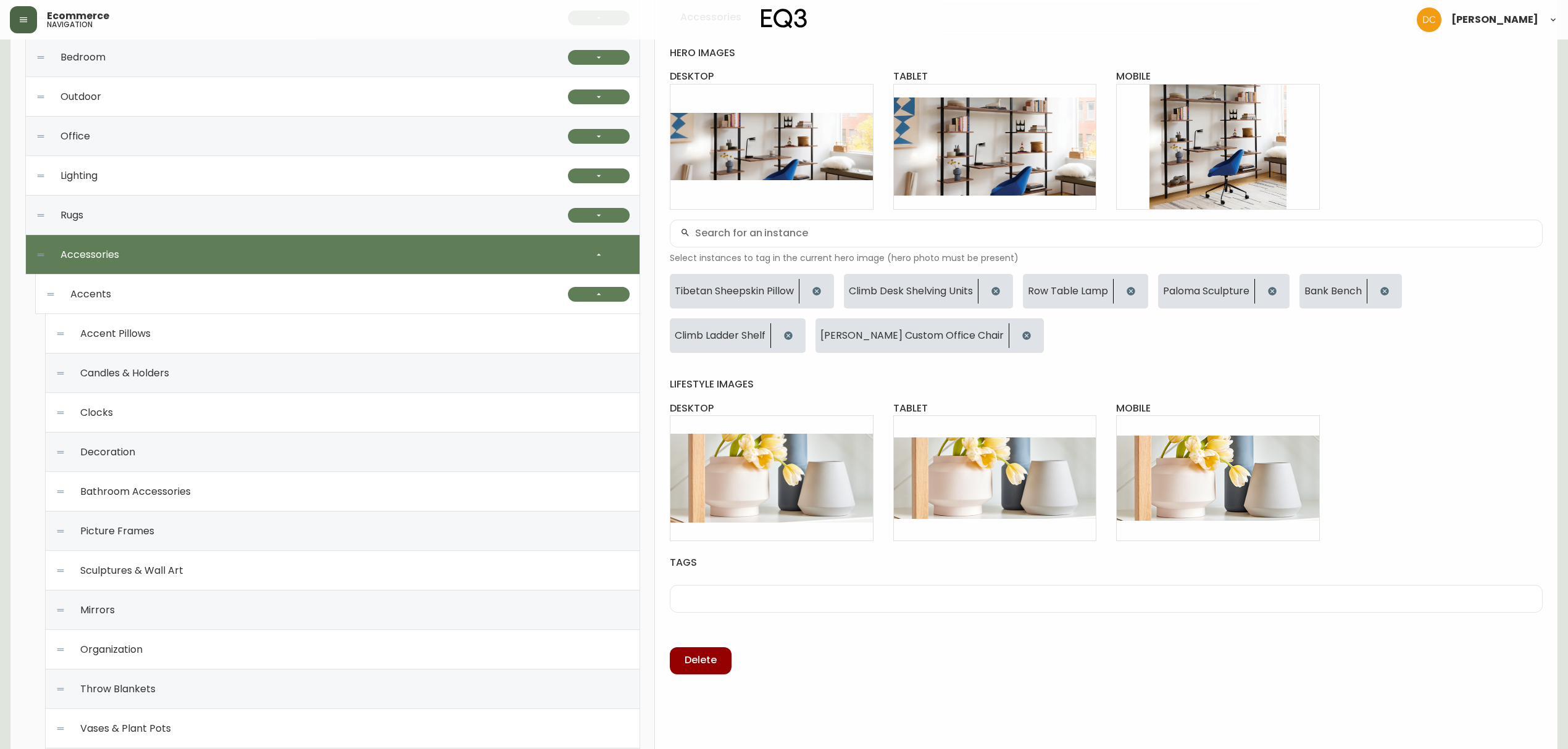
scroll to position [247, 0]
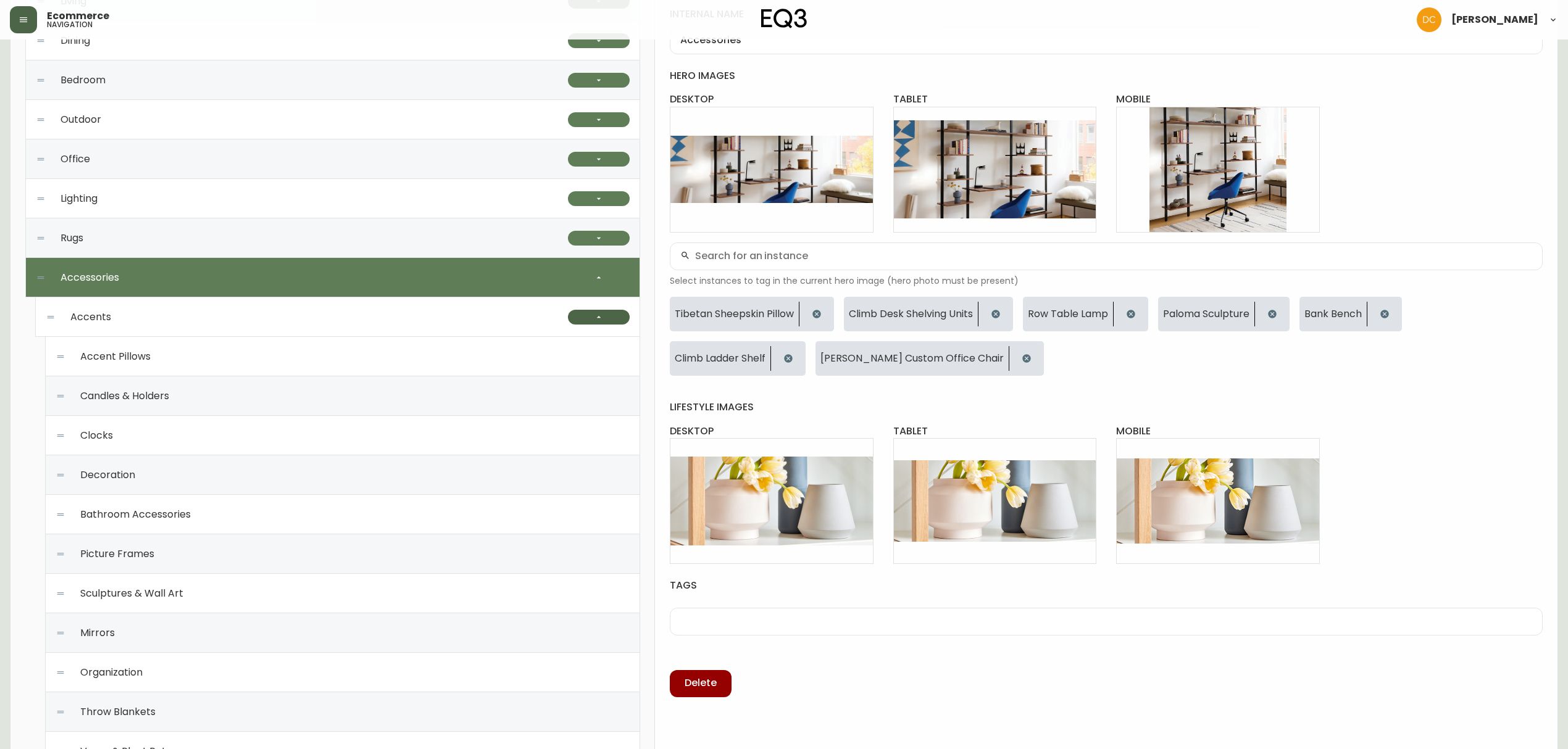
click at [611, 321] on button "button" at bounding box center [598, 317] width 61 height 14
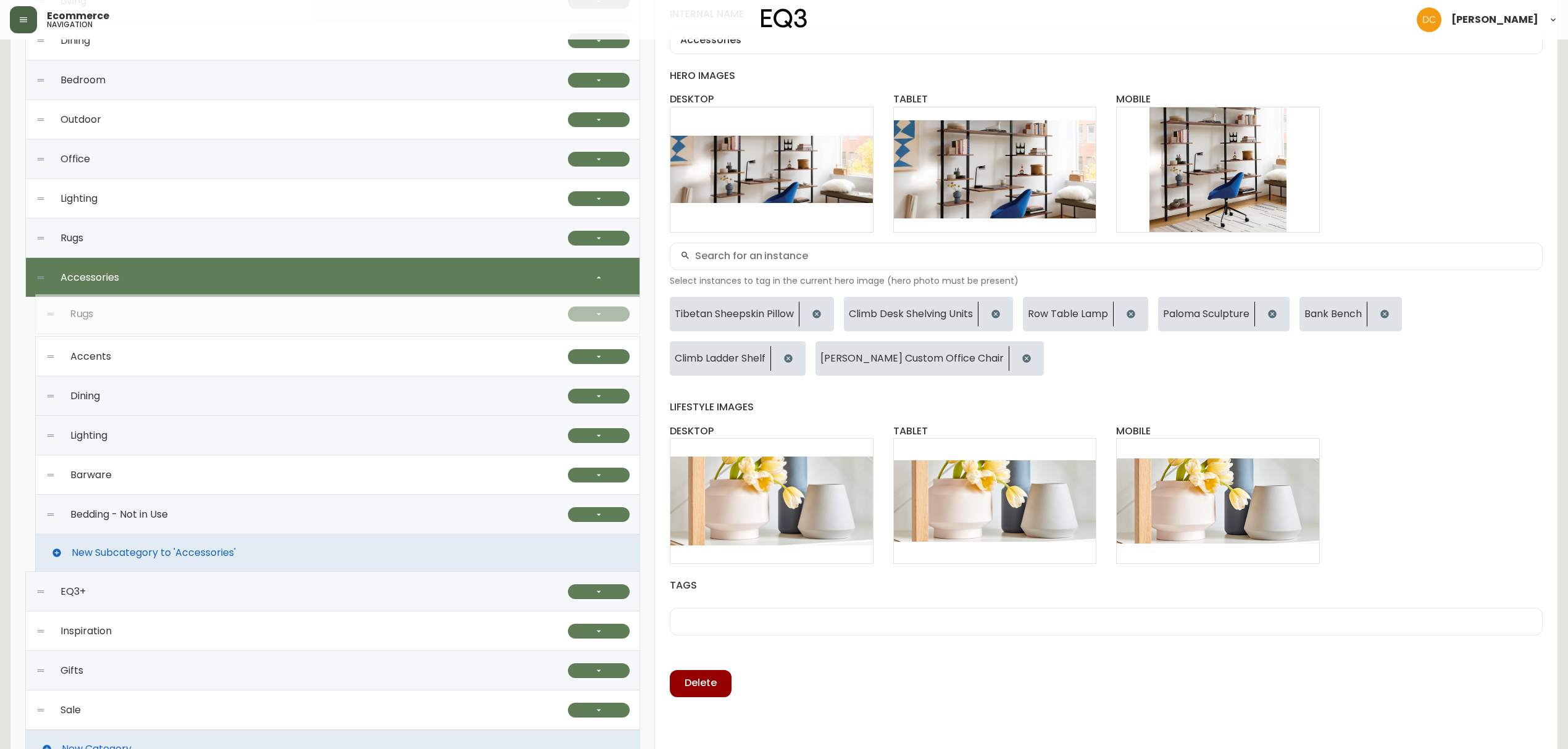
drag, startPoint x: 50, startPoint y: 399, endPoint x: 64, endPoint y: 317, distance: 83.2
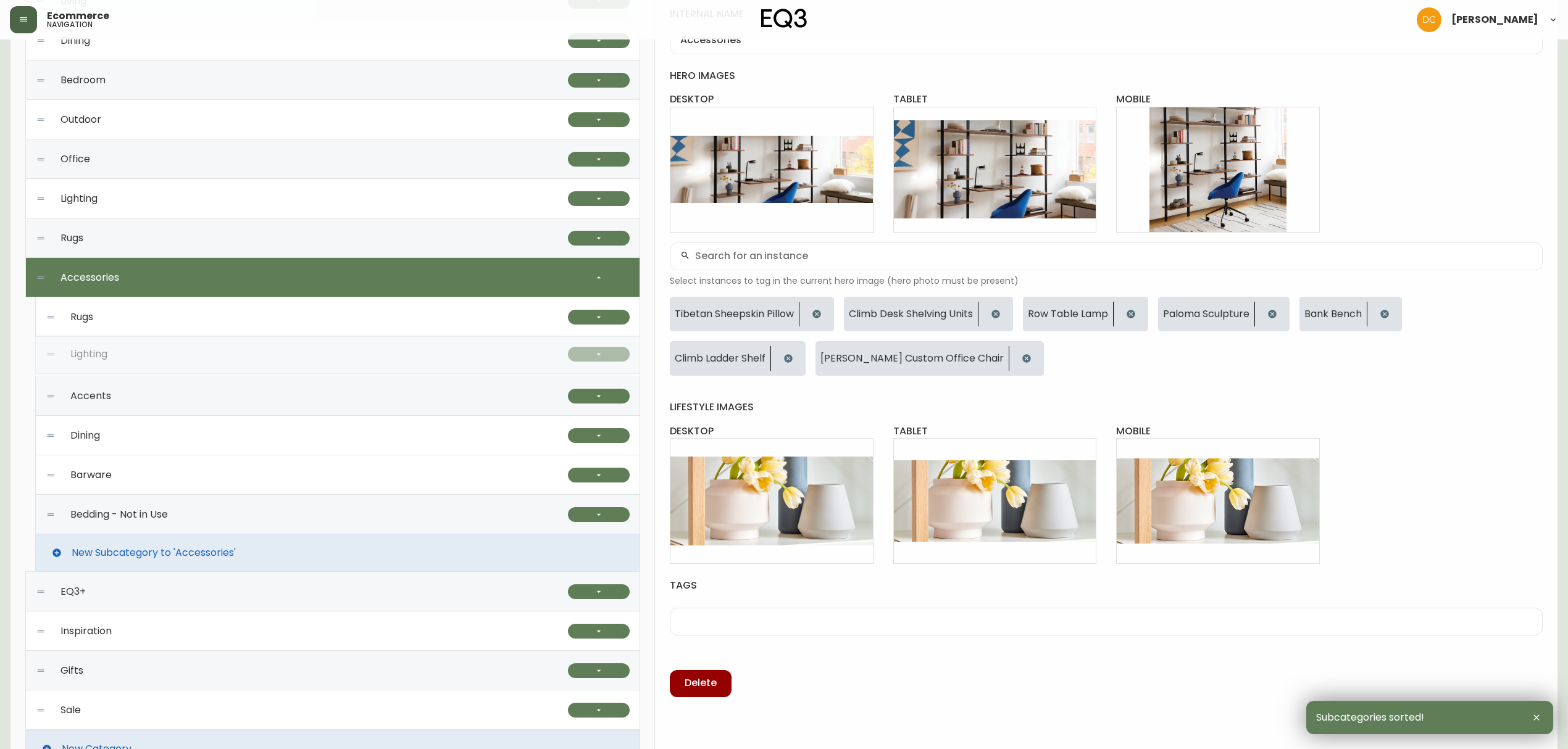
drag, startPoint x: 50, startPoint y: 435, endPoint x: 58, endPoint y: 354, distance: 81.4
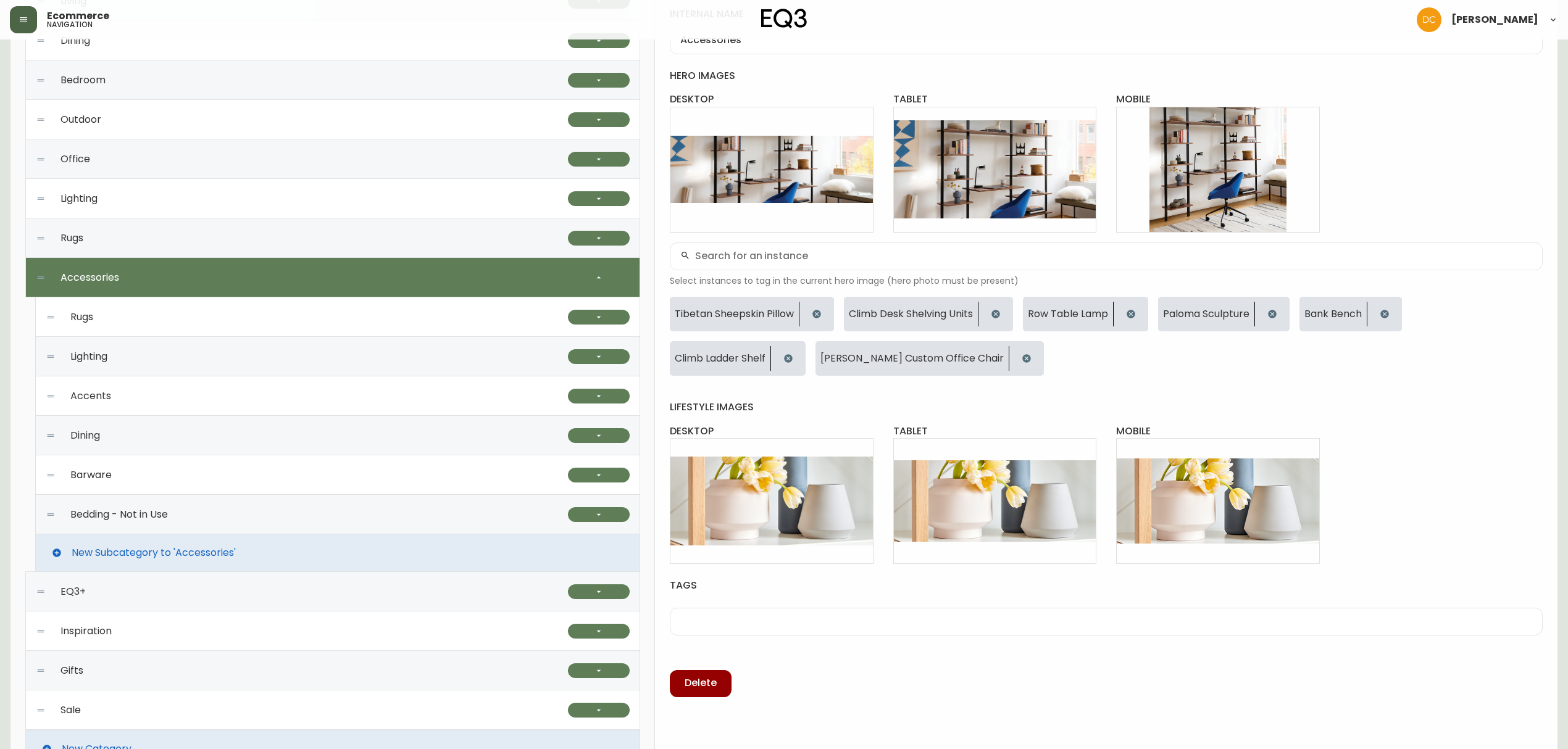
click at [139, 312] on div "Rugs" at bounding box center [306, 317] width 522 height 39
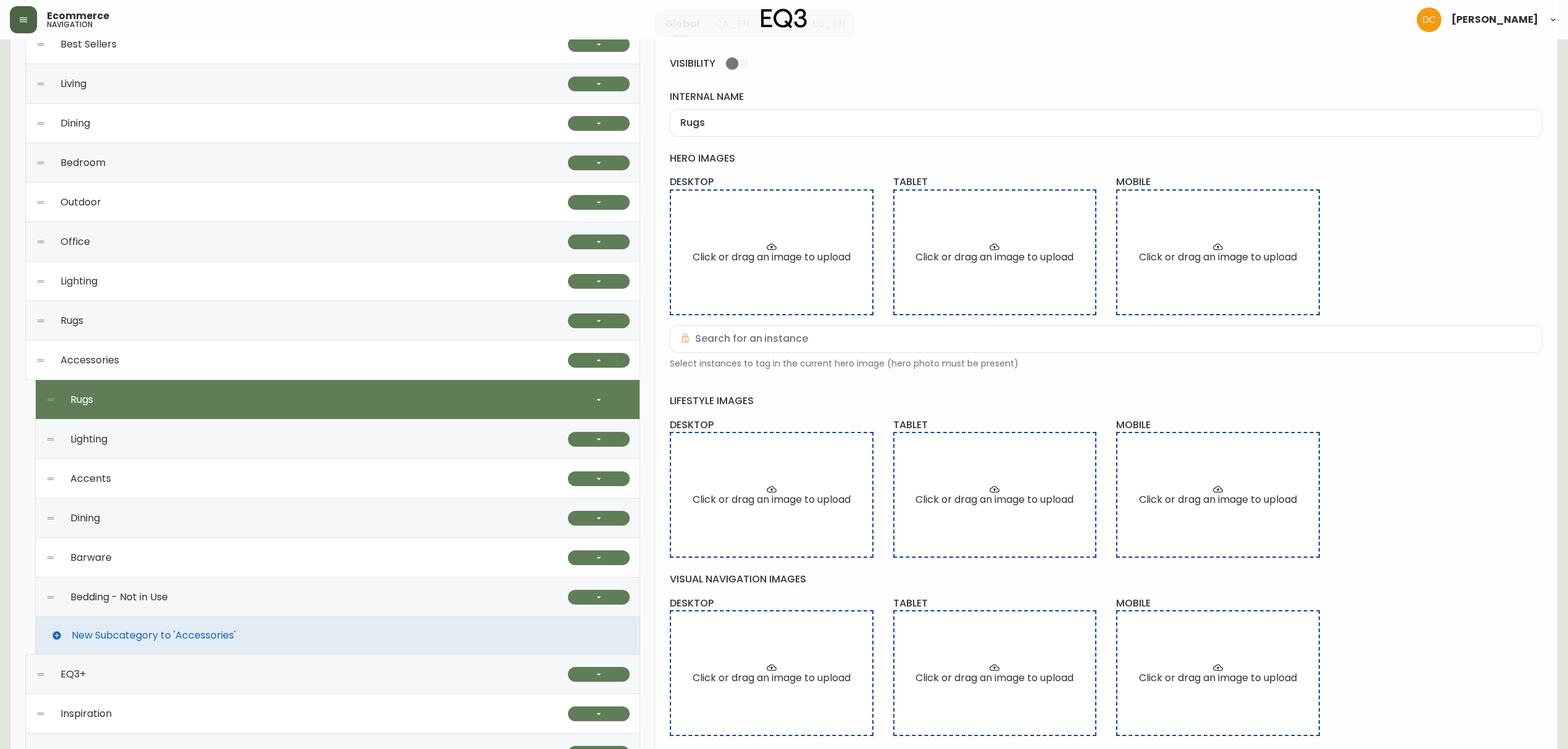
scroll to position [82, 0]
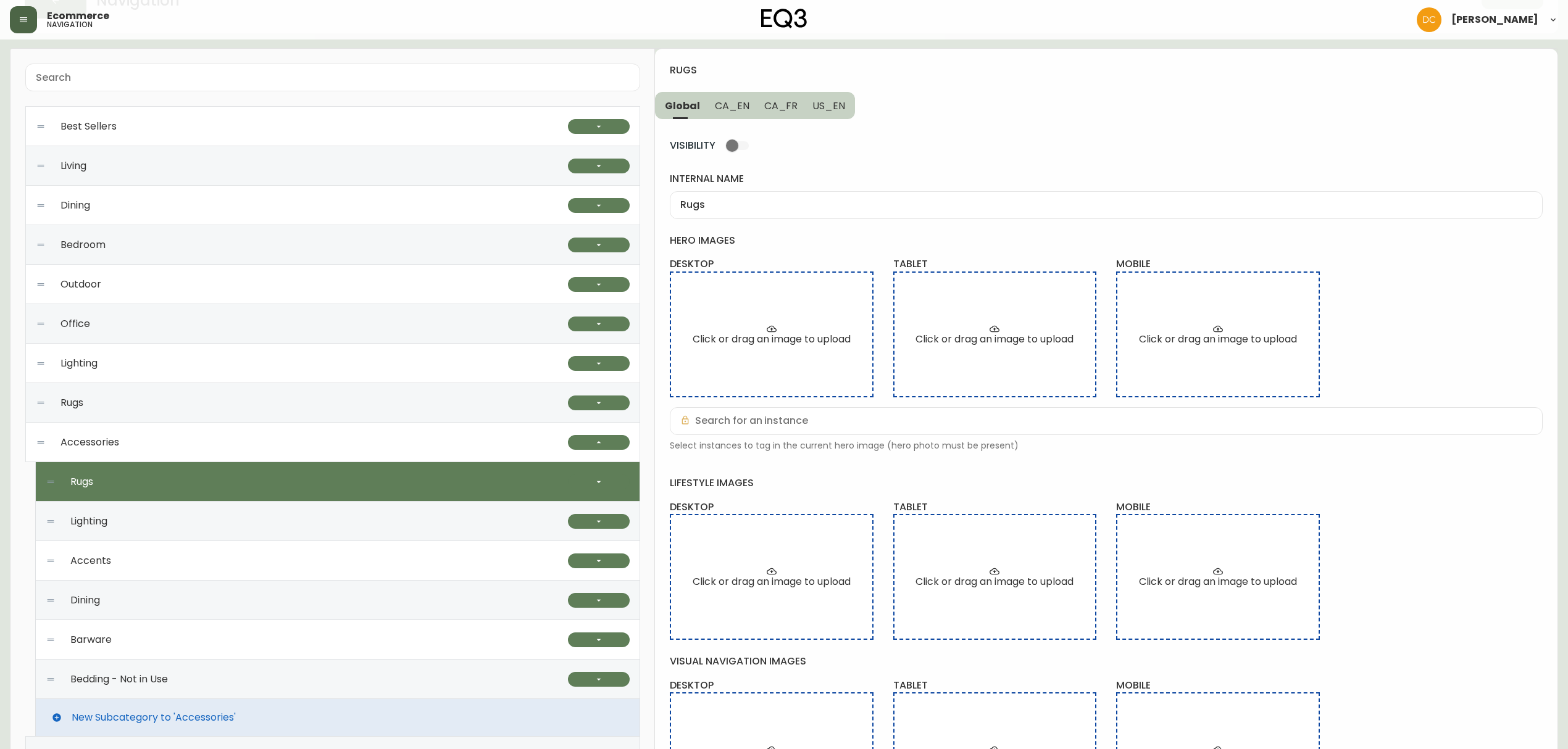
click at [137, 400] on div "Rugs" at bounding box center [302, 402] width 532 height 39
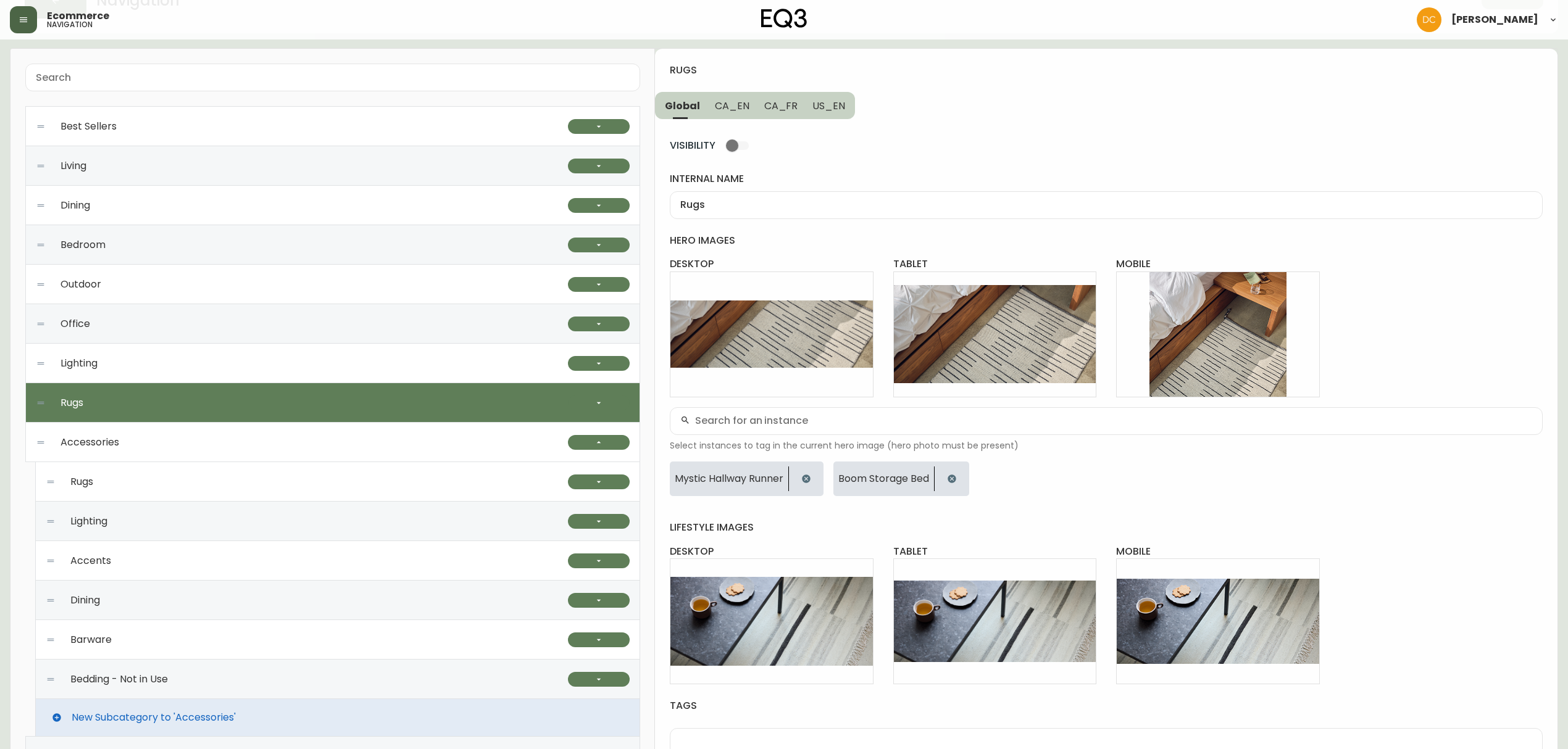
drag, startPoint x: 284, startPoint y: 499, endPoint x: 272, endPoint y: 508, distance: 15.0
click at [283, 499] on div "Rugs" at bounding box center [306, 481] width 522 height 39
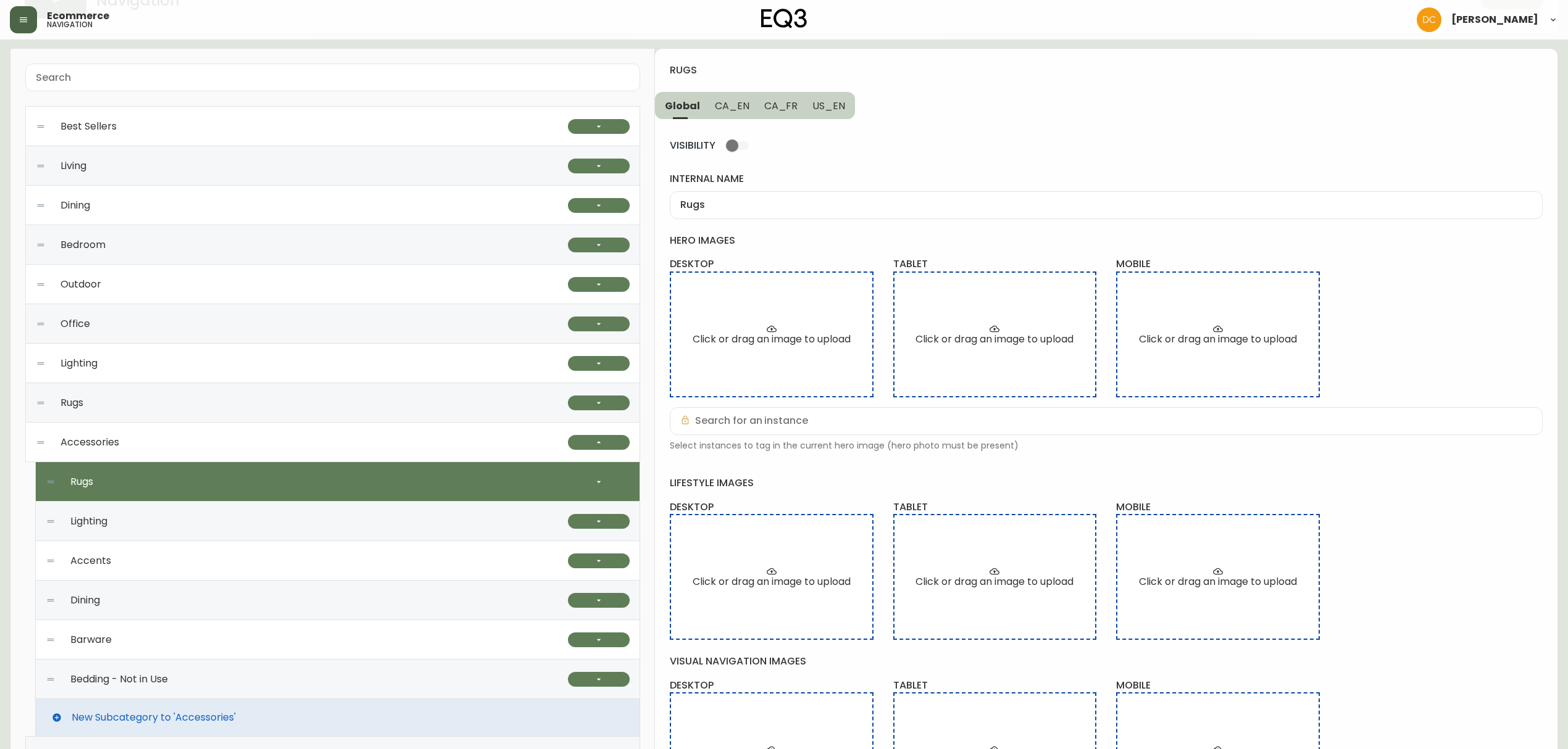
click at [266, 521] on div "Lighting" at bounding box center [306, 521] width 522 height 39
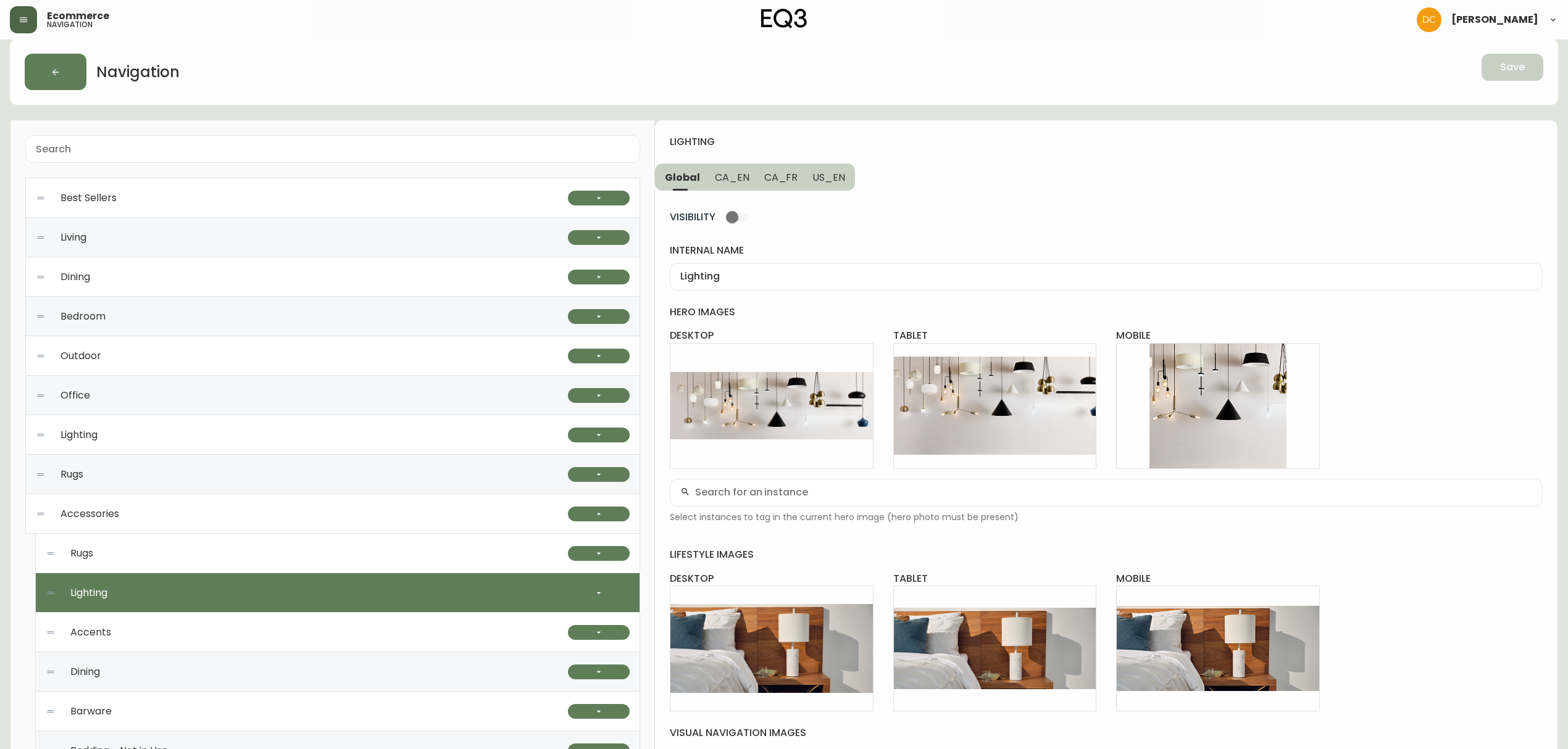
scroll to position [0, 0]
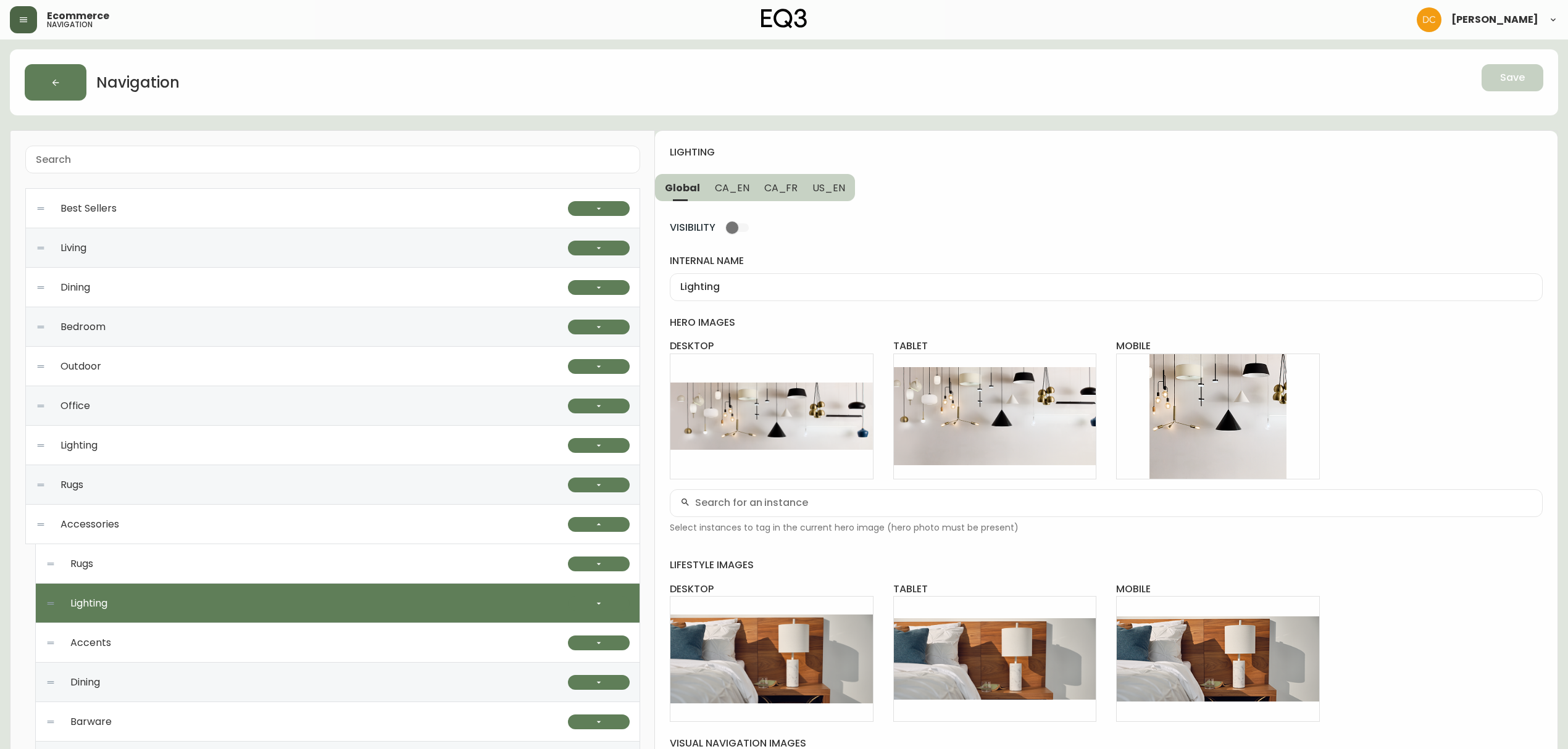
click at [227, 572] on div "Rugs" at bounding box center [306, 563] width 522 height 39
type input "Rugs"
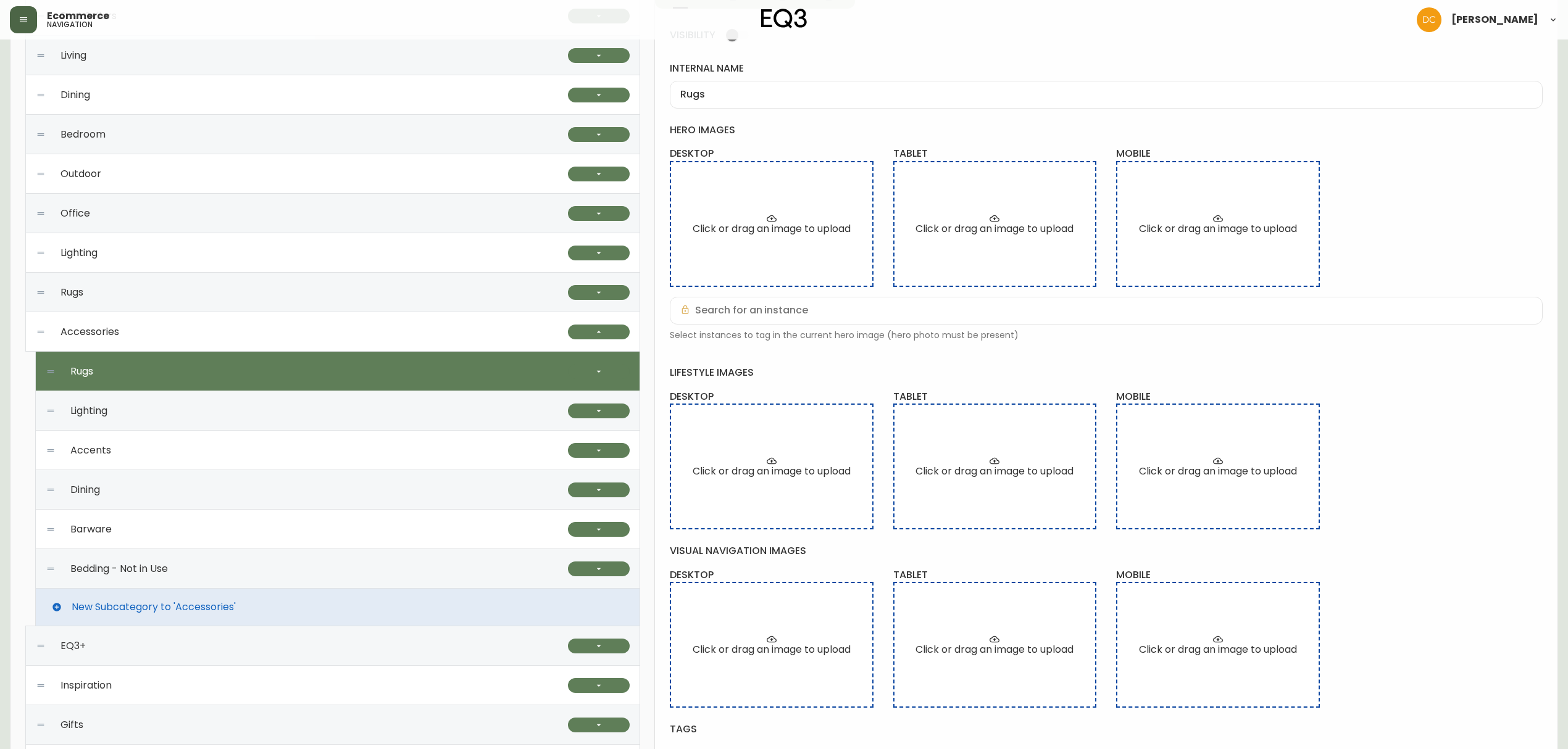
scroll to position [164, 0]
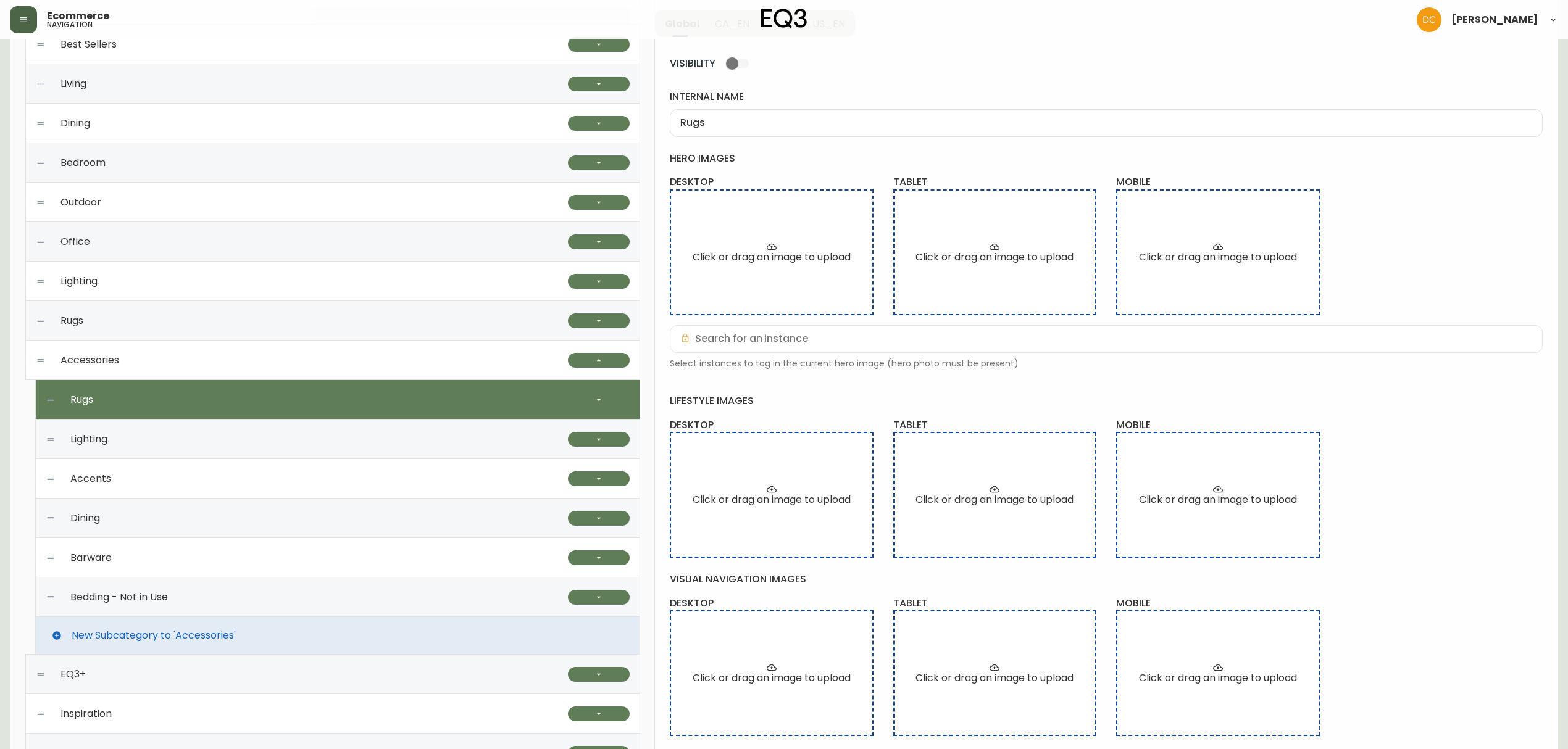
click at [164, 322] on div "Rugs" at bounding box center [302, 320] width 532 height 39
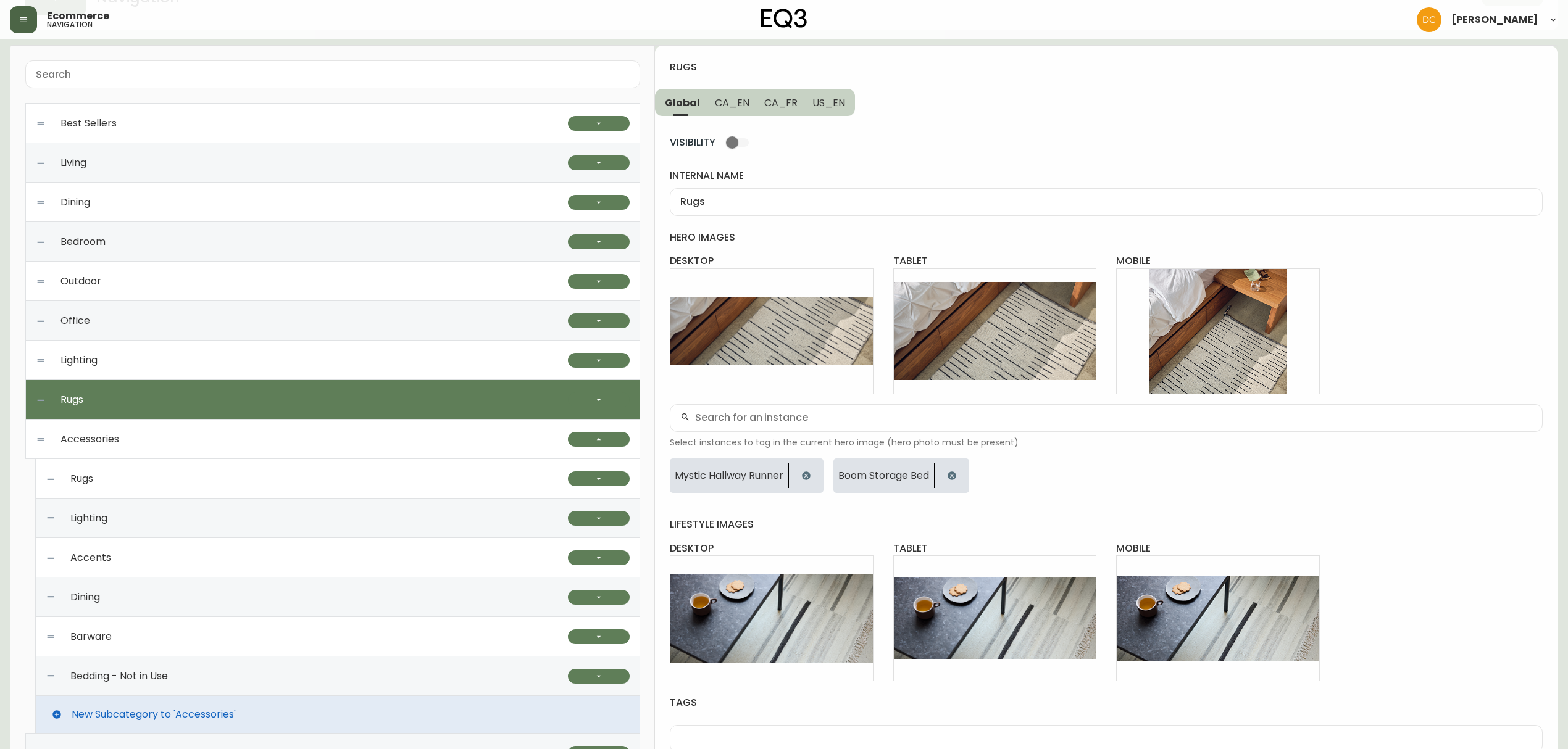
scroll to position [0, 0]
